Goal: Task Accomplishment & Management: Manage account settings

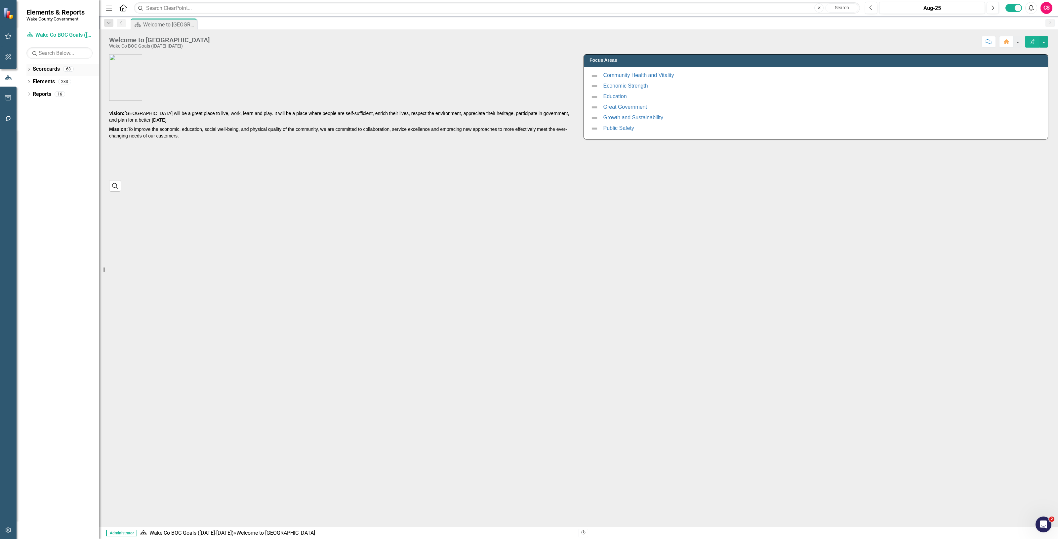
click at [46, 65] on div "Scorecards" at bounding box center [46, 69] width 27 height 11
click at [52, 70] on link "Scorecards" at bounding box center [46, 69] width 27 height 8
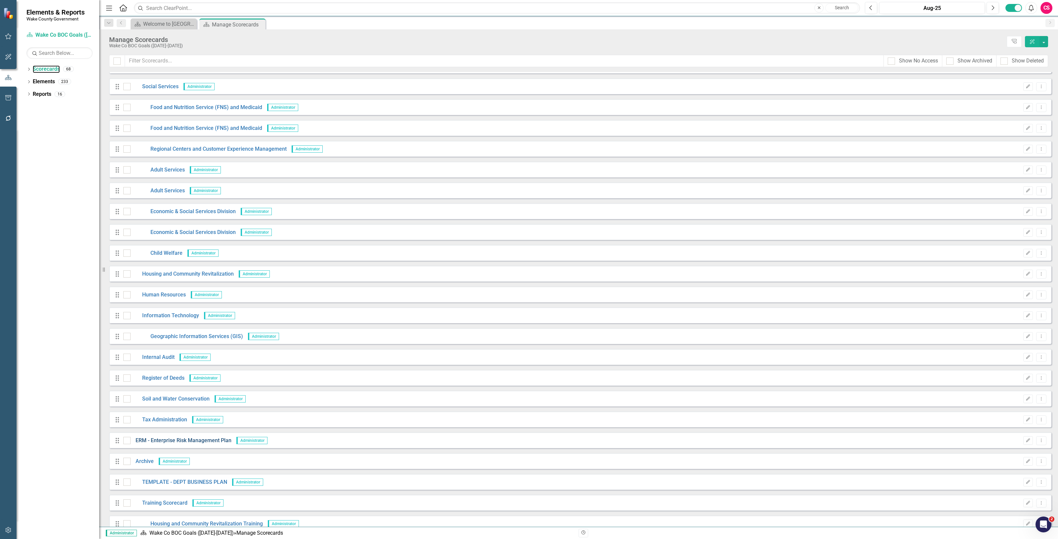
scroll to position [961, 0]
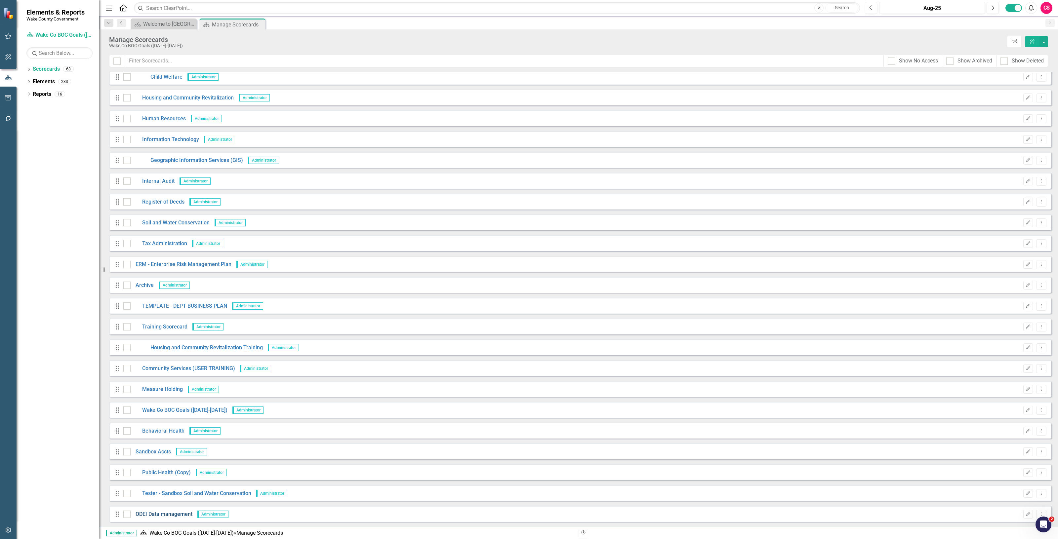
click at [156, 514] on link "ODEI Data management" at bounding box center [162, 515] width 62 height 8
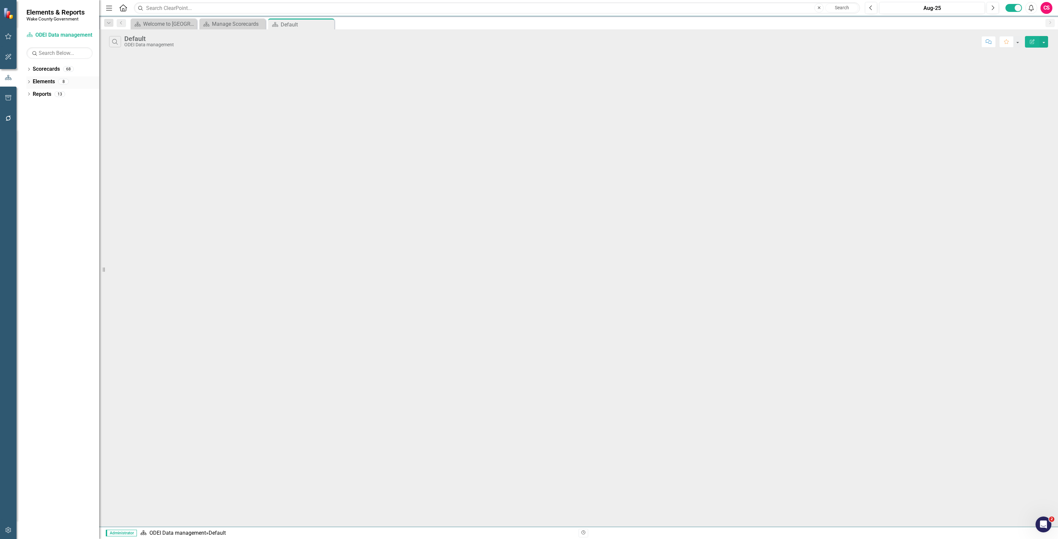
click at [45, 80] on link "Elements" at bounding box center [44, 82] width 22 height 8
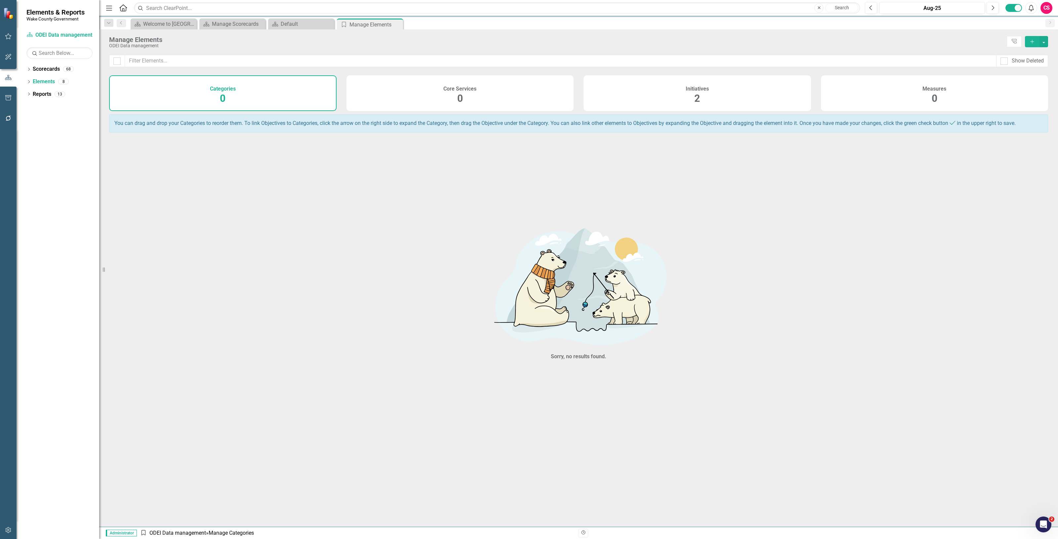
click at [746, 85] on div "Initiatives 2" at bounding box center [696, 93] width 227 height 36
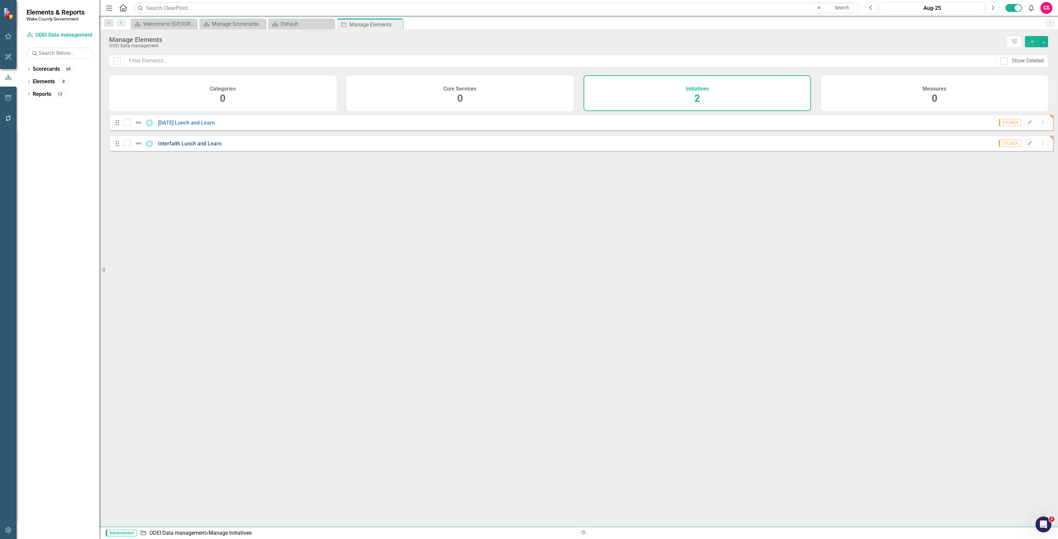
click at [168, 147] on link "Interfaith Lunch and Learn" at bounding box center [189, 143] width 63 height 6
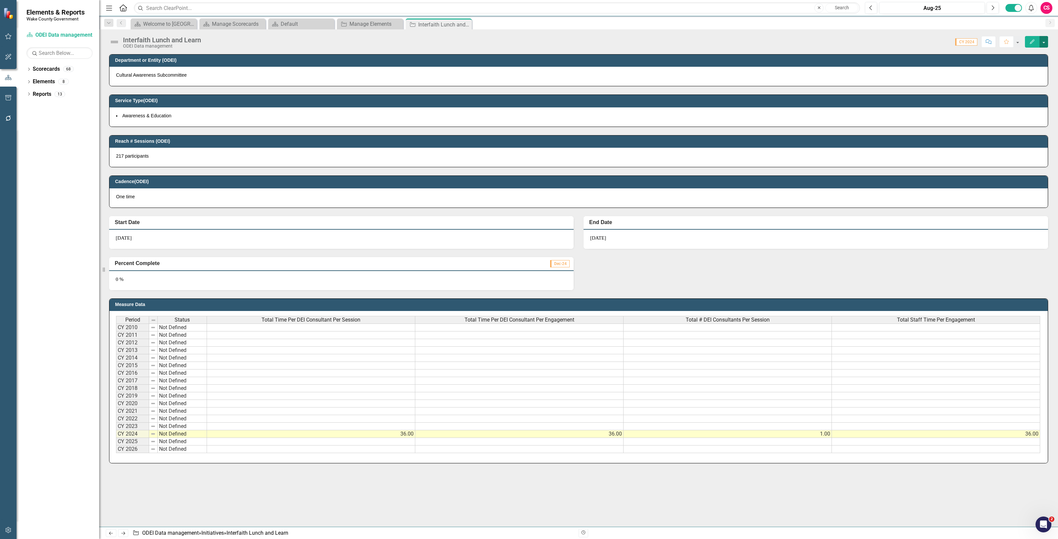
click at [1044, 44] on button "button" at bounding box center [1043, 42] width 9 height 12
click at [9, 529] on icon "button" at bounding box center [8, 530] width 7 height 5
click at [1045, 45] on button "button" at bounding box center [1043, 42] width 9 height 12
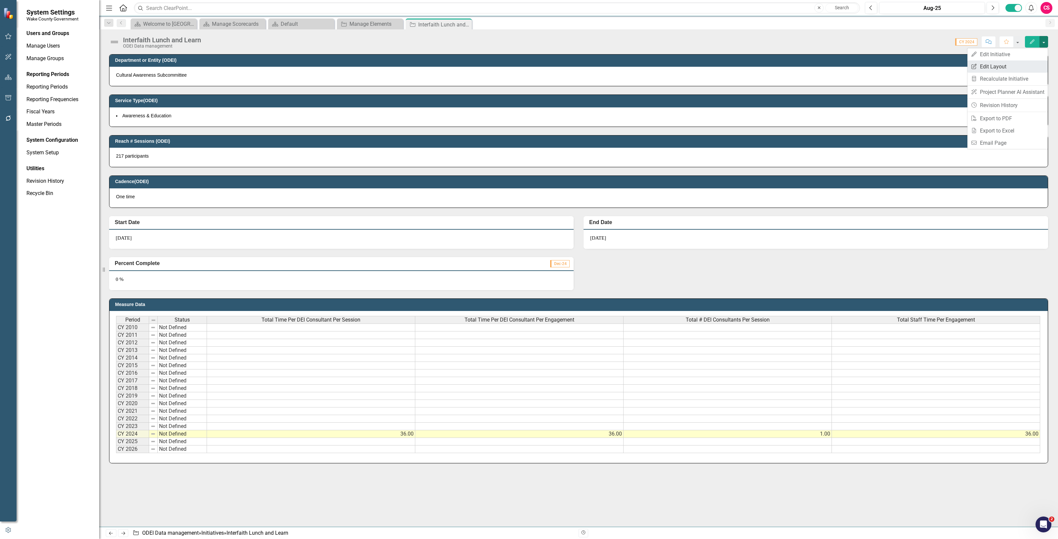
click at [987, 67] on link "Edit Report Edit Layout" at bounding box center [1007, 66] width 80 height 12
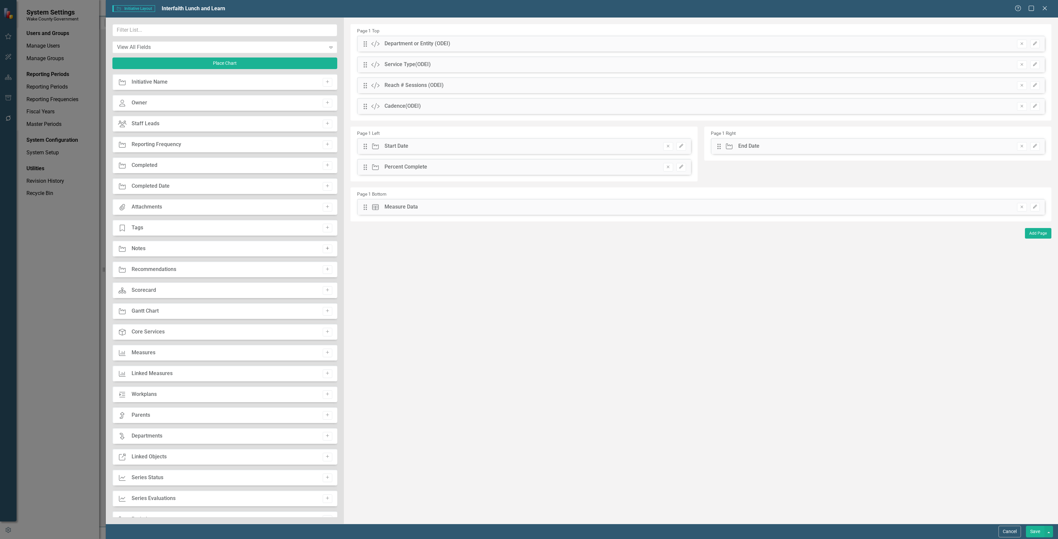
click at [324, 251] on button "Add" at bounding box center [328, 249] width 10 height 9
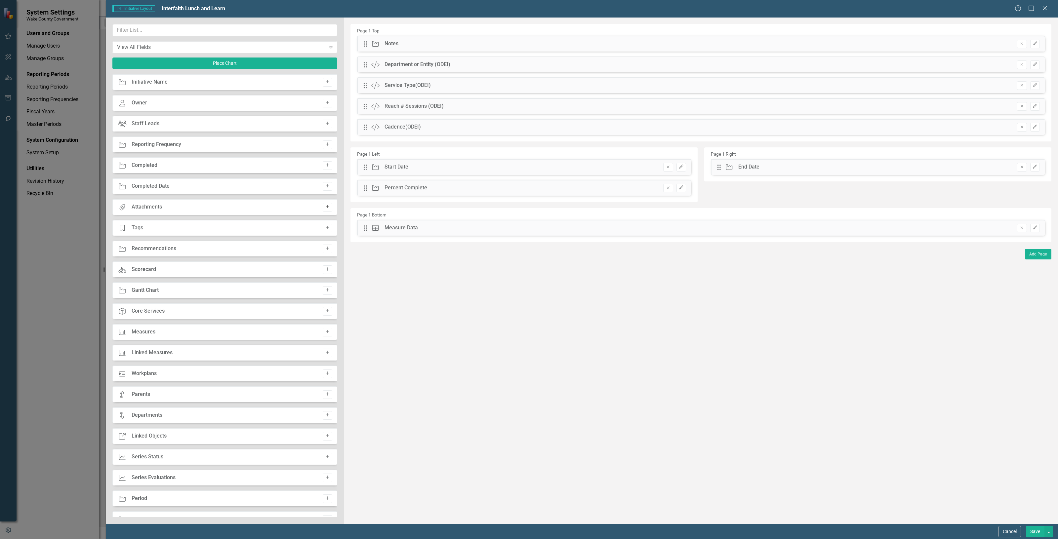
click at [323, 209] on button "Add" at bounding box center [328, 207] width 10 height 9
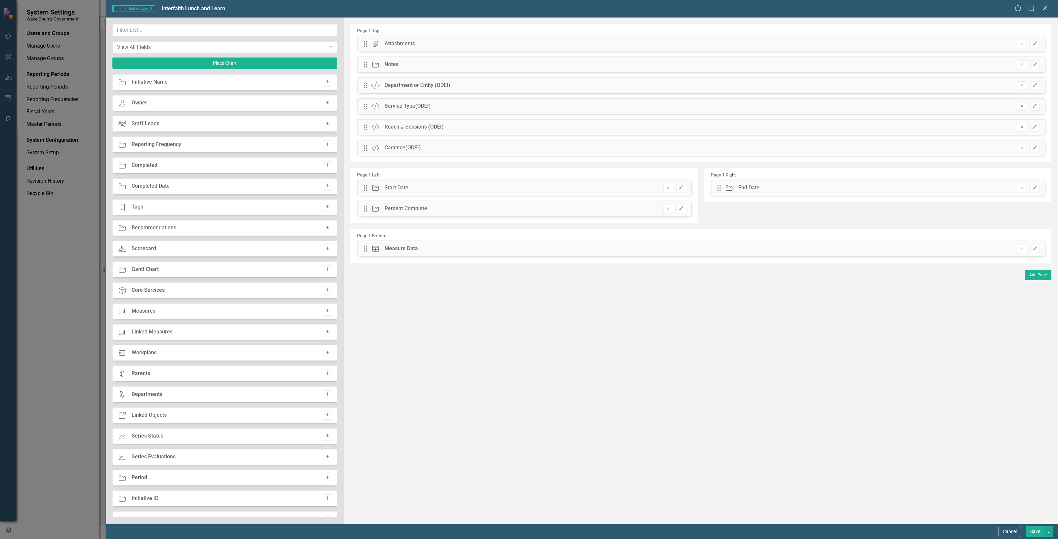
click at [1033, 531] on button "Save" at bounding box center [1035, 532] width 19 height 12
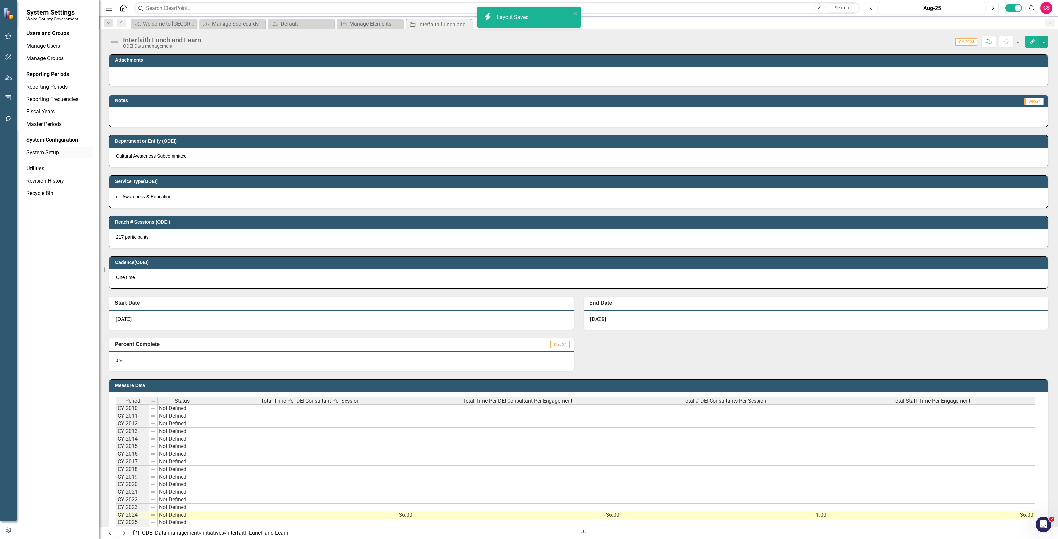
click at [47, 155] on link "System Setup" at bounding box center [59, 153] width 66 height 8
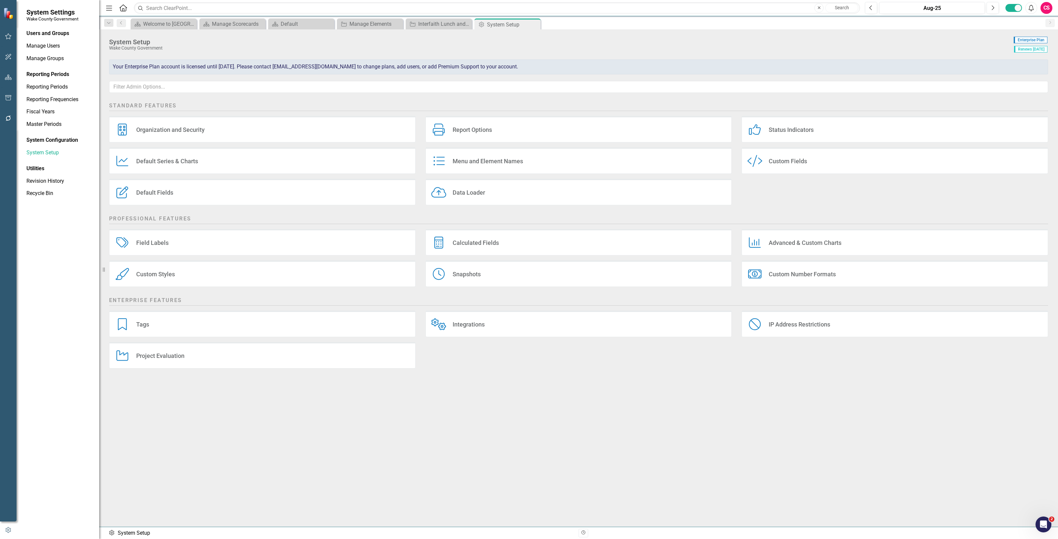
click at [169, 191] on div "Default Fields" at bounding box center [154, 193] width 37 height 8
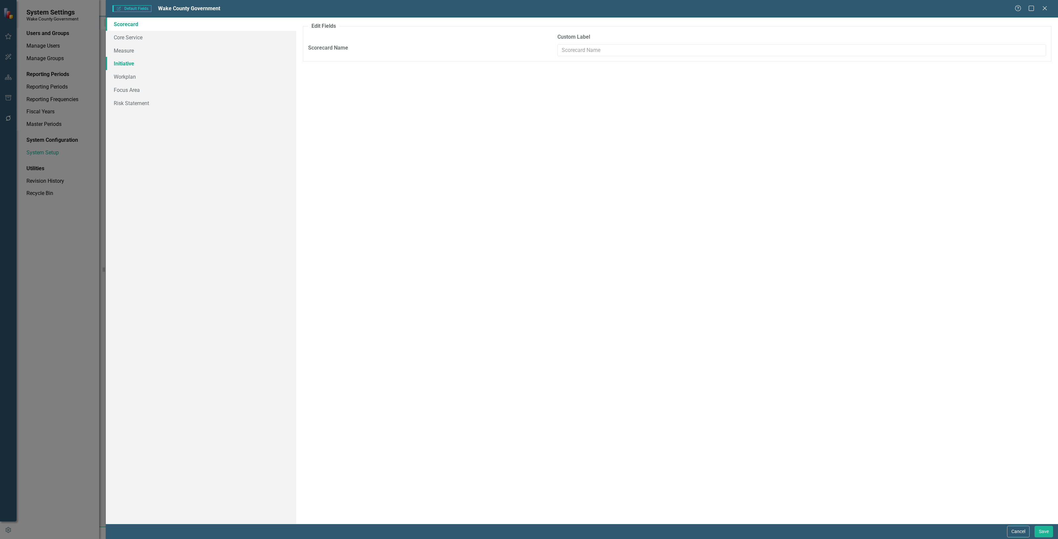
click at [157, 62] on link "Initiative" at bounding box center [201, 63] width 190 height 13
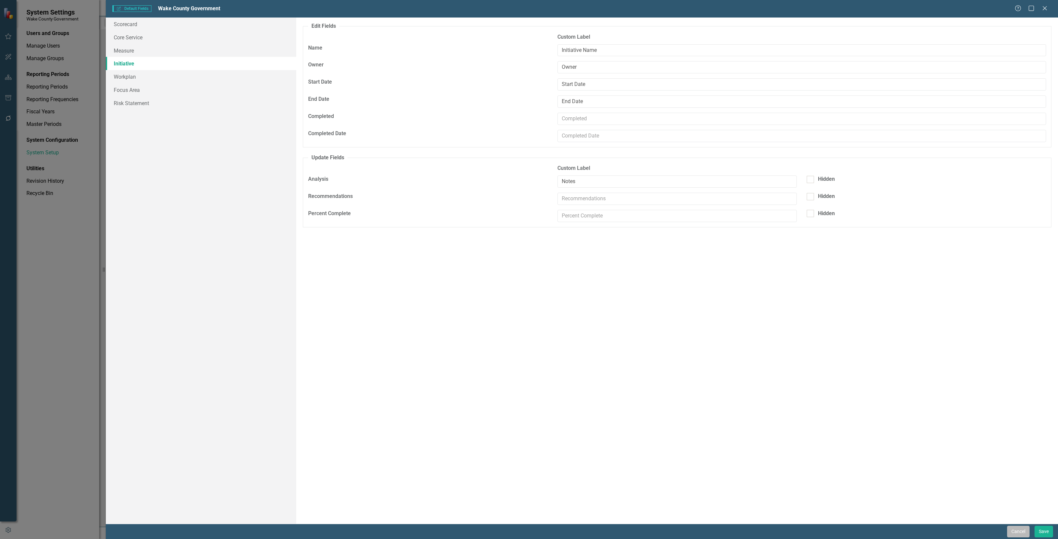
click at [1009, 526] on button "Cancel" at bounding box center [1018, 532] width 22 height 12
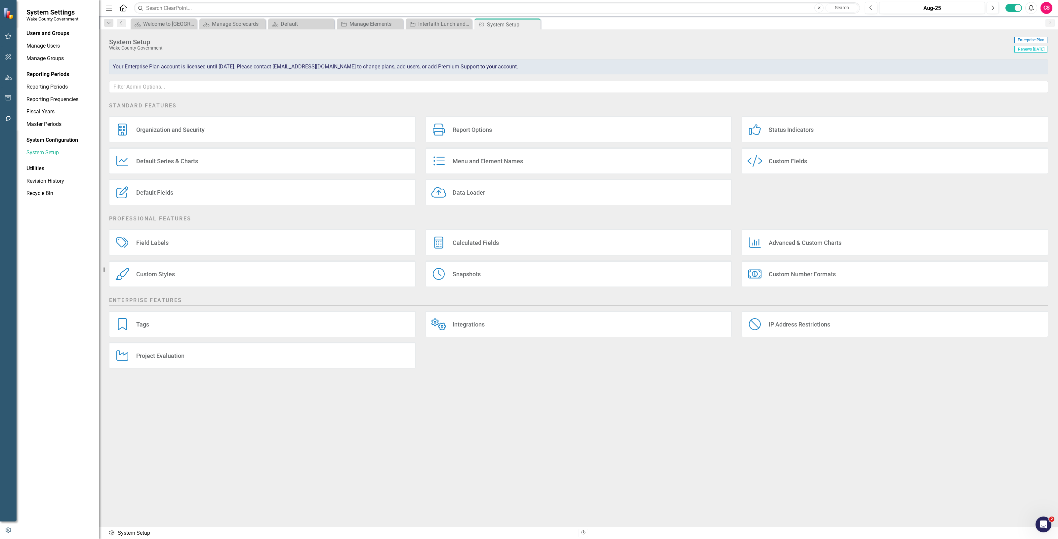
click at [166, 240] on div "Field Labels" at bounding box center [152, 243] width 32 height 8
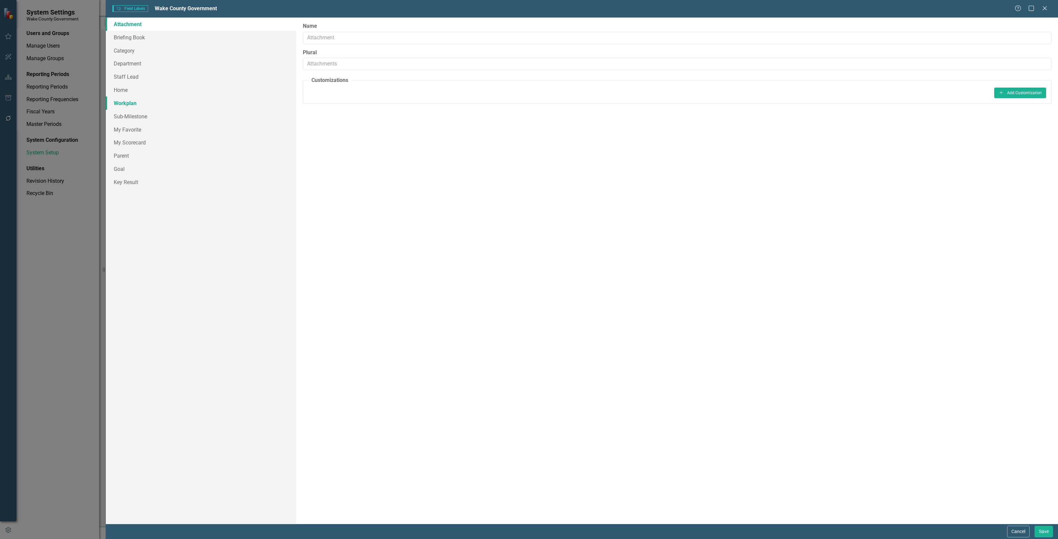
click at [138, 103] on link "Workplan" at bounding box center [201, 103] width 190 height 13
click at [140, 87] on link "Home" at bounding box center [201, 89] width 190 height 13
click at [153, 116] on link "Sub-Milestone" at bounding box center [201, 116] width 190 height 13
click at [151, 102] on link "Workplan" at bounding box center [201, 103] width 190 height 13
click at [1015, 531] on button "Cancel" at bounding box center [1018, 532] width 22 height 12
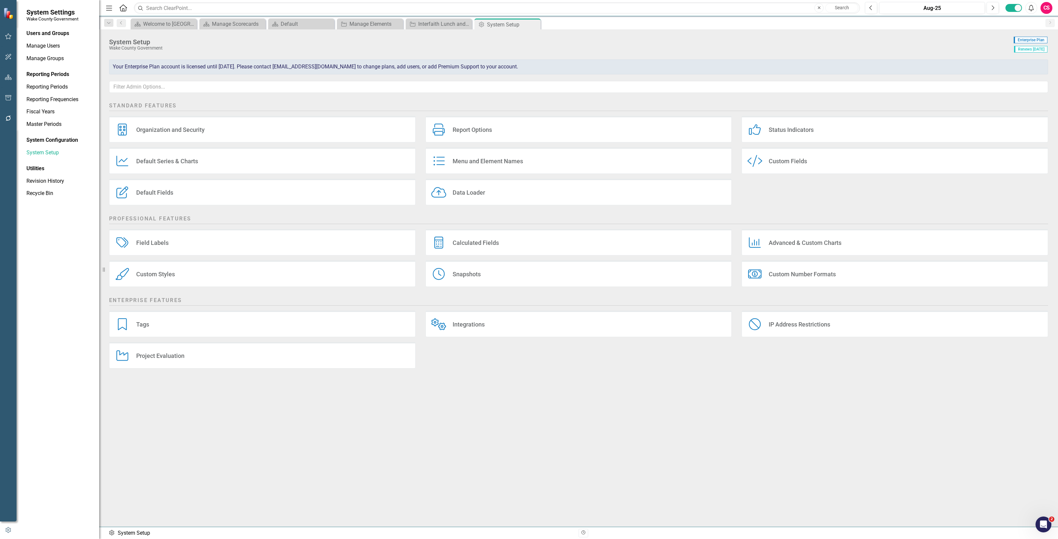
click at [173, 198] on div "Default Fields Default Fields" at bounding box center [262, 192] width 306 height 26
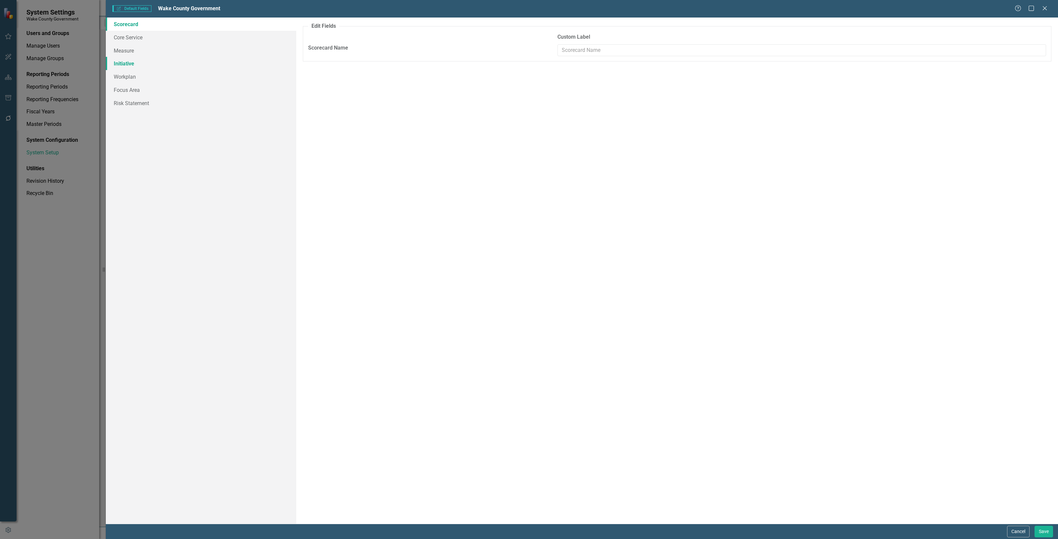
click at [158, 66] on link "Initiative" at bounding box center [201, 63] width 190 height 13
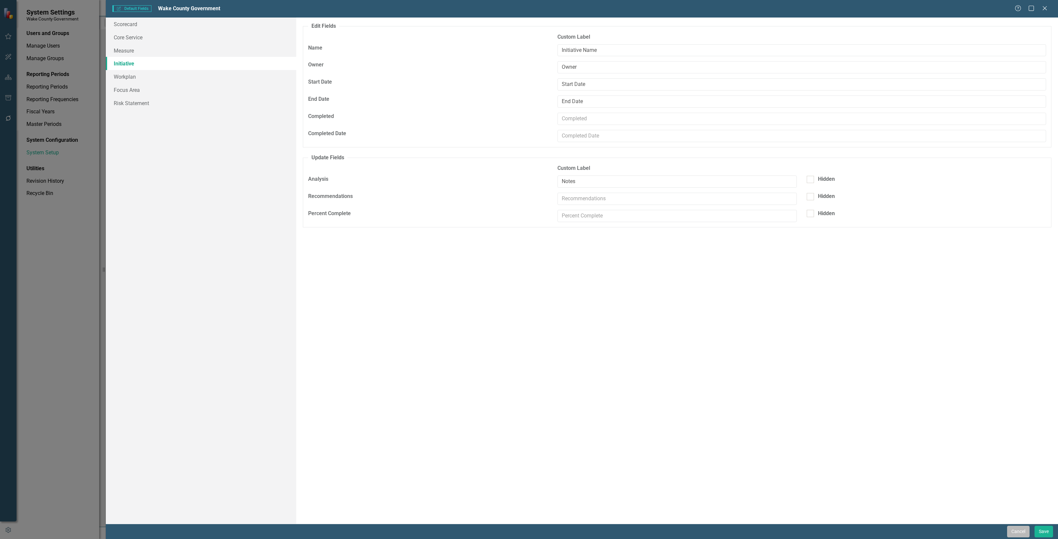
click at [1017, 530] on button "Cancel" at bounding box center [1018, 532] width 22 height 12
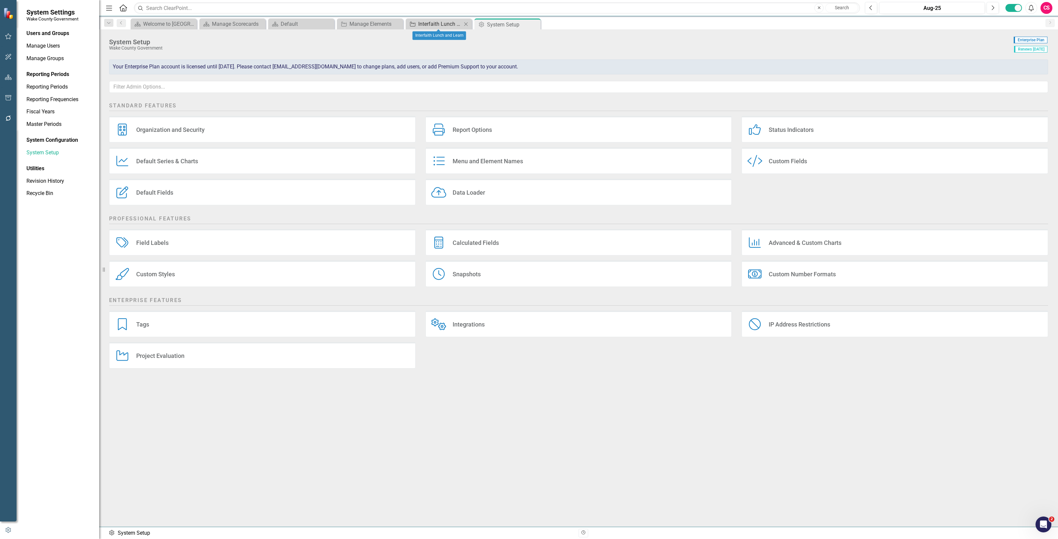
click at [441, 24] on div "Interfaith Lunch and Learn" at bounding box center [440, 24] width 44 height 8
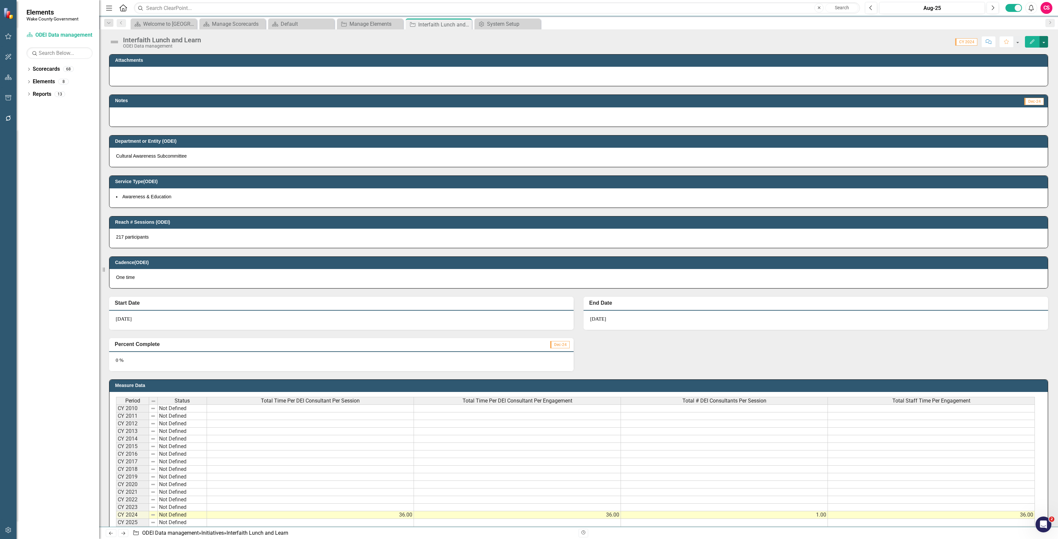
click at [1044, 43] on button "button" at bounding box center [1043, 42] width 9 height 12
click at [989, 70] on link "Edit Report Edit Layout" at bounding box center [1007, 66] width 80 height 12
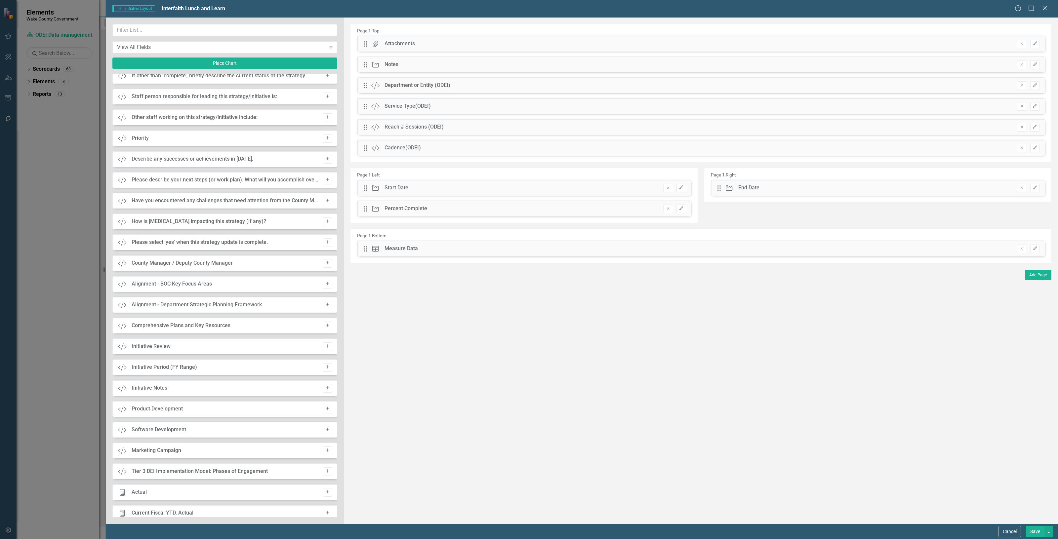
scroll to position [952, 0]
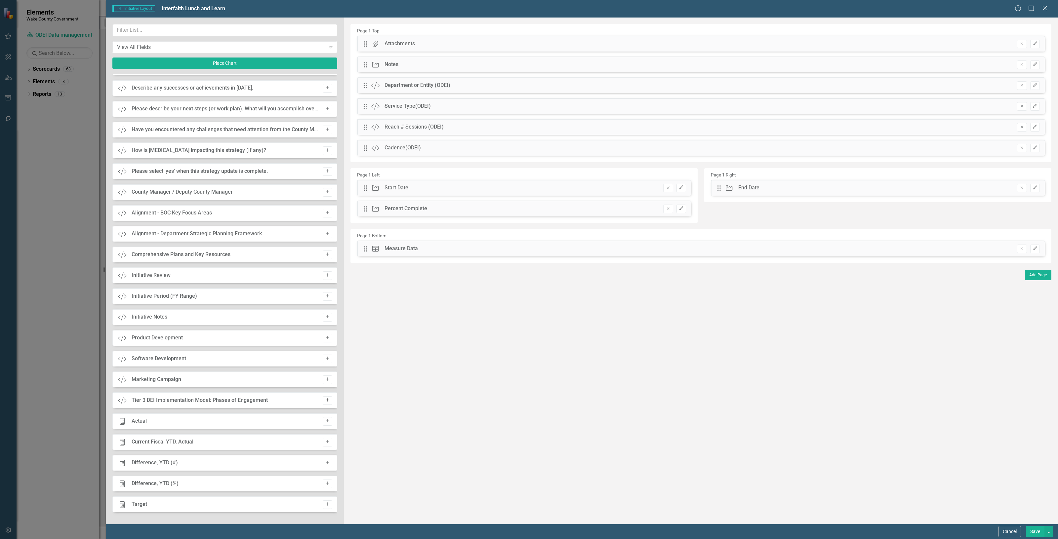
click at [323, 401] on button "Add" at bounding box center [328, 400] width 10 height 9
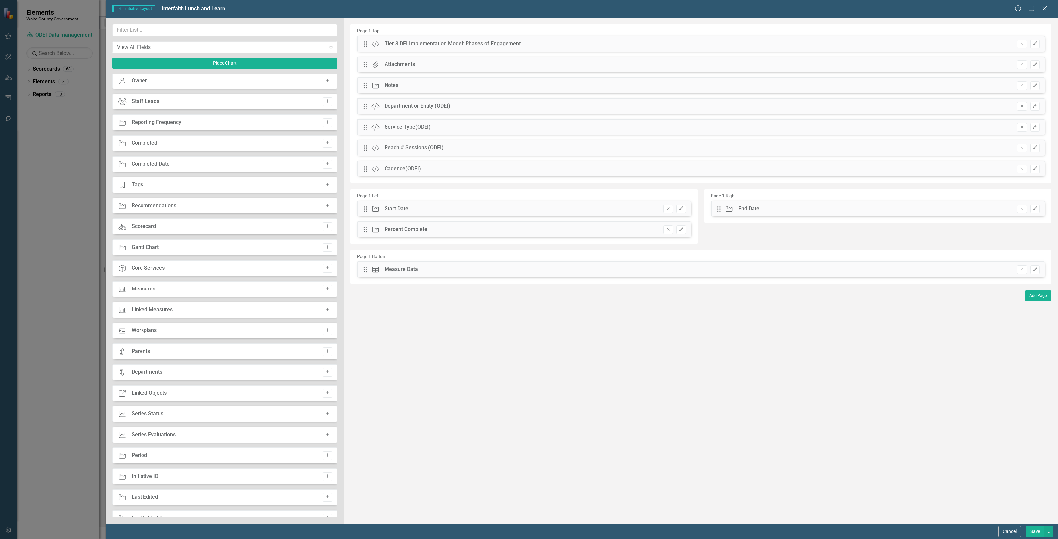
scroll to position [0, 0]
click at [326, 101] on icon "Add" at bounding box center [327, 103] width 5 height 4
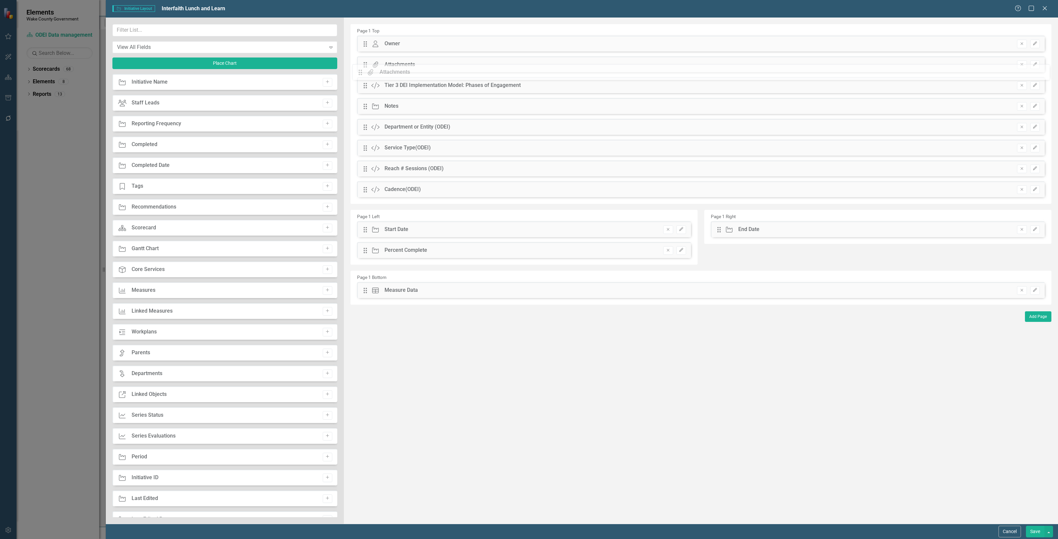
drag, startPoint x: 367, startPoint y: 88, endPoint x: 367, endPoint y: 70, distance: 18.2
click at [367, 70] on div "The fields (or pods) that are available for you to include on the detail page a…" at bounding box center [701, 271] width 714 height 506
drag, startPoint x: 364, startPoint y: 106, endPoint x: 374, endPoint y: 214, distance: 108.9
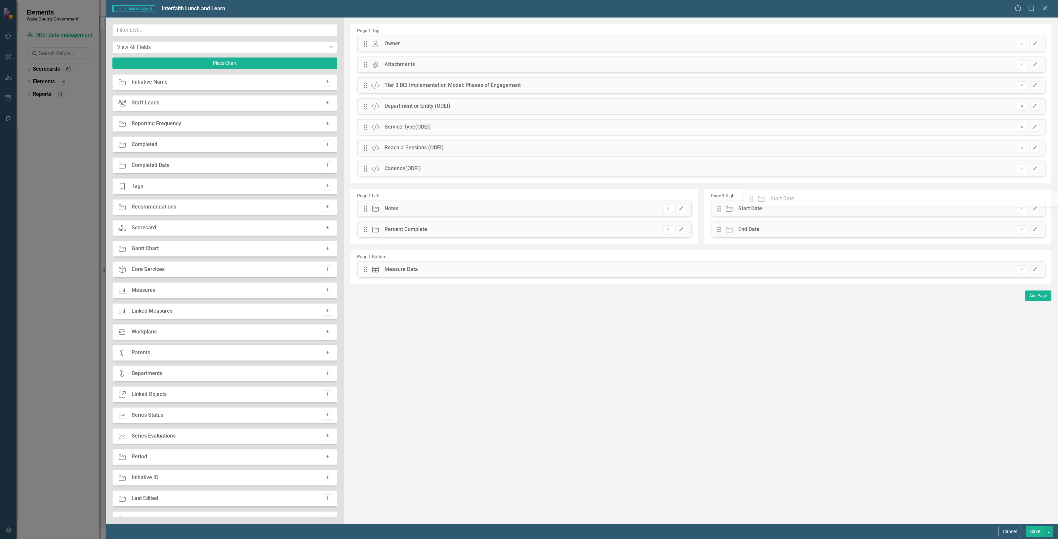
drag, startPoint x: 367, startPoint y: 230, endPoint x: 758, endPoint y: 199, distance: 391.9
drag, startPoint x: 364, startPoint y: 228, endPoint x: 764, endPoint y: 251, distance: 400.6
drag, startPoint x: 366, startPoint y: 106, endPoint x: 370, endPoint y: 88, distance: 17.9
click at [370, 88] on div "The fields (or pods) that are available for you to include on the detail page a…" at bounding box center [701, 271] width 714 height 506
drag, startPoint x: 365, startPoint y: 109, endPoint x: 380, endPoint y: 181, distance: 73.3
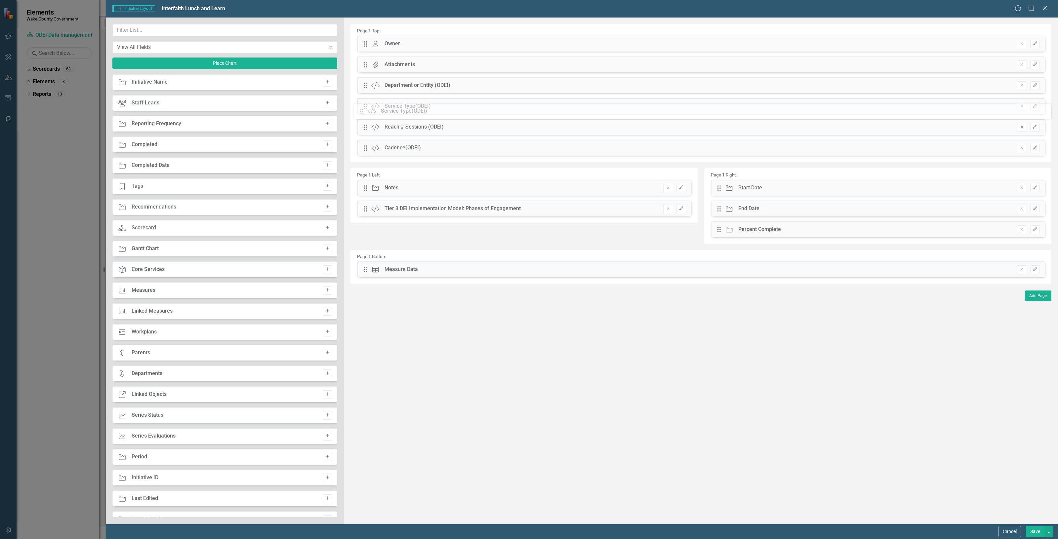
drag, startPoint x: 370, startPoint y: 106, endPoint x: 371, endPoint y: 111, distance: 5.1
click at [371, 111] on div "The fields (or pods) that are available for you to include on the detail page a…" at bounding box center [701, 271] width 714 height 506
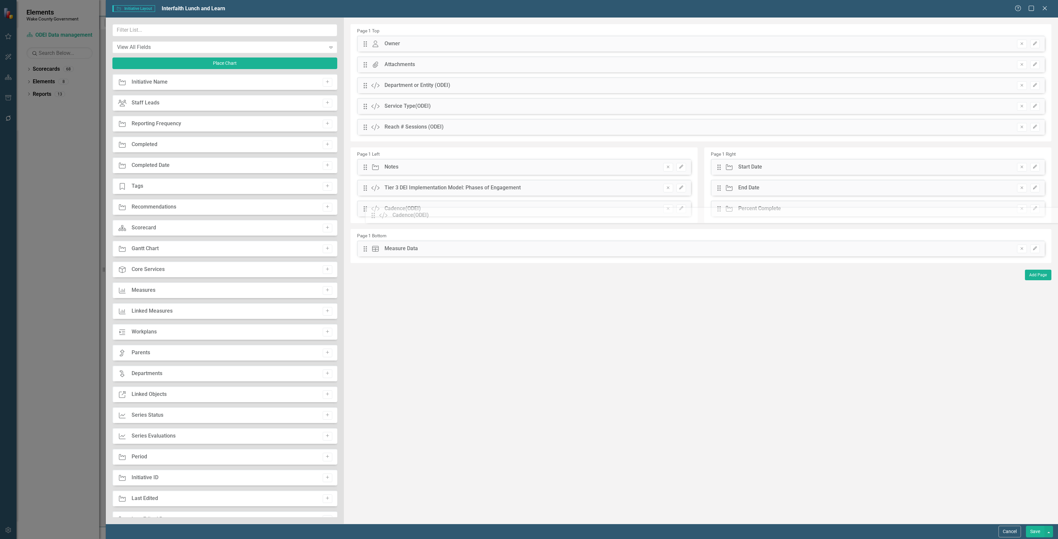
drag, startPoint x: 364, startPoint y: 150, endPoint x: 371, endPoint y: 205, distance: 55.7
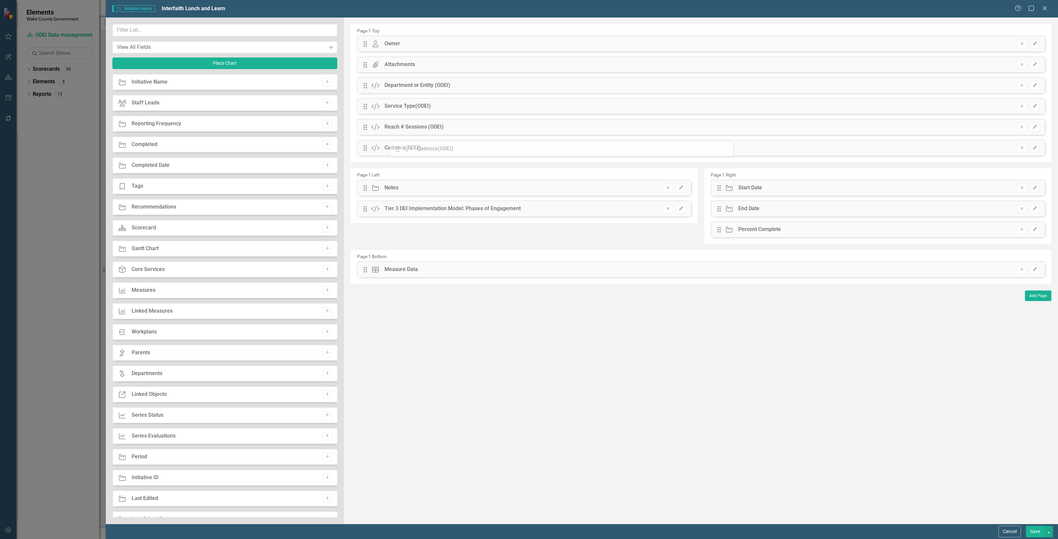
drag, startPoint x: 370, startPoint y: 208, endPoint x: 407, endPoint y: 148, distance: 70.5
click at [1034, 85] on icon "button" at bounding box center [1035, 85] width 4 height 4
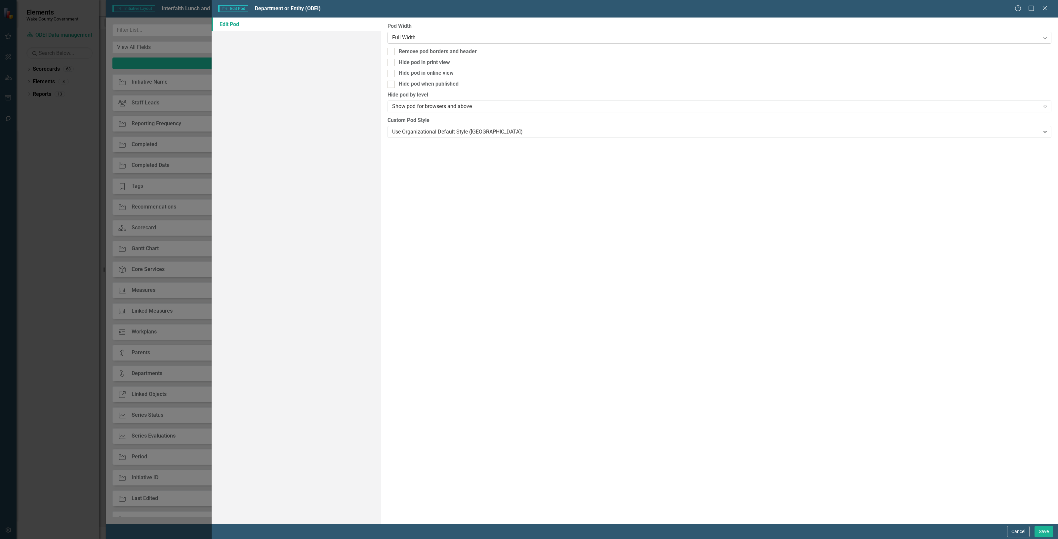
click at [408, 39] on div "Full Width" at bounding box center [716, 38] width 648 height 8
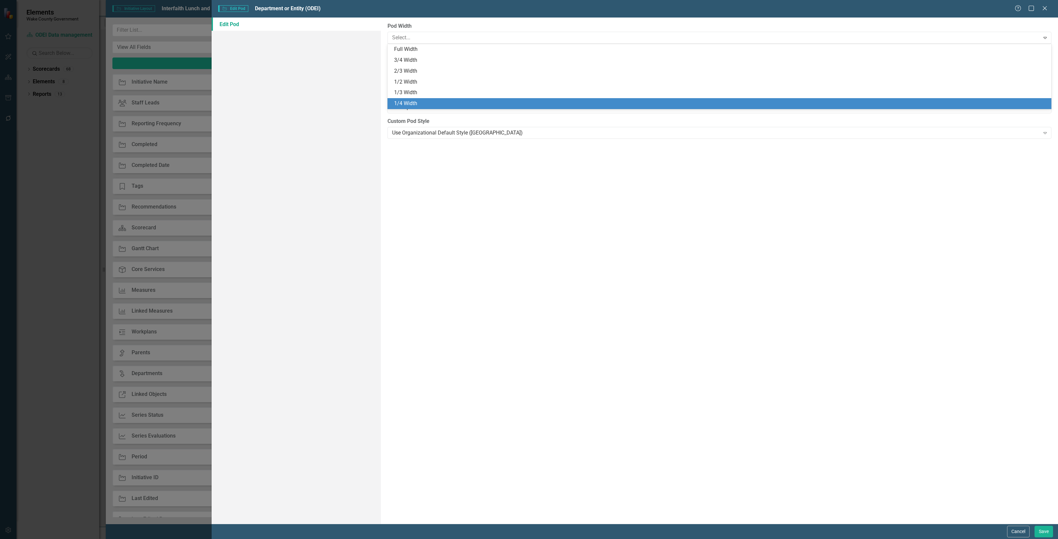
click at [420, 103] on div "1/4 Width" at bounding box center [720, 104] width 653 height 8
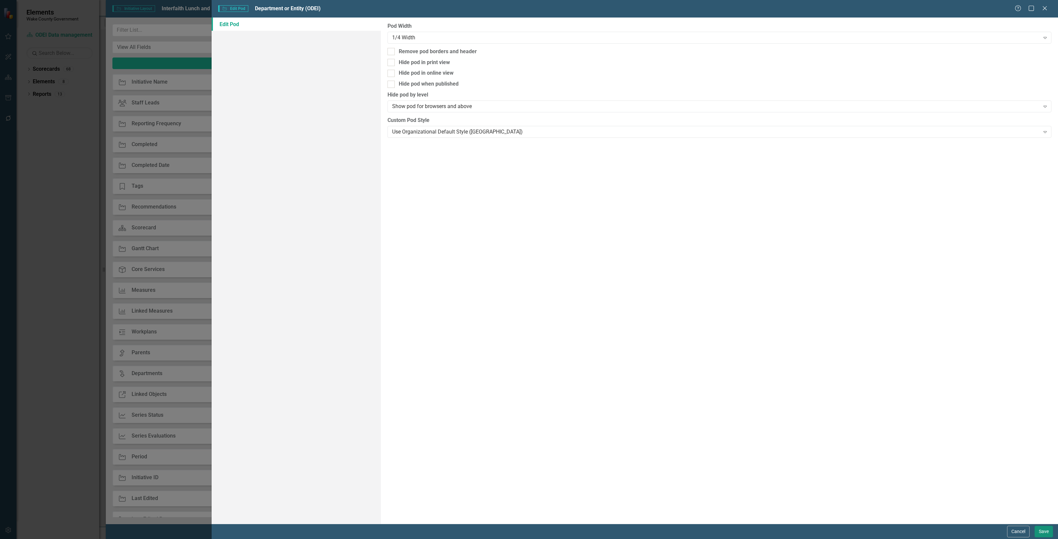
click at [1048, 529] on button "Save" at bounding box center [1043, 532] width 19 height 12
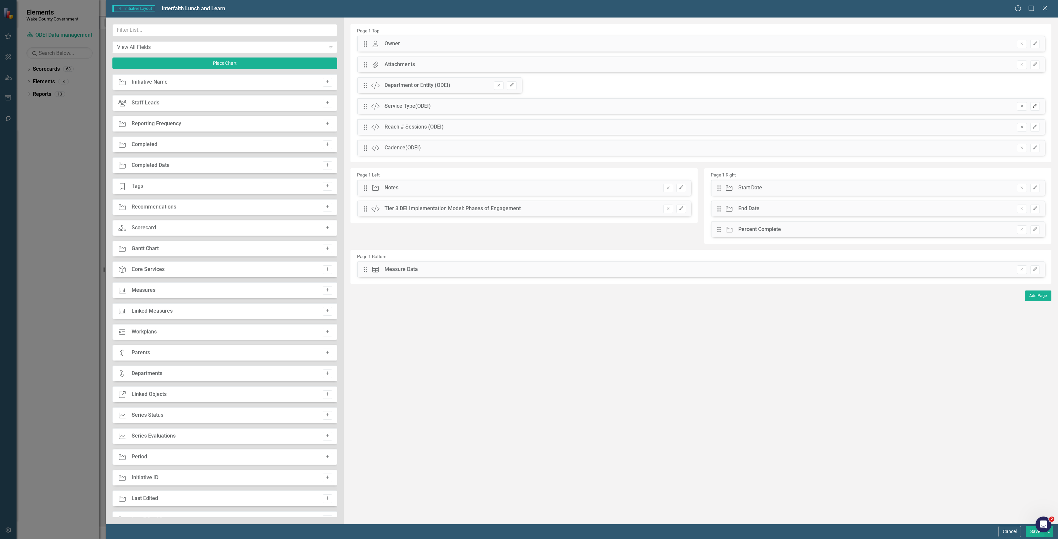
click at [1032, 109] on button "Edit" at bounding box center [1035, 106] width 10 height 9
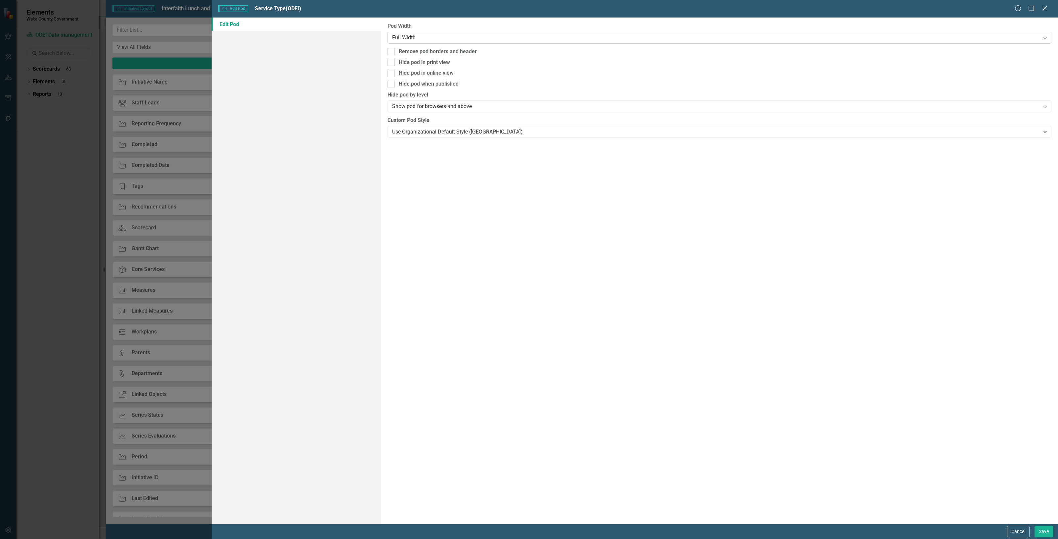
click at [450, 34] on div "Full Width" at bounding box center [716, 38] width 648 height 8
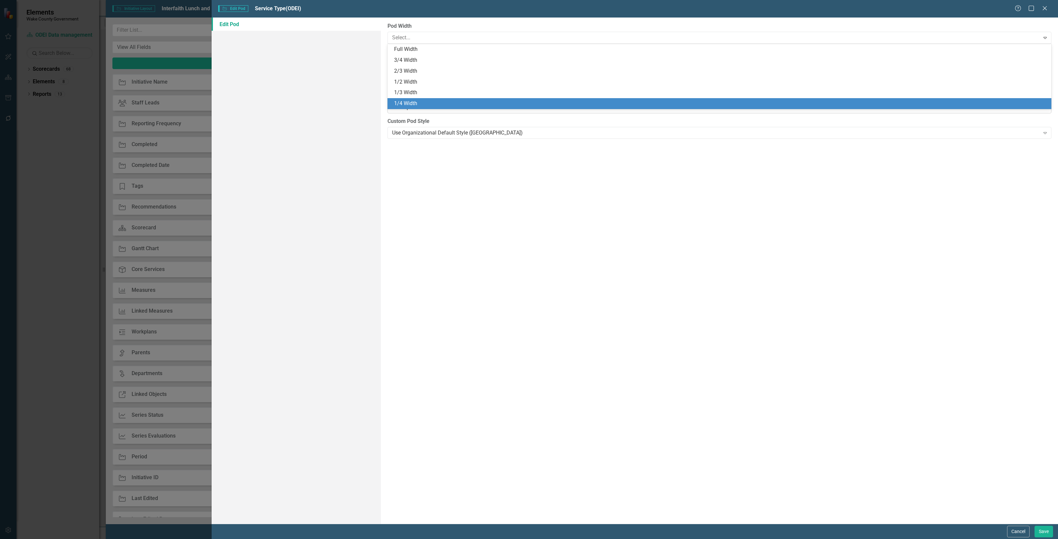
click at [433, 106] on div "1/4 Width" at bounding box center [720, 104] width 653 height 8
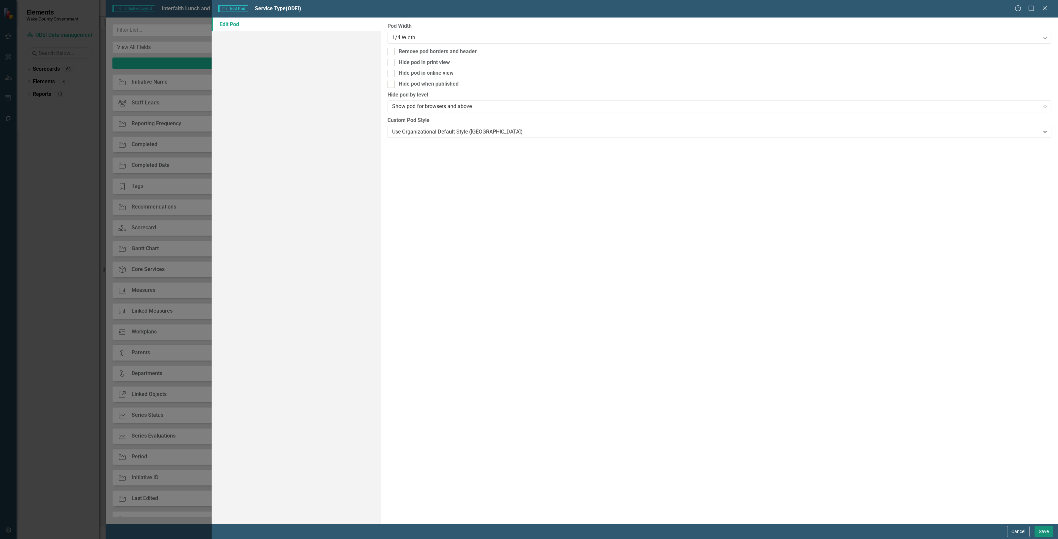
click at [1045, 532] on button "Save" at bounding box center [1043, 532] width 19 height 12
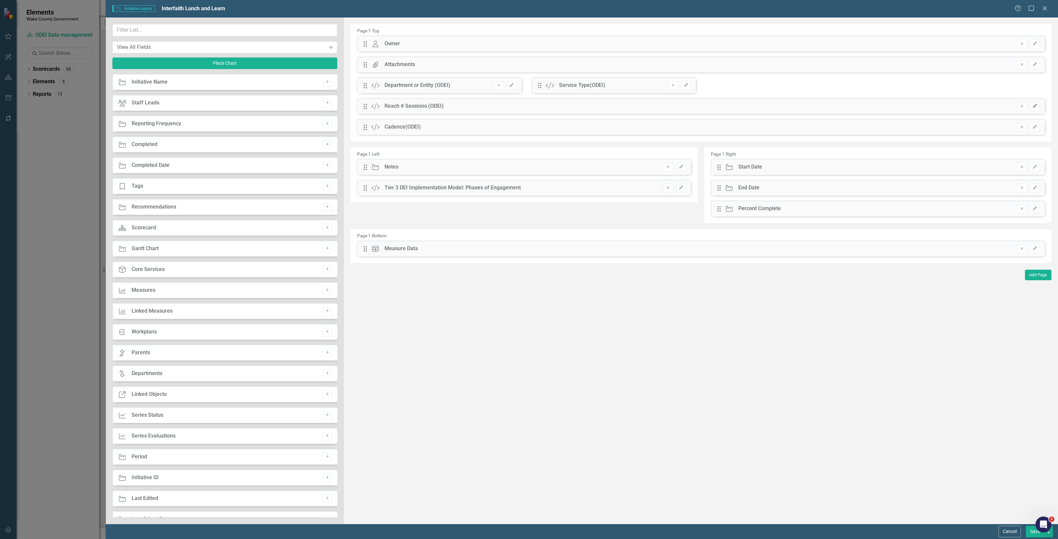
click at [1034, 108] on button "Edit" at bounding box center [1035, 106] width 10 height 9
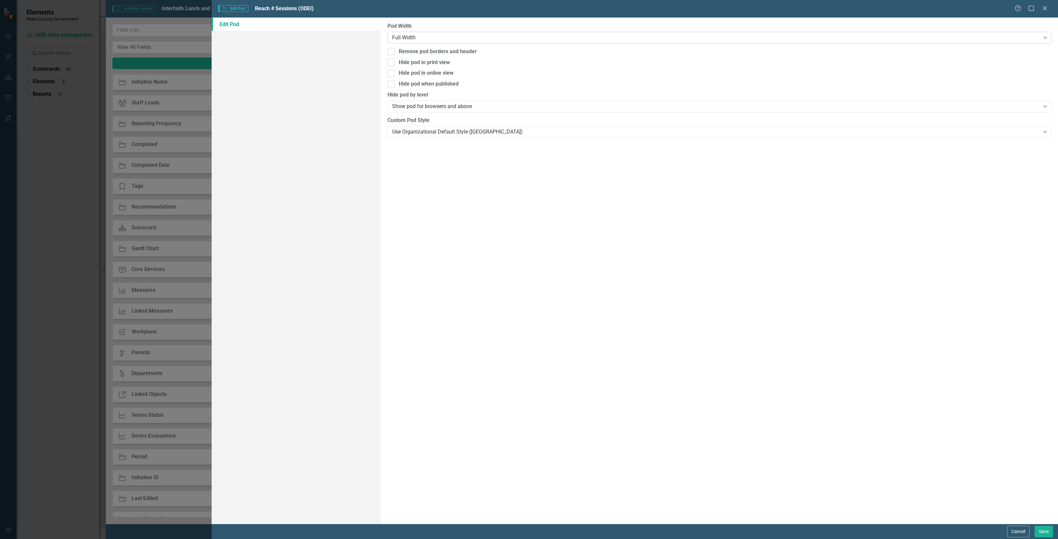
click at [480, 41] on div "Full Width" at bounding box center [716, 38] width 648 height 8
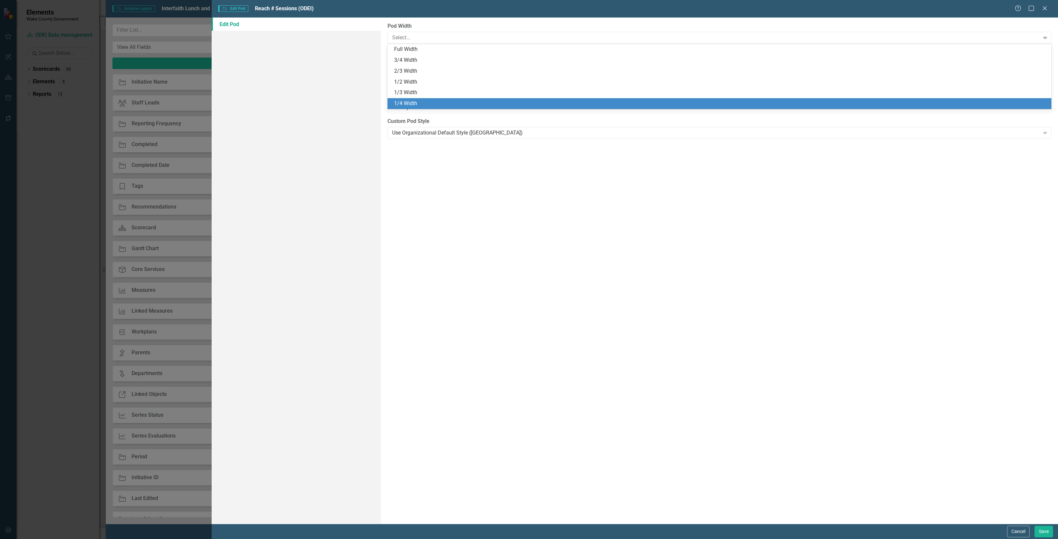
click at [458, 98] on div "1/4 Width" at bounding box center [719, 103] width 664 height 11
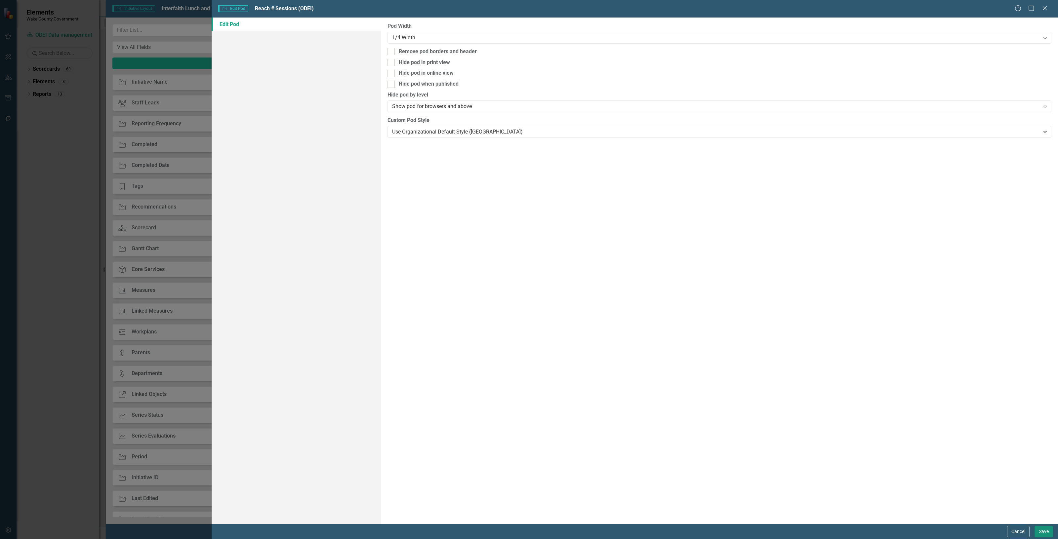
click at [1039, 531] on button "Save" at bounding box center [1043, 532] width 19 height 12
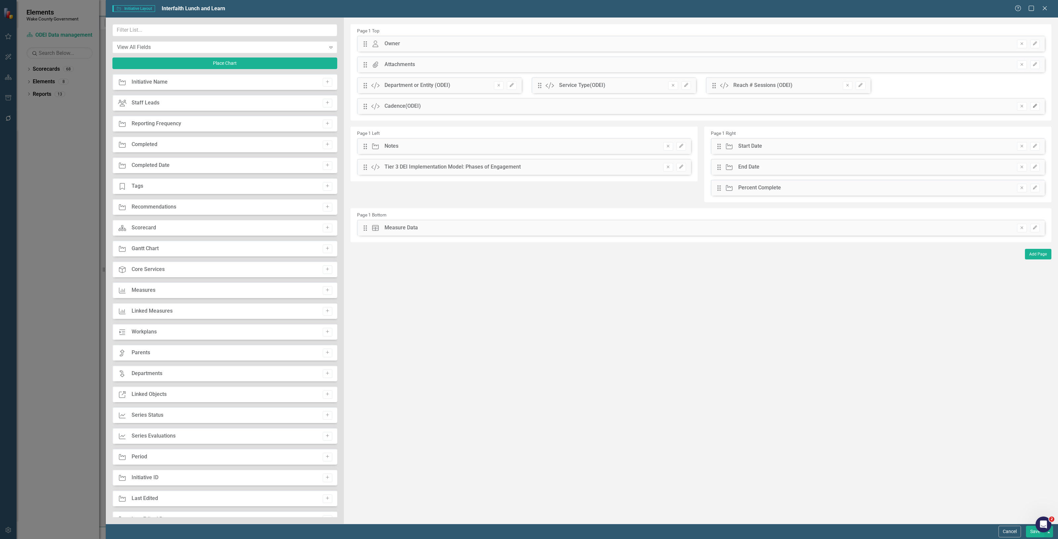
click at [1037, 103] on button "Edit" at bounding box center [1035, 106] width 10 height 9
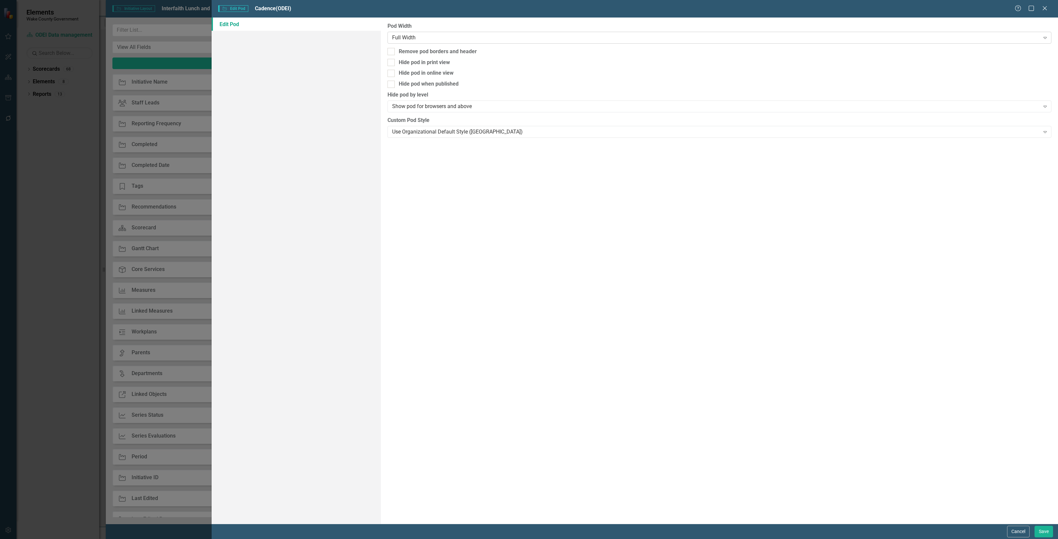
click at [446, 41] on div "Full Width" at bounding box center [716, 38] width 648 height 8
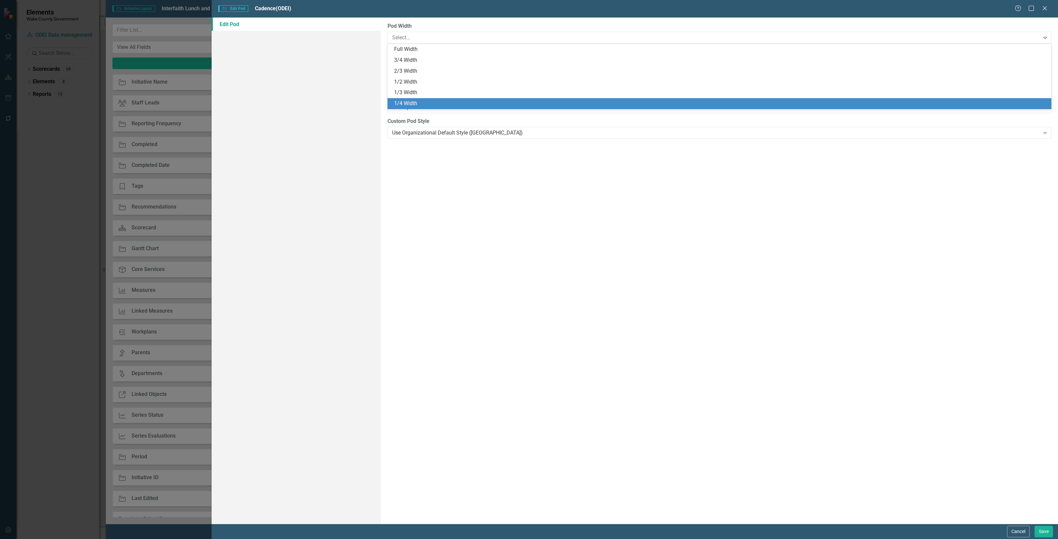
click at [434, 101] on div "1/4 Width" at bounding box center [720, 104] width 653 height 8
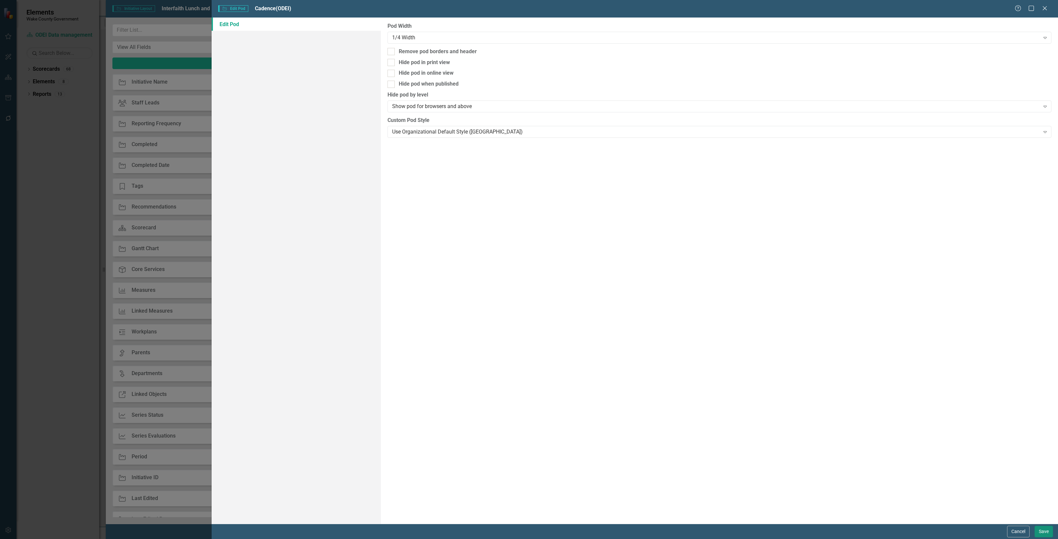
drag, startPoint x: 1039, startPoint y: 535, endPoint x: 1041, endPoint y: 531, distance: 4.9
click at [1042, 534] on button "Save" at bounding box center [1043, 532] width 19 height 12
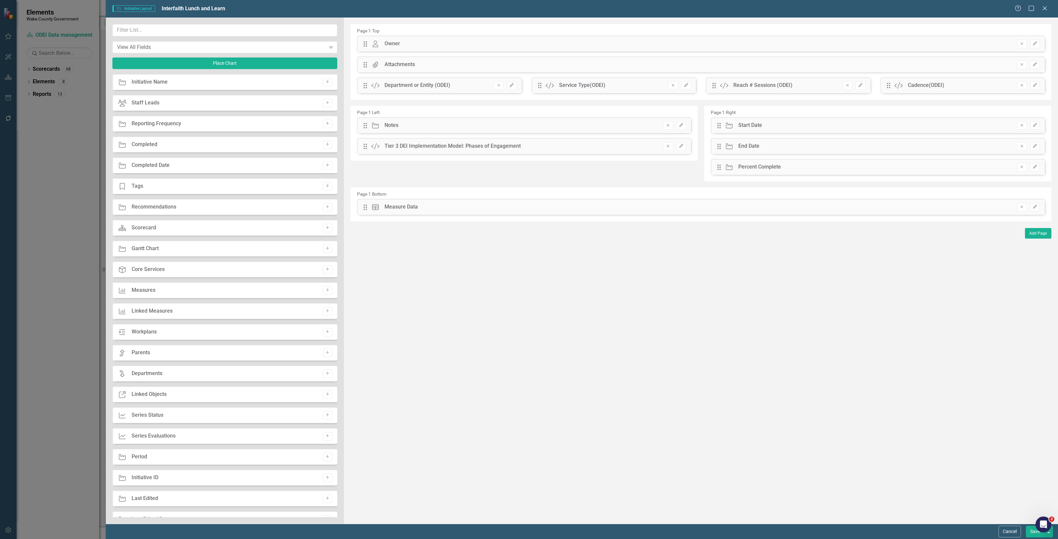
click at [1030, 535] on button "Save" at bounding box center [1035, 532] width 19 height 12
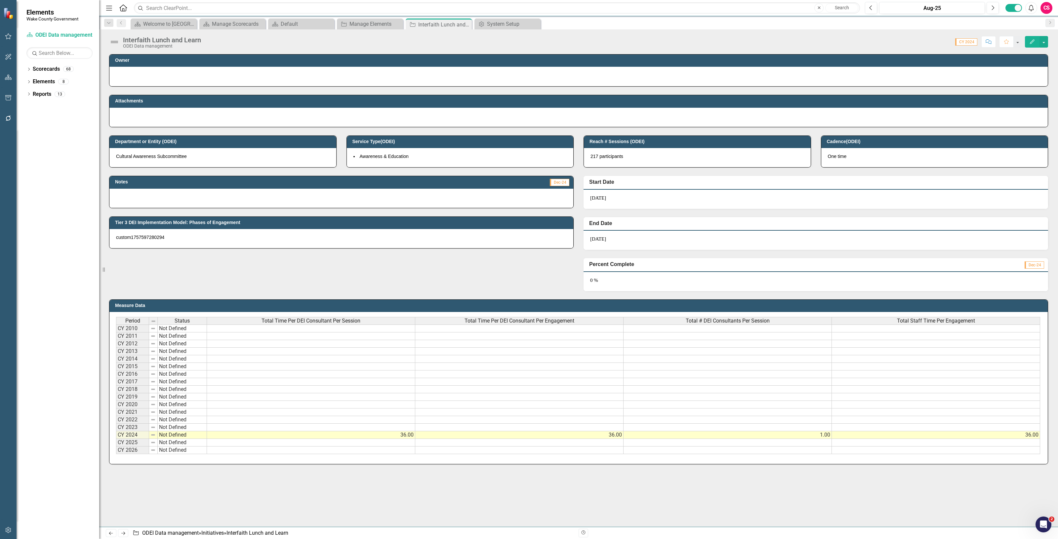
click at [156, 239] on span "custom1757597280294" at bounding box center [140, 237] width 48 height 5
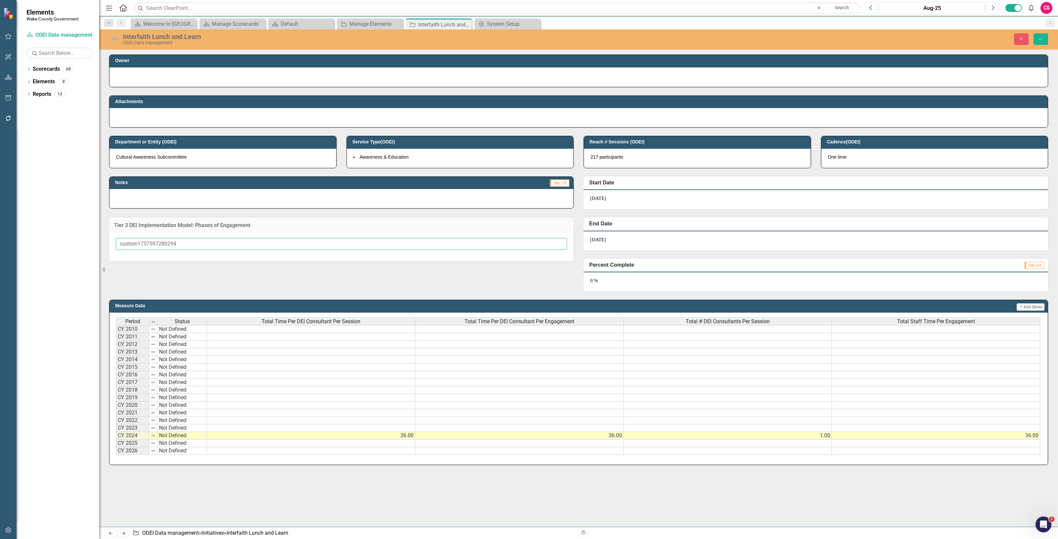
click at [284, 248] on input "custom1757597280294" at bounding box center [341, 244] width 451 height 12
click at [280, 231] on div "Tier 3 DEI Implementation Model: Phases of Engagement" at bounding box center [341, 225] width 464 height 16
click at [1021, 40] on icon "Close" at bounding box center [1021, 38] width 6 height 5
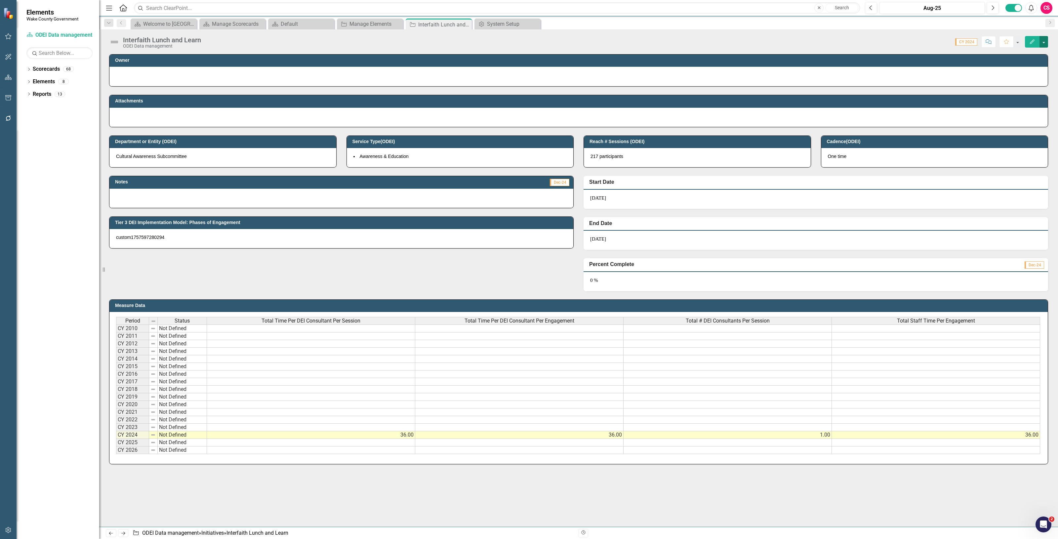
click at [1045, 43] on button "button" at bounding box center [1043, 42] width 9 height 12
click at [1010, 62] on link "Edit Report Edit Layout" at bounding box center [1007, 66] width 80 height 12
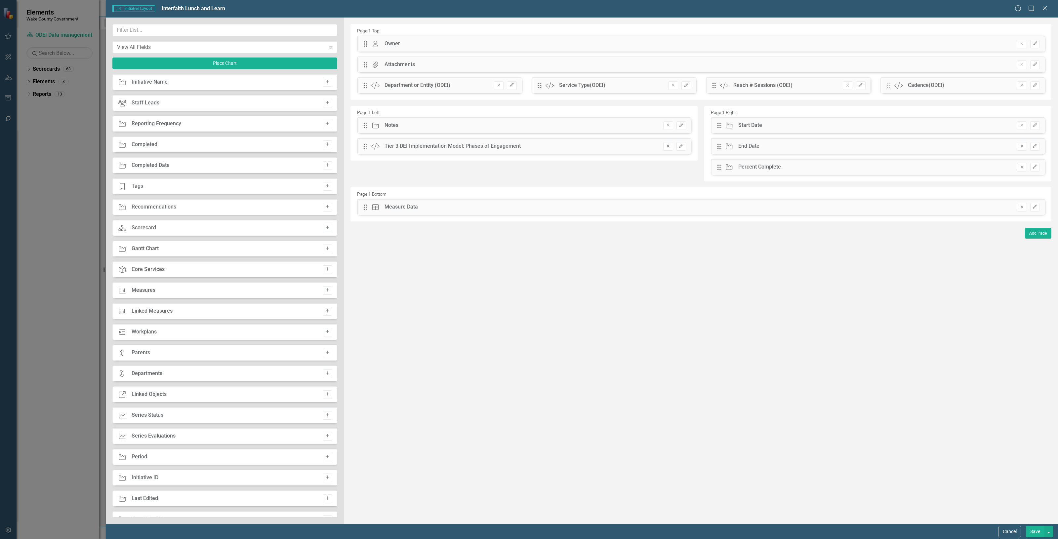
click at [670, 143] on button "Remove" at bounding box center [668, 146] width 10 height 9
click at [323, 227] on button "Add" at bounding box center [328, 229] width 10 height 9
drag, startPoint x: 379, startPoint y: 84, endPoint x: 374, endPoint y: 152, distance: 68.0
click at [1029, 536] on button "Save" at bounding box center [1035, 532] width 19 height 12
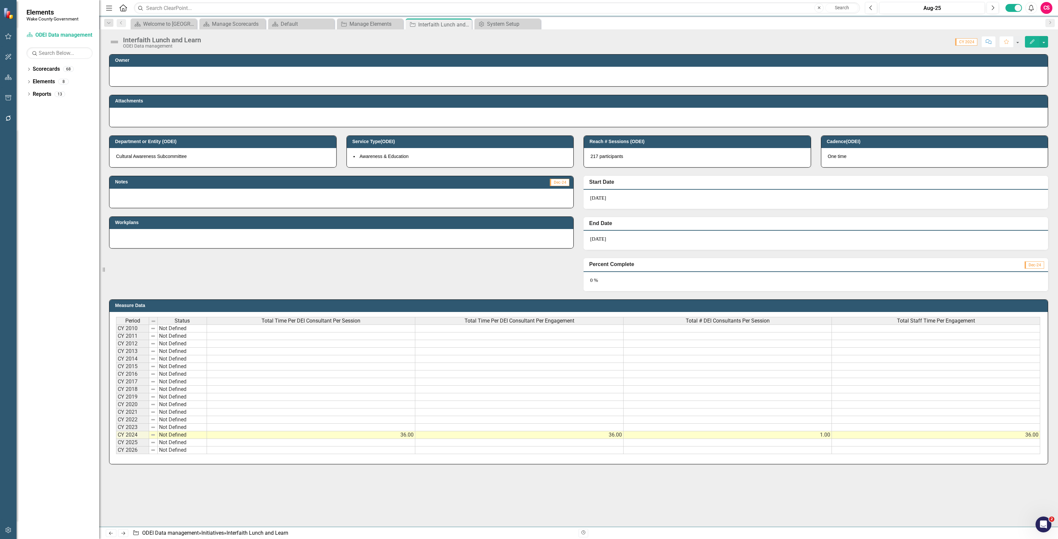
click at [295, 78] on div at bounding box center [578, 76] width 925 height 8
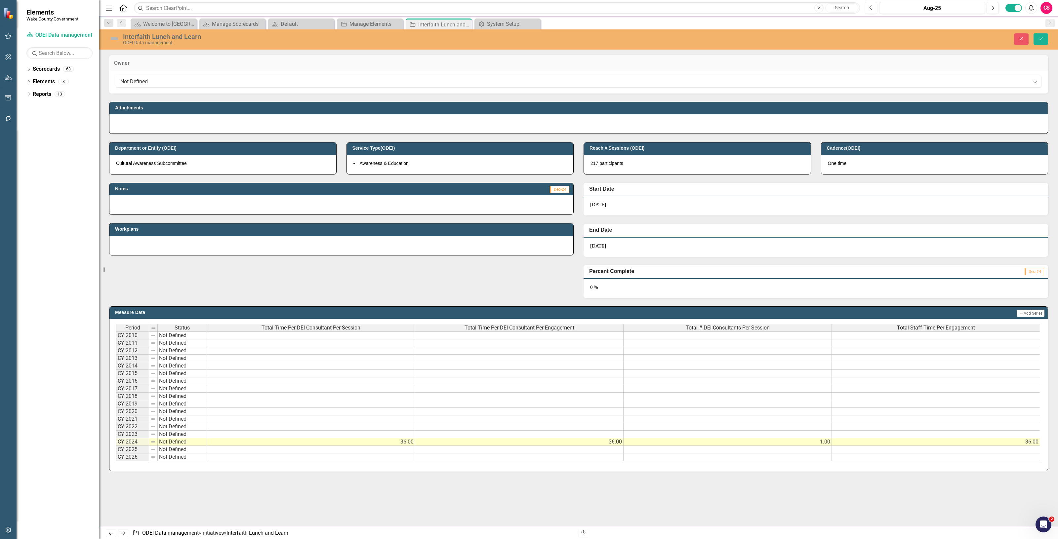
click at [295, 77] on div "Not Defined Expand" at bounding box center [579, 82] width 926 height 12
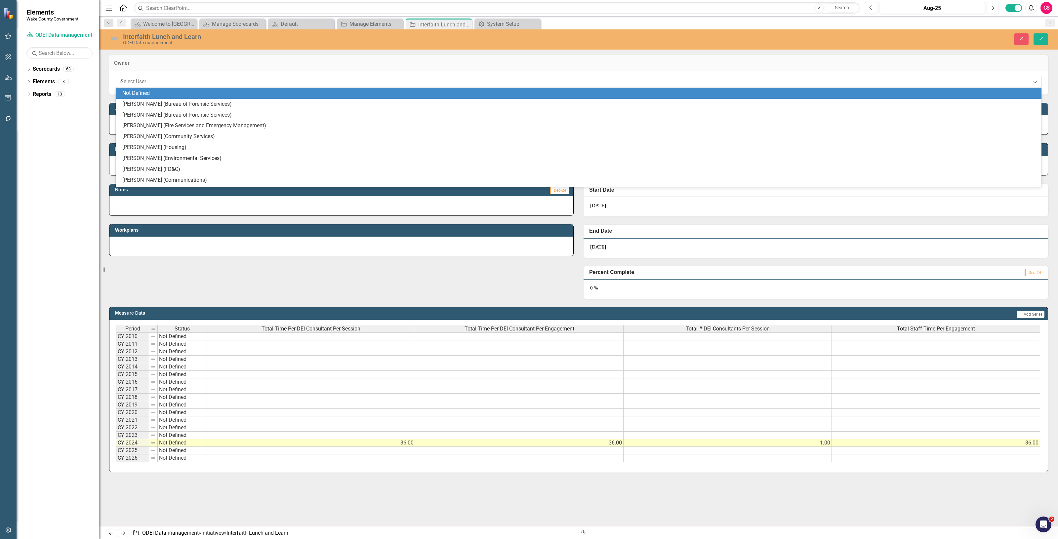
type input "cl"
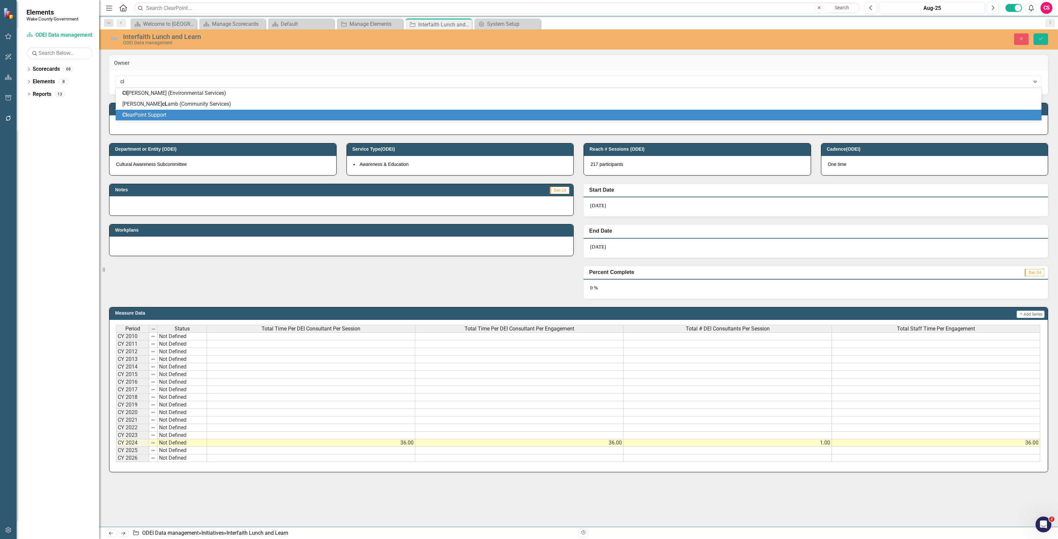
click at [190, 112] on div "Cl earPoint Support" at bounding box center [579, 115] width 915 height 8
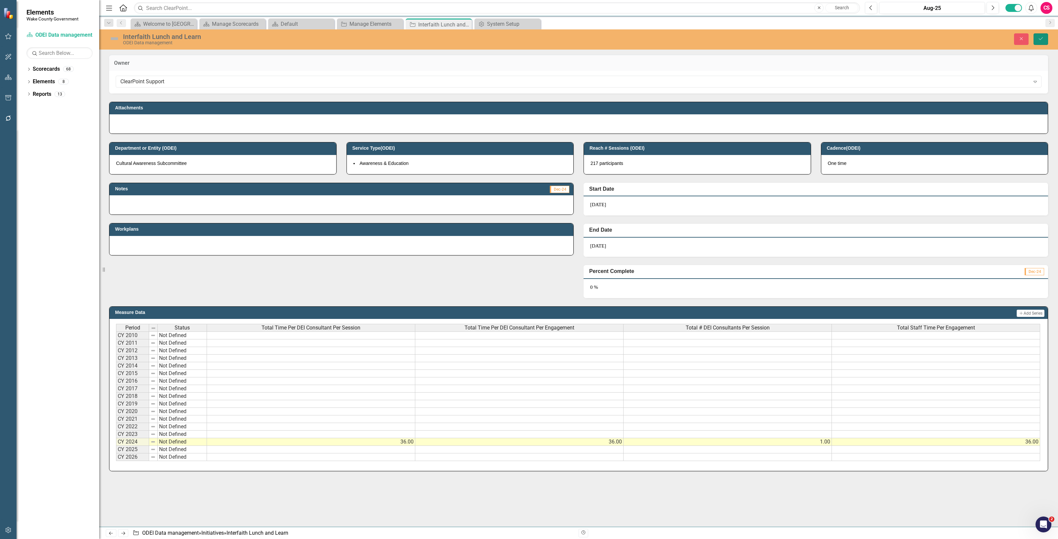
click at [1040, 40] on icon "Save" at bounding box center [1041, 38] width 6 height 5
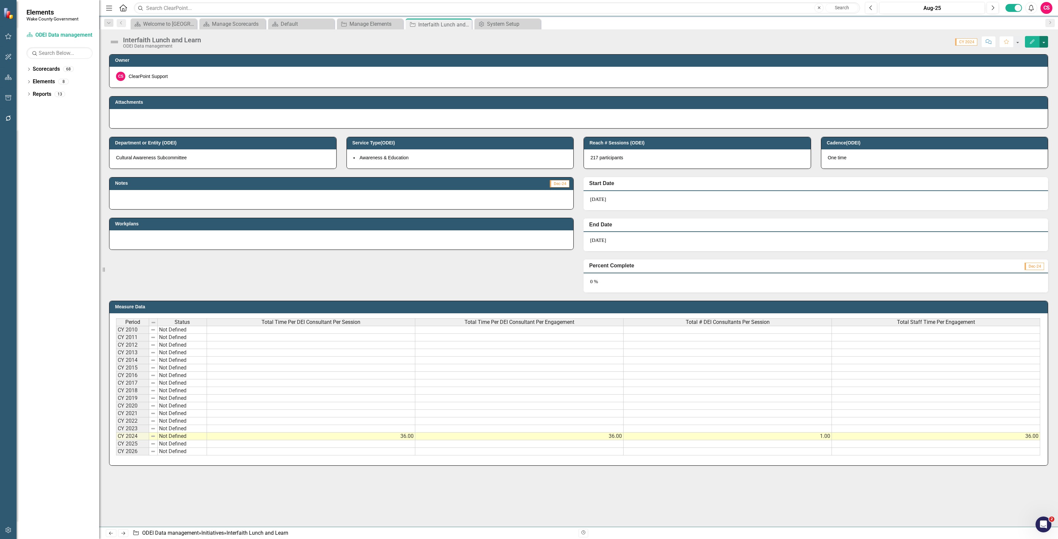
click at [1043, 42] on button "button" at bounding box center [1043, 42] width 9 height 12
click at [989, 68] on link "Edit Report Edit Layout" at bounding box center [1007, 66] width 80 height 12
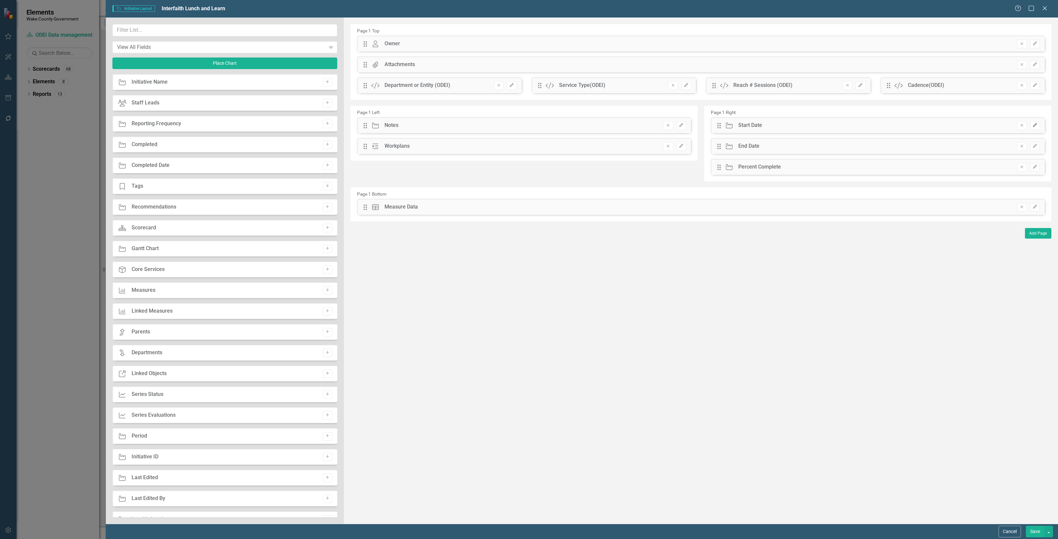
click at [1037, 121] on button "Edit" at bounding box center [1035, 125] width 10 height 9
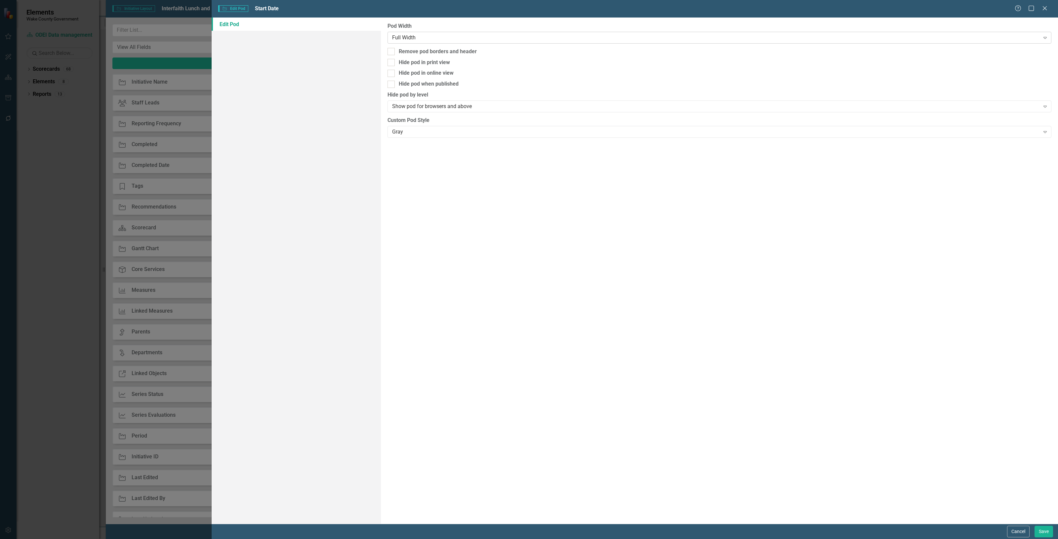
click at [517, 39] on div "Full Width" at bounding box center [716, 38] width 648 height 8
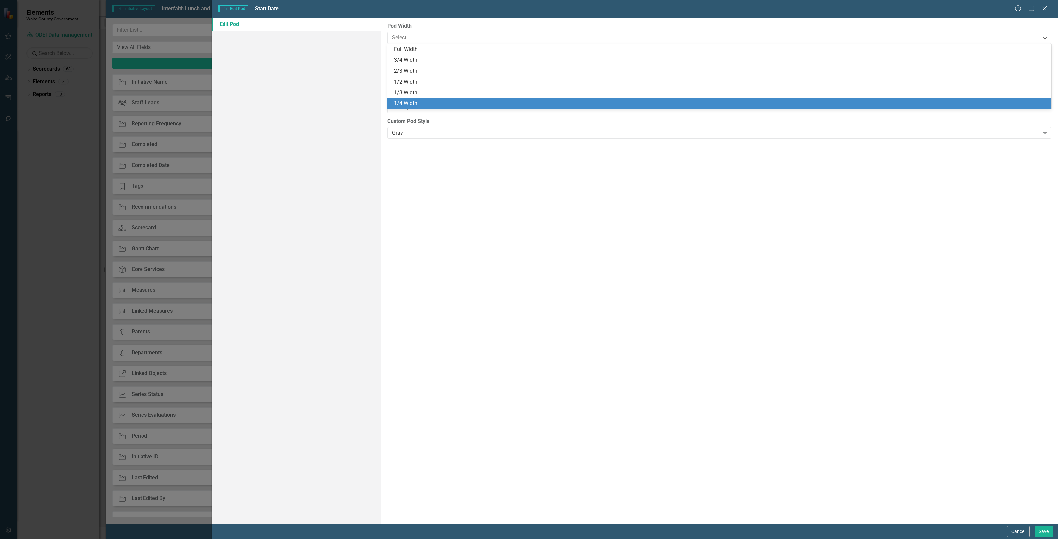
click at [430, 99] on div "1/4 Width" at bounding box center [719, 103] width 664 height 11
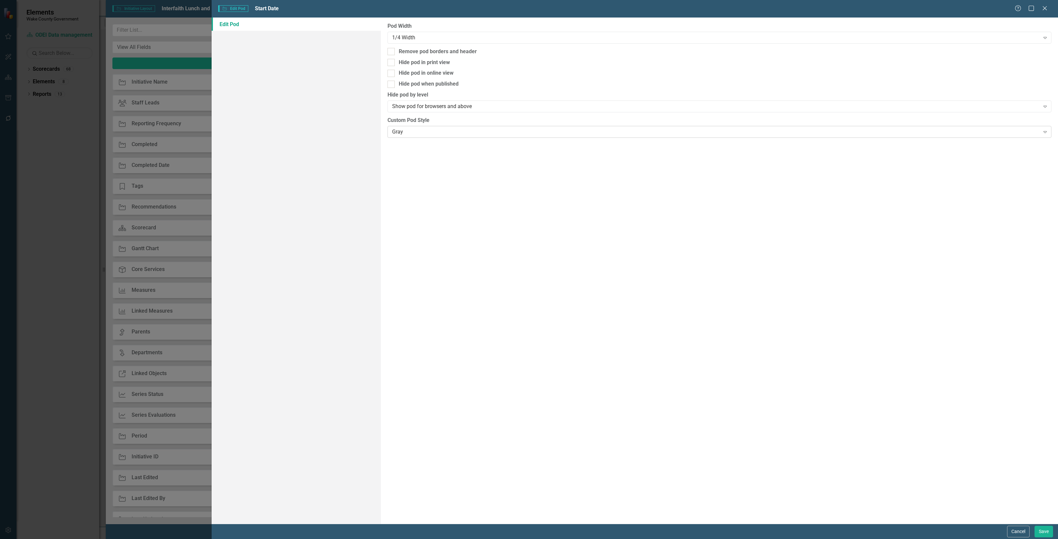
click at [430, 133] on div "Gray" at bounding box center [716, 132] width 648 height 8
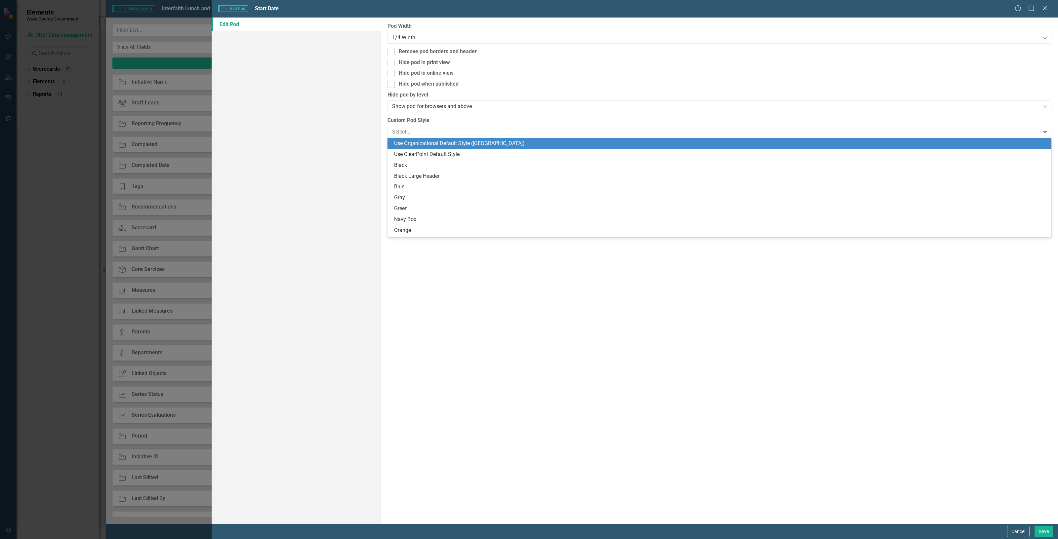
click at [436, 144] on div "Use Organizational Default Style (Wake County)" at bounding box center [720, 144] width 653 height 8
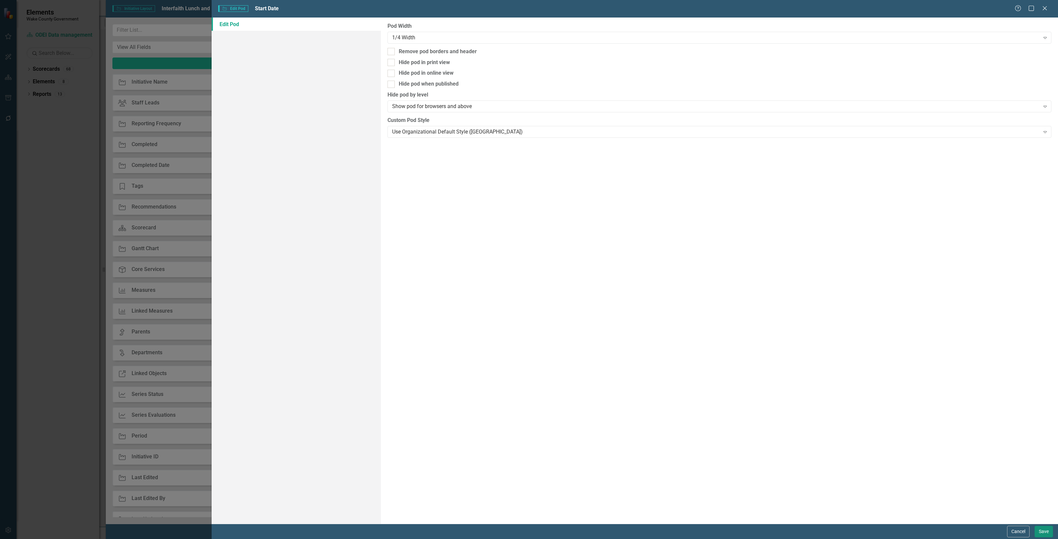
click at [1045, 528] on button "Save" at bounding box center [1043, 532] width 19 height 12
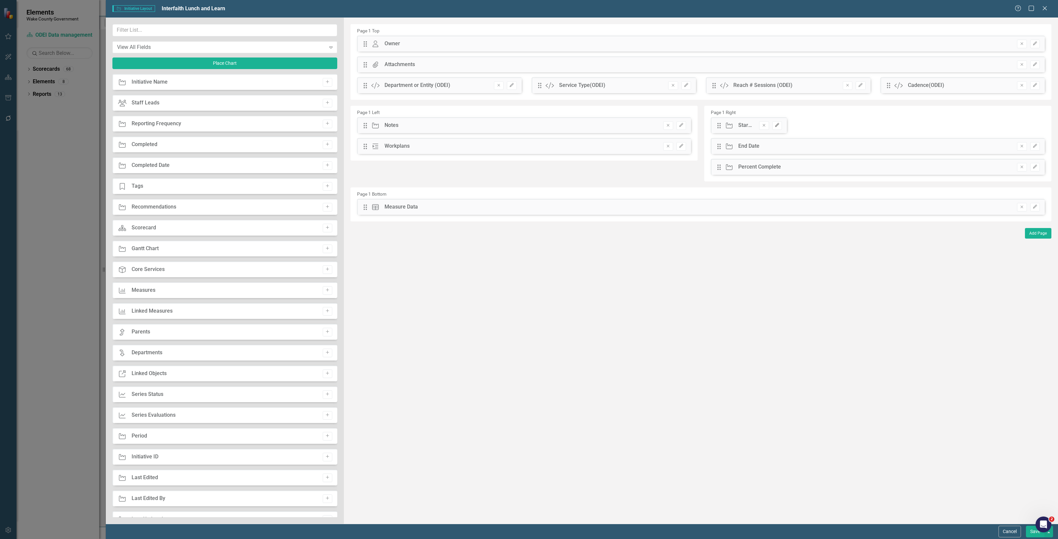
click at [778, 128] on button "Edit" at bounding box center [777, 125] width 10 height 9
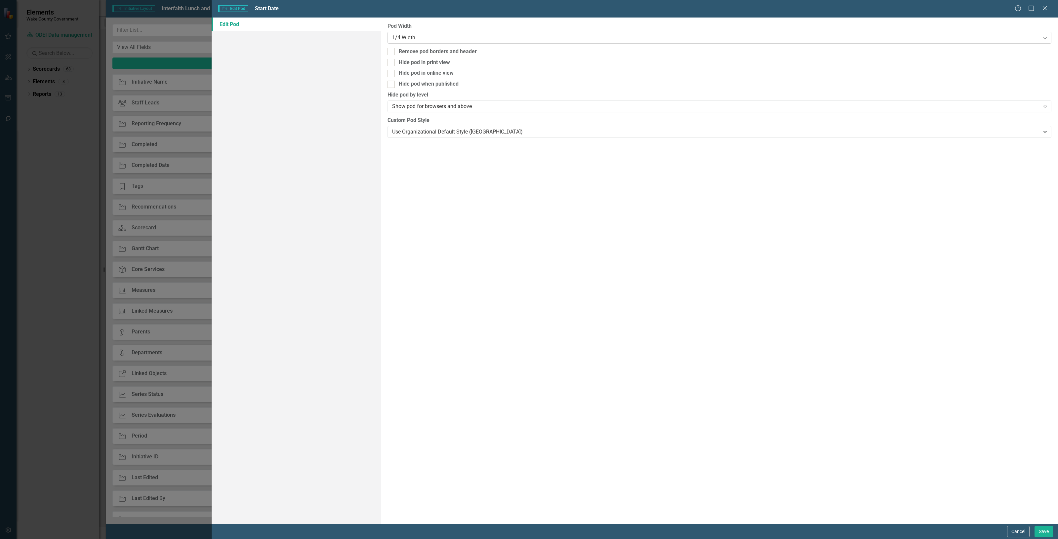
click at [553, 37] on div "1/4 Width" at bounding box center [716, 38] width 648 height 8
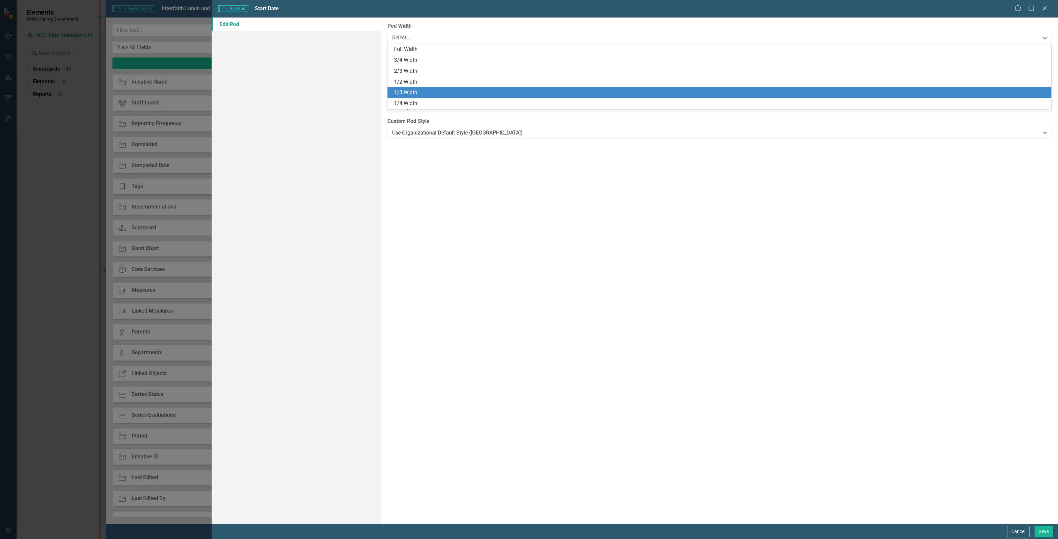
click at [466, 80] on div "1/2 Width" at bounding box center [720, 82] width 653 height 8
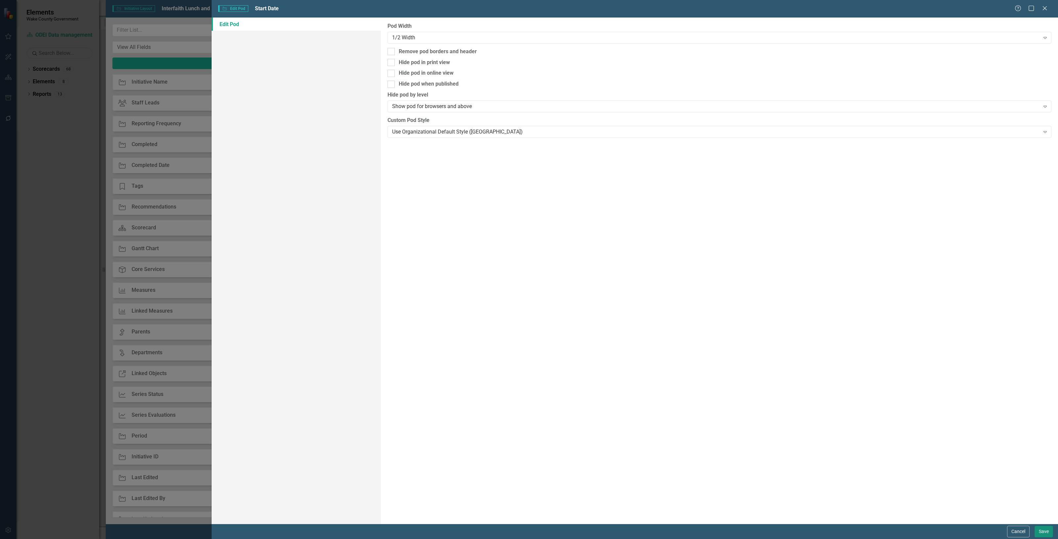
drag, startPoint x: 1035, startPoint y: 528, endPoint x: 1035, endPoint y: 524, distance: 4.3
click at [1036, 528] on button "Save" at bounding box center [1043, 532] width 19 height 12
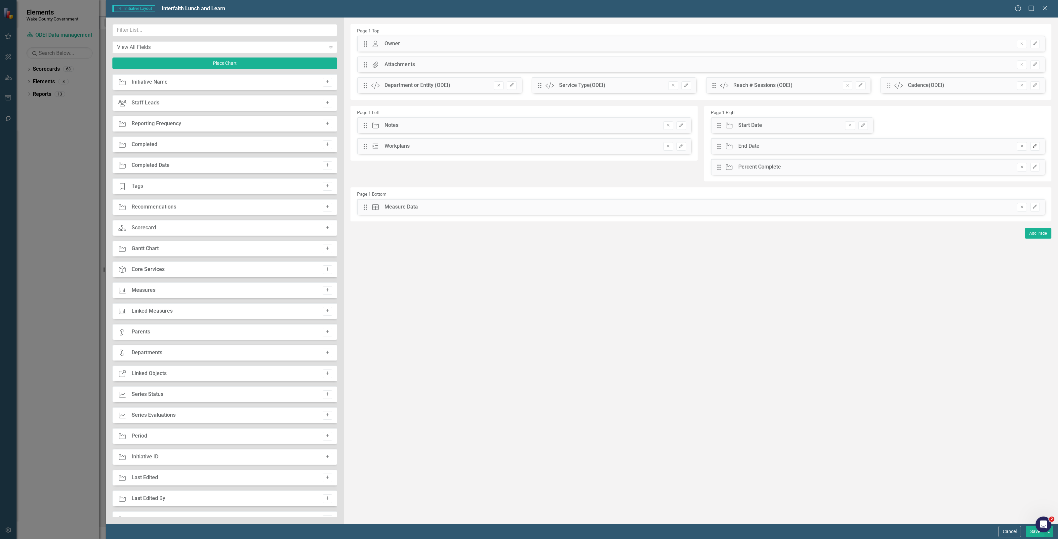
click at [1036, 148] on button "Edit" at bounding box center [1035, 146] width 10 height 9
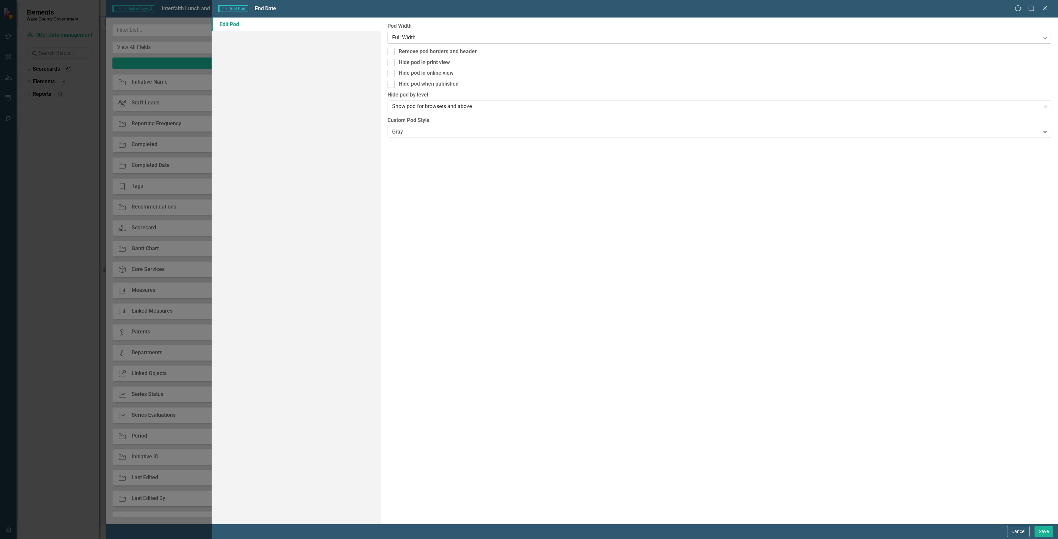
click at [410, 42] on div "Full Width Expand" at bounding box center [719, 38] width 664 height 12
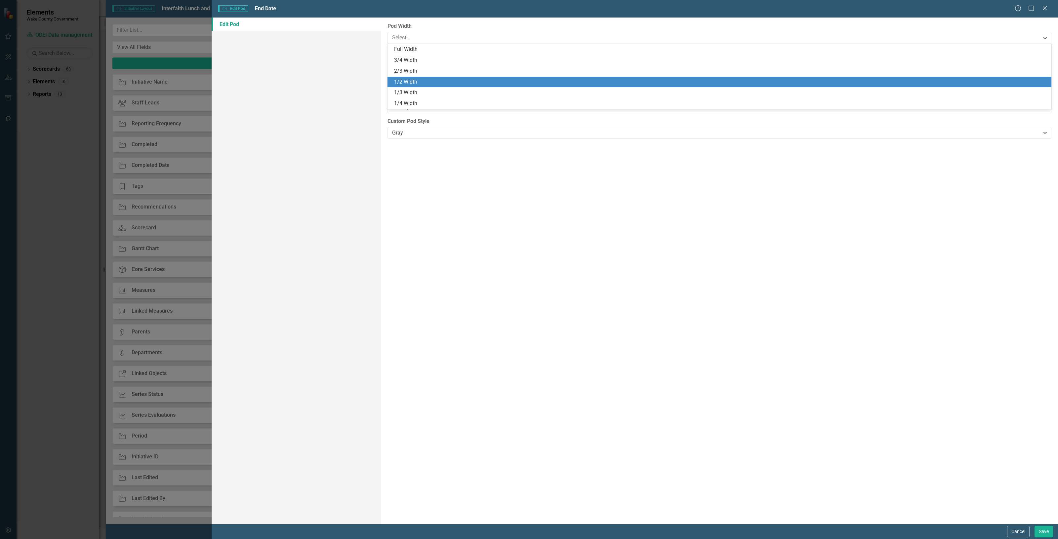
click at [413, 81] on div "1/2 Width" at bounding box center [720, 82] width 653 height 8
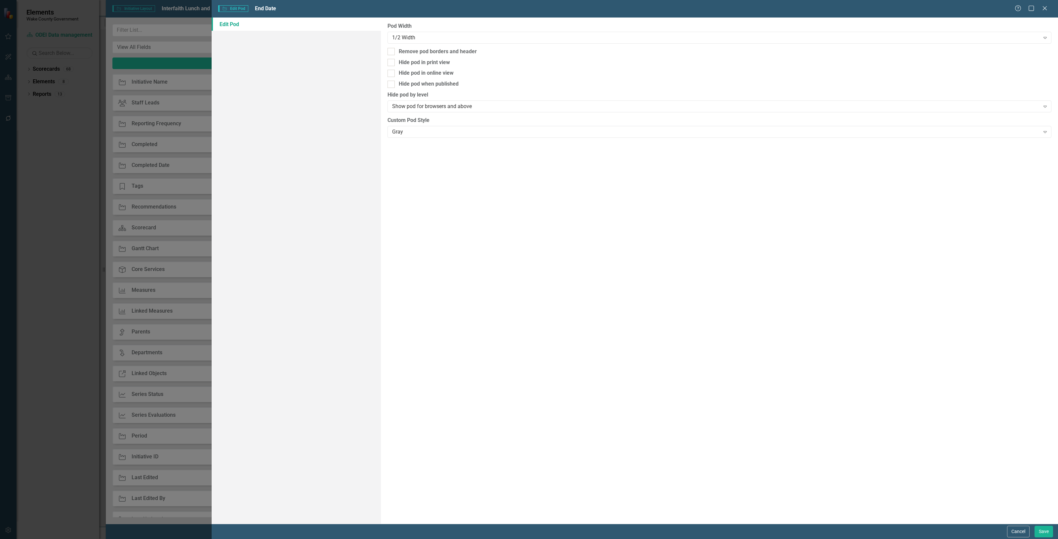
click at [413, 139] on div "Pod Width 1/2 Width Expand Remove pod borders and header Hide pod in print view…" at bounding box center [719, 271] width 677 height 506
click at [409, 136] on div "Gray Expand" at bounding box center [719, 132] width 664 height 12
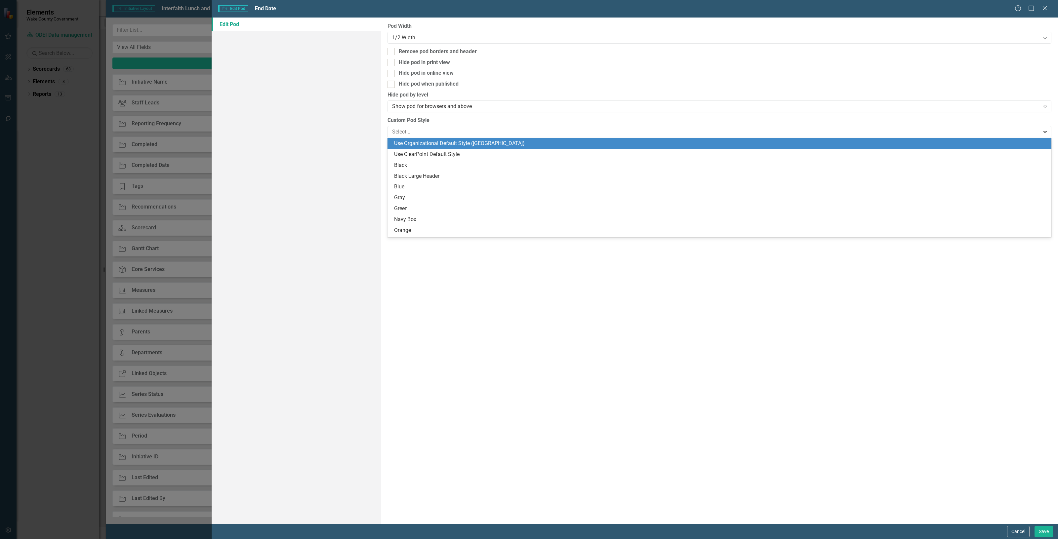
click at [404, 145] on div "Use Organizational Default Style (Wake County)" at bounding box center [720, 144] width 653 height 8
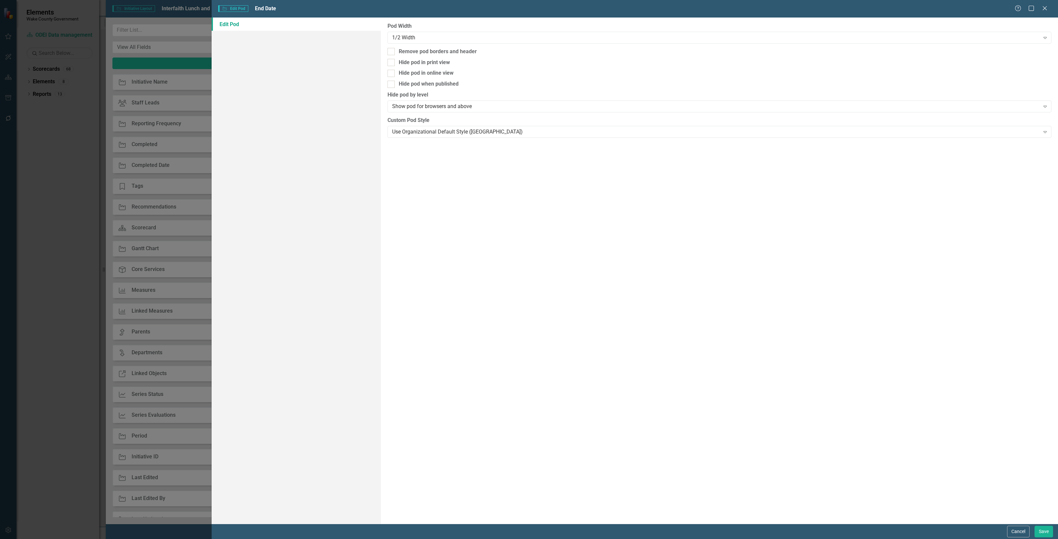
click at [1034, 523] on div "Pod Width 1/2 Width Expand Remove pod borders and header Hide pod in print view…" at bounding box center [719, 271] width 677 height 506
drag, startPoint x: 1038, startPoint y: 531, endPoint x: 1026, endPoint y: 509, distance: 25.3
click at [1039, 531] on button "Save" at bounding box center [1043, 532] width 19 height 12
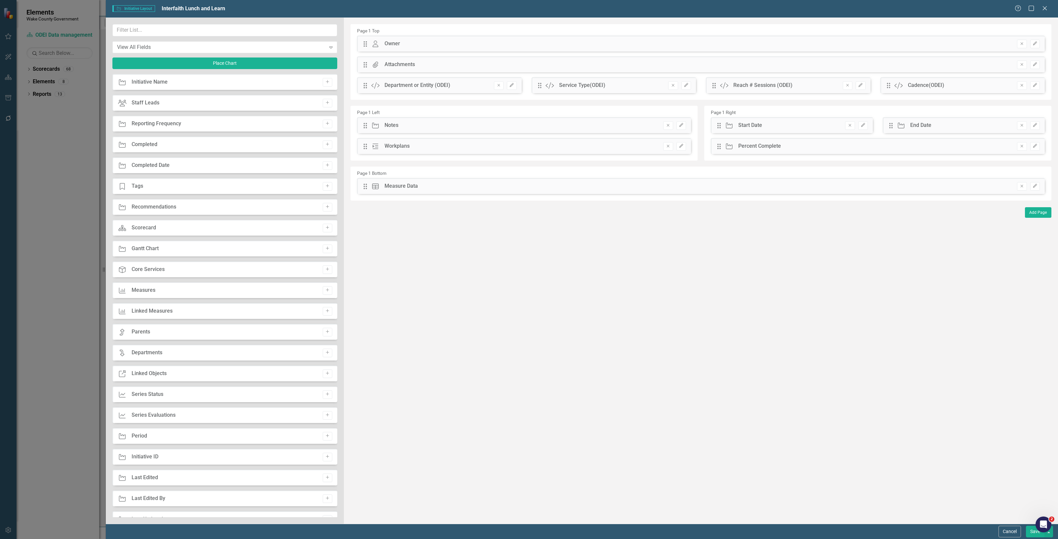
click at [1031, 533] on button "Save" at bounding box center [1035, 532] width 19 height 12
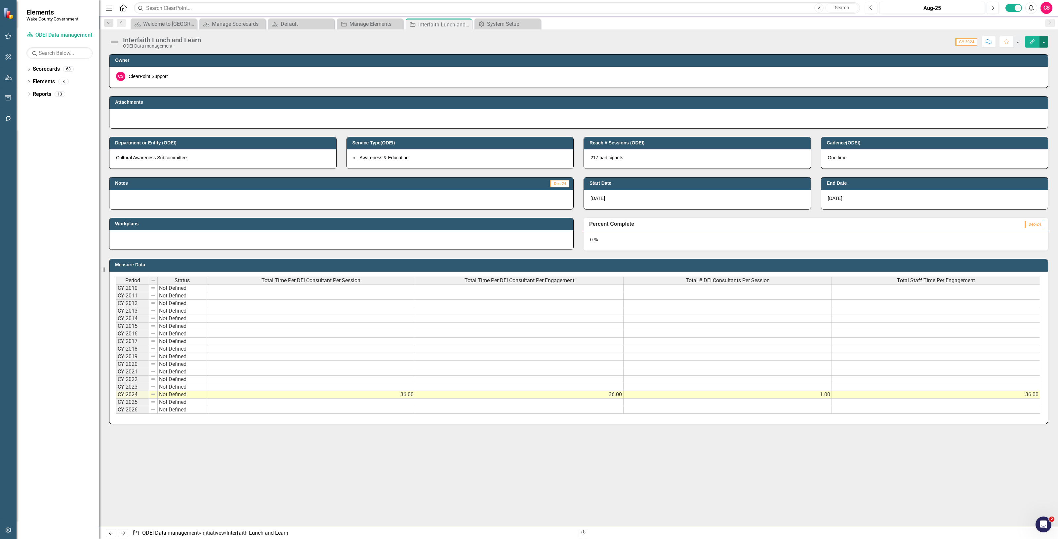
click at [1045, 47] on button "button" at bounding box center [1043, 42] width 9 height 12
click at [1032, 67] on link "Edit Report Edit Layout" at bounding box center [1007, 66] width 80 height 12
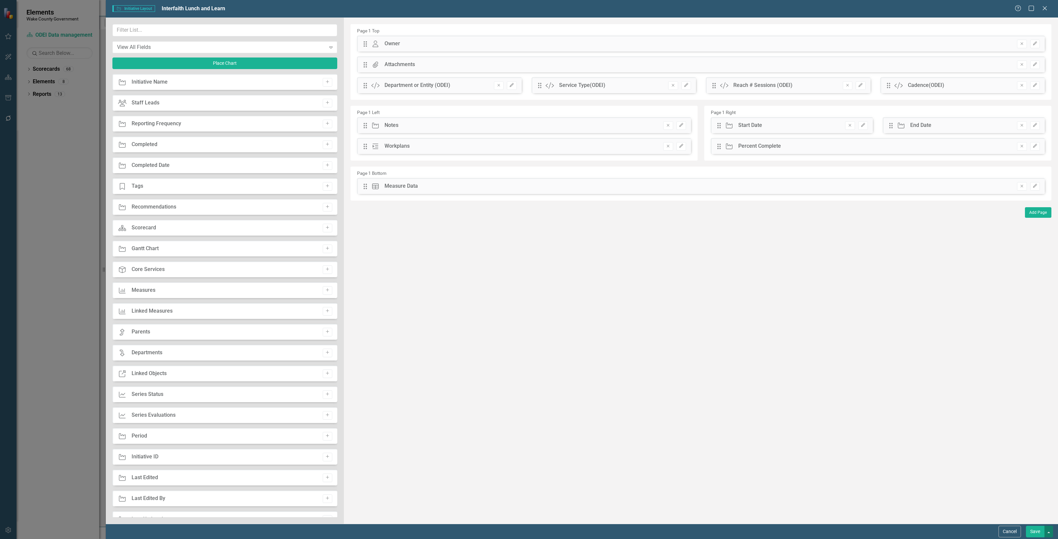
click at [1048, 529] on button "button" at bounding box center [1048, 532] width 9 height 12
click at [1024, 493] on link "Update all Initiatives in this Scorecard" at bounding box center [987, 495] width 132 height 12
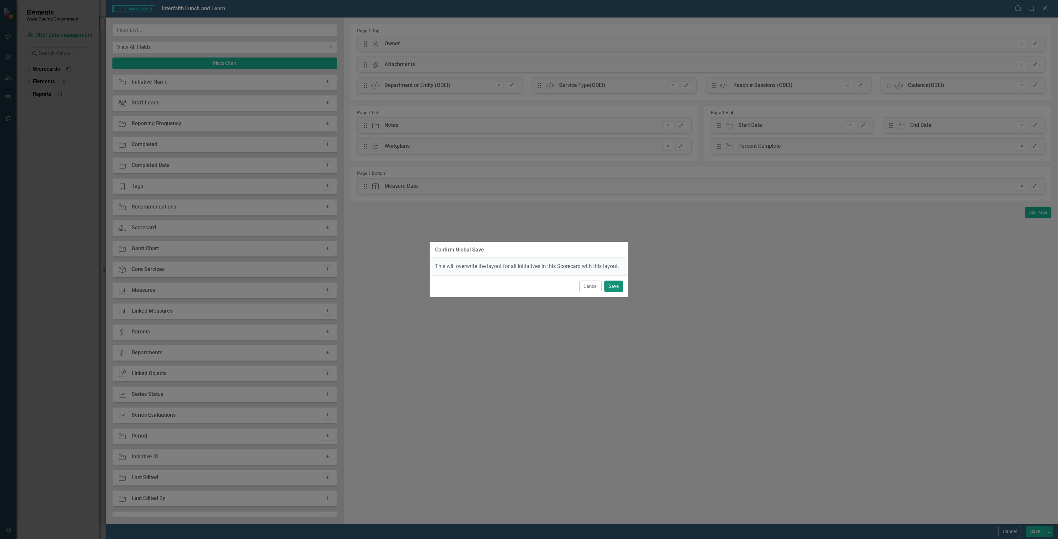
click at [617, 286] on button "Save" at bounding box center [613, 287] width 19 height 12
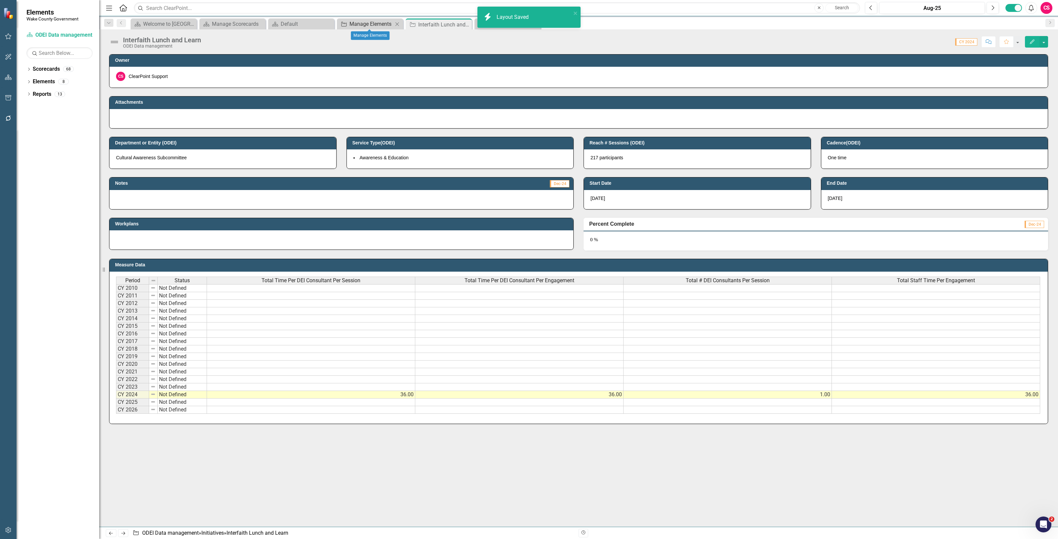
click at [354, 23] on div "Manage Elements" at bounding box center [371, 24] width 44 height 8
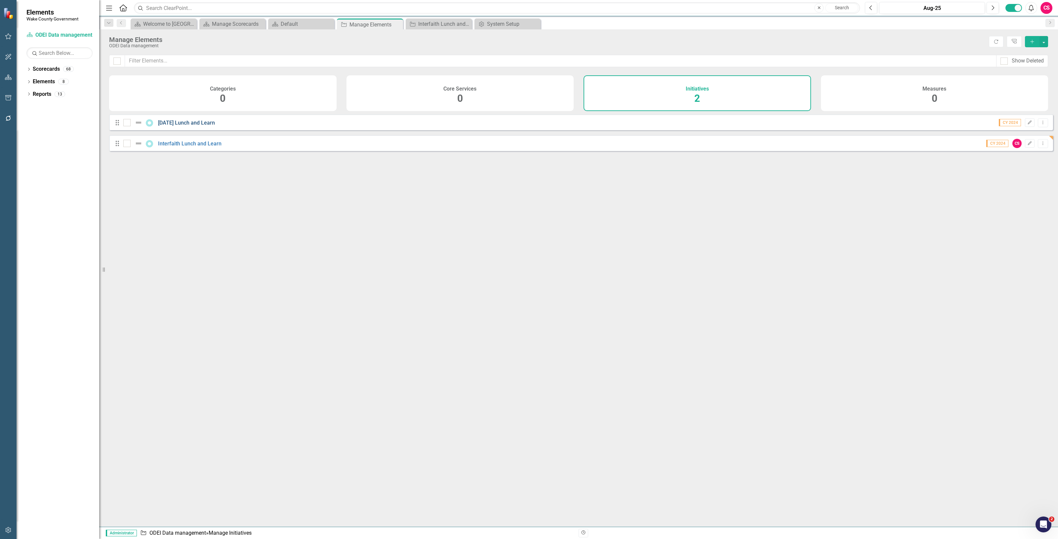
click at [211, 125] on link "[DATE] Lunch and Learn" at bounding box center [186, 123] width 57 height 6
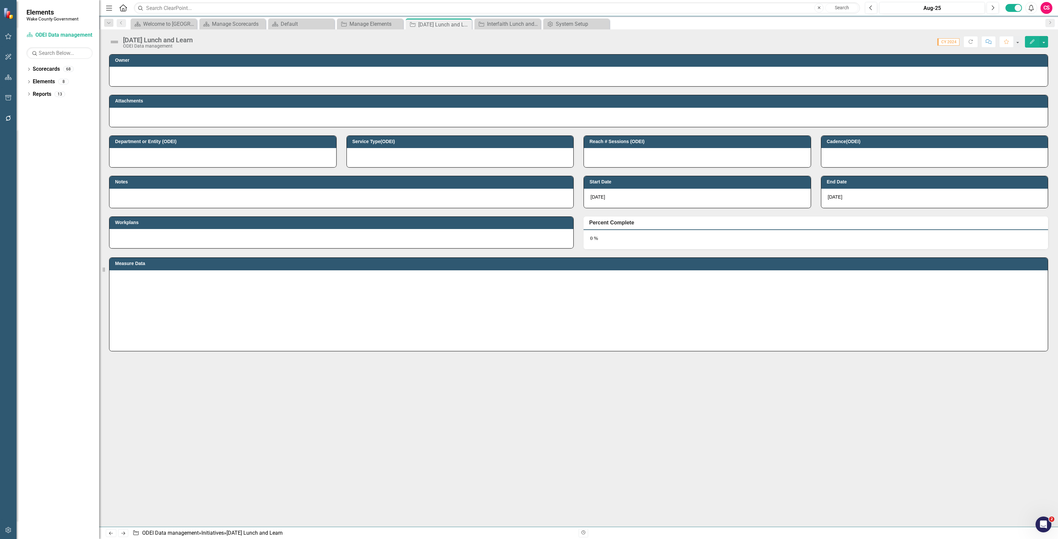
click at [228, 75] on div at bounding box center [578, 76] width 925 height 8
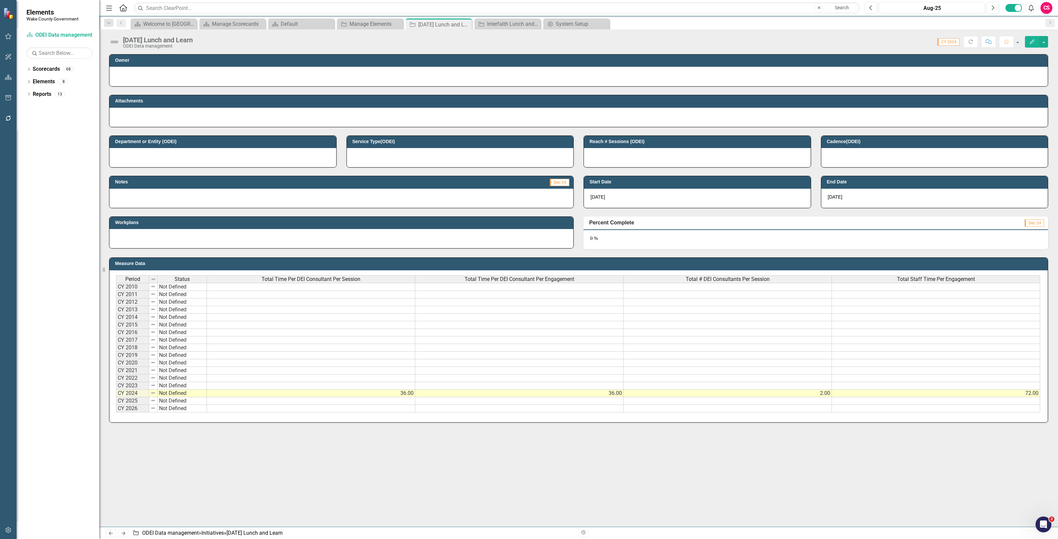
click at [228, 75] on div at bounding box center [578, 76] width 925 height 8
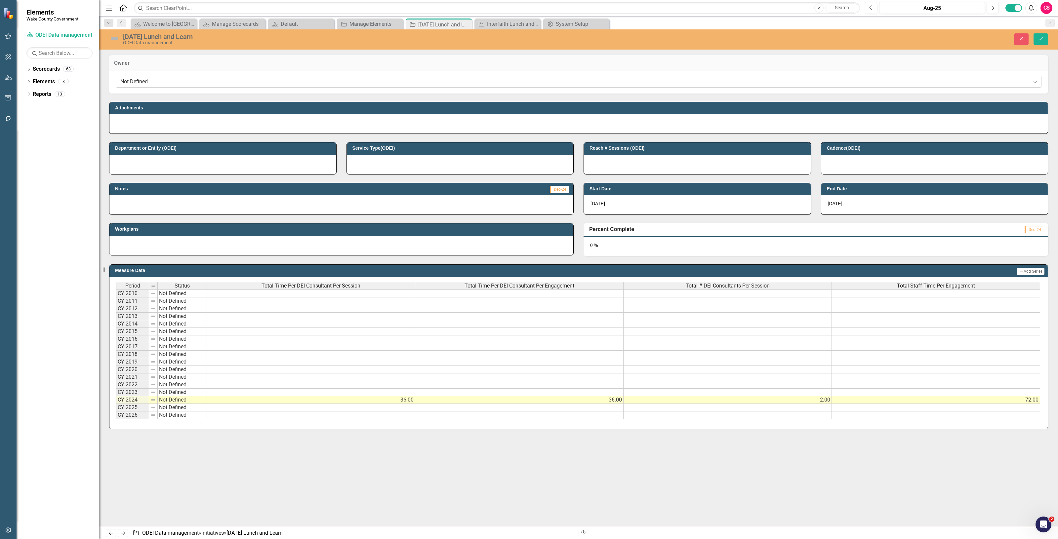
click at [227, 80] on div "Not Defined" at bounding box center [574, 82] width 909 height 8
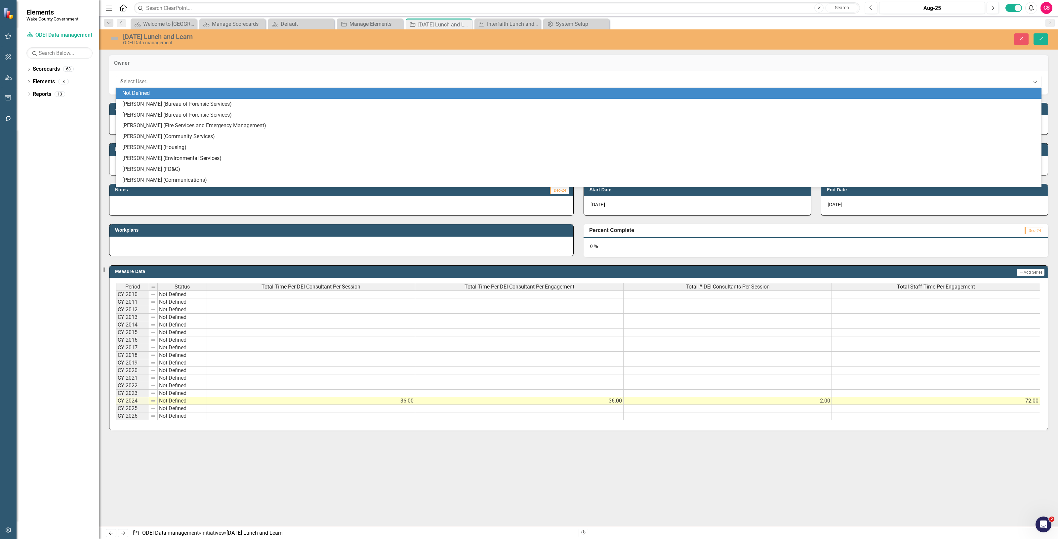
type input "cl"
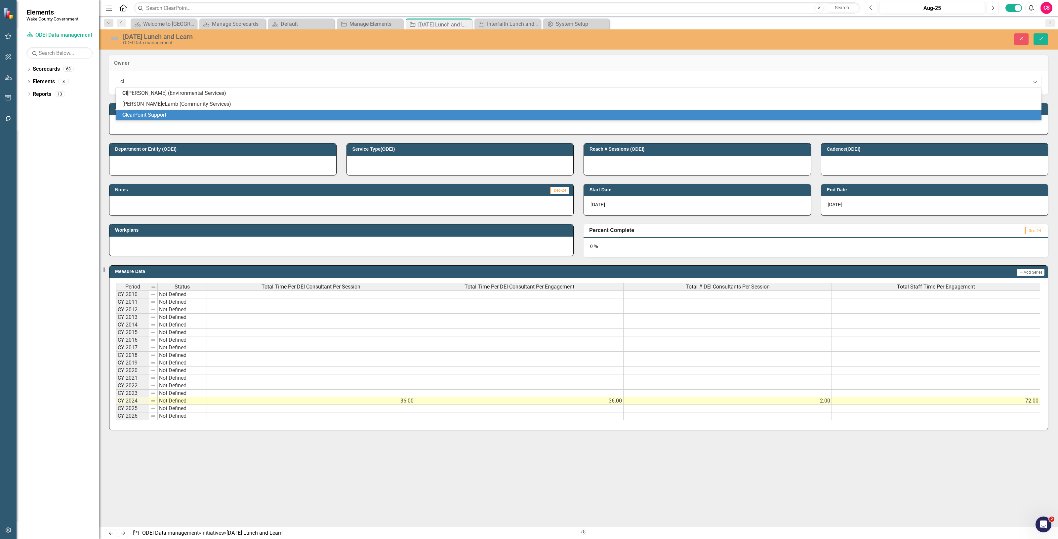
click at [163, 112] on span "Cl earPoint Support" at bounding box center [144, 115] width 44 height 6
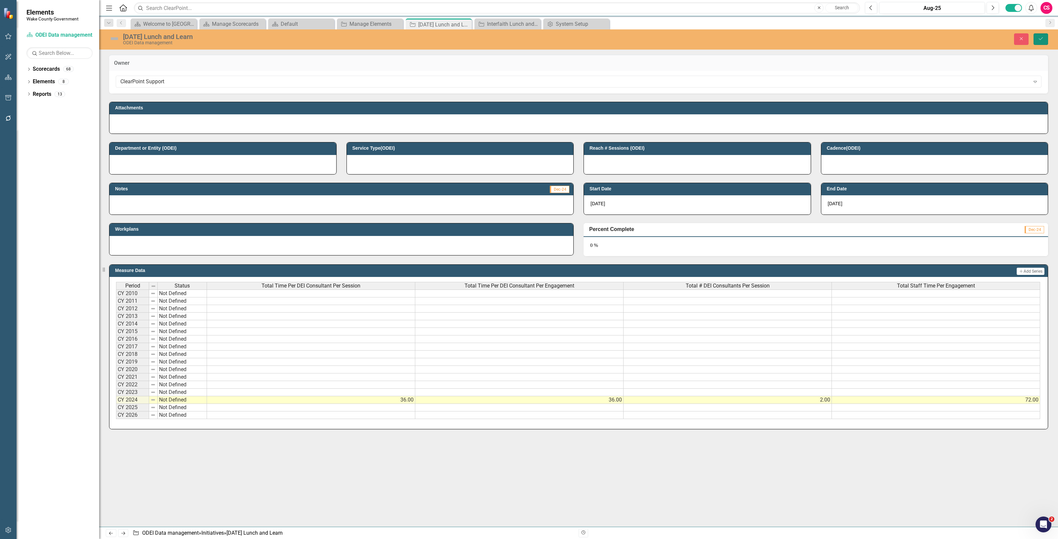
click at [1039, 41] on icon "Save" at bounding box center [1041, 38] width 6 height 5
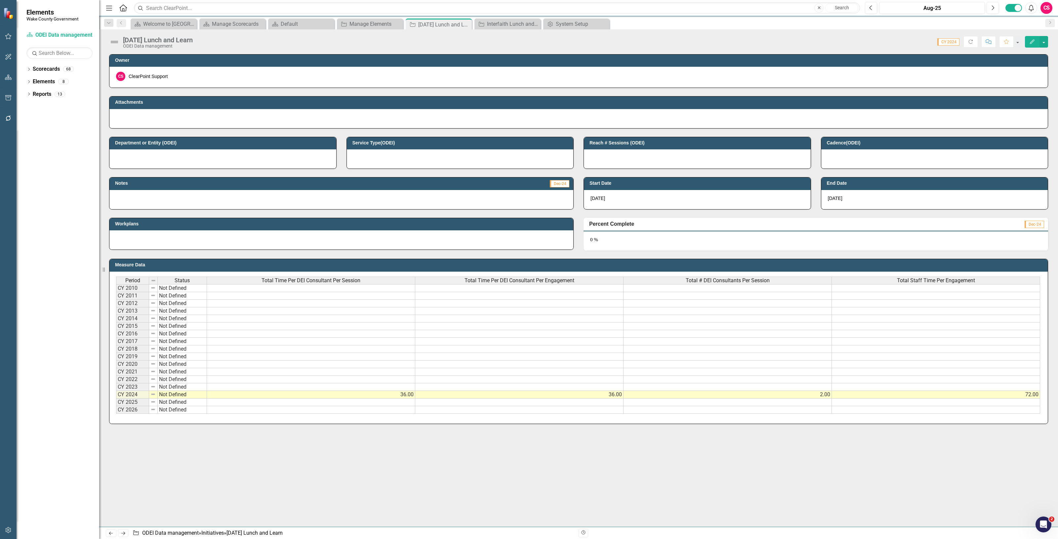
click at [177, 166] on div at bounding box center [222, 158] width 227 height 19
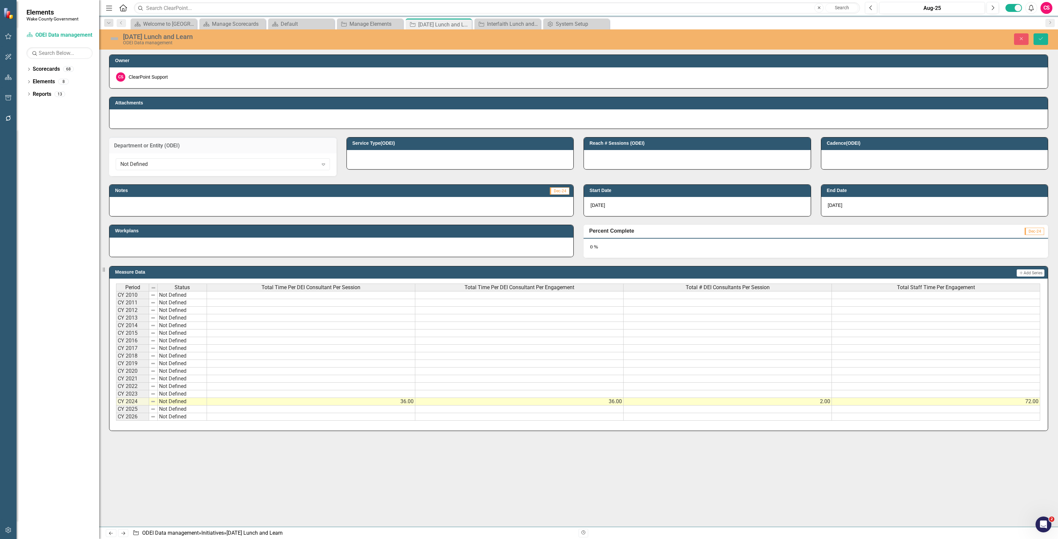
click at [177, 166] on div "Not Defined" at bounding box center [219, 164] width 198 height 8
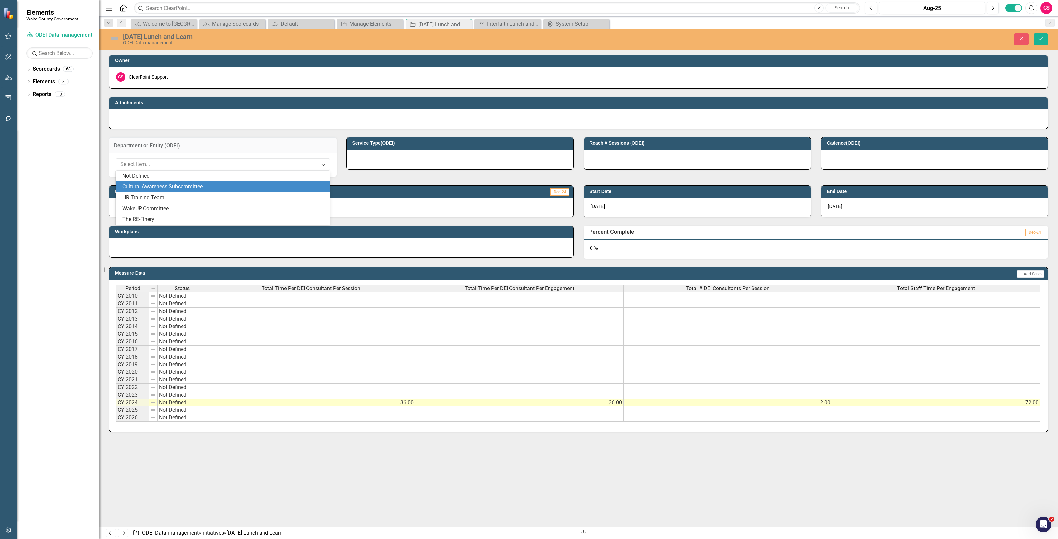
click at [193, 187] on div "Cultural Awareness Subcommittee" at bounding box center [224, 187] width 204 height 8
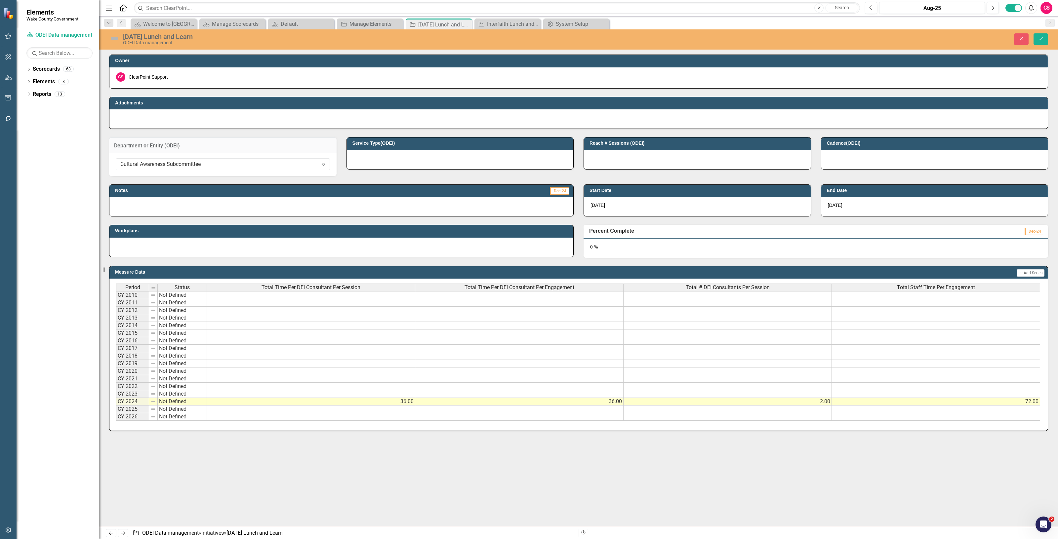
click at [384, 167] on div at bounding box center [460, 159] width 227 height 19
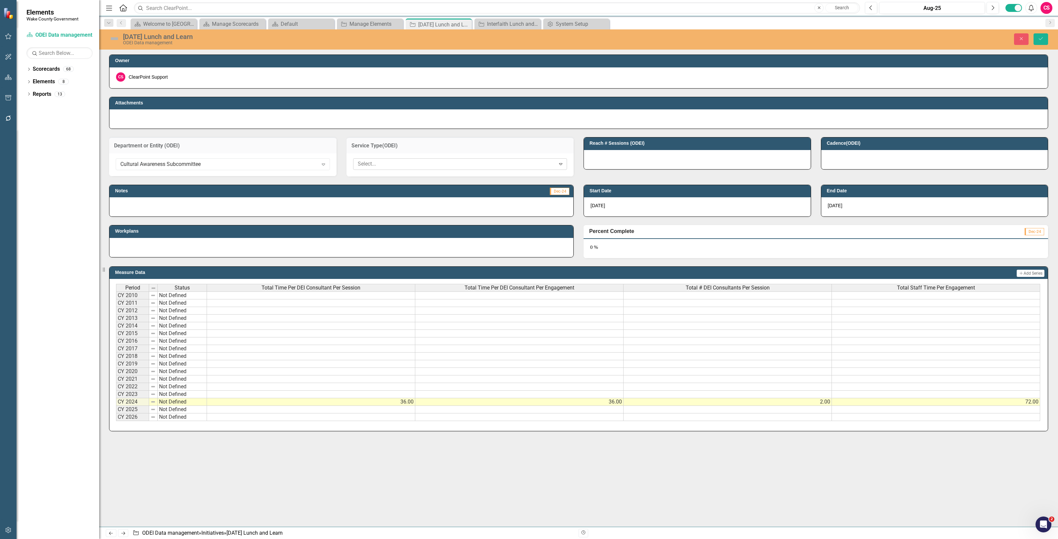
click at [382, 164] on div at bounding box center [455, 164] width 200 height 9
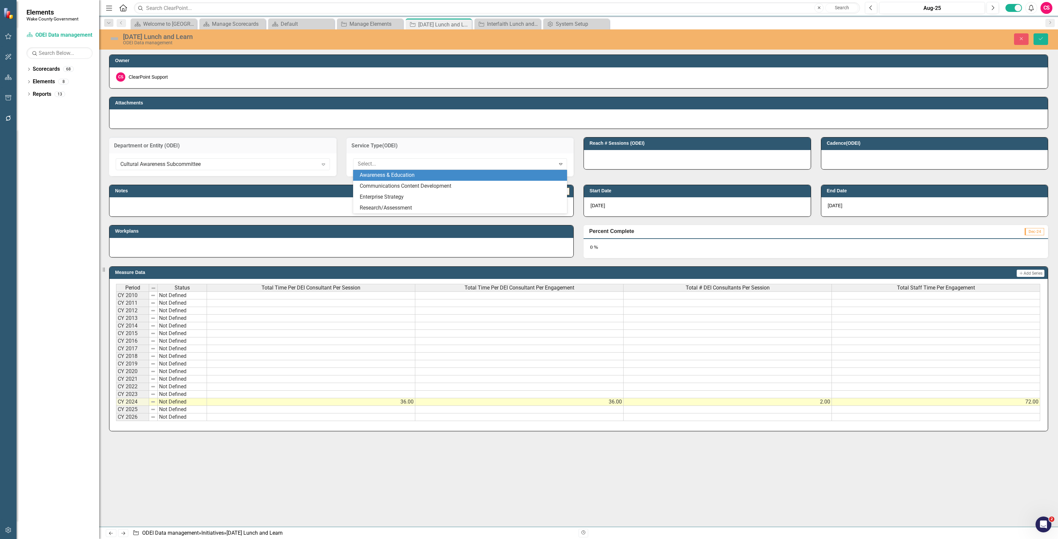
click at [383, 179] on div "Awareness & Education" at bounding box center [462, 176] width 204 height 8
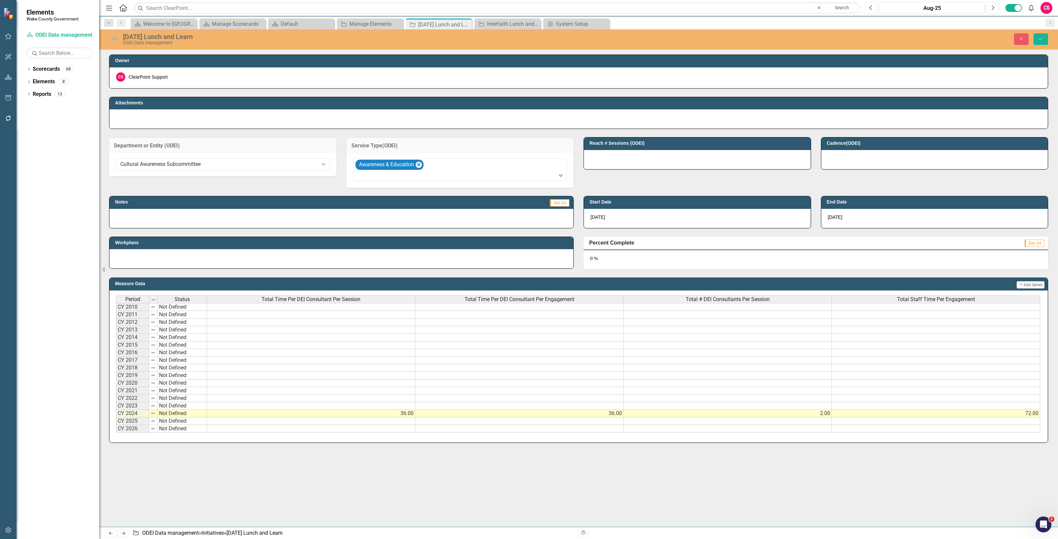
click at [662, 152] on div at bounding box center [697, 159] width 227 height 19
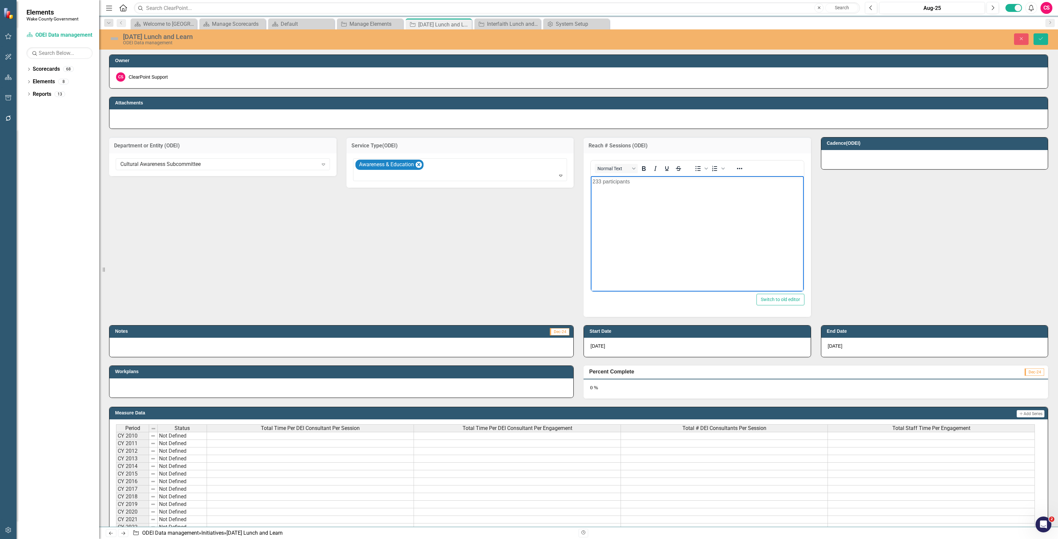
click at [888, 166] on div at bounding box center [934, 159] width 227 height 19
click at [887, 165] on div at bounding box center [934, 159] width 227 height 19
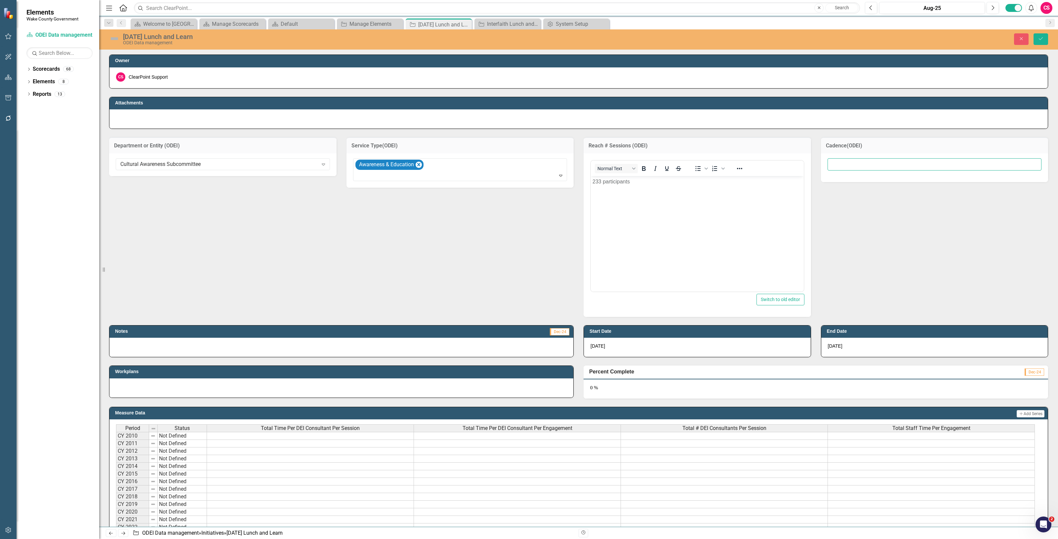
click at [882, 167] on input "text" at bounding box center [934, 164] width 214 height 12
type input "One time"
click at [191, 343] on div at bounding box center [341, 347] width 464 height 19
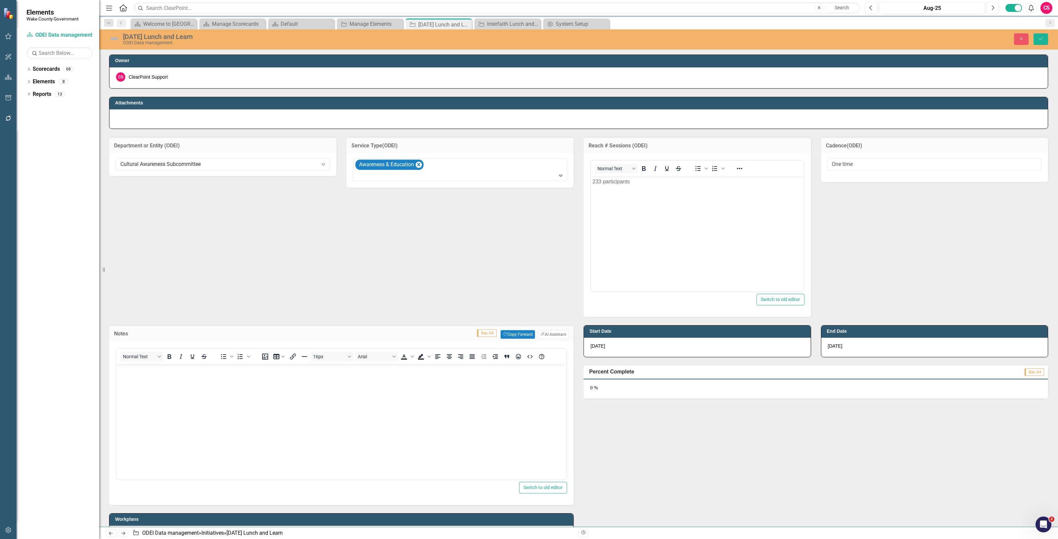
drag, startPoint x: 305, startPoint y: 707, endPoint x: 167, endPoint y: 363, distance: 370.4
click at [167, 364] on html at bounding box center [341, 413] width 450 height 99
paste body "Rich Text Area. Press ALT-0 for help."
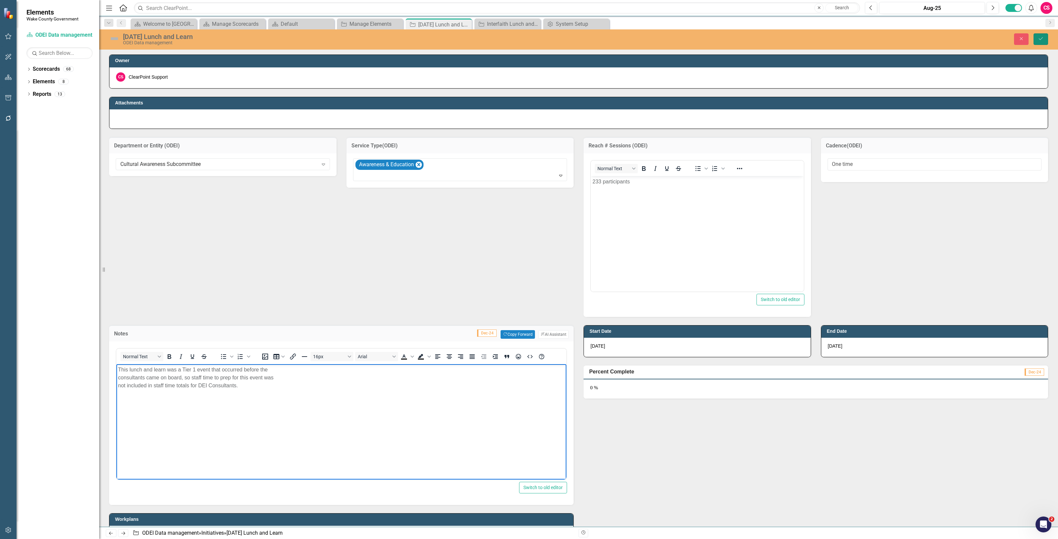
click at [1040, 33] on button "Save" at bounding box center [1040, 39] width 15 height 12
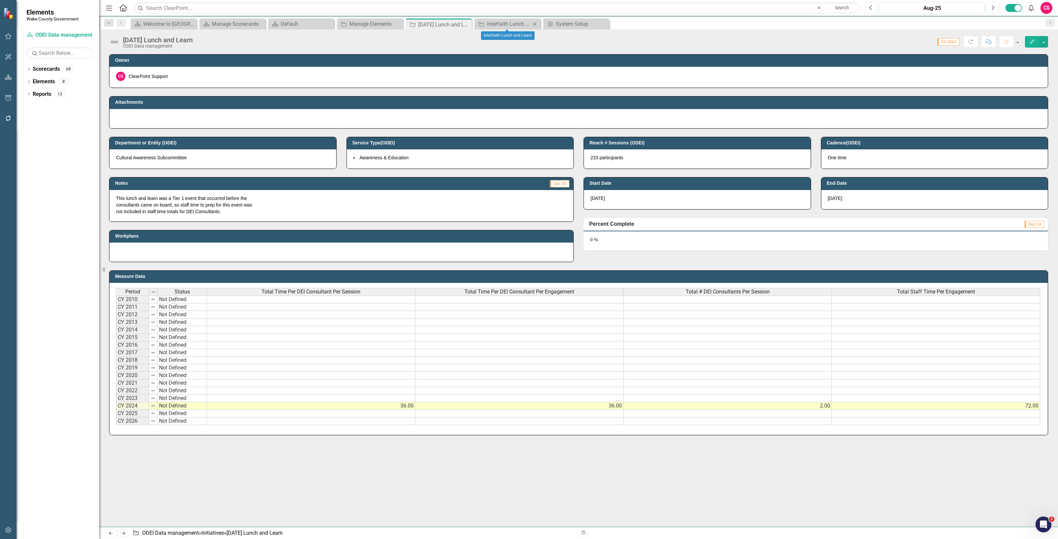
click at [501, 19] on div "Initiative Interfaith Lunch and Learn Close" at bounding box center [507, 24] width 66 height 11
click at [496, 19] on div "Initiative Interfaith Lunch and Learn Close" at bounding box center [507, 24] width 66 height 11
click at [498, 23] on div "Interfaith Lunch and Learn" at bounding box center [509, 24] width 44 height 8
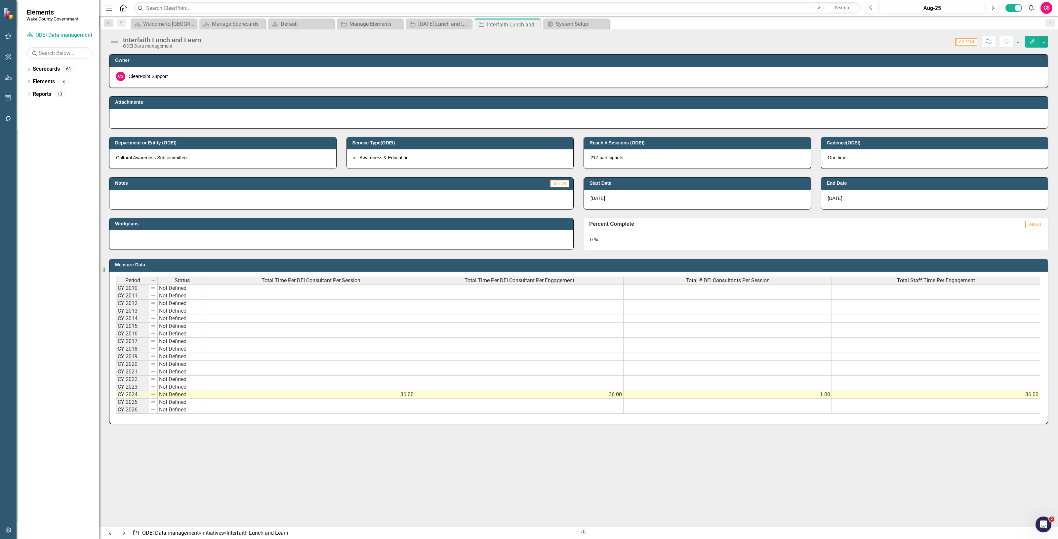
click at [180, 191] on div at bounding box center [341, 199] width 464 height 19
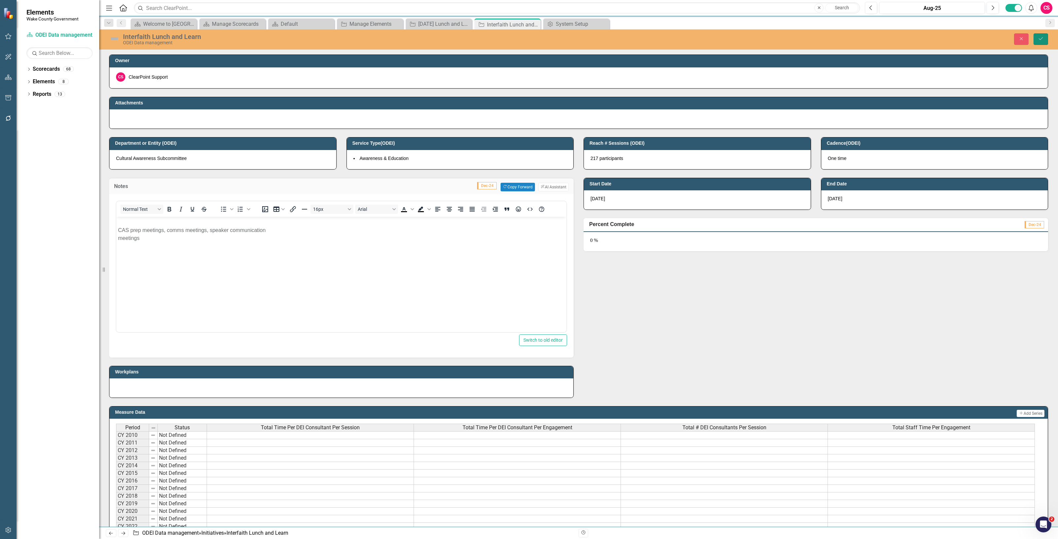
click at [1038, 43] on button "Save" at bounding box center [1040, 39] width 15 height 12
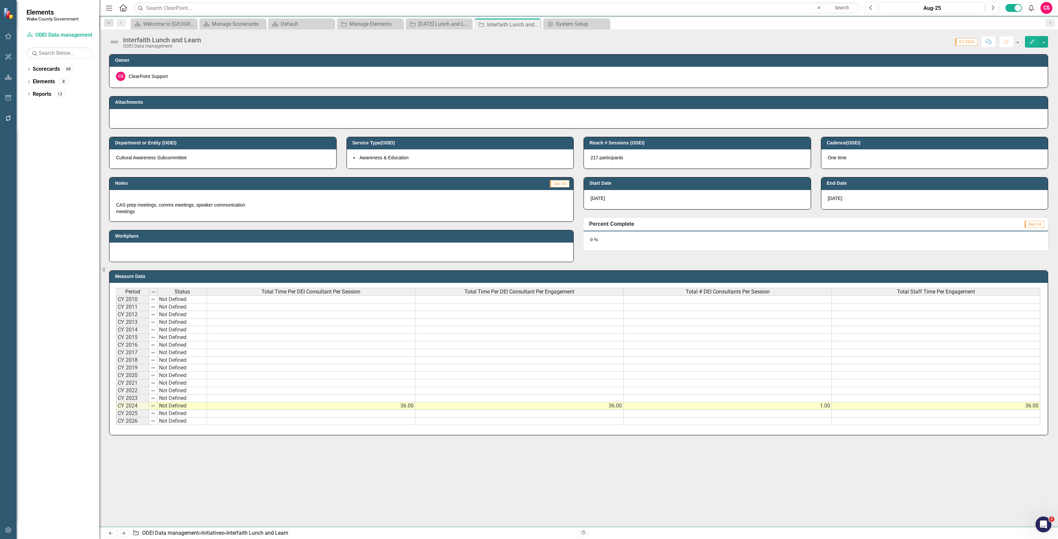
click at [168, 199] on p "CAS prep meetings, comms meetings, speaker communication meetings" at bounding box center [341, 205] width 451 height 20
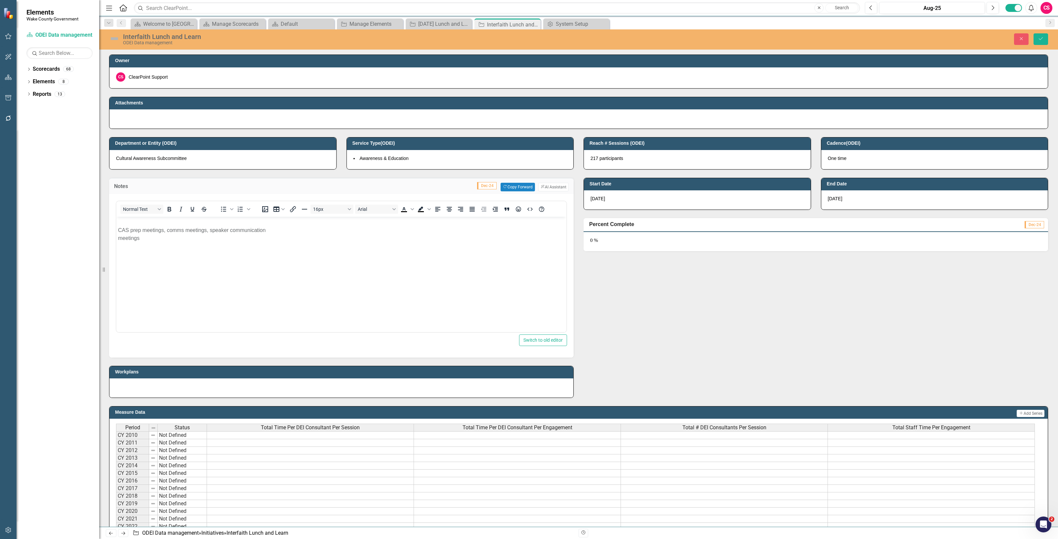
click at [140, 223] on p "CAS prep meetings, comms meetings, speaker communication meetings" at bounding box center [341, 230] width 447 height 24
click at [119, 227] on p "CAS prep meetings, comms meetings, speaker communication meetings" at bounding box center [341, 230] width 447 height 24
click at [1042, 38] on icon "Save" at bounding box center [1041, 38] width 6 height 5
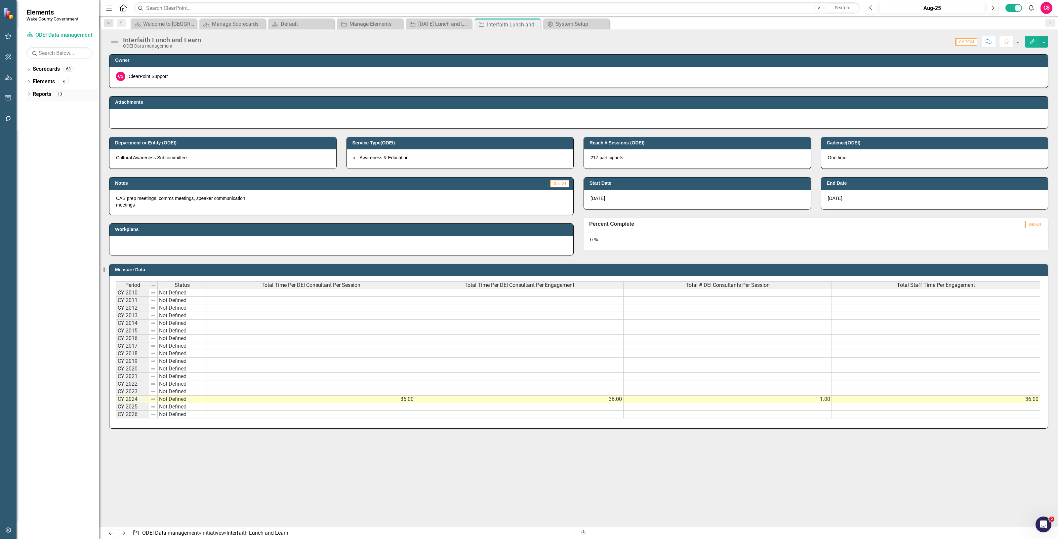
click at [50, 95] on link "Reports" at bounding box center [42, 95] width 19 height 8
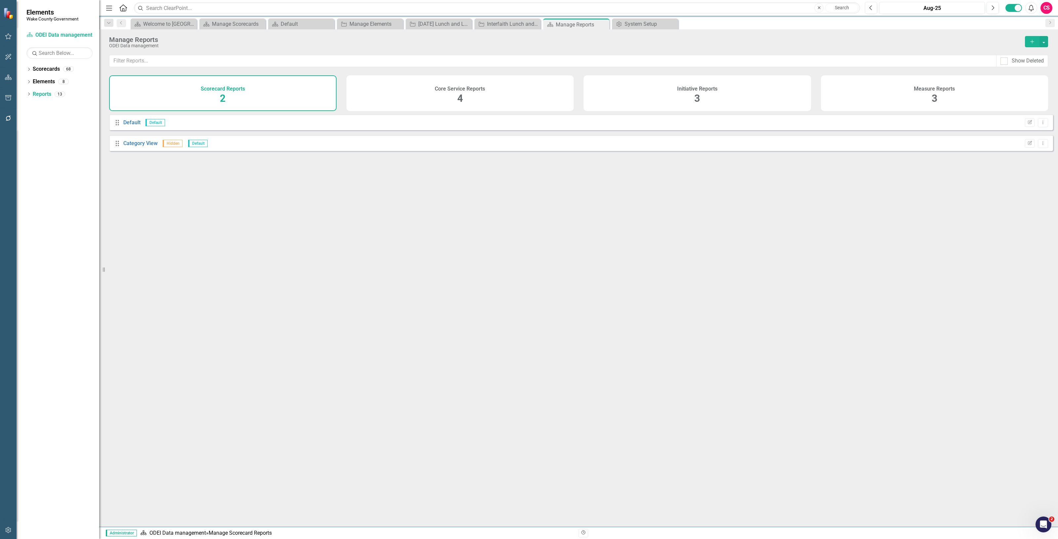
click at [676, 100] on div "Initiative Reports 3" at bounding box center [696, 93] width 227 height 36
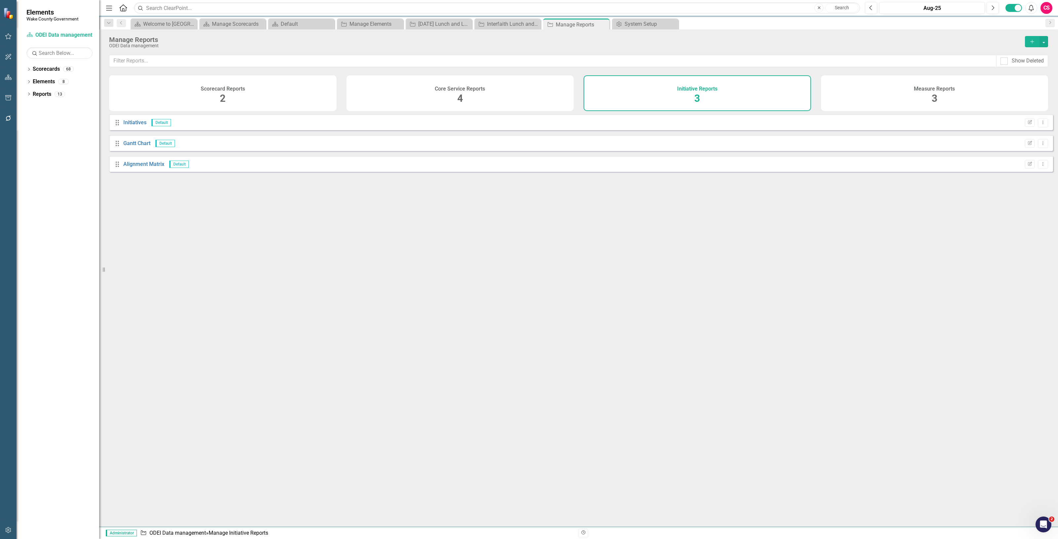
click at [1030, 40] on icon "Add" at bounding box center [1032, 41] width 6 height 5
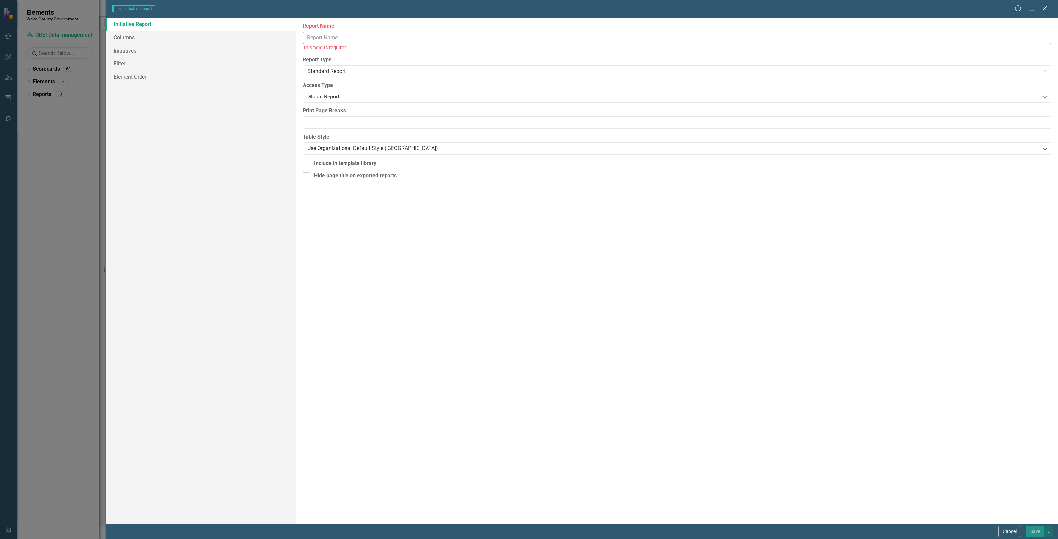
click at [341, 40] on input "Report Name" at bounding box center [677, 38] width 748 height 12
click at [1007, 528] on button "Cancel" at bounding box center [1009, 532] width 22 height 12
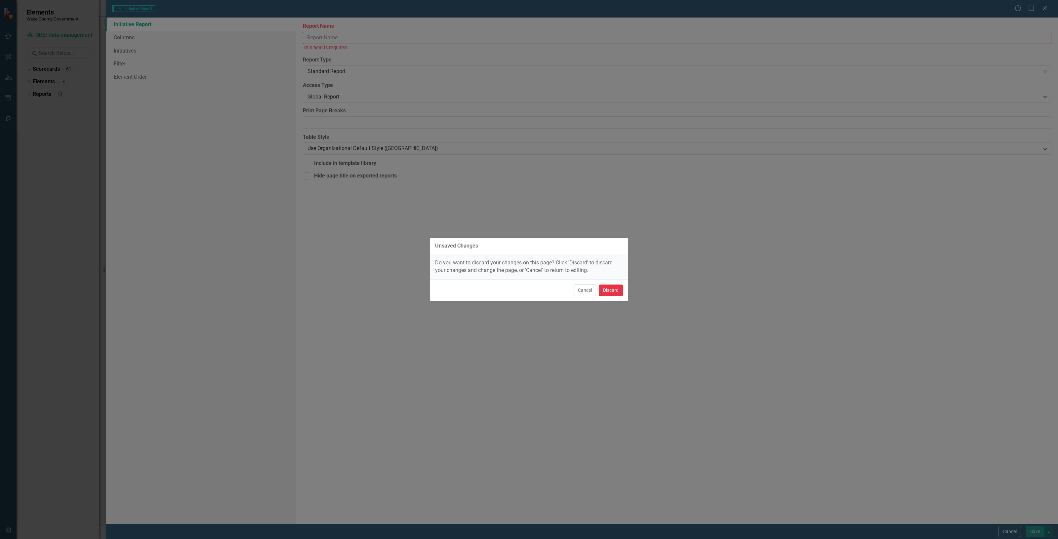
click at [611, 286] on button "Discard" at bounding box center [611, 291] width 24 height 12
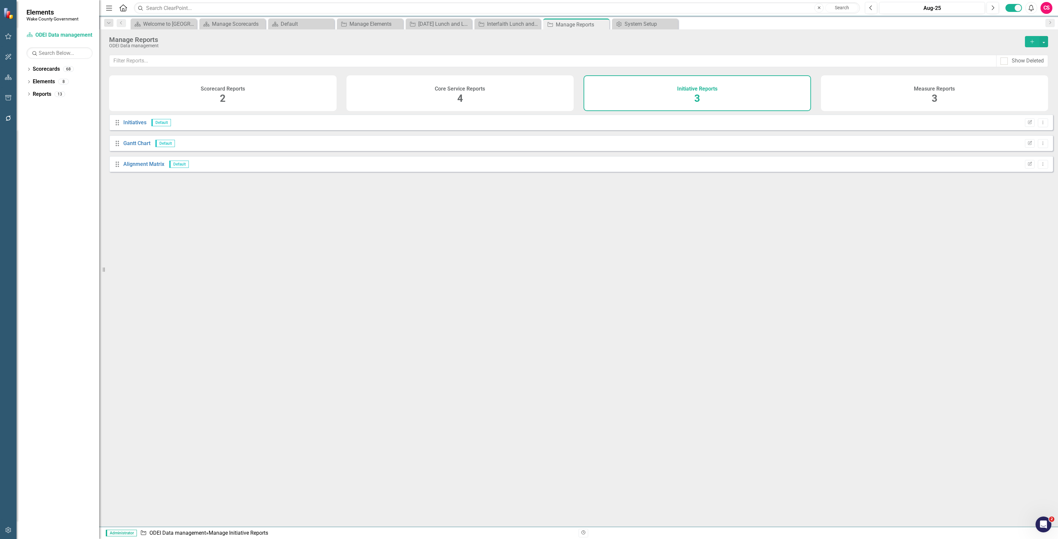
click at [11, 531] on icon "button" at bounding box center [8, 530] width 7 height 5
click at [47, 149] on link "System Setup" at bounding box center [59, 153] width 66 height 8
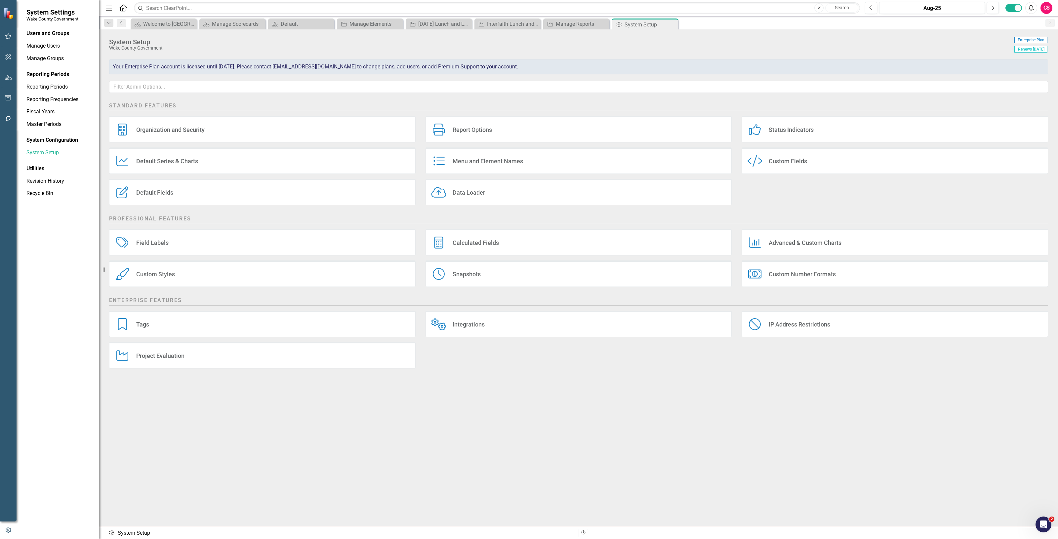
click at [176, 323] on div "Tags Tags" at bounding box center [262, 324] width 306 height 26
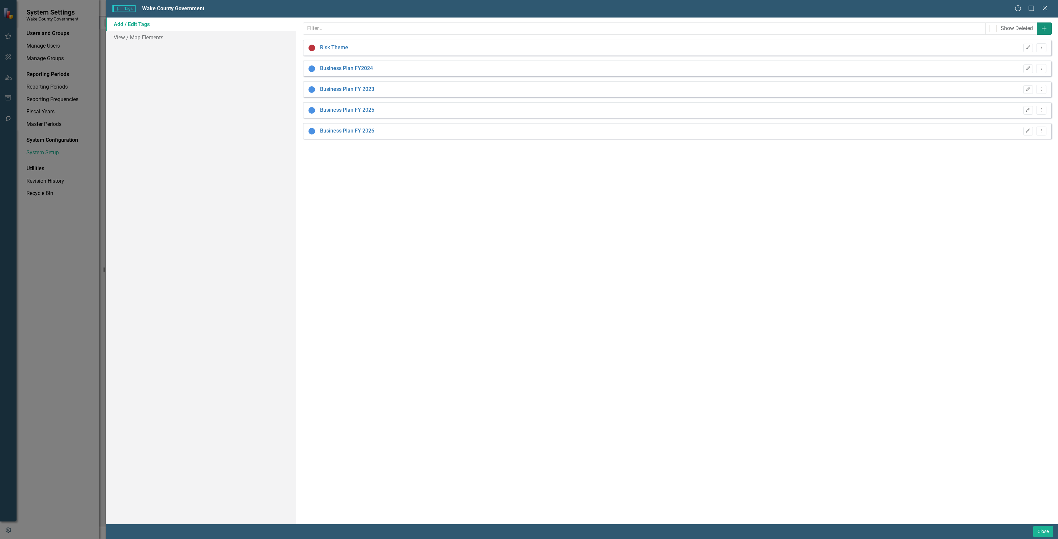
click at [1045, 27] on icon "Add" at bounding box center [1044, 28] width 7 height 5
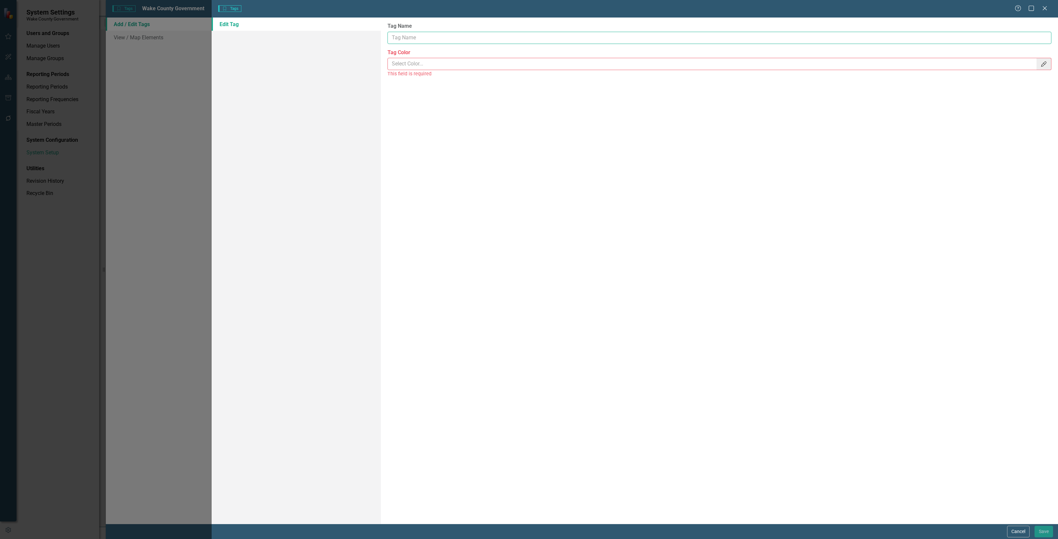
click at [451, 37] on input "Tag Name" at bounding box center [719, 38] width 664 height 12
type input "Tier 1"
click at [415, 63] on input "Tag Color" at bounding box center [712, 64] width 649 height 12
click at [1039, 60] on button "Color Picker" at bounding box center [1043, 64] width 15 height 12
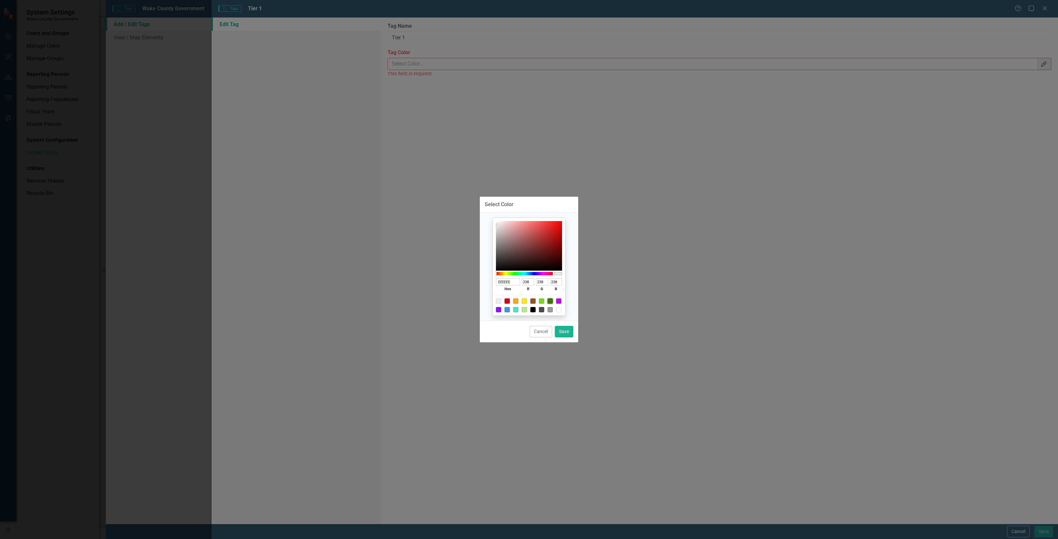
click at [550, 302] on div at bounding box center [549, 300] width 5 height 5
type input "417505"
type input "65"
type input "117"
type input "5"
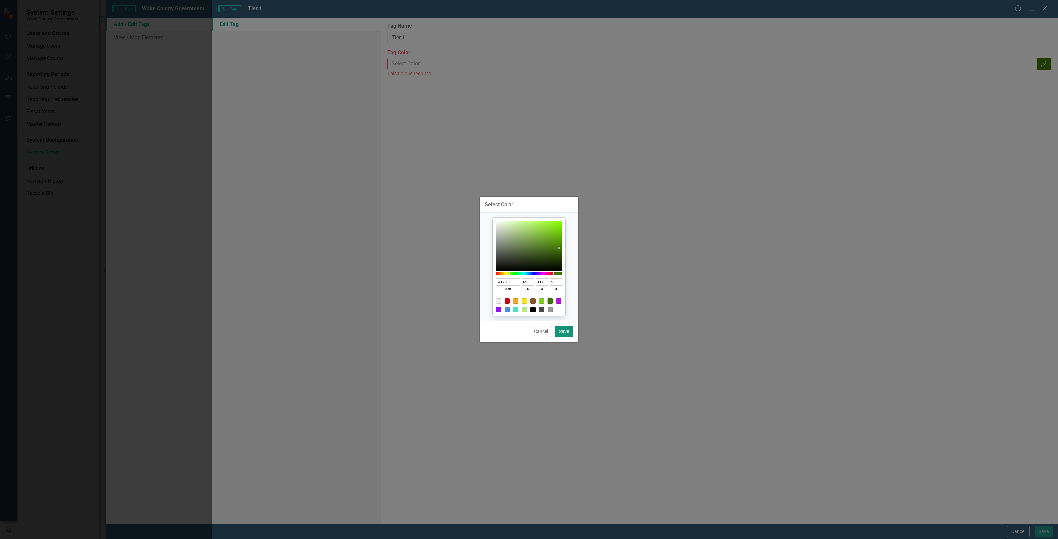
click at [567, 332] on button "Save" at bounding box center [564, 332] width 19 height 12
type input "#417505"
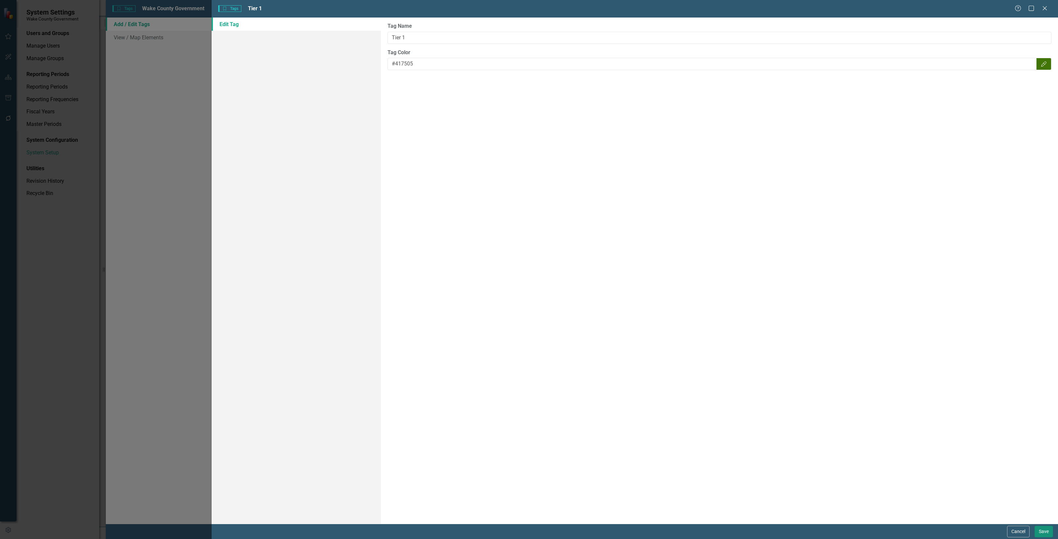
click at [1048, 530] on button "Save" at bounding box center [1043, 532] width 19 height 12
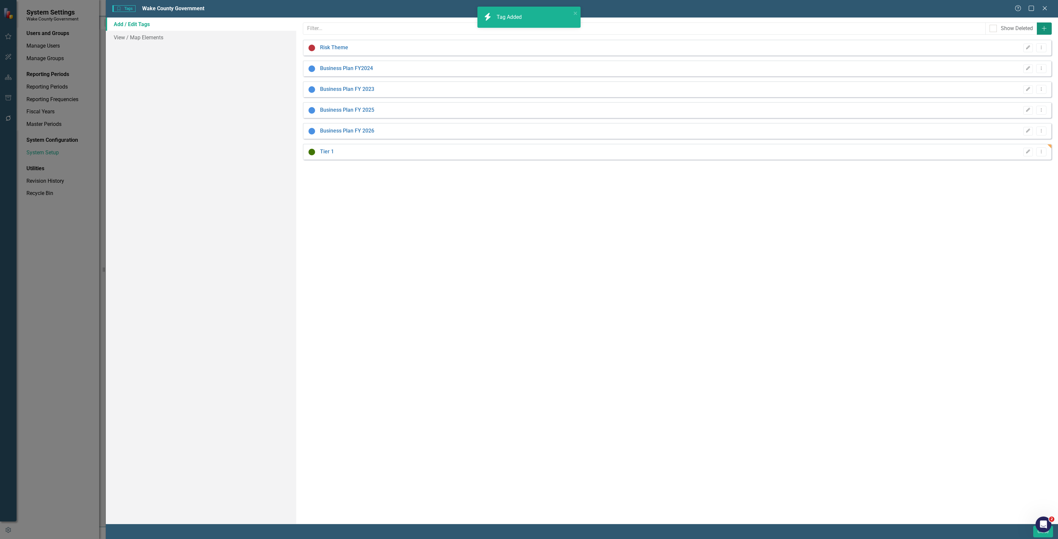
click at [1044, 32] on button "Add" at bounding box center [1044, 28] width 15 height 12
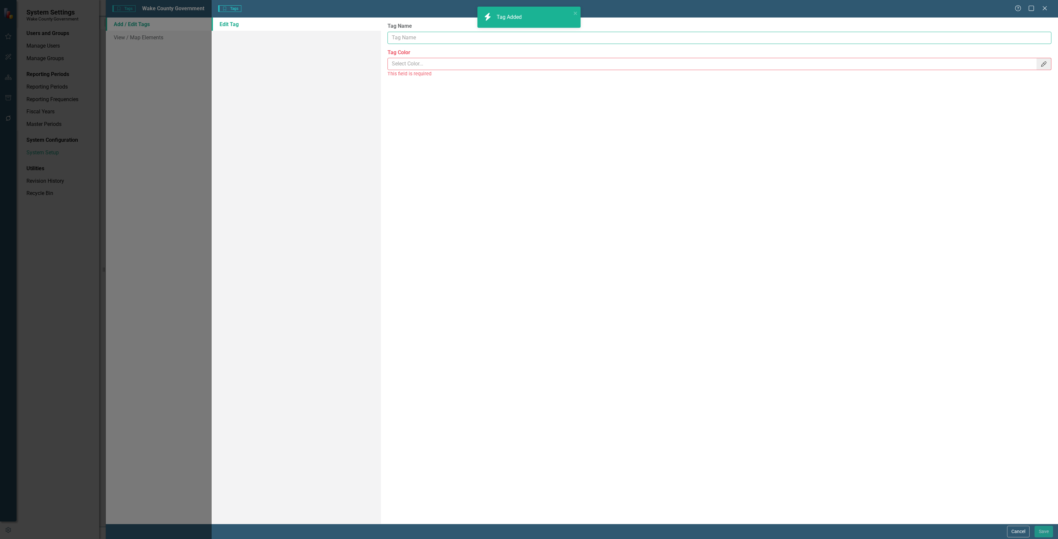
click at [408, 34] on input "Tag Name" at bounding box center [719, 38] width 664 height 12
type input "Tier 2"
click at [1043, 64] on icon "Color Picker" at bounding box center [1043, 63] width 7 height 5
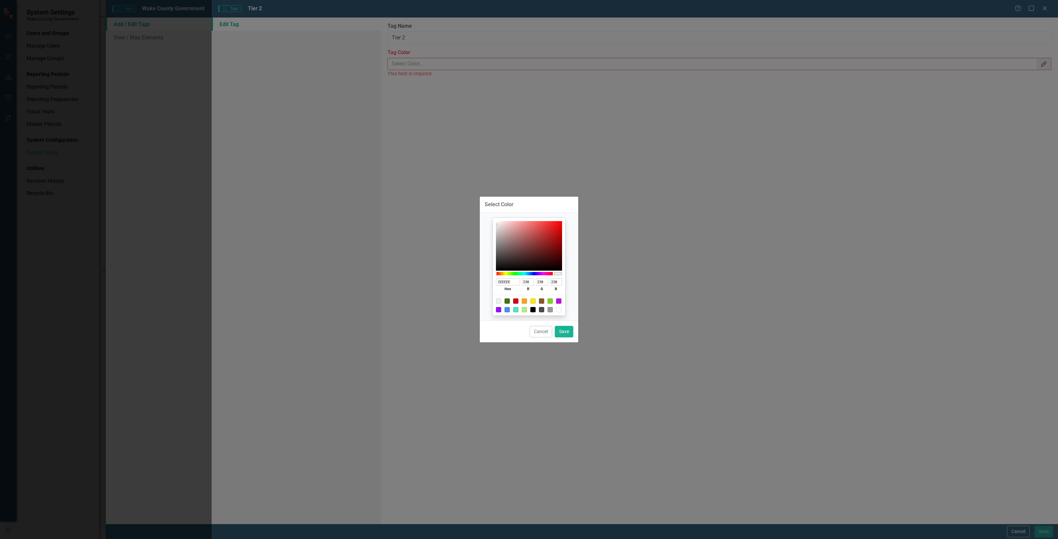
click at [552, 298] on div at bounding box center [549, 300] width 5 height 5
type input "7ED321"
type input "126"
type input "211"
type input "33"
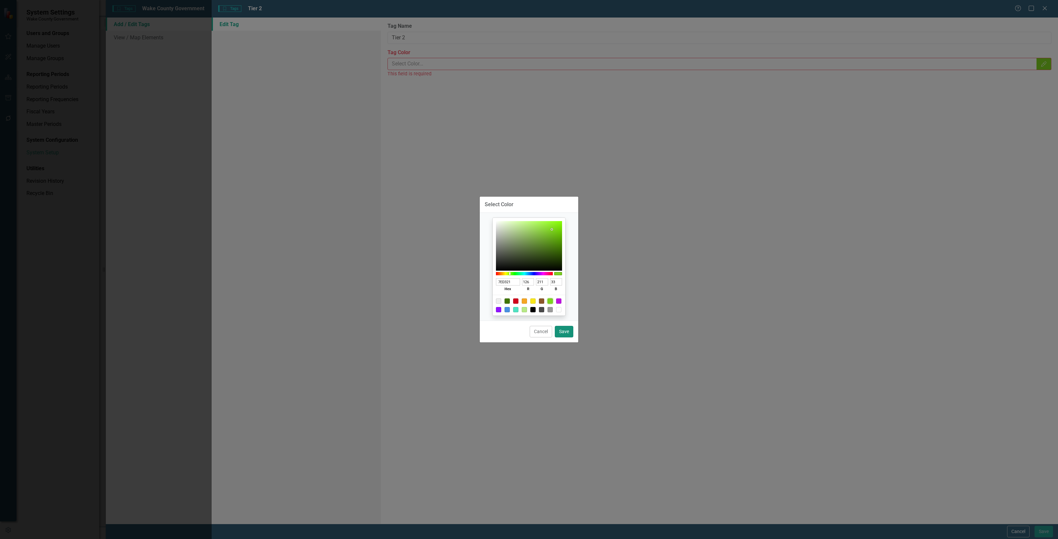
click at [568, 330] on button "Save" at bounding box center [564, 332] width 19 height 12
type input "#7ed321"
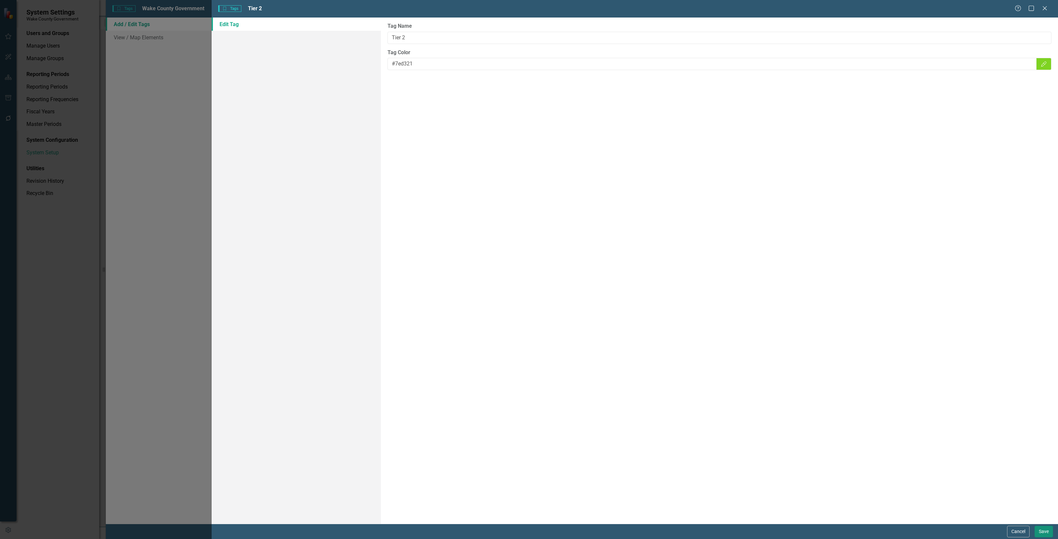
click at [1046, 532] on button "Save" at bounding box center [1043, 532] width 19 height 12
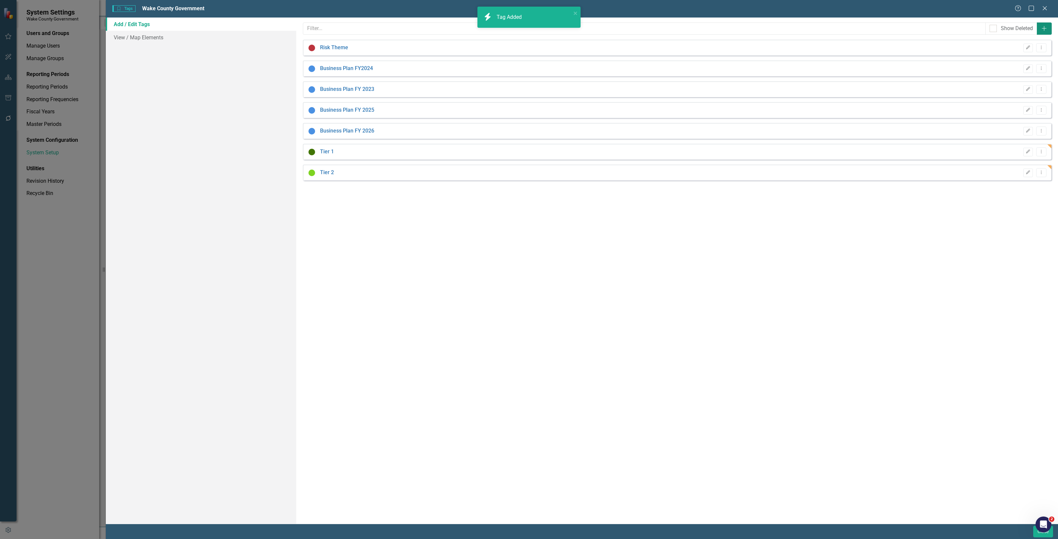
click at [1042, 27] on icon "Add" at bounding box center [1044, 28] width 7 height 5
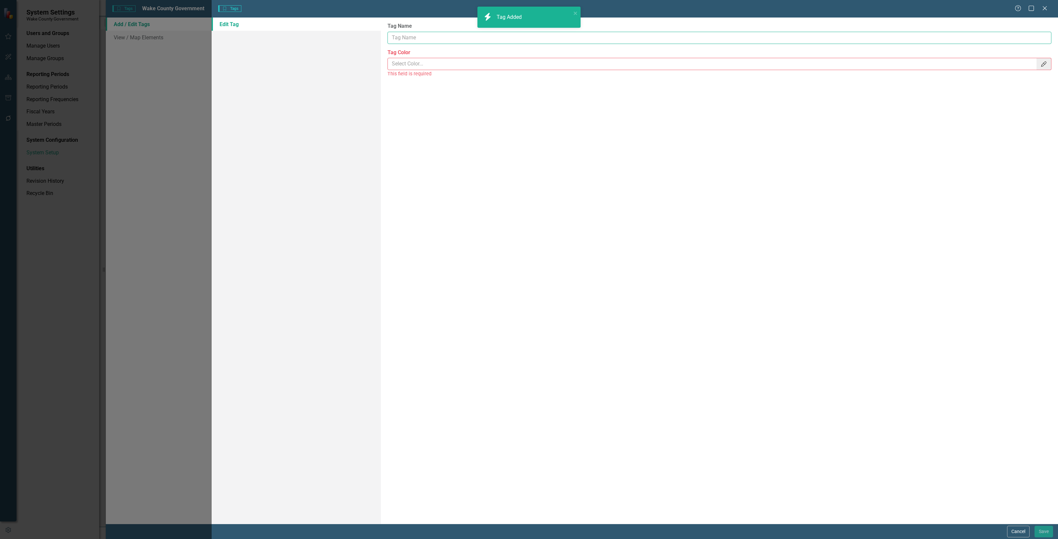
click at [425, 34] on input "Tag Name" at bounding box center [719, 38] width 664 height 12
type input "Tier 3"
click at [1048, 62] on button "Color Picker" at bounding box center [1043, 64] width 15 height 12
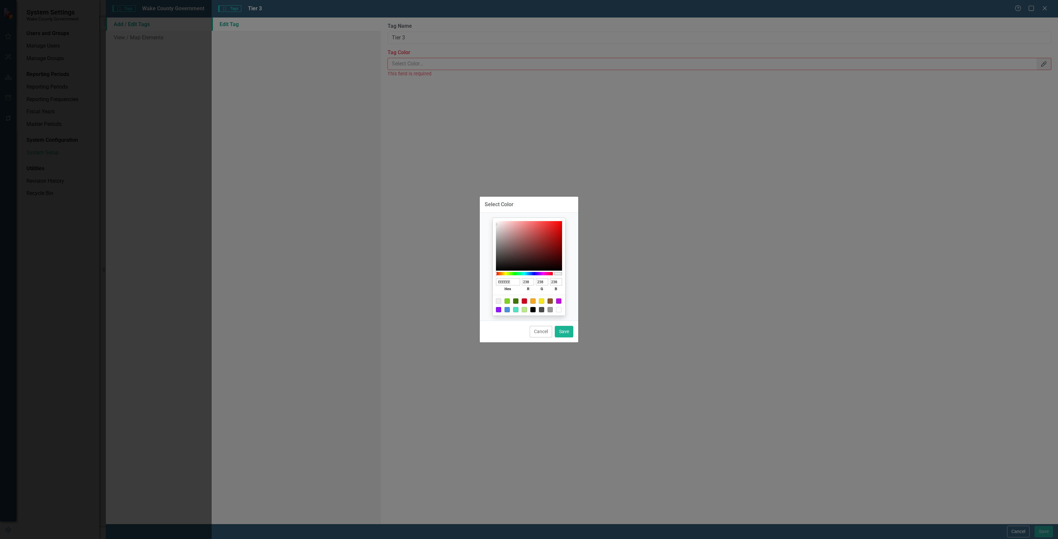
click at [523, 306] on div at bounding box center [528, 305] width 73 height 21
click at [525, 311] on div at bounding box center [524, 309] width 5 height 5
type input "B8E986"
type input "184"
type input "233"
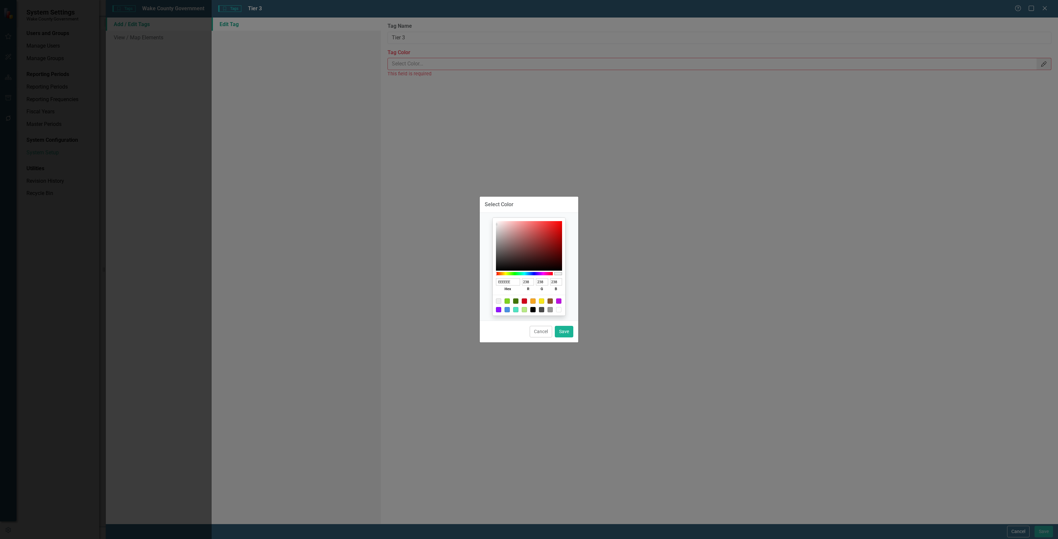
type input "134"
click at [571, 330] on button "Save" at bounding box center [564, 332] width 19 height 12
type input "#b8e986"
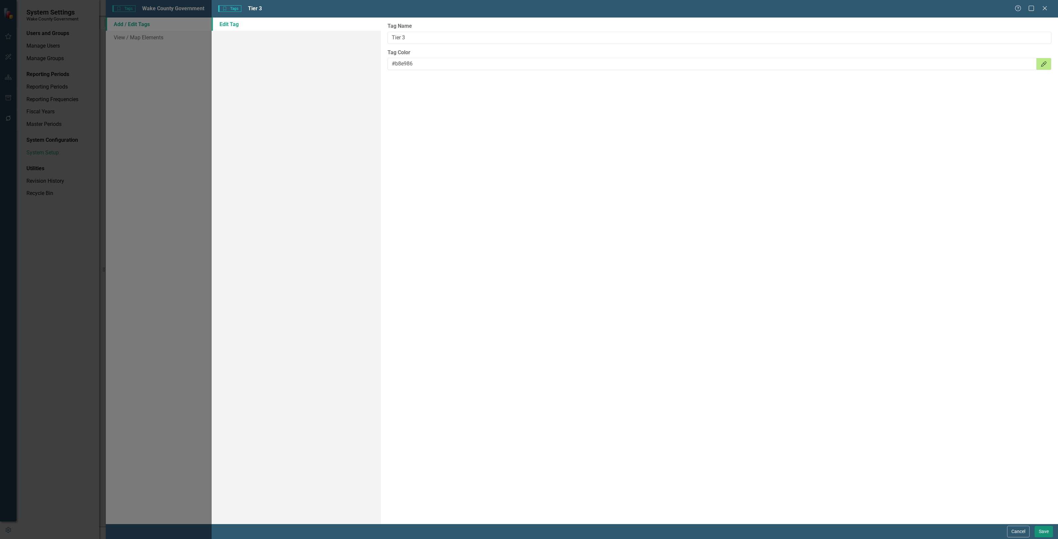
click at [1045, 531] on button "Save" at bounding box center [1043, 532] width 19 height 12
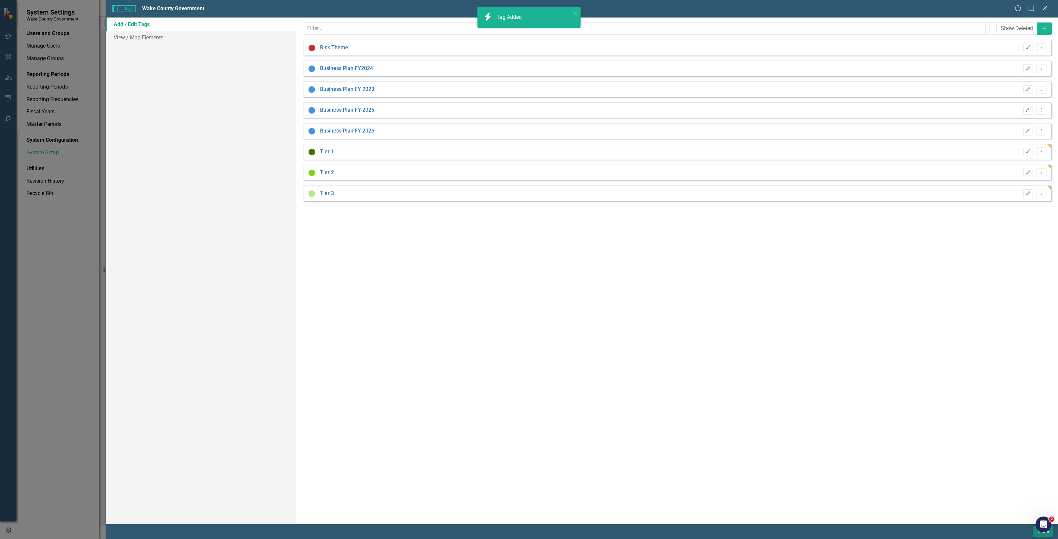
click at [1038, 533] on button "Close" at bounding box center [1043, 532] width 20 height 12
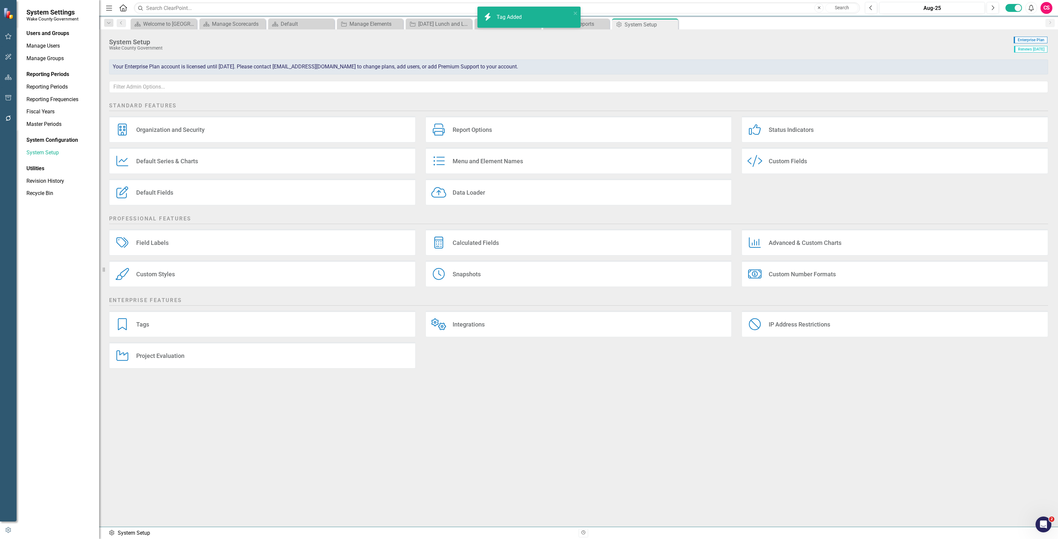
click at [10, 78] on icon "button" at bounding box center [8, 77] width 7 height 5
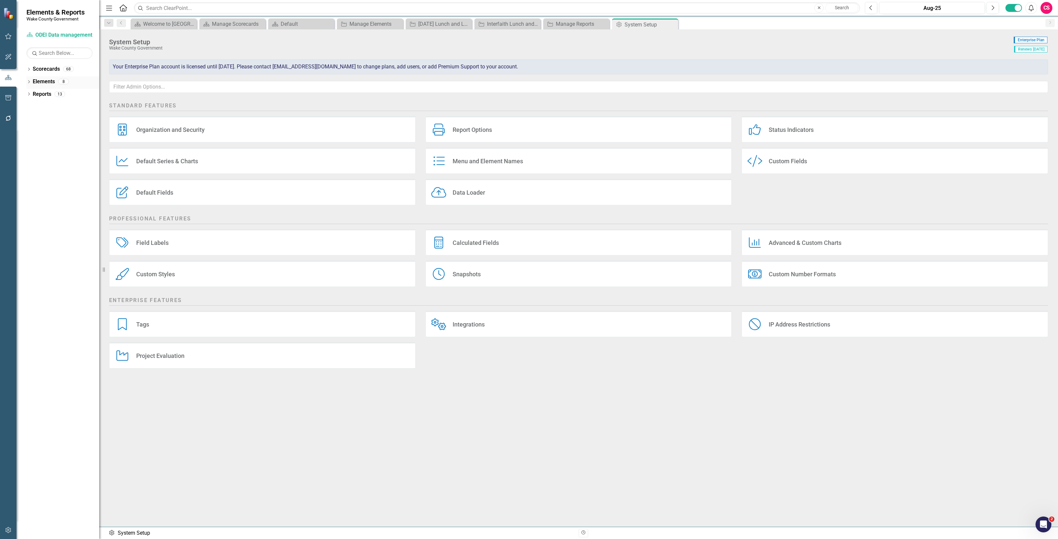
click at [40, 78] on link "Elements" at bounding box center [44, 82] width 22 height 8
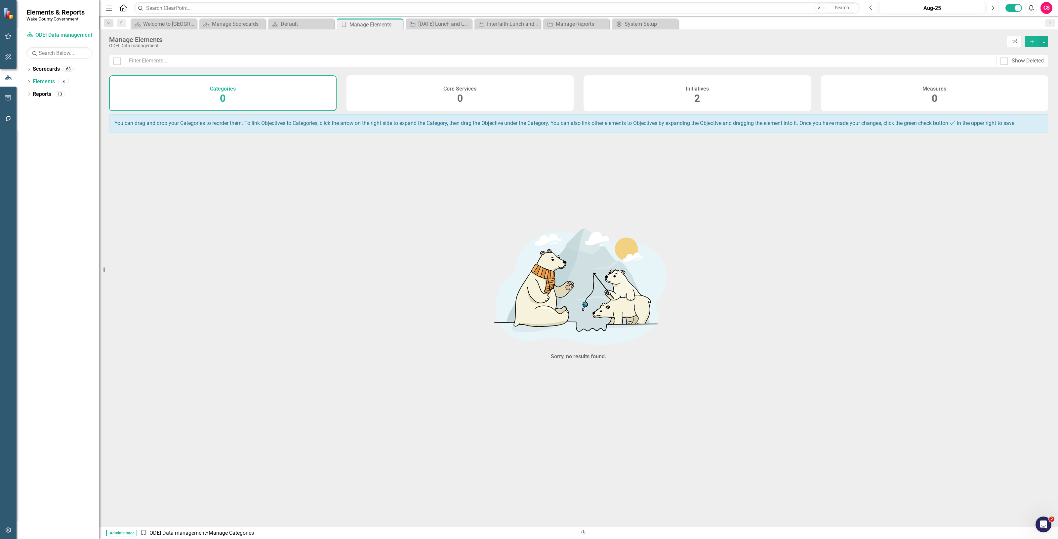
click at [693, 87] on h4 "Initiatives" at bounding box center [697, 89] width 23 height 6
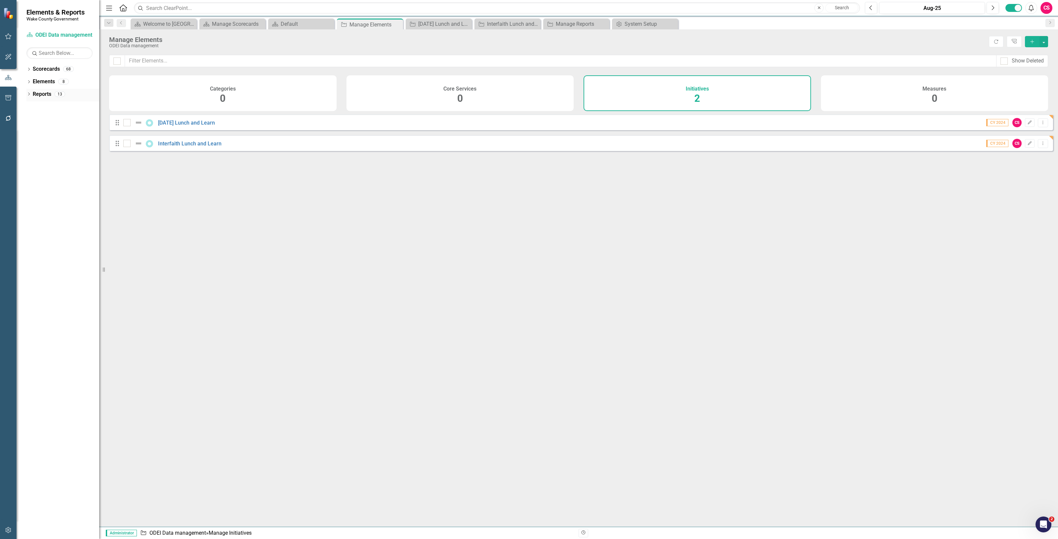
click at [59, 93] on div "13" at bounding box center [60, 94] width 11 height 6
click at [45, 92] on link "Reports" at bounding box center [42, 95] width 19 height 8
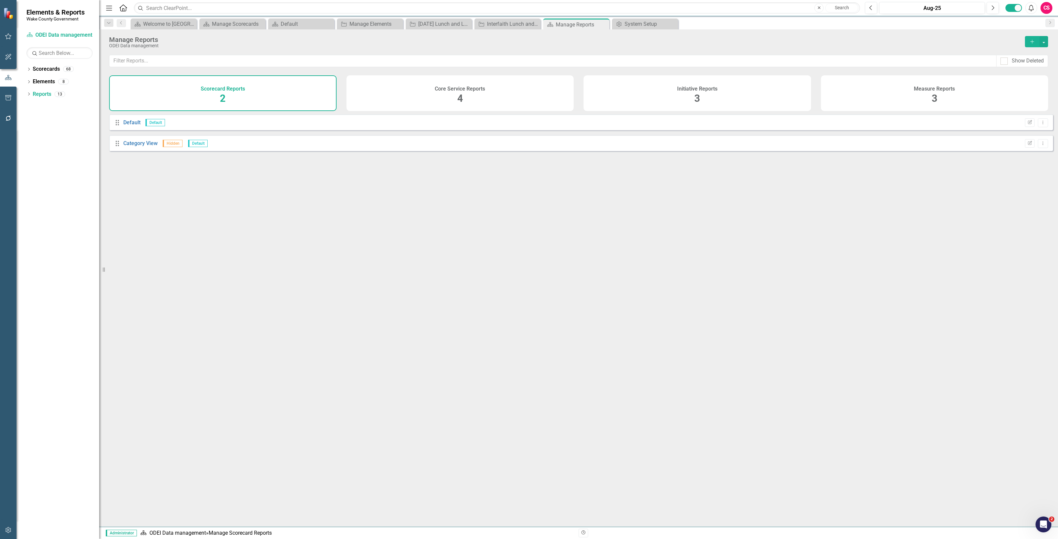
click at [736, 98] on div "Initiative Reports 3" at bounding box center [696, 93] width 227 height 36
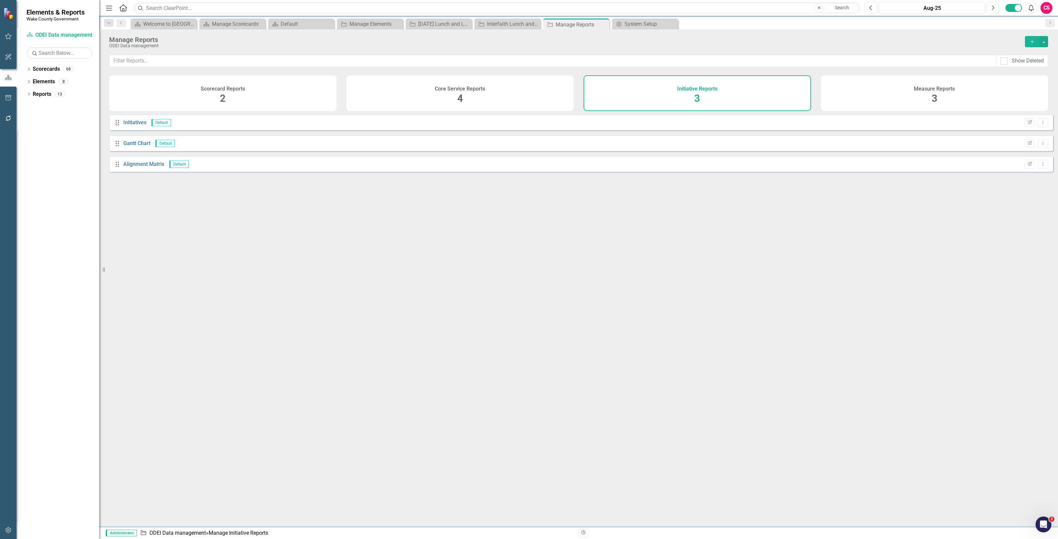
click at [1026, 42] on button "Add" at bounding box center [1032, 41] width 15 height 11
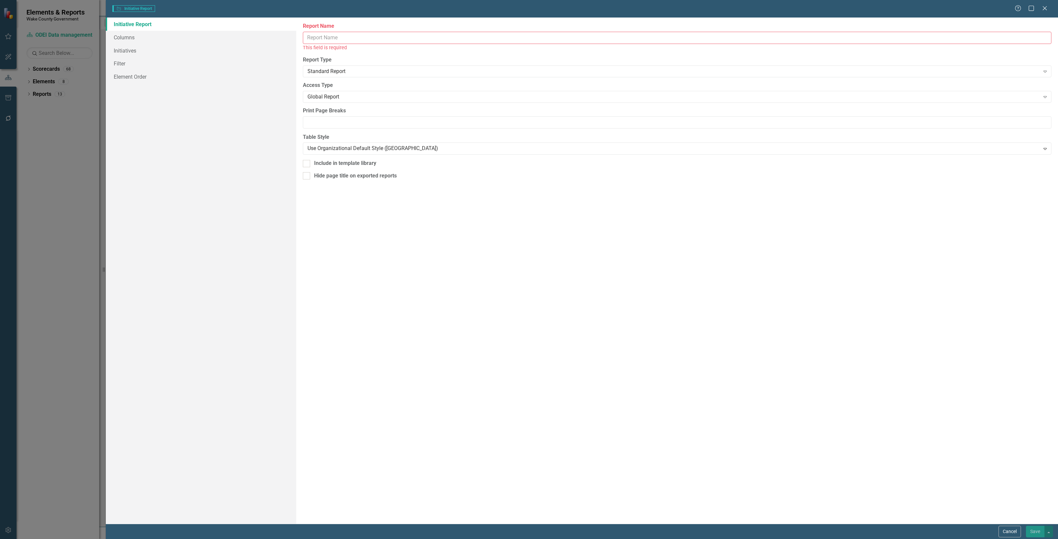
click at [416, 40] on input "Report Name" at bounding box center [677, 38] width 748 height 12
type input "T"
type input "Initiative Overview"
click at [142, 35] on link "Columns" at bounding box center [201, 37] width 190 height 13
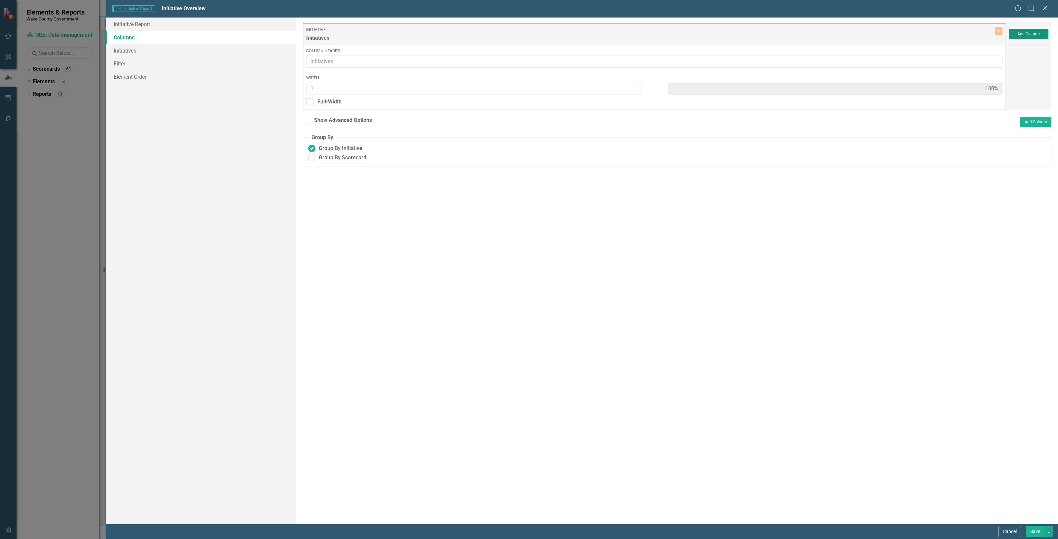
click at [1023, 32] on button "Add Column" at bounding box center [1028, 34] width 40 height 11
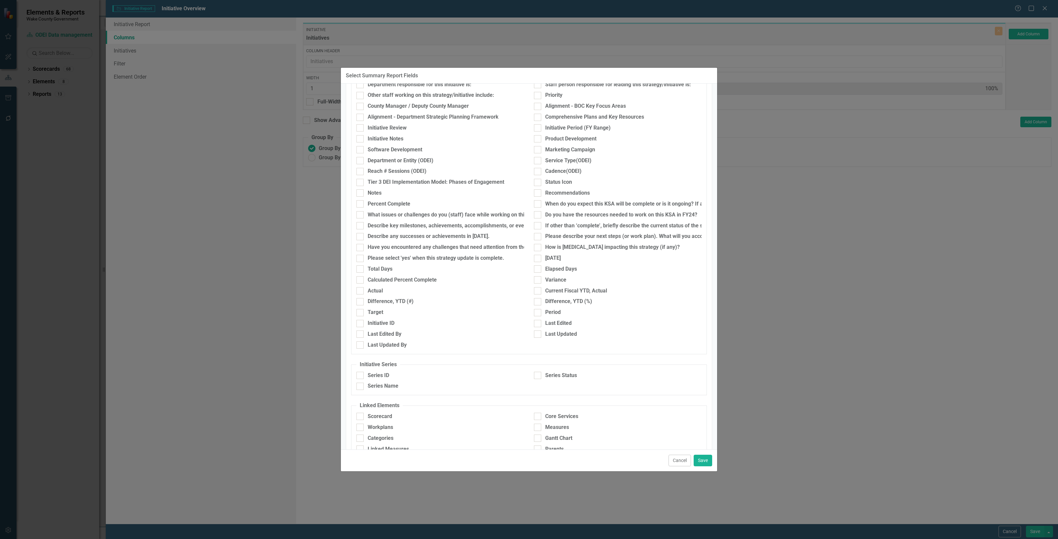
scroll to position [114, 0]
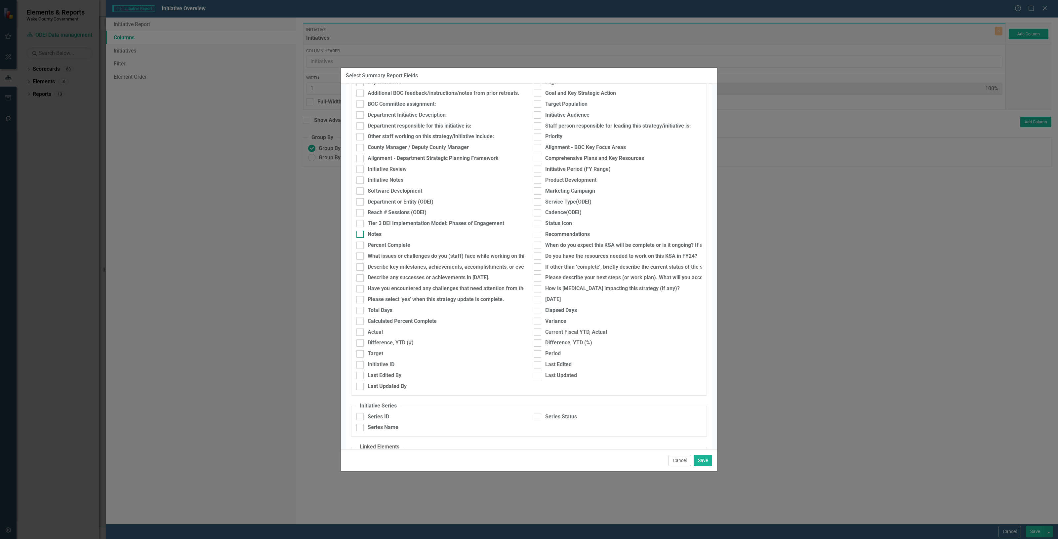
click at [388, 237] on div "Notes" at bounding box center [440, 235] width 168 height 8
click at [361, 235] on input "Notes" at bounding box center [358, 233] width 4 height 4
checkbox input "true"
click at [412, 216] on div "Reach # Sessions (ODEI)" at bounding box center [397, 213] width 59 height 8
click at [361, 214] on input "Reach # Sessions (ODEI)" at bounding box center [358, 211] width 4 height 4
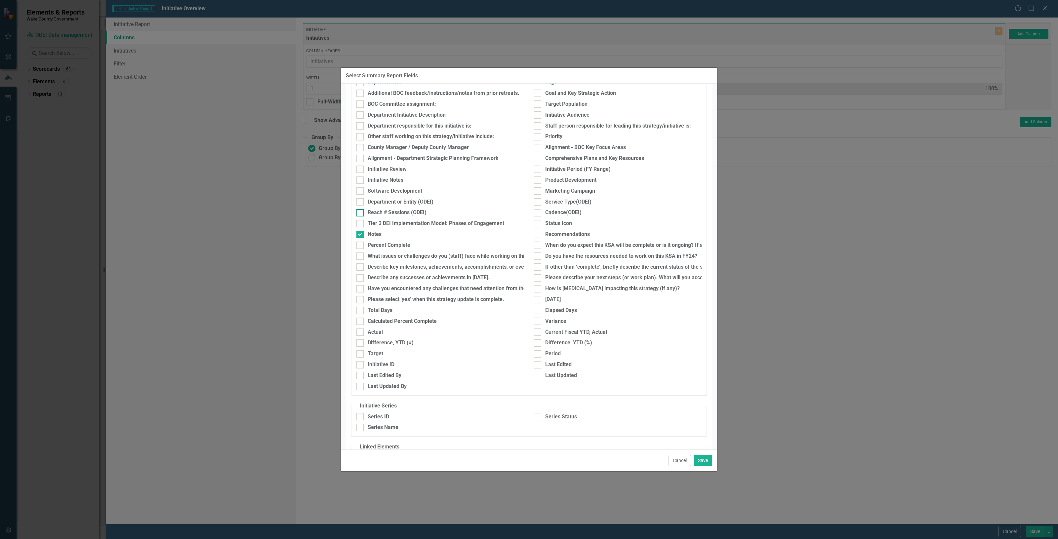
checkbox input "true"
click at [413, 204] on div "Department or Entity (ODEI)" at bounding box center [401, 202] width 66 height 8
click at [361, 203] on input "Department or Entity (ODEI)" at bounding box center [358, 200] width 4 height 4
checkbox input "true"
click at [564, 200] on div "Service Type(ODEI)" at bounding box center [568, 202] width 46 height 8
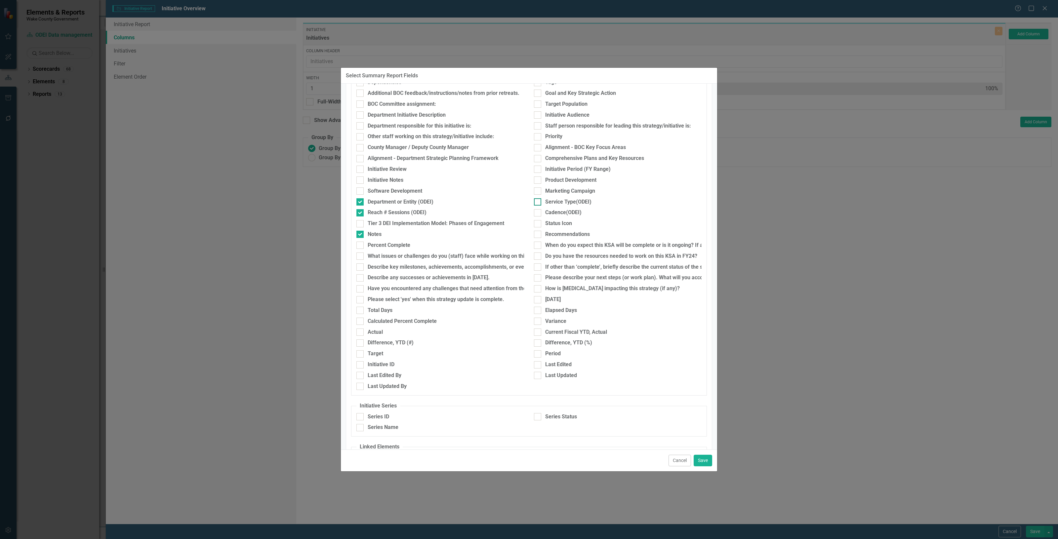
click at [538, 200] on input "Service Type(ODEI)" at bounding box center [536, 200] width 4 height 4
checkbox input "true"
click at [561, 212] on div "Cadence(ODEI)" at bounding box center [563, 213] width 36 height 8
click at [538, 212] on input "Cadence(ODEI)" at bounding box center [536, 211] width 4 height 4
checkbox input "true"
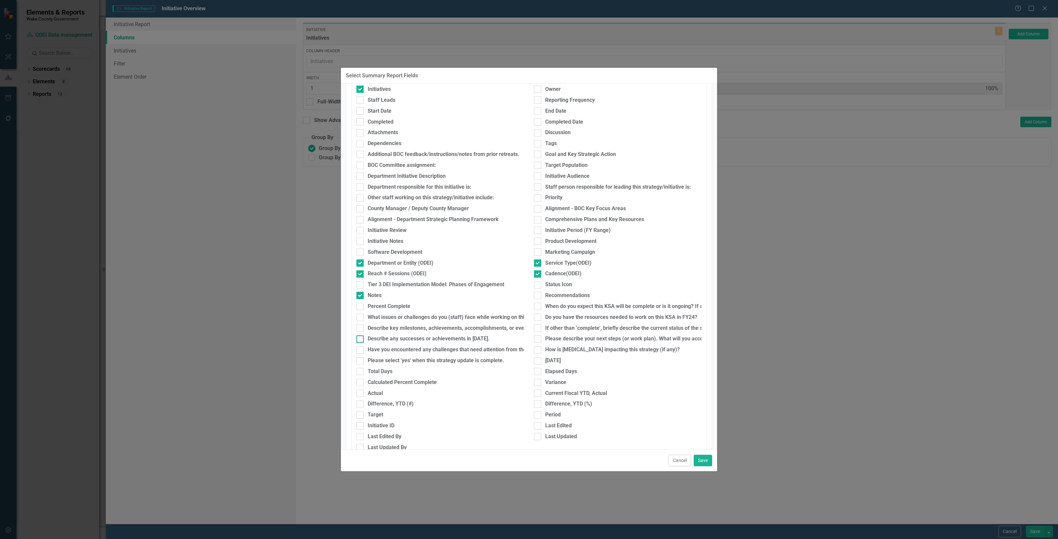
scroll to position [73, 0]
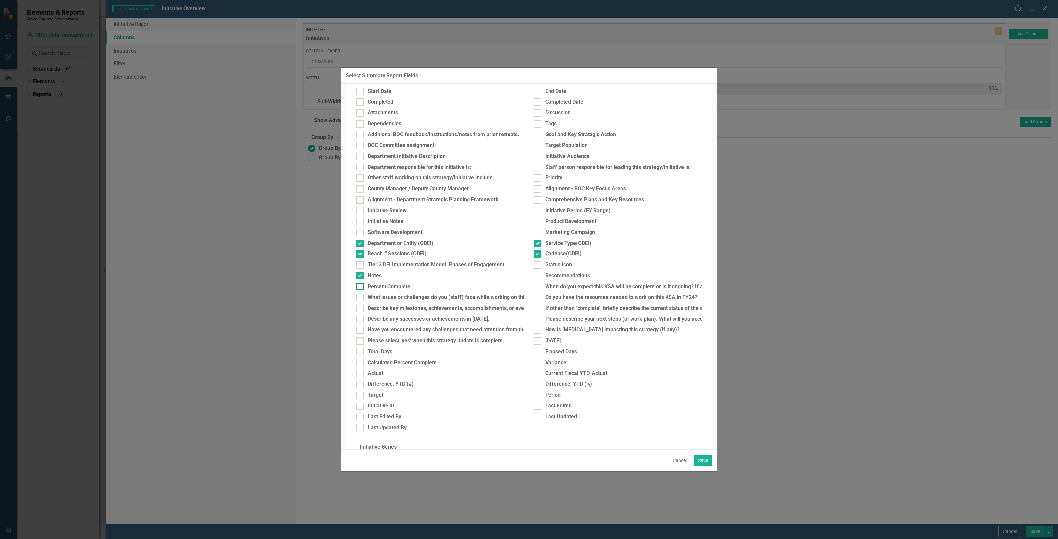
click at [402, 288] on div "Percent Complete" at bounding box center [389, 287] width 43 height 8
click at [361, 287] on input "Percent Complete" at bounding box center [358, 285] width 4 height 4
checkbox input "true"
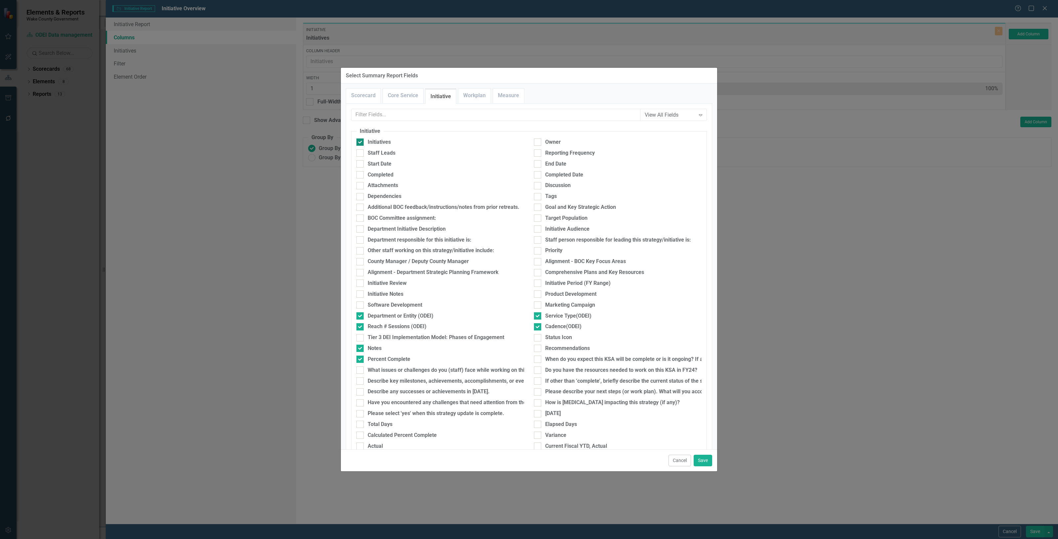
scroll to position [0, 0]
click at [476, 96] on link "Workplan" at bounding box center [474, 96] width 32 height 14
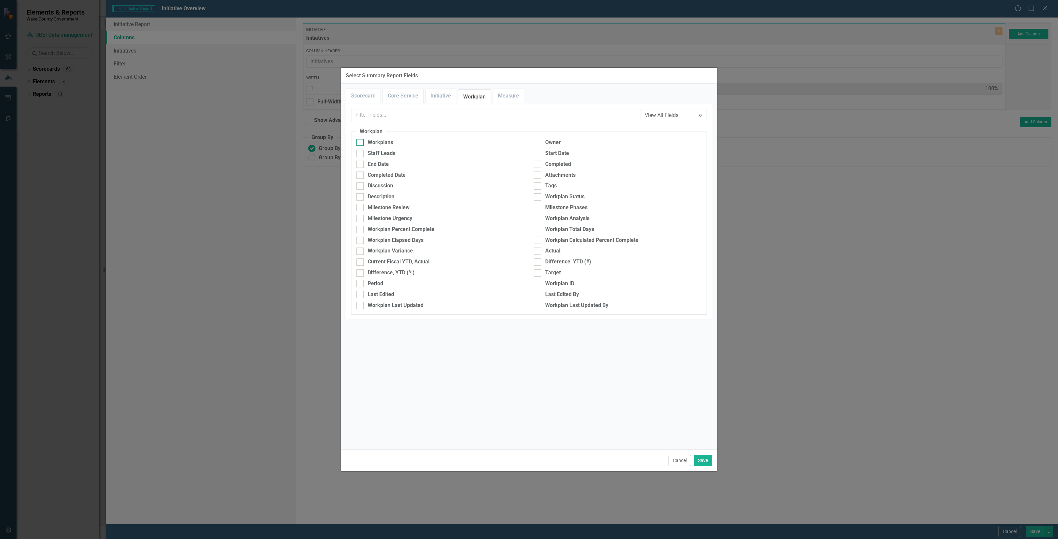
click at [388, 143] on div "Workplans" at bounding box center [380, 143] width 25 height 8
click at [361, 143] on input "Workplans" at bounding box center [358, 141] width 4 height 4
checkbox input "true"
click at [403, 167] on div "End Date" at bounding box center [440, 165] width 168 height 8
click at [361, 165] on input "End Date" at bounding box center [358, 163] width 4 height 4
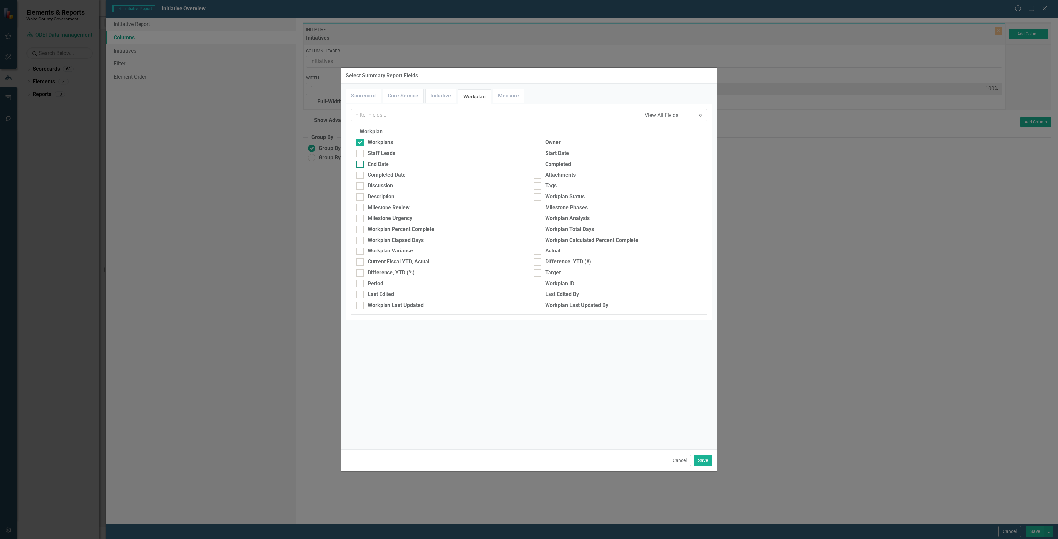
checkbox input "true"
click at [407, 229] on div "Workplan Percent Complete" at bounding box center [401, 230] width 67 height 8
click at [361, 229] on input "Workplan Percent Complete" at bounding box center [358, 228] width 4 height 4
checkbox input "true"
click at [708, 459] on button "Save" at bounding box center [702, 461] width 19 height 12
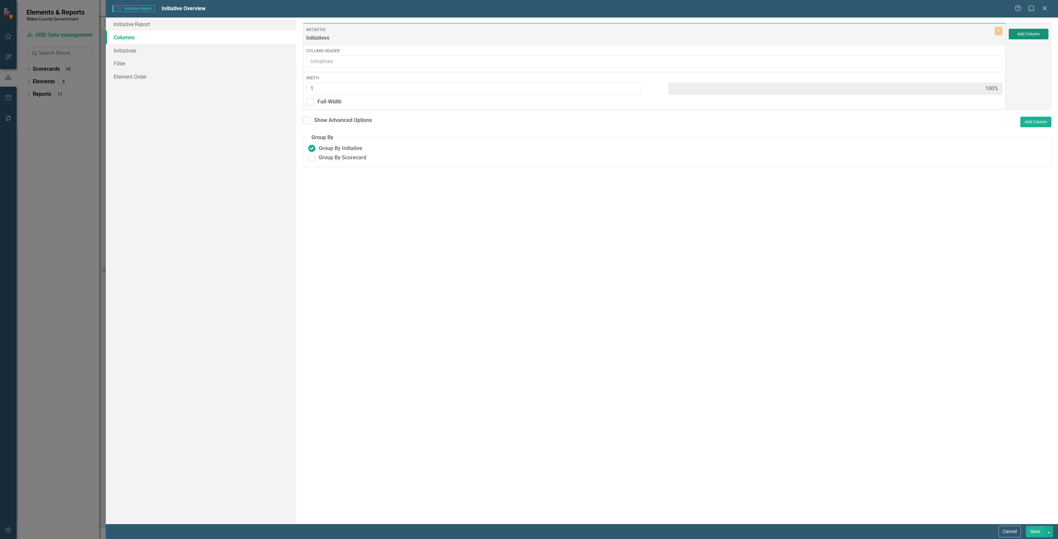
type input "10%"
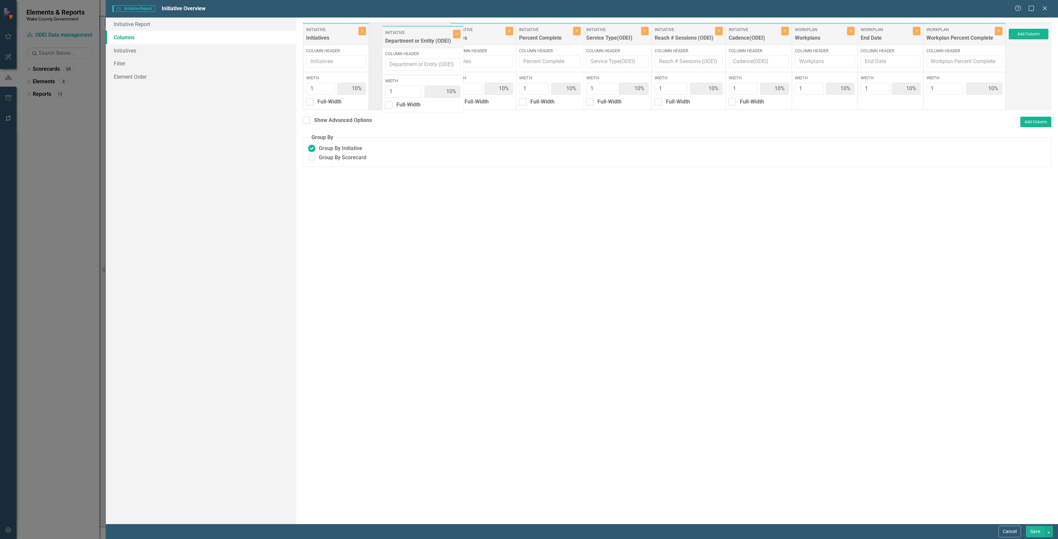
drag, startPoint x: 532, startPoint y: 39, endPoint x: 413, endPoint y: 42, distance: 119.7
click at [413, 42] on div "Initiative Initiatives Close Column Header Width 1 10% Full-Width Initiative No…" at bounding box center [654, 66] width 703 height 88
drag, startPoint x: 615, startPoint y: 37, endPoint x: 470, endPoint y: 40, distance: 145.1
click at [470, 40] on div "Initiative Initiatives Close Column Header Width 1 10% Full-Width Initiative De…" at bounding box center [654, 66] width 703 height 88
drag, startPoint x: 689, startPoint y: 39, endPoint x: 565, endPoint y: 45, distance: 123.4
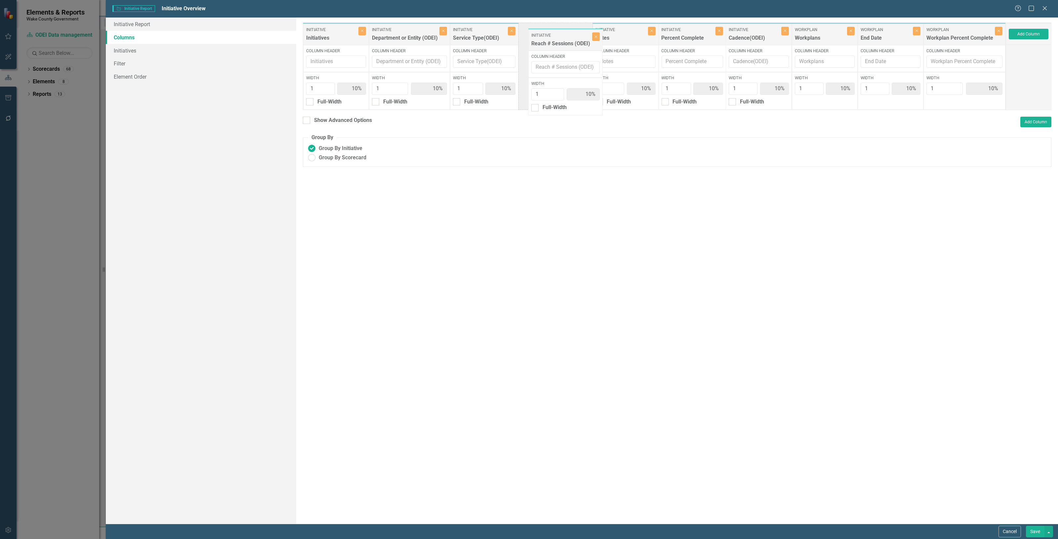
click at [565, 45] on div "Initiative Initiatives Close Column Header Width 1 10% Full-Width Initiative De…" at bounding box center [654, 66] width 703 height 88
click at [320, 98] on div "Full-Width" at bounding box center [329, 102] width 24 height 8
click at [310, 98] on input "Full-Width" at bounding box center [308, 100] width 4 height 4
checkbox input "true"
type input "100%"
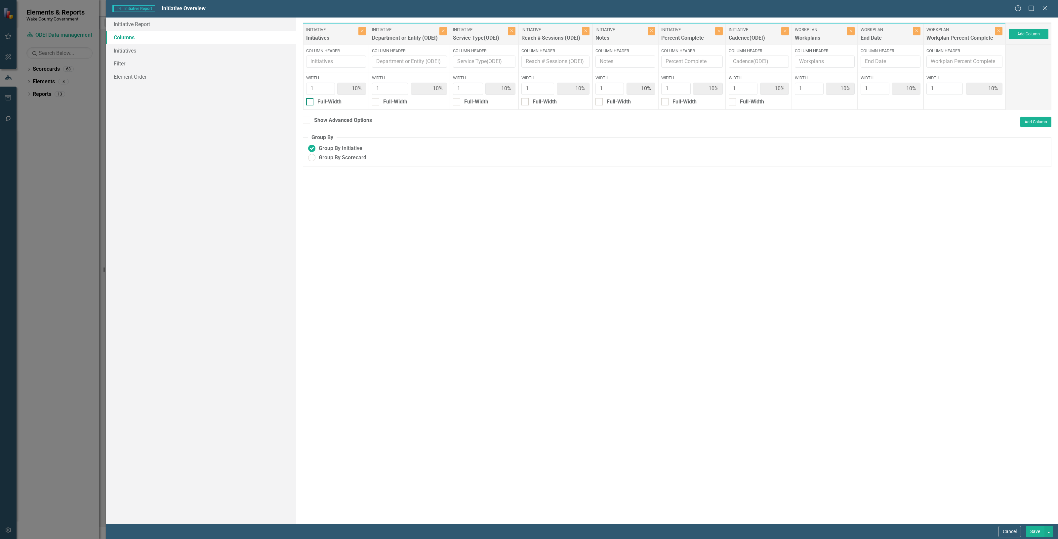
type input "11%"
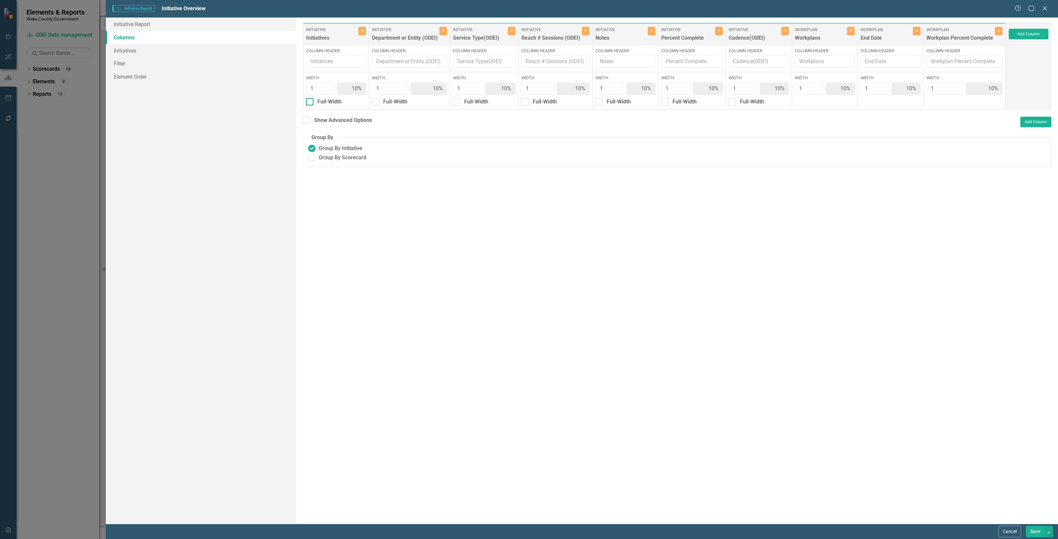
type input "11%"
click at [326, 112] on div "Show Header" at bounding box center [333, 111] width 32 height 8
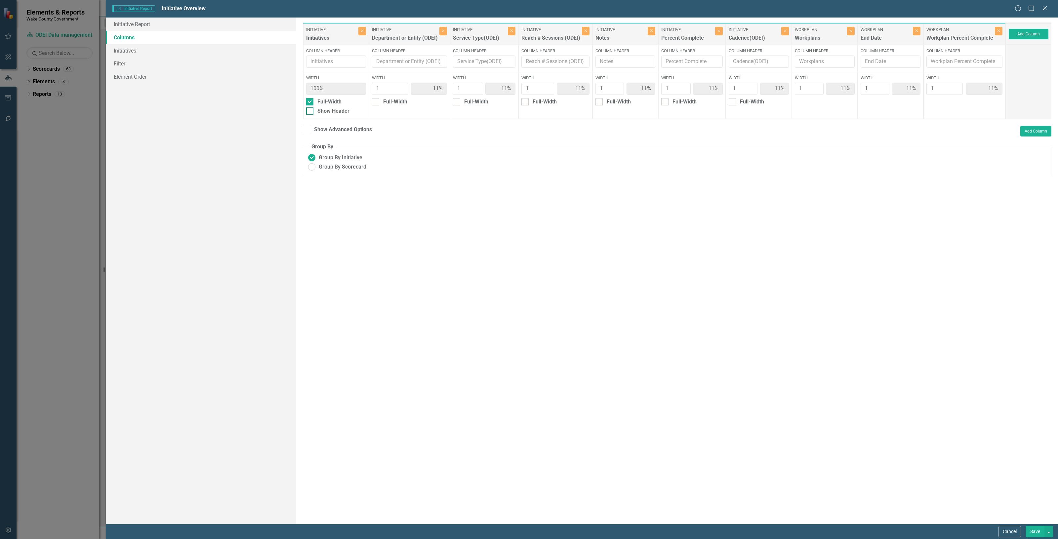
click at [310, 112] on input "Show Header" at bounding box center [308, 109] width 4 height 4
checkbox input "true"
click at [323, 99] on div "Full-Width" at bounding box center [329, 102] width 24 height 8
click at [310, 99] on input "Full-Width" at bounding box center [308, 100] width 4 height 4
checkbox input "false"
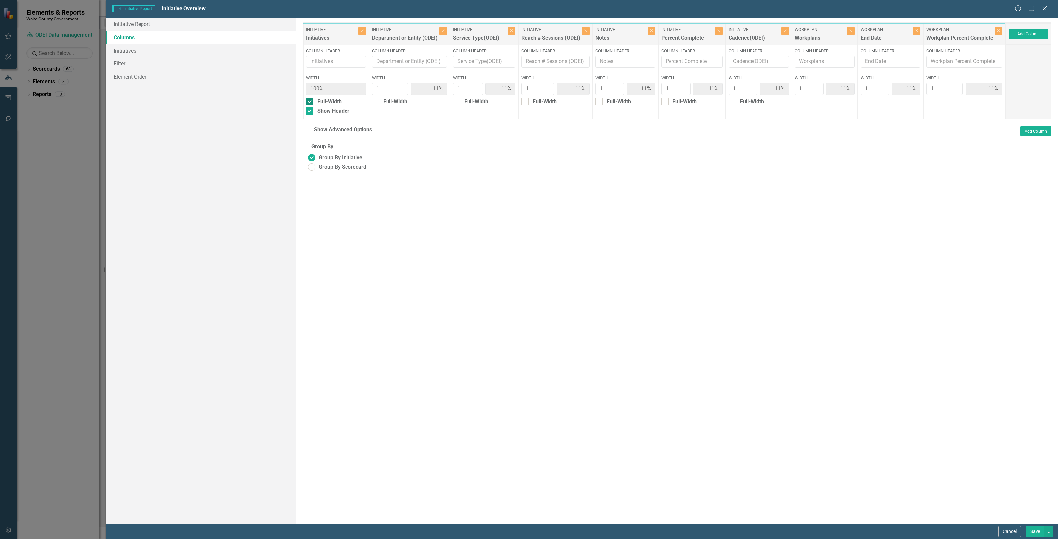
type input "10%"
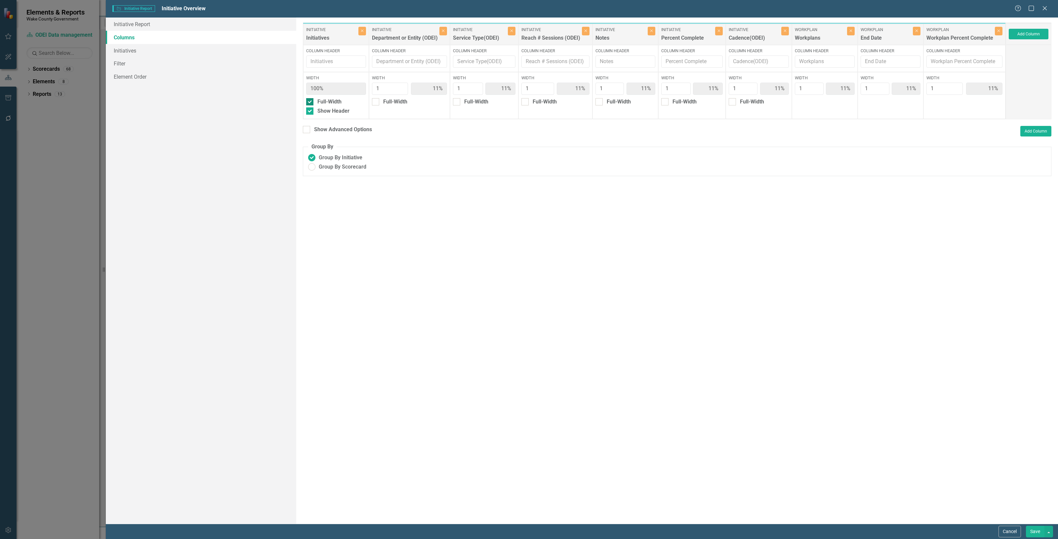
type input "10%"
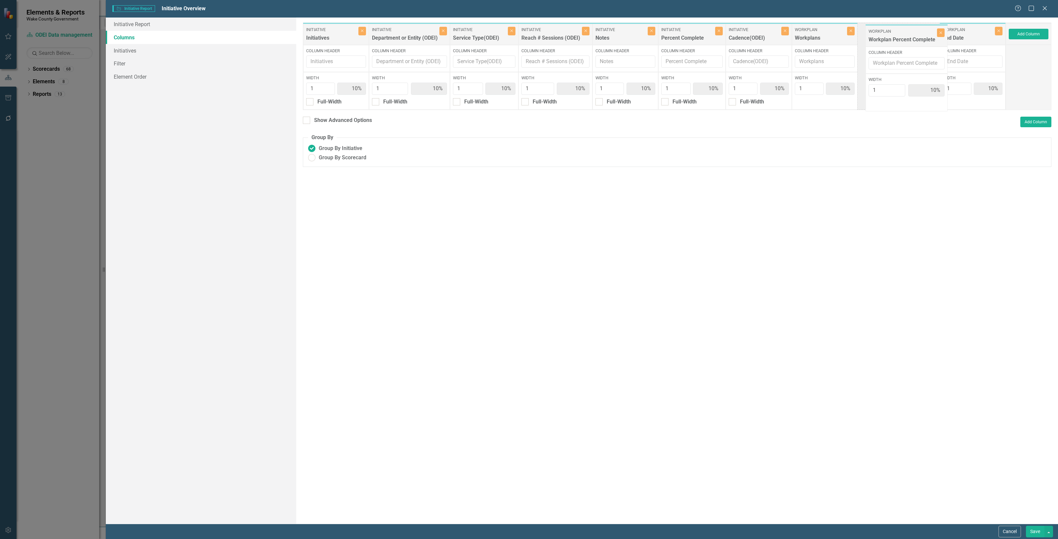
drag, startPoint x: 962, startPoint y: 37, endPoint x: 904, endPoint y: 39, distance: 57.5
click at [904, 39] on div "Initiative Initiatives Close Column Header Width 1 10% Full-Width Initiative De…" at bounding box center [654, 66] width 703 height 88
click at [1031, 32] on button "Add Column" at bounding box center [1028, 34] width 40 height 11
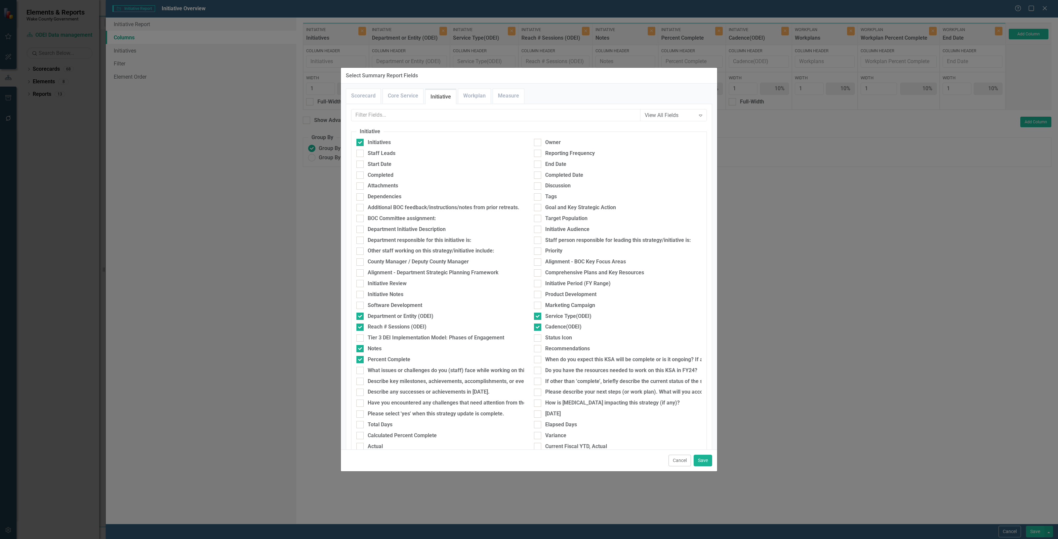
click at [380, 108] on div "View All Fields Expand Scorecard Scorecard Attachments Tags Mission Vision Valu…" at bounding box center [529, 372] width 366 height 537
click at [382, 114] on input "text" at bounding box center [495, 115] width 289 height 12
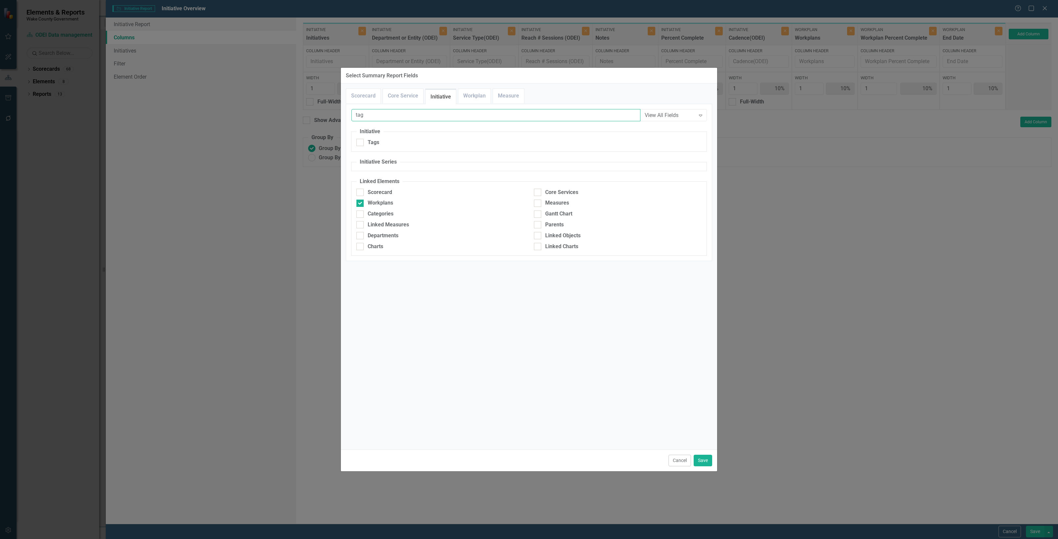
type input "tag"
click at [381, 148] on div "Tags" at bounding box center [439, 144] width 177 height 11
click at [372, 141] on div "Tags" at bounding box center [374, 143] width 12 height 8
click at [361, 141] on input "Tags" at bounding box center [358, 141] width 4 height 4
checkbox input "true"
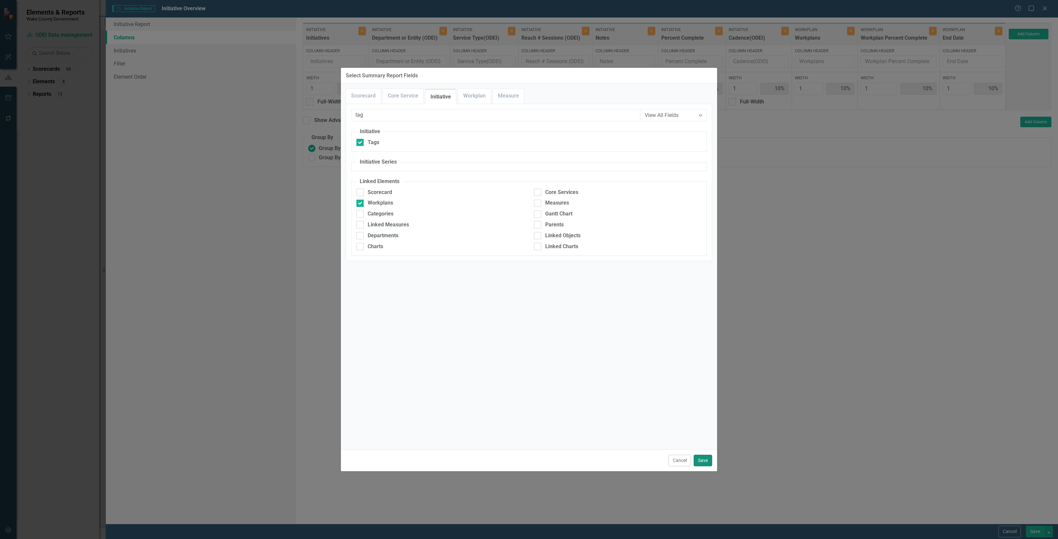
click at [707, 462] on button "Save" at bounding box center [702, 461] width 19 height 12
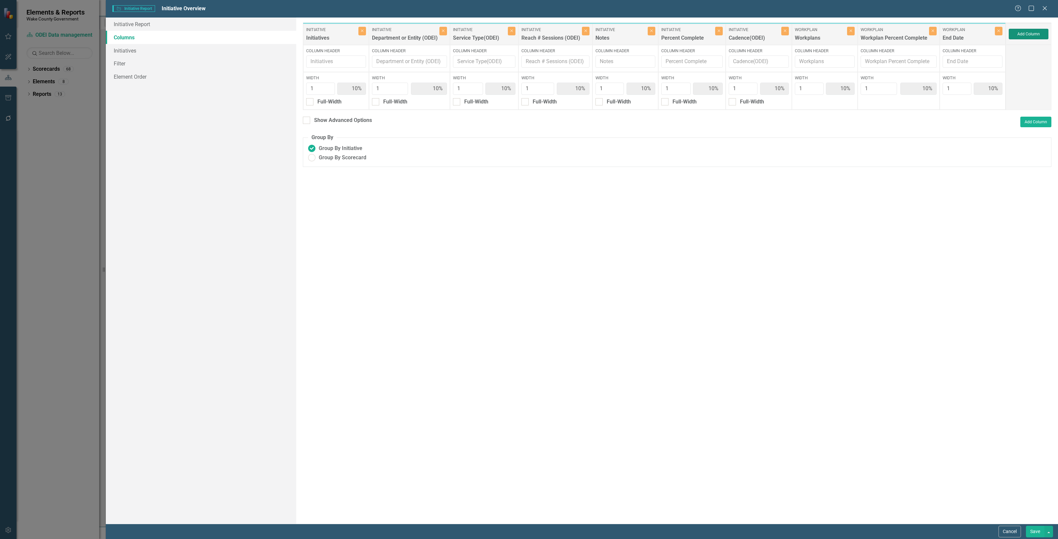
type input "9%"
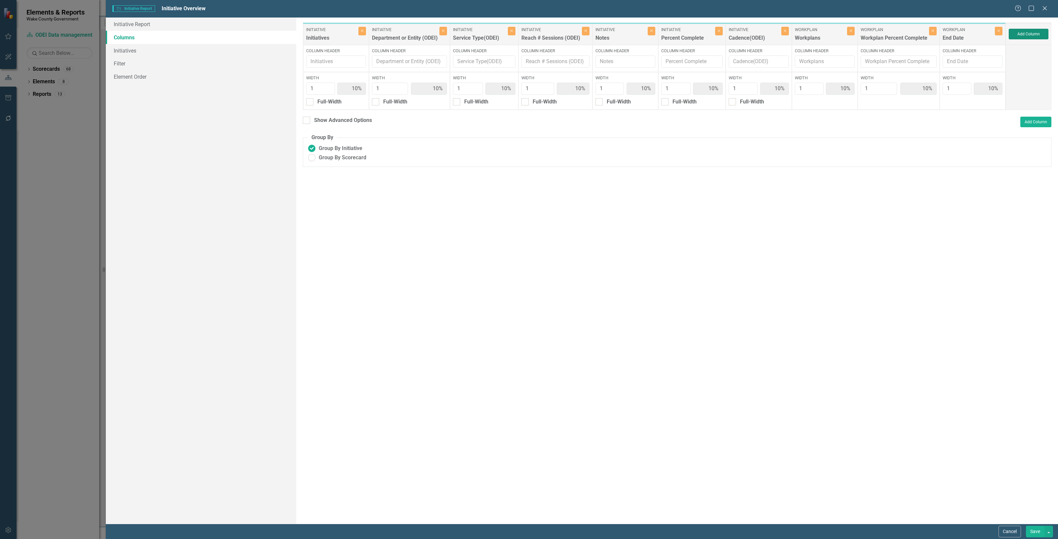
type input "9%"
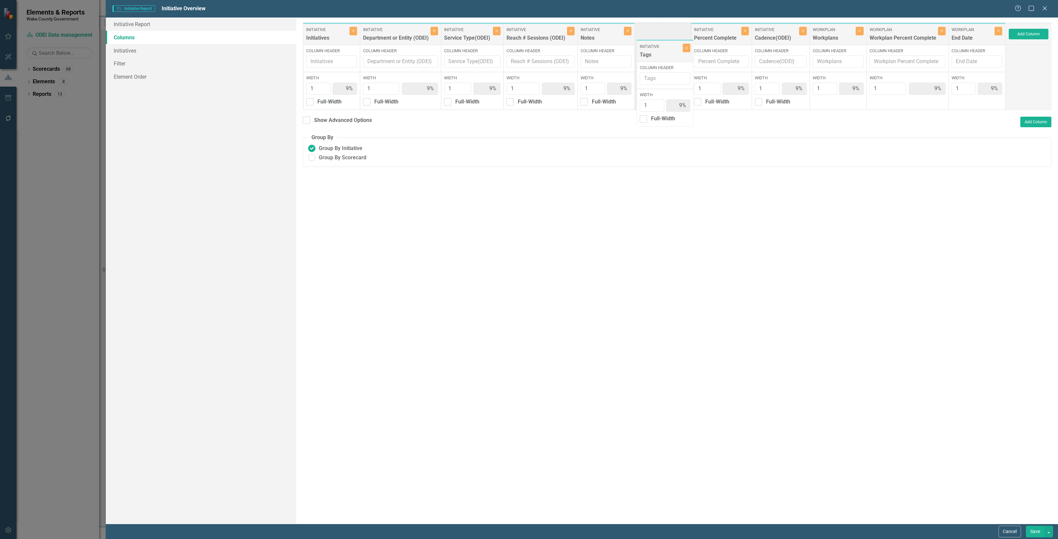
drag, startPoint x: 966, startPoint y: 37, endPoint x: 654, endPoint y: 54, distance: 312.2
click at [654, 54] on div "Initiative Initiatives Close Column Header Width 1 9% Full-Width Initiative Dep…" at bounding box center [654, 66] width 703 height 88
click at [799, 32] on button "Close" at bounding box center [803, 31] width 8 height 9
type input "10%"
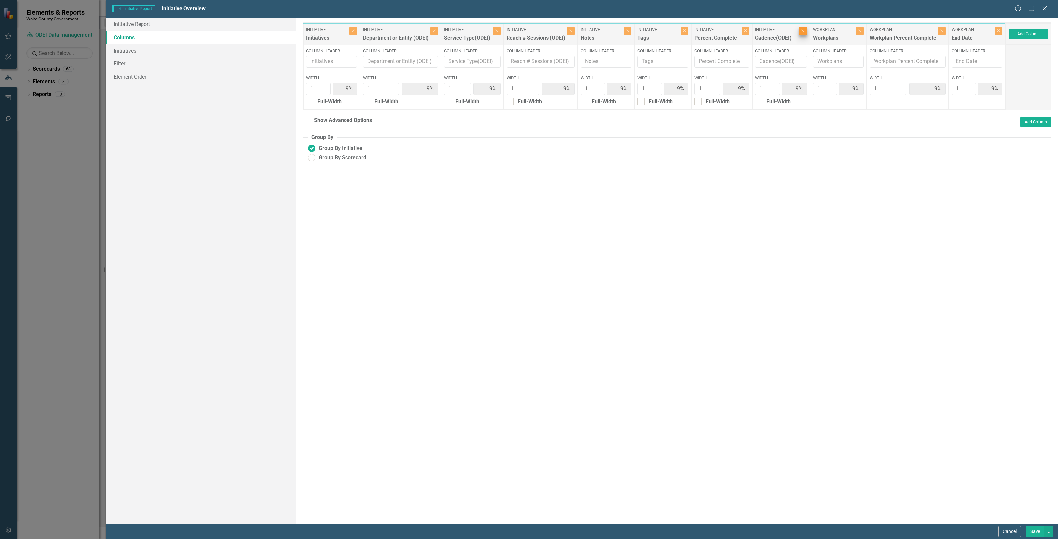
type input "10%"
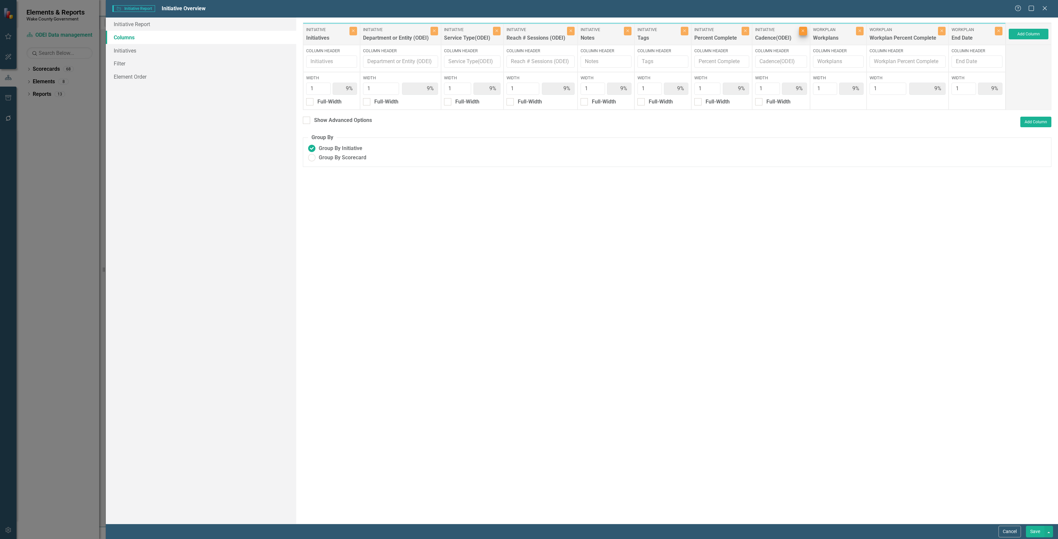
type input "10%"
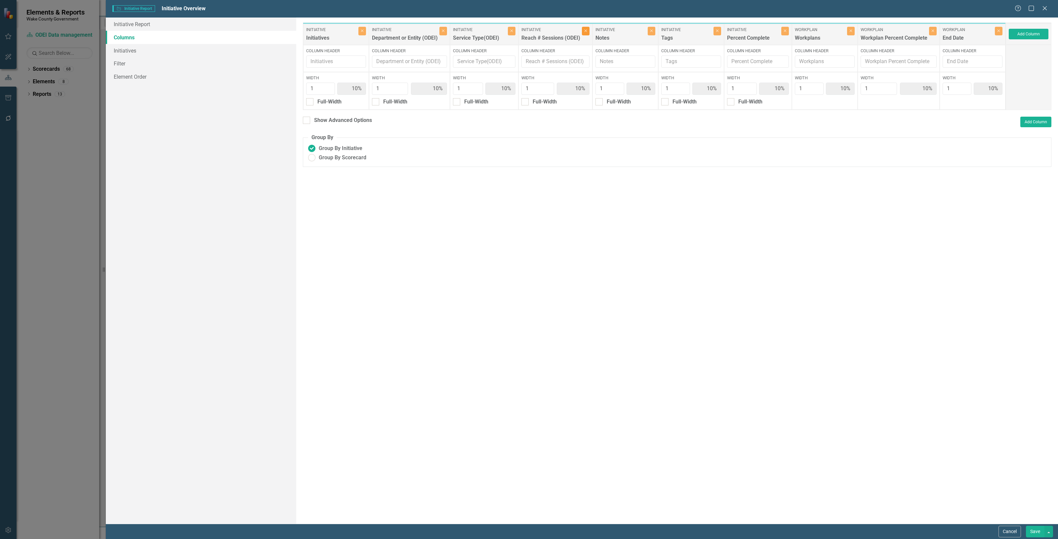
click at [585, 31] on icon "Close" at bounding box center [585, 31] width 3 height 4
type input "11%"
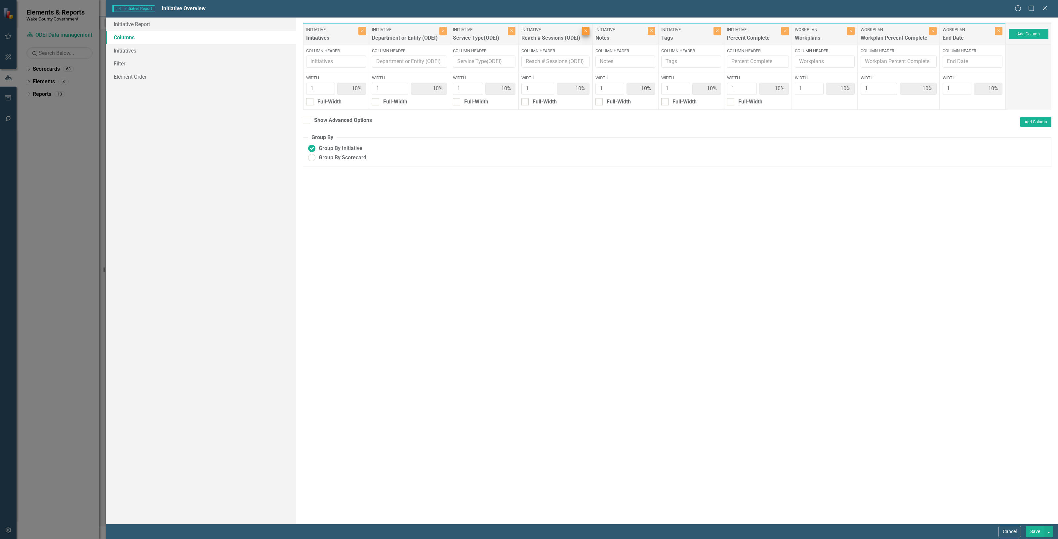
type input "11%"
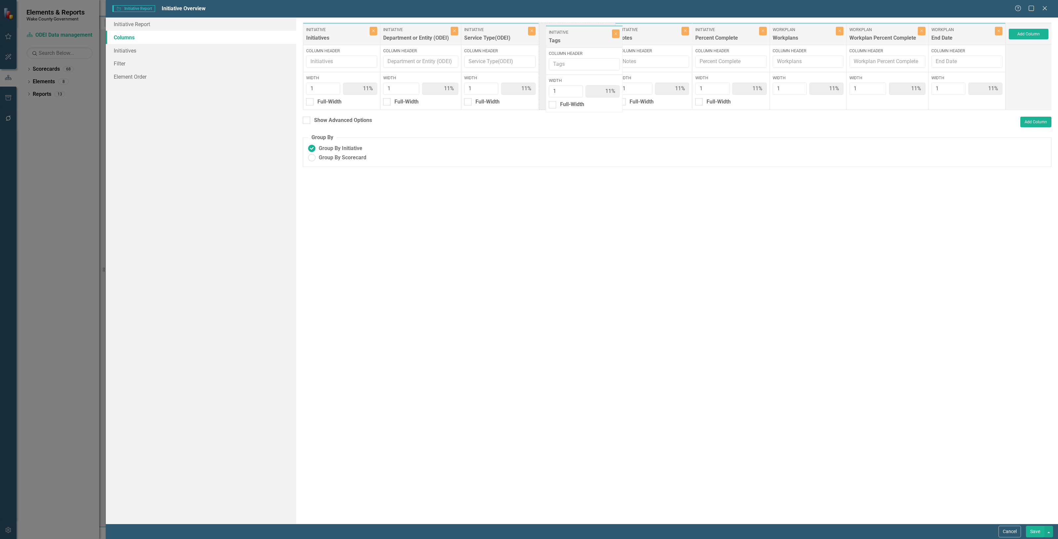
drag, startPoint x: 629, startPoint y: 37, endPoint x: 559, endPoint y: 40, distance: 69.8
click at [559, 40] on div "Initiative Initiatives Close Column Header Width 1 11% Full-Width Initiative De…" at bounding box center [654, 66] width 703 height 88
click at [1031, 531] on button "Save" at bounding box center [1035, 532] width 19 height 12
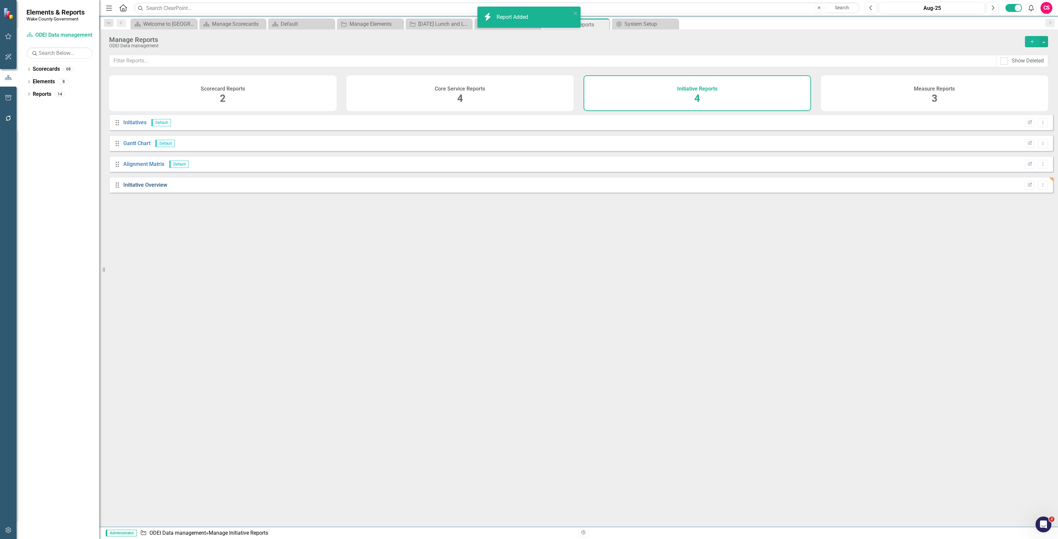
click at [128, 188] on link "Initiative Overview" at bounding box center [145, 185] width 44 height 6
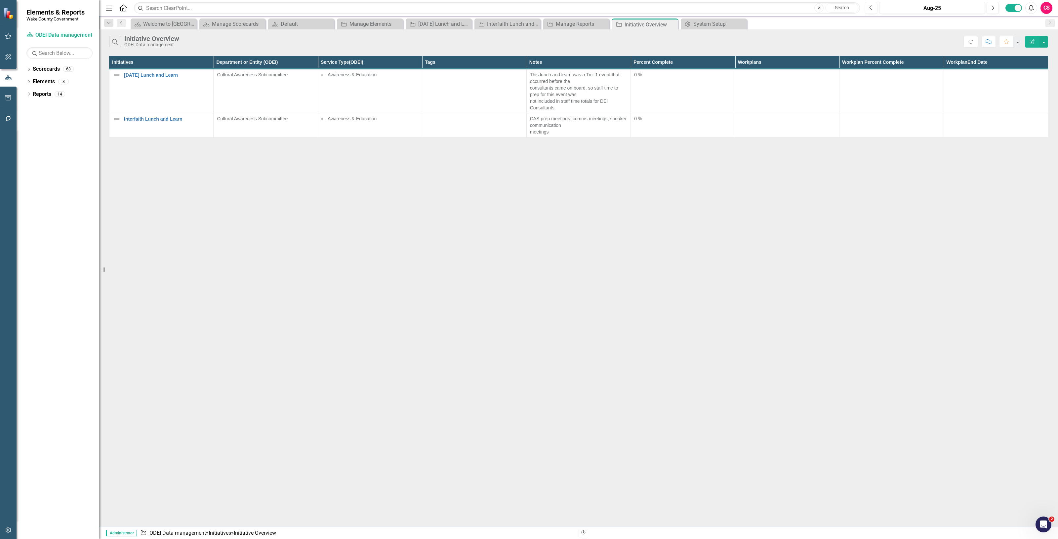
click at [1032, 43] on icon "Edit Report" at bounding box center [1032, 41] width 6 height 5
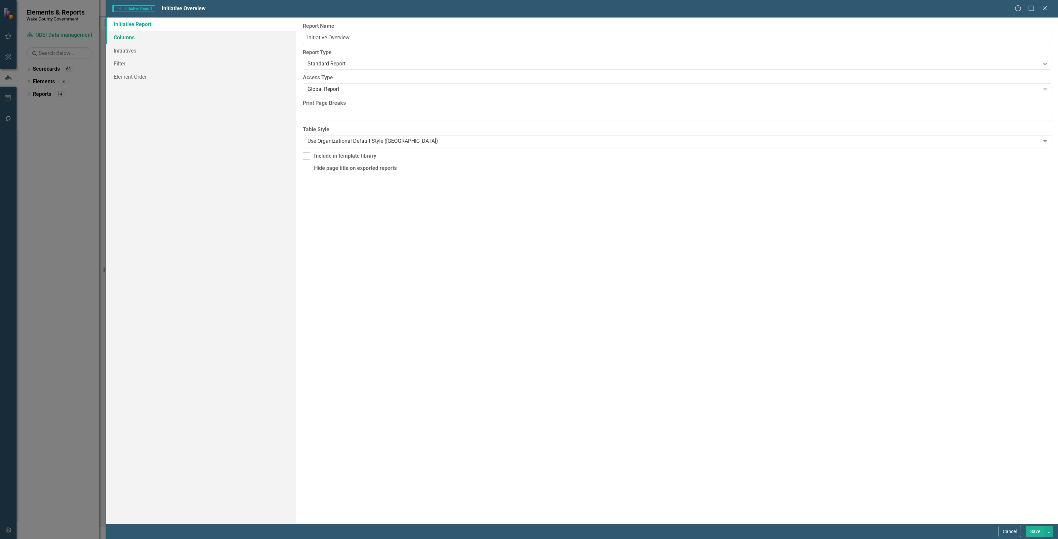
click at [168, 39] on link "Columns" at bounding box center [201, 37] width 190 height 13
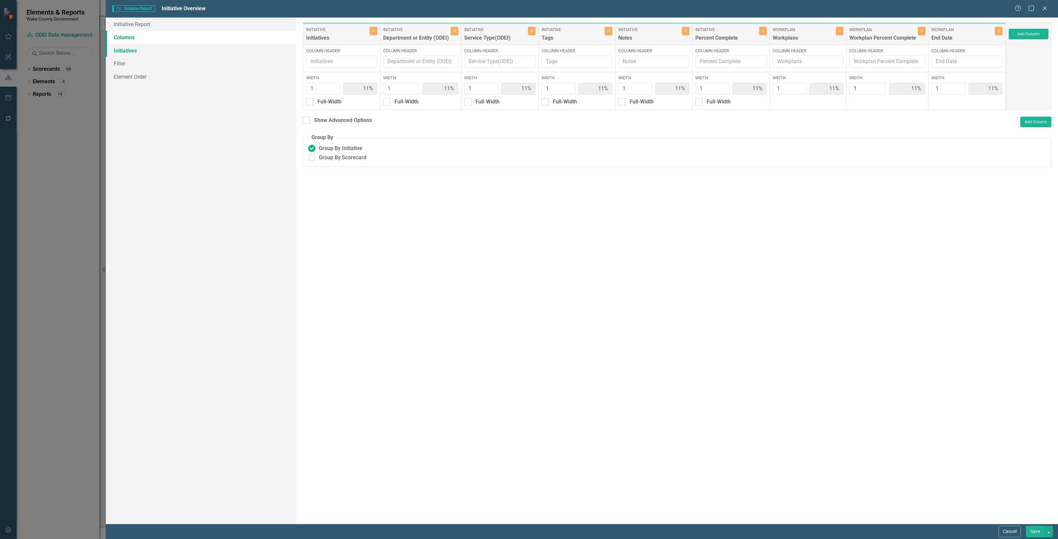
click at [161, 48] on link "Initiatives" at bounding box center [201, 50] width 190 height 13
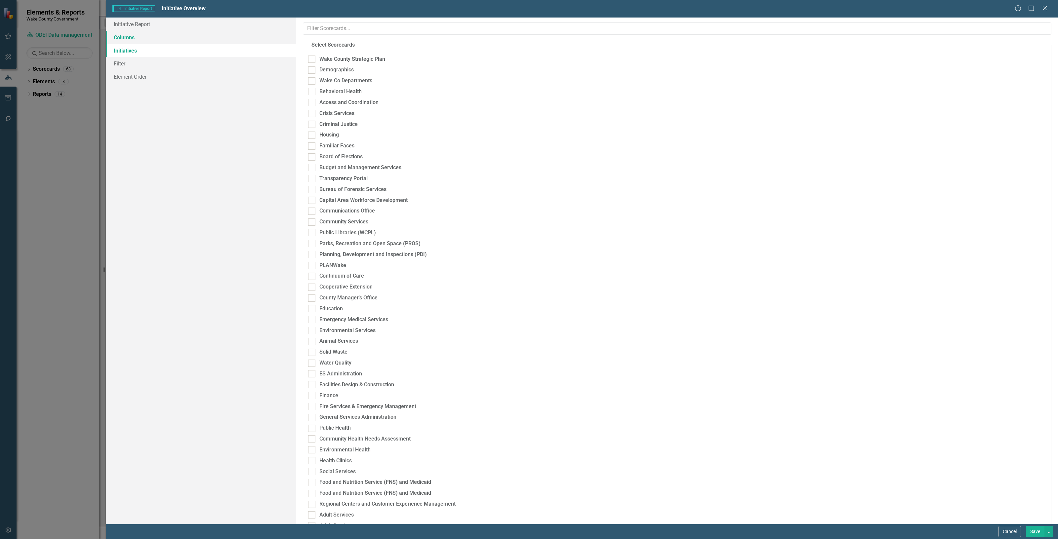
click at [154, 34] on link "Columns" at bounding box center [201, 37] width 190 height 13
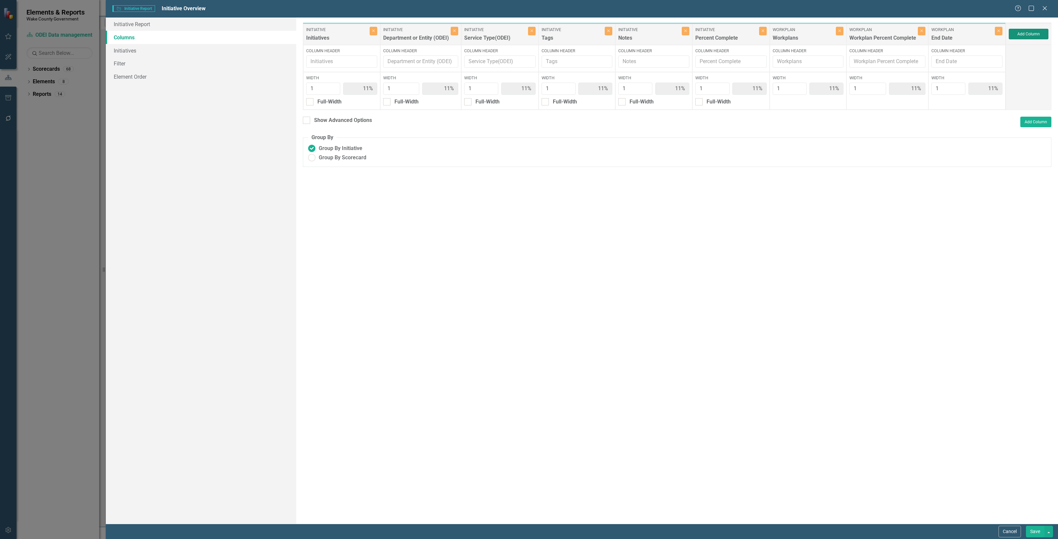
click at [1034, 34] on button "Add Column" at bounding box center [1028, 34] width 40 height 11
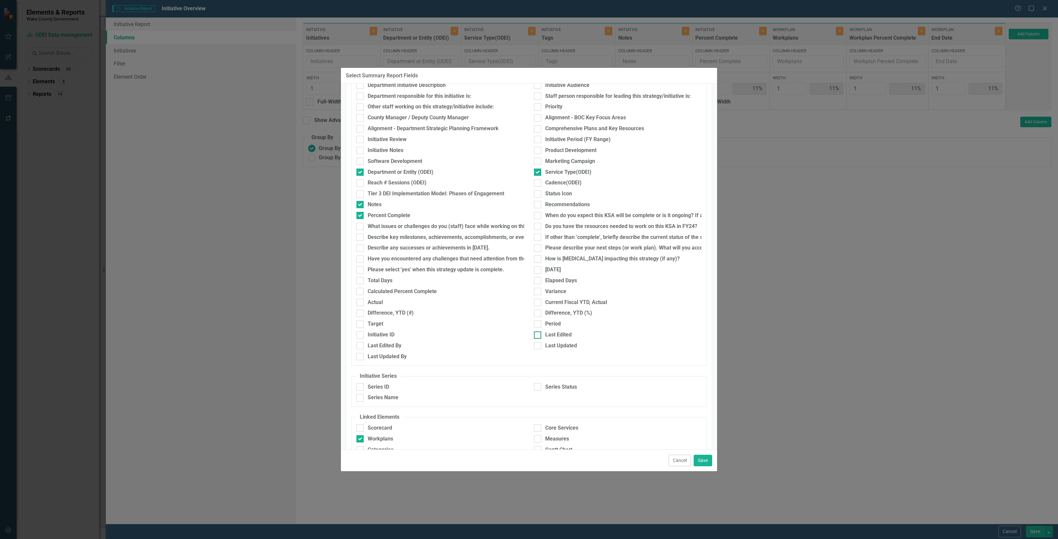
scroll to position [197, 0]
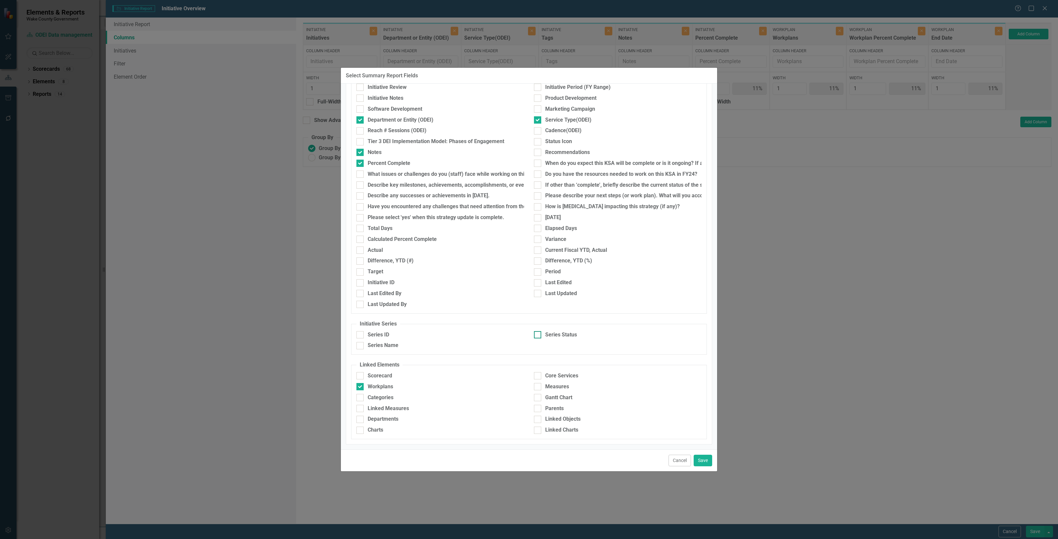
click at [556, 333] on div "Series Status" at bounding box center [561, 335] width 32 height 8
click at [538, 333] on input "Series Status" at bounding box center [536, 333] width 4 height 4
checkbox input "true"
click at [371, 342] on div "Series Name" at bounding box center [383, 346] width 31 height 8
click at [361, 342] on input "Series Name" at bounding box center [358, 344] width 4 height 4
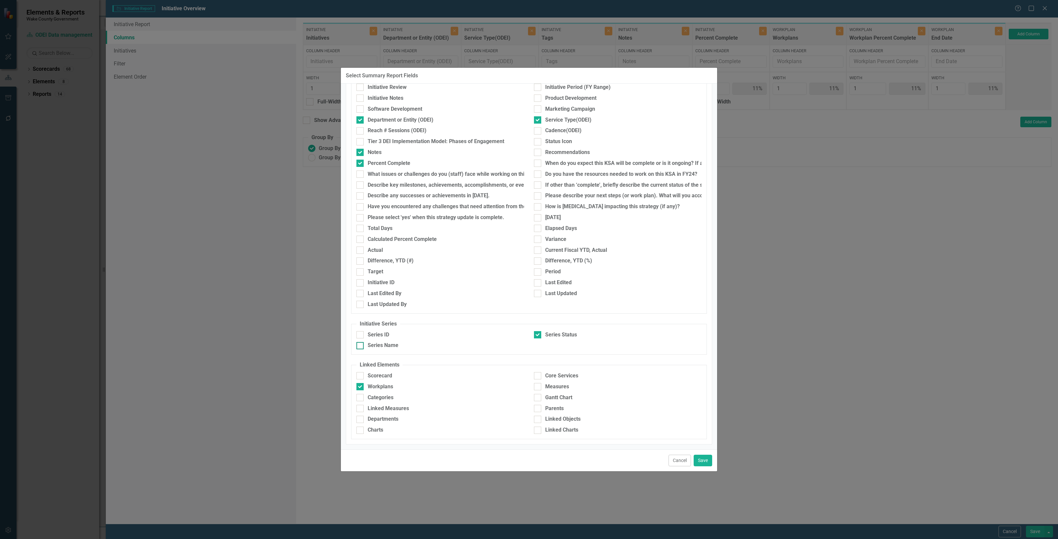
checkbox input "true"
click at [700, 461] on button "Save" at bounding box center [702, 461] width 19 height 12
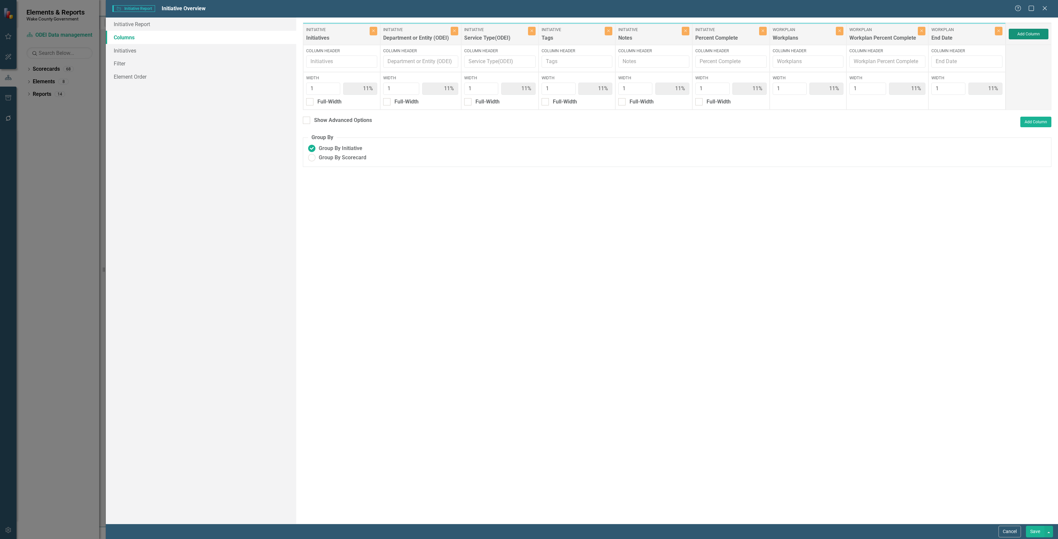
type input "9%"
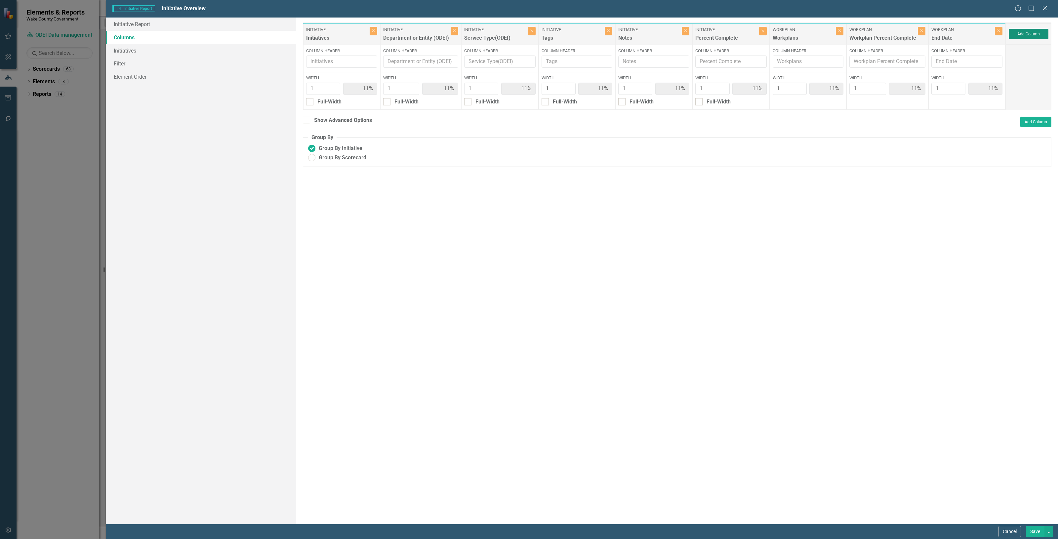
type input "9%"
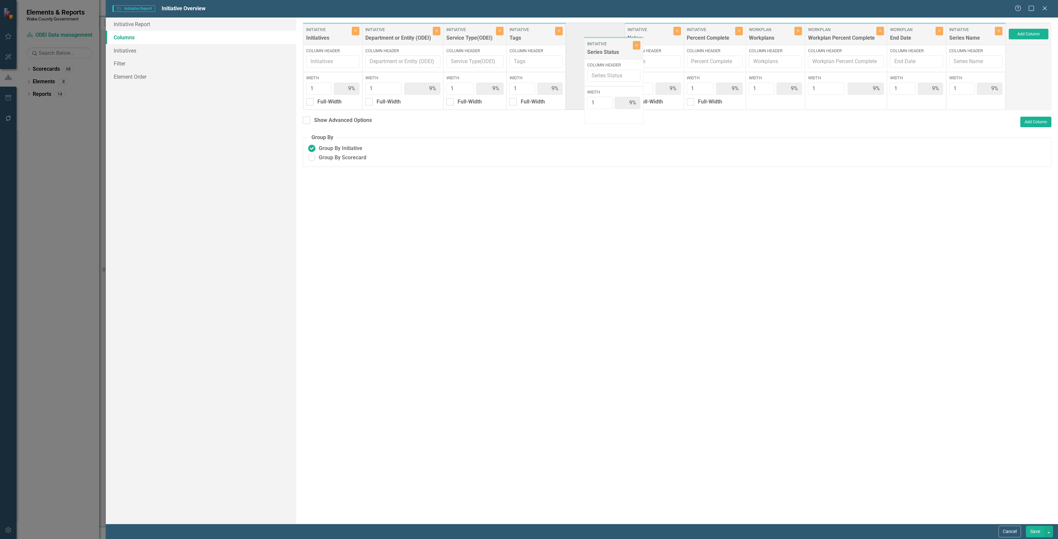
drag, startPoint x: 908, startPoint y: 39, endPoint x: 589, endPoint y: 52, distance: 319.3
click at [589, 52] on div "Initiative Initiatives Close Column Header Width 1 9% Full-Width Initiative Dep…" at bounding box center [654, 66] width 703 height 88
click at [677, 30] on icon "button" at bounding box center [677, 31] width 3 height 3
type input "10%"
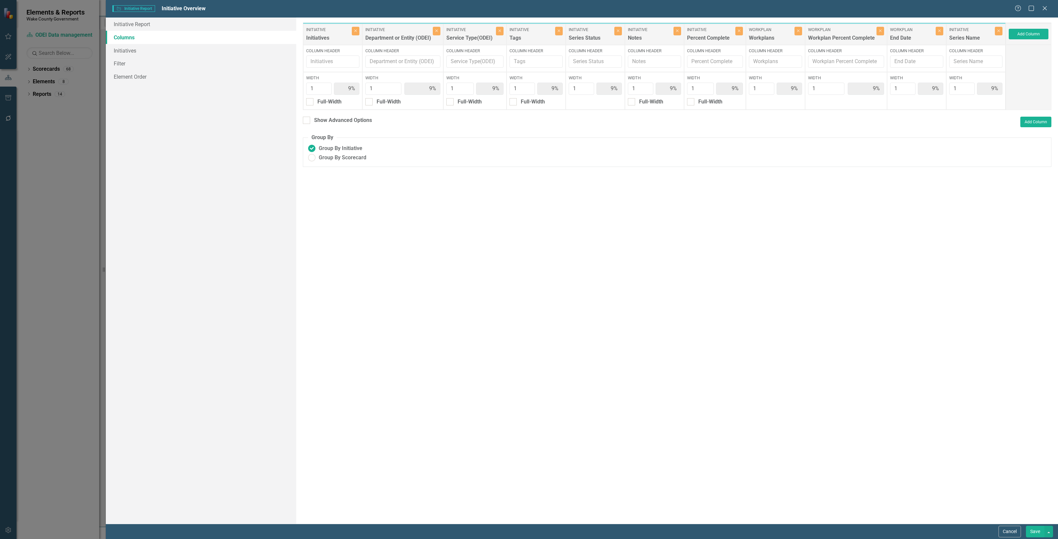
type input "10%"
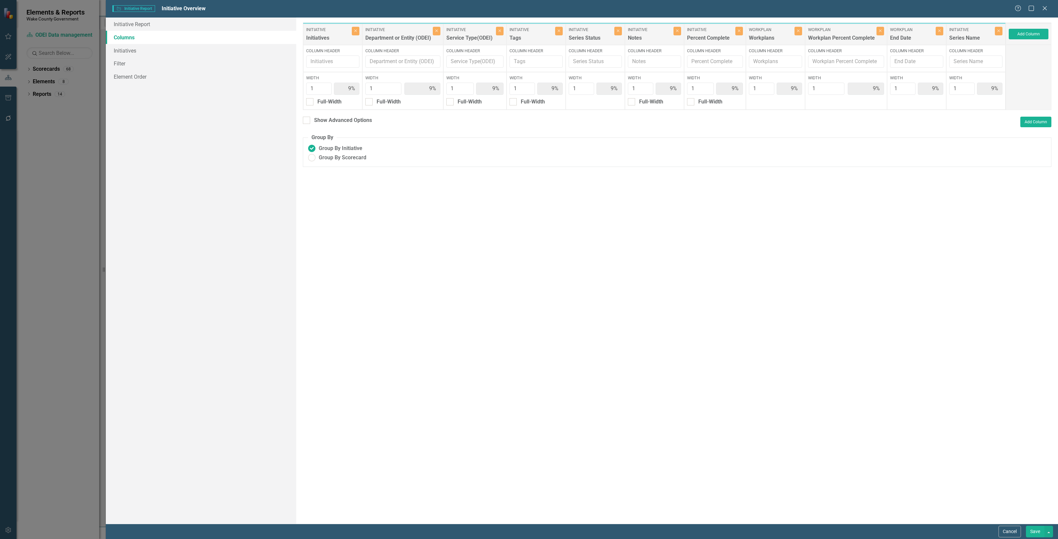
type input "10%"
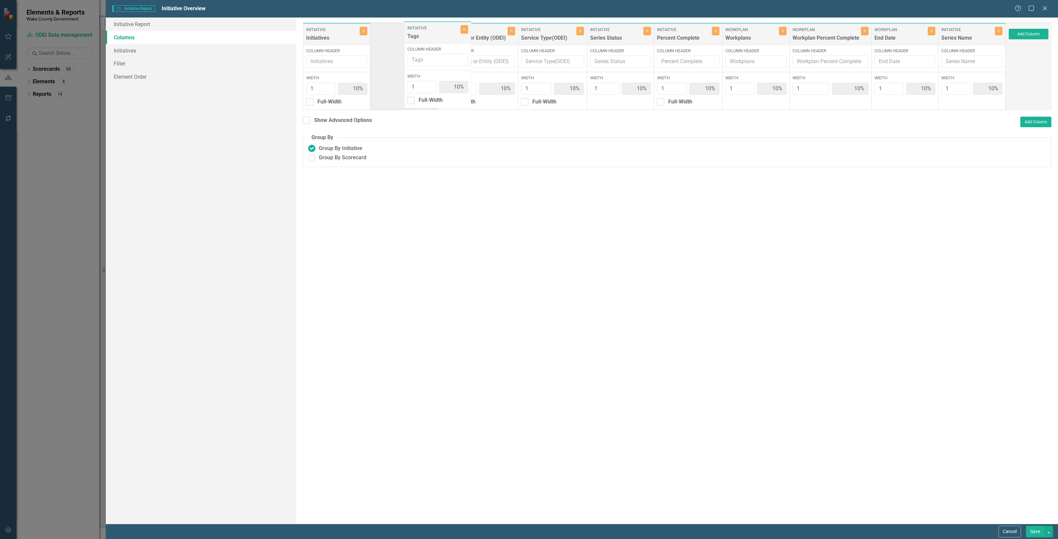
drag, startPoint x: 499, startPoint y: 38, endPoint x: 420, endPoint y: 35, distance: 79.4
click at [420, 35] on div "Initiative Initiatives Close Column Header Width 1 10% Full-Width Initiative De…" at bounding box center [654, 66] width 703 height 88
click at [512, 30] on icon "Close" at bounding box center [511, 31] width 3 height 4
type input "11%"
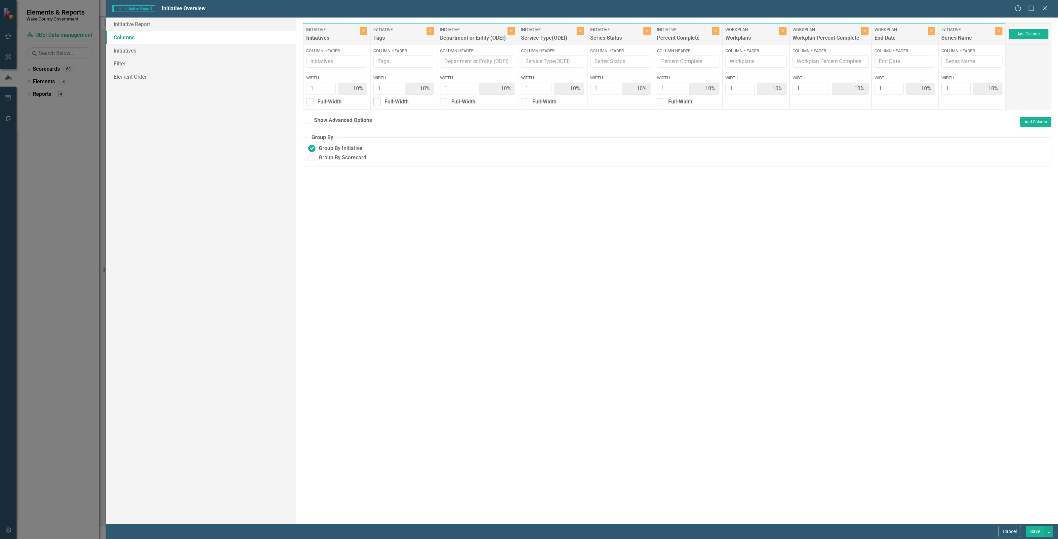
type input "11%"
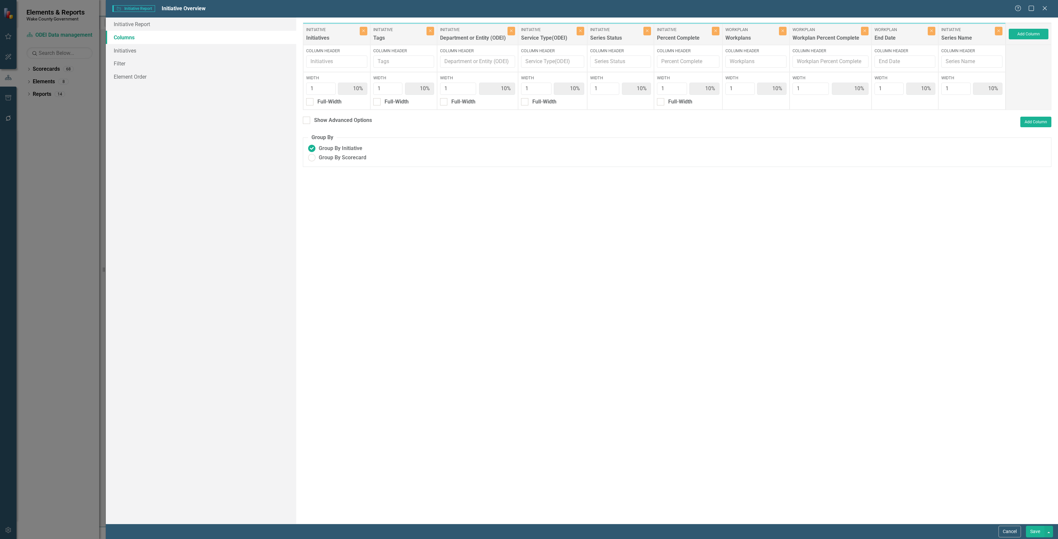
type input "11%"
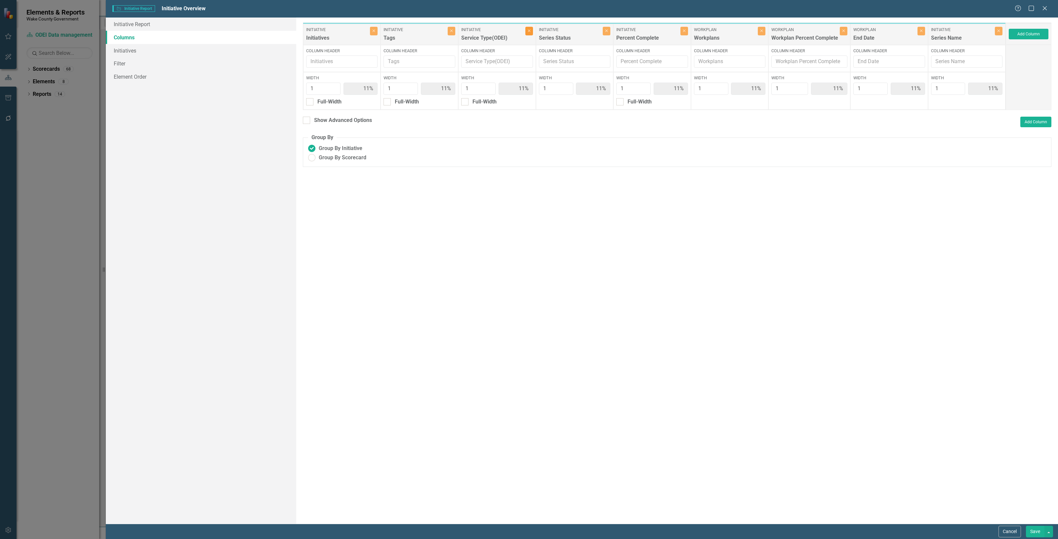
click at [530, 32] on icon "Close" at bounding box center [529, 31] width 3 height 4
type input "13%"
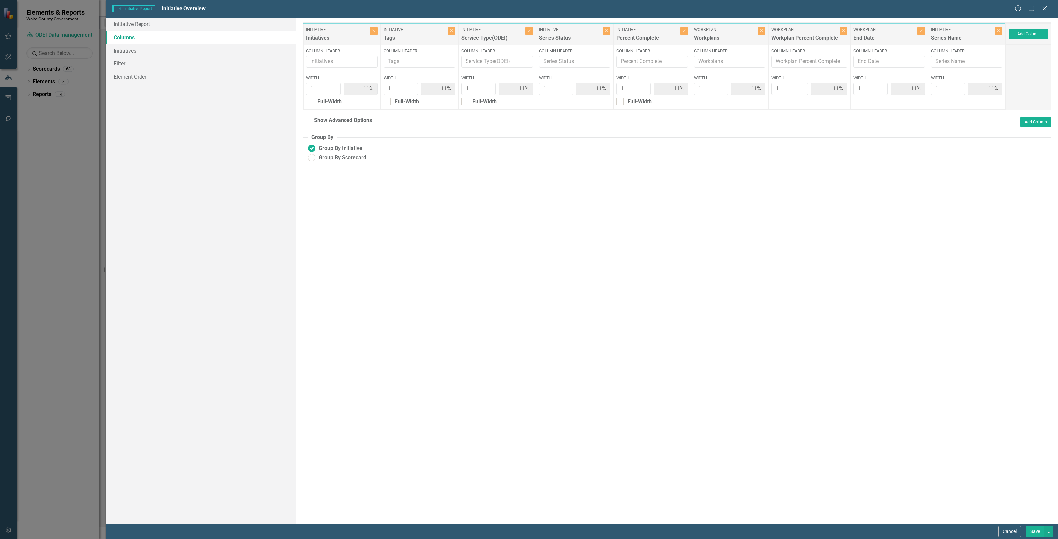
type input "13%"
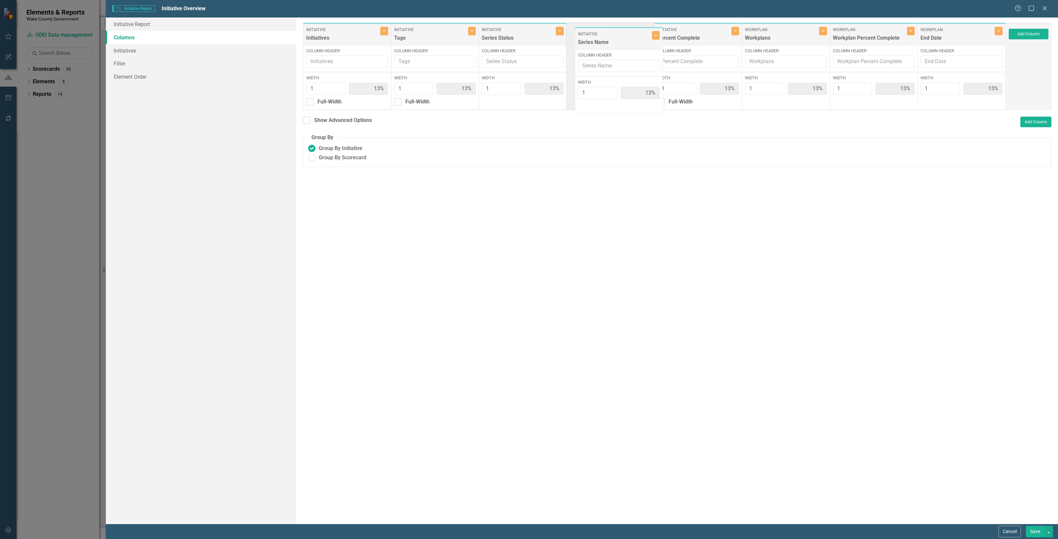
drag, startPoint x: 943, startPoint y: 34, endPoint x: 600, endPoint y: 38, distance: 342.5
click at [600, 38] on div "Initiative Initiatives Close Column Header Width 1 13% Full-Width Initiative Ta…" at bounding box center [654, 66] width 703 height 88
drag, startPoint x: 600, startPoint y: 38, endPoint x: 528, endPoint y: 35, distance: 72.4
click at [528, 35] on div "Initiative Initiatives Close Column Header Width 1 13% Full-Width Initiative Ta…" at bounding box center [654, 66] width 703 height 88
drag, startPoint x: 686, startPoint y: 38, endPoint x: 527, endPoint y: 34, distance: 159.7
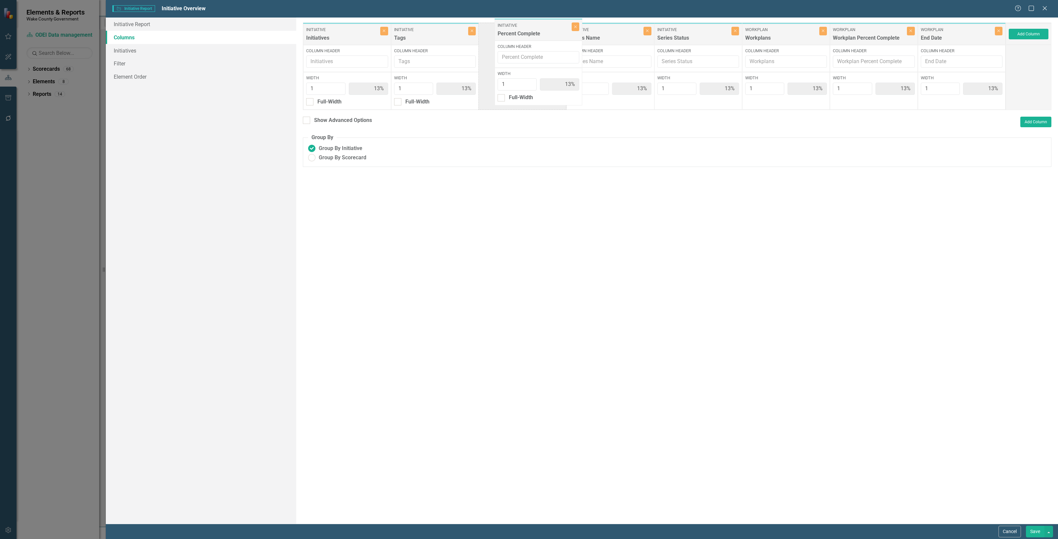
click at [527, 34] on div "Initiative Initiatives Close Column Header Width 1 13% Full-Width Initiative Ta…" at bounding box center [654, 66] width 703 height 88
click at [1023, 526] on div "Cancel Save" at bounding box center [1025, 532] width 56 height 12
click at [1030, 529] on button "Save" at bounding box center [1035, 532] width 19 height 12
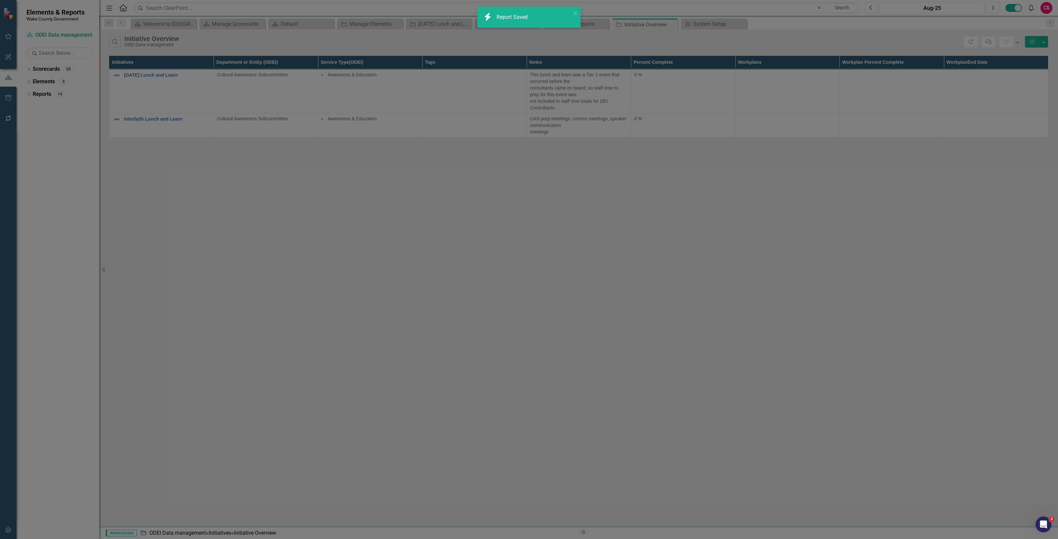
radio input "false"
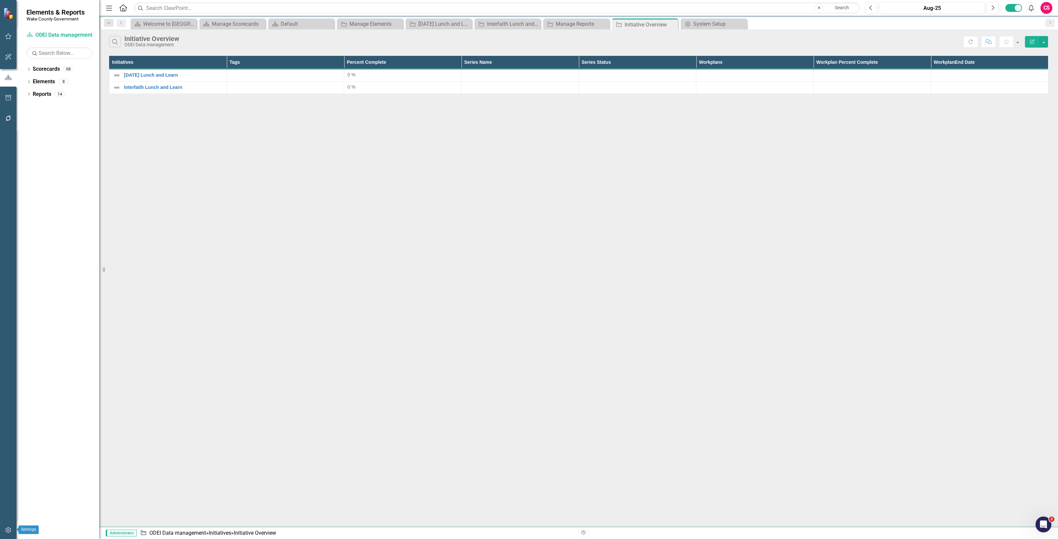
click at [12, 527] on button "button" at bounding box center [8, 531] width 15 height 14
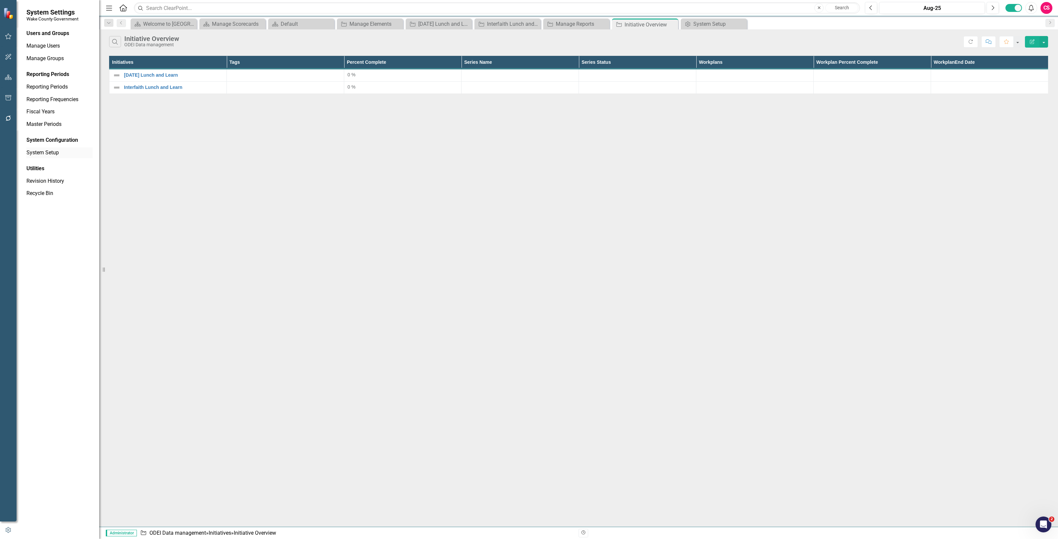
click at [27, 155] on link "System Setup" at bounding box center [59, 153] width 66 height 8
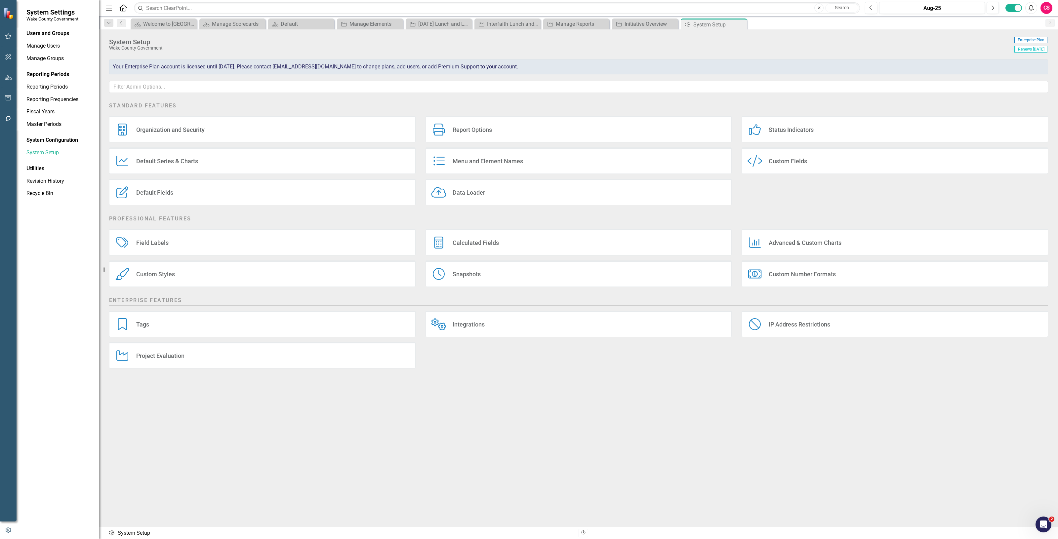
click at [487, 247] on div "Calculated Fields" at bounding box center [476, 243] width 46 height 8
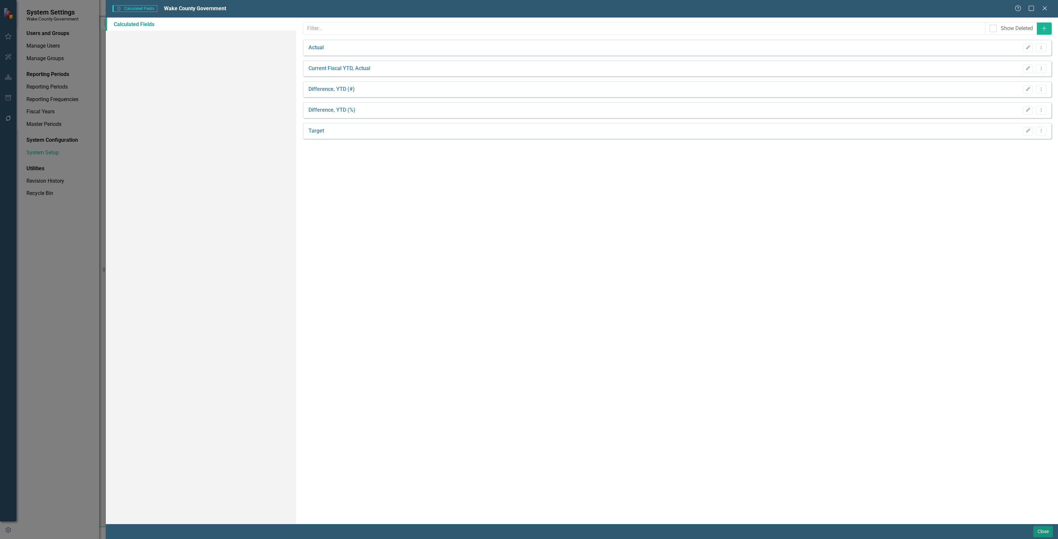
click at [1037, 532] on button "Close" at bounding box center [1043, 532] width 20 height 12
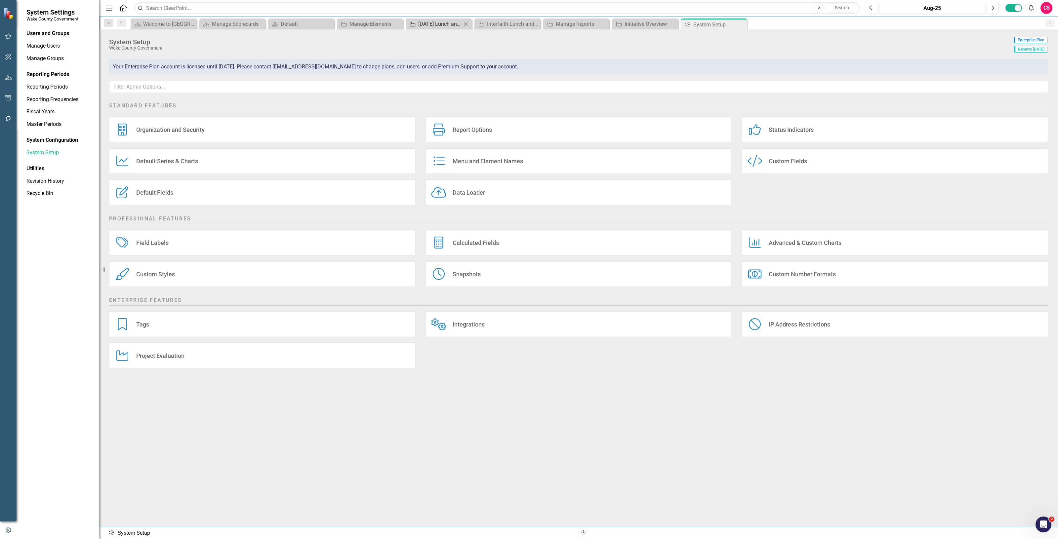
click at [431, 25] on div "Juneteenth Lunch and Learn" at bounding box center [440, 24] width 44 height 8
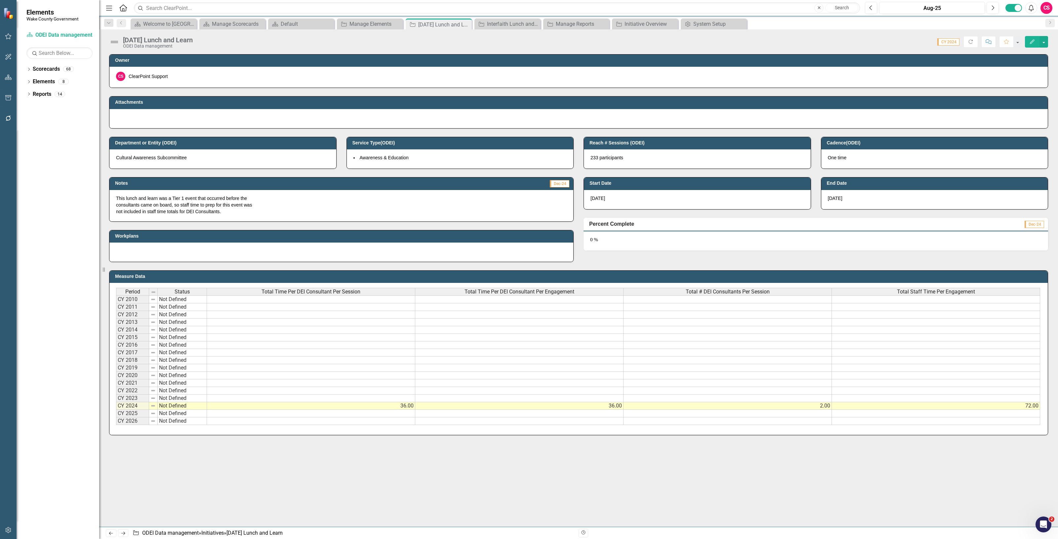
click at [308, 293] on span "Total Time Per DEI Consultant Per Session" at bounding box center [310, 292] width 99 height 6
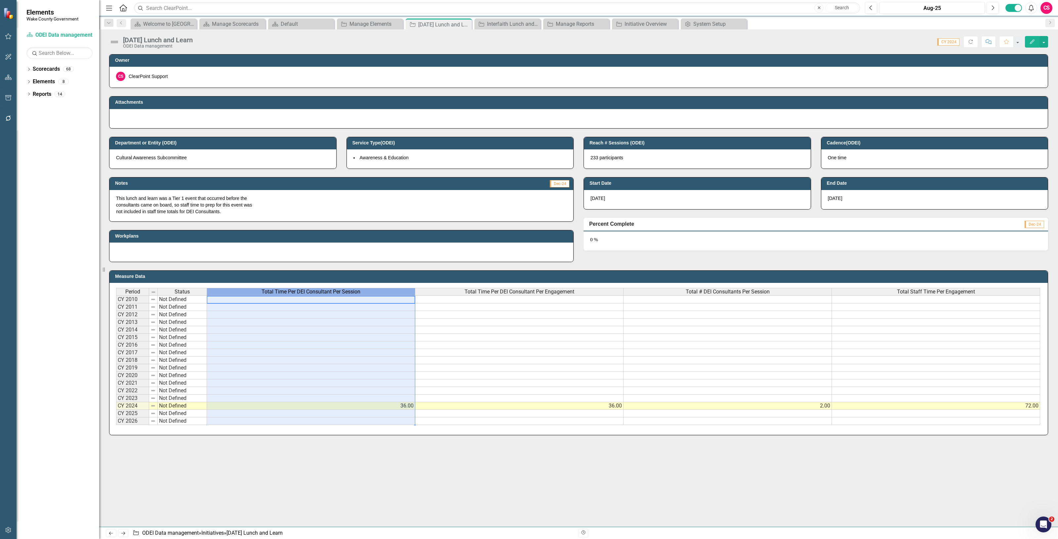
click at [308, 293] on span "Total Time Per DEI Consultant Per Session" at bounding box center [310, 292] width 99 height 6
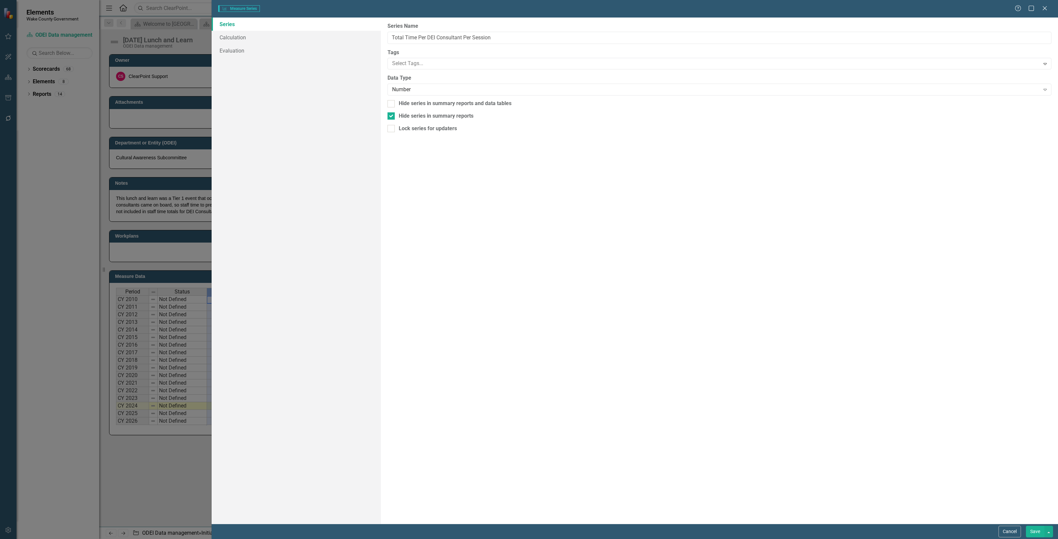
type input "Total Time Per DEI Consultant Per Session"
click at [401, 117] on div "Hide series in summary reports" at bounding box center [436, 116] width 75 height 8
click at [392, 117] on input "Hide series in summary reports" at bounding box center [389, 114] width 4 height 4
checkbox input "false"
click at [1035, 531] on button "Save" at bounding box center [1035, 532] width 19 height 12
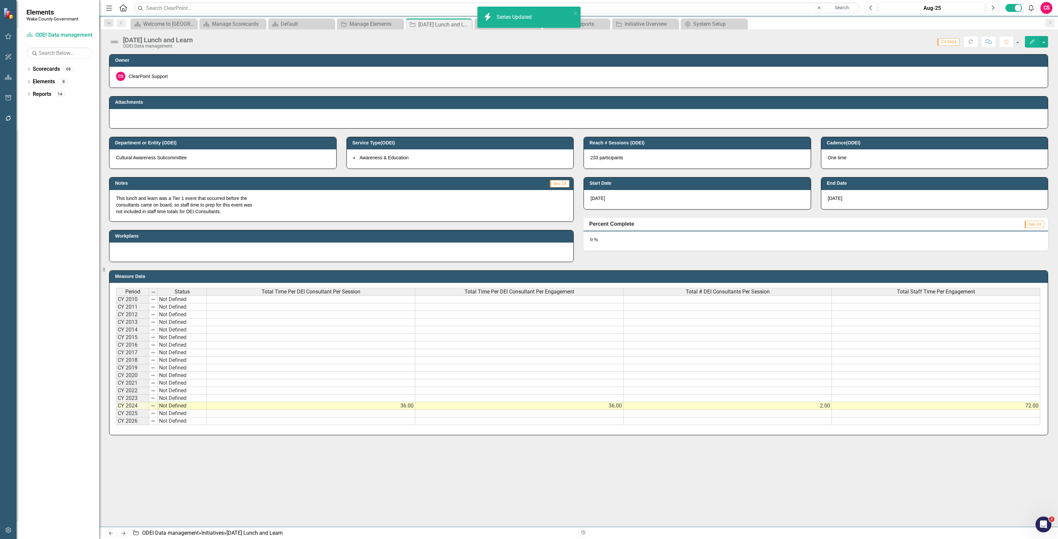
click at [462, 293] on div "Total Time Per DEI Consultant Per Engagement" at bounding box center [519, 291] width 208 height 7
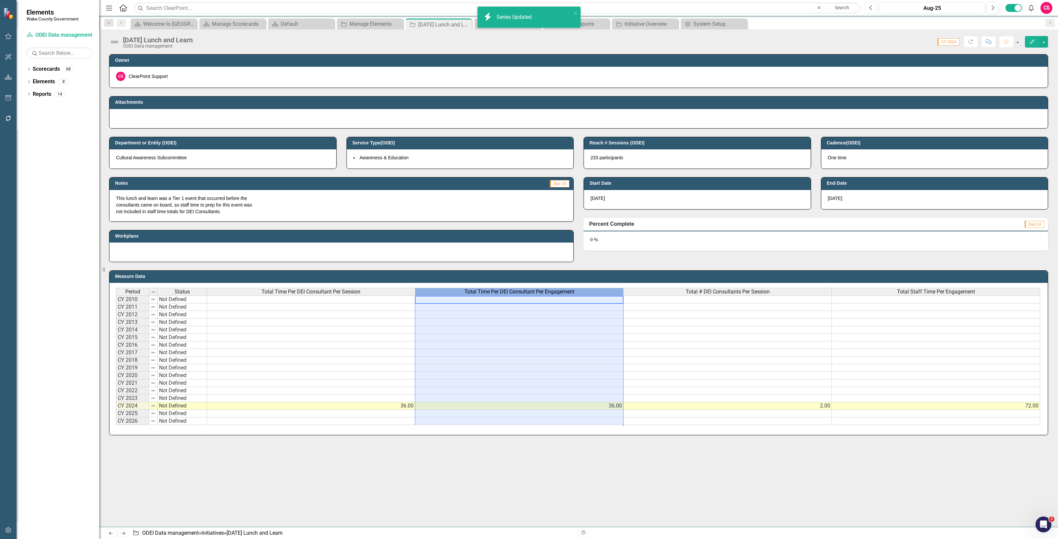
click at [462, 292] on div "Total Time Per DEI Consultant Per Engagement" at bounding box center [519, 291] width 208 height 7
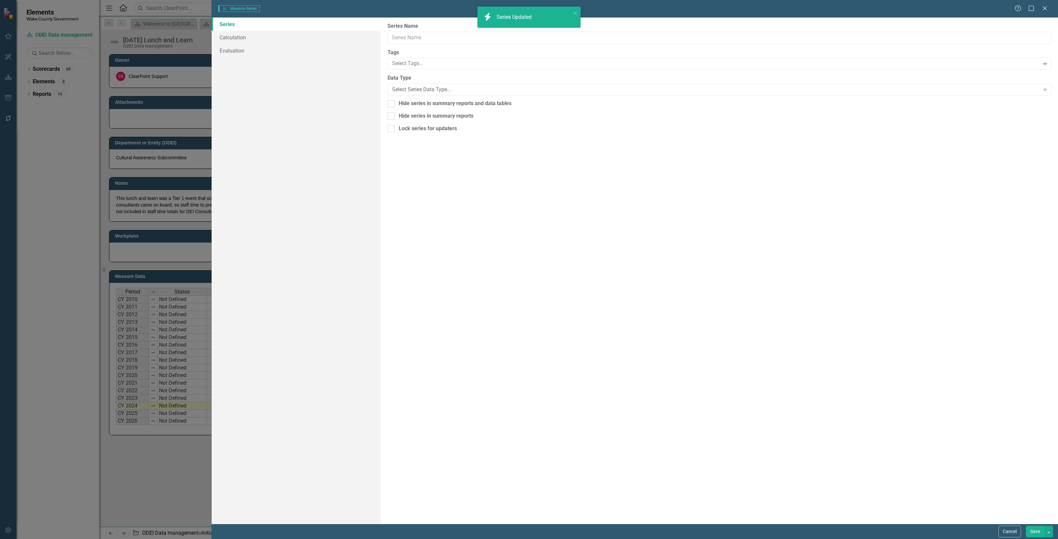
type input "Total Time Per DEI Consultant Per Engagement"
click at [411, 116] on div "Hide series in summary reports" at bounding box center [436, 116] width 75 height 8
click at [392, 116] on input "Hide series in summary reports" at bounding box center [389, 114] width 4 height 4
checkbox input "false"
click at [1031, 531] on button "Save" at bounding box center [1035, 532] width 19 height 12
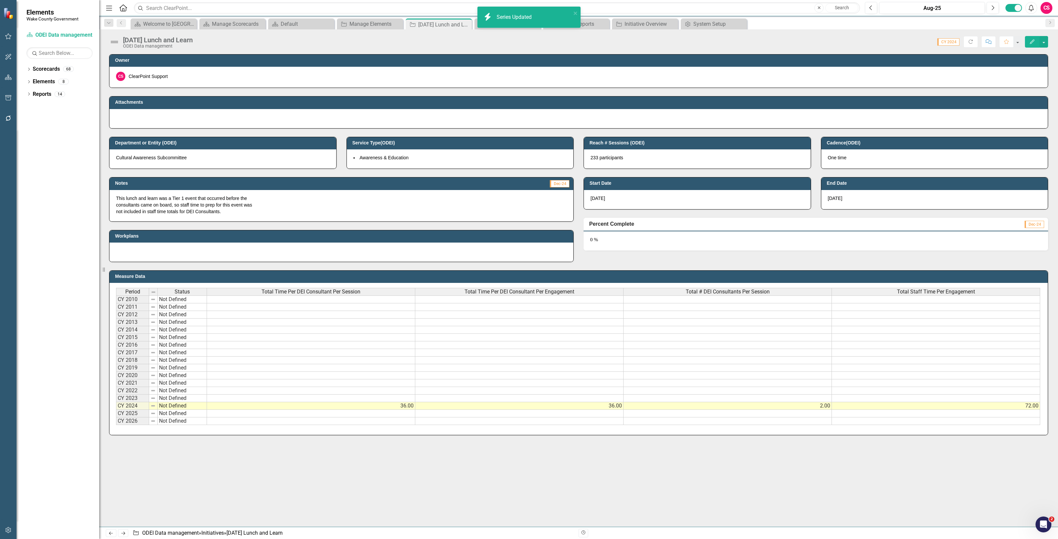
click at [696, 292] on span "Total # DEI Consultants Per Session" at bounding box center [728, 292] width 84 height 6
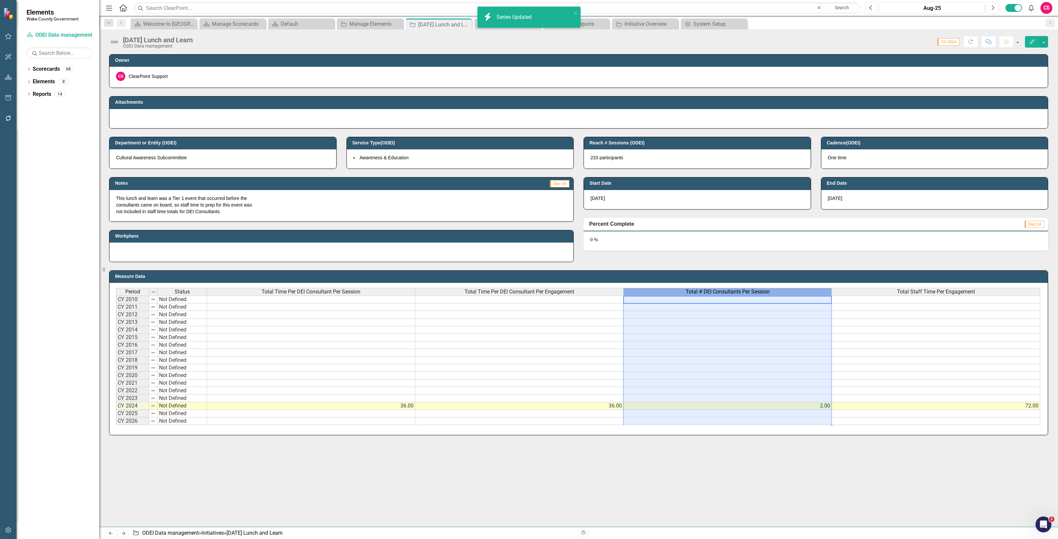
click at [696, 292] on span "Total # DEI Consultants Per Session" at bounding box center [728, 292] width 84 height 6
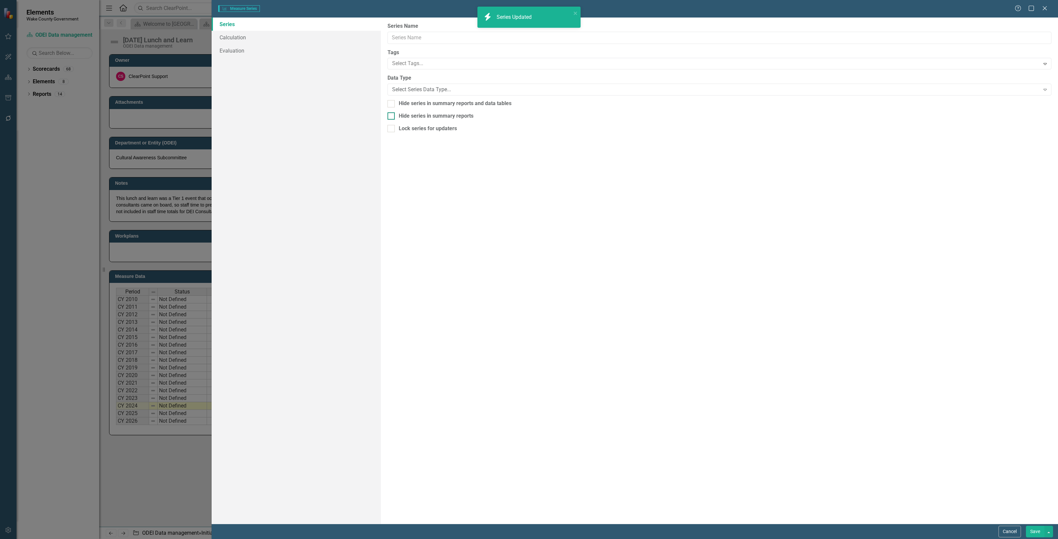
type input "Total # DEI Consultants Per Session"
click at [411, 114] on div "Hide series in summary reports" at bounding box center [436, 116] width 75 height 8
click at [392, 114] on input "Hide series in summary reports" at bounding box center [389, 114] width 4 height 4
checkbox input "false"
click at [1031, 527] on button "Save" at bounding box center [1035, 532] width 19 height 12
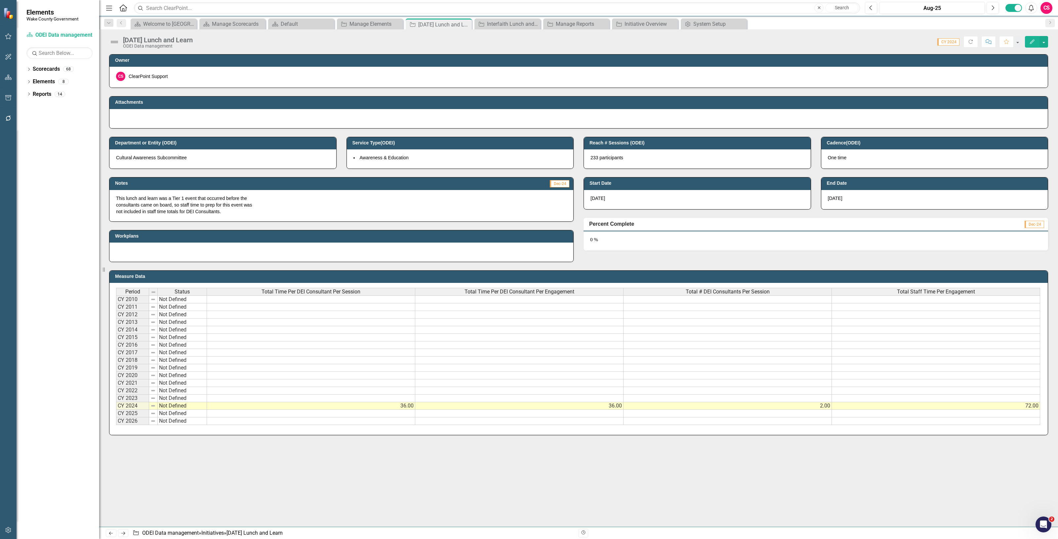
click at [916, 290] on span "Total Staff Time Per Engagement" at bounding box center [936, 292] width 78 height 6
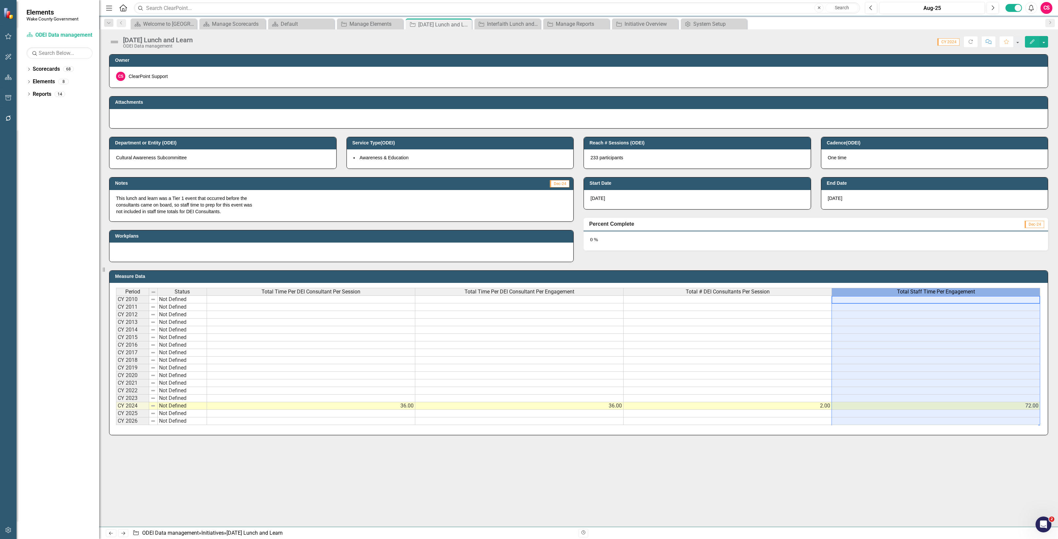
click at [916, 290] on span "Total Staff Time Per Engagement" at bounding box center [936, 292] width 78 height 6
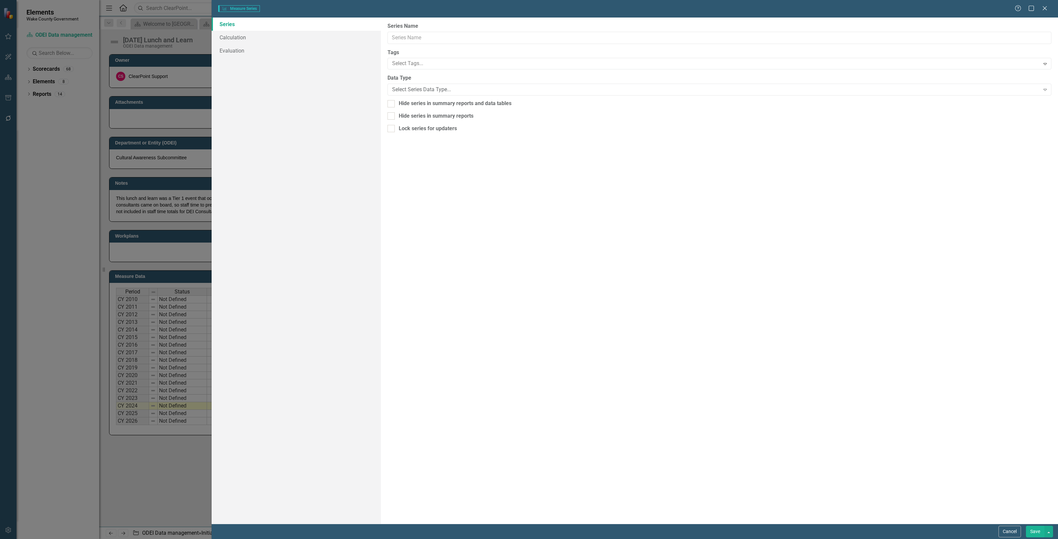
scroll to position [0, 4]
type input "Total Staff Time Per Engagement"
click at [399, 114] on div "Hide series in summary reports" at bounding box center [436, 116] width 75 height 8
click at [392, 114] on input "Hide series in summary reports" at bounding box center [389, 114] width 4 height 4
checkbox input "false"
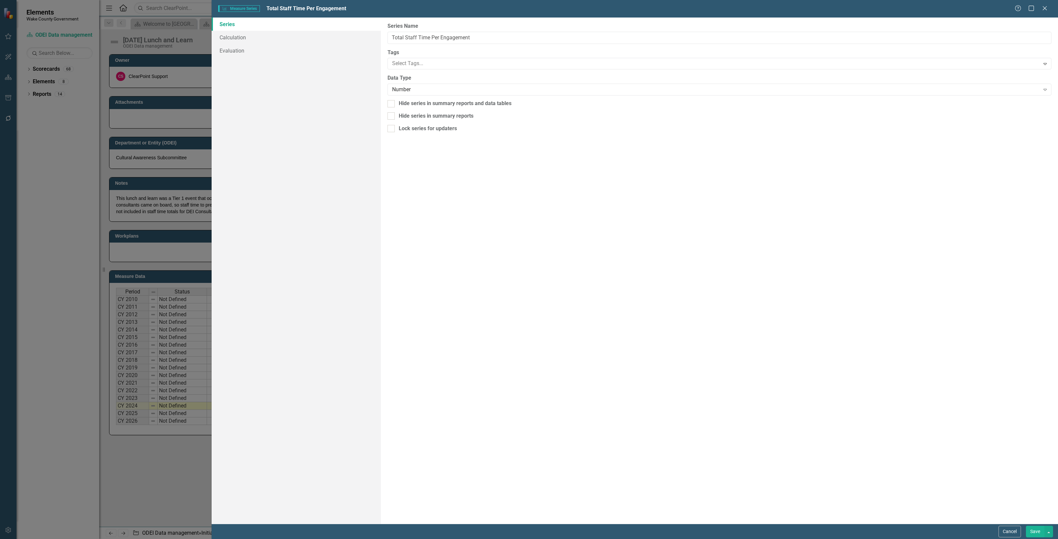
scroll to position [0, 4]
click at [1030, 535] on button "Save" at bounding box center [1035, 532] width 19 height 12
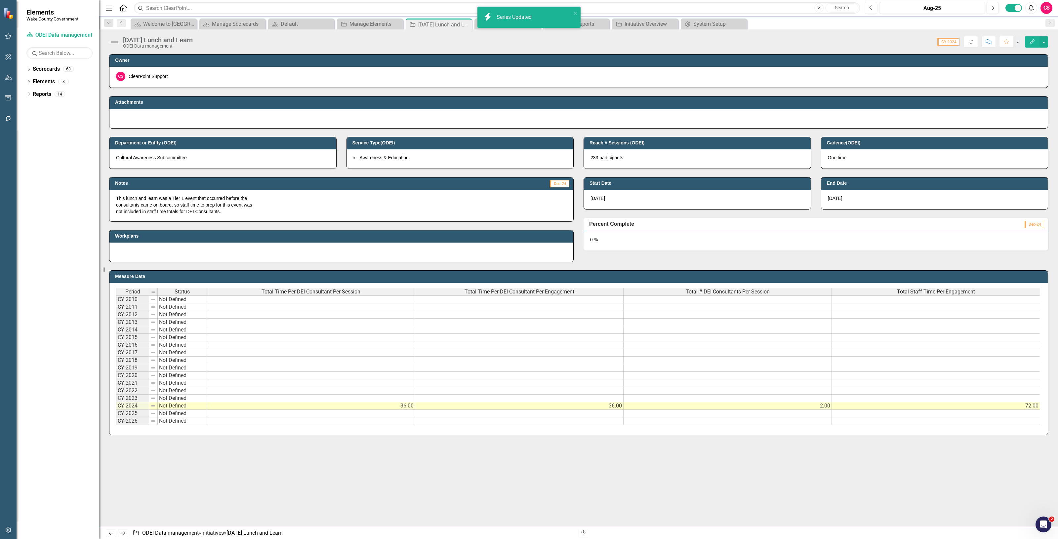
click at [124, 533] on icon "Next" at bounding box center [123, 533] width 6 height 4
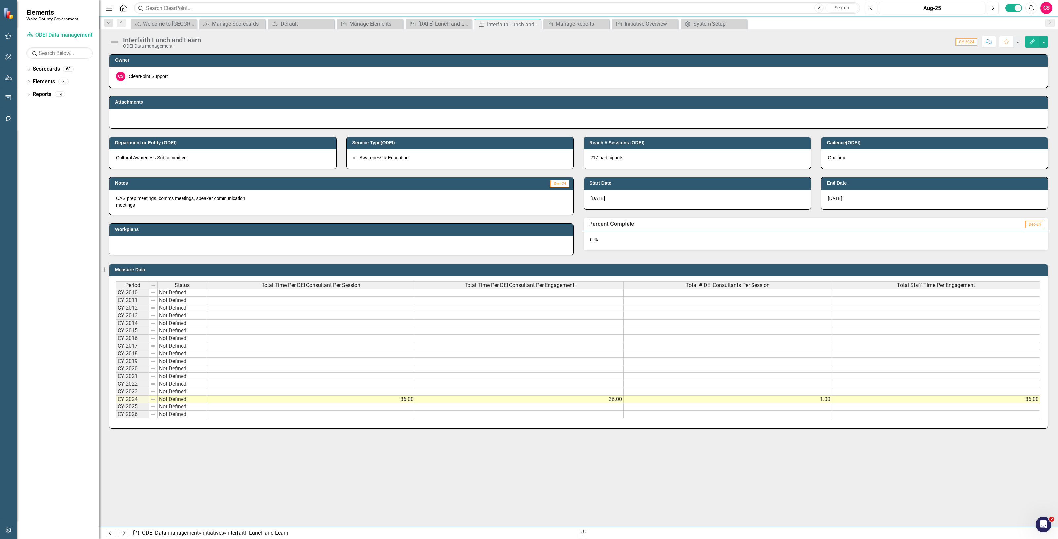
click at [301, 281] on div "Period Status Total Time Per DEI Consultant Per Session Total Time Per DEI Cons…" at bounding box center [578, 352] width 938 height 152
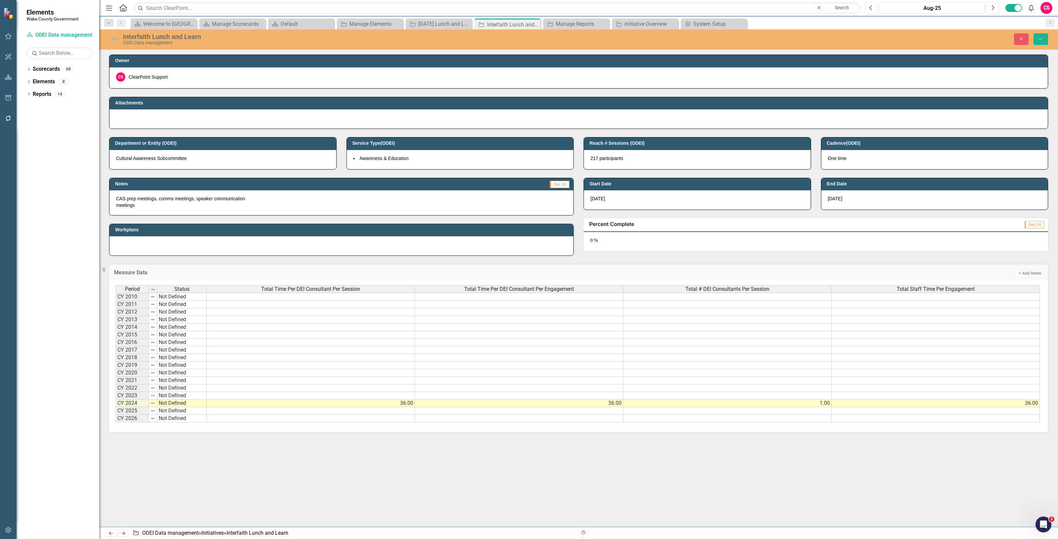
click at [303, 286] on div "Total Time Per DEI Consultant Per Session" at bounding box center [311, 289] width 208 height 7
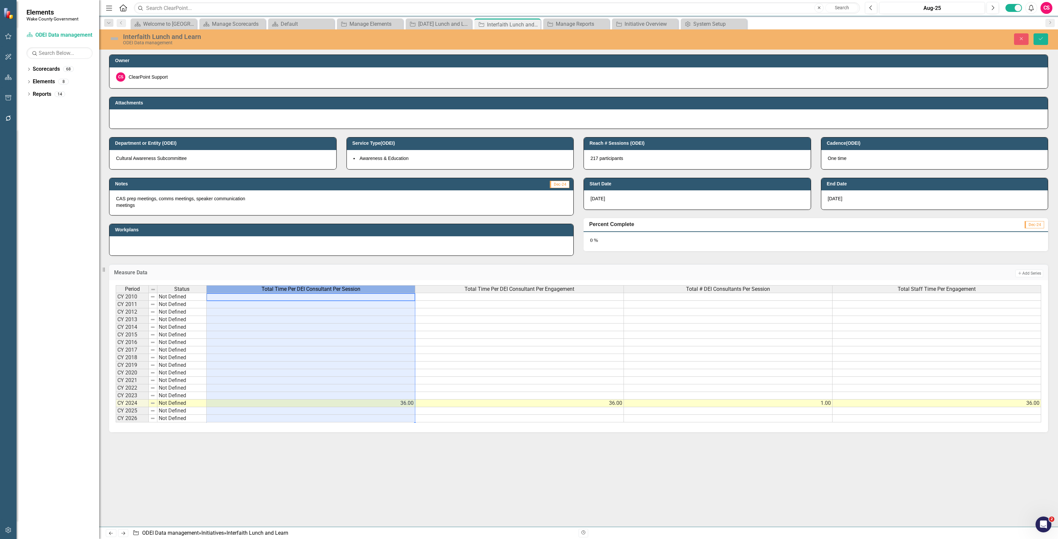
click at [304, 287] on span "Total Time Per DEI Consultant Per Session" at bounding box center [310, 289] width 99 height 6
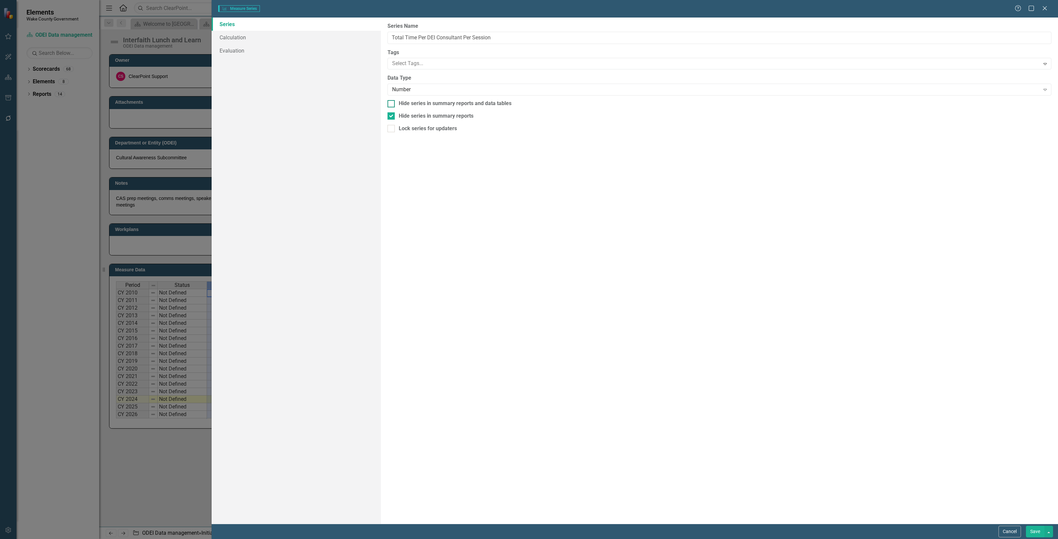
type input "Total Time Per DEI Consultant Per Session"
click at [426, 114] on div "Hide series in summary reports" at bounding box center [436, 116] width 75 height 8
click at [392, 114] on input "Hide series in summary reports" at bounding box center [389, 114] width 4 height 4
checkbox input "false"
click at [1028, 527] on button "Save" at bounding box center [1035, 532] width 19 height 12
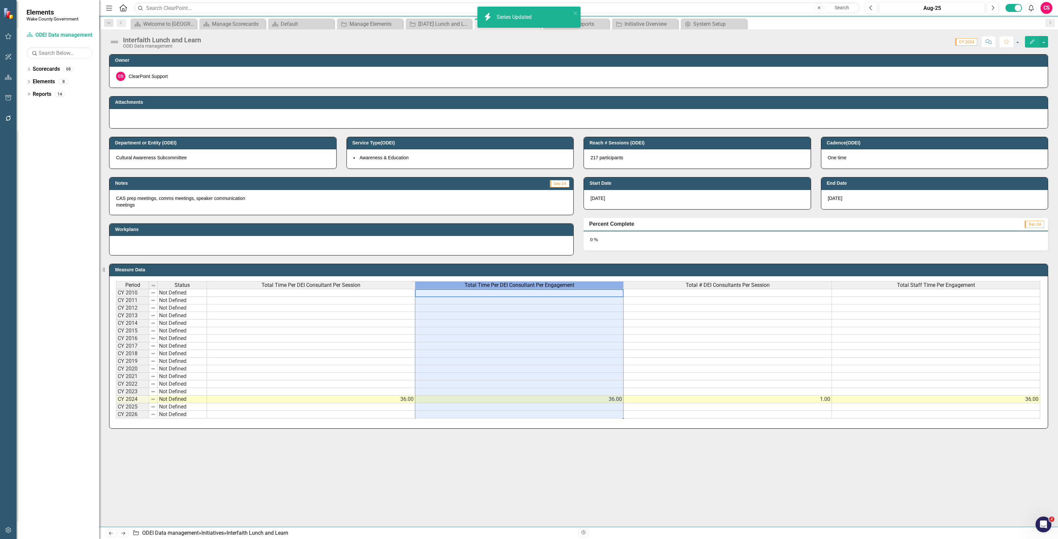
click at [473, 283] on span "Total Time Per DEI Consultant Per Engagement" at bounding box center [519, 285] width 110 height 6
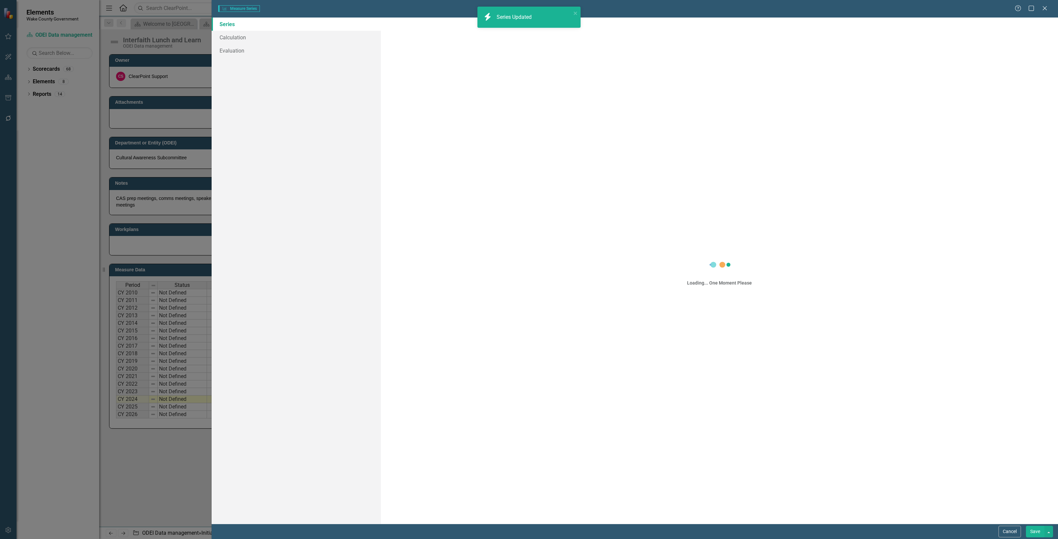
click at [472, 283] on div "Measure Series Measure Series Help Maximize Close Series Calculation Evaluation…" at bounding box center [529, 269] width 1058 height 539
type input "Total Time Per DEI Consultant Per Engagement"
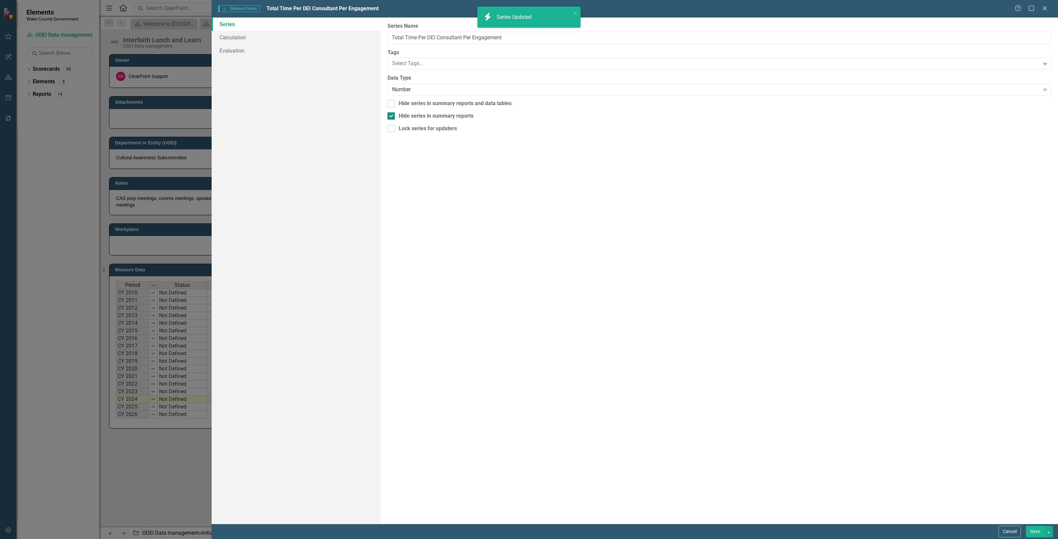
click at [441, 113] on div "Hide series in summary reports" at bounding box center [436, 116] width 75 height 8
click at [392, 113] on input "Hide series in summary reports" at bounding box center [389, 114] width 4 height 4
checkbox input "false"
click at [1029, 534] on button "Save" at bounding box center [1035, 532] width 19 height 12
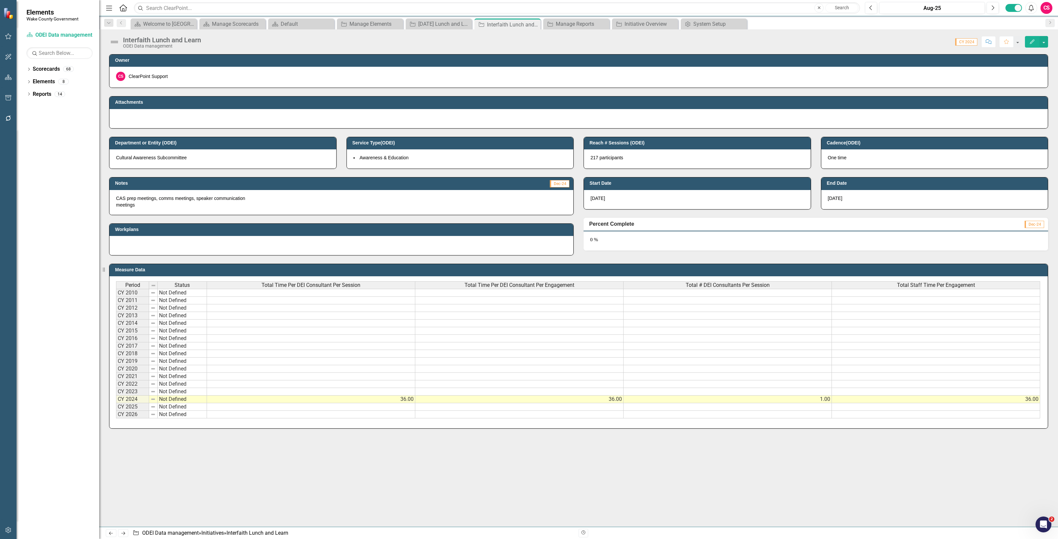
click at [700, 288] on span "Total # DEI Consultants Per Session" at bounding box center [728, 285] width 84 height 6
click at [699, 288] on span "Total # DEI Consultants Per Session" at bounding box center [728, 285] width 84 height 6
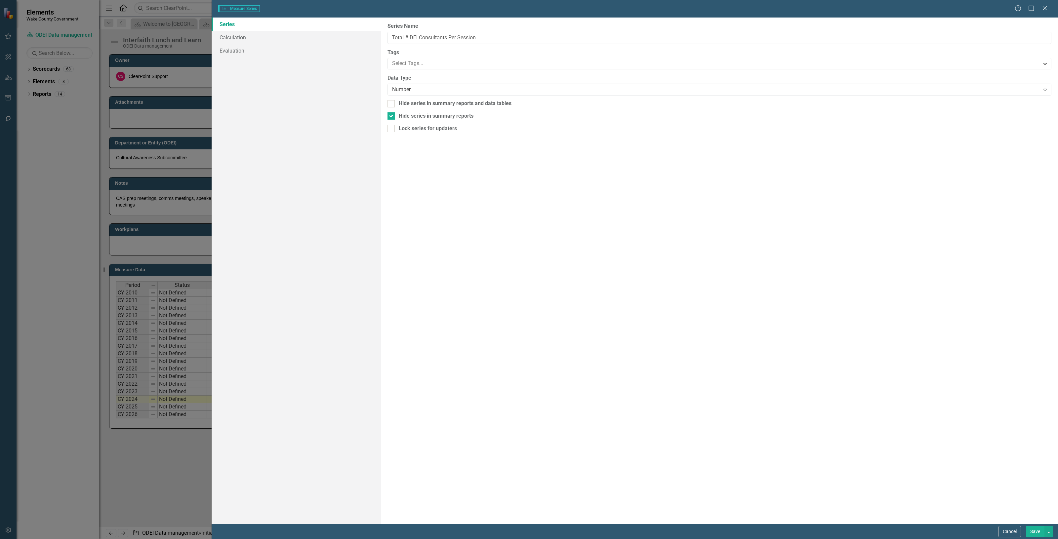
type input "Total # DEI Consultants Per Session"
click at [406, 118] on div "Hide series in summary reports" at bounding box center [436, 116] width 75 height 8
click at [392, 117] on input "Hide series in summary reports" at bounding box center [389, 114] width 4 height 4
checkbox input "false"
drag, startPoint x: 1032, startPoint y: 534, endPoint x: 1027, endPoint y: 526, distance: 9.2
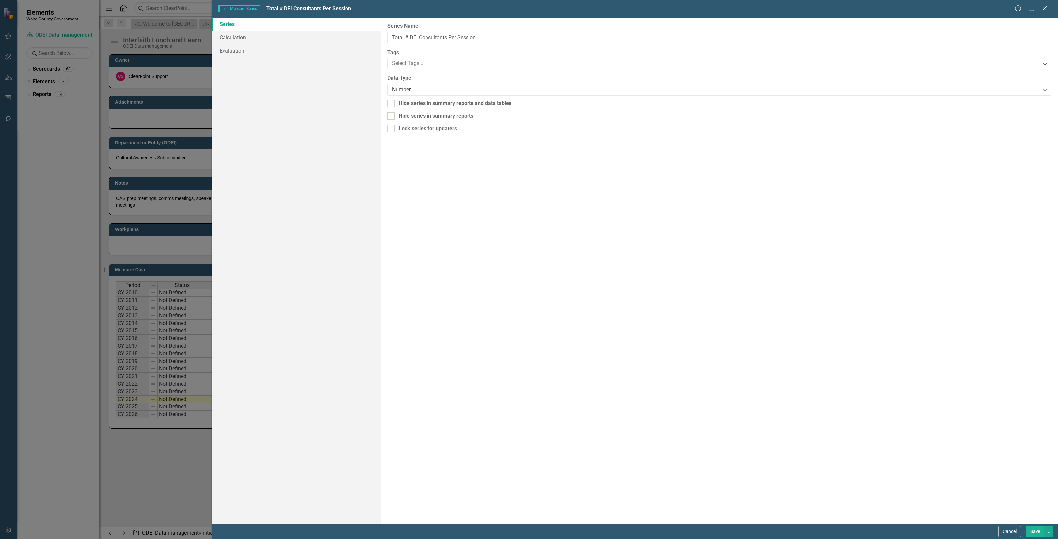
click at [1032, 534] on button "Save" at bounding box center [1035, 532] width 19 height 12
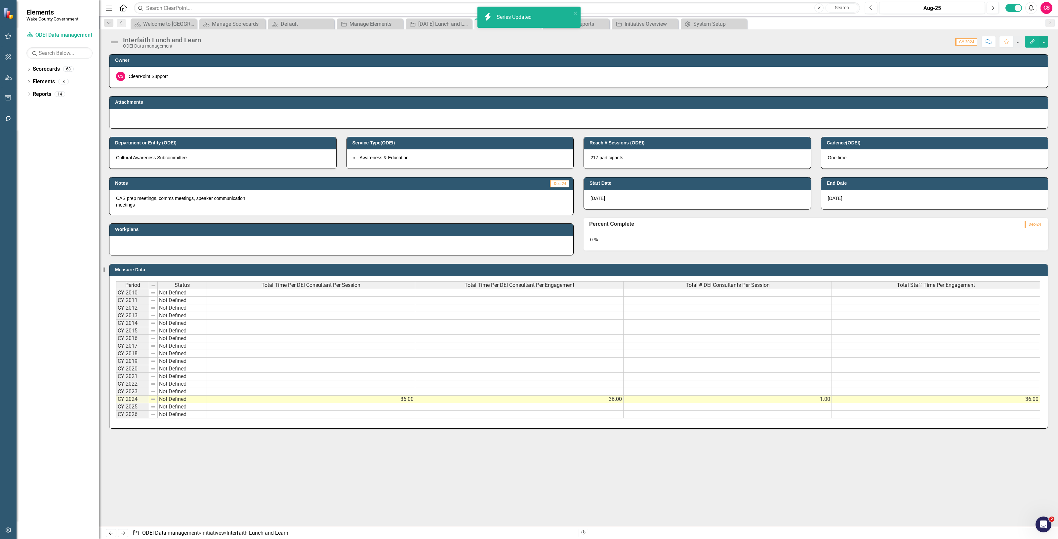
click at [913, 284] on span "Total Staff Time Per Engagement" at bounding box center [936, 285] width 78 height 6
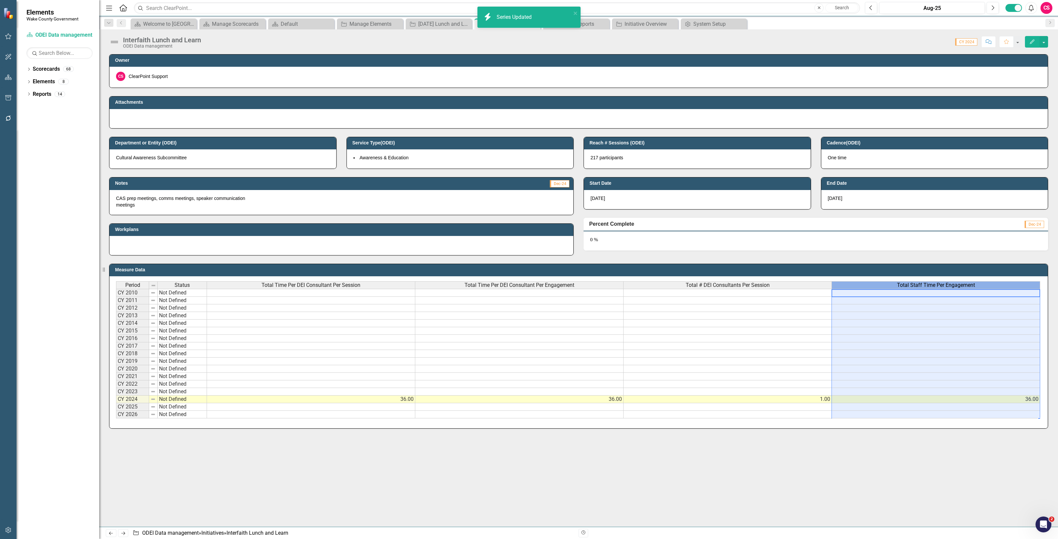
click at [913, 284] on span "Total Staff Time Per Engagement" at bounding box center [936, 285] width 78 height 6
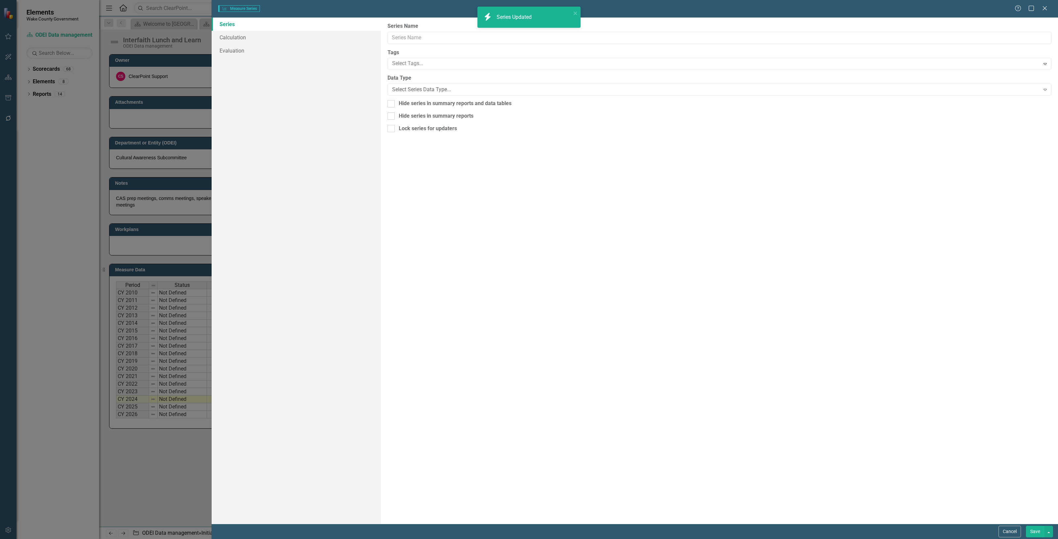
scroll to position [0, 4]
type input "Total Staff Time Per Engagement"
click at [394, 119] on div at bounding box center [390, 115] width 7 height 7
click at [392, 117] on input "Hide series in summary reports" at bounding box center [389, 114] width 4 height 4
checkbox input "false"
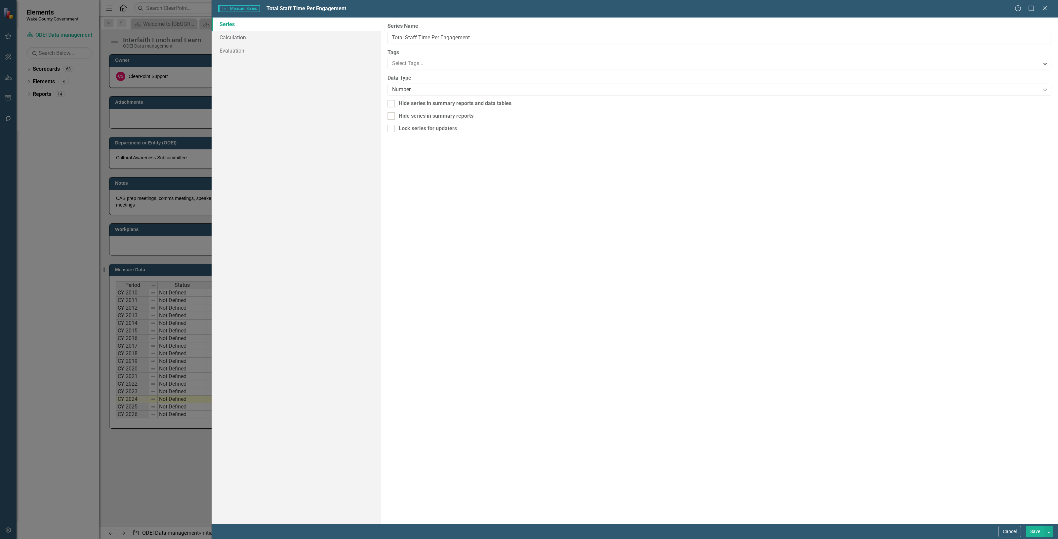
click at [1033, 530] on button "Save" at bounding box center [1035, 532] width 19 height 12
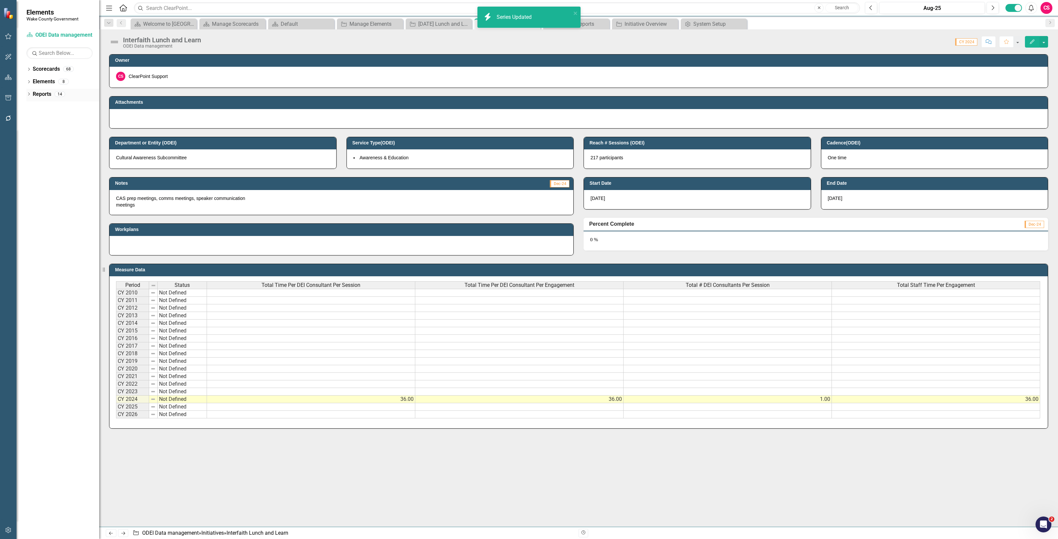
click at [36, 97] on link "Reports" at bounding box center [42, 95] width 19 height 8
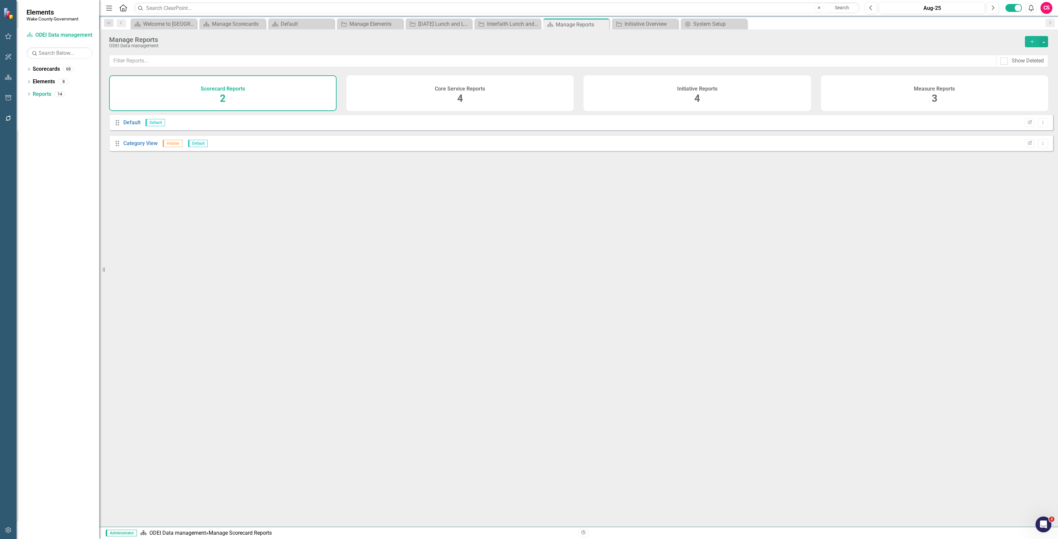
drag, startPoint x: 708, startPoint y: 93, endPoint x: 544, endPoint y: 111, distance: 165.3
click at [708, 93] on div "Initiative Reports 4" at bounding box center [696, 93] width 227 height 36
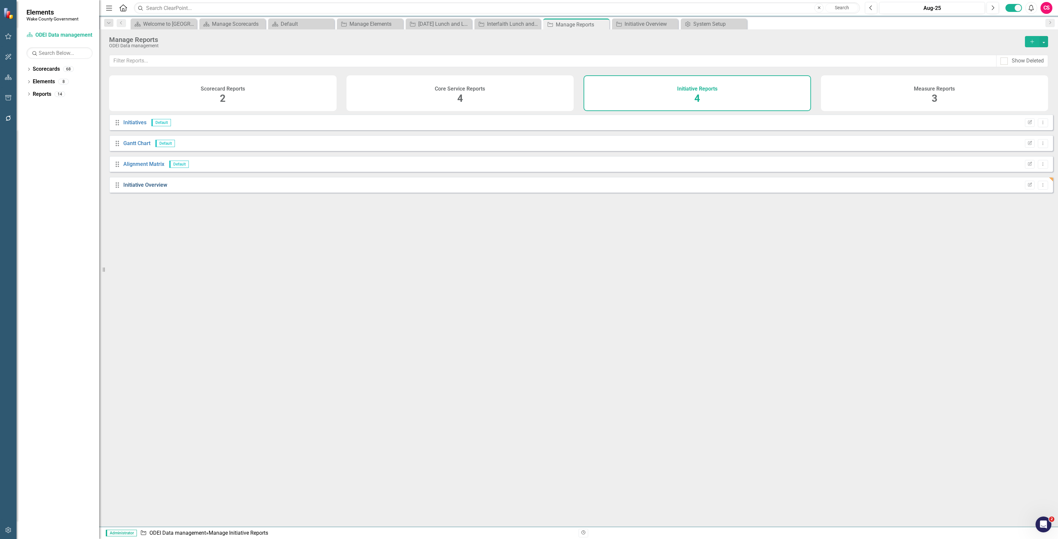
click at [162, 188] on link "Initiative Overview" at bounding box center [145, 185] width 44 height 6
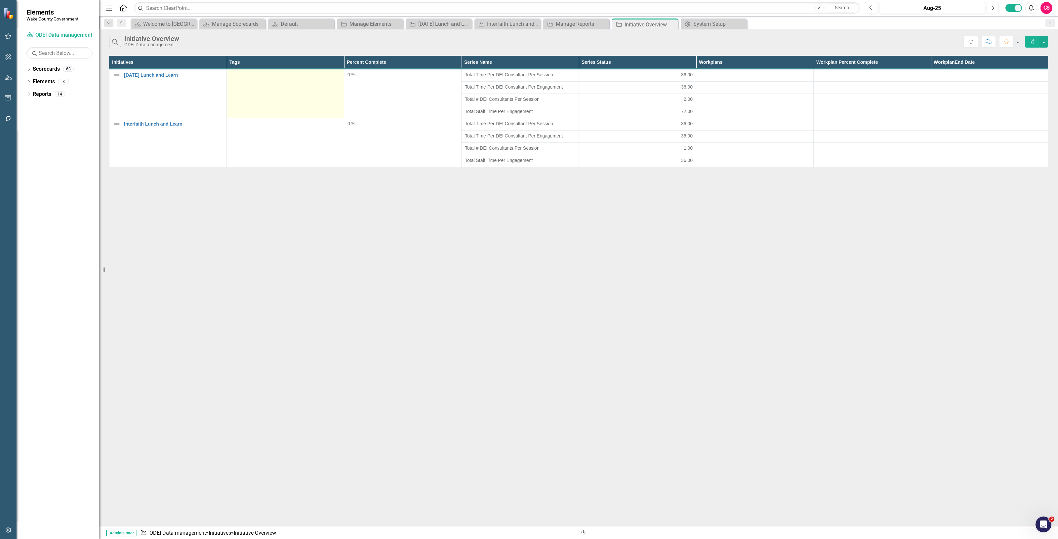
click at [264, 90] on td at bounding box center [285, 94] width 117 height 50
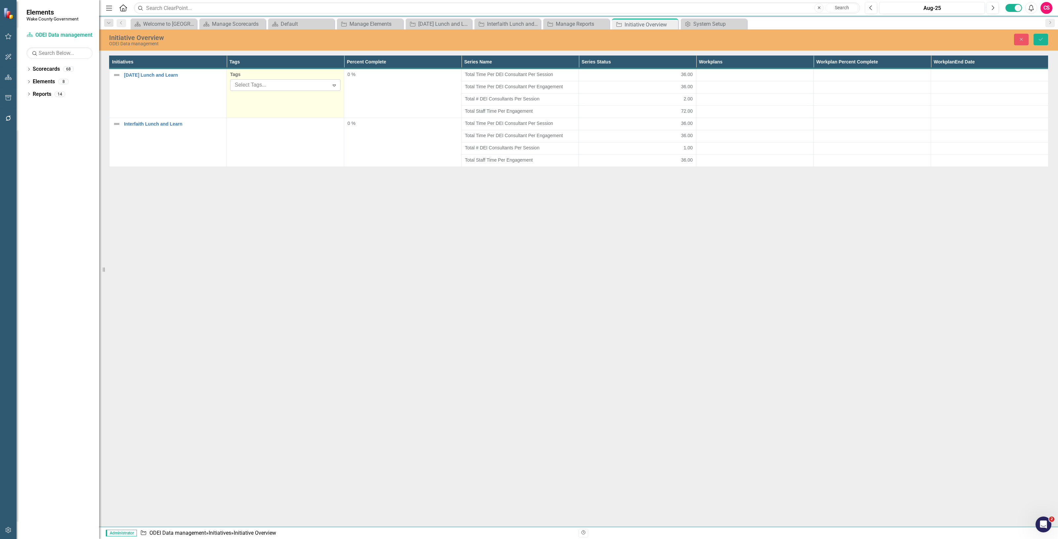
click at [264, 86] on div at bounding box center [280, 85] width 97 height 9
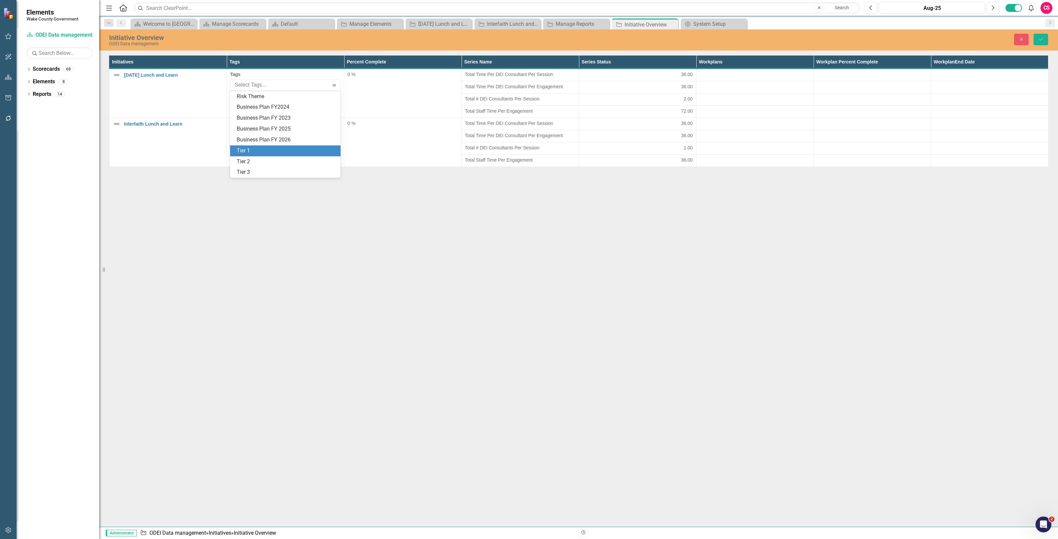
click at [254, 152] on div "Tier 1" at bounding box center [287, 151] width 100 height 8
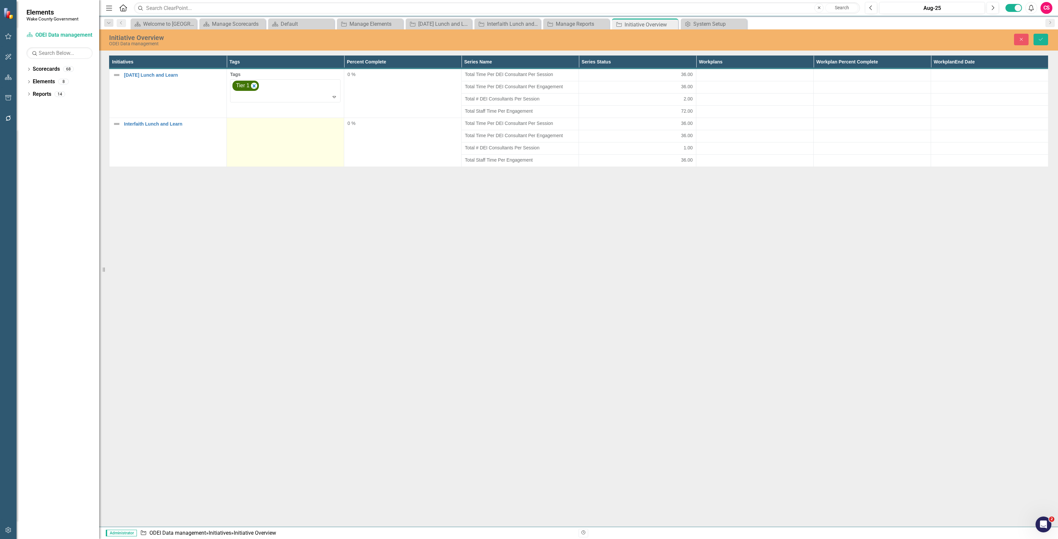
click at [254, 141] on td at bounding box center [285, 142] width 117 height 49
click at [256, 132] on div at bounding box center [280, 134] width 97 height 9
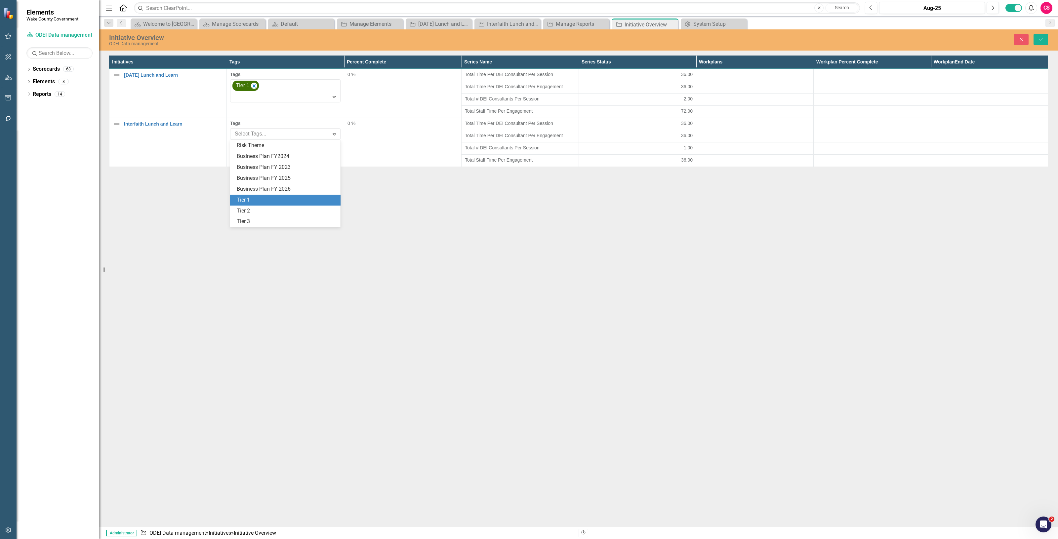
click at [242, 199] on span "Tier 1" at bounding box center [243, 200] width 13 height 6
click at [1041, 38] on icon "Save" at bounding box center [1041, 39] width 6 height 5
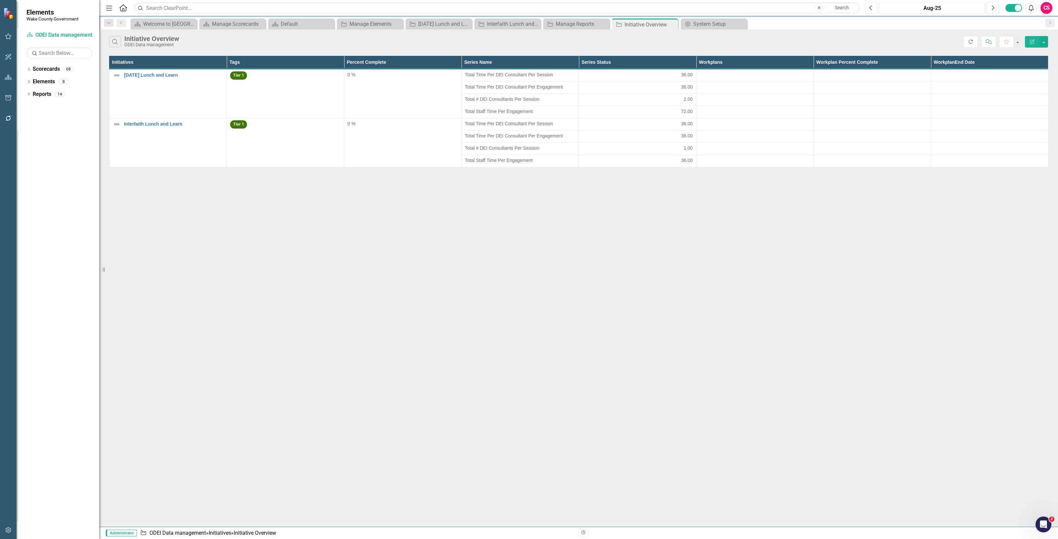
click at [973, 41] on button "Refresh" at bounding box center [970, 42] width 15 height 12
click at [1033, 44] on button "Edit Report" at bounding box center [1032, 42] width 15 height 12
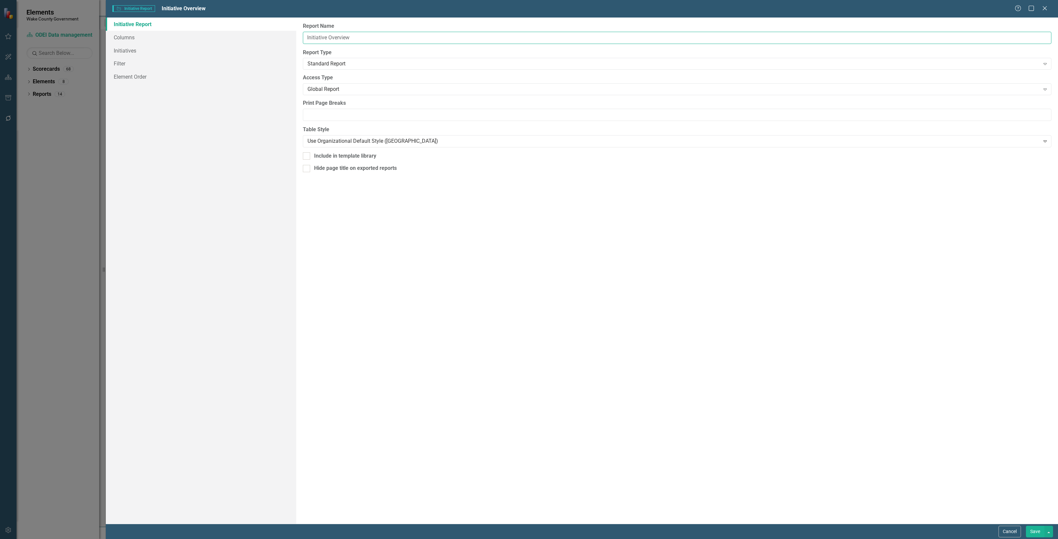
drag, startPoint x: 358, startPoint y: 40, endPoint x: 335, endPoint y: 39, distance: 23.5
click at [334, 39] on input "Initiative Overview" at bounding box center [677, 38] width 748 height 12
type input "Initiative data"
click at [1035, 535] on button "Save" at bounding box center [1035, 532] width 19 height 12
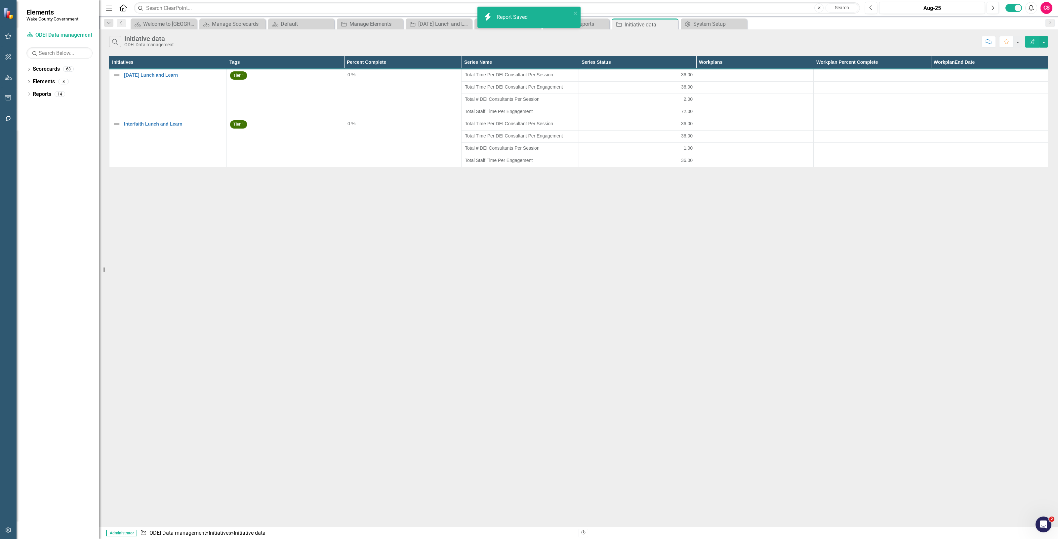
click at [1030, 43] on icon "Edit Report" at bounding box center [1032, 41] width 6 height 5
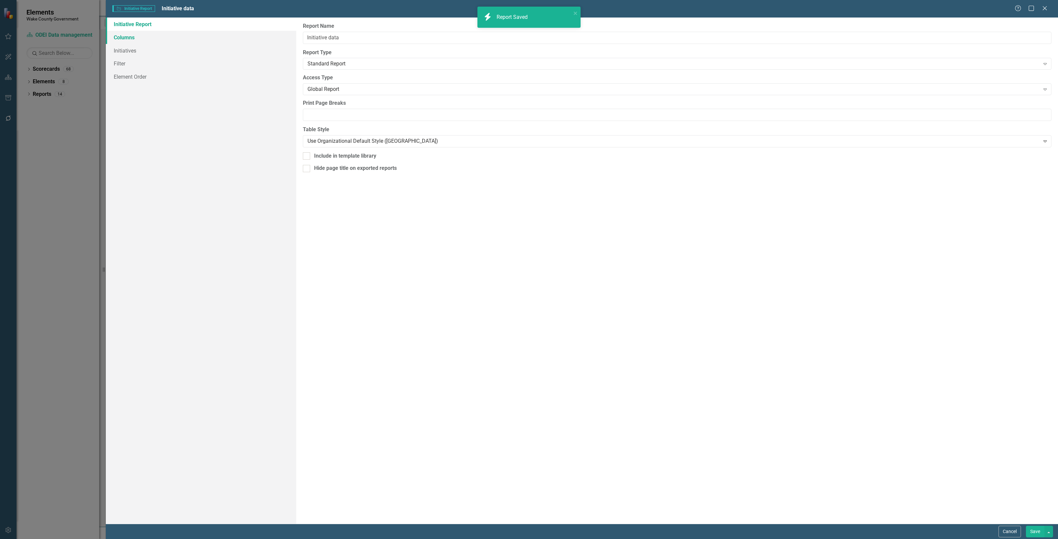
click at [239, 40] on link "Columns" at bounding box center [201, 37] width 190 height 13
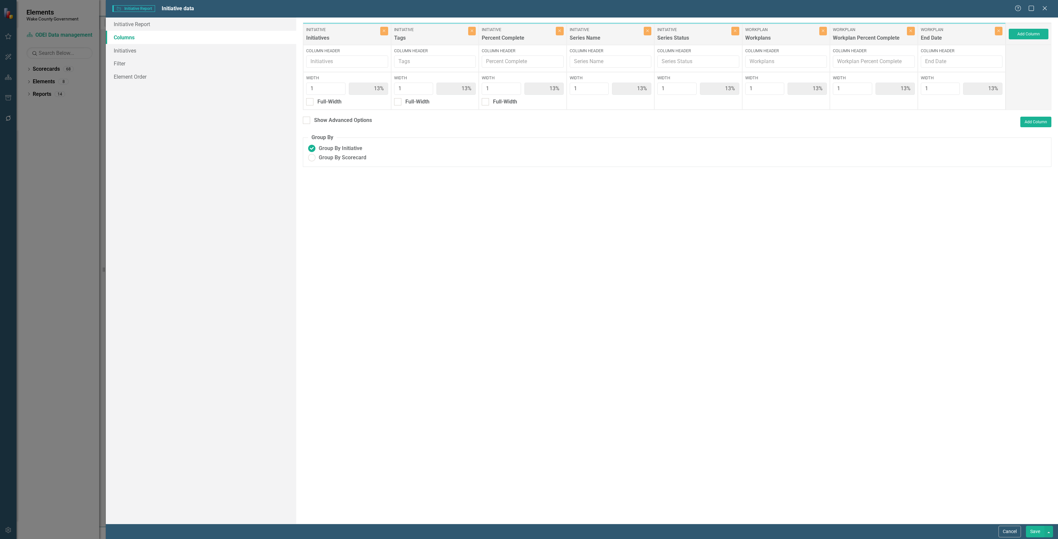
click at [992, 32] on label "Workplan" at bounding box center [957, 30] width 72 height 6
click at [997, 33] on button "Close" at bounding box center [999, 31] width 8 height 9
type input "14%"
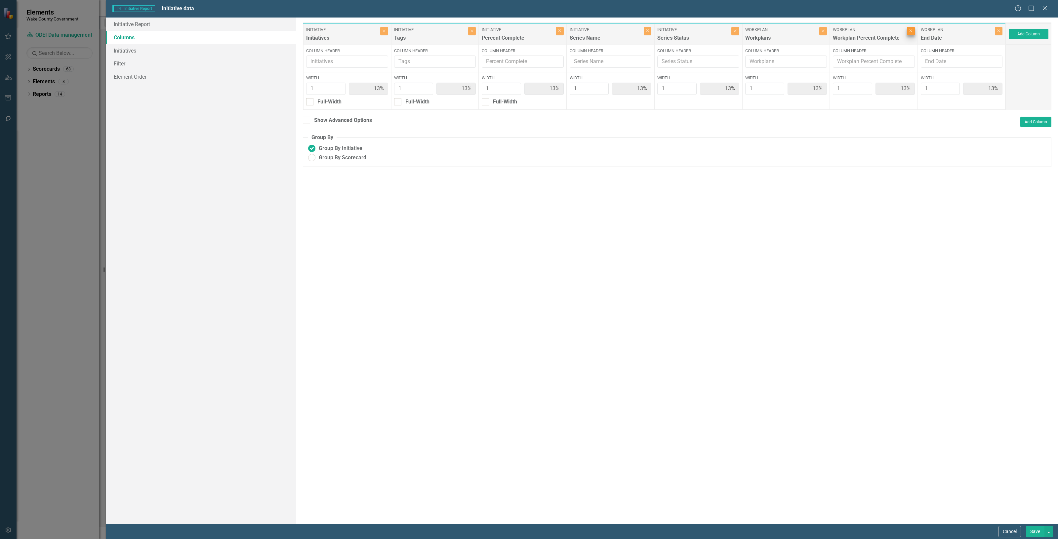
type input "14%"
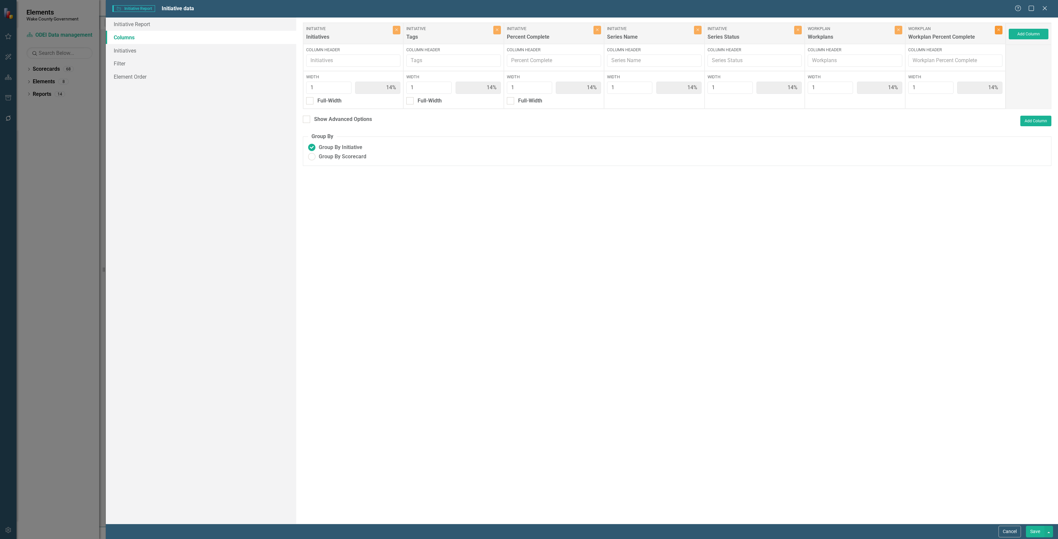
click at [999, 33] on button "Close" at bounding box center [999, 30] width 8 height 9
type input "17%"
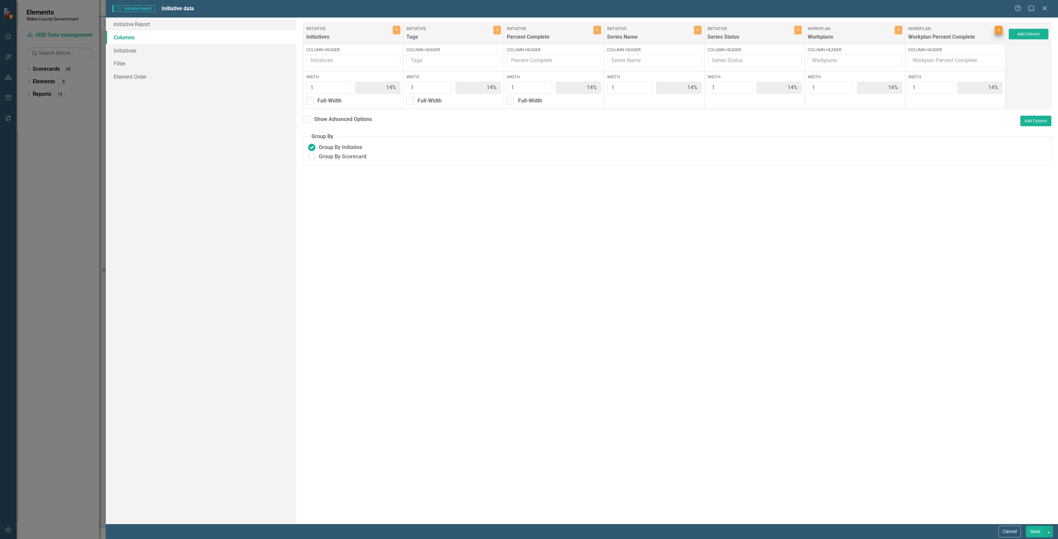
type input "17%"
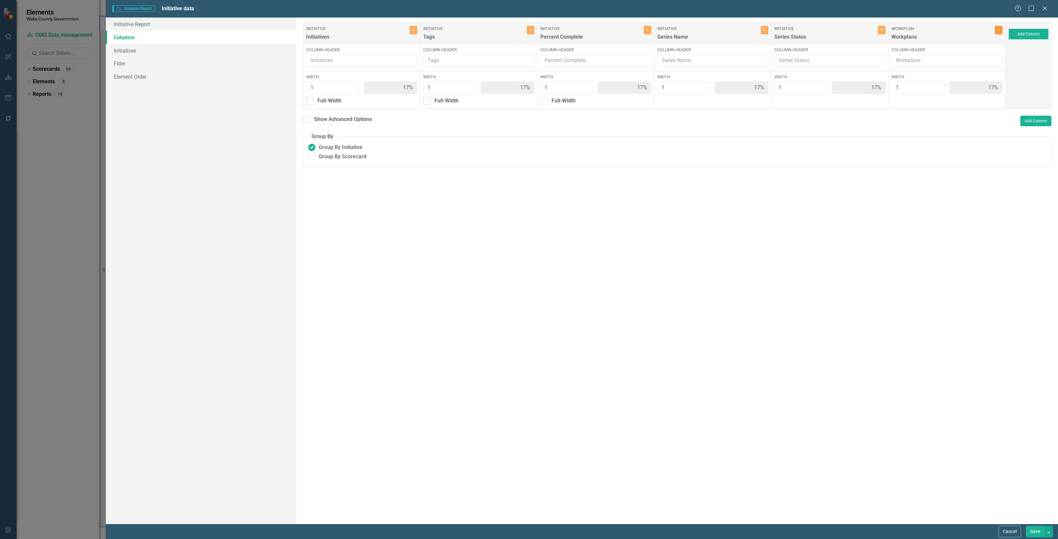
click at [996, 34] on button "Close" at bounding box center [999, 30] width 8 height 9
type input "20%"
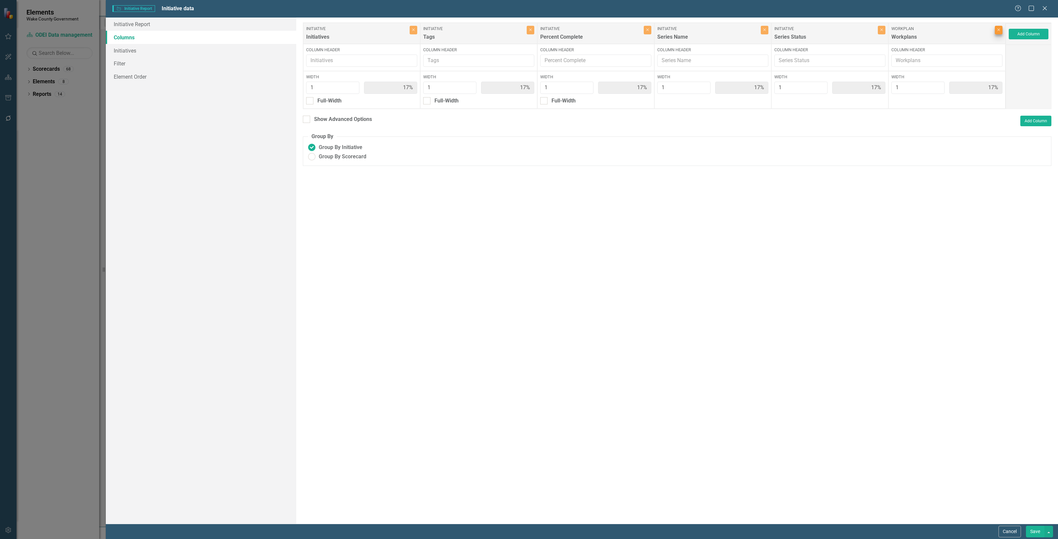
type input "20%"
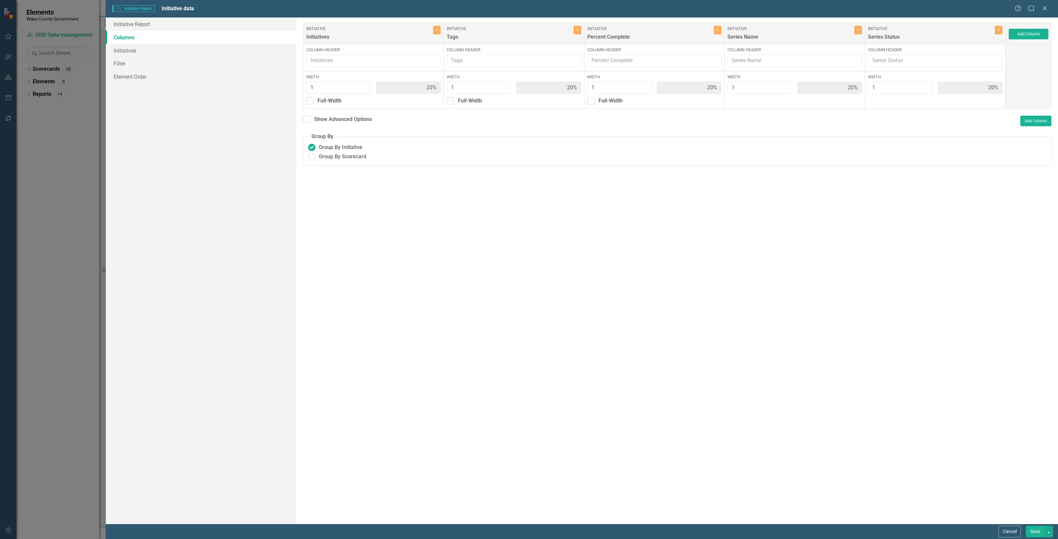
click at [1034, 530] on button "Save" at bounding box center [1035, 532] width 19 height 12
radio input "true"
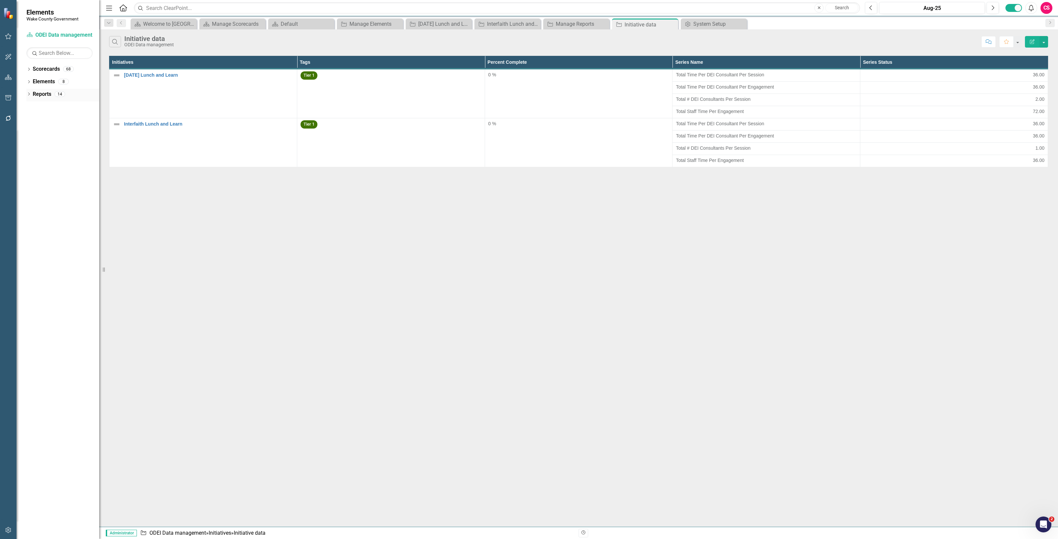
click at [42, 93] on link "Reports" at bounding box center [42, 95] width 19 height 8
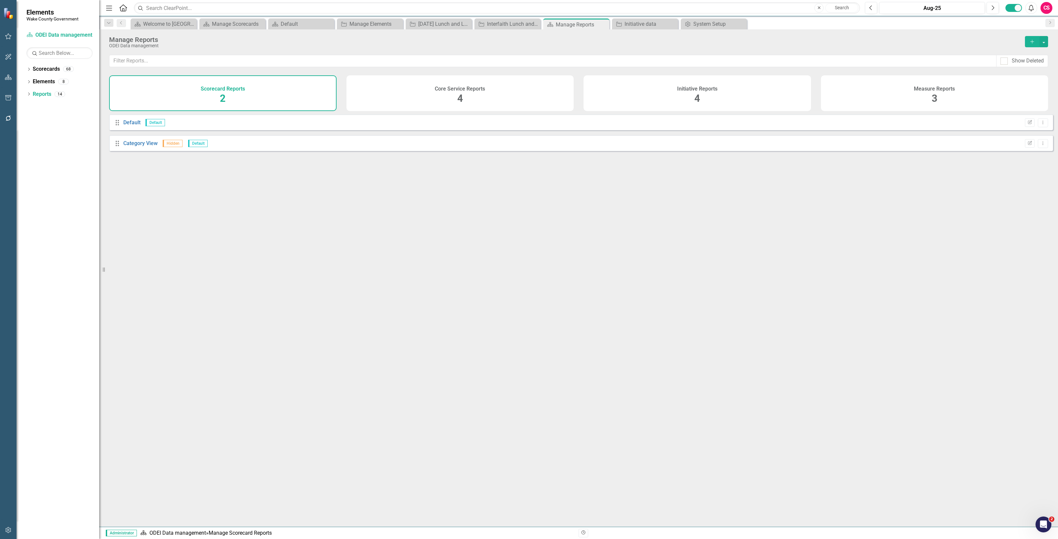
click at [742, 90] on div "Initiative Reports 4" at bounding box center [696, 93] width 227 height 36
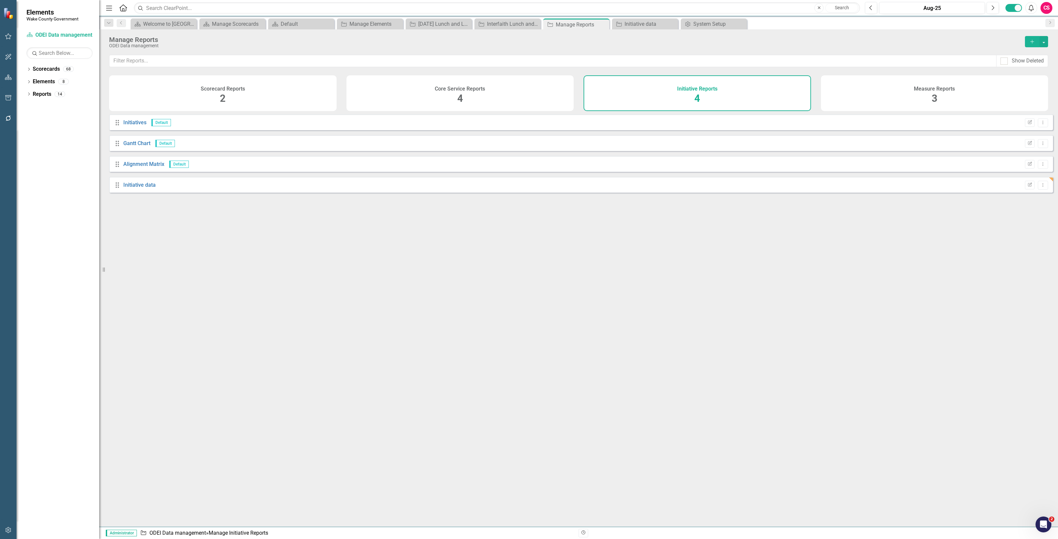
click at [1029, 45] on button "Add" at bounding box center [1032, 41] width 15 height 11
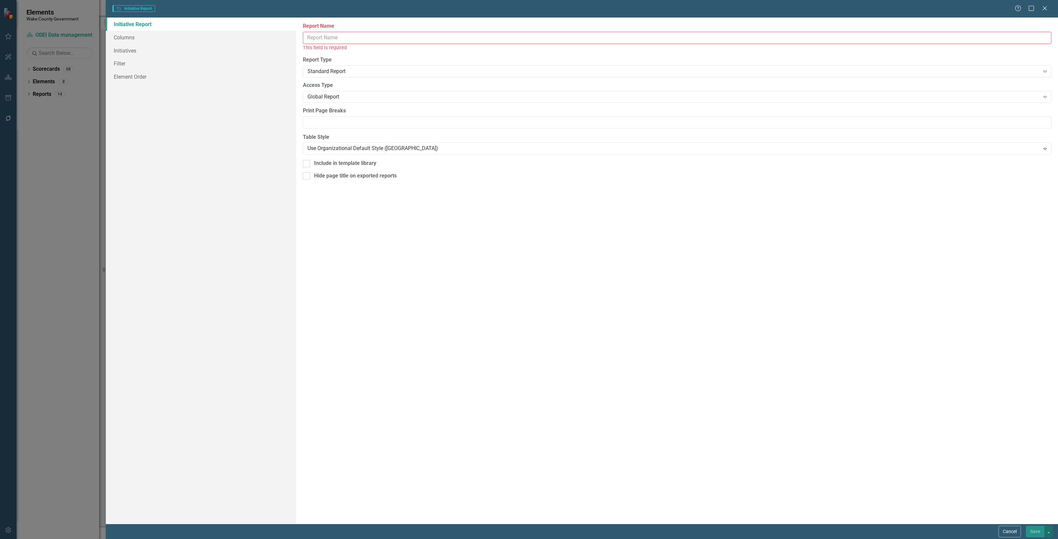
click at [344, 34] on input "Report Name" at bounding box center [677, 38] width 748 height 12
type input "Project Management"
click at [1035, 529] on button "Save" at bounding box center [1035, 532] width 19 height 12
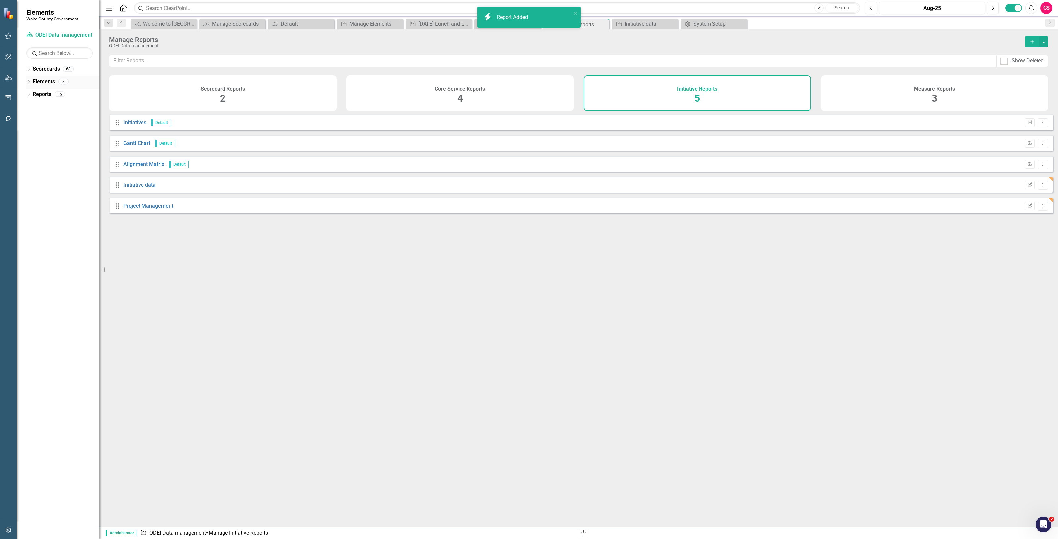
drag, startPoint x: 44, startPoint y: 85, endPoint x: 39, endPoint y: 82, distance: 5.7
click at [43, 84] on link "Elements" at bounding box center [44, 82] width 22 height 8
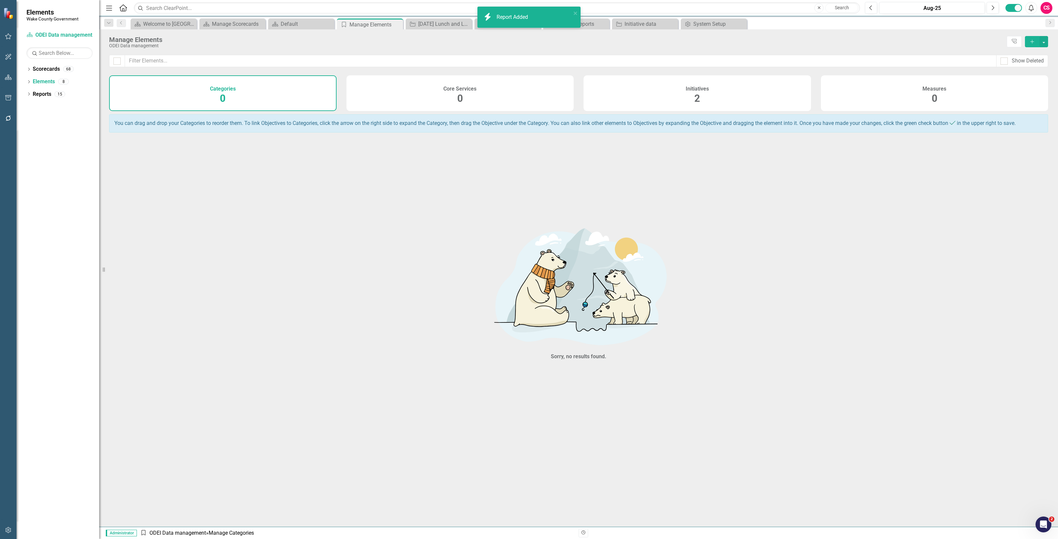
click at [769, 93] on div "Initiatives 2" at bounding box center [696, 93] width 227 height 36
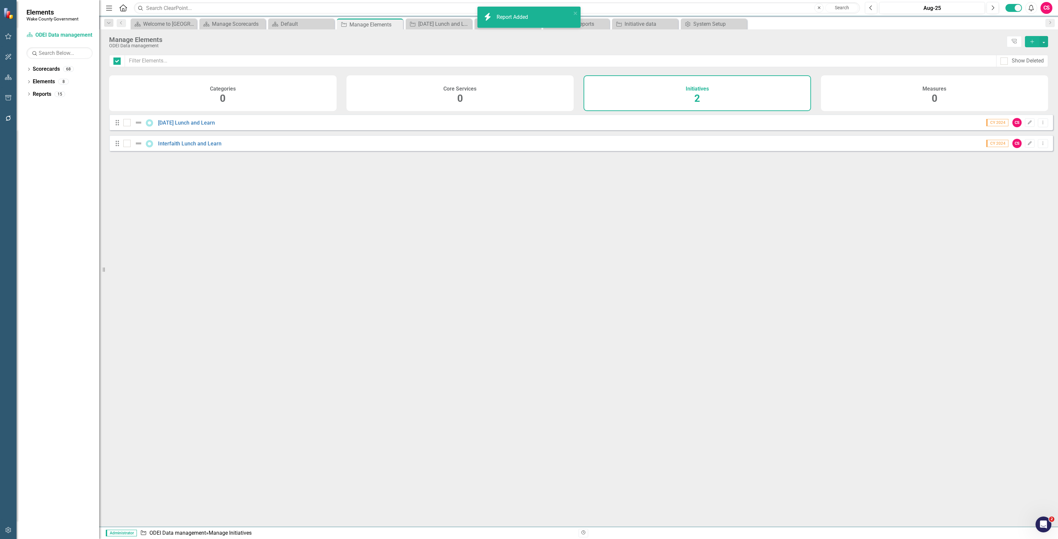
checkbox input "false"
click at [173, 125] on link "[DATE] Lunch and Learn" at bounding box center [186, 123] width 57 height 6
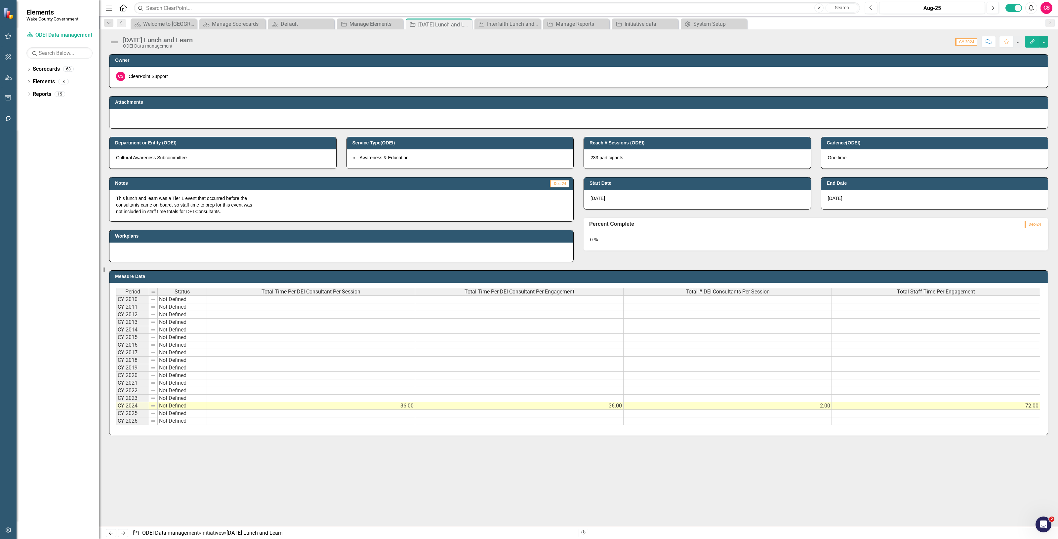
click at [232, 245] on div at bounding box center [341, 252] width 464 height 19
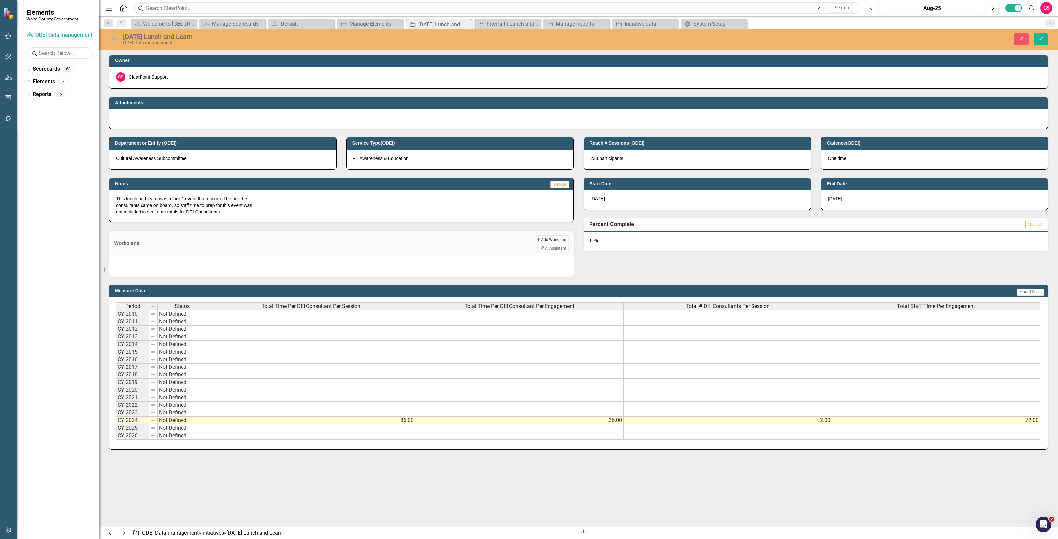
click at [536, 239] on icon "Add" at bounding box center [538, 239] width 5 height 4
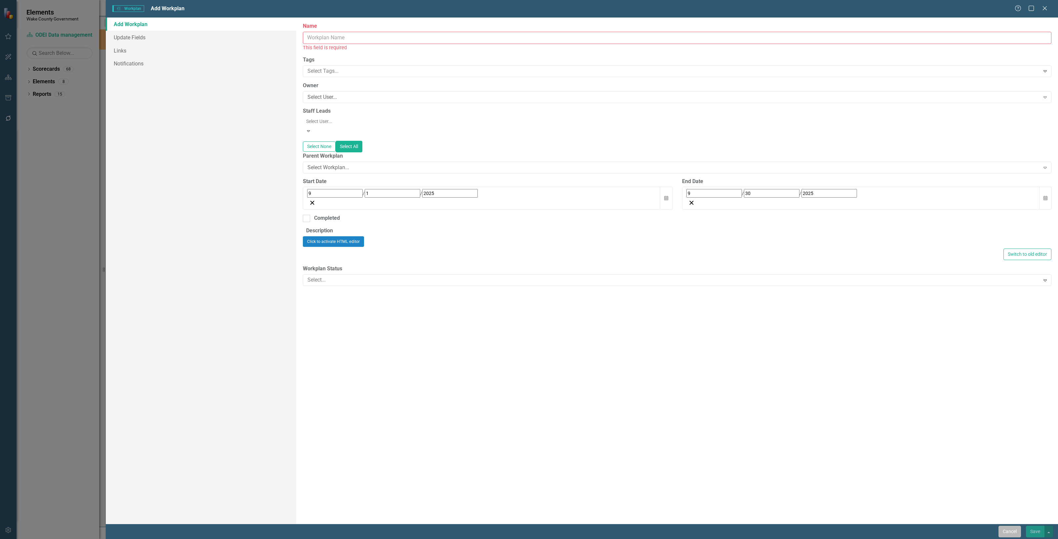
click at [1001, 527] on button "Cancel" at bounding box center [1009, 532] width 22 height 12
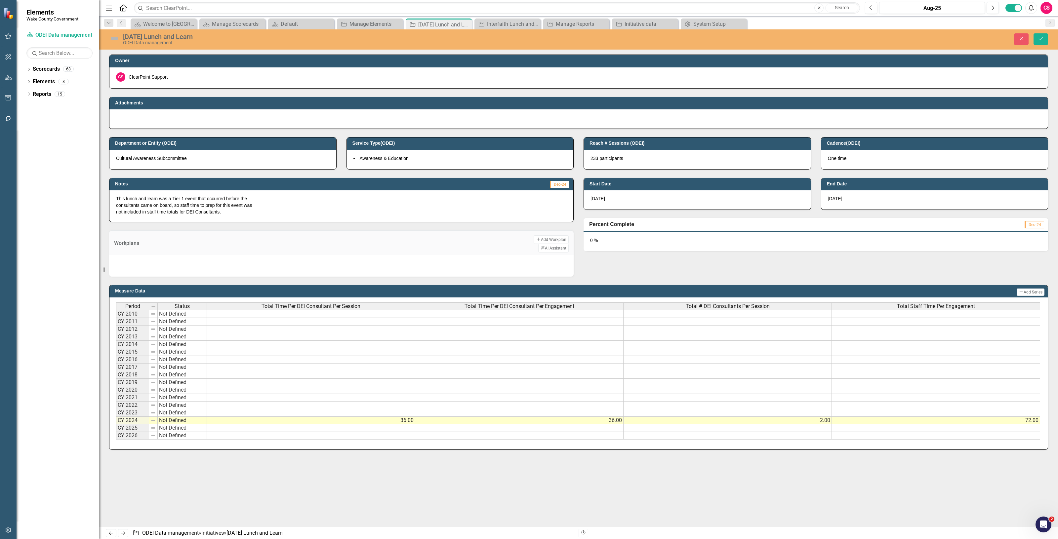
click at [1008, 36] on div "Close Save" at bounding box center [857, 39] width 389 height 12
click at [1024, 47] on div "Juneteenth Lunch and Learn ODEI Data management Close Save" at bounding box center [578, 39] width 959 height 20
click at [1024, 46] on div "Juneteenth Lunch and Learn ODEI Data management Close Save" at bounding box center [578, 39] width 959 height 20
click at [1022, 40] on icon "Close" at bounding box center [1021, 38] width 6 height 5
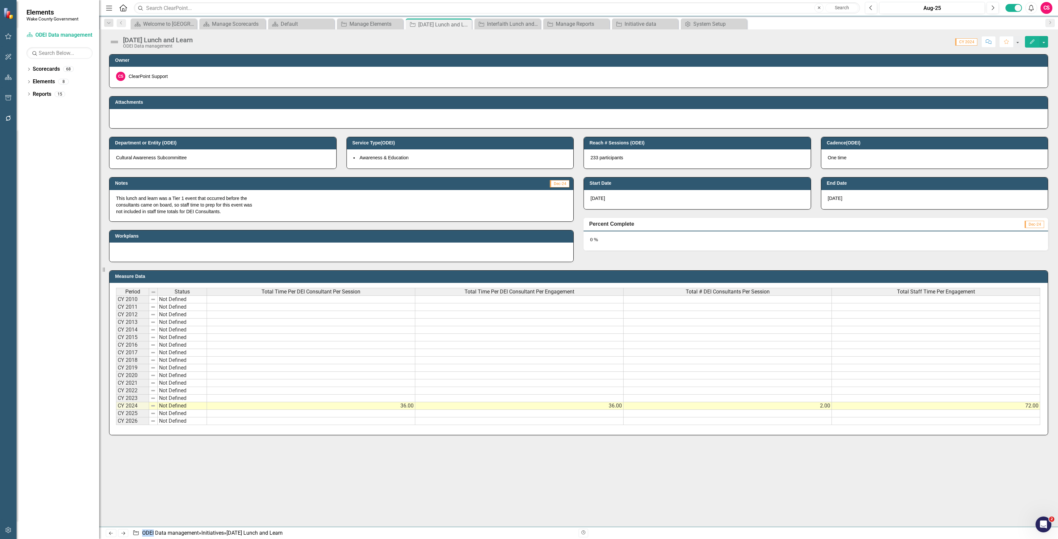
click at [1030, 44] on icon "Edit" at bounding box center [1032, 41] width 6 height 5
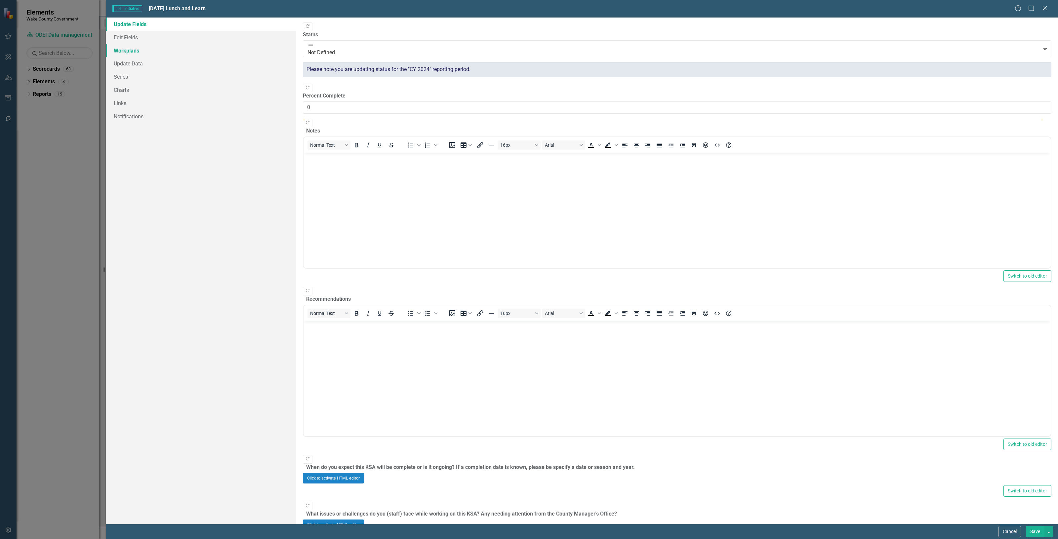
click at [154, 44] on link "Workplans" at bounding box center [201, 50] width 190 height 13
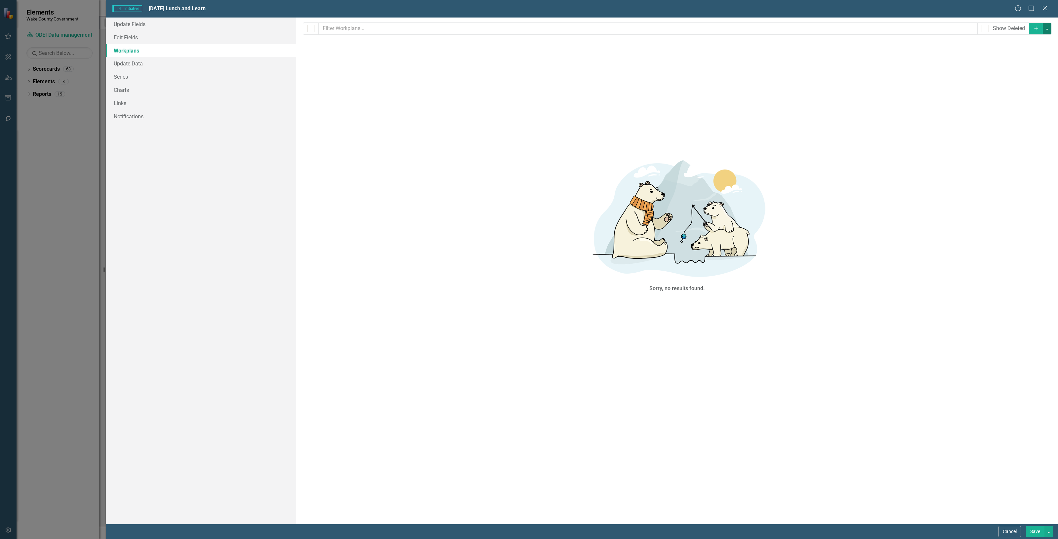
click at [1048, 32] on button "button" at bounding box center [1047, 29] width 9 height 12
click at [1011, 51] on link "Add Multiple Add Multiple" at bounding box center [1025, 53] width 52 height 12
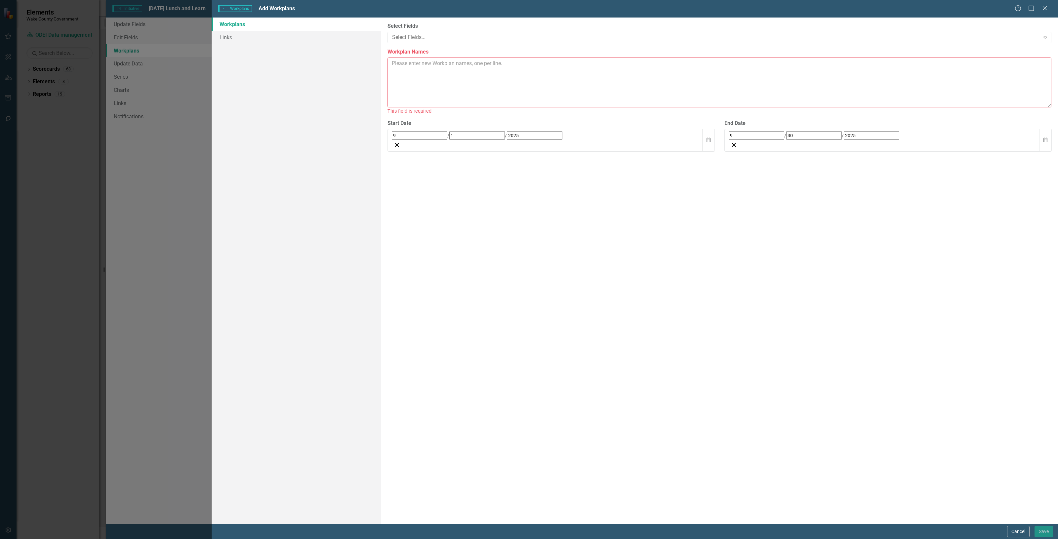
click at [424, 68] on textarea "Workplan Names" at bounding box center [719, 83] width 664 height 50
drag, startPoint x: 421, startPoint y: 88, endPoint x: 368, endPoint y: 45, distance: 69.3
click at [368, 45] on div "Workplans Links ClearPoint Can Do More! How ClearPoint Can Help Close Enterpris…" at bounding box center [635, 271] width 846 height 506
type textarea "Phase 1 Phase 2 Phase 3 Phase 4"
click at [1043, 528] on button "Save" at bounding box center [1043, 532] width 19 height 12
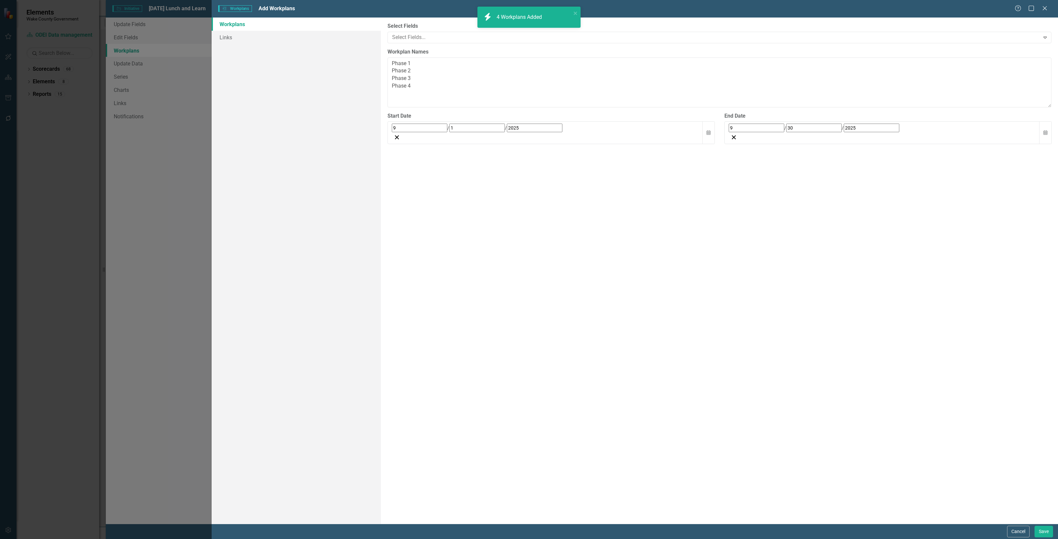
click at [1032, 530] on div "Workplans Workplans Add Workplans Help Maximize Close Workplans Links ClearPoin…" at bounding box center [529, 269] width 1058 height 539
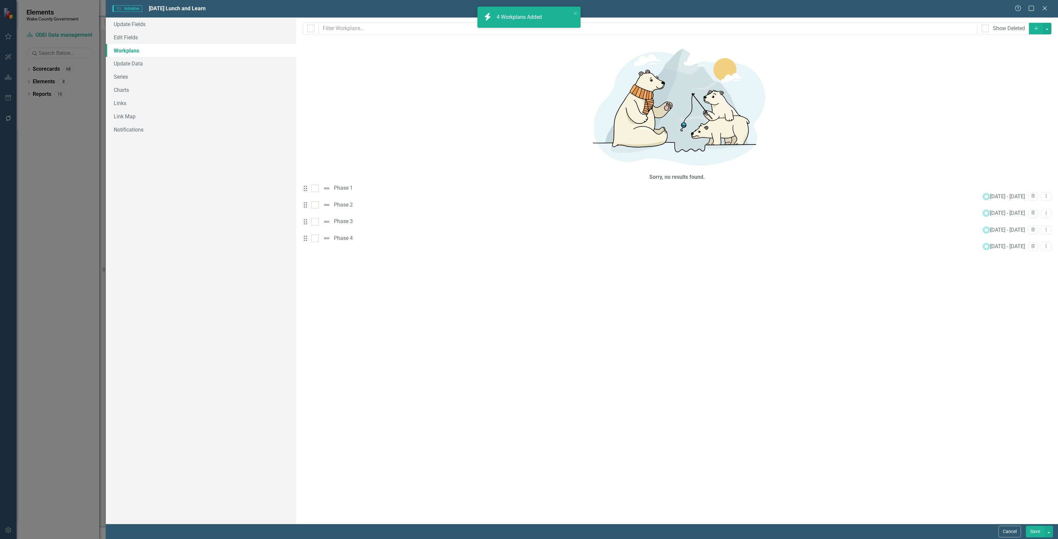
click at [1032, 529] on button "Save" at bounding box center [1035, 532] width 19 height 12
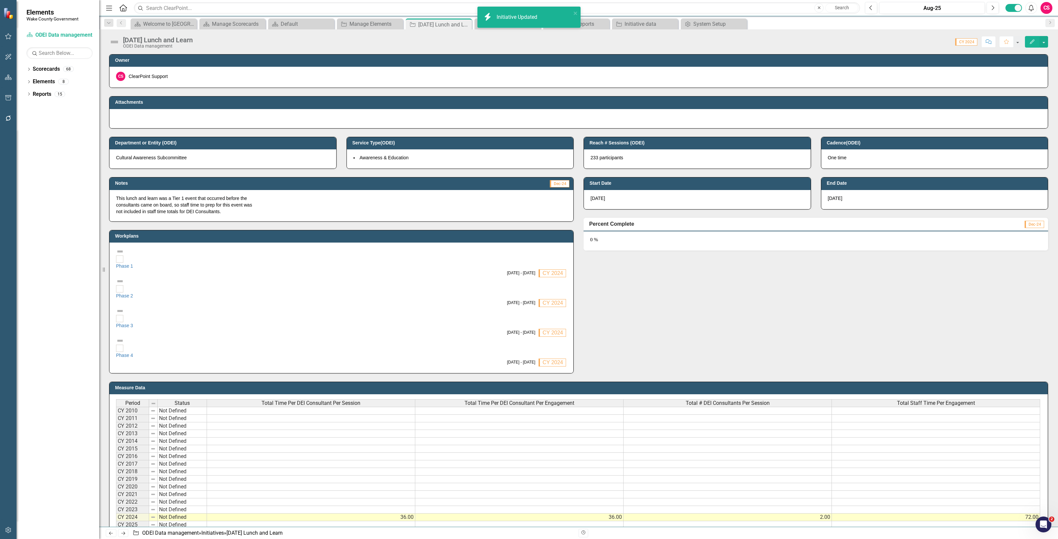
click at [123, 532] on icon "Next" at bounding box center [123, 533] width 6 height 4
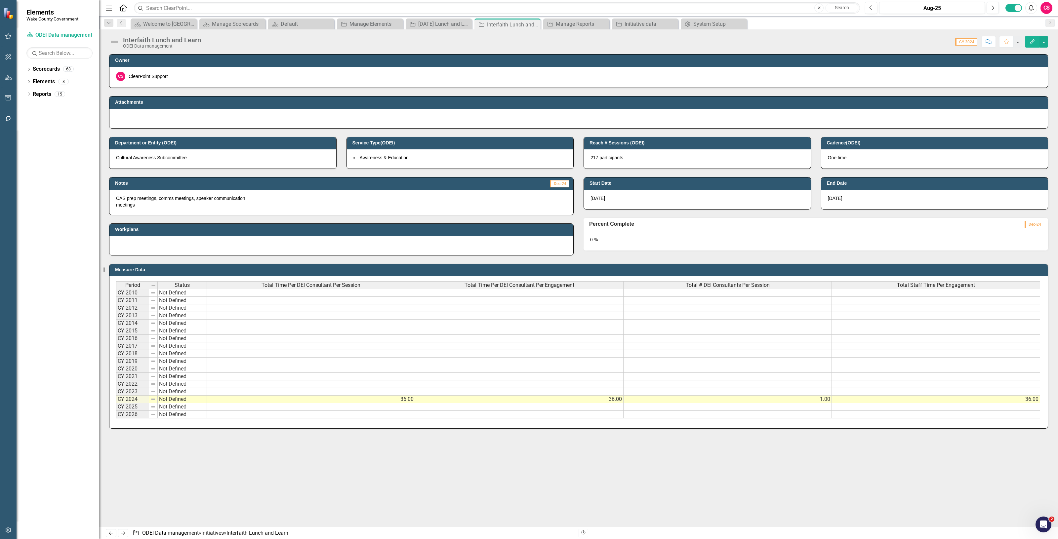
click at [1030, 42] on icon "Edit" at bounding box center [1032, 41] width 6 height 5
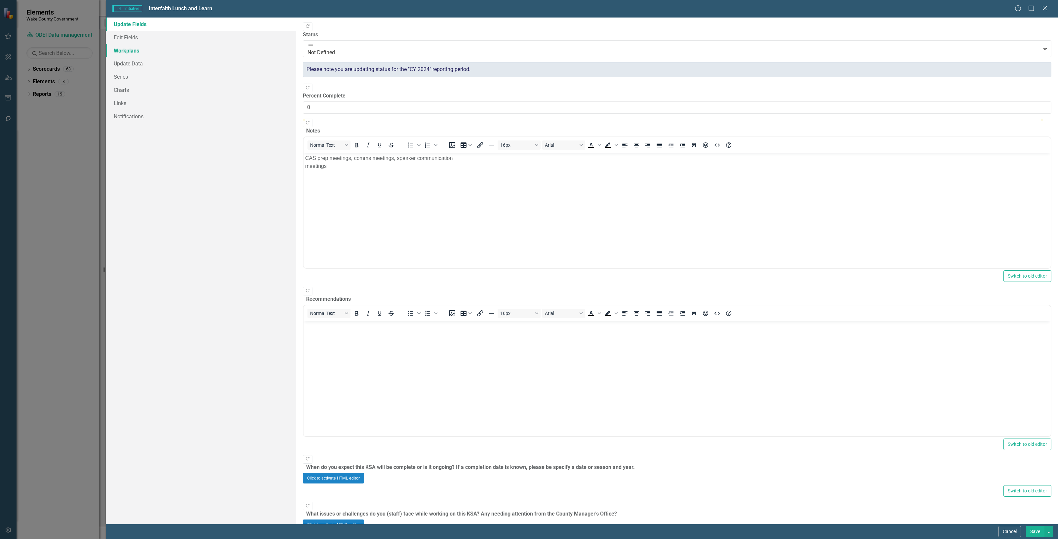
click at [167, 52] on link "Workplans" at bounding box center [201, 50] width 190 height 13
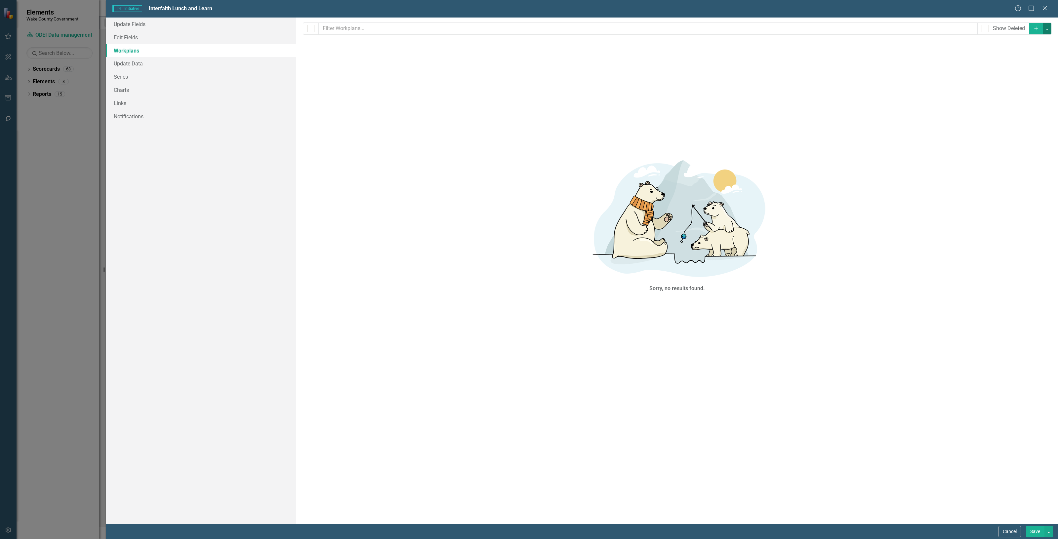
drag, startPoint x: 1047, startPoint y: 27, endPoint x: 1044, endPoint y: 27, distance: 3.7
click at [1047, 27] on button "button" at bounding box center [1047, 29] width 9 height 12
click at [1017, 57] on link "Add Multiple Add Multiple" at bounding box center [1025, 53] width 52 height 12
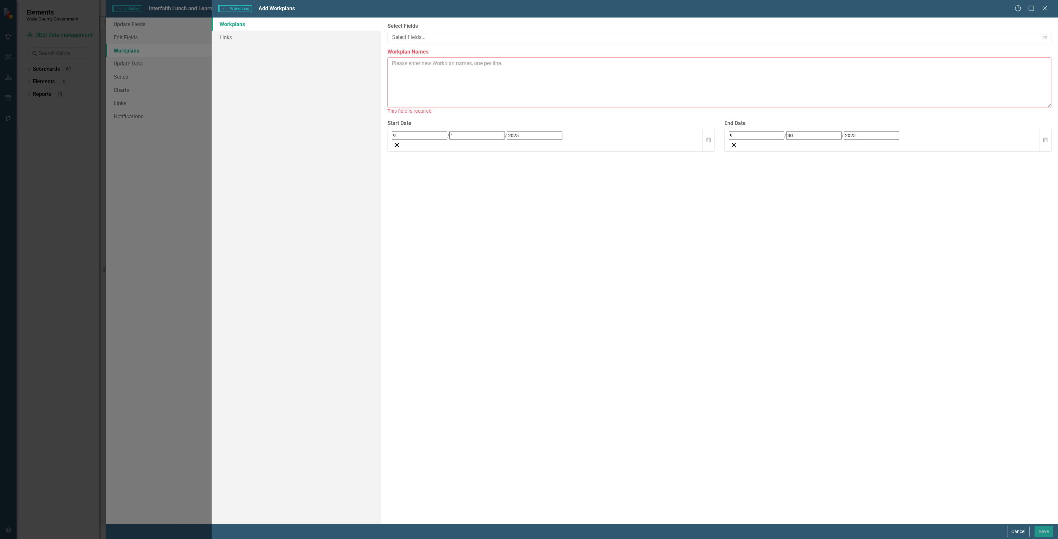
click at [406, 67] on textarea "Workplan Names" at bounding box center [719, 83] width 664 height 50
paste textarea "Phase 1 Phase 2 Phase 3 Phase 4"
type textarea "Phase 1 Phase 2 Phase 3 Phase 4"
click at [1036, 527] on button "Save" at bounding box center [1043, 532] width 19 height 12
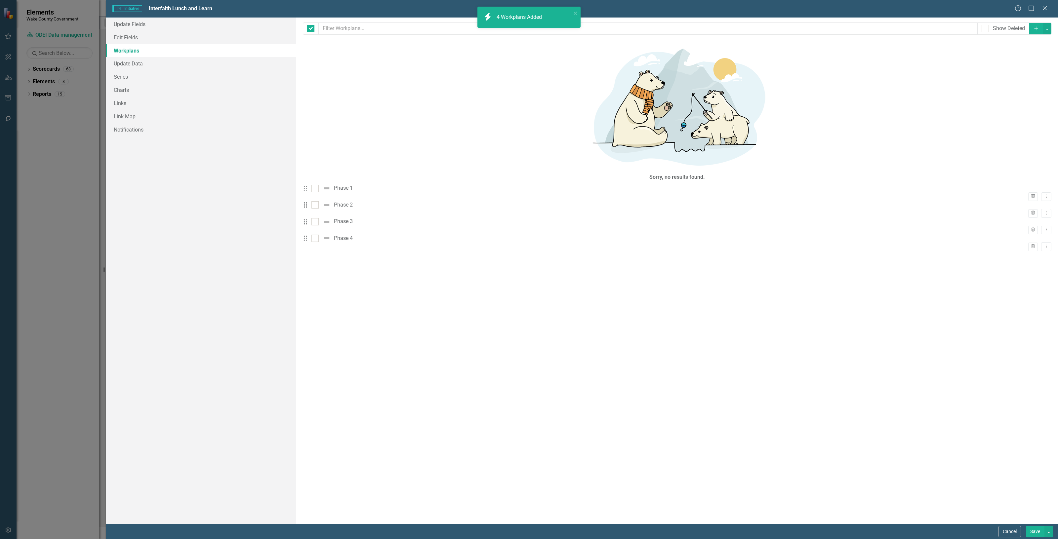
checkbox input "false"
click at [1030, 534] on button "Save" at bounding box center [1035, 532] width 19 height 12
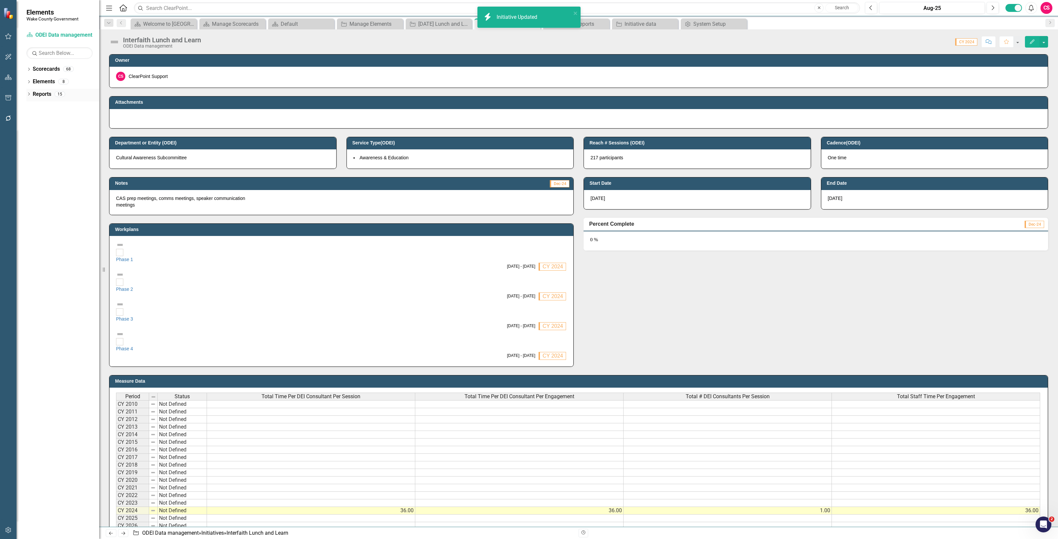
click at [43, 93] on link "Reports" at bounding box center [42, 95] width 19 height 8
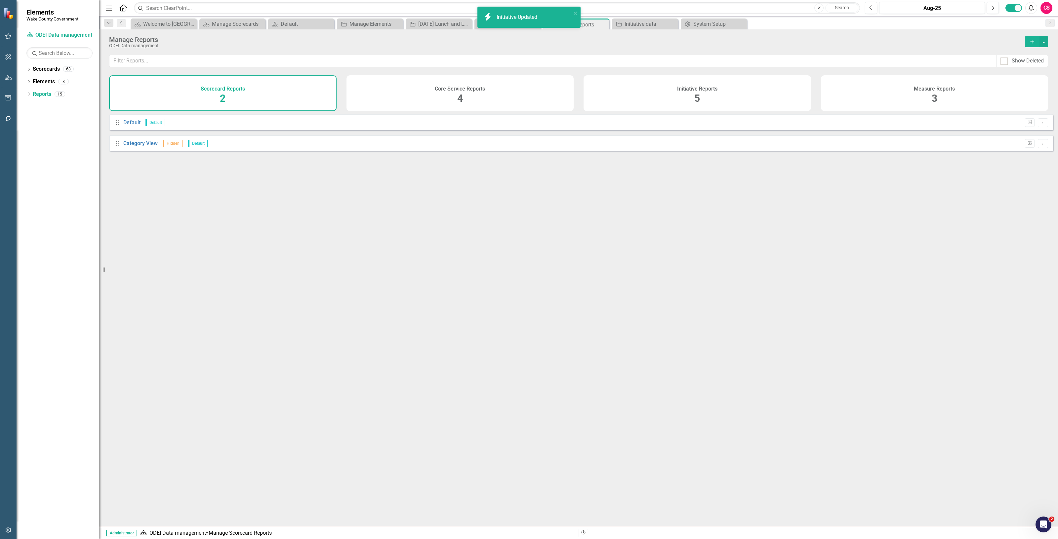
click at [740, 89] on div "Initiative Reports 5" at bounding box center [696, 93] width 227 height 36
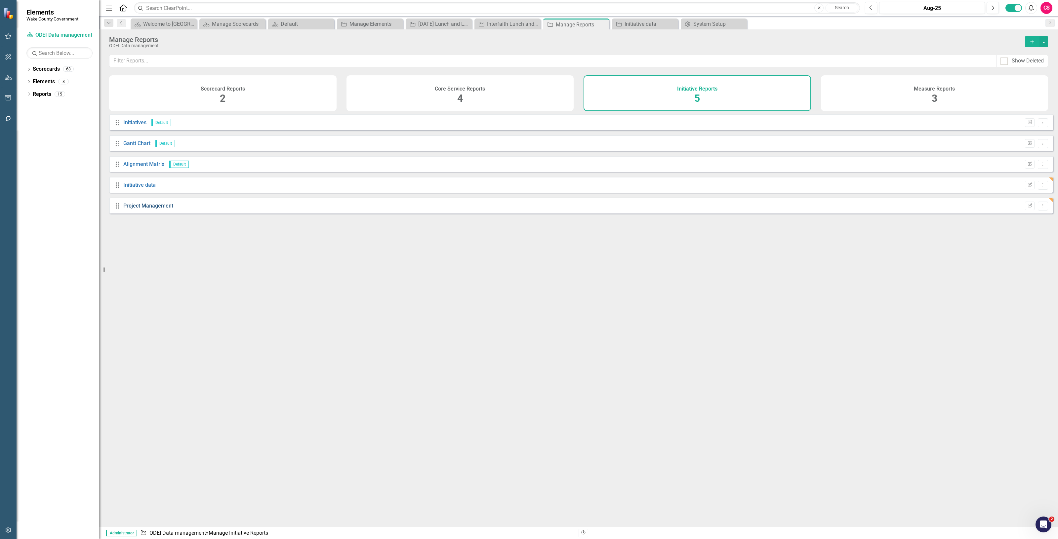
click at [159, 209] on link "Project Management" at bounding box center [148, 206] width 50 height 6
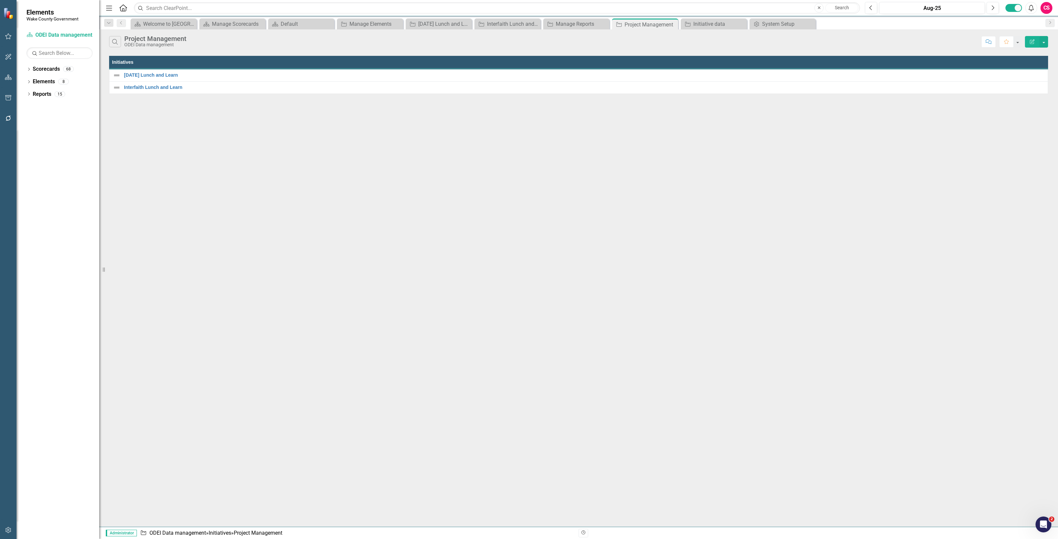
drag, startPoint x: 1032, startPoint y: 43, endPoint x: 1029, endPoint y: 40, distance: 4.2
click at [1032, 42] on icon "Edit Report" at bounding box center [1032, 41] width 6 height 5
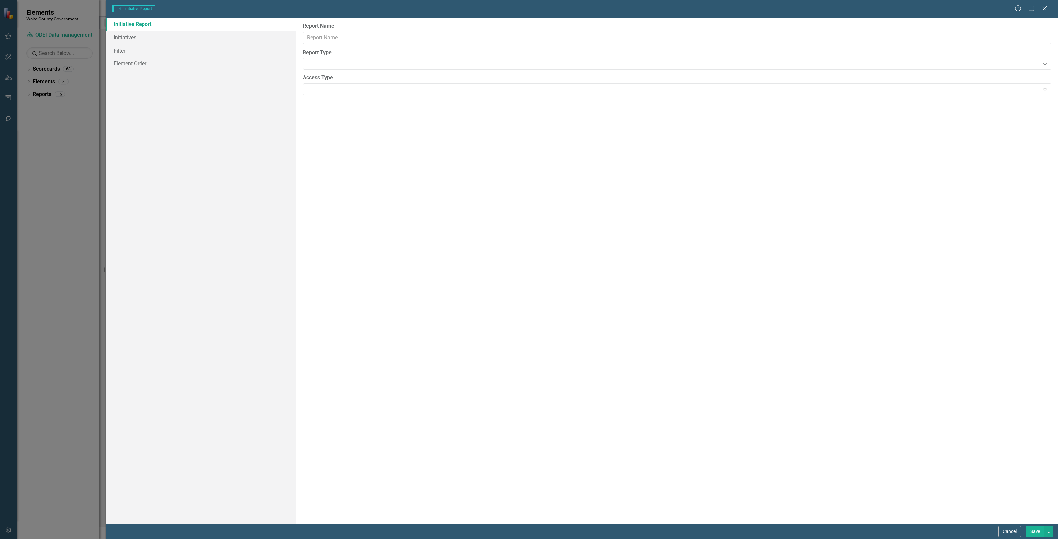
type input "Project Management"
click at [171, 39] on link "Columns" at bounding box center [201, 37] width 190 height 13
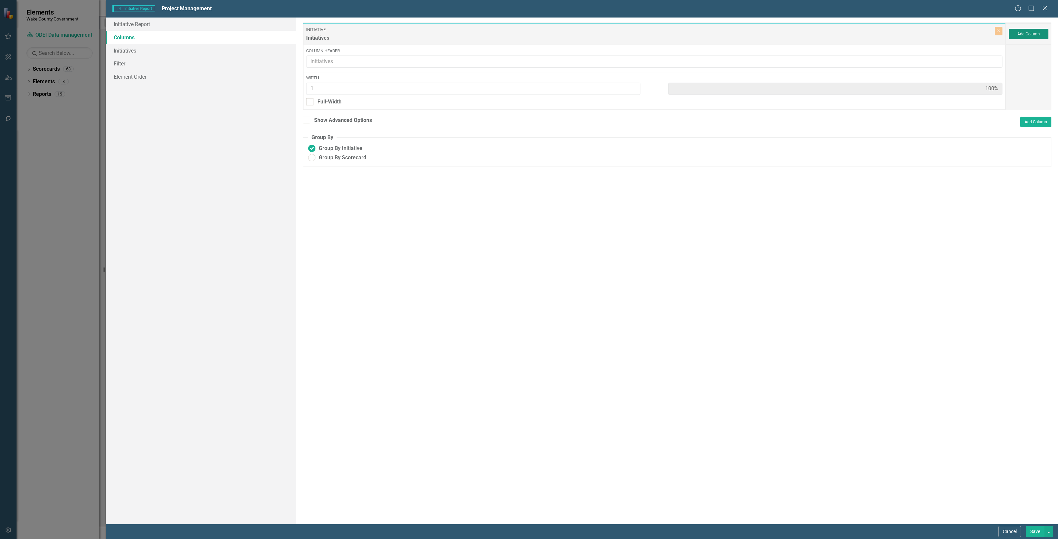
click at [1035, 33] on button "Add Column" at bounding box center [1028, 34] width 40 height 11
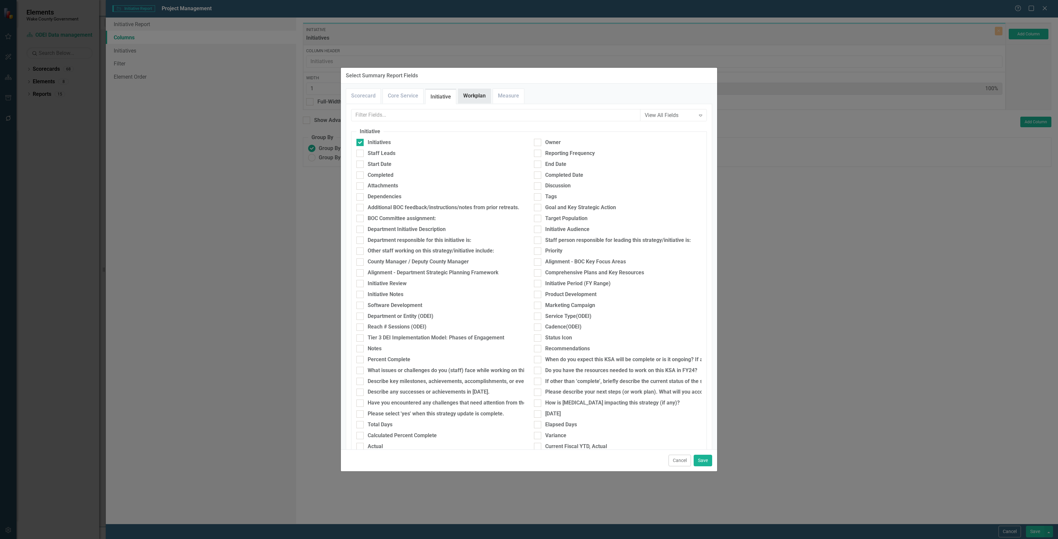
click at [468, 95] on link "Workplan" at bounding box center [474, 96] width 32 height 14
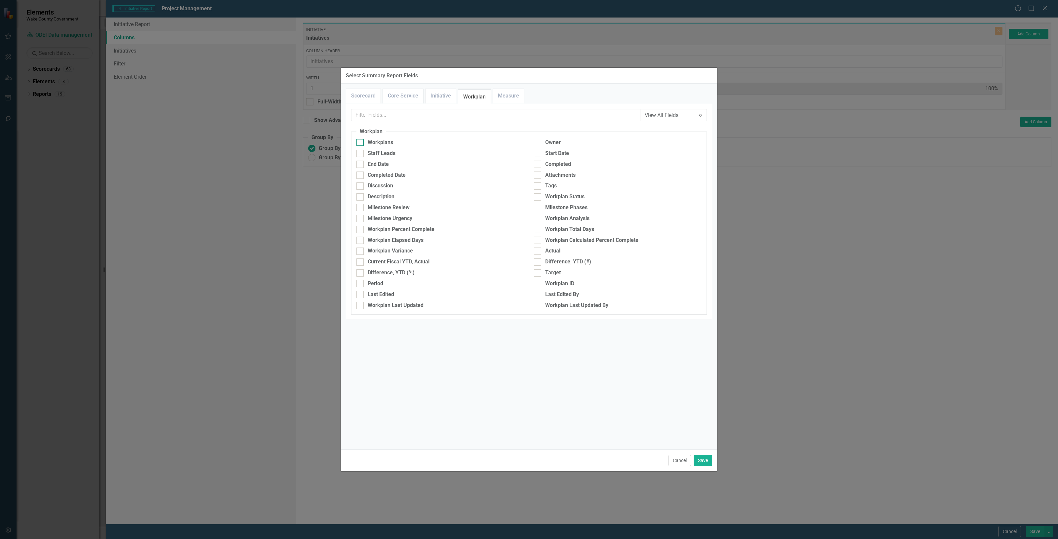
click at [401, 144] on div "Workplans" at bounding box center [440, 143] width 168 height 8
click at [361, 143] on input "Workplans" at bounding box center [358, 141] width 4 height 4
checkbox input "true"
click at [396, 228] on div "Workplan Percent Complete" at bounding box center [401, 230] width 67 height 8
click at [361, 228] on input "Workplan Percent Complete" at bounding box center [358, 228] width 4 height 4
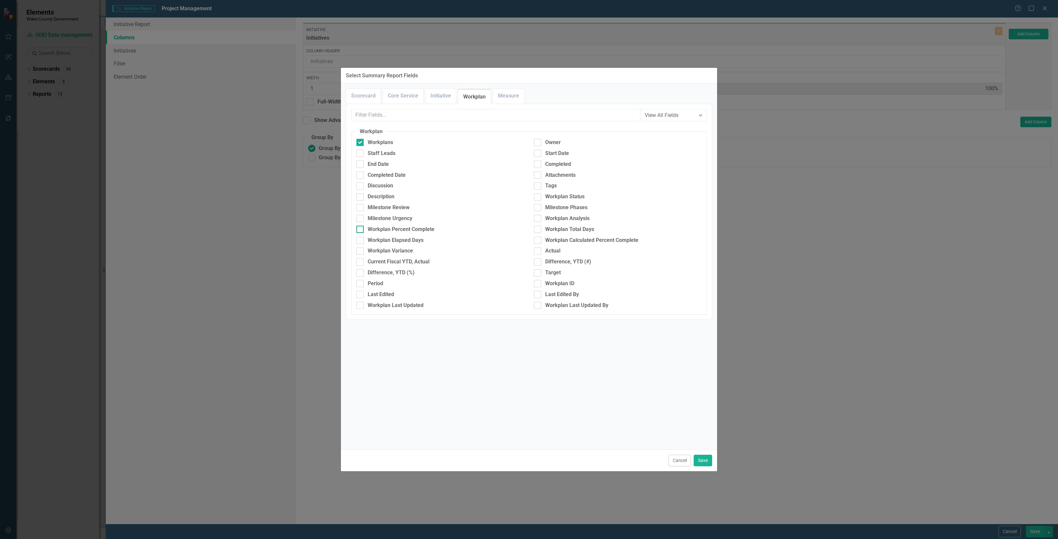
checkbox input "true"
drag, startPoint x: 407, startPoint y: 164, endPoint x: 451, endPoint y: 182, distance: 47.1
click at [407, 164] on div "End Date" at bounding box center [440, 165] width 168 height 8
click at [361, 164] on input "End Date" at bounding box center [358, 163] width 4 height 4
checkbox input "true"
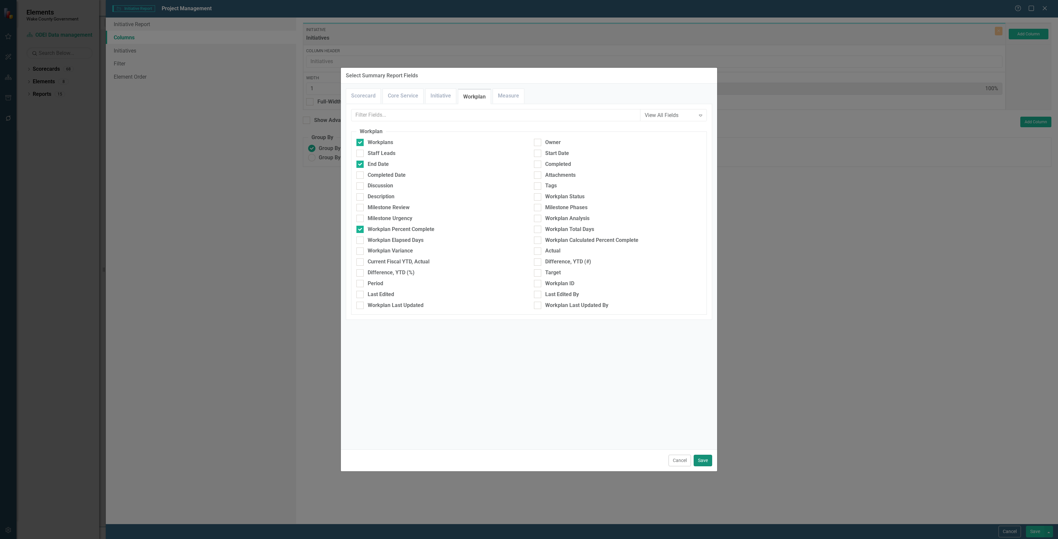
click at [700, 457] on button "Save" at bounding box center [702, 461] width 19 height 12
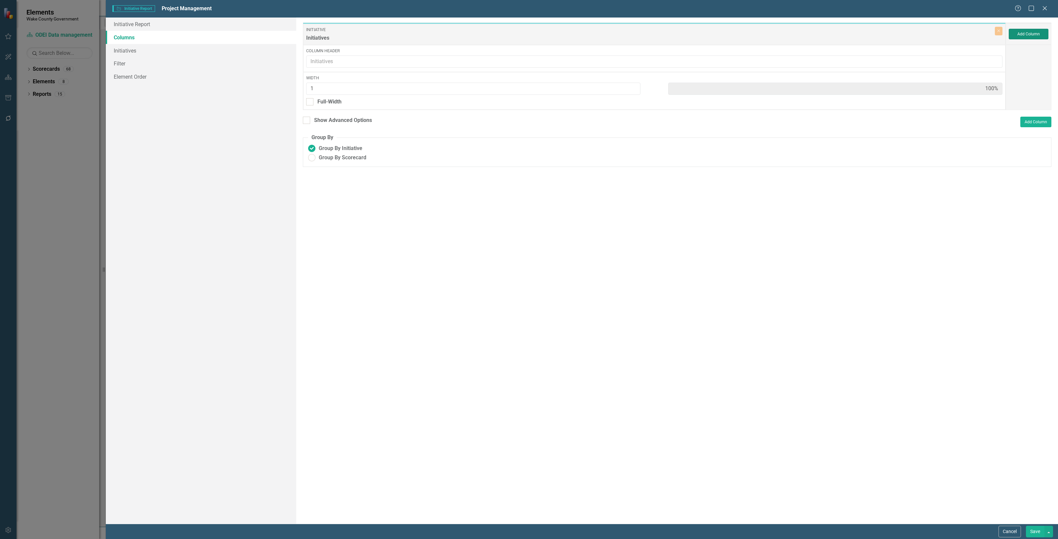
type input "25%"
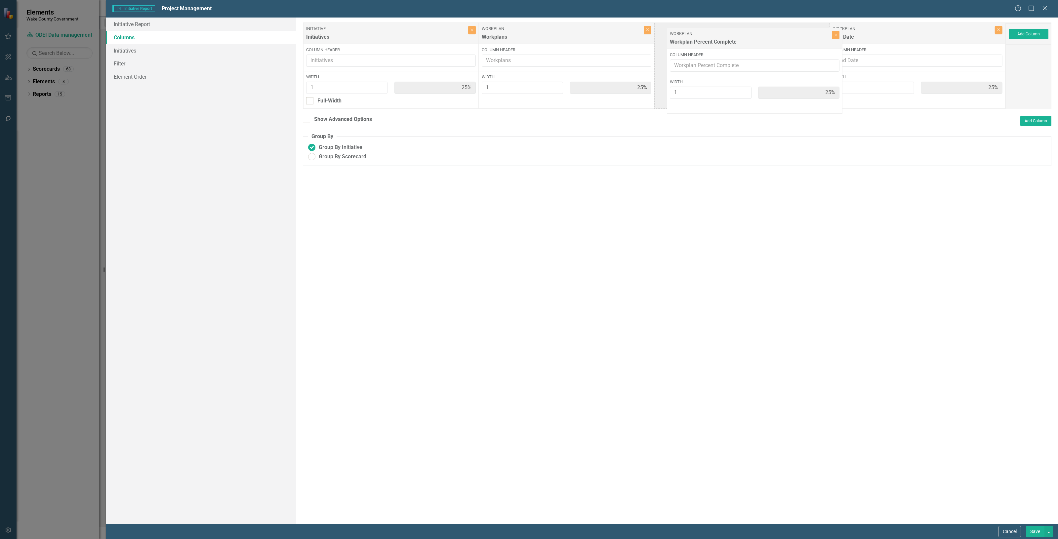
drag, startPoint x: 865, startPoint y: 38, endPoint x: 702, endPoint y: 43, distance: 162.7
click at [702, 43] on div "Initiative Initiatives Close Column Header Width 1 25% Full-Width Workplan Work…" at bounding box center [654, 65] width 703 height 87
drag, startPoint x: 1040, startPoint y: 27, endPoint x: 1033, endPoint y: 34, distance: 9.6
click at [1039, 27] on div "Add Column" at bounding box center [1028, 33] width 46 height 21
click at [1033, 34] on button "Add Column" at bounding box center [1028, 34] width 40 height 11
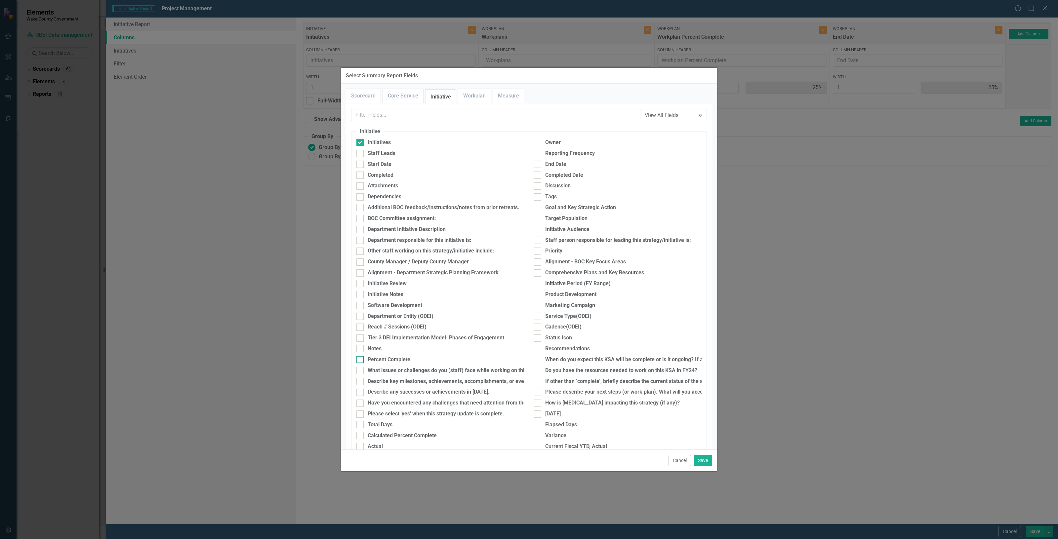
click at [387, 359] on div "Percent Complete" at bounding box center [389, 360] width 43 height 8
click at [361, 359] on input "Percent Complete" at bounding box center [358, 358] width 4 height 4
checkbox input "true"
click at [580, 167] on div "End Date" at bounding box center [618, 165] width 168 height 8
click at [538, 165] on input "End Date" at bounding box center [536, 163] width 4 height 4
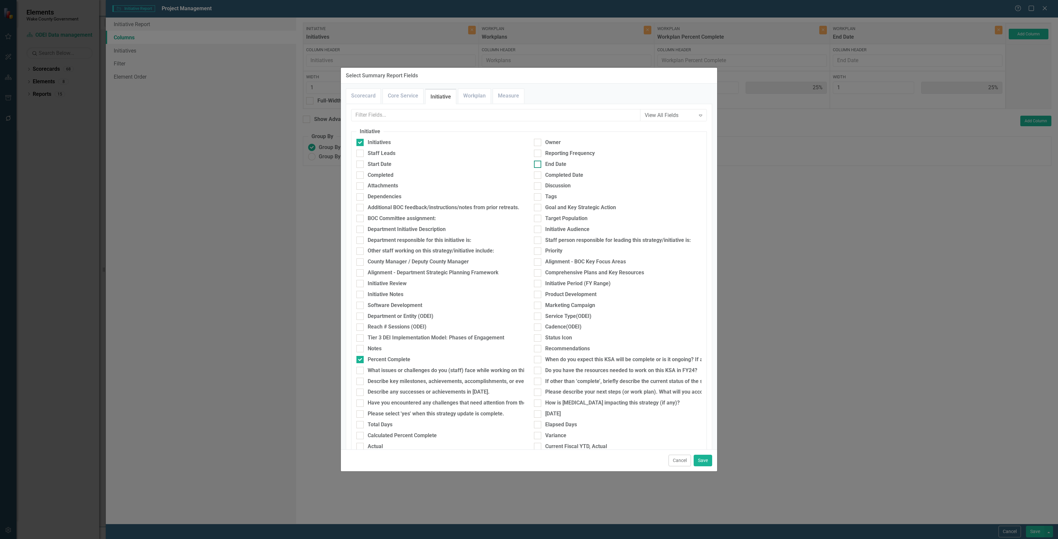
checkbox input "true"
click at [702, 460] on button "Save" at bounding box center [702, 461] width 19 height 12
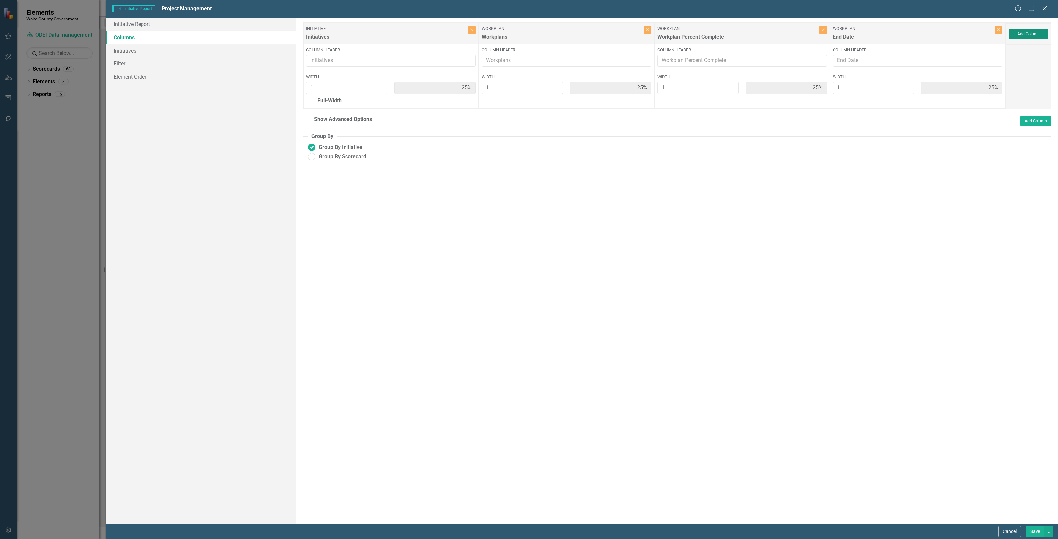
type input "17%"
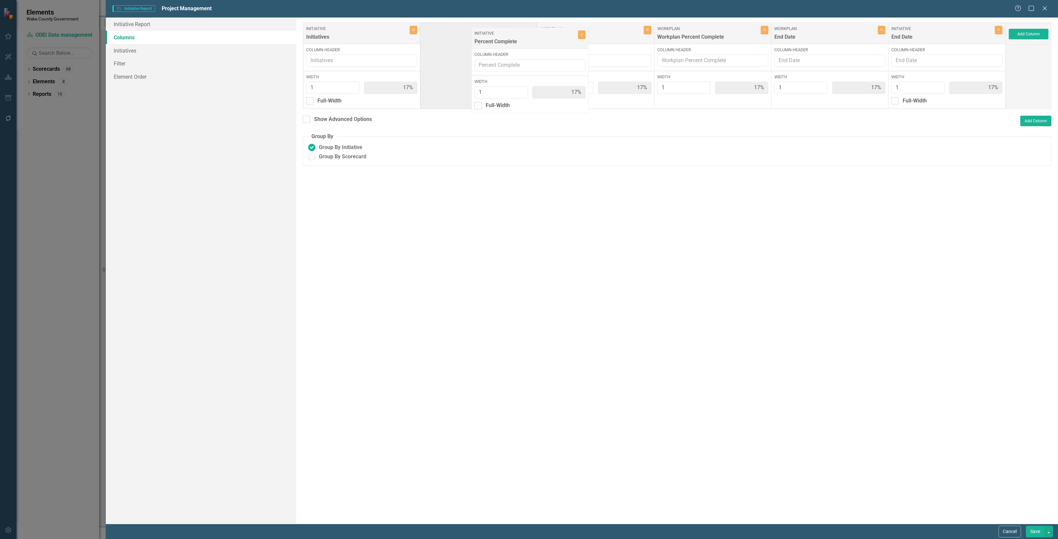
drag, startPoint x: 957, startPoint y: 42, endPoint x: 526, endPoint y: 47, distance: 431.4
click at [526, 47] on div "Initiative Initiatives Close Column Header Width 1 17% Full-Width Workplan Work…" at bounding box center [654, 65] width 703 height 87
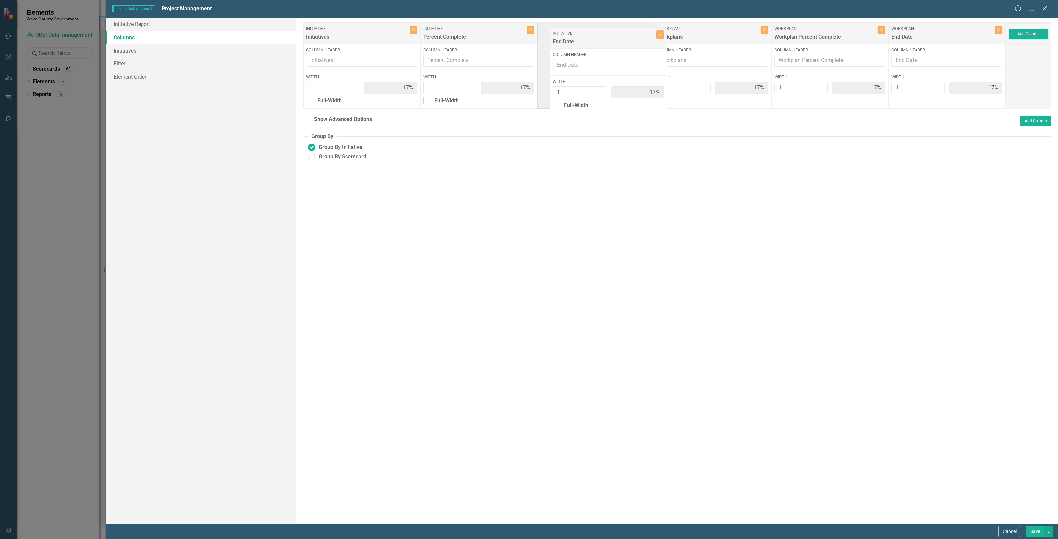
drag, startPoint x: 879, startPoint y: 47, endPoint x: 622, endPoint y: 40, distance: 256.3
click at [622, 40] on div "Initiative Initiatives Close Column Header Width 1 17% Full-Width Initiative Pe…" at bounding box center [654, 65] width 703 height 87
click at [1035, 531] on button "Save" at bounding box center [1035, 532] width 19 height 12
radio input "true"
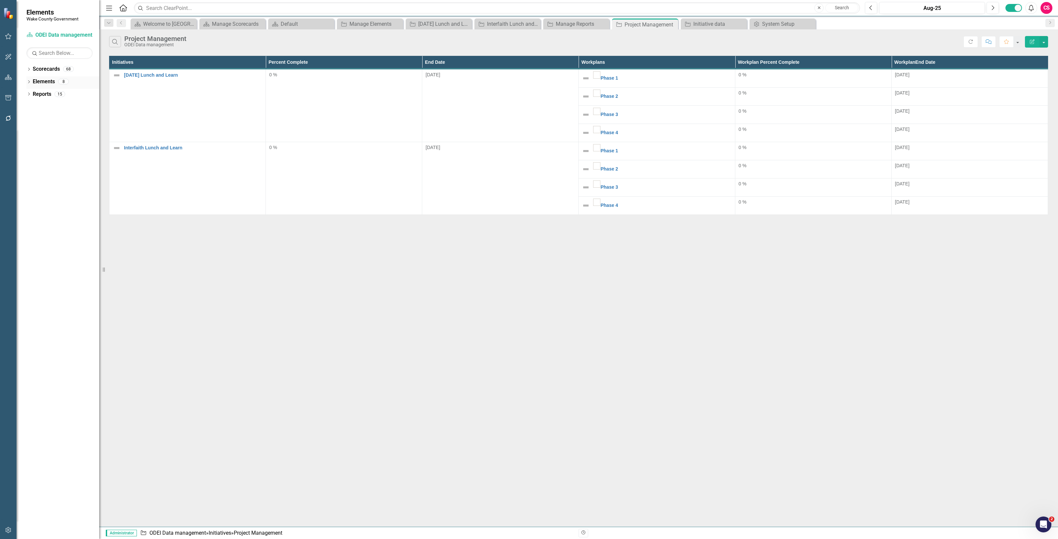
click at [38, 80] on link "Elements" at bounding box center [44, 82] width 22 height 8
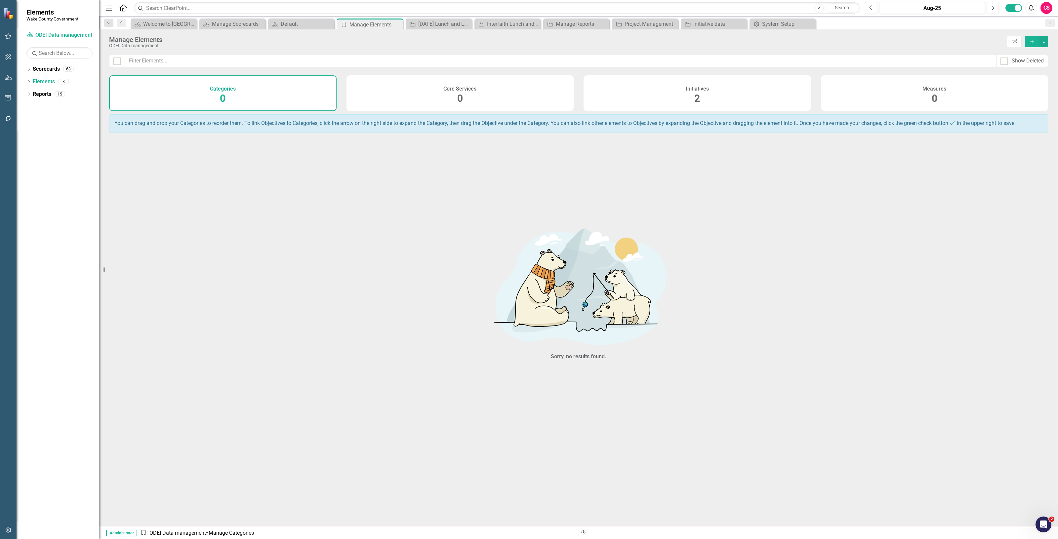
click at [528, 101] on div "Core Services 0" at bounding box center [459, 93] width 227 height 36
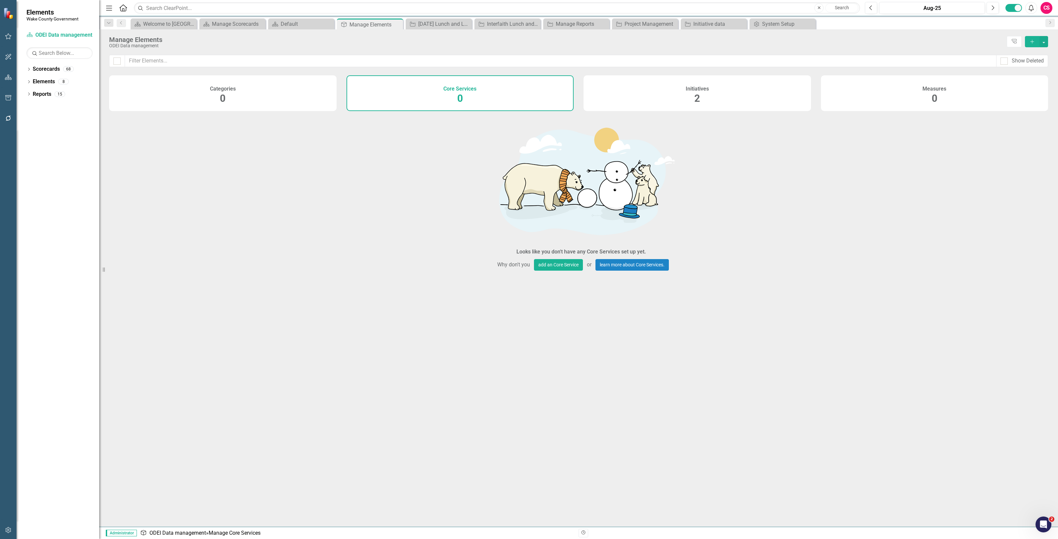
click at [26, 80] on div "Dropdown Scorecards 68 Dropdown Wake County Strategic Plan Demographics Dropdow…" at bounding box center [58, 301] width 83 height 475
click at [28, 81] on icon "Dropdown" at bounding box center [28, 83] width 5 height 4
click at [926, 93] on div "Measures 0" at bounding box center [934, 93] width 227 height 36
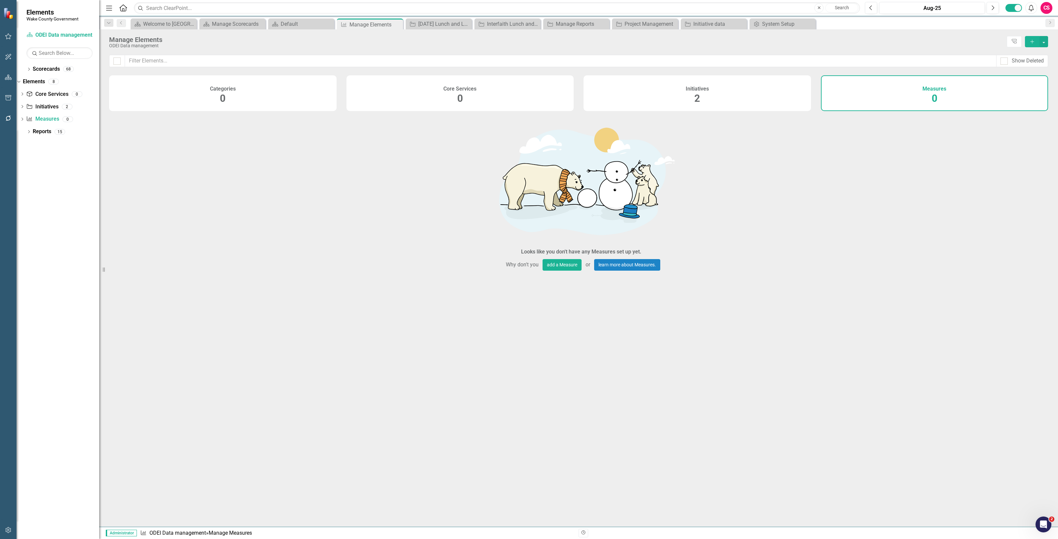
click at [1031, 44] on icon "Add" at bounding box center [1032, 41] width 6 height 5
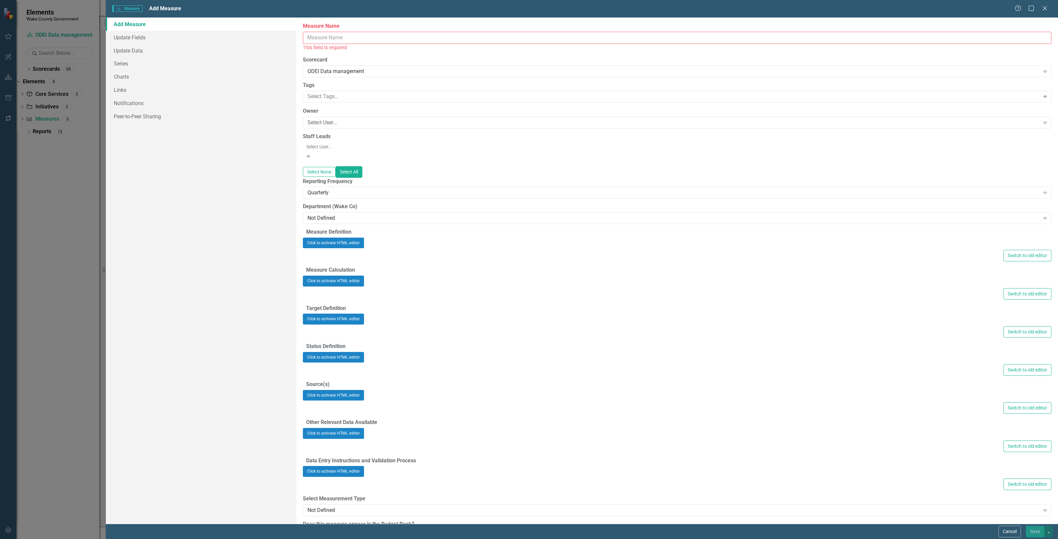
click at [327, 37] on input "Measure Name" at bounding box center [677, 38] width 748 height 12
type input "S"
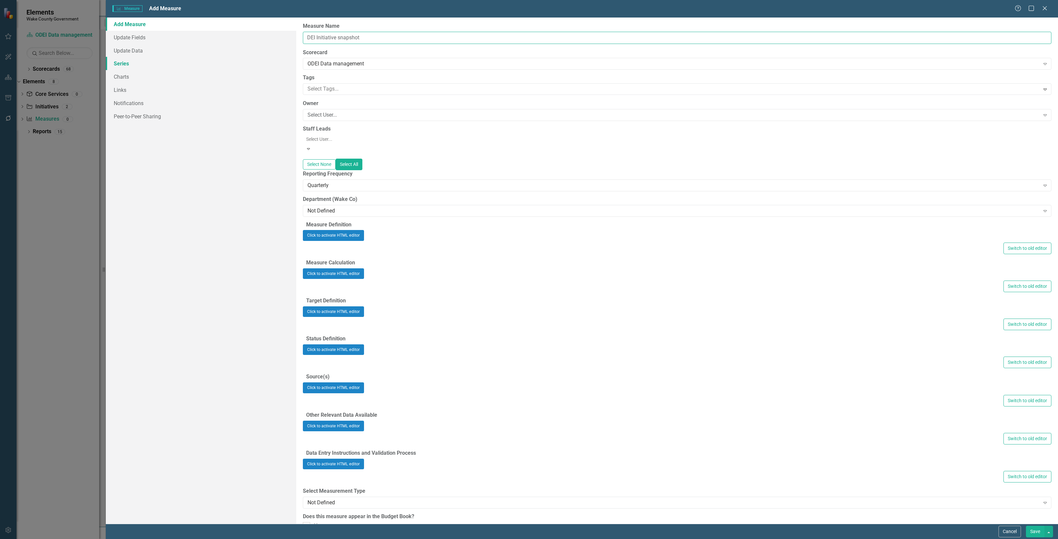
type input "DEI Initiative snapshot"
click at [125, 63] on link "Series" at bounding box center [201, 63] width 190 height 13
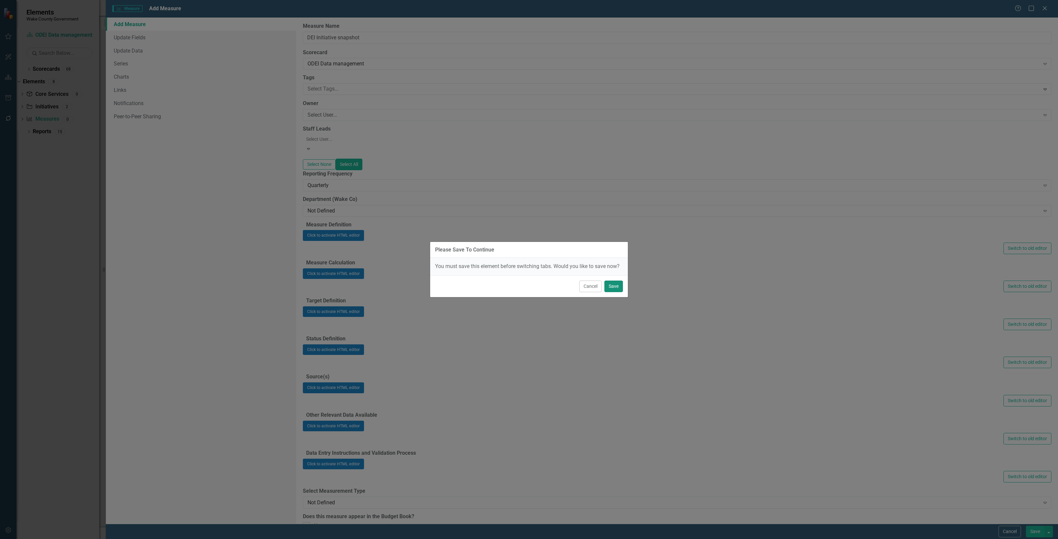
click at [614, 291] on button "Save" at bounding box center [613, 287] width 19 height 12
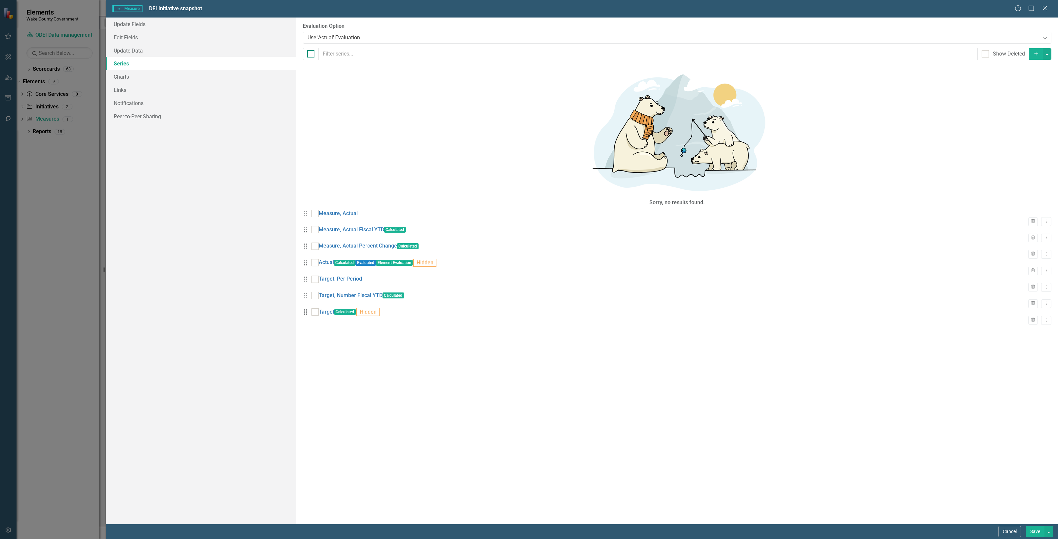
click at [309, 51] on input "checkbox" at bounding box center [309, 52] width 4 height 4
checkbox input "true"
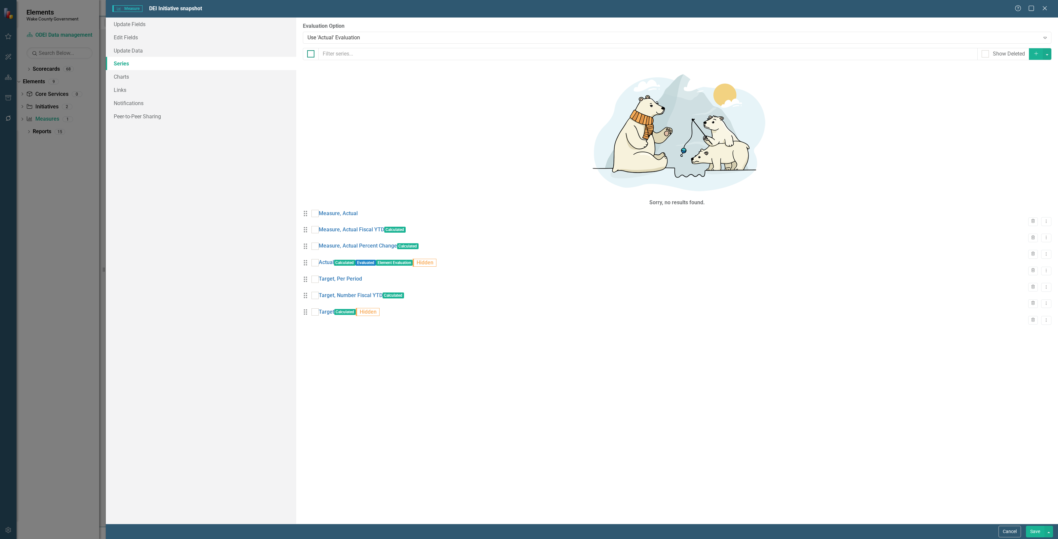
checkbox input "true"
click at [1050, 54] on button "button" at bounding box center [1047, 54] width 9 height 12
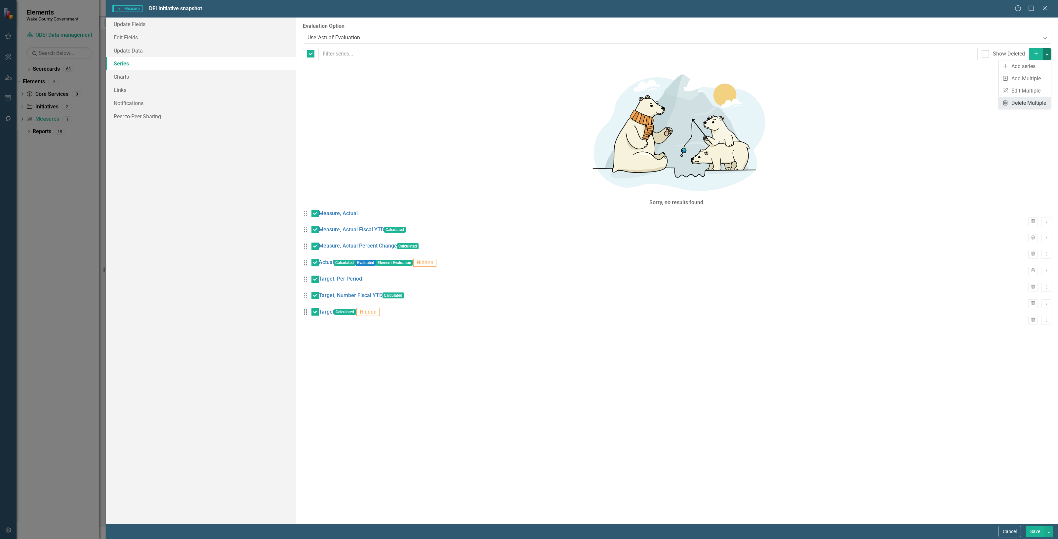
click at [1031, 98] on link "Trash Delete Multiple" at bounding box center [1025, 103] width 52 height 12
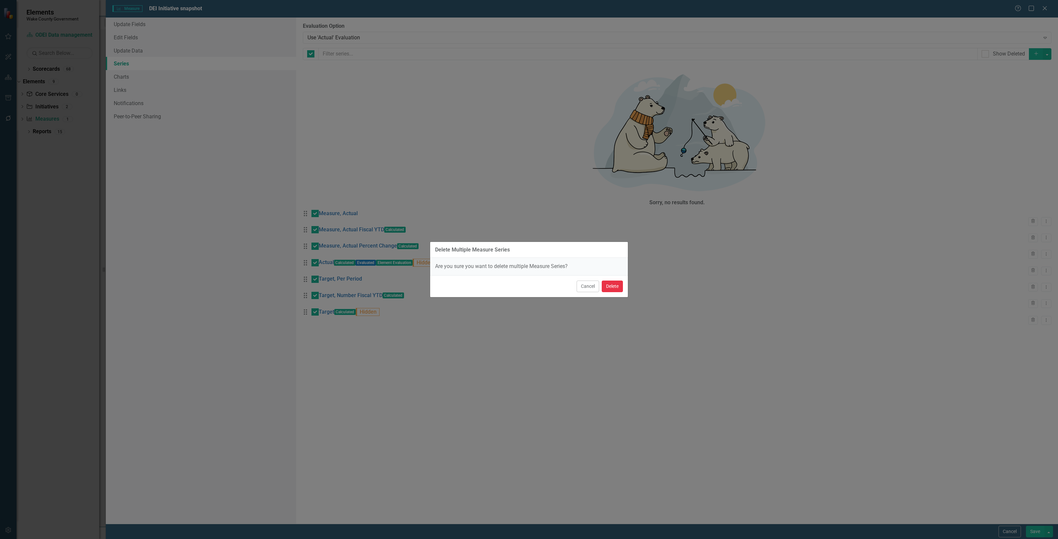
click at [612, 282] on button "Delete" at bounding box center [612, 287] width 21 height 12
checkbox input "false"
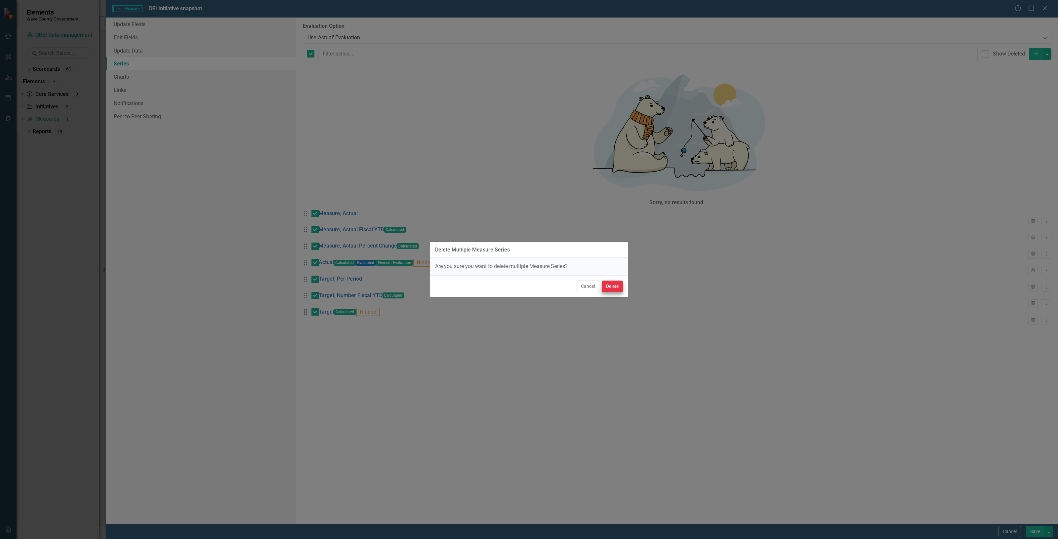
checkbox input "false"
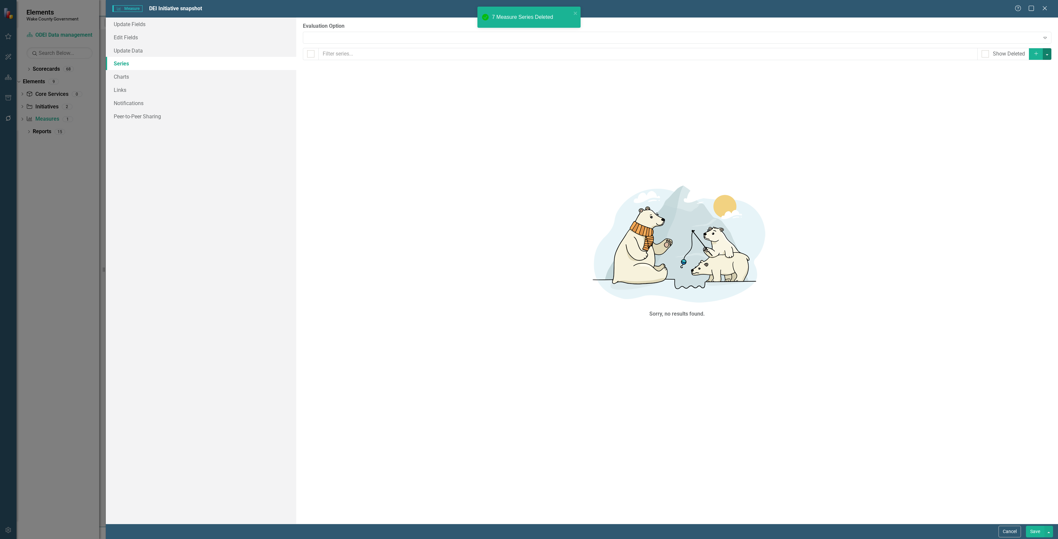
click at [1047, 55] on button "button" at bounding box center [1047, 54] width 9 height 12
click at [1035, 75] on link "Add Multiple Add Multiple" at bounding box center [1025, 78] width 52 height 12
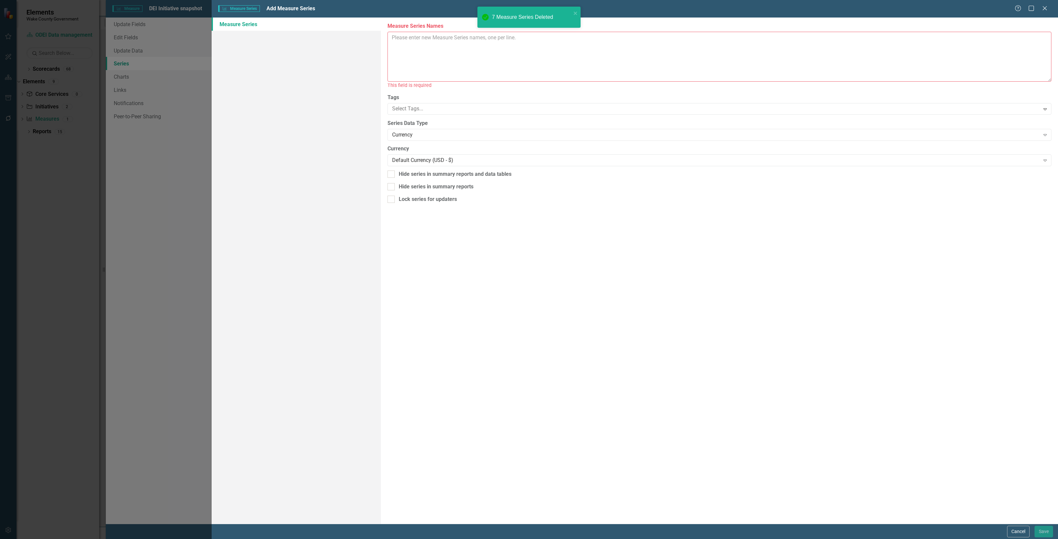
click at [400, 42] on textarea "Measure Series Names" at bounding box center [719, 57] width 664 height 50
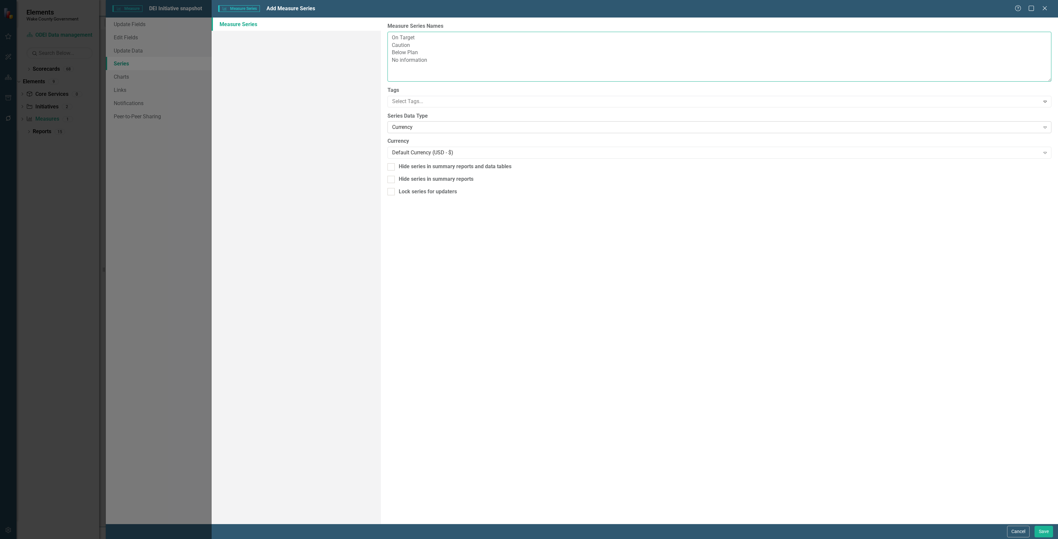
type textarea "On Target Caution Below Plan No information"
click at [401, 128] on div "Currency" at bounding box center [716, 128] width 648 height 8
drag, startPoint x: 421, startPoint y: 185, endPoint x: 458, endPoint y: 206, distance: 41.7
click at [1042, 534] on button "Save" at bounding box center [1043, 532] width 19 height 12
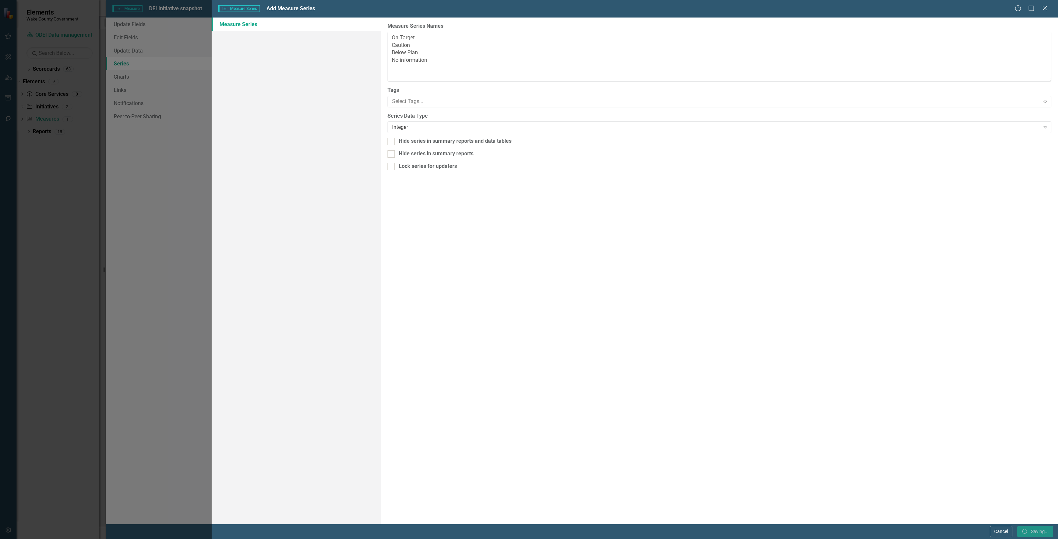
checkbox input "false"
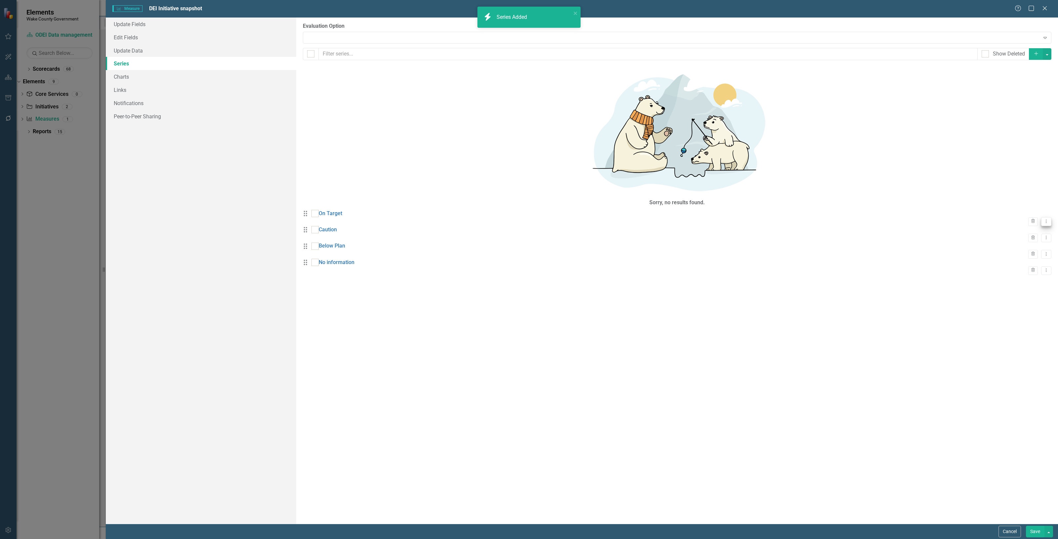
click at [1043, 219] on icon "Dropdown Menu" at bounding box center [1046, 221] width 6 height 4
click at [1030, 79] on link "Edit Edit Measure Series" at bounding box center [1007, 84] width 75 height 12
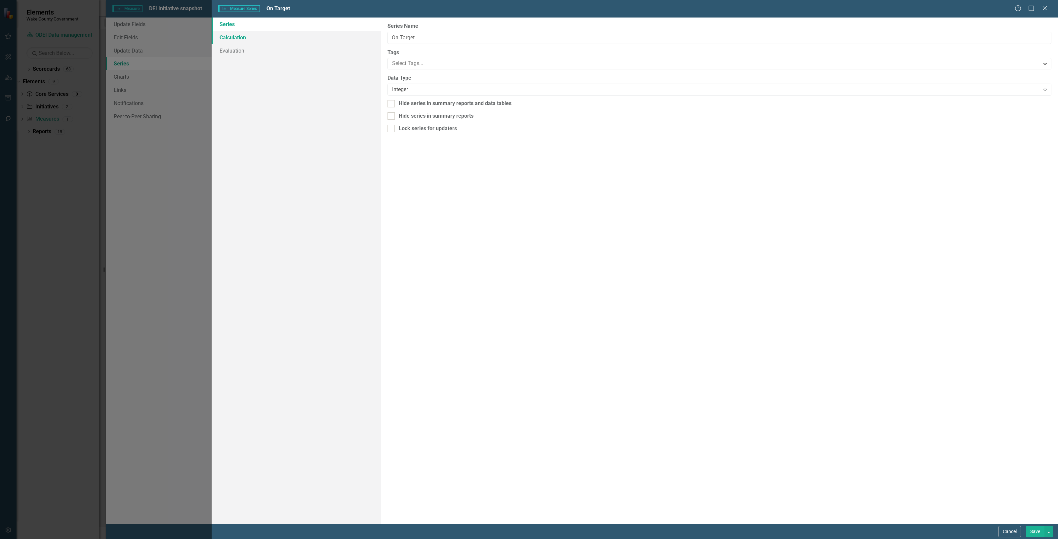
click at [268, 39] on link "Calculation" at bounding box center [296, 37] width 169 height 13
click at [401, 42] on div "Select Series Calculation Type Expand" at bounding box center [719, 38] width 664 height 12
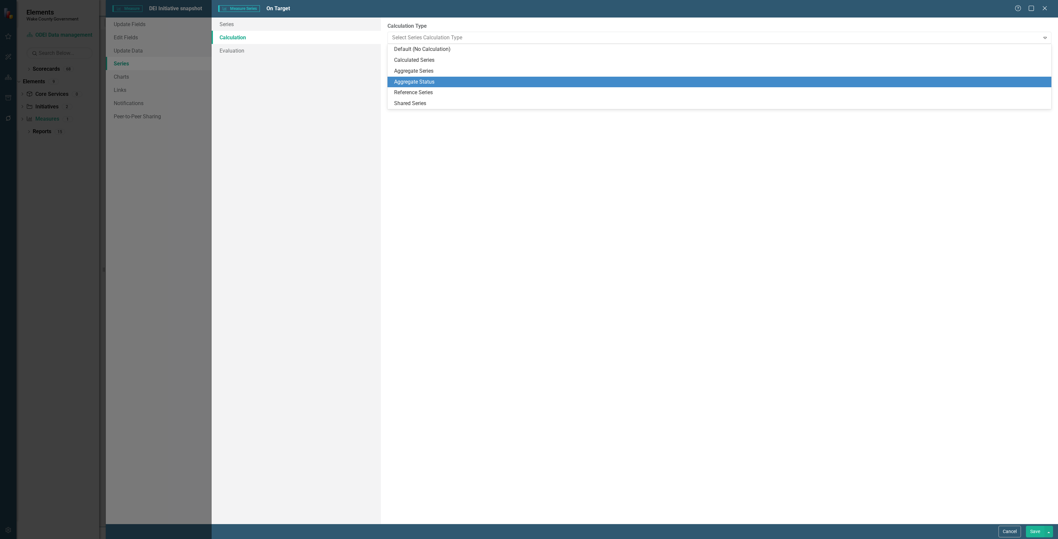
click at [415, 82] on div "Aggregate Status" at bounding box center [720, 82] width 653 height 8
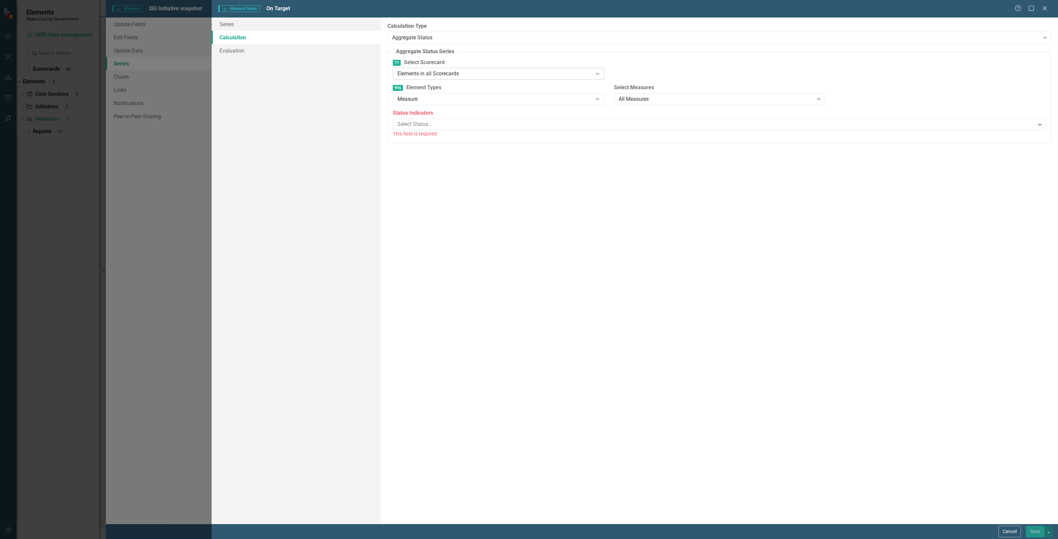
click at [430, 77] on div "Elements in all Scorecards" at bounding box center [494, 74] width 195 height 8
click at [439, 99] on div "Measure" at bounding box center [494, 100] width 195 height 8
click at [437, 124] on div at bounding box center [715, 124] width 640 height 9
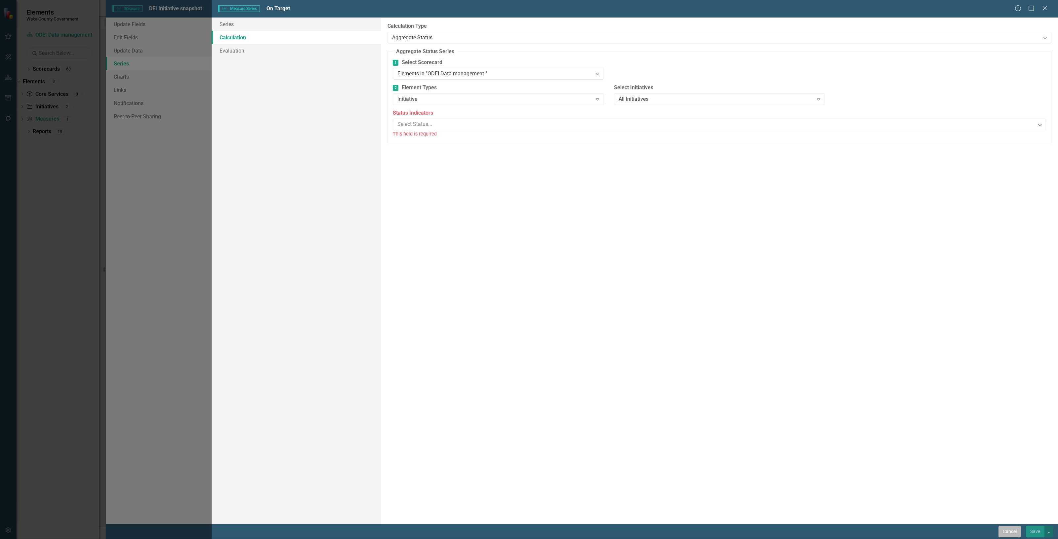
click at [1008, 537] on button "Cancel" at bounding box center [1009, 532] width 22 height 12
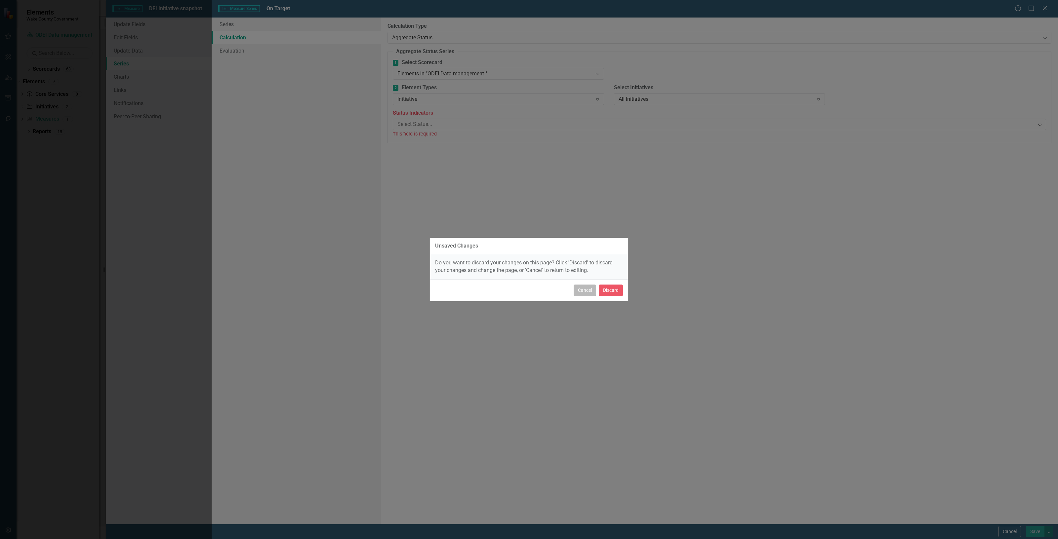
click at [585, 290] on button "Cancel" at bounding box center [584, 291] width 22 height 12
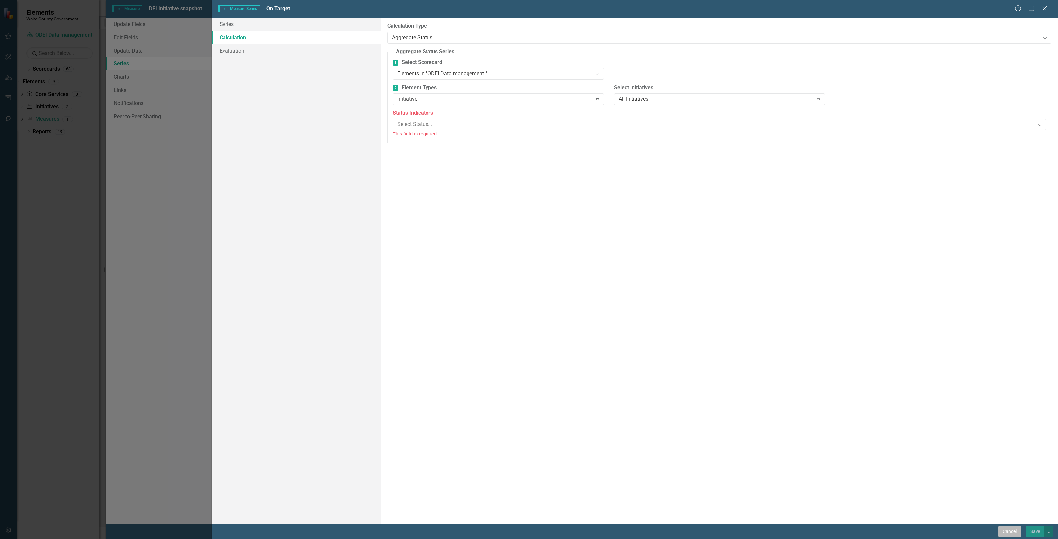
click at [1009, 530] on button "Cancel" at bounding box center [1009, 532] width 22 height 12
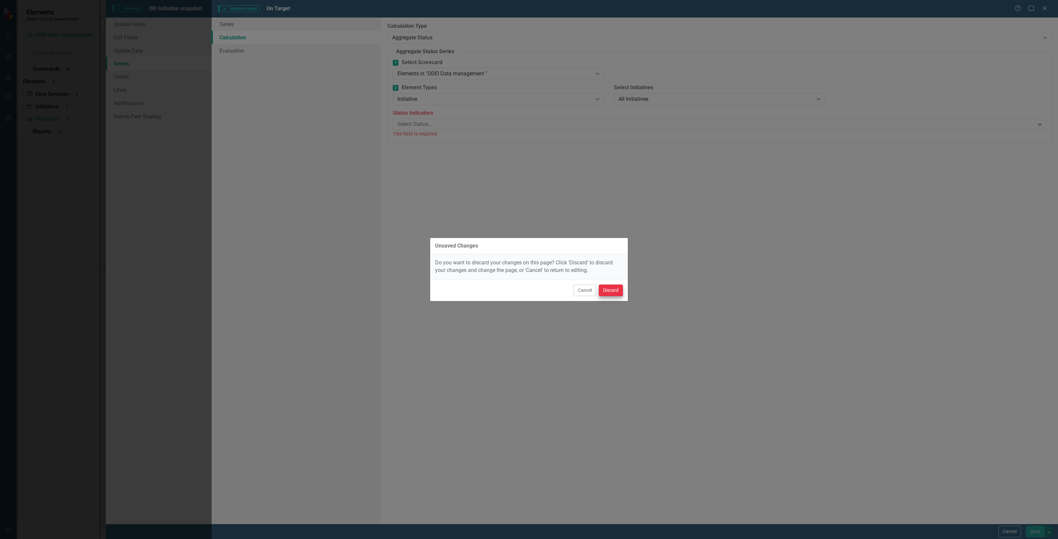
drag, startPoint x: 627, startPoint y: 293, endPoint x: 621, endPoint y: 290, distance: 6.9
click at [626, 293] on div "Cancel Discard" at bounding box center [529, 290] width 198 height 22
click at [620, 290] on button "Discard" at bounding box center [611, 291] width 24 height 12
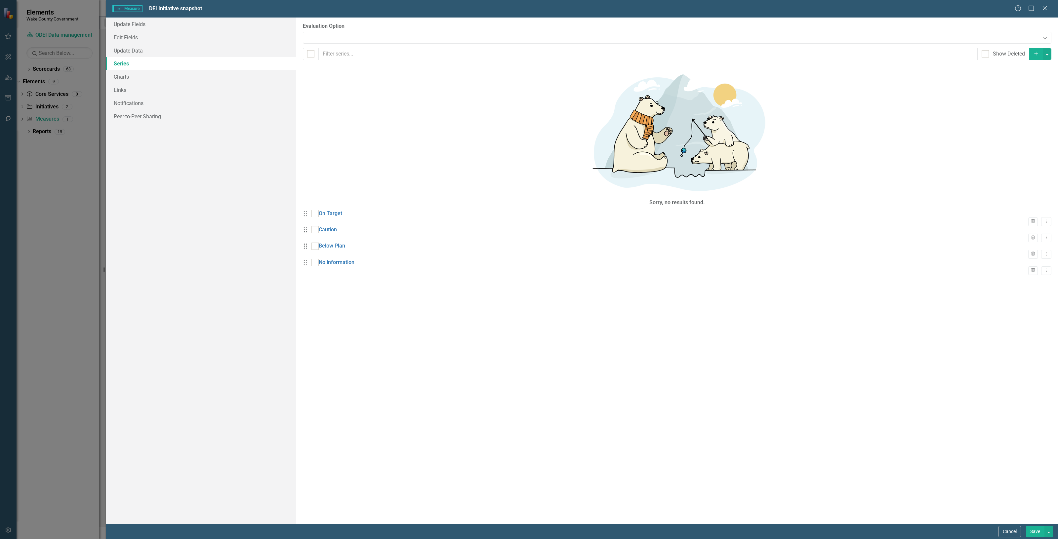
click at [1035, 532] on button "Save" at bounding box center [1035, 532] width 19 height 12
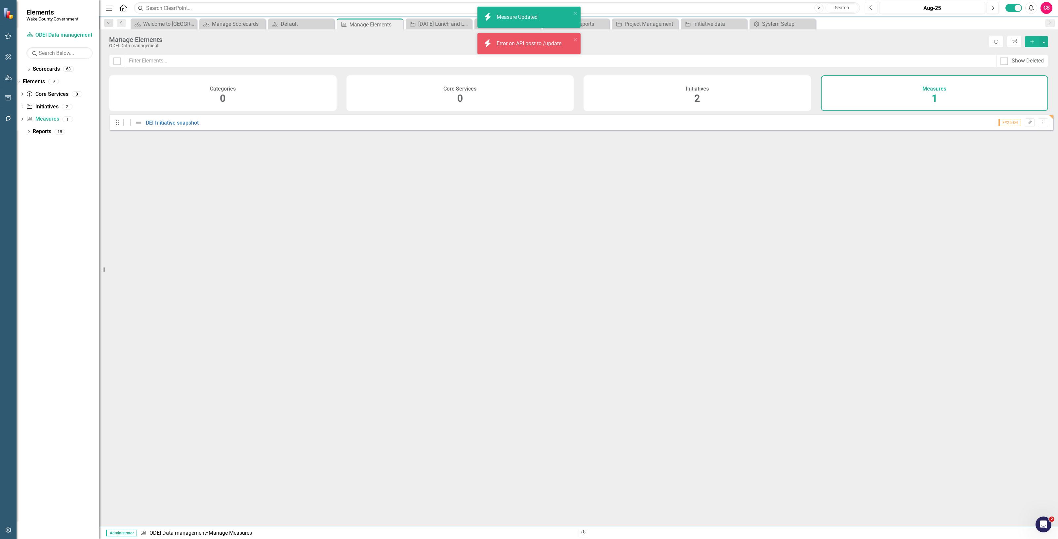
drag, startPoint x: 780, startPoint y: 101, endPoint x: 762, endPoint y: 101, distance: 18.2
click at [779, 101] on div "Initiatives 2" at bounding box center [696, 93] width 227 height 36
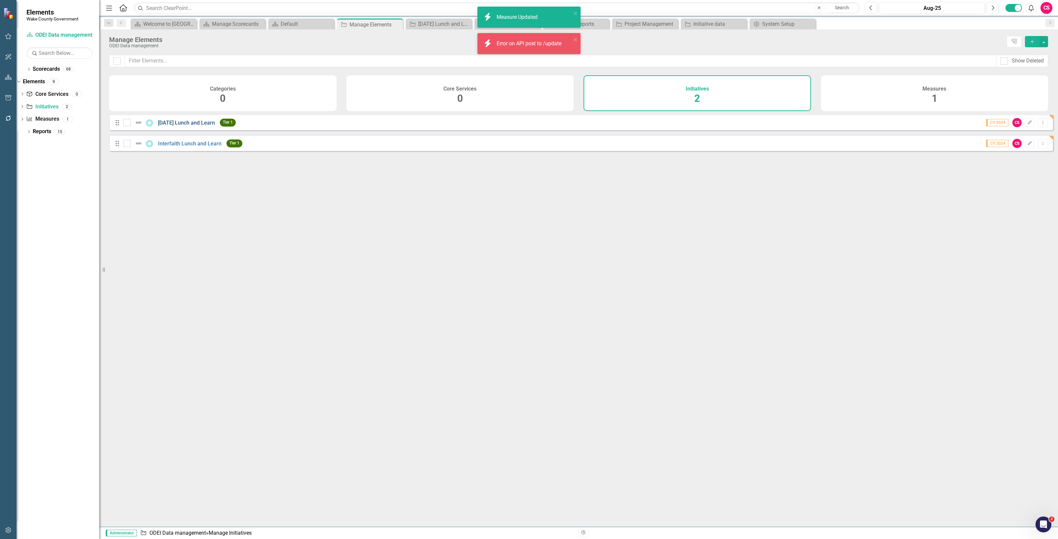
click at [163, 126] on link "[DATE] Lunch and Learn" at bounding box center [186, 123] width 57 height 6
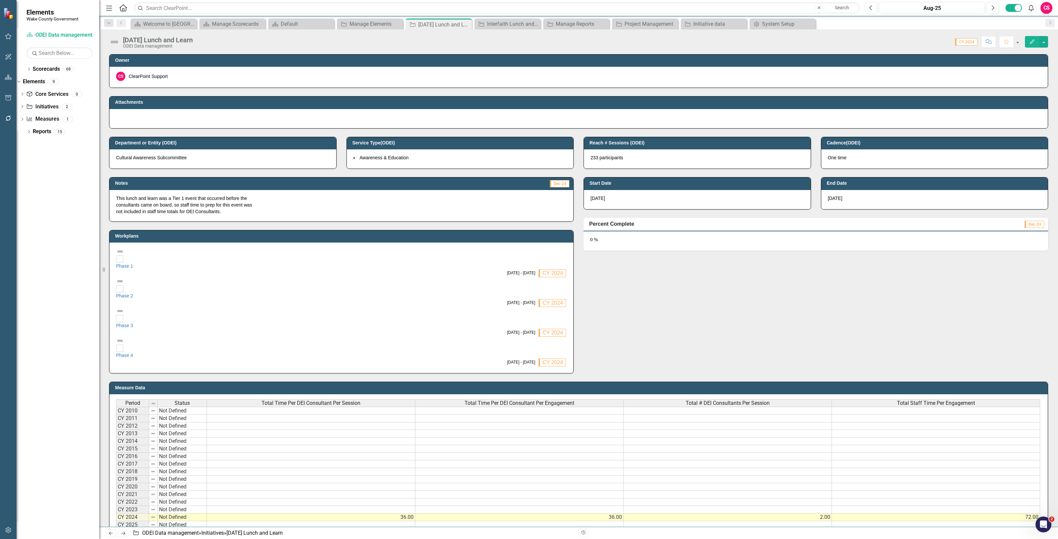
click at [110, 44] on img at bounding box center [114, 42] width 11 height 11
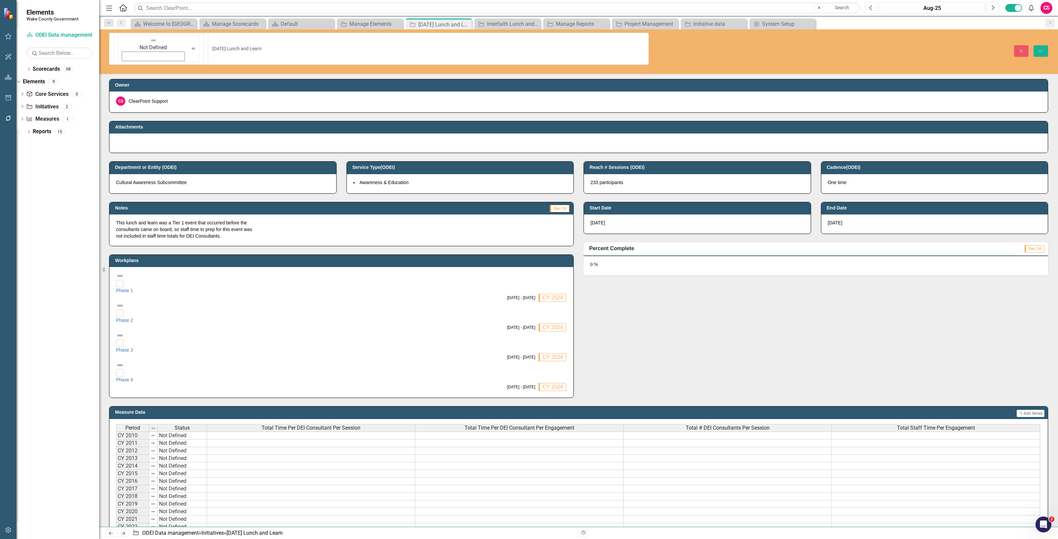
click at [118, 44] on div "Not Defined Expand" at bounding box center [159, 48] width 82 height 27
click at [45, 81] on link "Elements" at bounding box center [34, 82] width 22 height 8
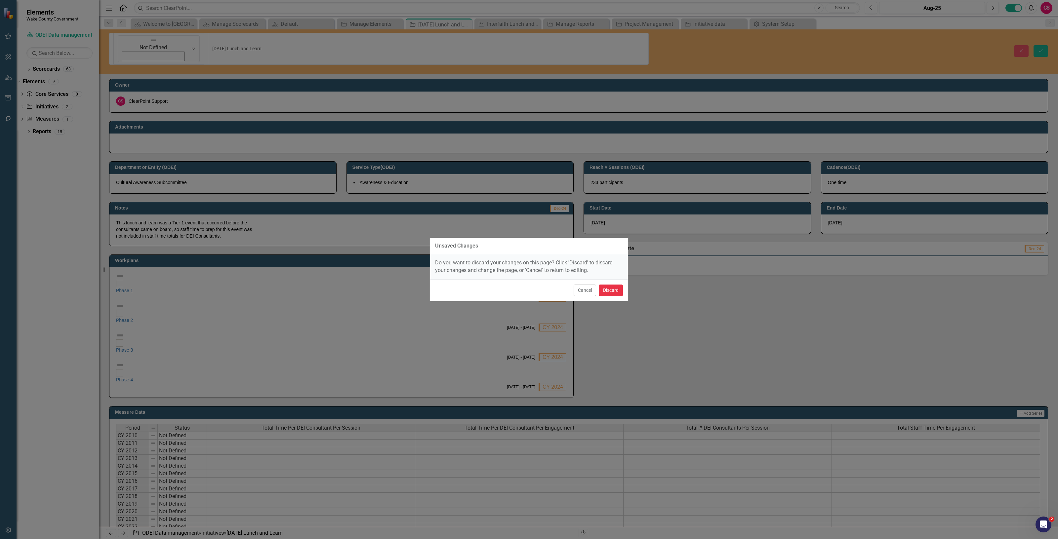
click at [612, 294] on button "Discard" at bounding box center [611, 291] width 24 height 12
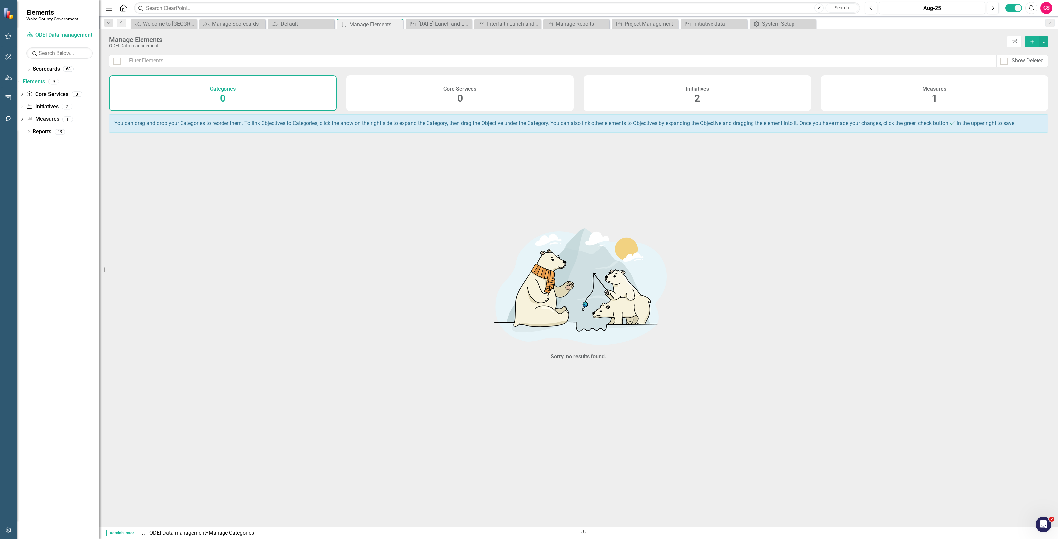
click at [874, 95] on div "Measures 1" at bounding box center [934, 93] width 227 height 36
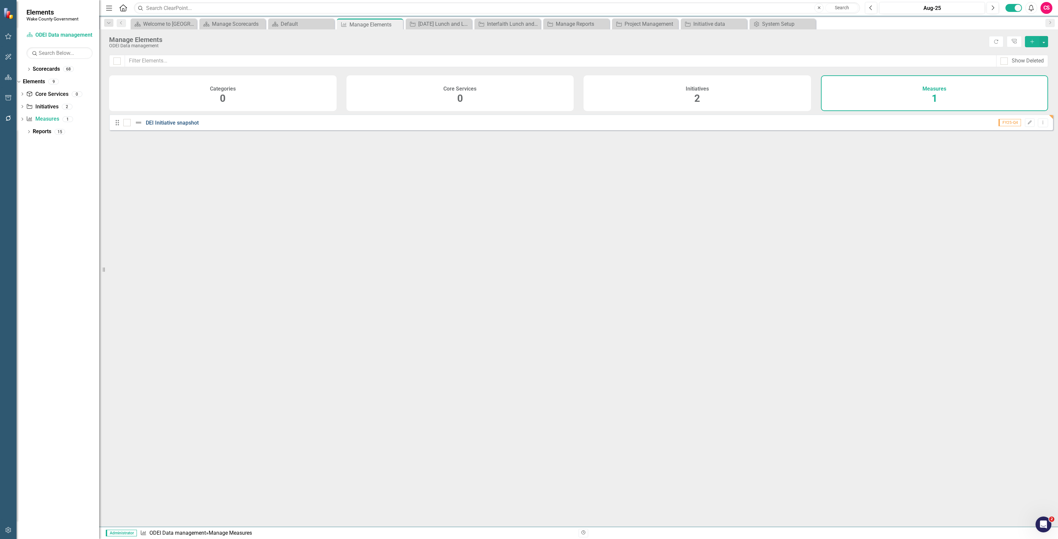
click at [171, 125] on link "DEI Initiative snapshot" at bounding box center [172, 123] width 53 height 6
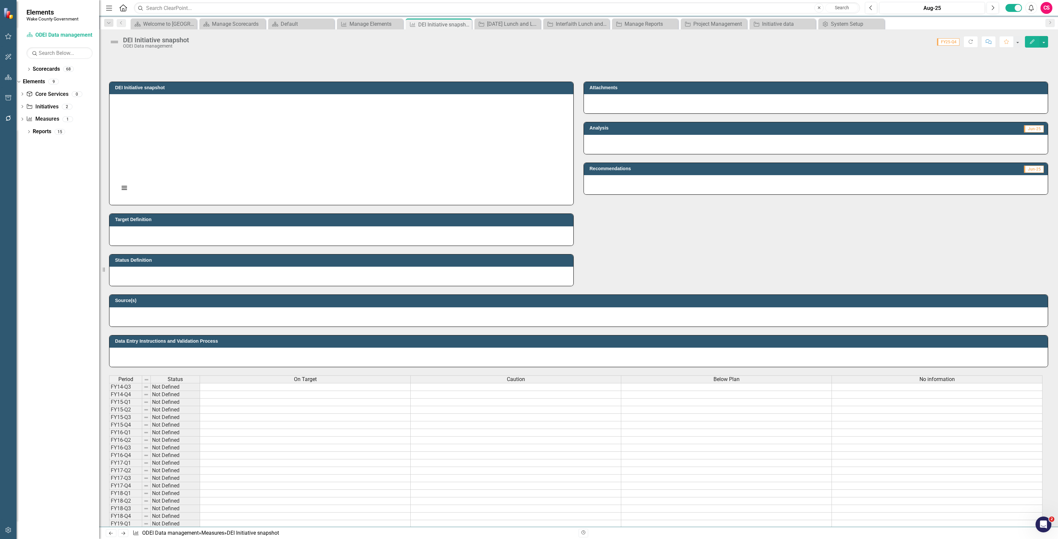
click at [356, 379] on div "On Target" at bounding box center [305, 379] width 210 height 7
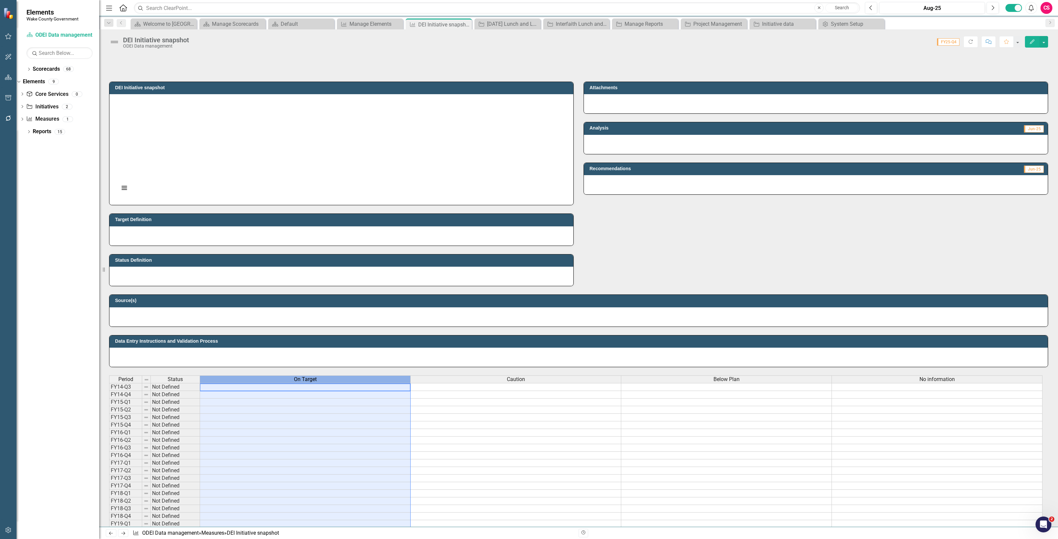
click at [356, 379] on div "On Target" at bounding box center [305, 379] width 210 height 7
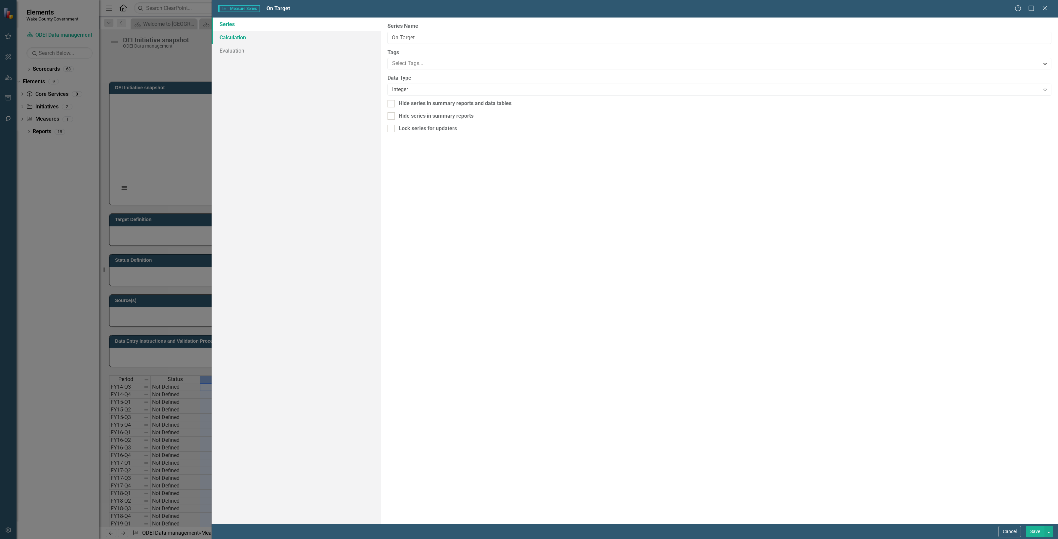
click at [275, 38] on link "Calculation" at bounding box center [296, 37] width 169 height 13
click at [414, 39] on div "Select Series Calculation Type" at bounding box center [716, 38] width 648 height 8
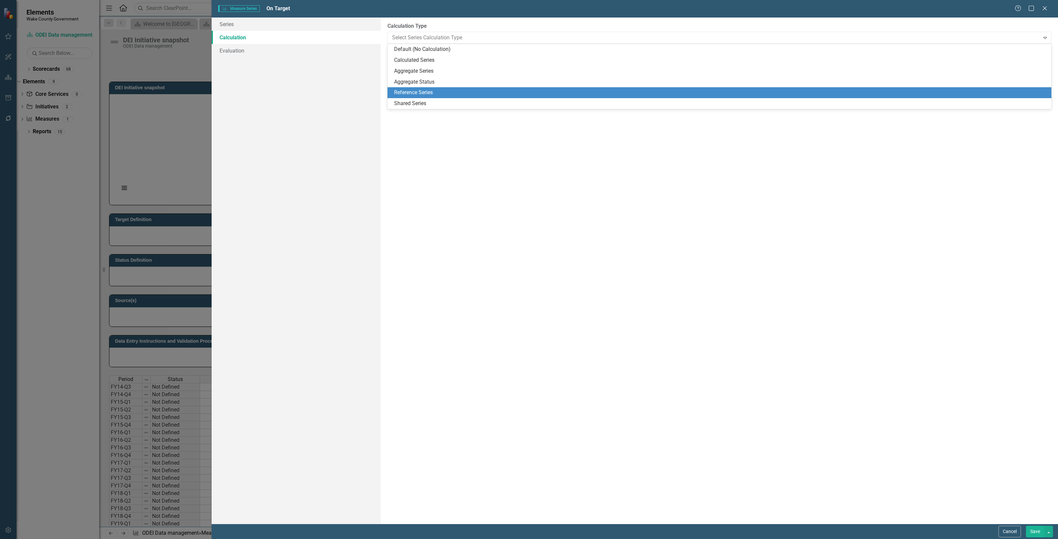
click at [414, 79] on div "Aggregate Status" at bounding box center [720, 82] width 653 height 8
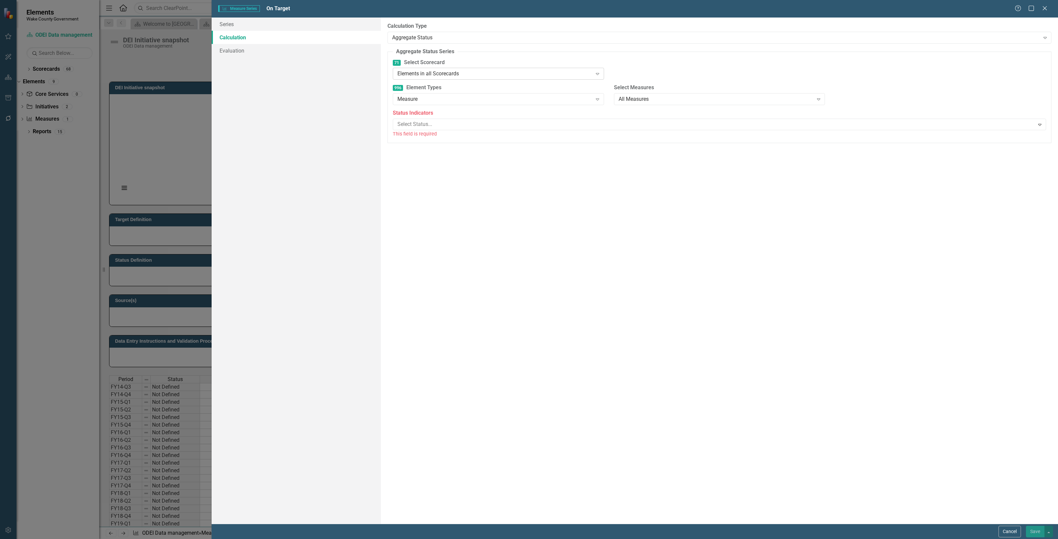
click at [433, 74] on div "Elements in all Scorecards" at bounding box center [494, 74] width 195 height 8
click at [433, 103] on div "Measure" at bounding box center [494, 100] width 195 height 8
click at [429, 118] on div "Status Indicators Select Status... Expand This field is required" at bounding box center [719, 123] width 653 height 28
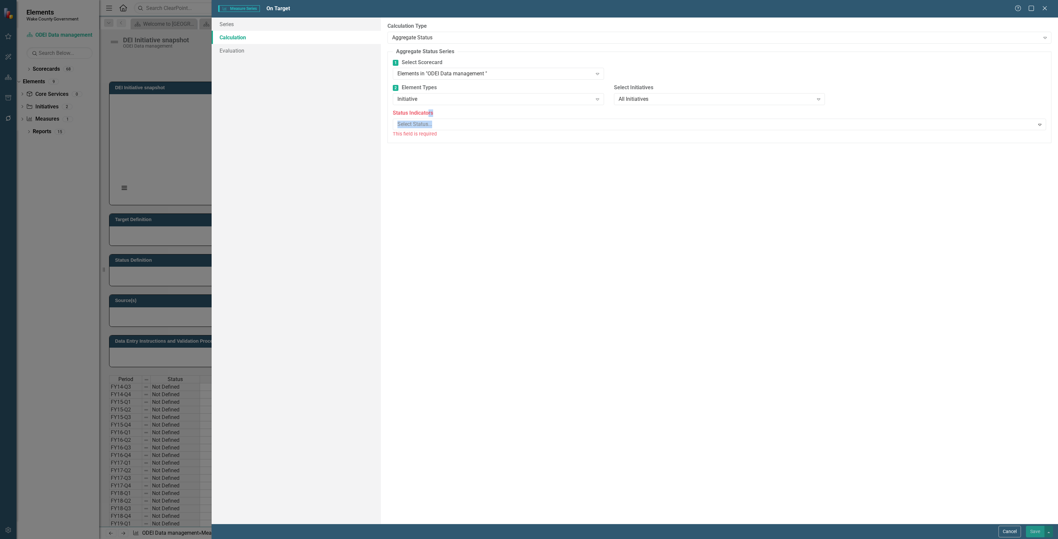
click at [430, 129] on div at bounding box center [715, 124] width 640 height 9
click at [273, 23] on link "Series" at bounding box center [296, 24] width 169 height 13
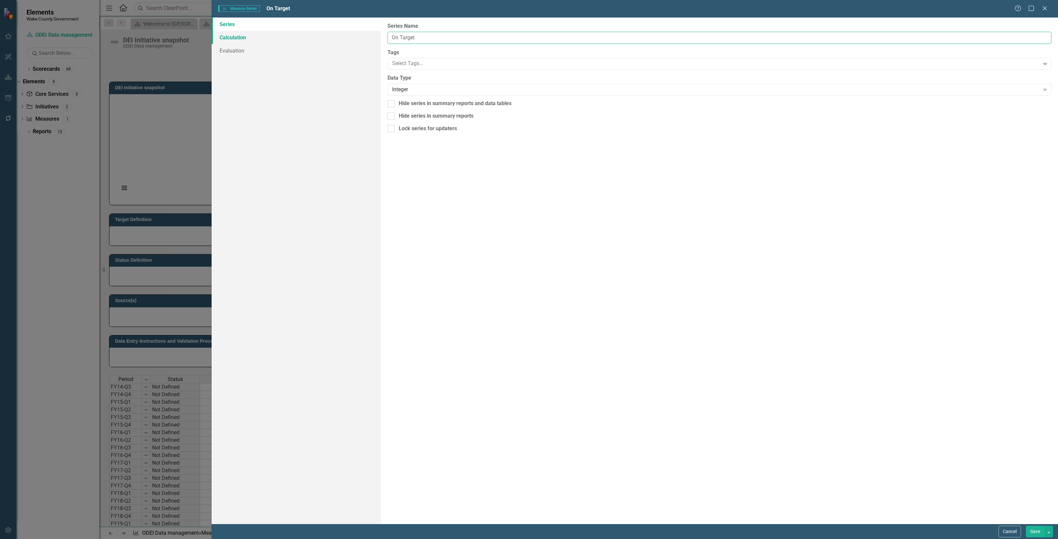
drag, startPoint x: 456, startPoint y: 35, endPoint x: 320, endPoint y: 31, distance: 136.9
click at [320, 31] on div "Series Calculation Evaluation From this page, you can edit the name, type, and …" at bounding box center [635, 271] width 846 height 506
type input "Complete"
click at [1031, 530] on button "Save" at bounding box center [1035, 532] width 19 height 12
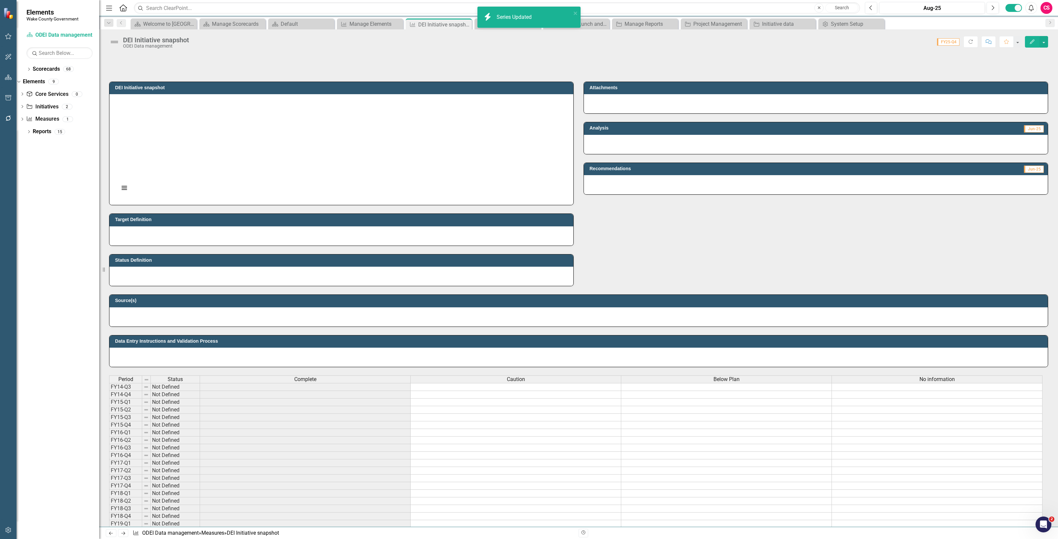
click at [524, 379] on span "Caution" at bounding box center [516, 379] width 18 height 6
click at [530, 381] on div "Caution" at bounding box center [516, 379] width 210 height 7
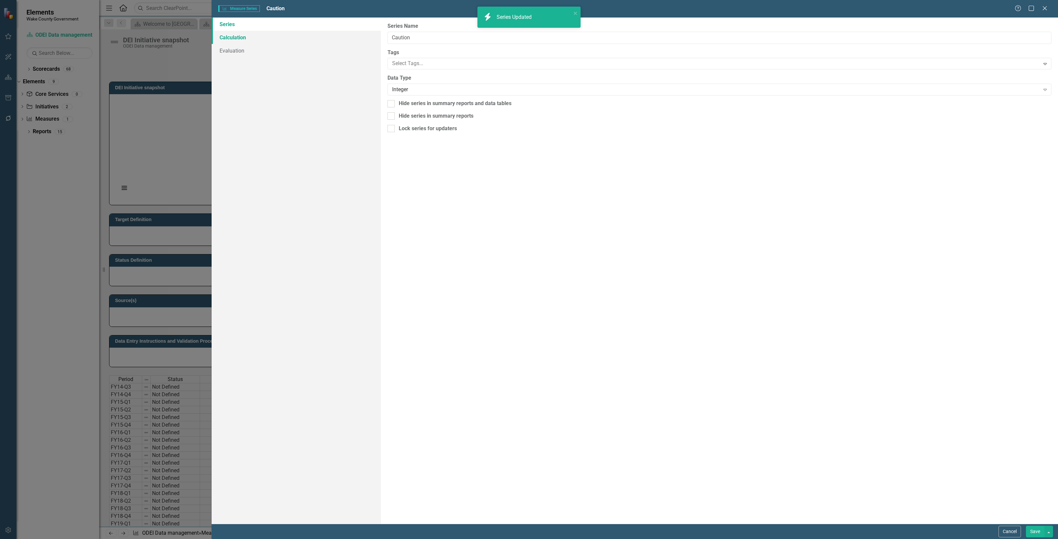
click at [266, 33] on link "Calculation" at bounding box center [296, 37] width 169 height 13
click at [419, 40] on div "Select Series Calculation Type" at bounding box center [716, 38] width 648 height 8
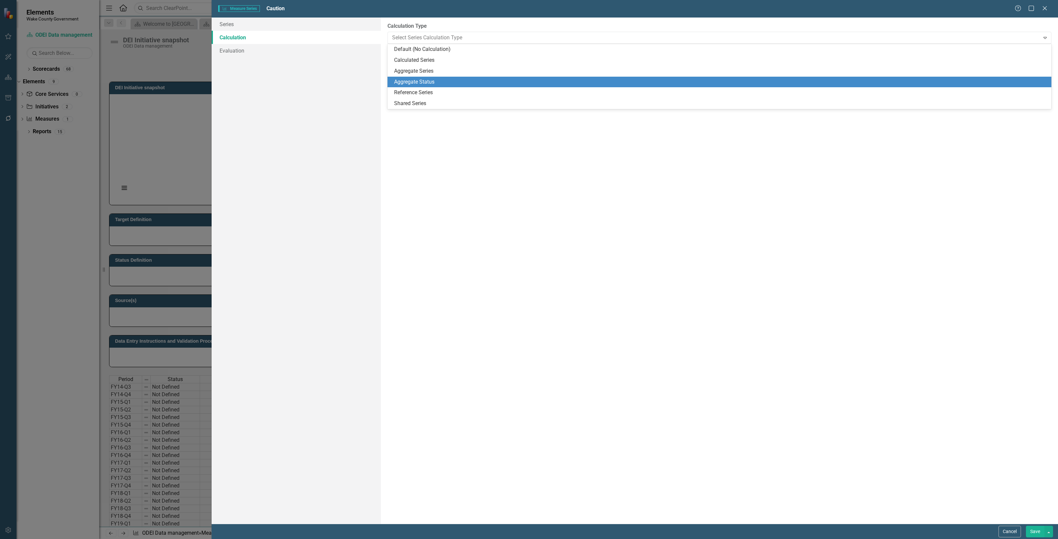
click at [438, 81] on div "Aggregate Status" at bounding box center [720, 82] width 653 height 8
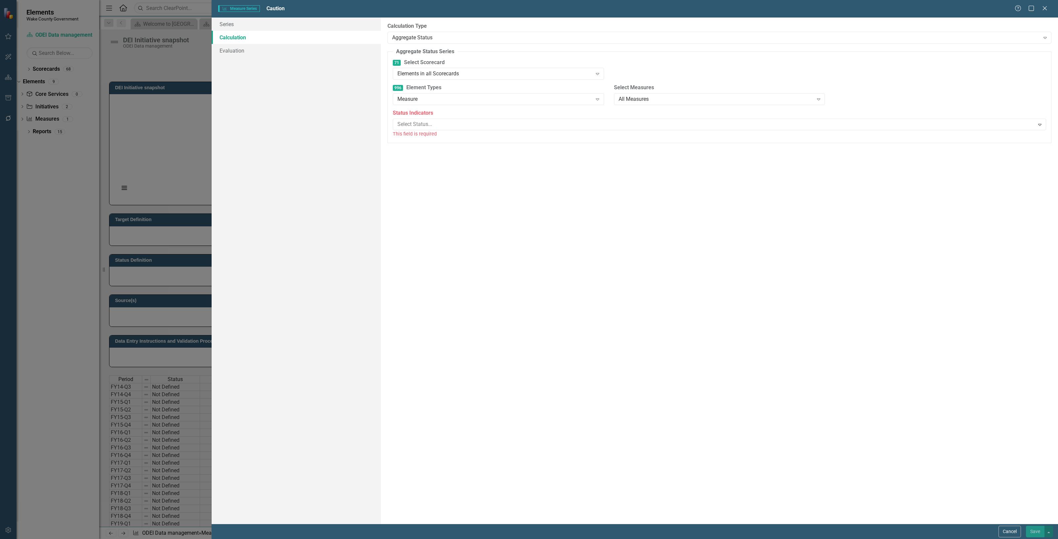
click at [435, 67] on div "71 Select Scorecard Elements in all Scorecards Expand" at bounding box center [498, 69] width 211 height 20
click at [435, 71] on div "Elements in all Scorecards" at bounding box center [494, 74] width 195 height 8
click at [443, 98] on div "Measure" at bounding box center [494, 100] width 195 height 8
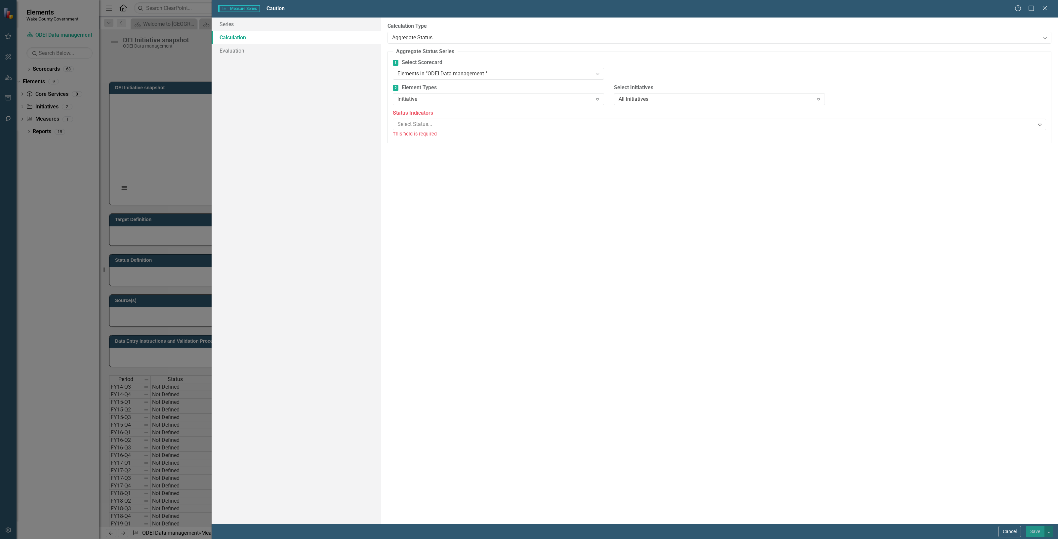
drag, startPoint x: 435, startPoint y: 133, endPoint x: 433, endPoint y: 128, distance: 5.8
click at [435, 133] on div "This field is required" at bounding box center [719, 134] width 653 height 8
click at [432, 128] on div at bounding box center [715, 124] width 640 height 9
click at [271, 24] on link "Series" at bounding box center [296, 24] width 169 height 13
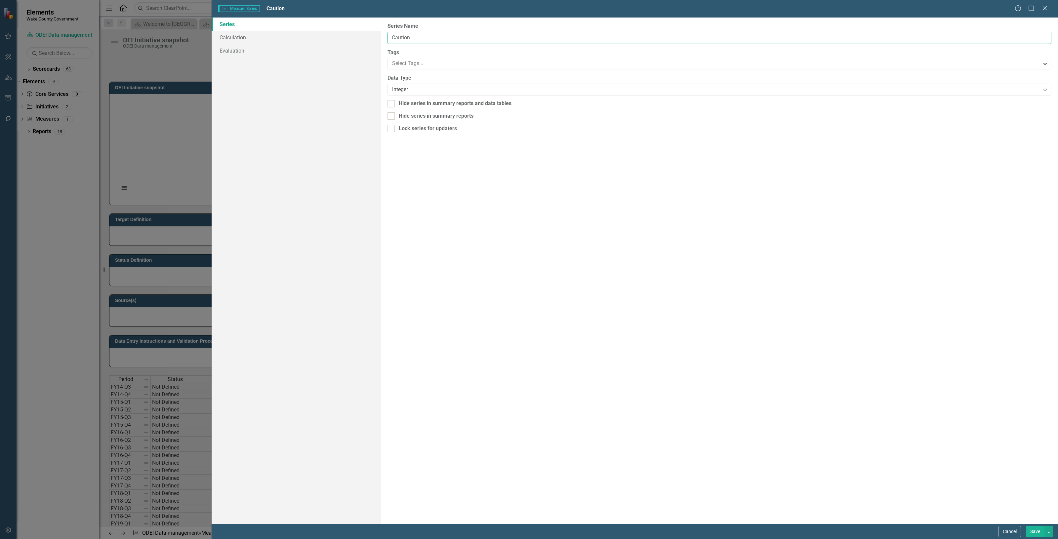
drag, startPoint x: 511, startPoint y: 38, endPoint x: 287, endPoint y: 28, distance: 224.7
click at [288, 28] on div "Series Calculation Evaluation From this page, you can edit the name, type, and …" at bounding box center [635, 271] width 846 height 506
type input "in progress"
click at [1030, 534] on button "Save" at bounding box center [1035, 532] width 19 height 12
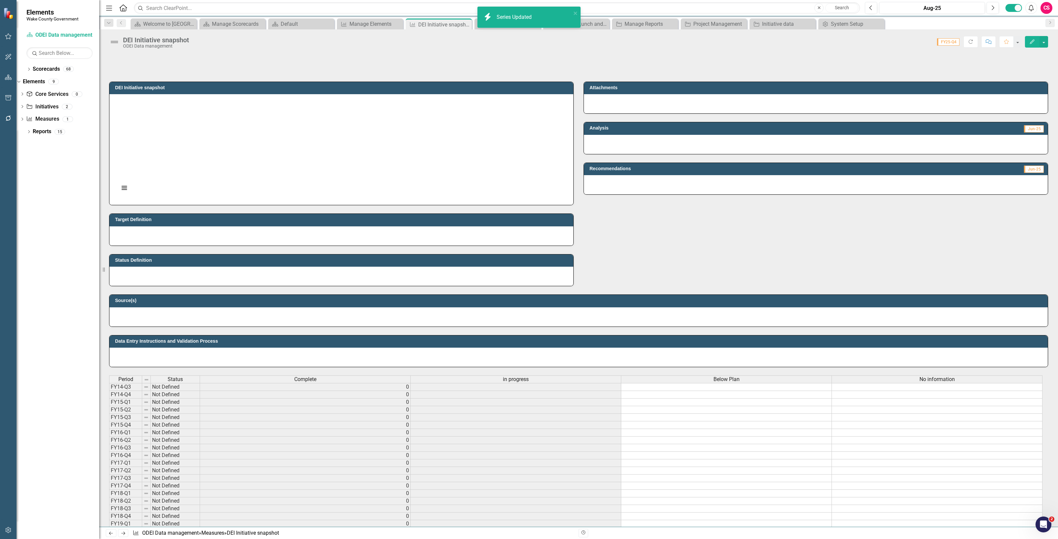
click at [679, 383] on div "Below Plan" at bounding box center [726, 379] width 210 height 7
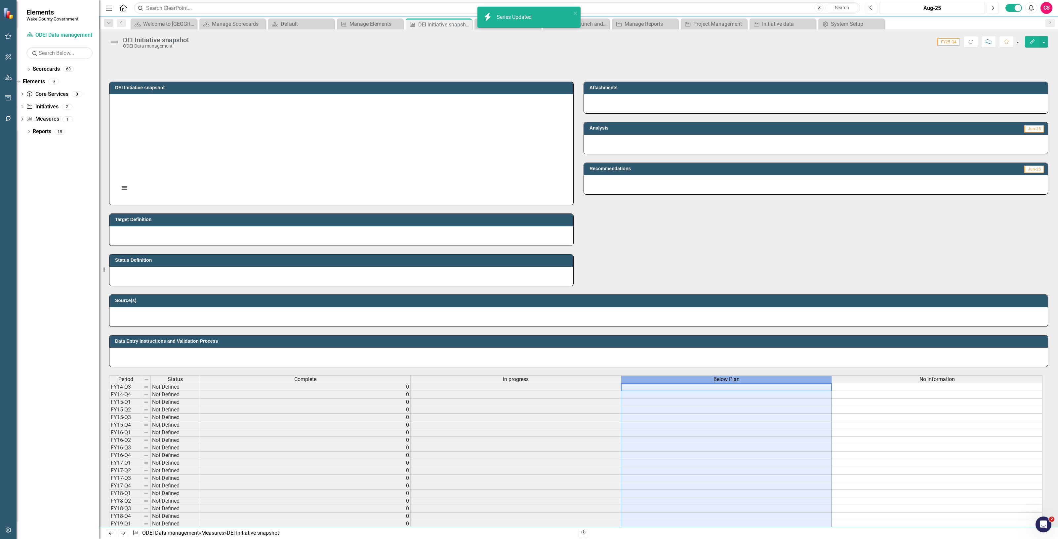
click at [678, 383] on div "Below Plan" at bounding box center [726, 379] width 210 height 7
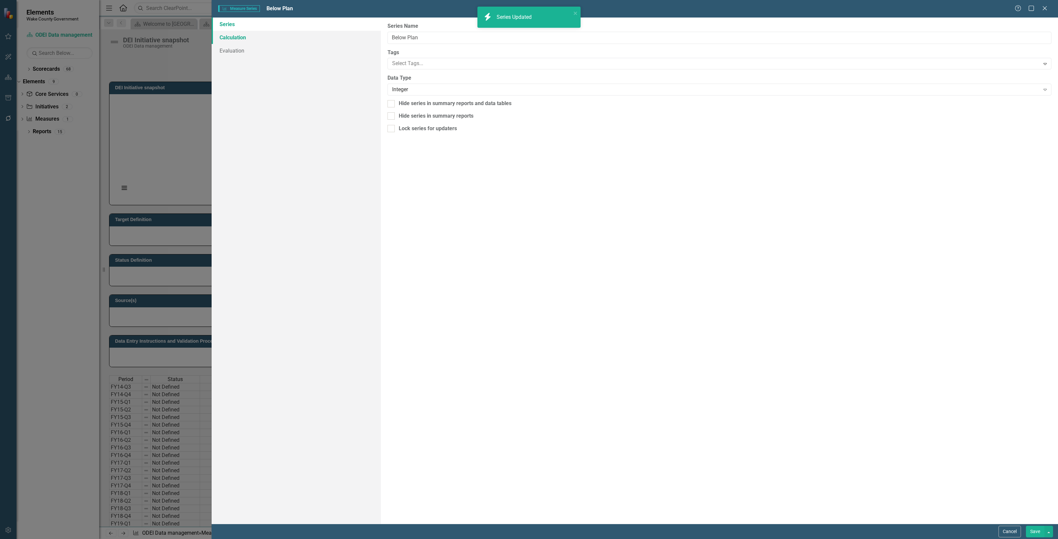
click at [229, 37] on link "Calculation" at bounding box center [296, 37] width 169 height 13
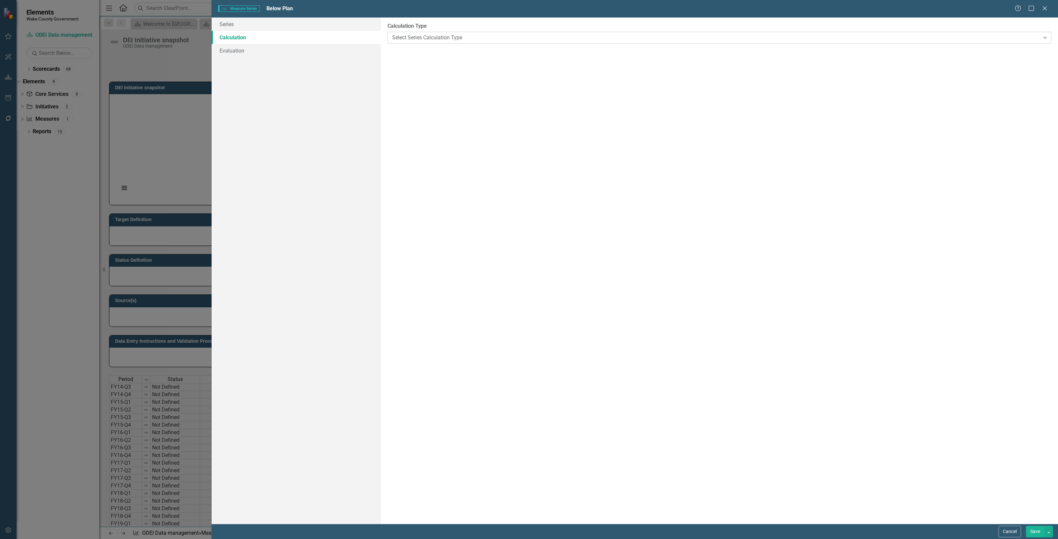
click at [394, 32] on div "Select Series Calculation Type Expand" at bounding box center [719, 38] width 664 height 12
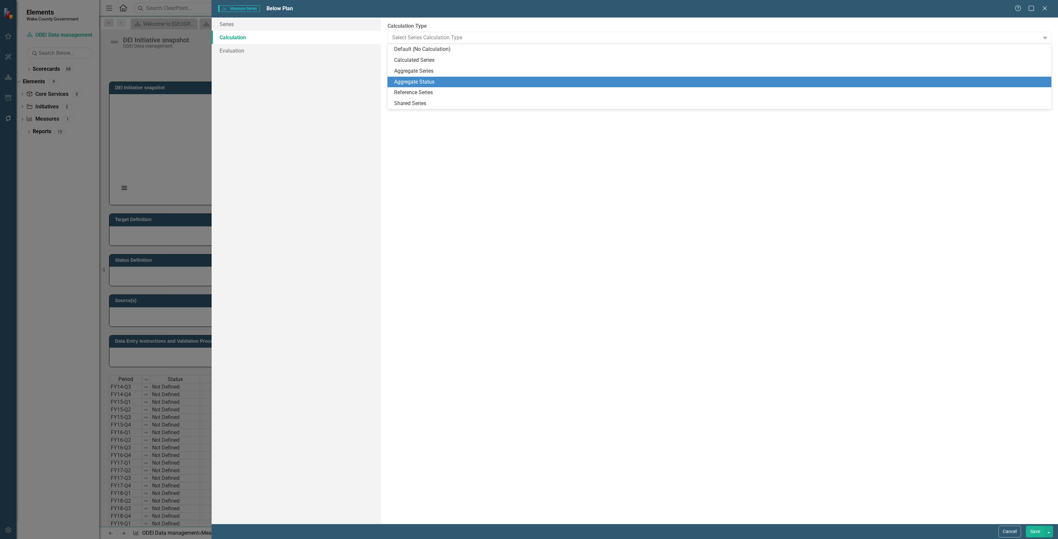
click at [436, 83] on div "Aggregate Status" at bounding box center [720, 82] width 653 height 8
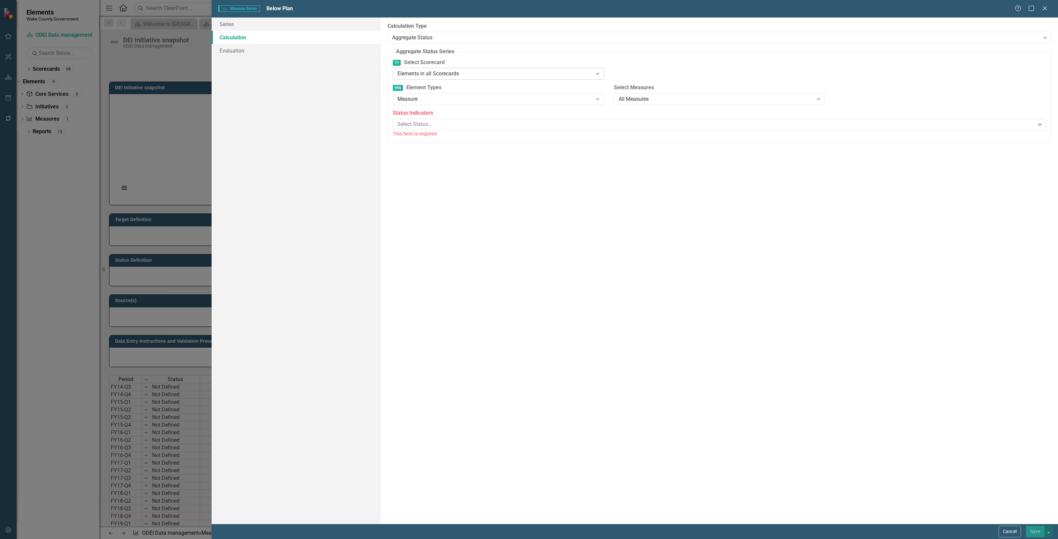
click at [438, 75] on div "Elements in all Scorecards" at bounding box center [494, 74] width 195 height 8
click at [437, 98] on div "Measure" at bounding box center [494, 100] width 195 height 8
click at [435, 128] on div at bounding box center [715, 124] width 640 height 9
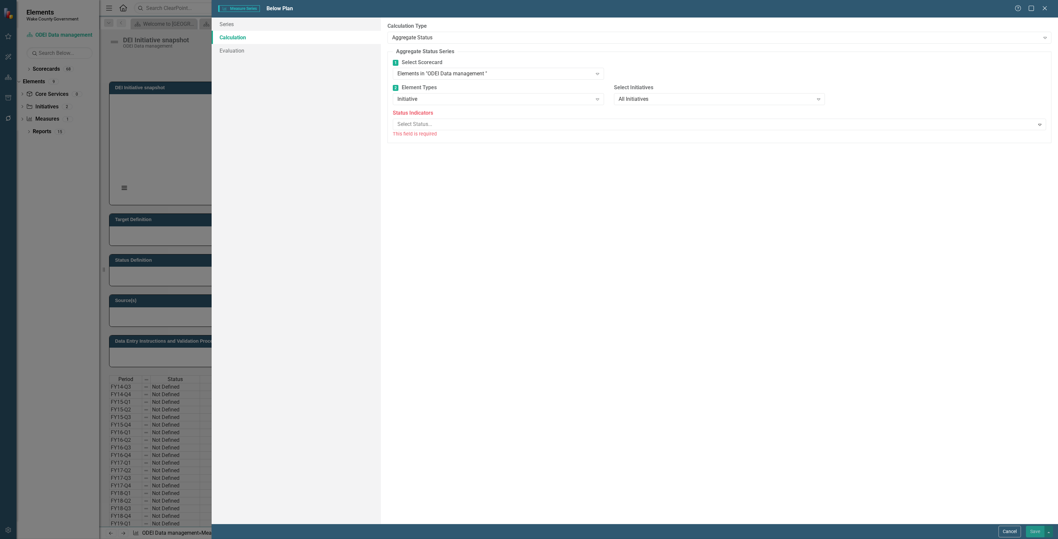
scroll to position [41, 0]
drag, startPoint x: 439, startPoint y: 187, endPoint x: 436, endPoint y: 182, distance: 5.3
click at [476, 131] on div "Significant Obstacles" at bounding box center [719, 134] width 651 height 30
click at [494, 107] on div "2 Element Types Initiative Expand" at bounding box center [498, 96] width 221 height 25
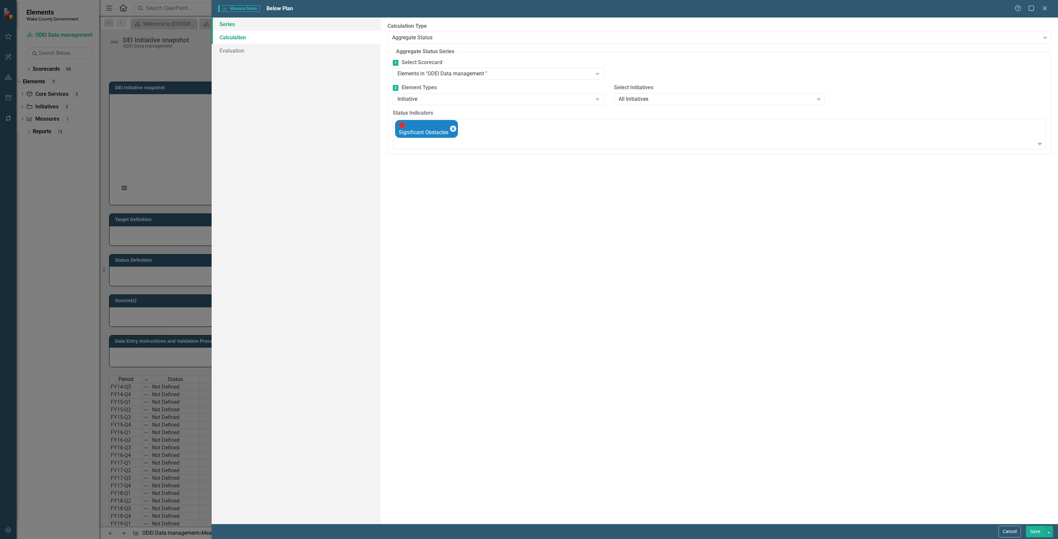
click at [277, 26] on link "Series" at bounding box center [296, 24] width 169 height 13
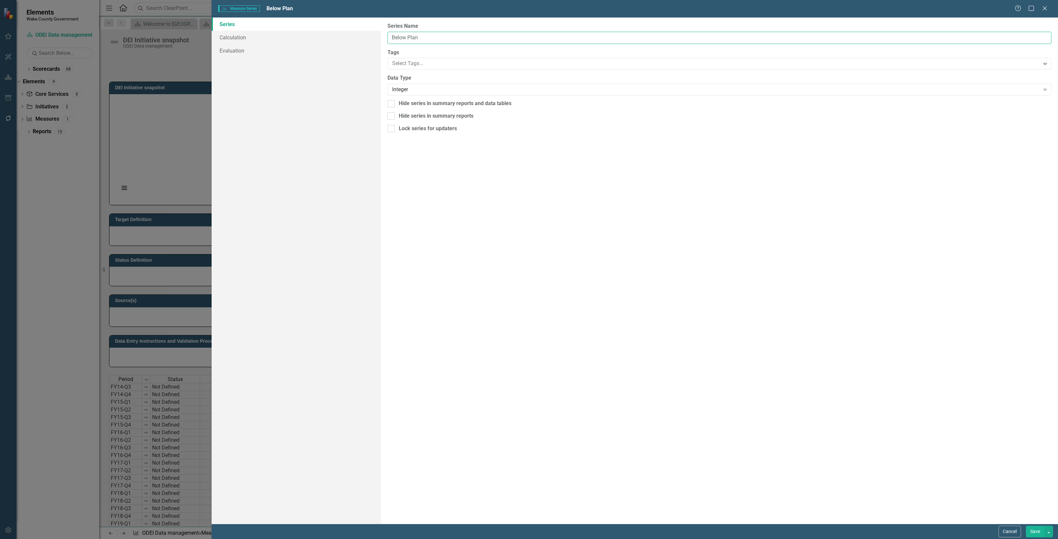
drag, startPoint x: 458, startPoint y: 31, endPoint x: 370, endPoint y: 26, distance: 88.7
click at [370, 25] on div "Series Calculation Evaluation From this page, you can edit the name, type, and …" at bounding box center [635, 271] width 846 height 506
type input "Significant obstacles"
click at [1030, 537] on button "Save" at bounding box center [1035, 532] width 19 height 12
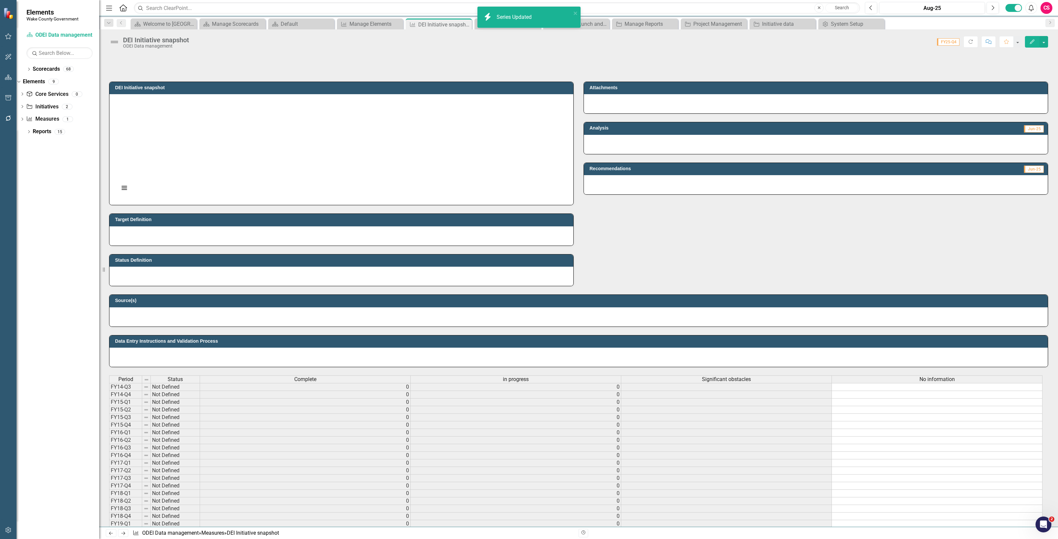
click at [907, 381] on div "No information" at bounding box center [937, 379] width 210 height 7
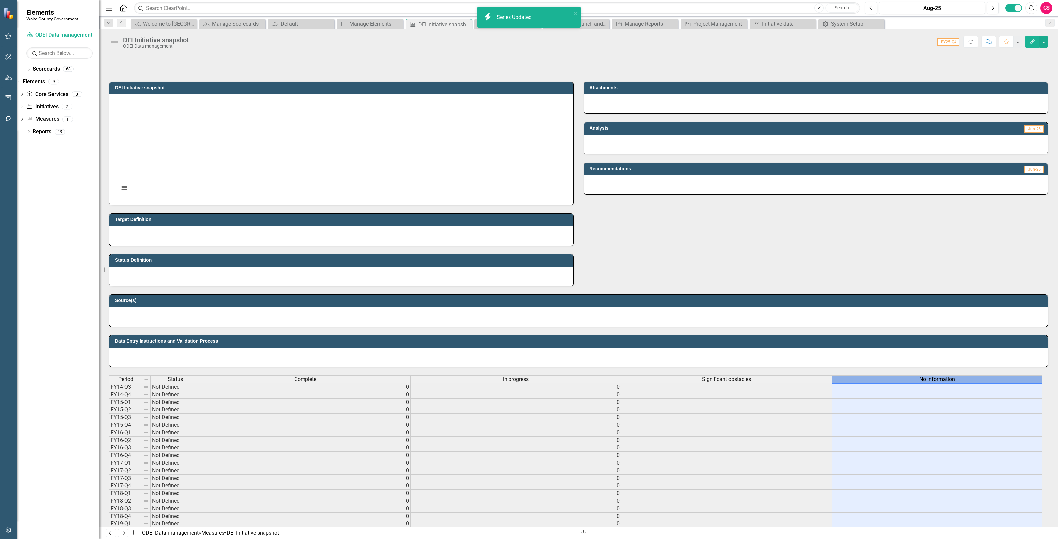
scroll to position [0, 4]
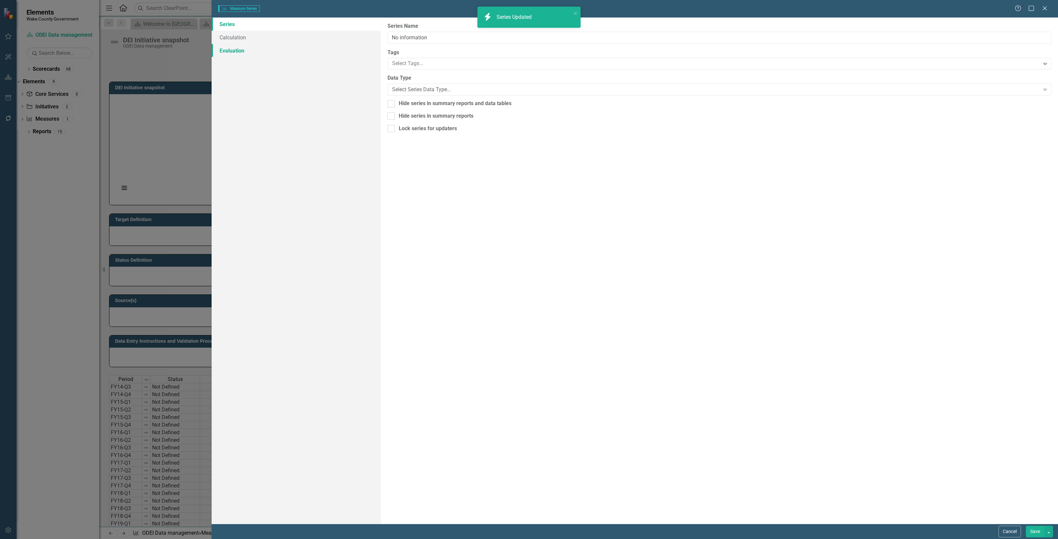
click at [255, 45] on link "Evaluation" at bounding box center [296, 50] width 169 height 13
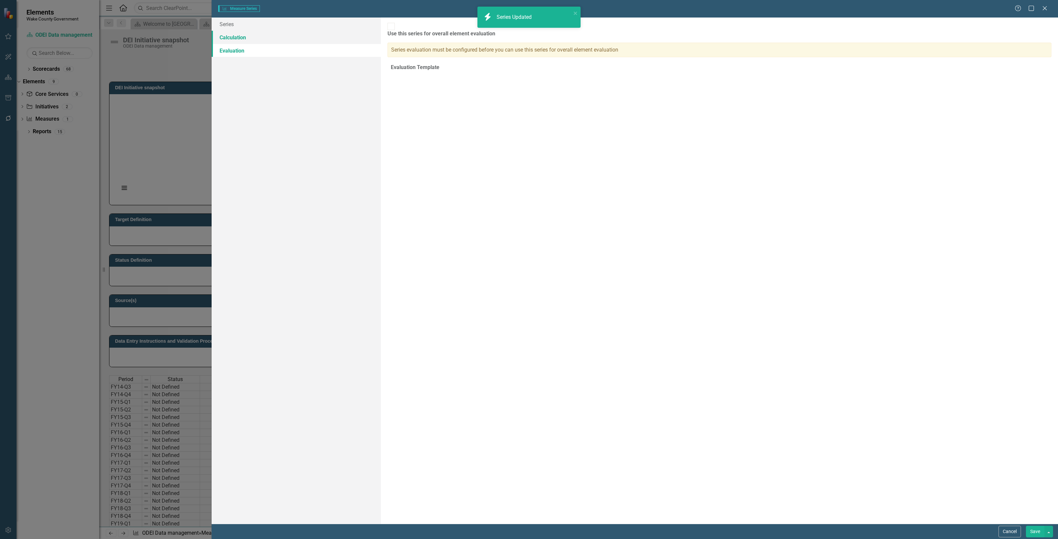
click at [252, 37] on link "Calculation" at bounding box center [296, 37] width 169 height 13
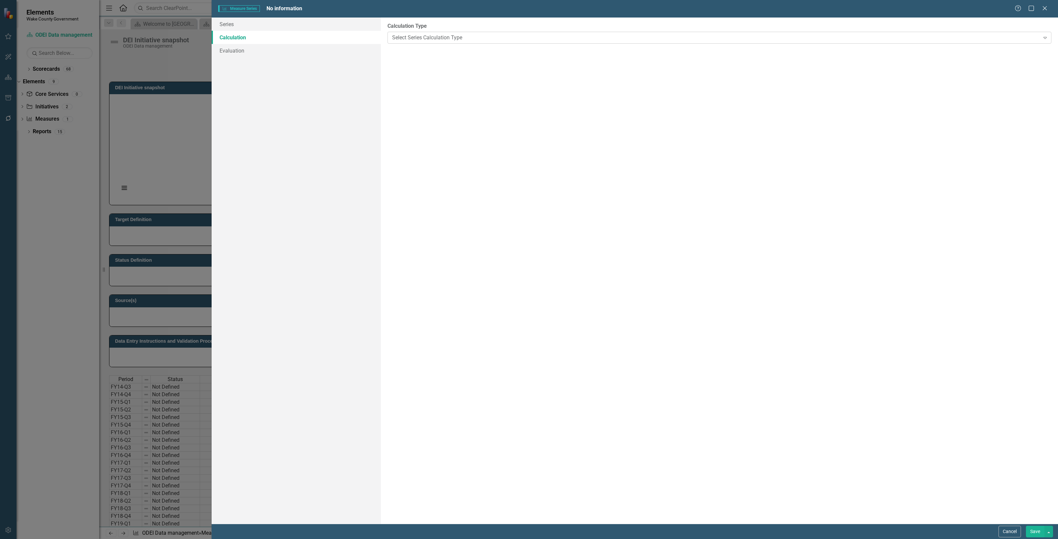
click at [413, 40] on div "Select Series Calculation Type" at bounding box center [716, 38] width 648 height 8
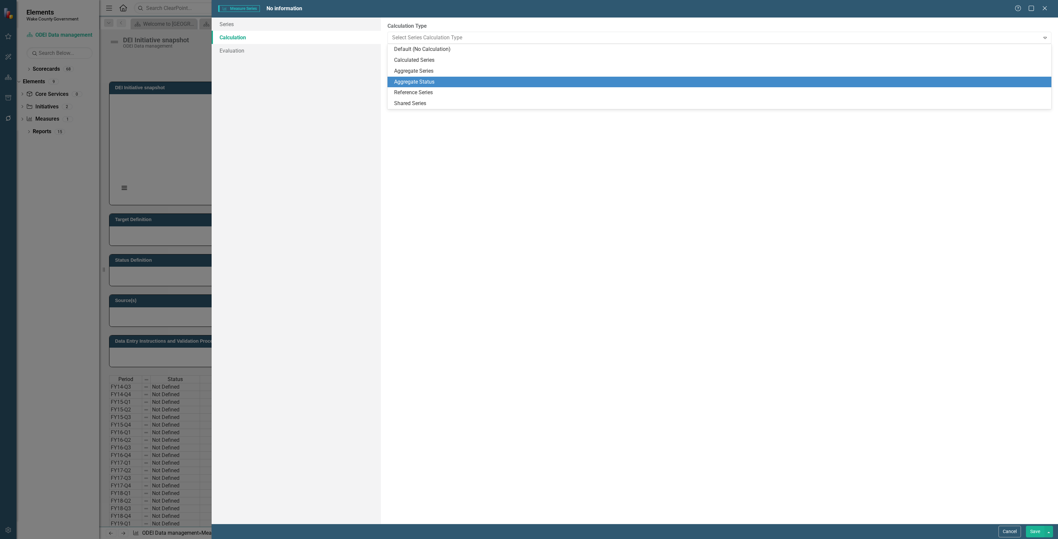
click at [422, 80] on div "Aggregate Status" at bounding box center [720, 82] width 653 height 8
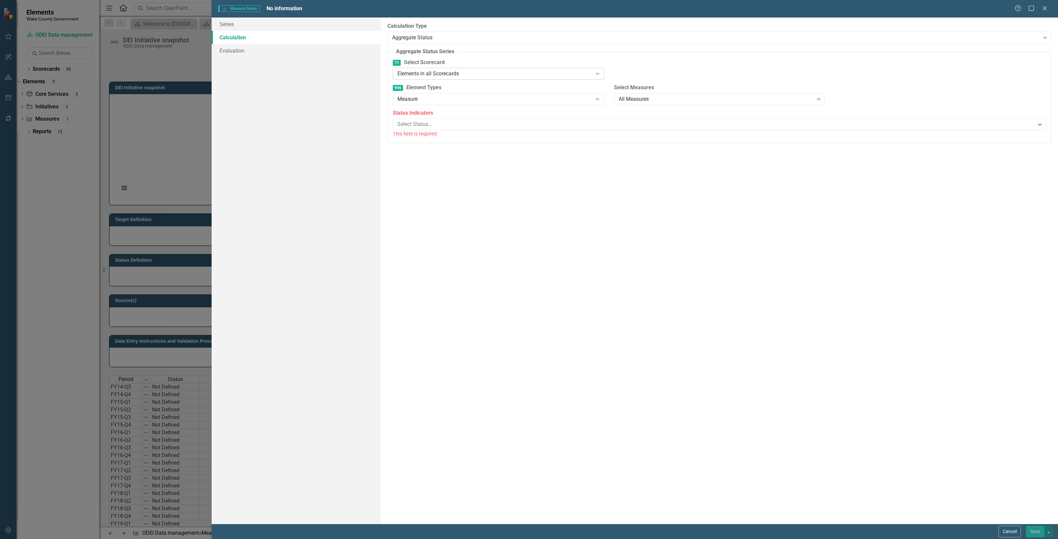
click at [418, 77] on div "Elements in all Scorecards" at bounding box center [494, 74] width 195 height 8
click at [424, 99] on div "Measure" at bounding box center [494, 100] width 195 height 8
click at [422, 130] on div "Select Status..." at bounding box center [714, 124] width 640 height 10
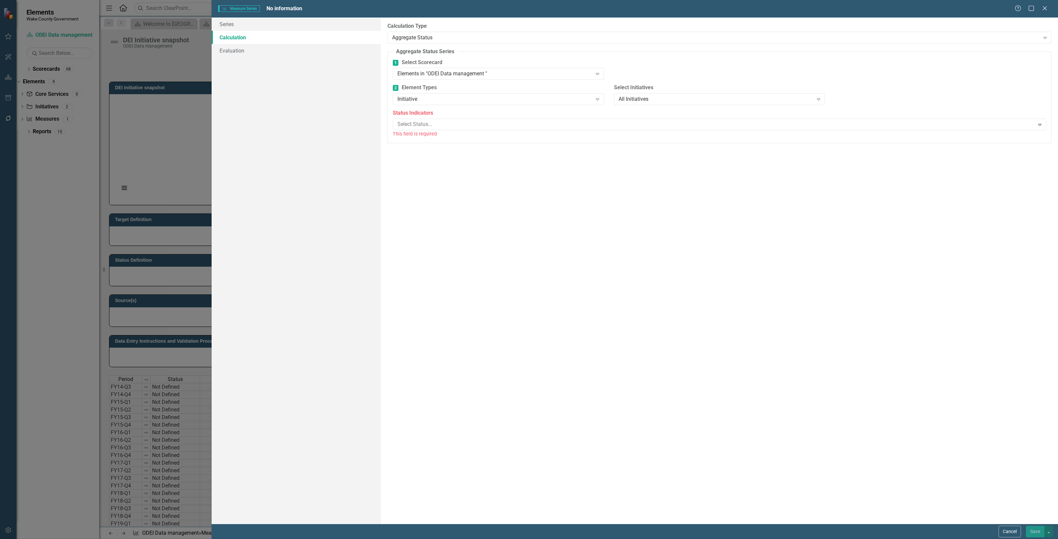
scroll to position [41, 0]
click at [1033, 530] on button "Save" at bounding box center [1035, 532] width 19 height 12
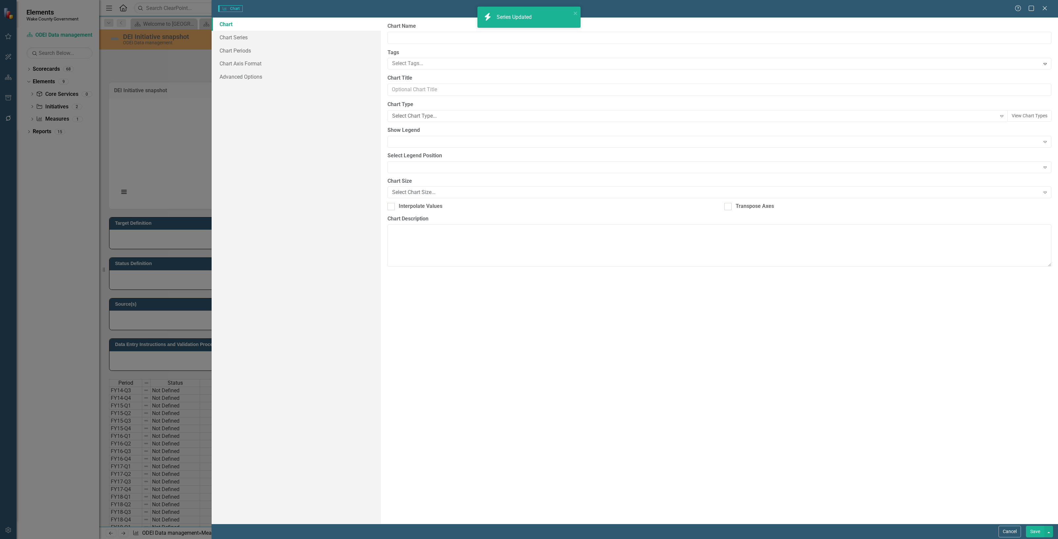
type input "DEI Initiative snapshot"
click at [445, 118] on div "Wake - Stacked Column" at bounding box center [694, 116] width 604 height 8
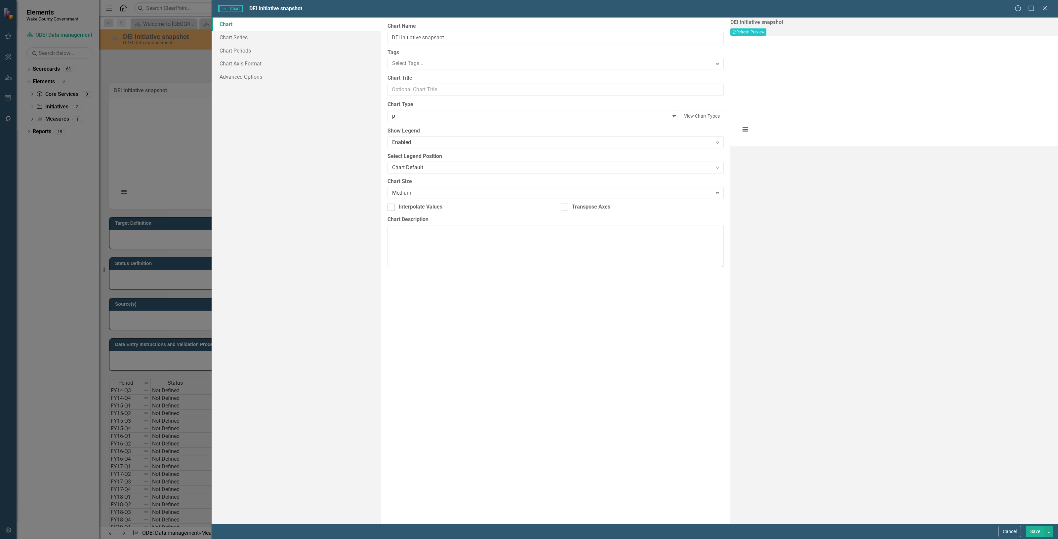
scroll to position [0, 0]
type input "pie"
drag, startPoint x: 419, startPoint y: 139, endPoint x: 409, endPoint y: 159, distance: 21.7
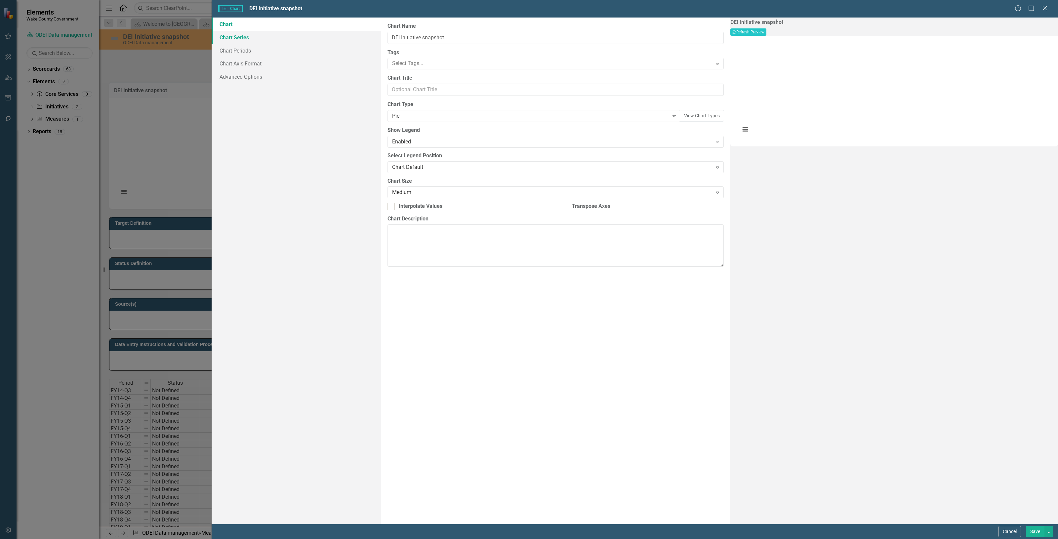
click at [283, 32] on link "Chart Series" at bounding box center [296, 37] width 169 height 13
click at [716, 49] on icon "Activate" at bounding box center [718, 51] width 5 height 4
click at [714, 71] on button "Activate" at bounding box center [719, 75] width 10 height 9
drag, startPoint x: 703, startPoint y: 88, endPoint x: 700, endPoint y: 94, distance: 7.2
click at [703, 88] on div "Significant obstacles Activate" at bounding box center [555, 95] width 336 height 16
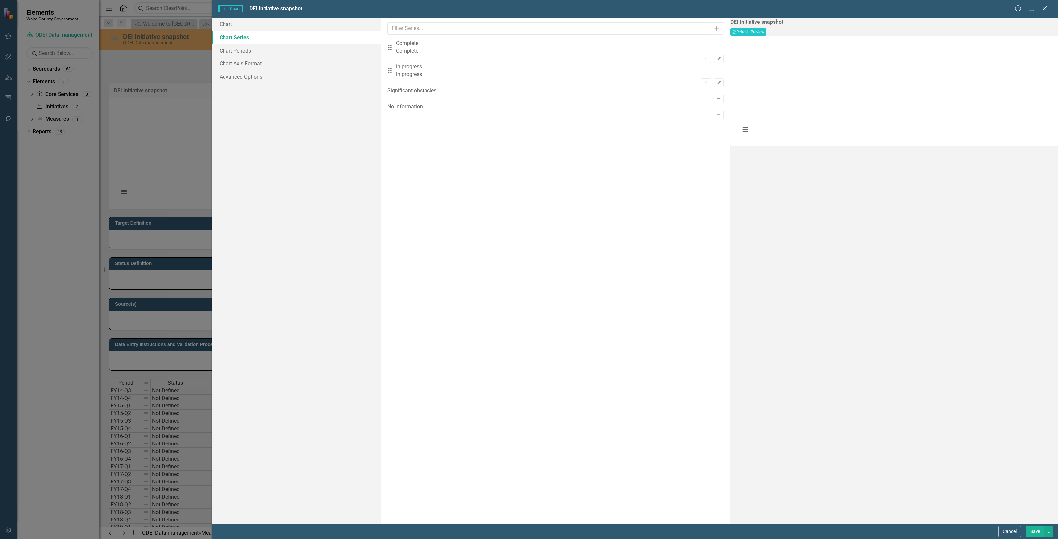
click at [716, 97] on icon "Activate" at bounding box center [718, 99] width 5 height 4
click at [714, 119] on button "Activate" at bounding box center [719, 122] width 10 height 9
click at [716, 57] on icon "Edit" at bounding box center [718, 59] width 5 height 4
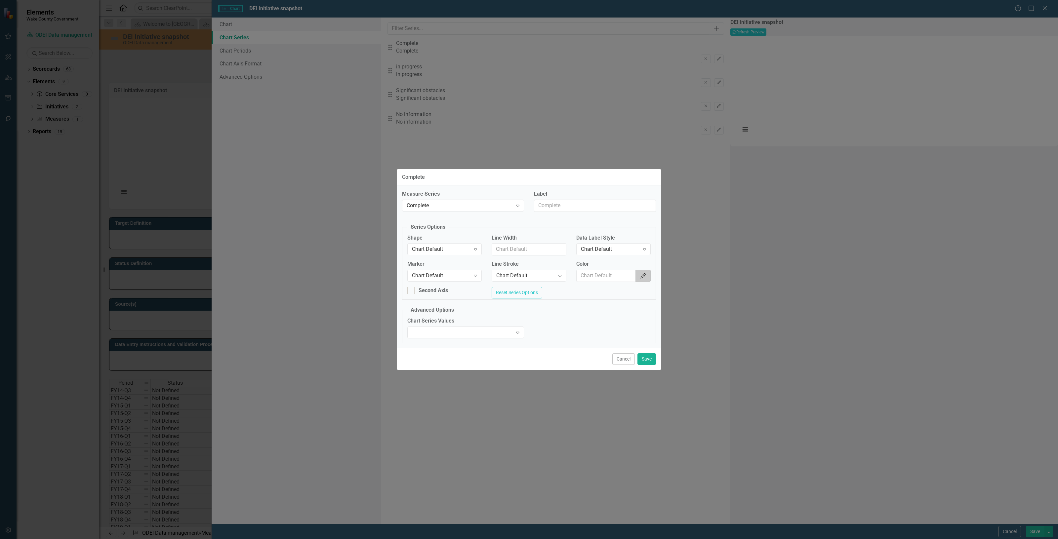
click at [646, 277] on button "Color Picker" at bounding box center [642, 276] width 15 height 12
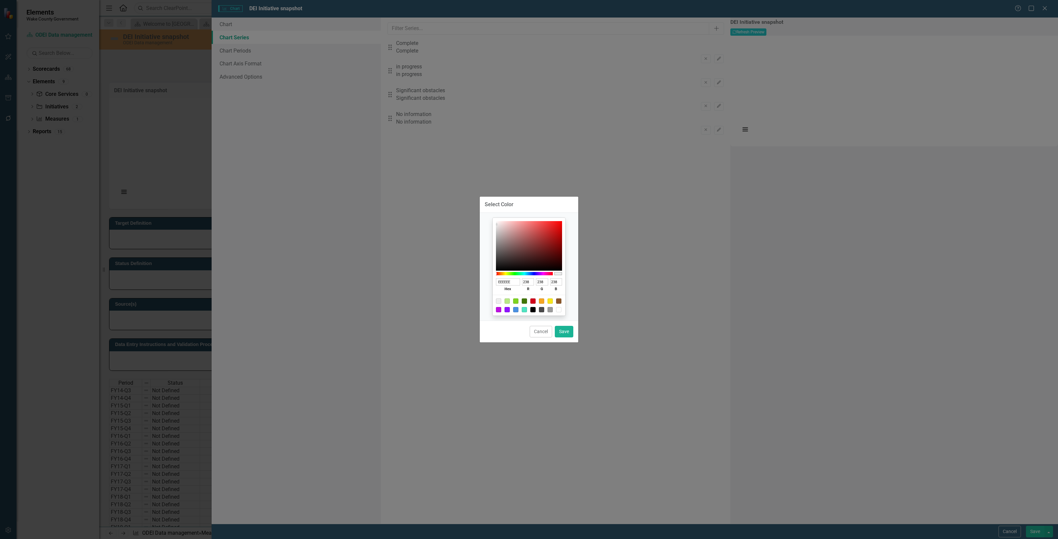
drag, startPoint x: 525, startPoint y: 299, endPoint x: 534, endPoint y: 306, distance: 11.8
click at [526, 299] on div at bounding box center [524, 300] width 5 height 5
type input "417505"
type input "65"
type input "117"
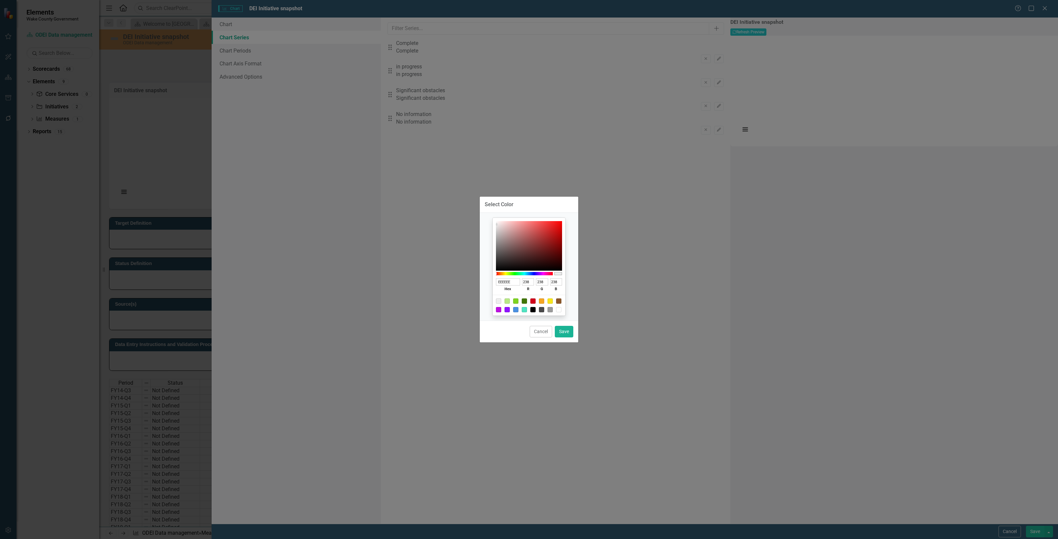
type input "5"
click at [565, 333] on button "Save" at bounding box center [564, 332] width 19 height 12
type input "#417505"
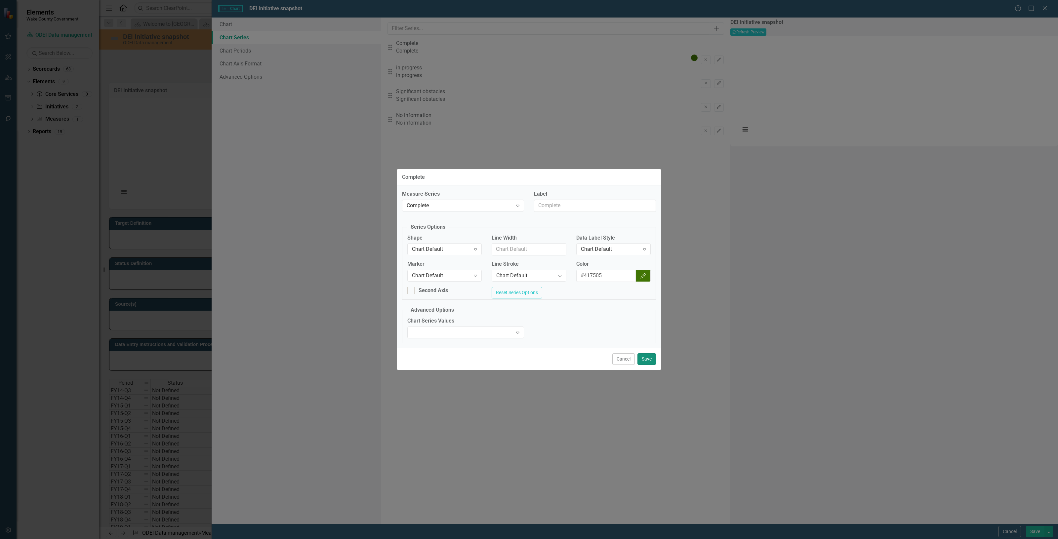
click at [647, 359] on button "Save" at bounding box center [646, 359] width 19 height 12
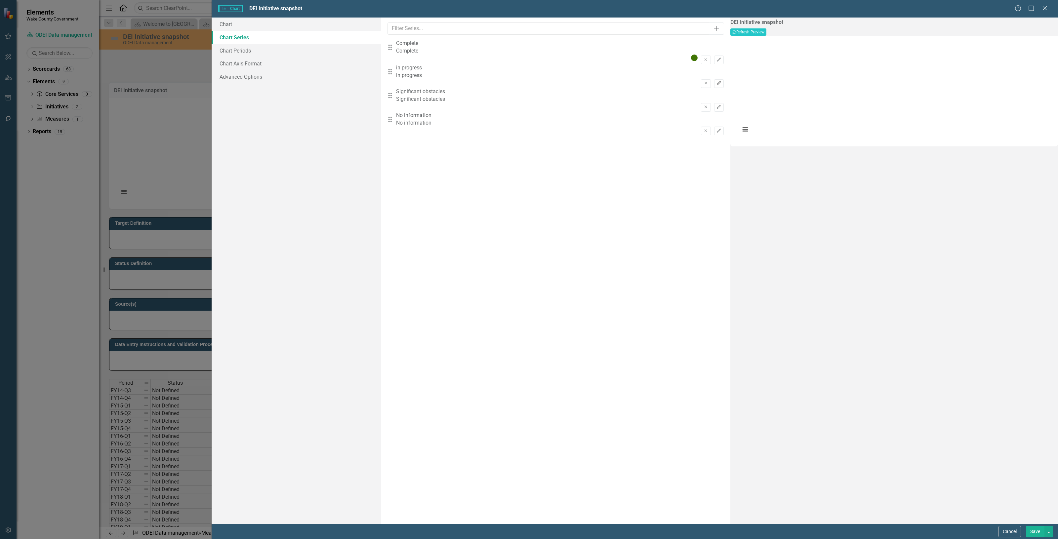
click at [716, 81] on icon "Edit" at bounding box center [718, 83] width 5 height 4
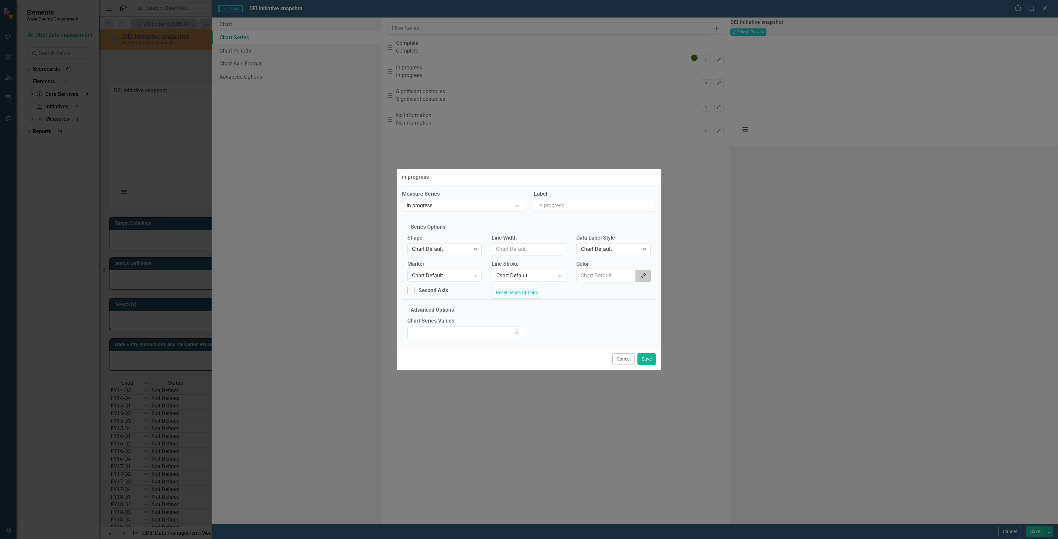
click at [646, 272] on button "Color Picker" at bounding box center [642, 276] width 15 height 12
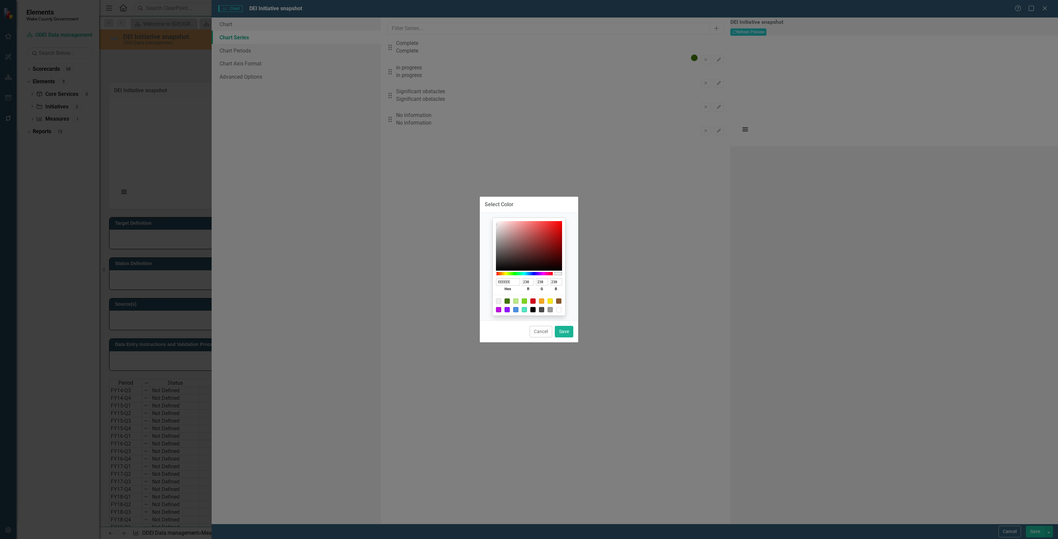
click at [525, 297] on div at bounding box center [528, 305] width 73 height 21
click at [525, 301] on div at bounding box center [524, 300] width 5 height 5
type input "7ED321"
type input "126"
type input "211"
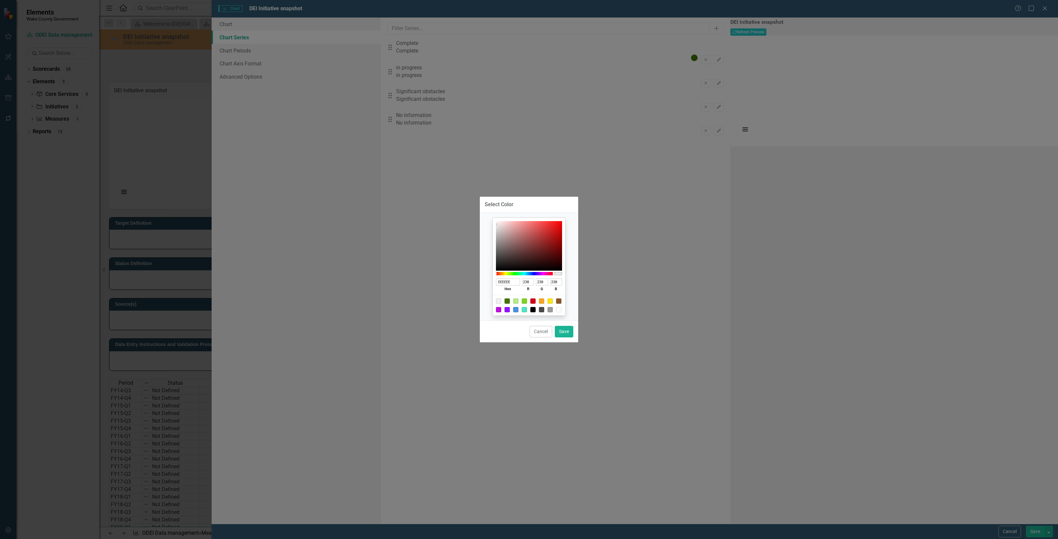
type input "33"
drag, startPoint x: 561, startPoint y: 331, endPoint x: 589, endPoint y: 332, distance: 28.1
click at [562, 331] on button "Save" at bounding box center [564, 332] width 19 height 12
type input "#7ed321"
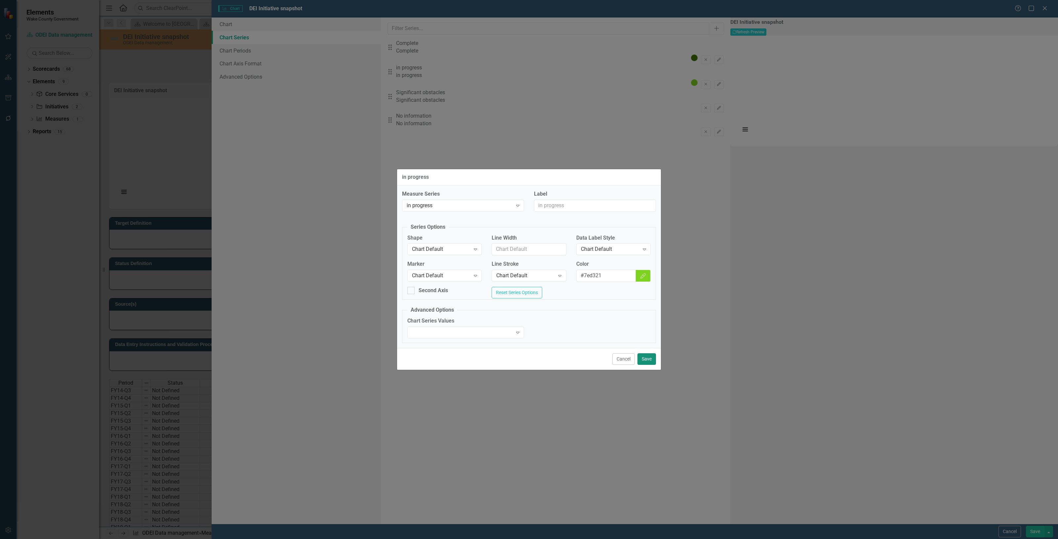
click at [656, 363] on div "Cancel Save" at bounding box center [529, 359] width 264 height 22
drag, startPoint x: 645, startPoint y: 352, endPoint x: 652, endPoint y: 357, distance: 8.7
click at [647, 352] on div "Cancel Save" at bounding box center [529, 359] width 264 height 22
click at [651, 357] on button "Save" at bounding box center [646, 359] width 19 height 12
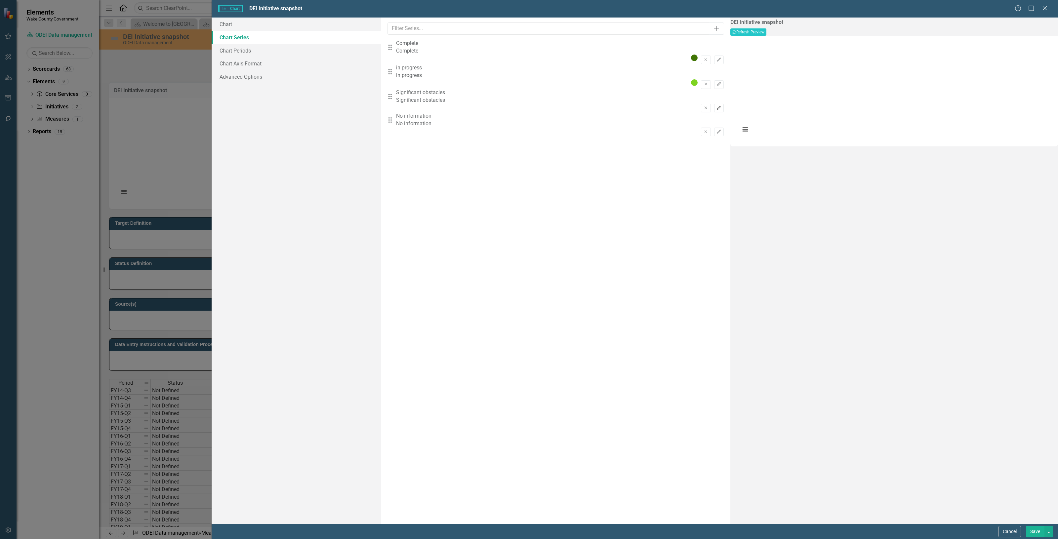
click at [714, 104] on button "Edit" at bounding box center [719, 108] width 10 height 9
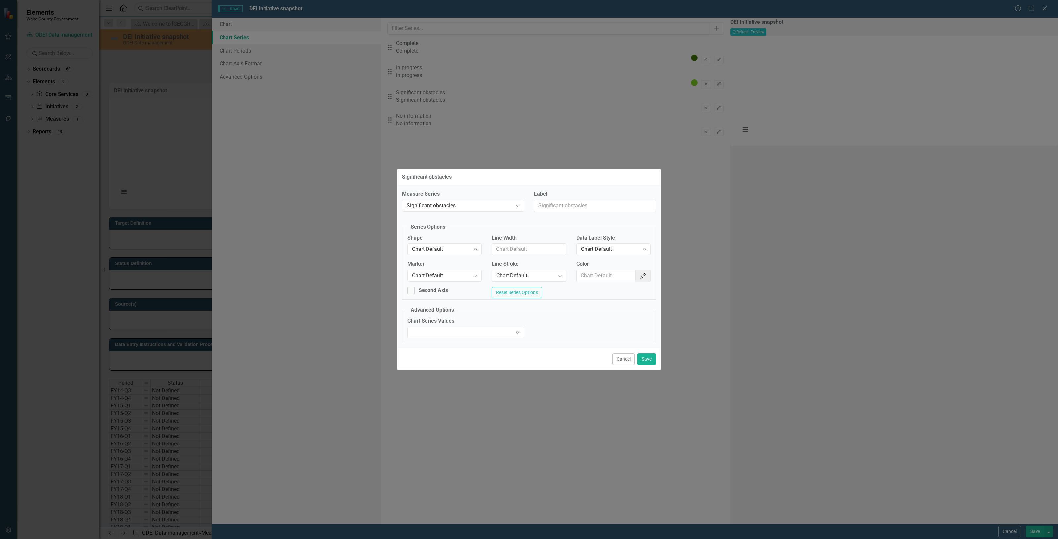
click at [644, 266] on div "Color Color Picker" at bounding box center [613, 270] width 74 height 21
click at [644, 271] on button "Color Picker" at bounding box center [642, 276] width 15 height 12
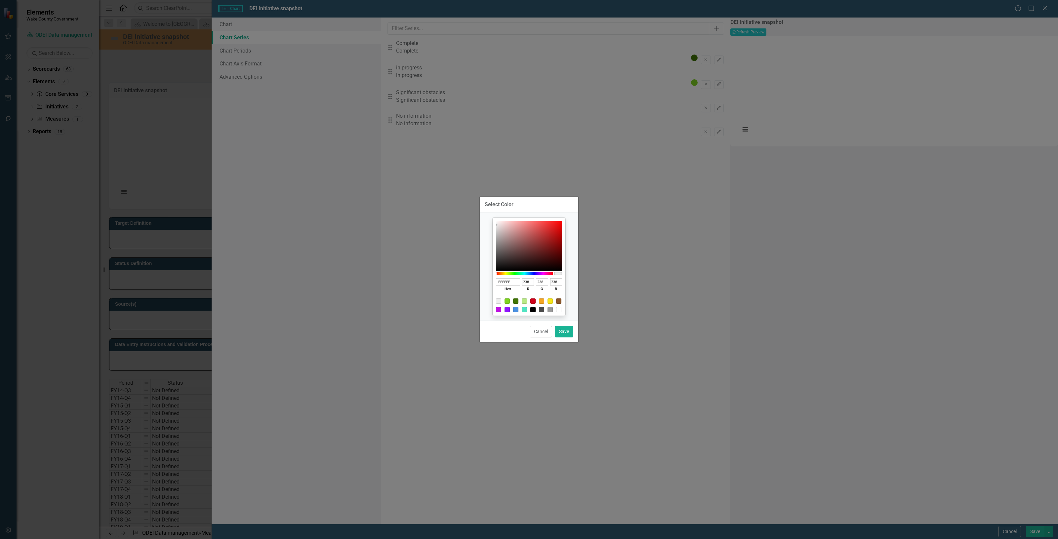
click at [536, 302] on div at bounding box center [528, 305] width 73 height 21
click at [534, 302] on div at bounding box center [532, 300] width 5 height 5
type input "D0021B"
type input "208"
type input "2"
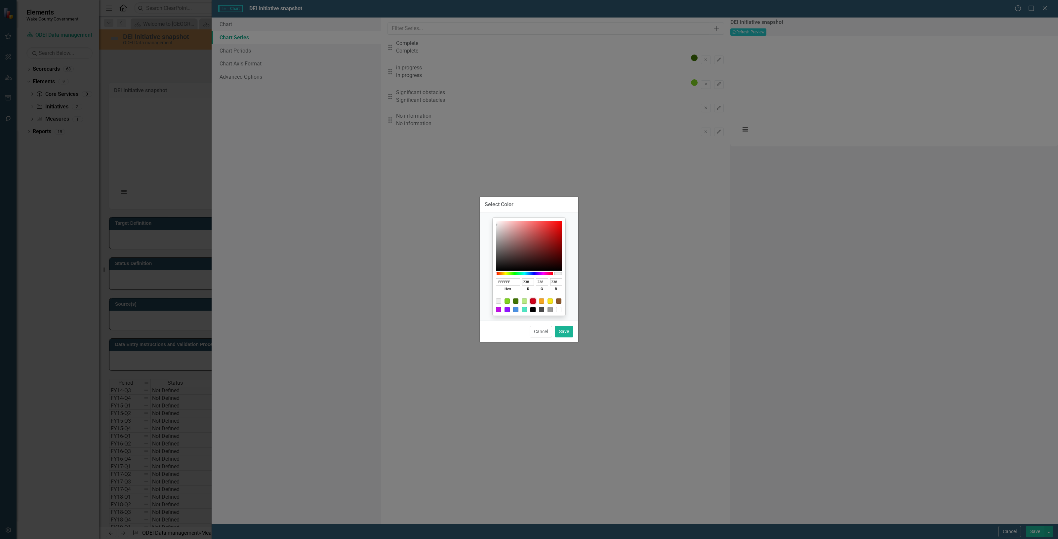
type input "27"
click at [569, 332] on button "Save" at bounding box center [564, 332] width 19 height 12
type input "#d0021b"
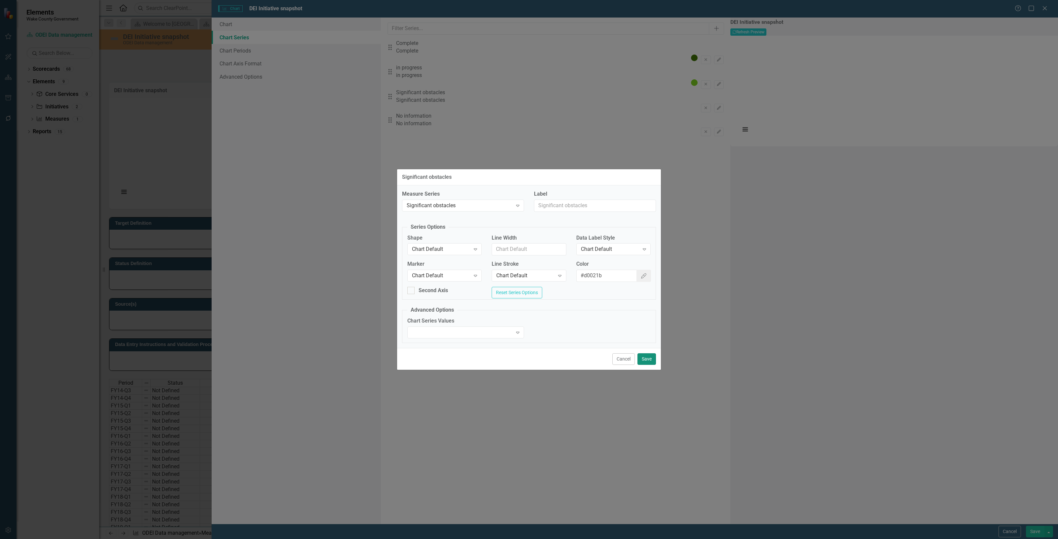
click at [644, 361] on button "Save" at bounding box center [646, 359] width 19 height 12
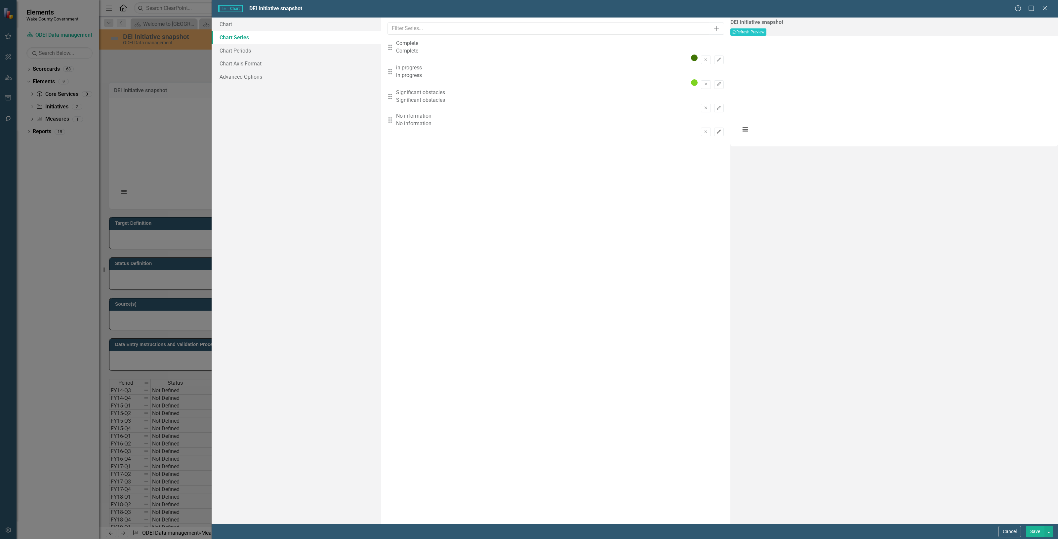
click at [714, 128] on button "Edit" at bounding box center [719, 132] width 10 height 9
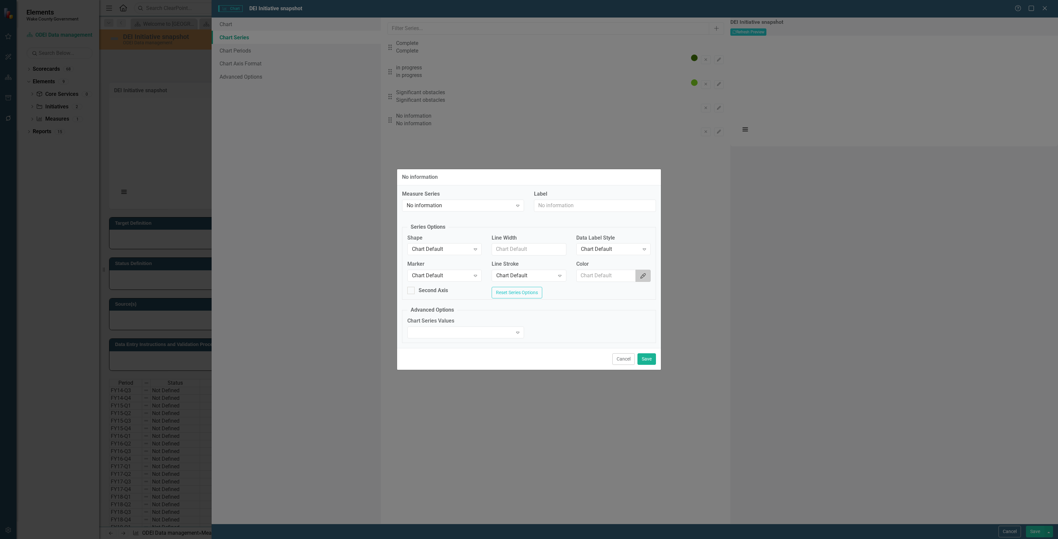
click at [647, 270] on button "Color Picker" at bounding box center [642, 276] width 15 height 12
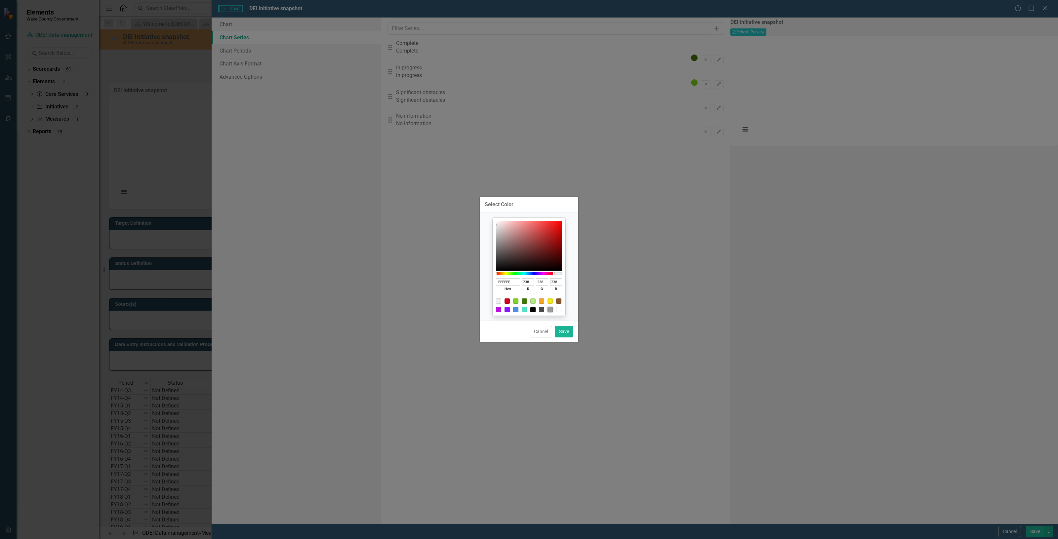
click at [550, 311] on div at bounding box center [549, 309] width 5 height 5
type input "9B9B9B"
type input "155"
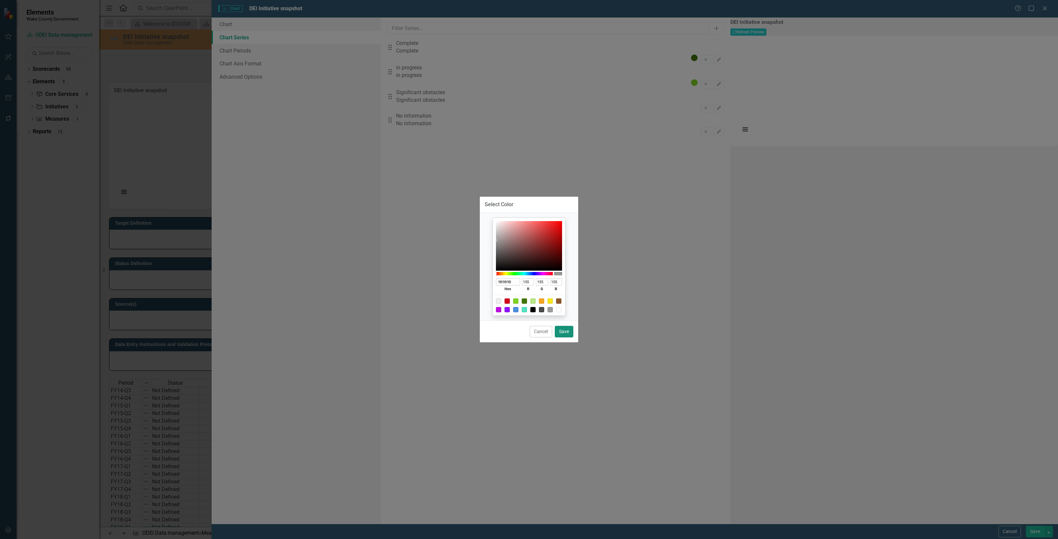
click at [565, 336] on button "Save" at bounding box center [564, 332] width 19 height 12
type input "#9b9b9b"
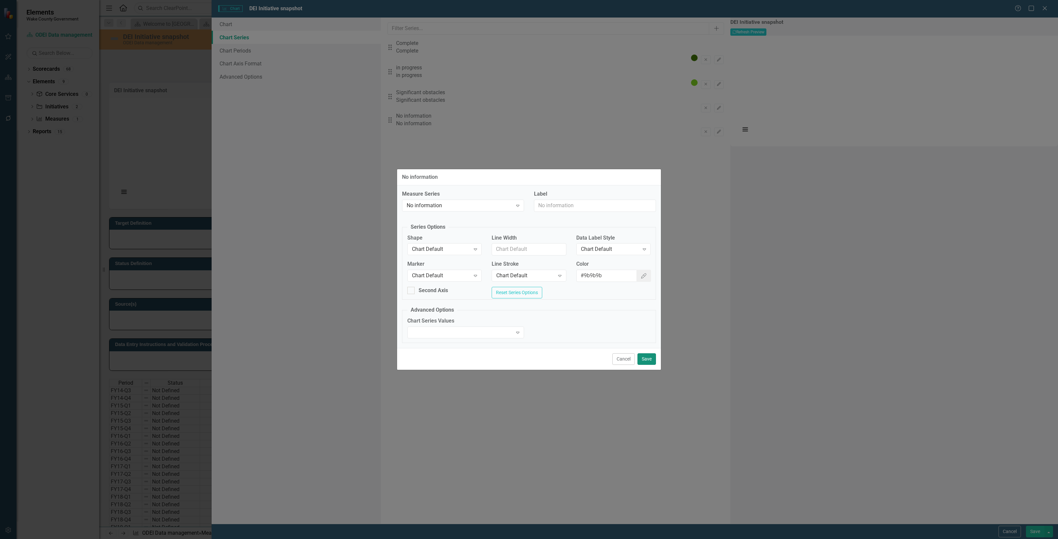
click at [652, 358] on button "Save" at bounding box center [646, 359] width 19 height 12
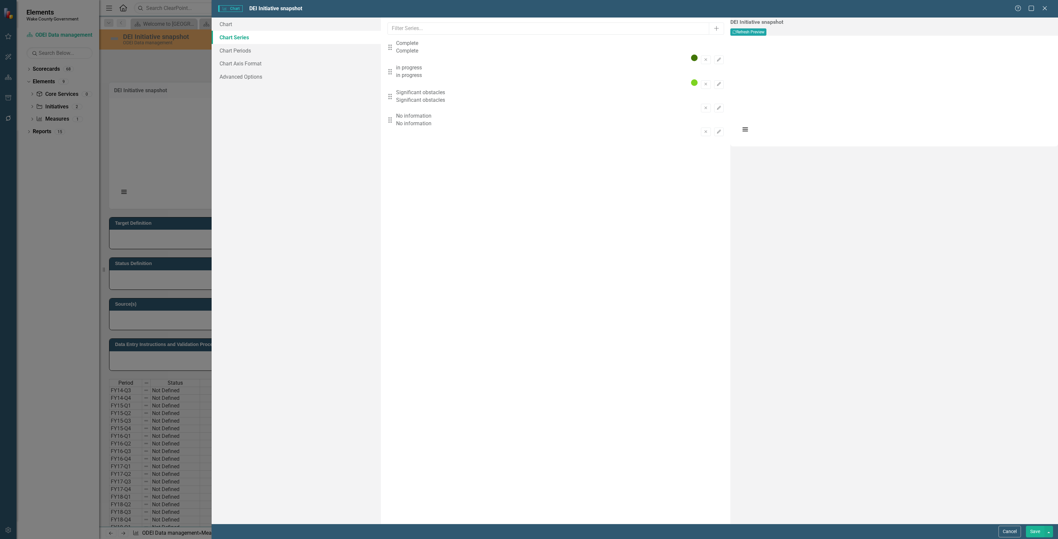
click at [736, 30] on icon "Recalculate" at bounding box center [734, 32] width 4 height 4
click at [1032, 530] on button "Save" at bounding box center [1035, 532] width 19 height 12
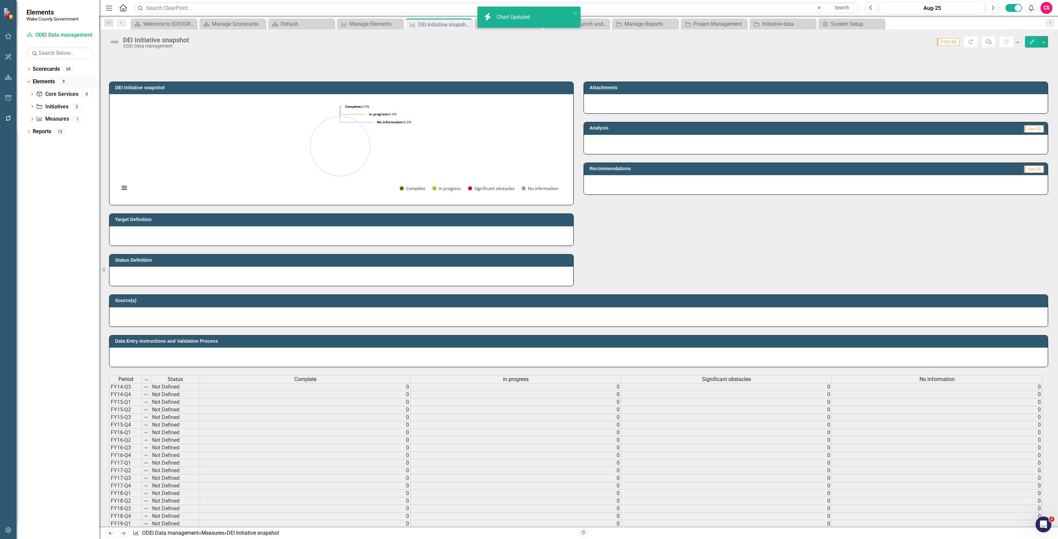
click at [46, 81] on link "Elements" at bounding box center [44, 82] width 22 height 8
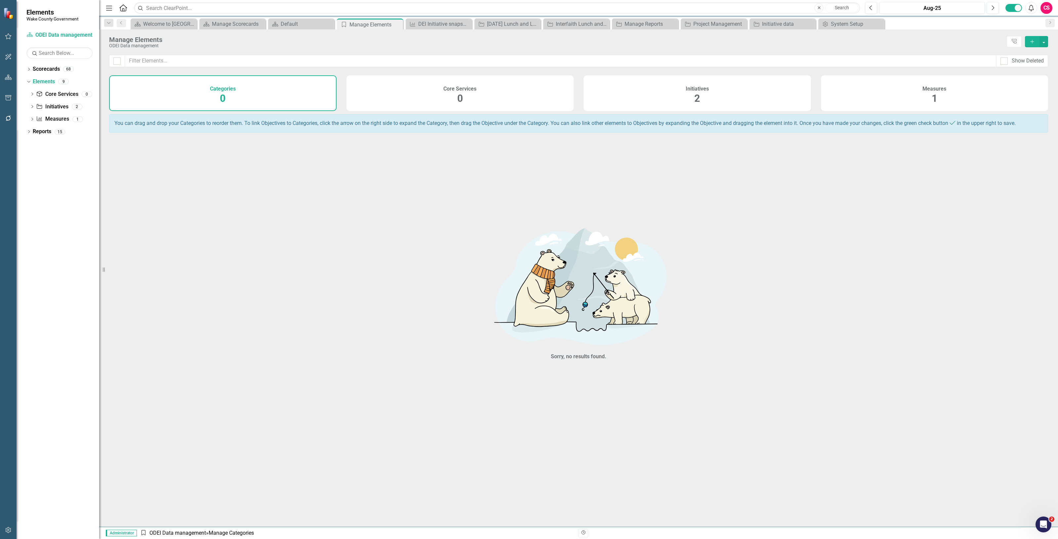
click at [897, 89] on div "Measures 1" at bounding box center [934, 93] width 227 height 36
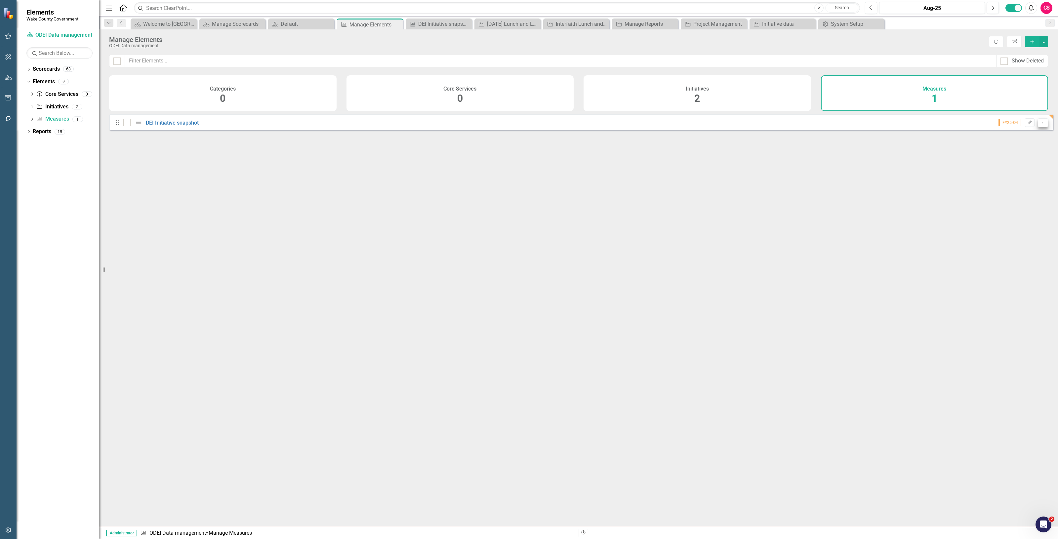
click at [1040, 125] on icon "Dropdown Menu" at bounding box center [1043, 122] width 6 height 4
click at [1021, 162] on link "Copy Duplicate Measure" at bounding box center [1012, 163] width 59 height 12
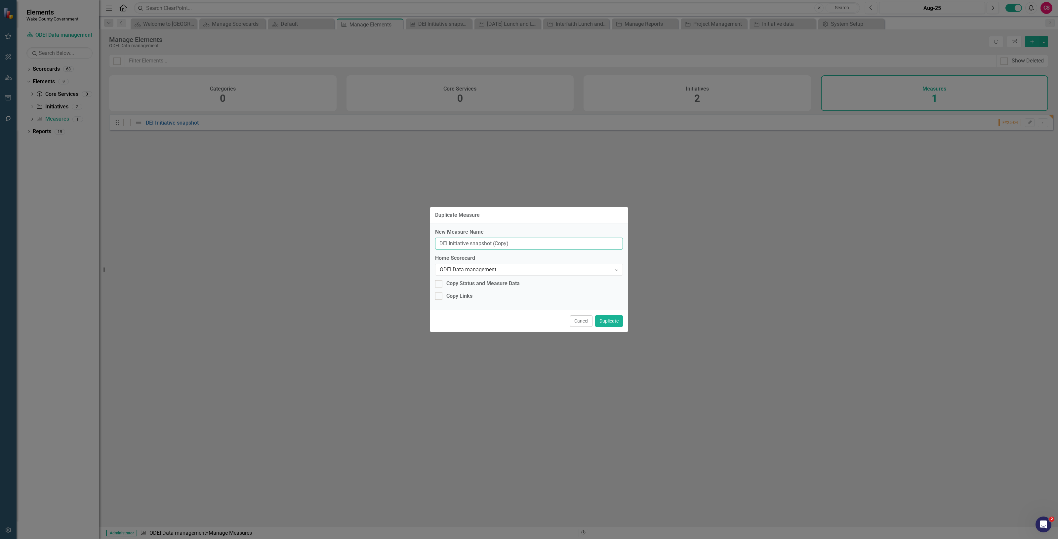
click at [461, 244] on input "DEI Initiative snapshot (Copy)" at bounding box center [529, 244] width 188 height 12
click at [541, 248] on input "DEI workplan snapshot (Copy)" at bounding box center [529, 244] width 188 height 12
type input "DEI workplan snapshot"
click at [615, 317] on button "Duplicate" at bounding box center [609, 321] width 28 height 12
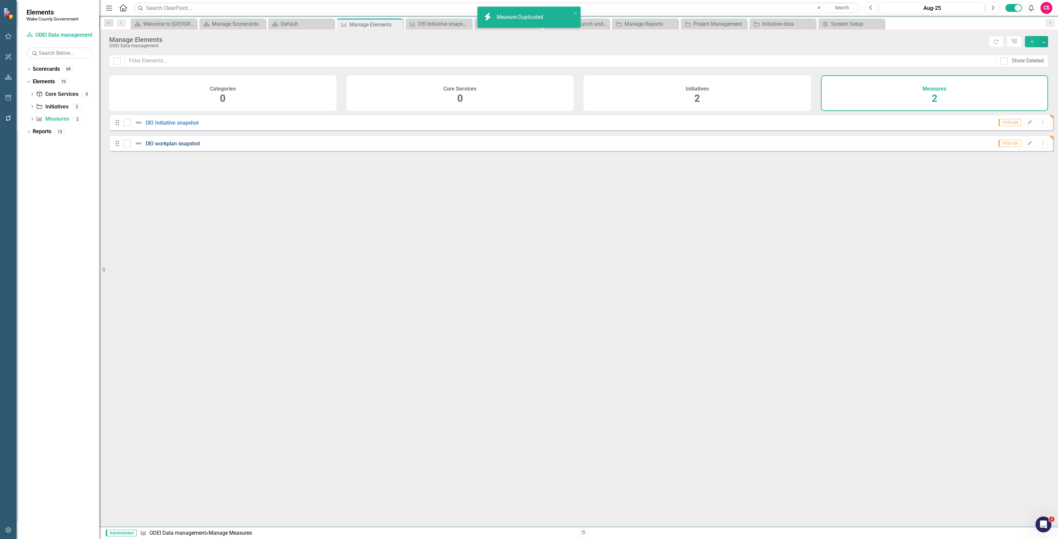
click at [184, 147] on link "DEI workplan snapshot" at bounding box center [173, 143] width 54 height 6
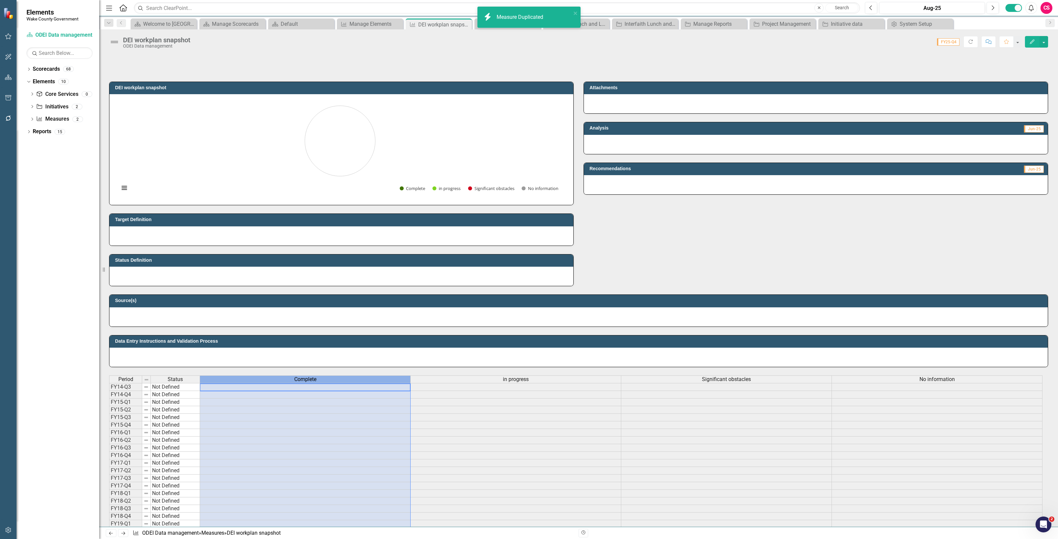
click at [249, 379] on div "Complete" at bounding box center [305, 379] width 210 height 7
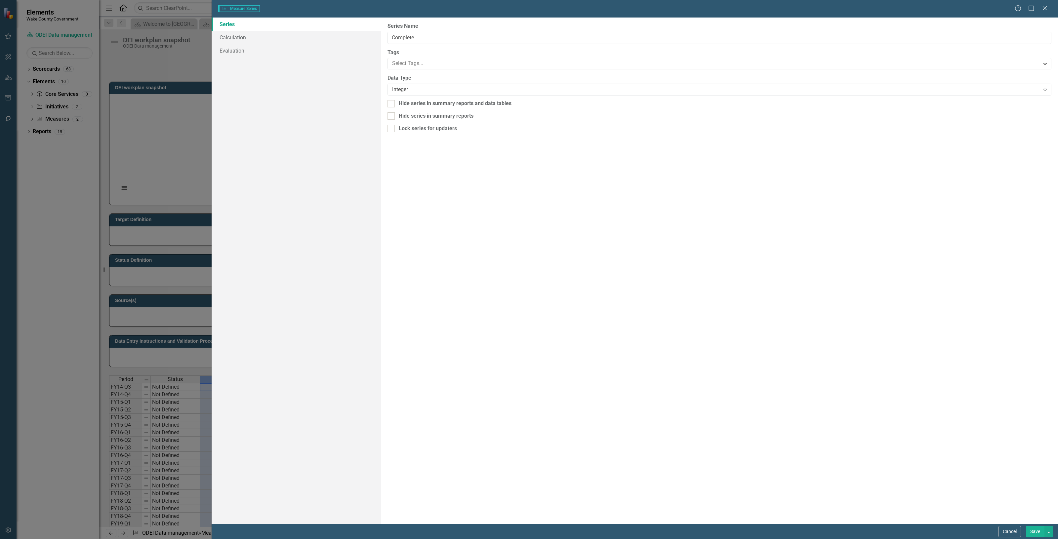
type input "Complete"
click at [231, 42] on link "Calculation" at bounding box center [296, 37] width 169 height 13
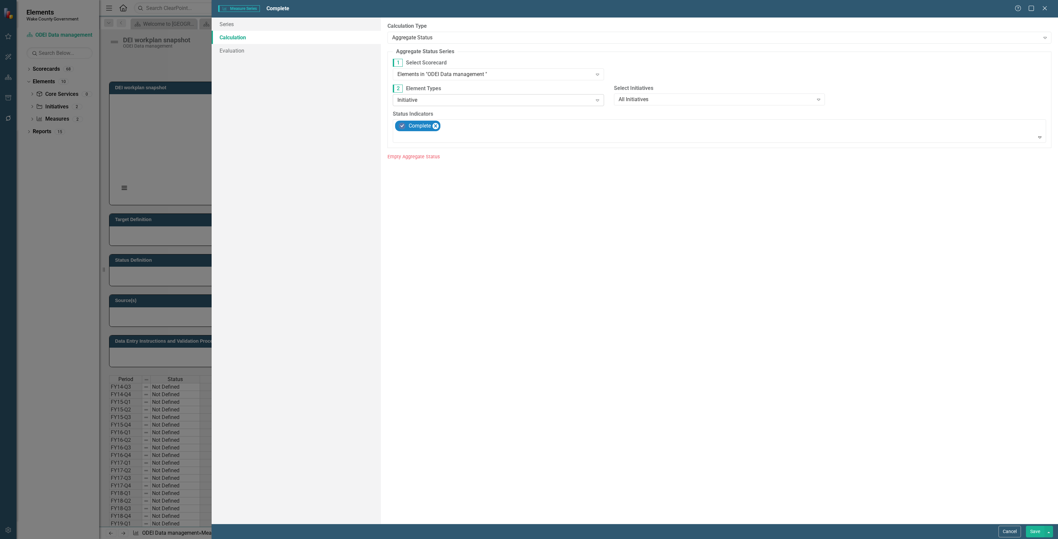
click at [442, 101] on div "Initiative" at bounding box center [494, 100] width 195 height 8
click at [423, 163] on div "Workplan" at bounding box center [499, 167] width 200 height 8
click at [1031, 531] on button "Save" at bounding box center [1035, 532] width 19 height 12
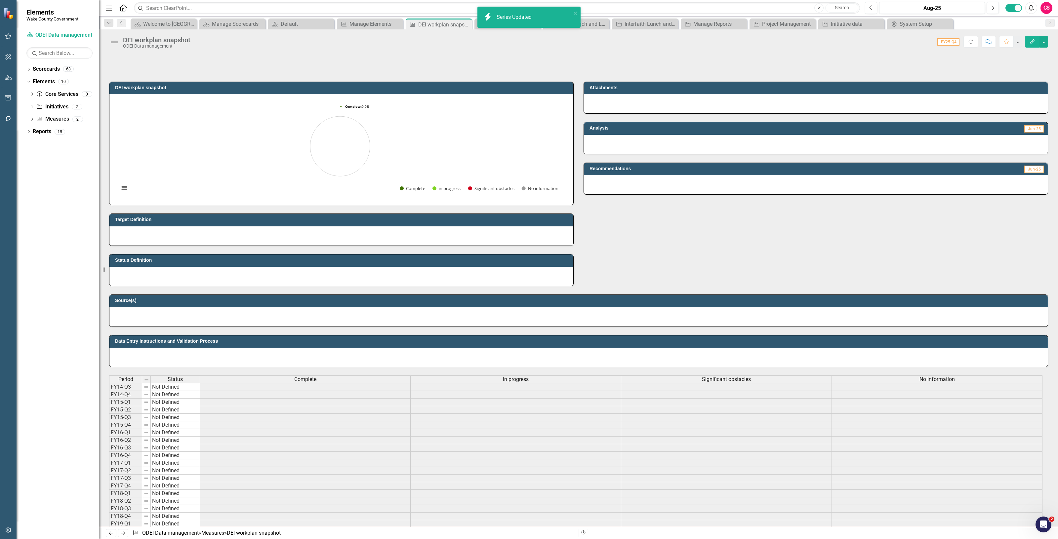
click at [435, 378] on div "in progress" at bounding box center [516, 379] width 210 height 7
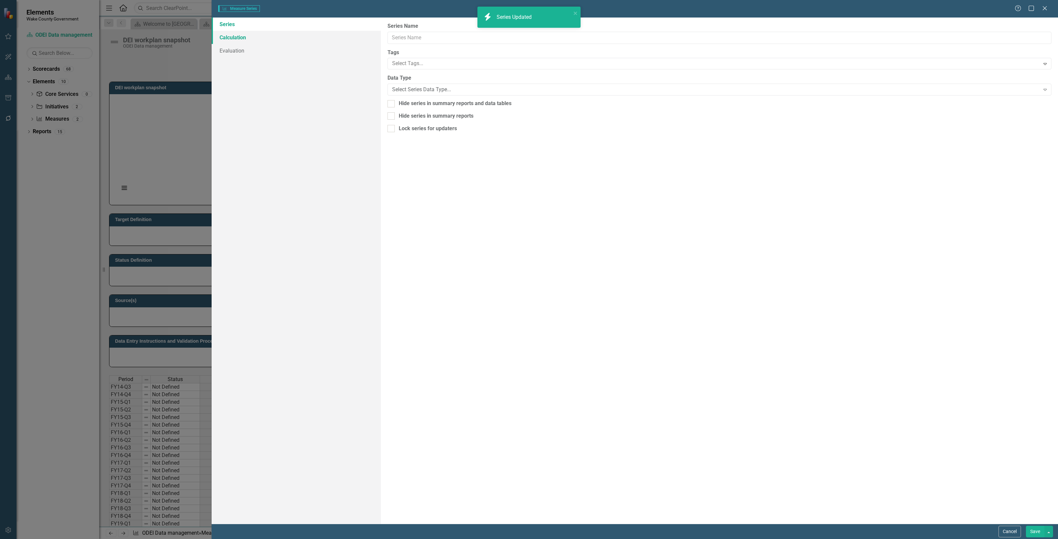
type input "in progress"
click at [263, 34] on link "Calculation" at bounding box center [296, 37] width 169 height 13
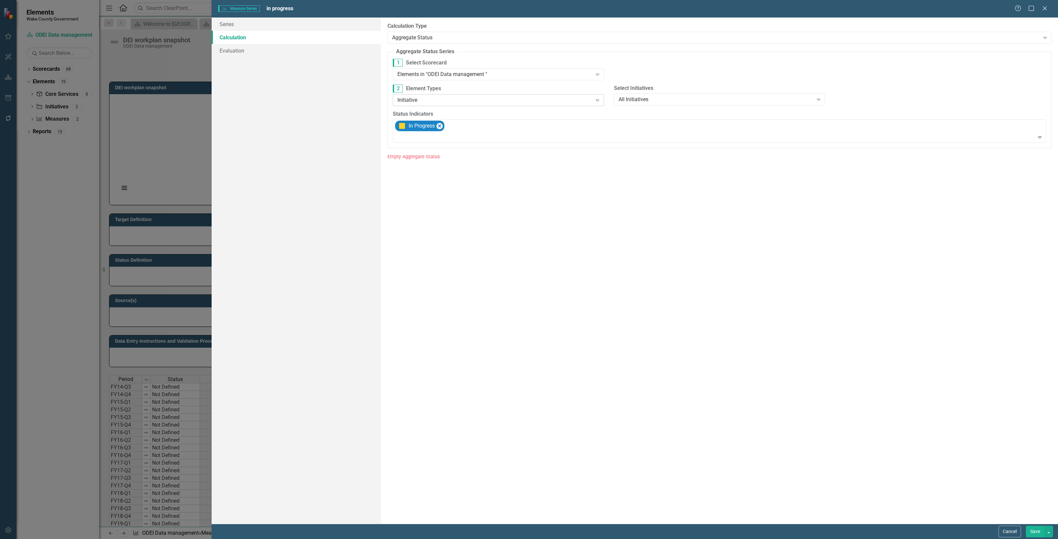
click at [445, 97] on div "Initiative" at bounding box center [494, 100] width 195 height 8
click at [446, 168] on div "Workplan" at bounding box center [499, 167] width 200 height 8
click at [1030, 528] on button "Save" at bounding box center [1035, 532] width 19 height 12
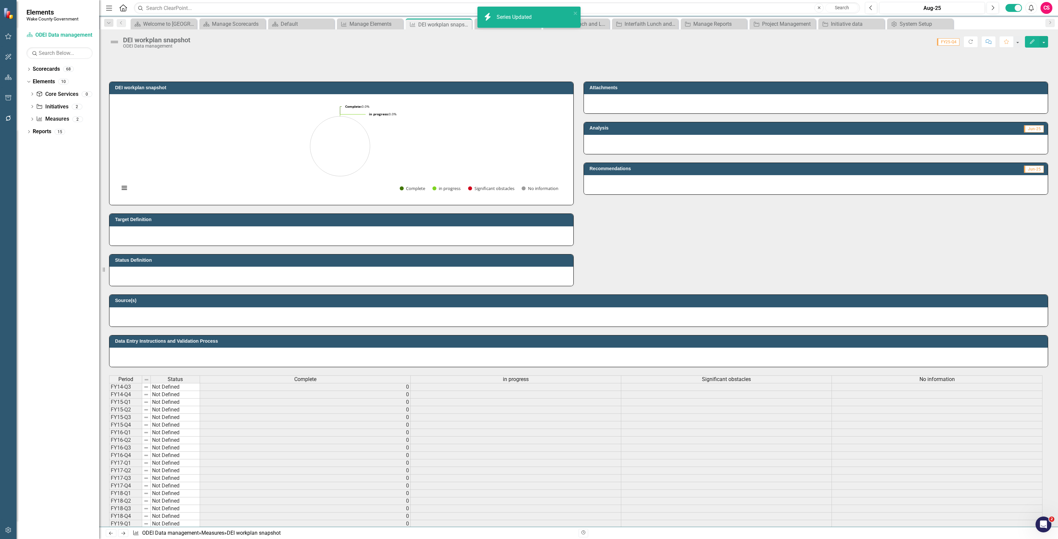
click at [723, 380] on span "Significant obstacles" at bounding box center [726, 379] width 49 height 6
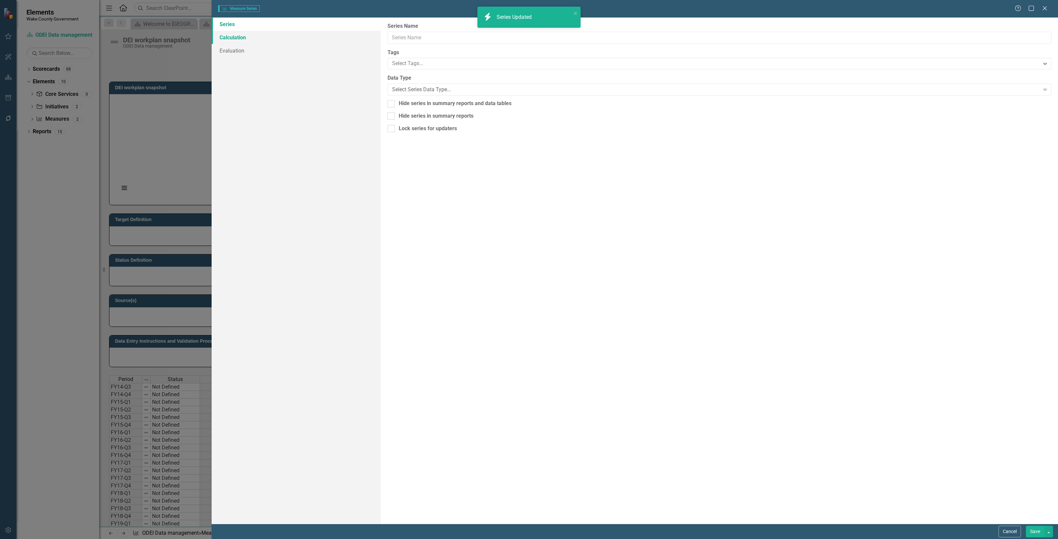
click at [272, 31] on link "Calculation" at bounding box center [296, 37] width 169 height 13
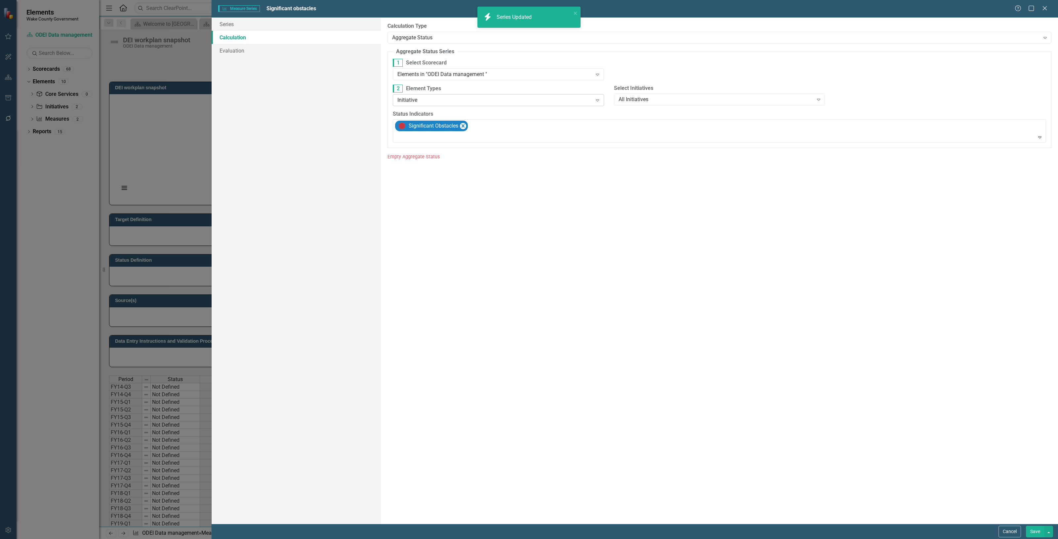
click at [420, 98] on div "Initiative" at bounding box center [494, 100] width 195 height 8
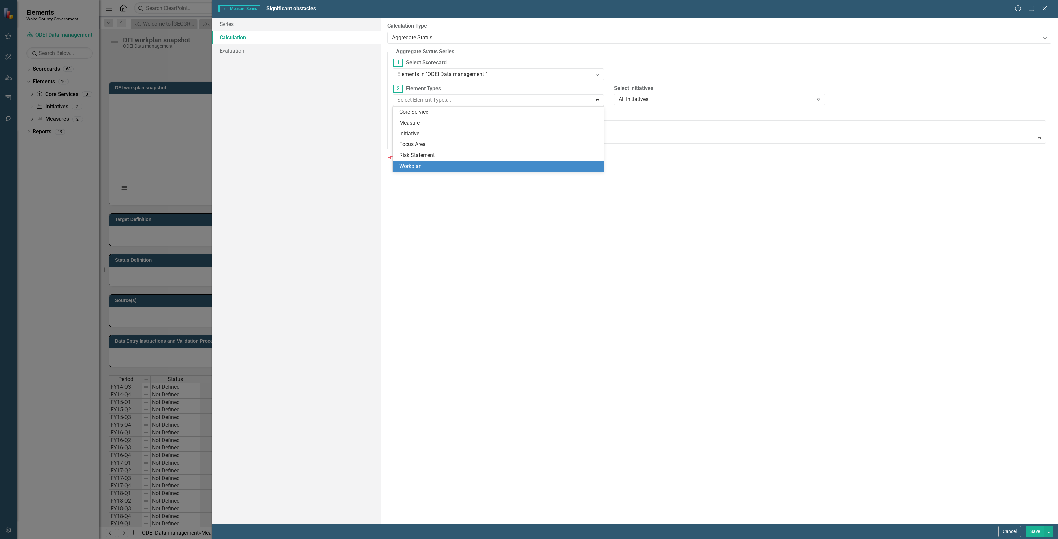
click at [430, 161] on div "Workplan" at bounding box center [498, 166] width 211 height 11
click at [1027, 526] on button "Save" at bounding box center [1035, 532] width 19 height 12
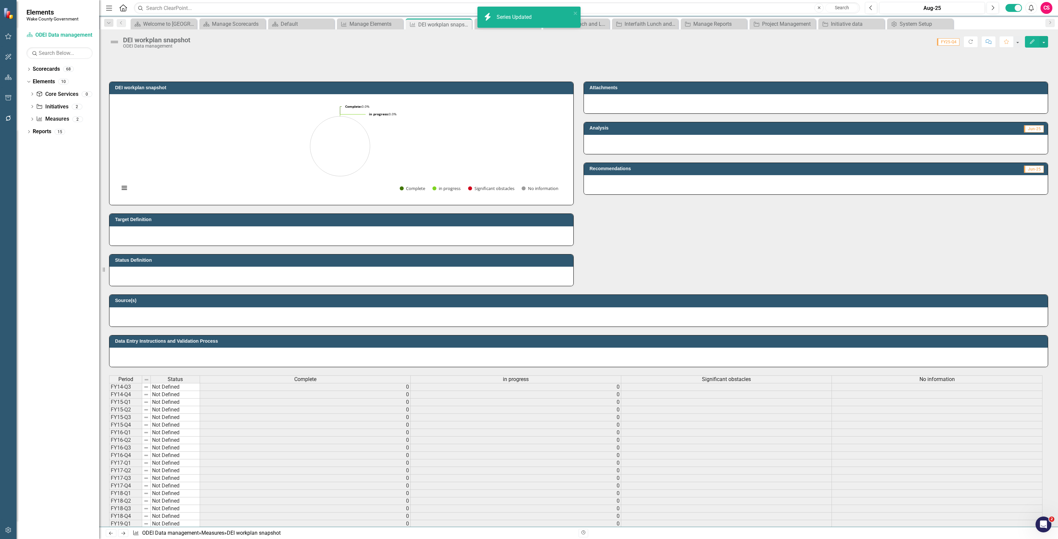
click at [868, 378] on div "No information" at bounding box center [937, 379] width 210 height 7
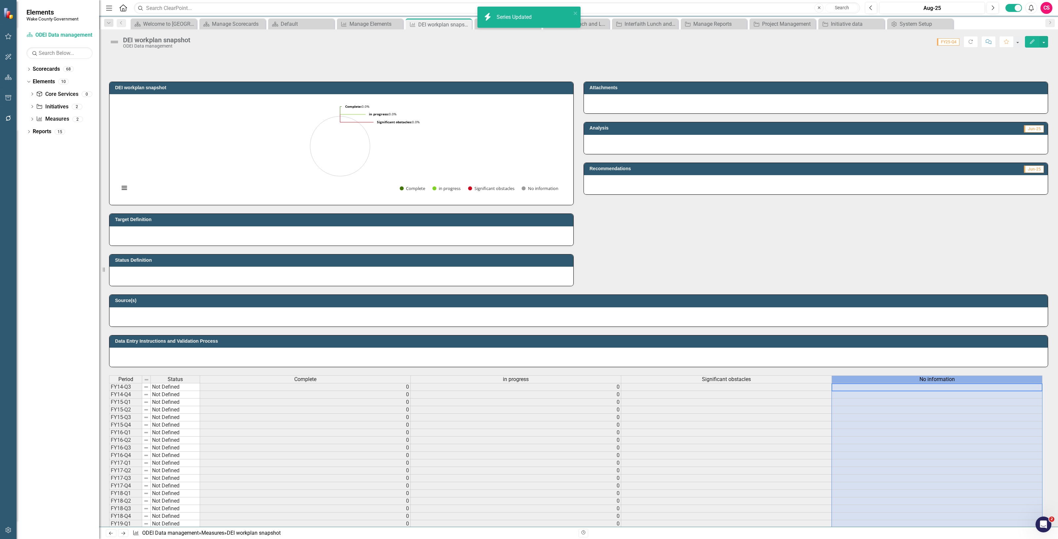
click at [868, 378] on div "No information" at bounding box center [937, 379] width 210 height 7
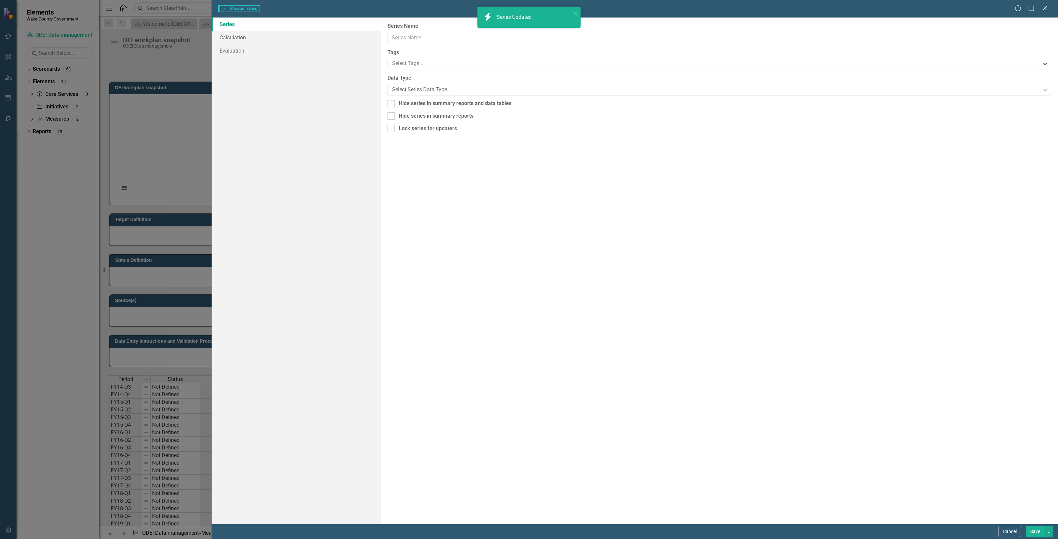
scroll to position [0, 4]
type input "No information"
click at [258, 37] on link "Calculation" at bounding box center [296, 37] width 169 height 13
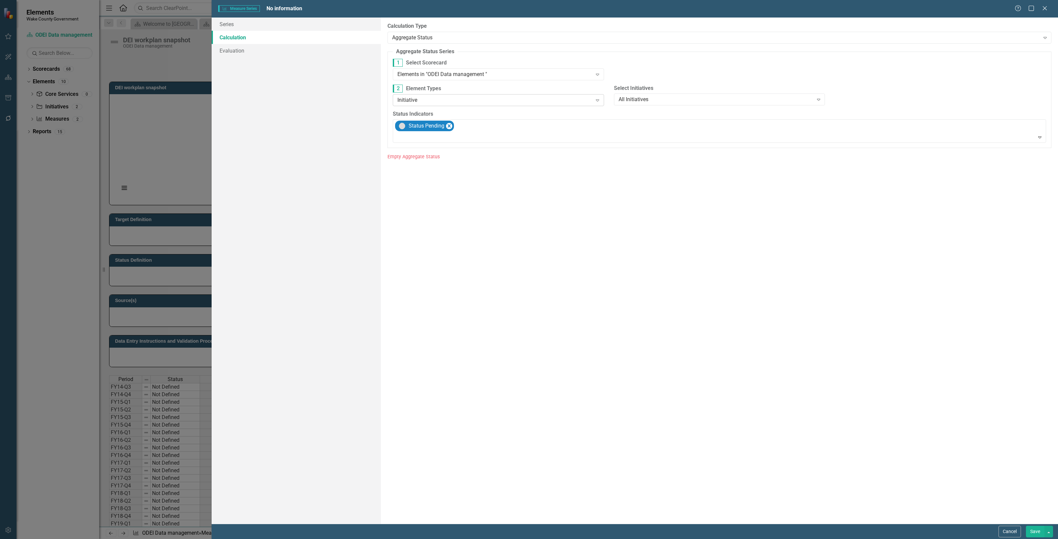
click at [427, 100] on div "Initiative" at bounding box center [494, 100] width 195 height 8
click at [425, 168] on div "Workplan" at bounding box center [499, 167] width 200 height 8
click at [1032, 532] on button "Save" at bounding box center [1035, 532] width 19 height 12
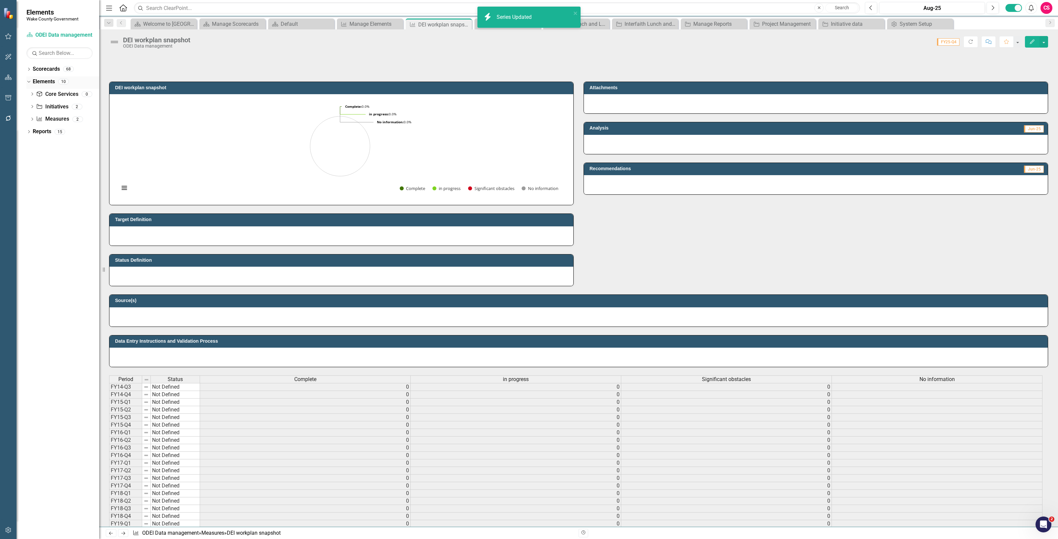
click at [48, 78] on link "Elements" at bounding box center [44, 82] width 22 height 8
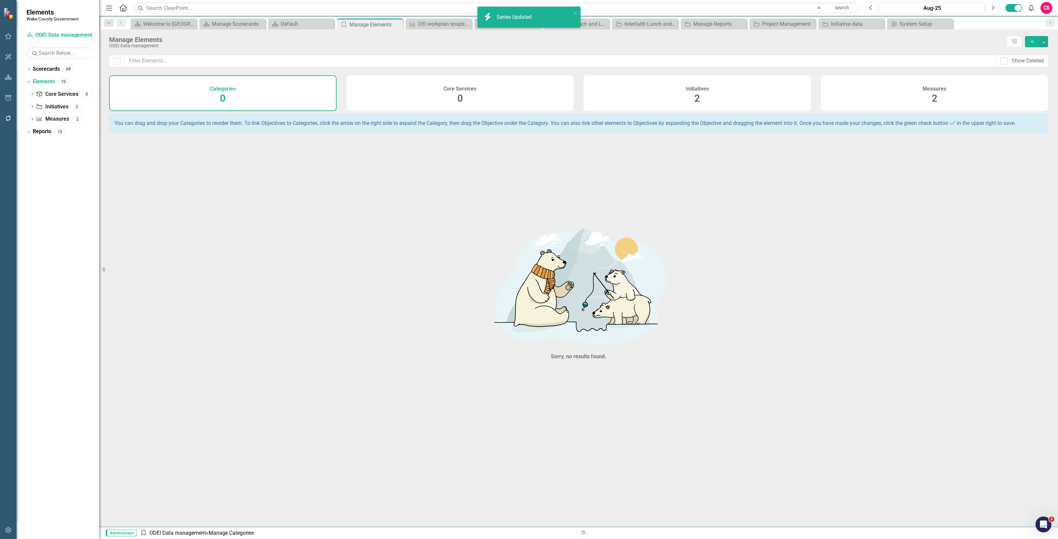
click at [760, 92] on div "Initiatives 2" at bounding box center [696, 93] width 227 height 36
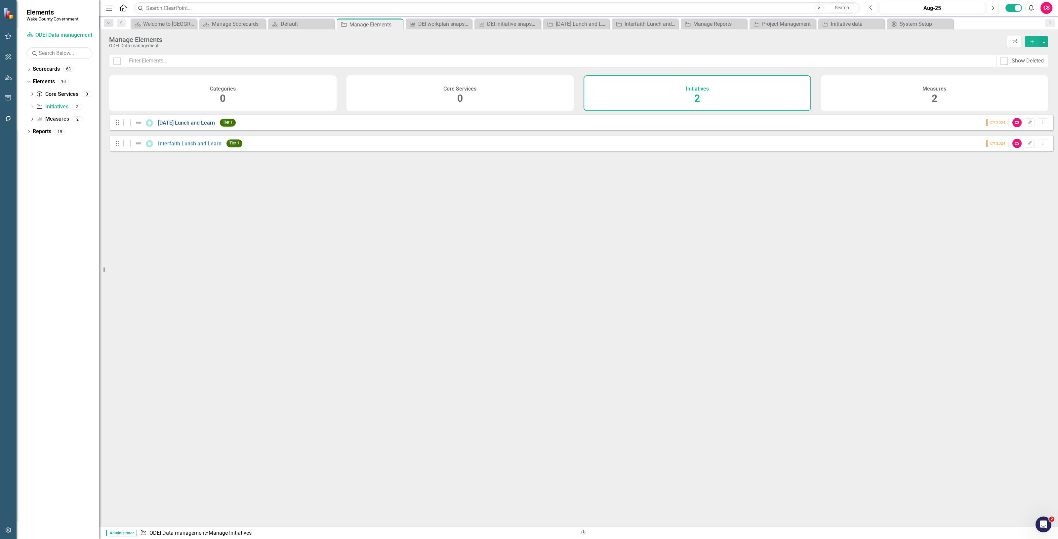
click at [207, 126] on link "Juneteenth Lunch and Learn" at bounding box center [186, 123] width 57 height 6
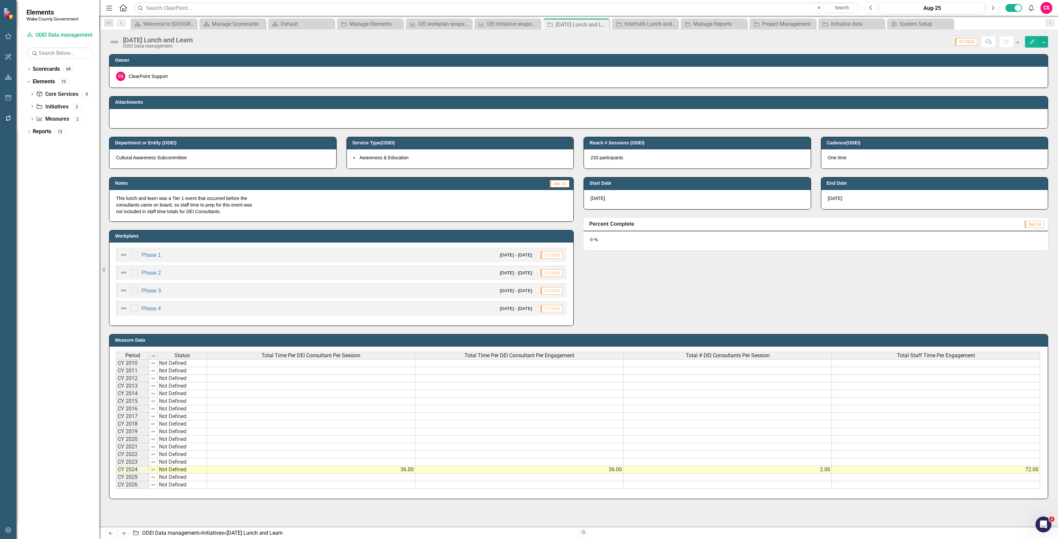
click at [112, 45] on img at bounding box center [114, 42] width 11 height 11
click at [112, 43] on img at bounding box center [114, 42] width 11 height 11
click at [116, 43] on img at bounding box center [114, 42] width 11 height 11
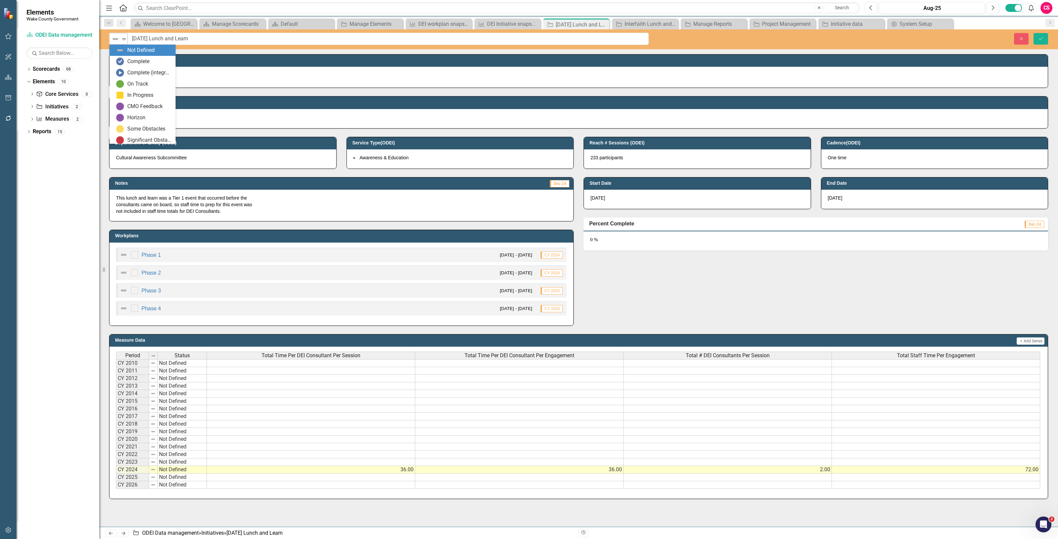
click at [116, 42] on img at bounding box center [115, 39] width 8 height 8
click at [144, 95] on div "In Progress" at bounding box center [140, 96] width 26 height 8
click at [1043, 35] on button "Save" at bounding box center [1040, 39] width 15 height 12
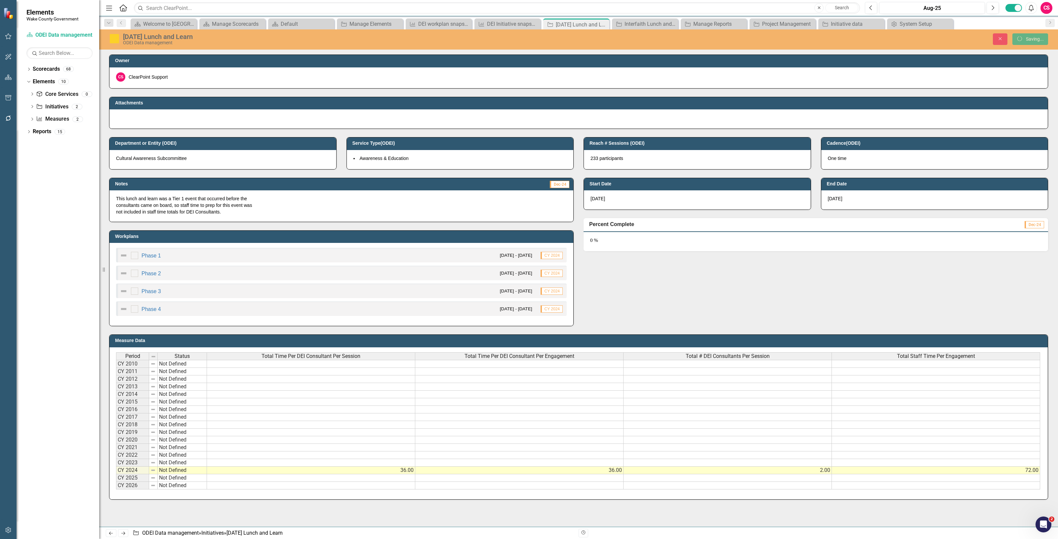
click at [122, 258] on img at bounding box center [124, 256] width 8 height 8
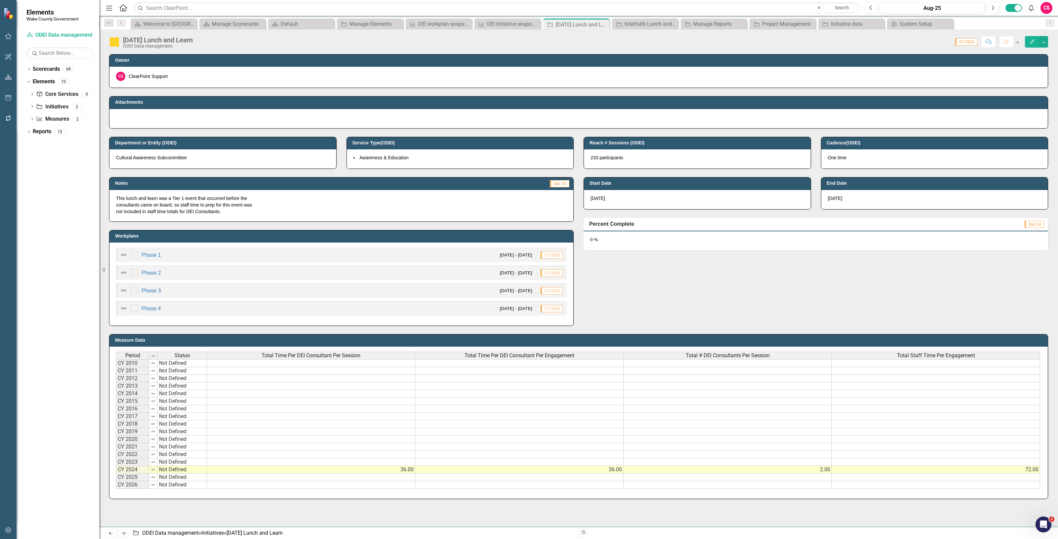
click at [122, 256] on img at bounding box center [124, 255] width 8 height 8
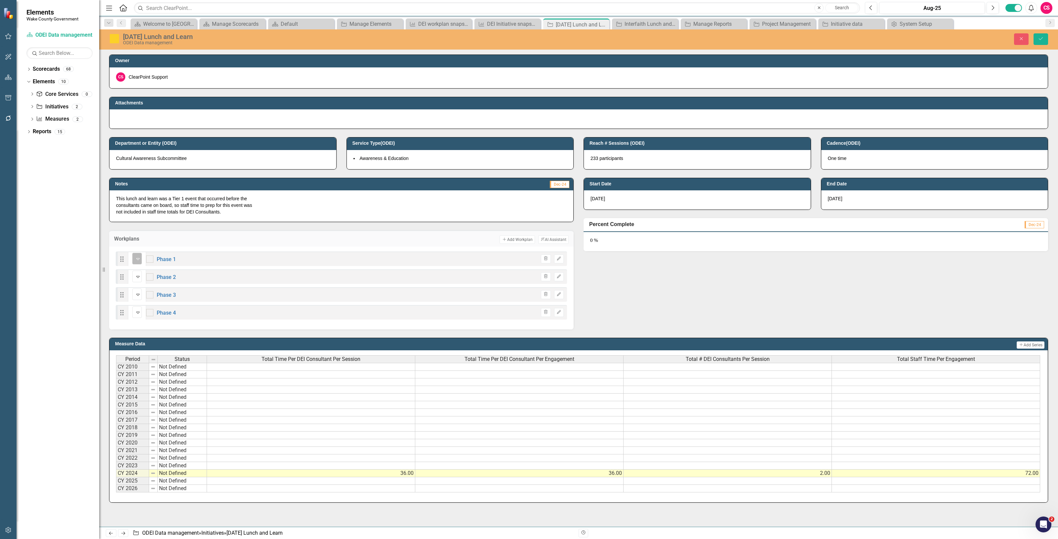
click at [134, 259] on img at bounding box center [138, 259] width 8 height 8
click at [150, 259] on input "checkbox" at bounding box center [148, 258] width 4 height 4
checkbox input "true"
click at [136, 282] on div "Not Defined Expand" at bounding box center [137, 277] width 10 height 12
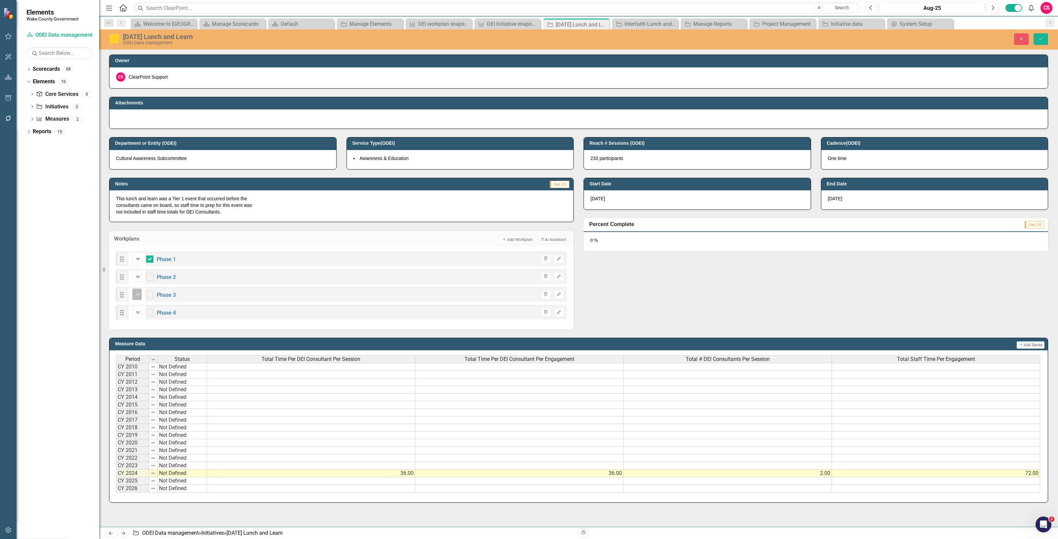
click at [153, 276] on div at bounding box center [149, 276] width 7 height 7
click at [150, 276] on input "checkbox" at bounding box center [148, 275] width 4 height 4
checkbox input "true"
click at [136, 295] on img at bounding box center [138, 295] width 8 height 8
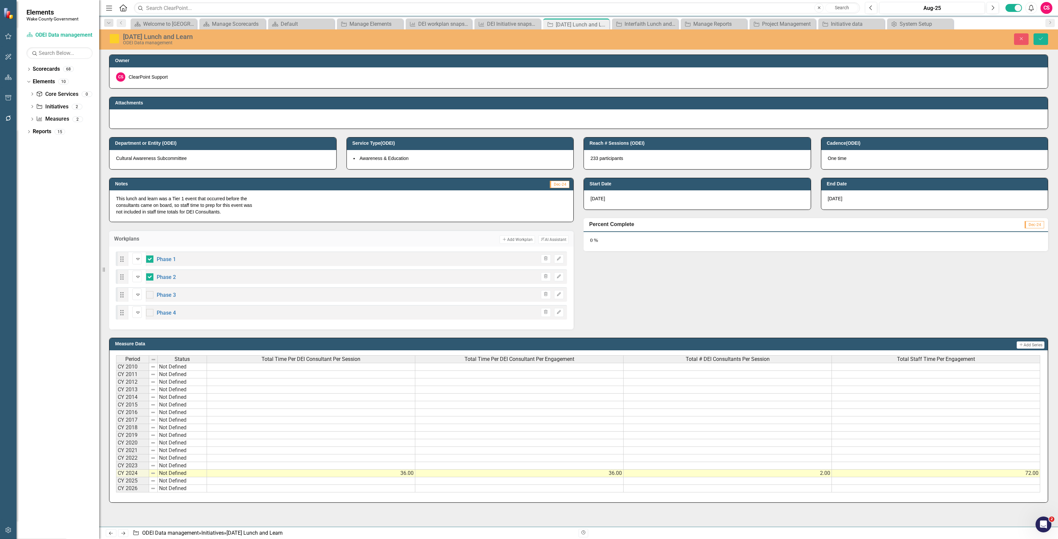
click at [135, 311] on div "Not Defined" at bounding box center [134, 312] width 1 height 9
click at [136, 298] on img at bounding box center [138, 295] width 8 height 8
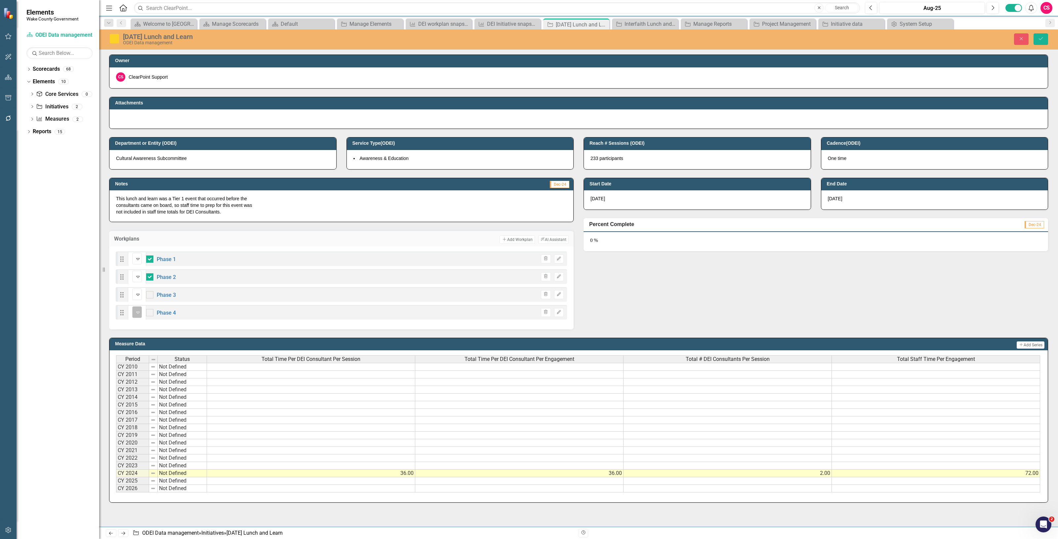
click at [135, 311] on div "Not Defined" at bounding box center [134, 312] width 1 height 9
click at [1047, 39] on button "Save" at bounding box center [1040, 39] width 15 height 12
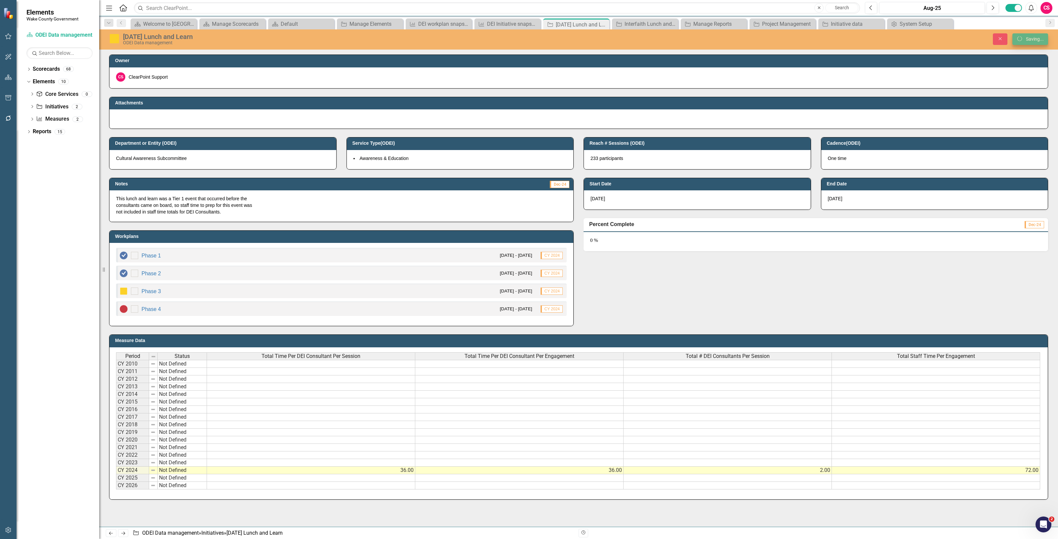
checkbox input "false"
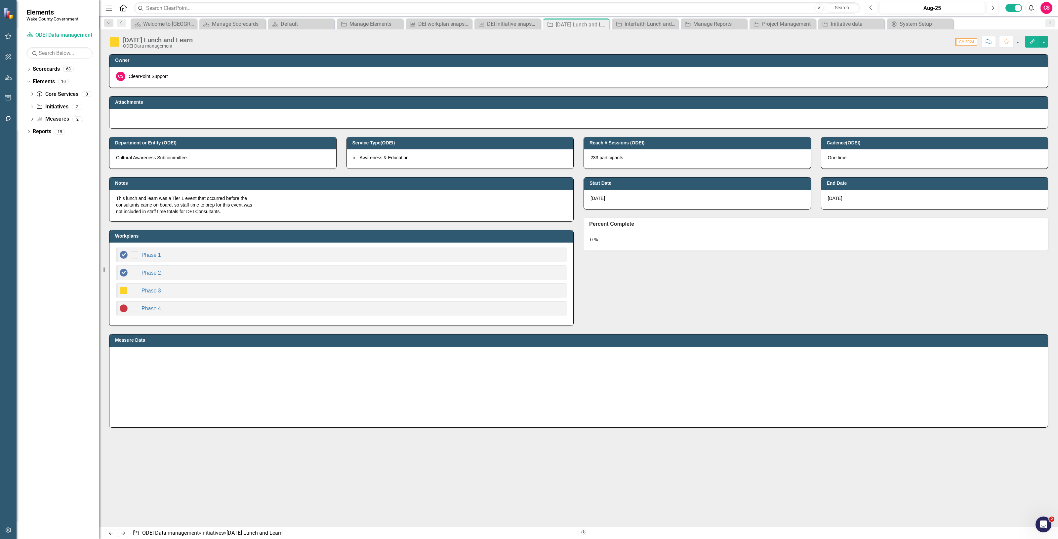
checkbox input "true"
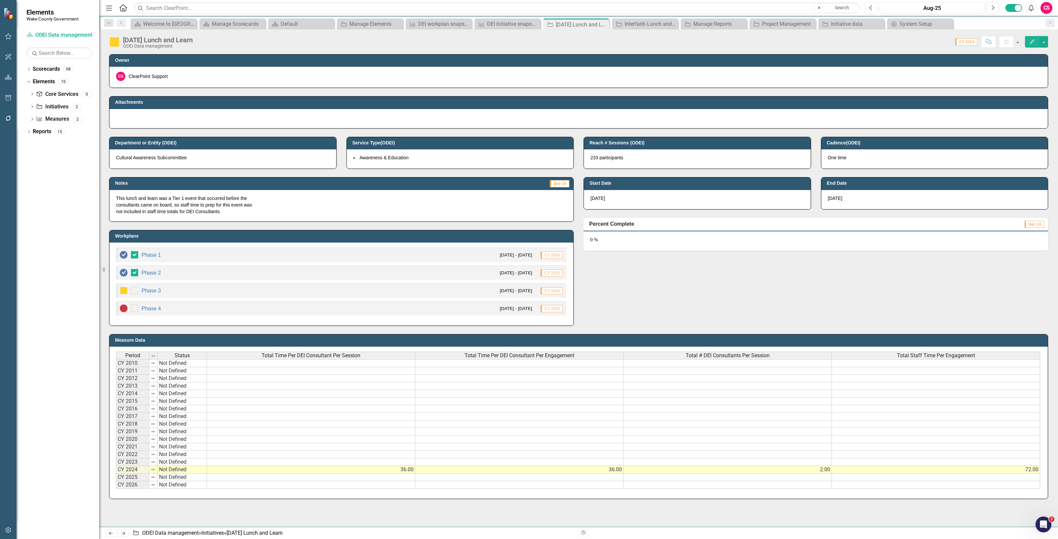
checkbox input "false"
checkbox input "true"
click at [121, 533] on icon "Next" at bounding box center [123, 533] width 6 height 4
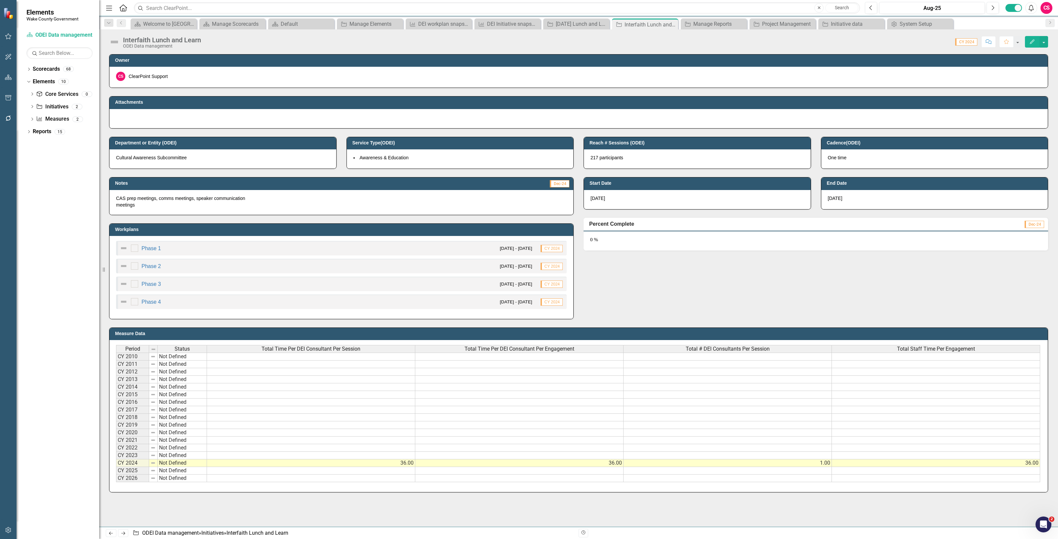
click at [114, 40] on img at bounding box center [114, 42] width 11 height 11
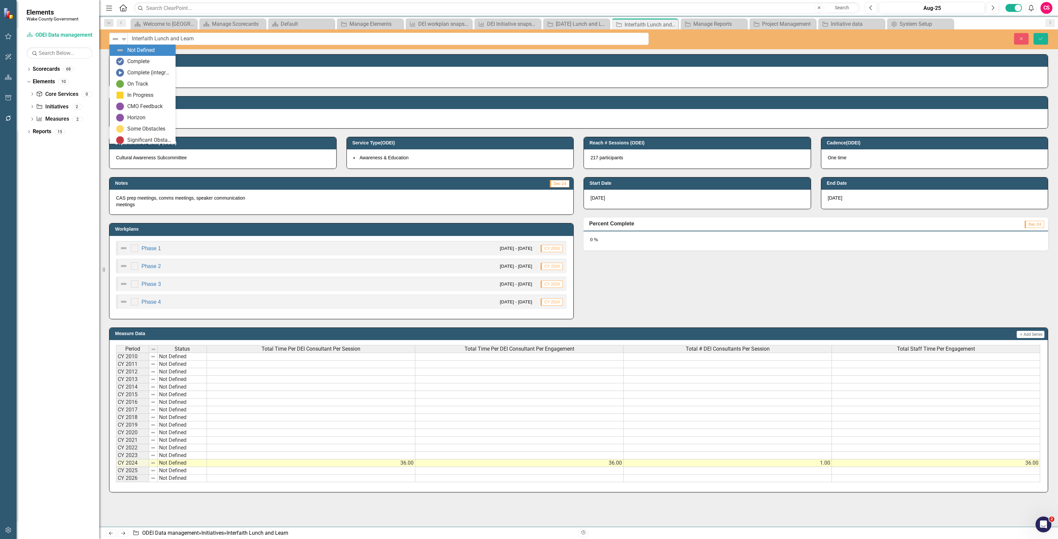
click at [114, 40] on img at bounding box center [115, 39] width 8 height 8
click at [137, 142] on div "Significant Obstacles" at bounding box center [149, 141] width 44 height 8
click at [123, 251] on img at bounding box center [124, 248] width 8 height 8
click at [123, 250] on img at bounding box center [124, 248] width 8 height 8
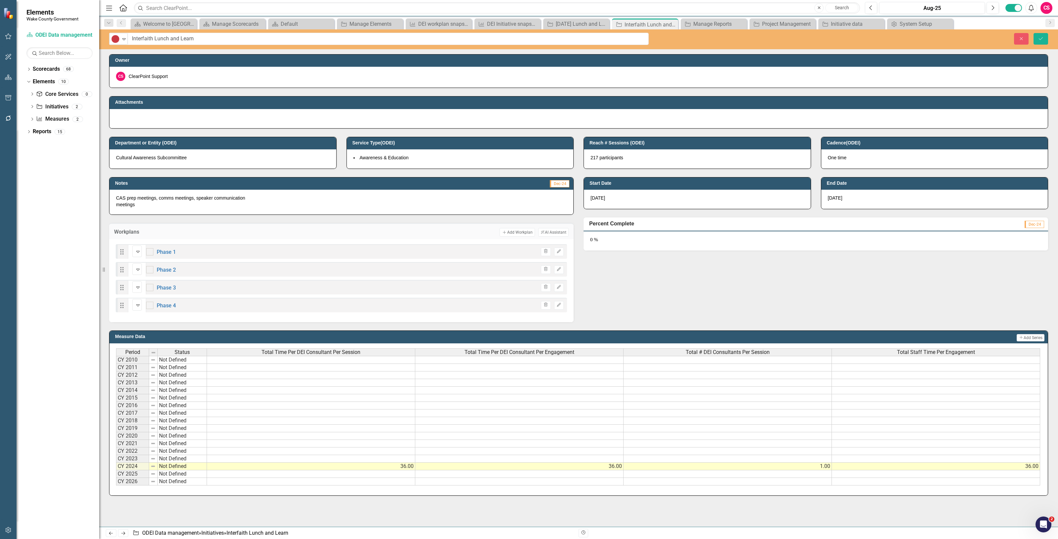
click at [123, 250] on icon "Drag" at bounding box center [122, 252] width 9 height 7
click at [134, 253] on img at bounding box center [138, 252] width 8 height 8
click at [154, 247] on div "option Complete, selected. Complete Expand Phase 1" at bounding box center [152, 252] width 48 height 16
click at [150, 250] on input "checkbox" at bounding box center [148, 250] width 4 height 4
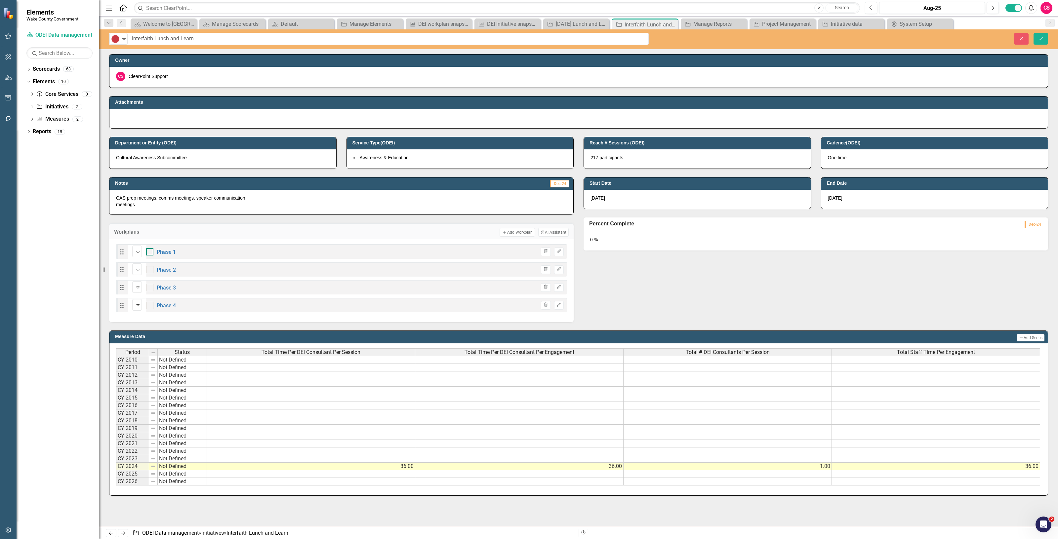
checkbox input "true"
click at [142, 264] on div "Drag Not Defined Expand Phase 2 Trash Edit" at bounding box center [341, 269] width 451 height 15
click at [141, 267] on div "Expand" at bounding box center [138, 269] width 7 height 11
click at [135, 287] on img at bounding box center [138, 287] width 8 height 8
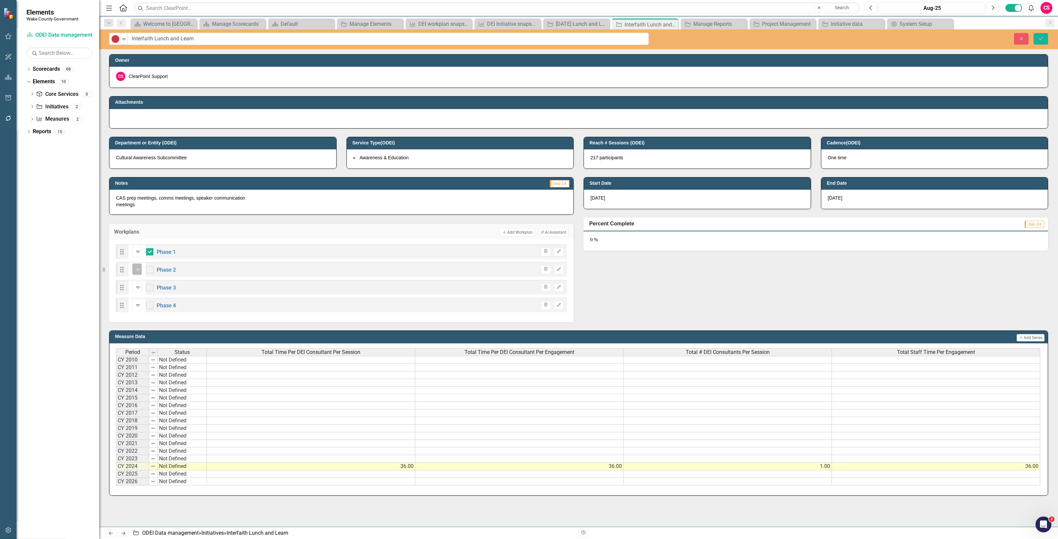
click at [135, 266] on div "In Progress" at bounding box center [134, 269] width 1 height 9
drag, startPoint x: 156, startPoint y: 349, endPoint x: 144, endPoint y: 312, distance: 38.6
click at [135, 287] on div "Not Defined" at bounding box center [134, 287] width 1 height 9
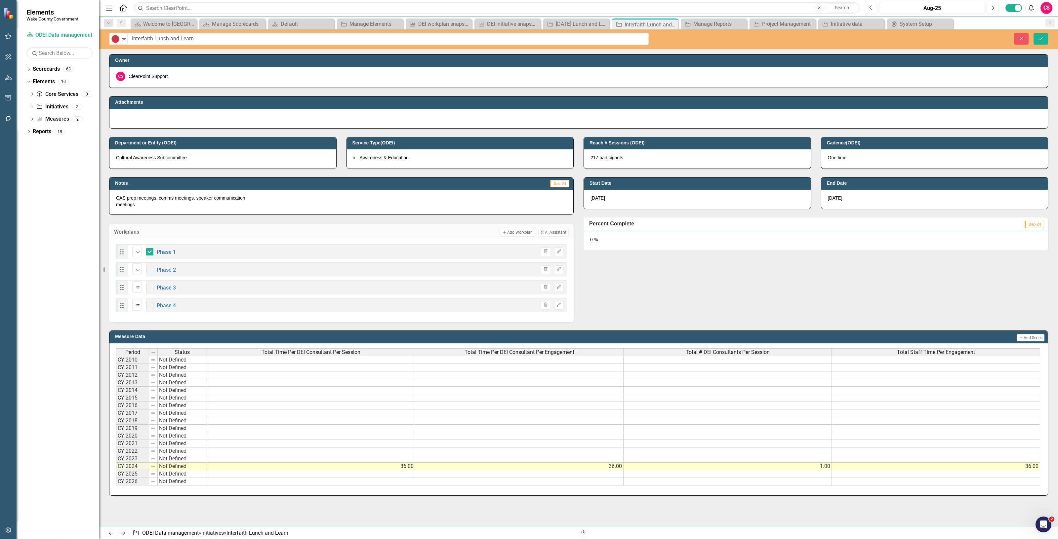
click at [134, 304] on img at bounding box center [138, 305] width 8 height 8
click at [1044, 37] on button "Save" at bounding box center [1040, 39] width 15 height 12
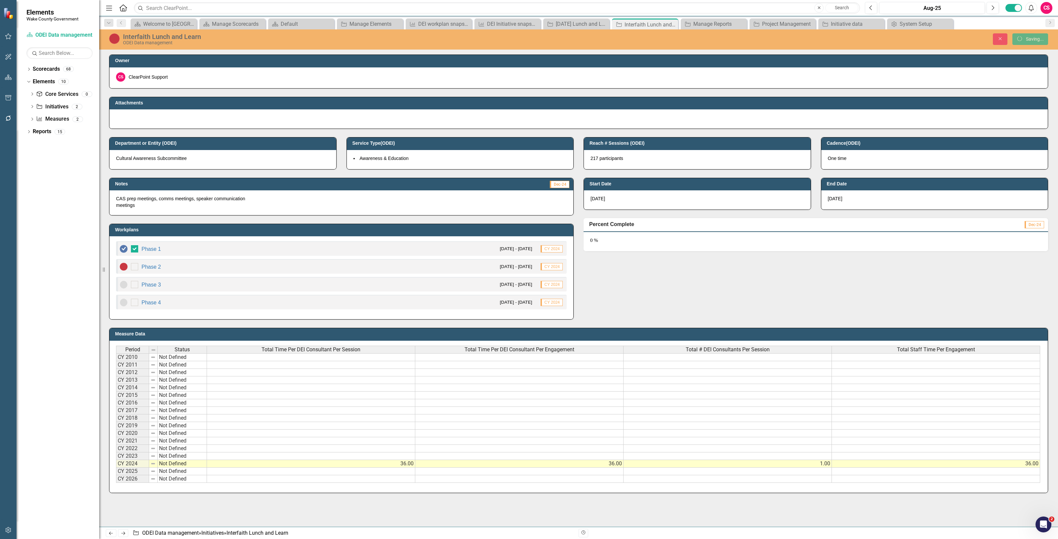
checkbox input "false"
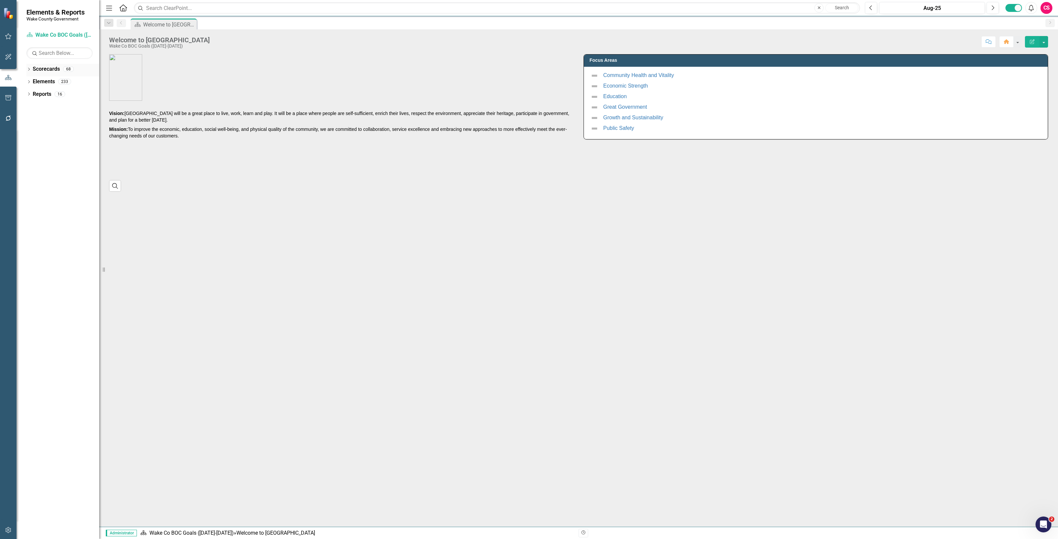
click at [48, 67] on link "Scorecards" at bounding box center [46, 69] width 27 height 8
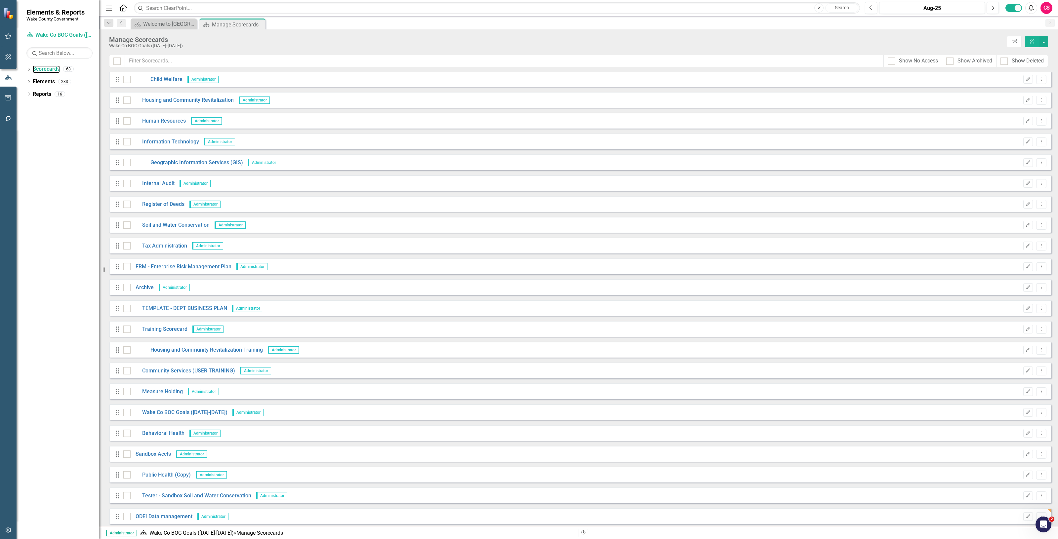
scroll to position [961, 0]
click at [180, 515] on link "ODEI Data management" at bounding box center [162, 515] width 62 height 8
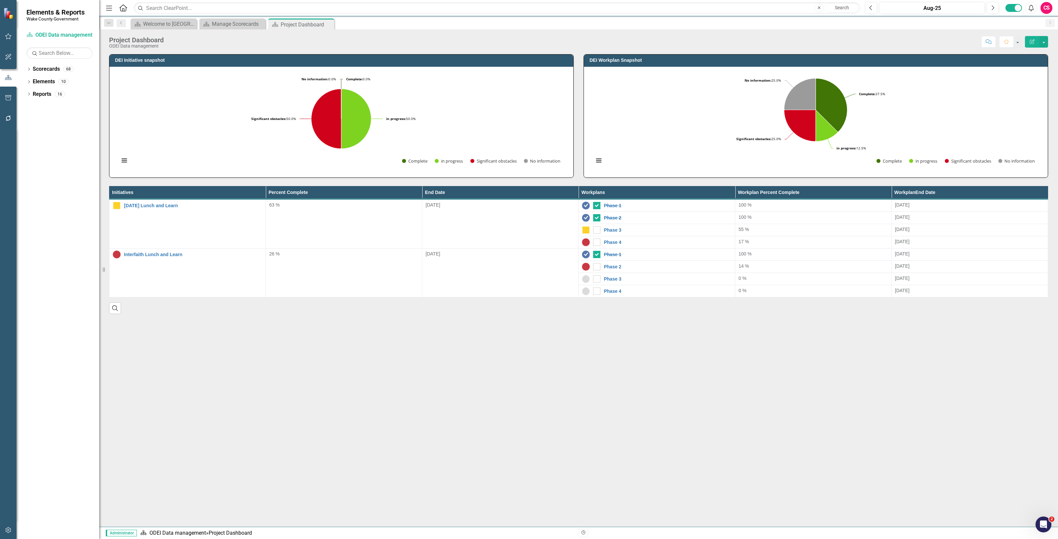
click at [1031, 40] on icon "Edit Report" at bounding box center [1032, 41] width 6 height 5
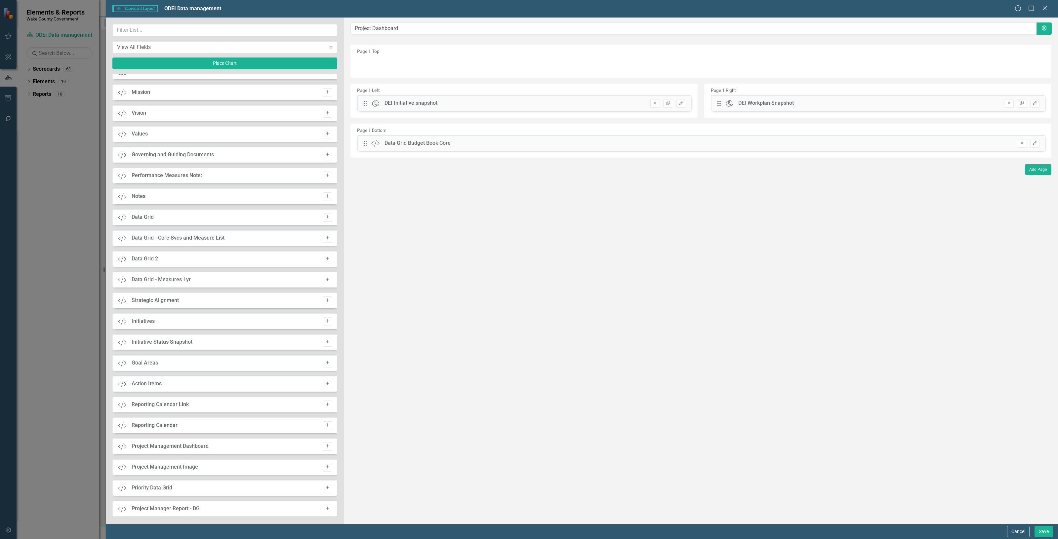
scroll to position [285, 0]
click at [323, 421] on button "Add" at bounding box center [328, 421] width 10 height 9
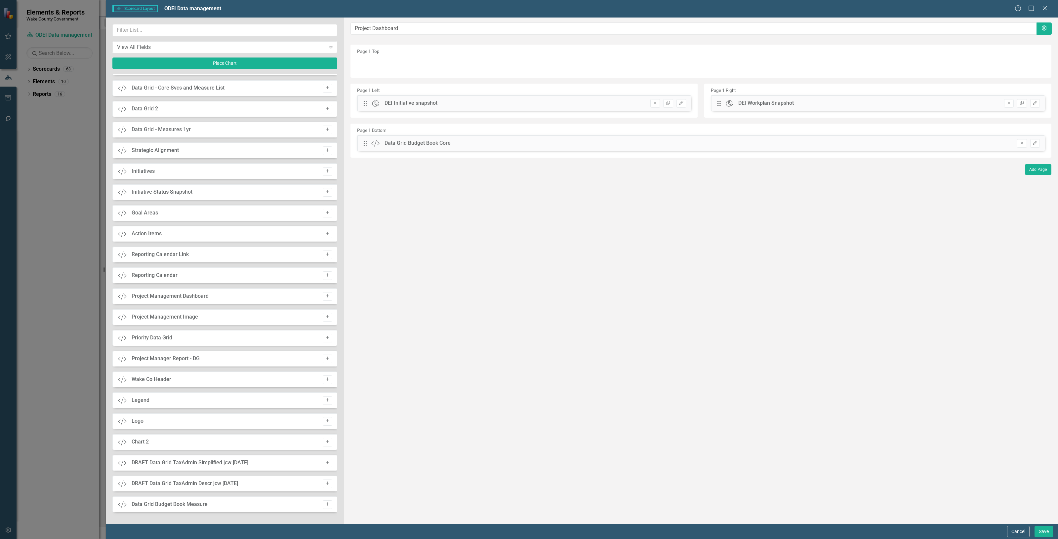
scroll to position [265, 0]
click at [326, 439] on button "Add" at bounding box center [328, 442] width 10 height 9
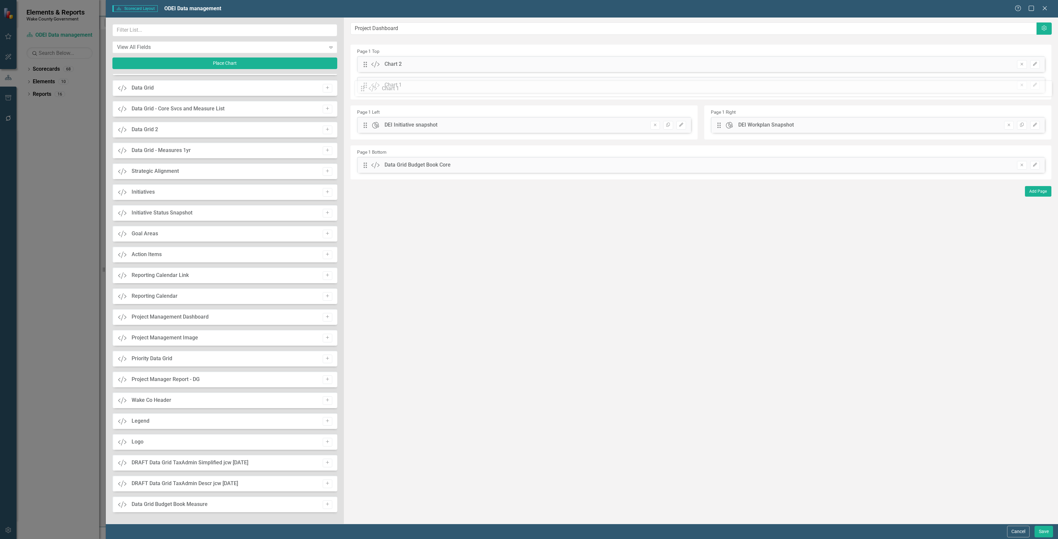
drag, startPoint x: 365, startPoint y: 82, endPoint x: 370, endPoint y: 110, distance: 29.0
drag, startPoint x: 367, startPoint y: 126, endPoint x: 371, endPoint y: 108, distance: 17.6
click at [374, 98] on div "The fields (or pods) that are available for you to include on the detail page a…" at bounding box center [701, 271] width 714 height 506
drag, startPoint x: 364, startPoint y: 63, endPoint x: 746, endPoint y: 82, distance: 382.2
drag, startPoint x: 1037, startPoint y: 535, endPoint x: 1037, endPoint y: 530, distance: 5.0
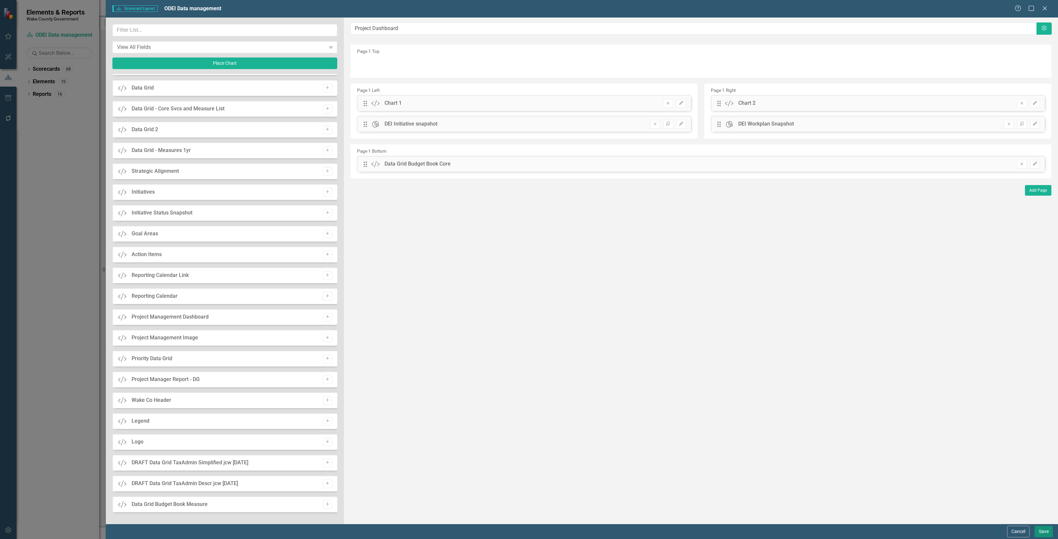
click at [1040, 534] on button "Save" at bounding box center [1043, 532] width 19 height 12
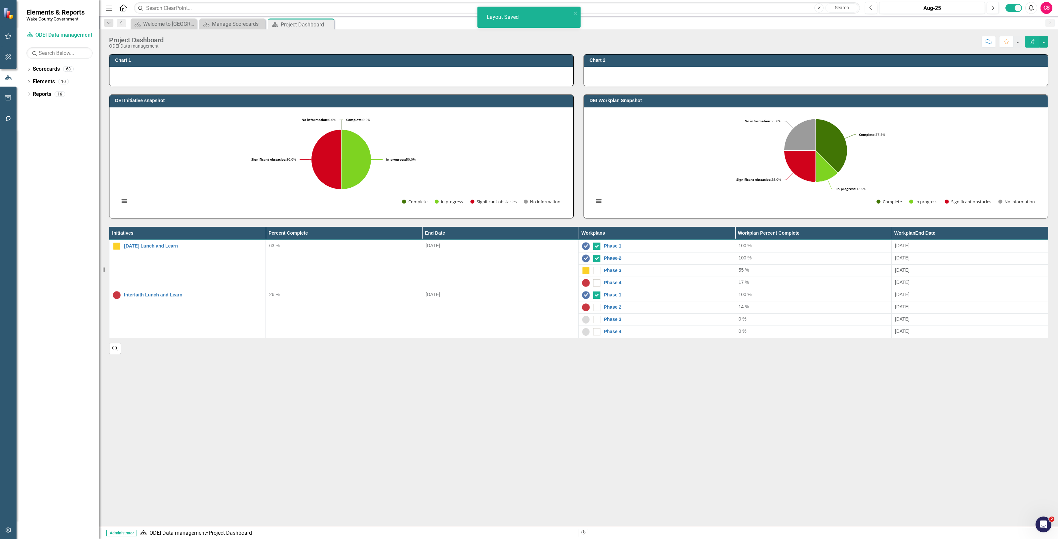
click at [254, 74] on div at bounding box center [341, 76] width 464 height 19
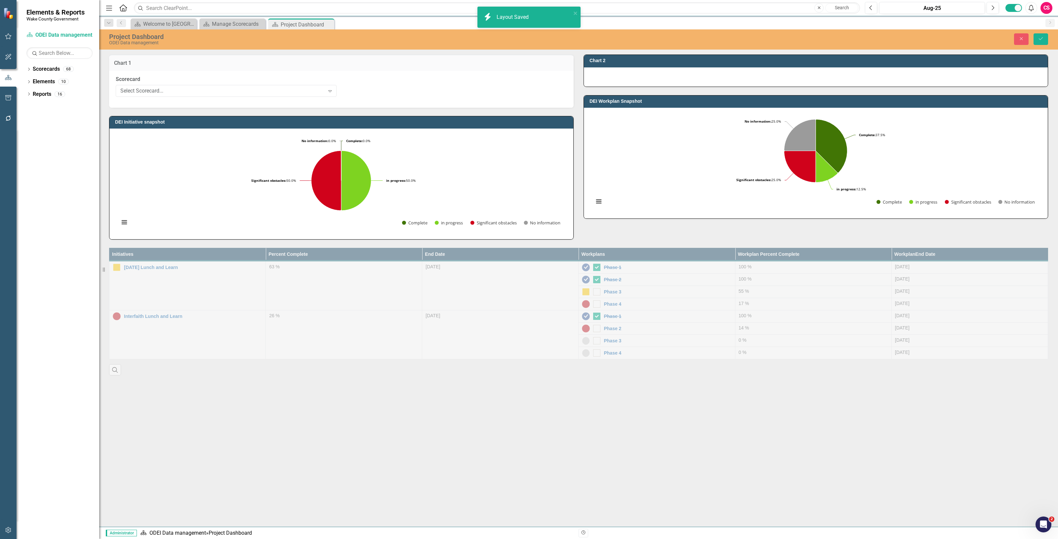
click at [241, 84] on div "Scorecard Select Scorecard... Expand" at bounding box center [226, 86] width 221 height 20
click at [239, 88] on div "Select Scorecard..." at bounding box center [222, 91] width 204 height 8
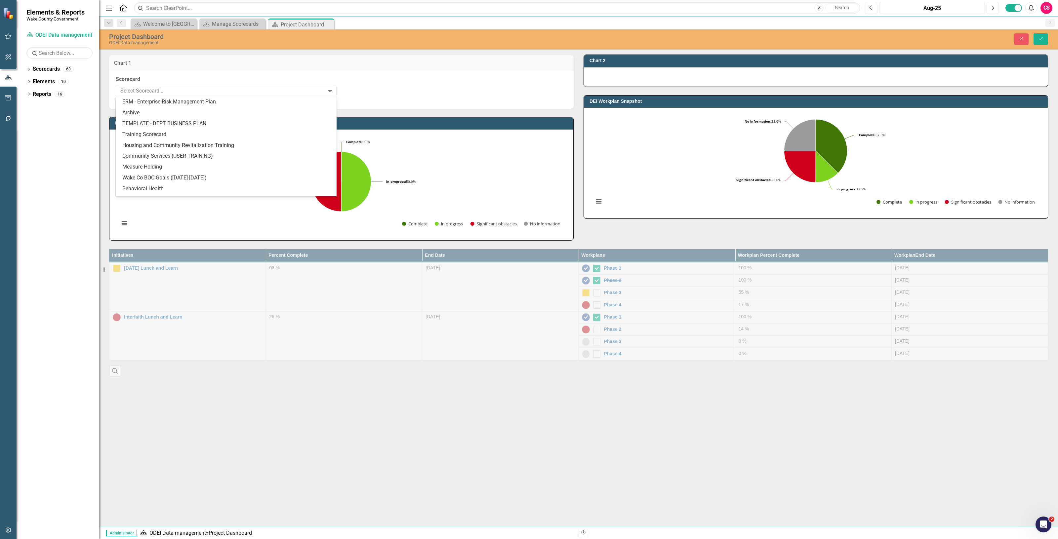
scroll to position [639, 0]
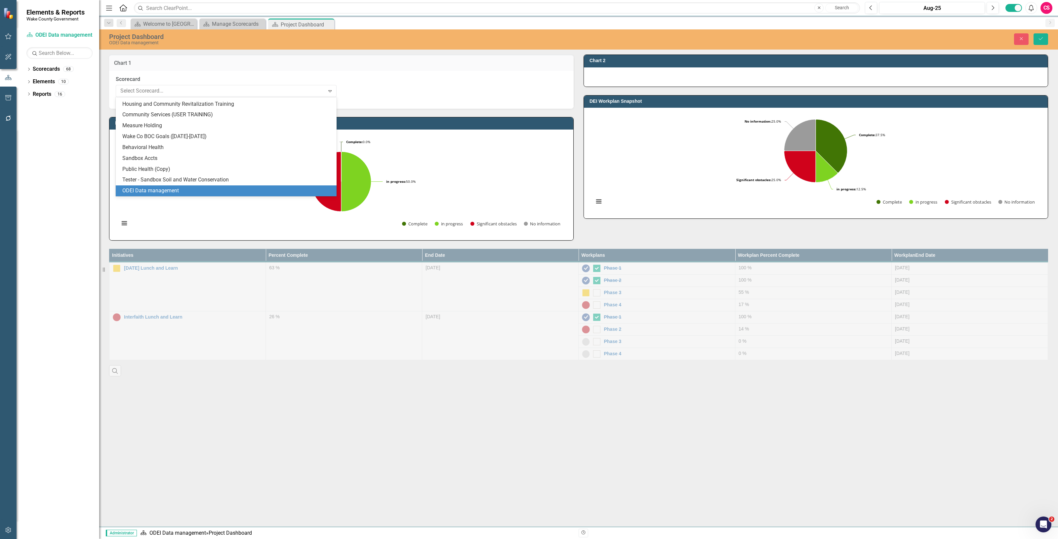
click at [214, 189] on div "ODEI Data management" at bounding box center [227, 191] width 210 height 8
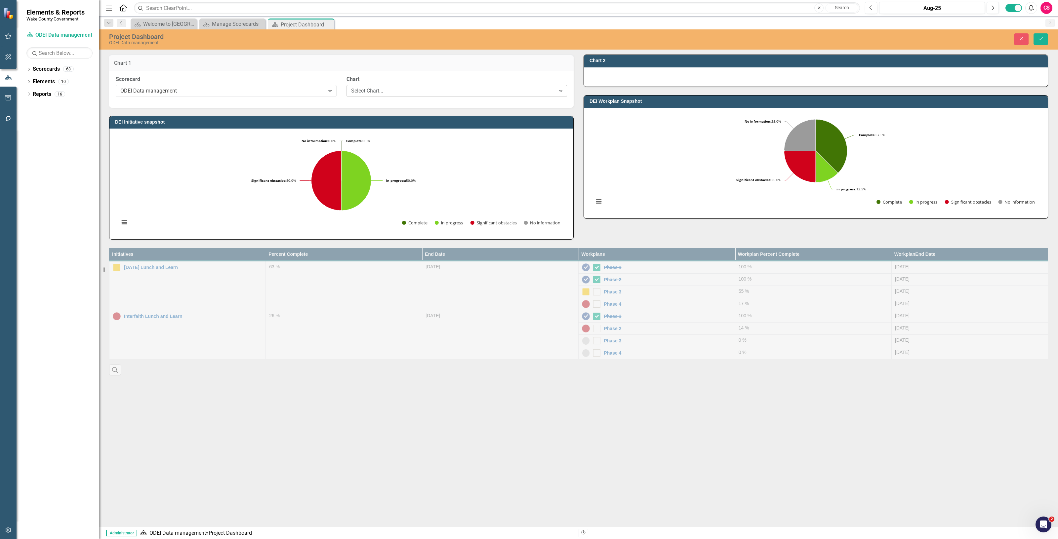
click at [414, 88] on div "Select Chart..." at bounding box center [453, 91] width 204 height 8
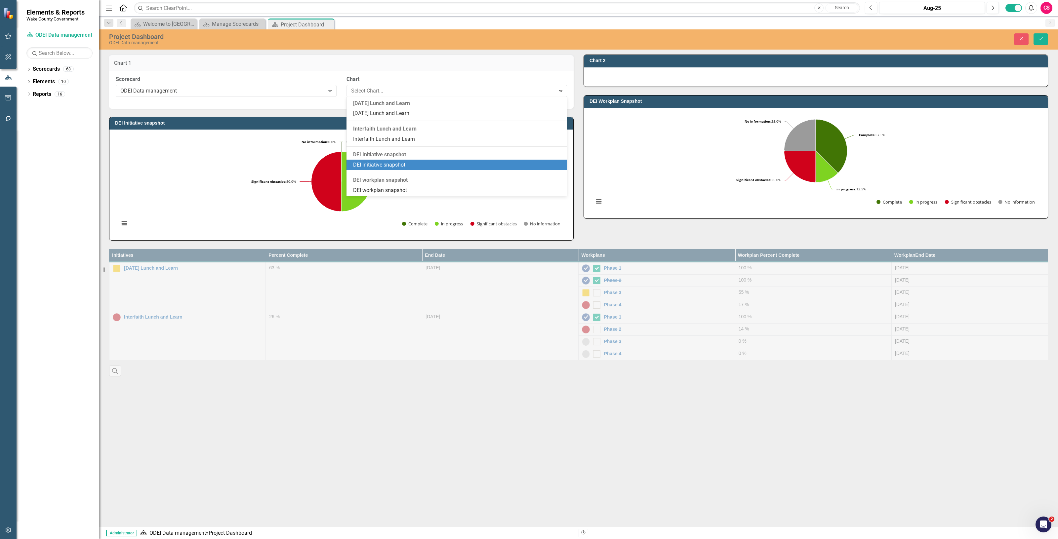
click at [387, 165] on div "DEI Initiative snapshot" at bounding box center [458, 165] width 210 height 8
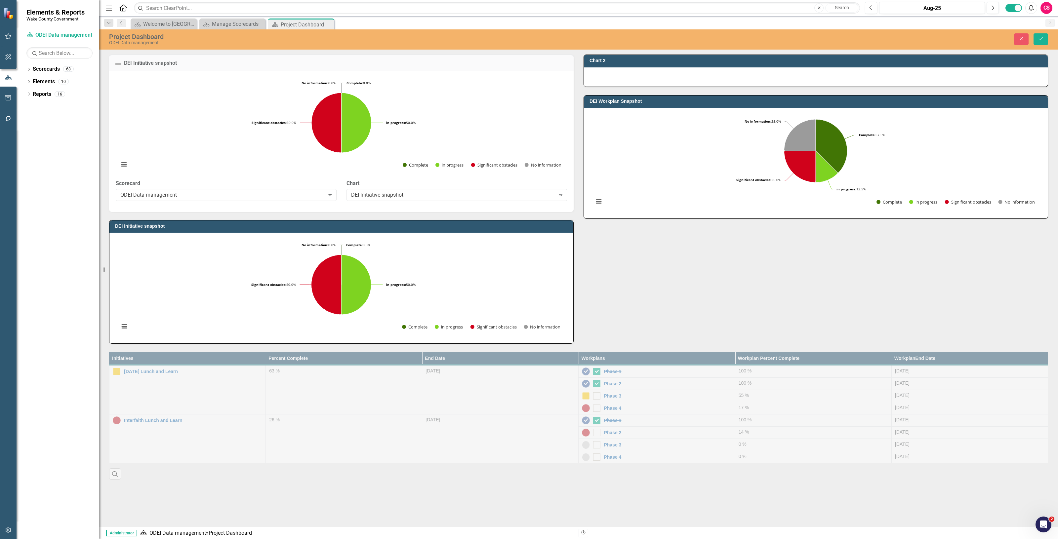
click at [657, 79] on div at bounding box center [816, 76] width 464 height 19
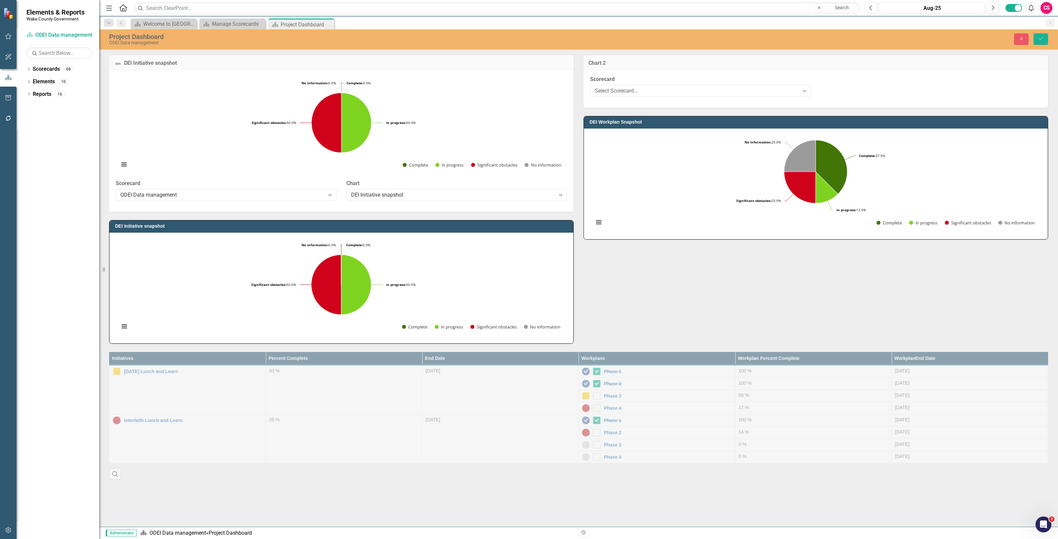
click at [660, 97] on div "Scorecard Select Scorecard... Expand" at bounding box center [700, 88] width 231 height 25
click at [655, 91] on div "Select Scorecard..." at bounding box center [697, 91] width 204 height 8
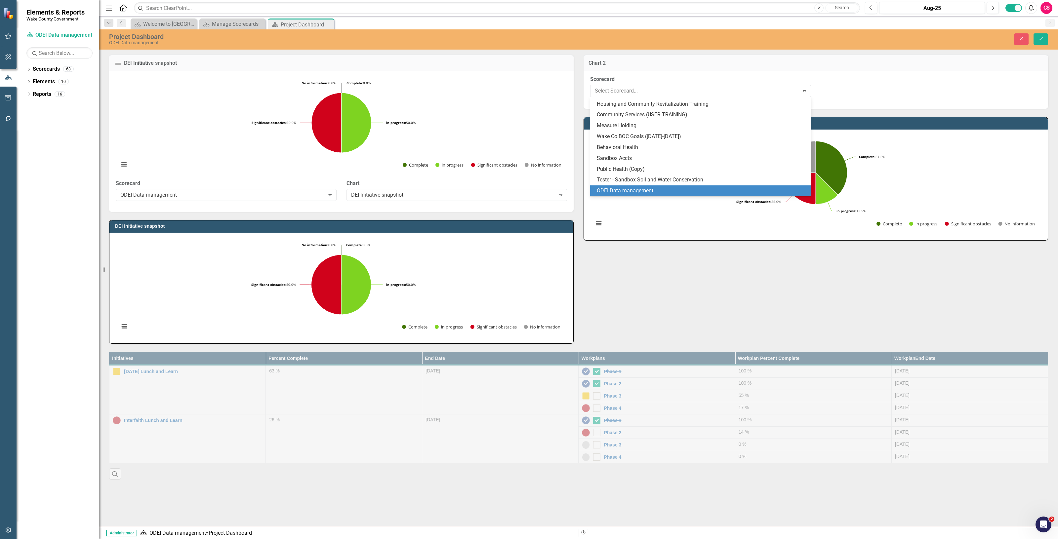
click at [650, 188] on div "ODEI Data management" at bounding box center [702, 191] width 210 height 8
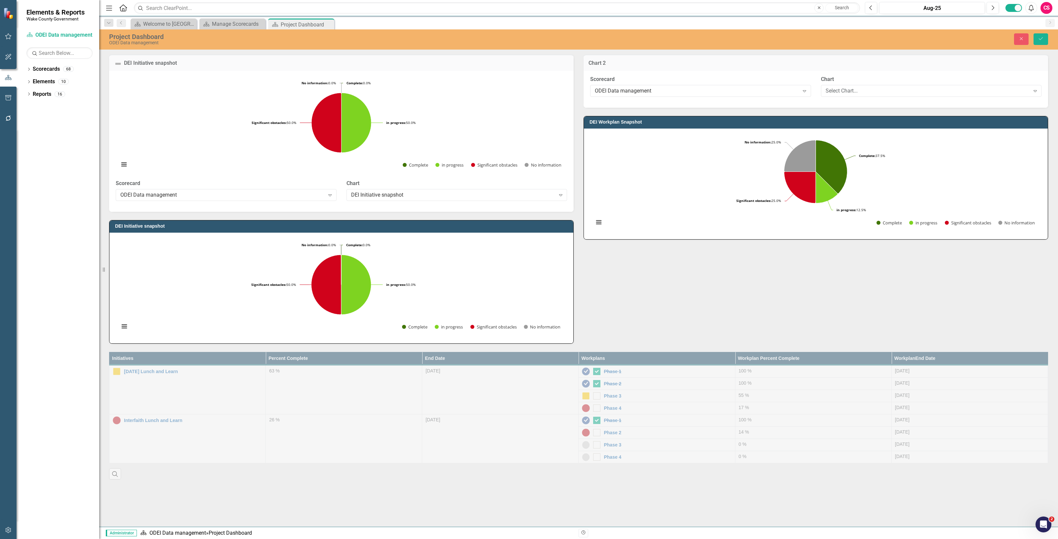
click at [869, 84] on div "Chart Select Chart... Expand" at bounding box center [931, 86] width 221 height 20
click at [864, 95] on div "Select Chart... Expand" at bounding box center [931, 91] width 221 height 12
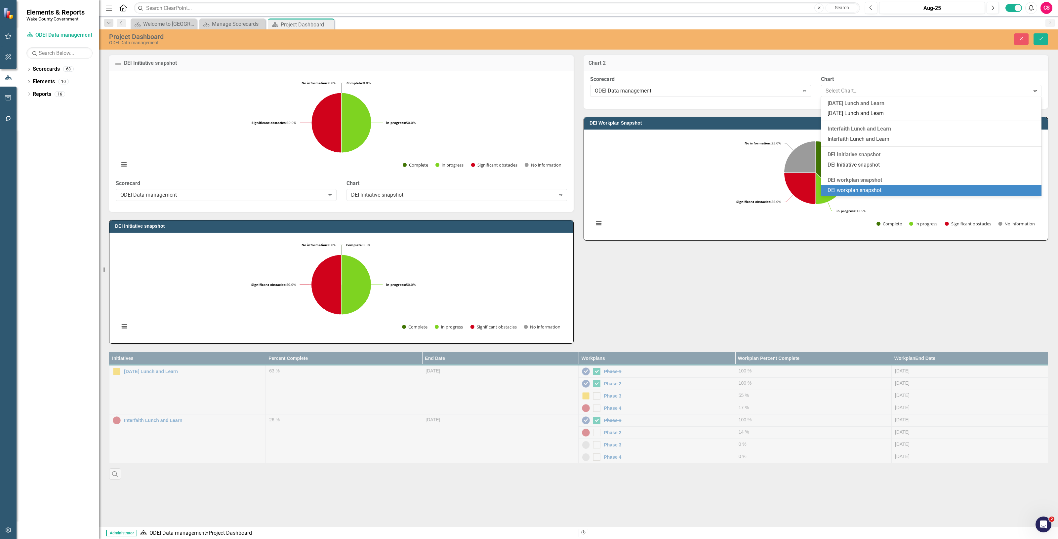
click at [865, 187] on div "DEI workplan snapshot" at bounding box center [932, 191] width 210 height 8
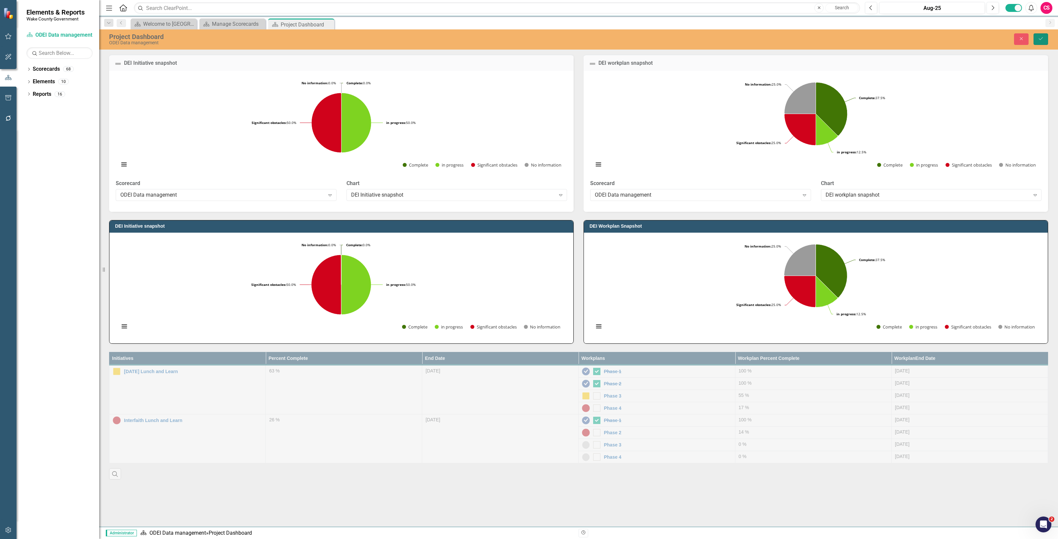
click at [1041, 37] on icon "Save" at bounding box center [1041, 38] width 6 height 5
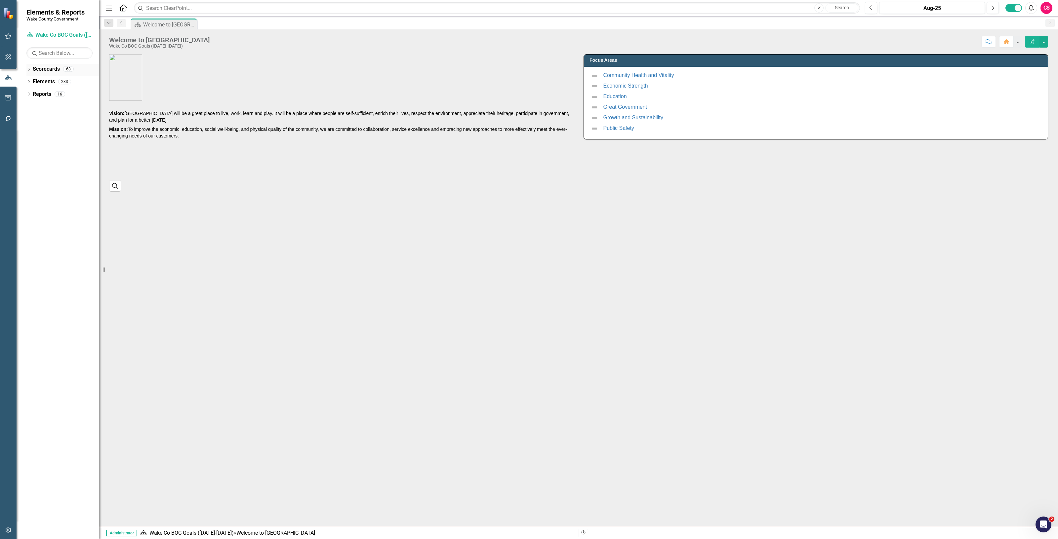
click at [54, 66] on link "Scorecards" at bounding box center [46, 69] width 27 height 8
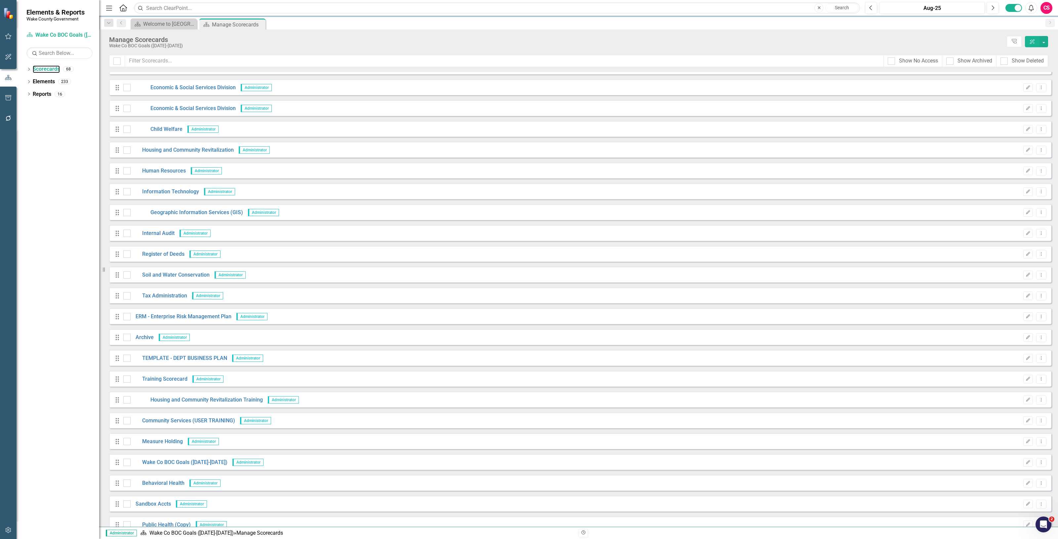
scroll to position [961, 0]
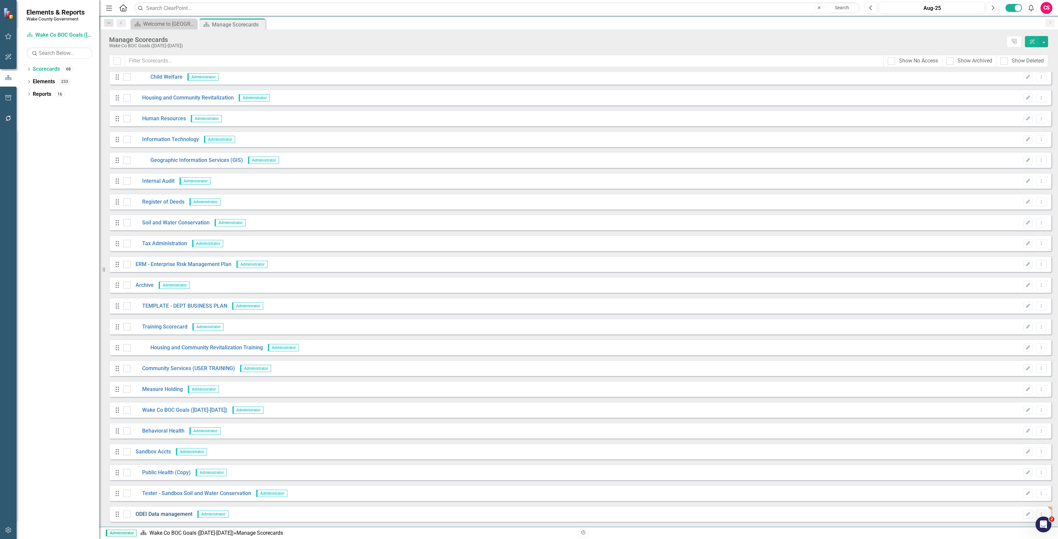
click at [172, 513] on link "ODEI Data management" at bounding box center [162, 515] width 62 height 8
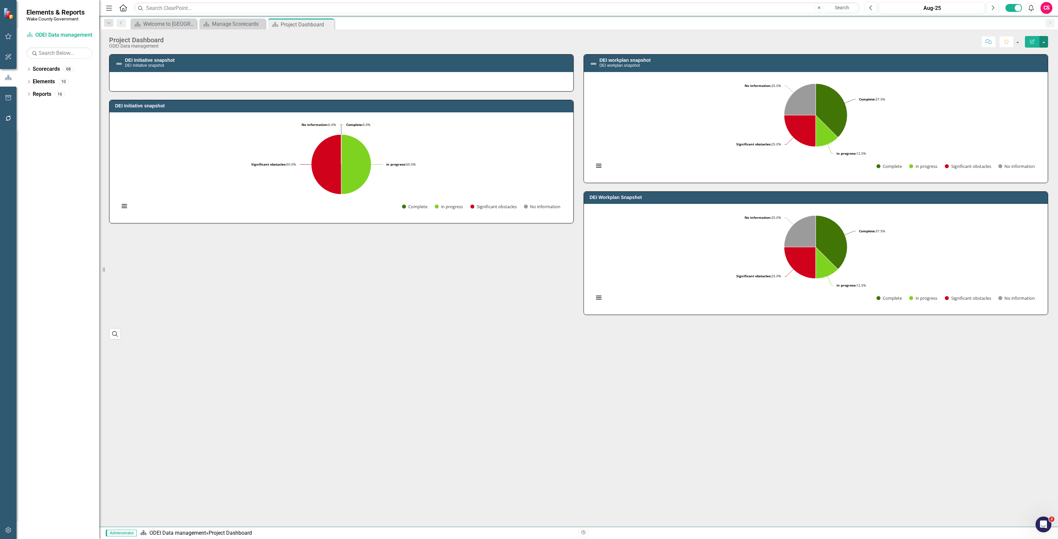
click at [1046, 42] on button "button" at bounding box center [1043, 42] width 9 height 12
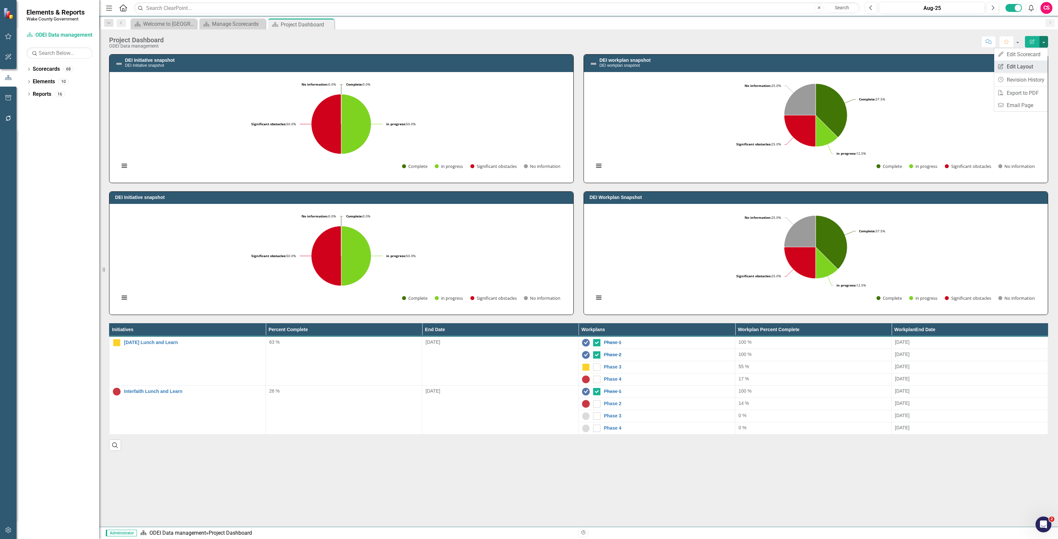
click at [1024, 68] on link "Edit Report Edit Layout" at bounding box center [1021, 66] width 54 height 12
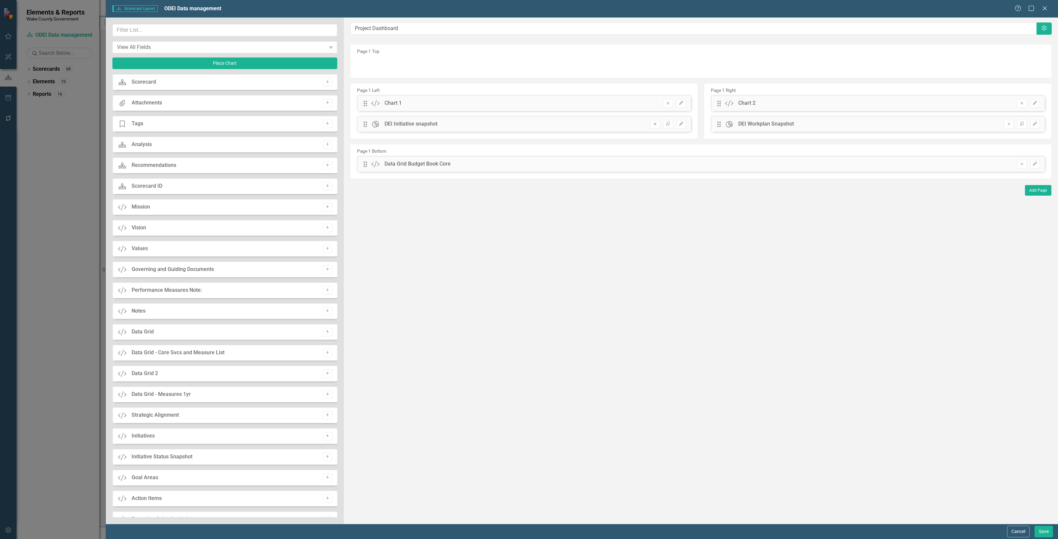
click at [658, 125] on button "Remove" at bounding box center [655, 124] width 10 height 9
click at [1008, 127] on button "Remove" at bounding box center [1009, 124] width 10 height 9
click at [1040, 526] on button "Save" at bounding box center [1043, 532] width 19 height 12
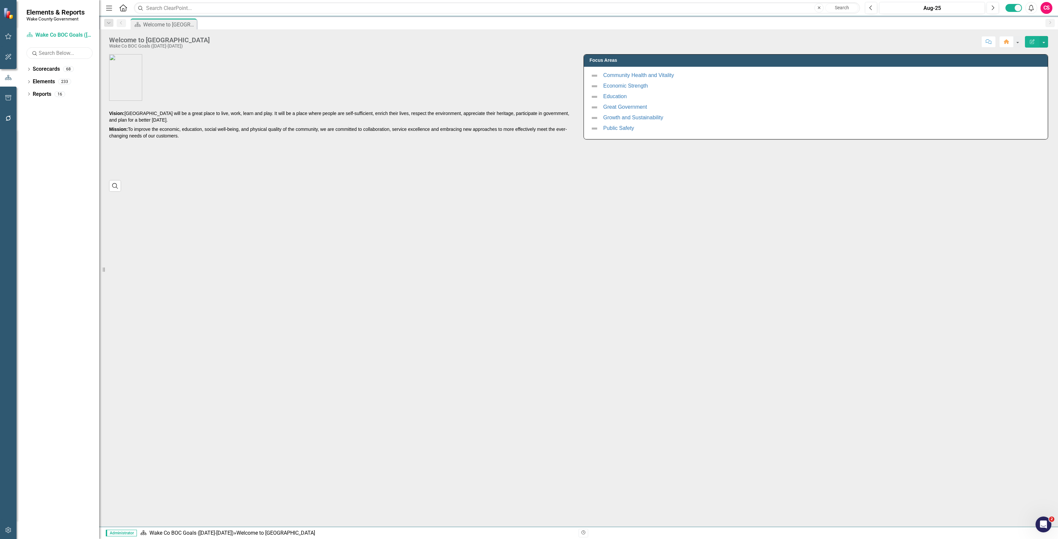
click at [50, 55] on input "text" at bounding box center [59, 53] width 66 height 12
click at [50, 73] on link "Scorecards" at bounding box center [46, 69] width 27 height 8
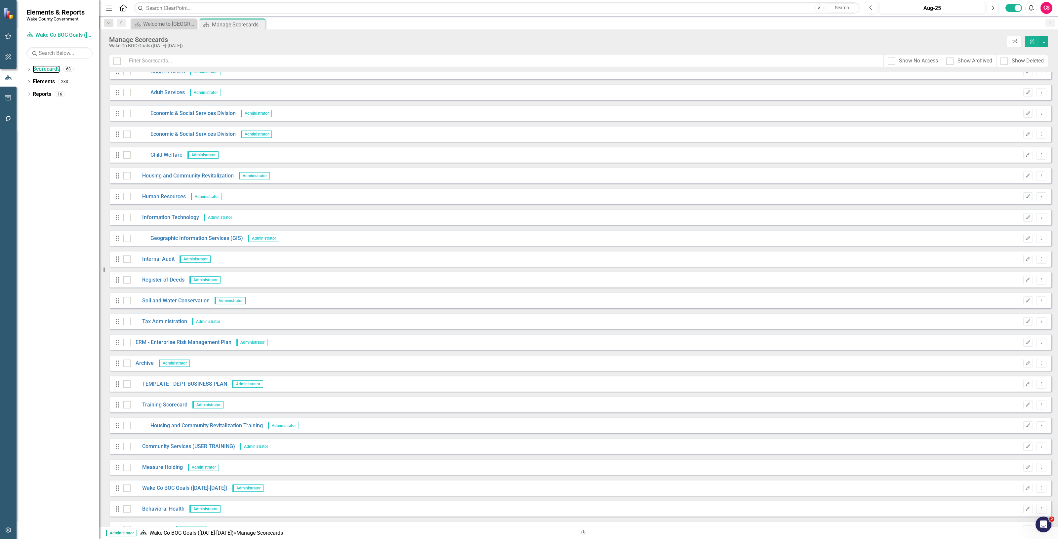
scroll to position [961, 0]
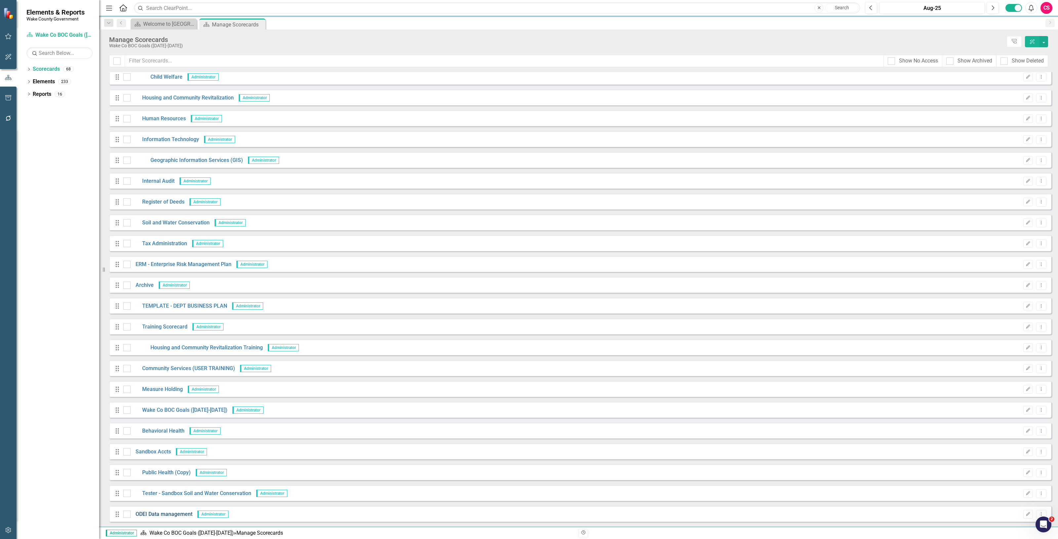
click at [164, 511] on link "ODEI Data management" at bounding box center [162, 515] width 62 height 8
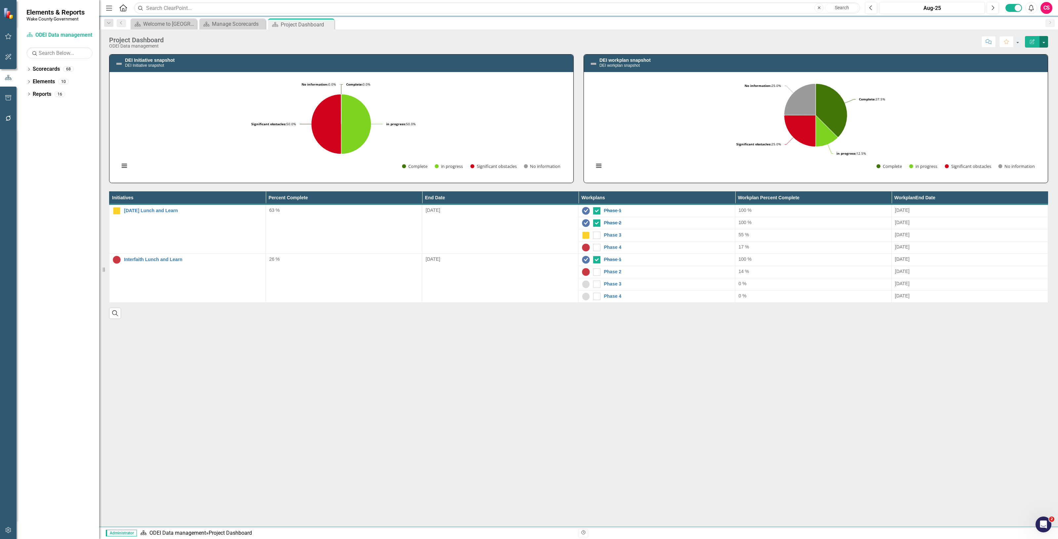
click at [1046, 41] on button "button" at bounding box center [1043, 42] width 9 height 12
click at [1015, 61] on link "Edit Report Edit Layout" at bounding box center [1021, 66] width 54 height 12
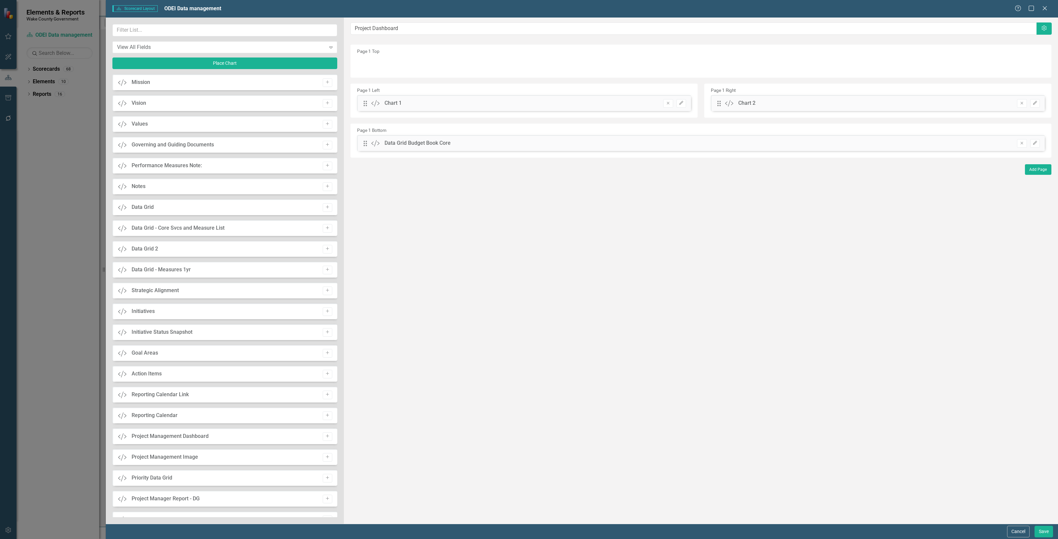
scroll to position [244, 0]
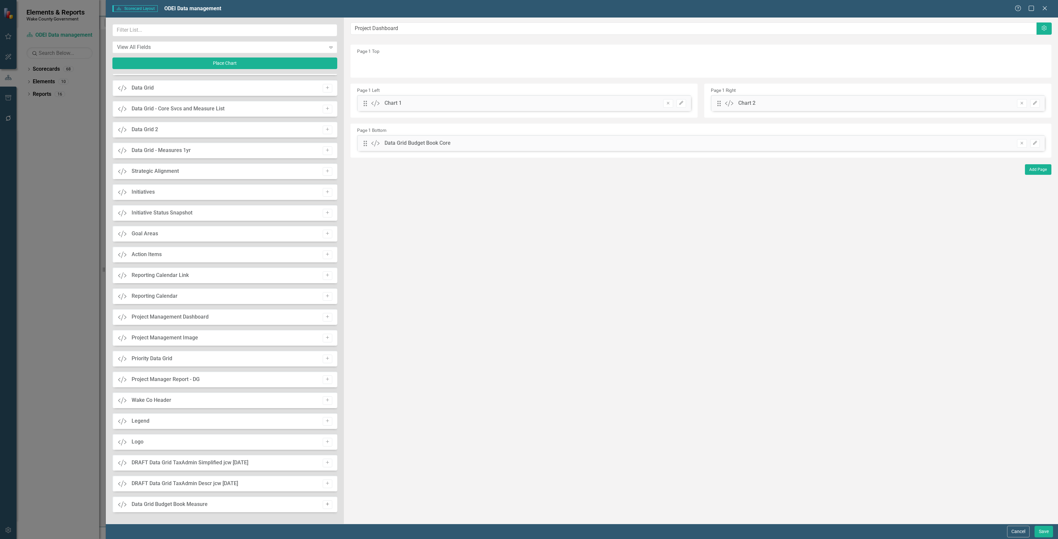
click at [327, 507] on button "Add" at bounding box center [328, 504] width 10 height 9
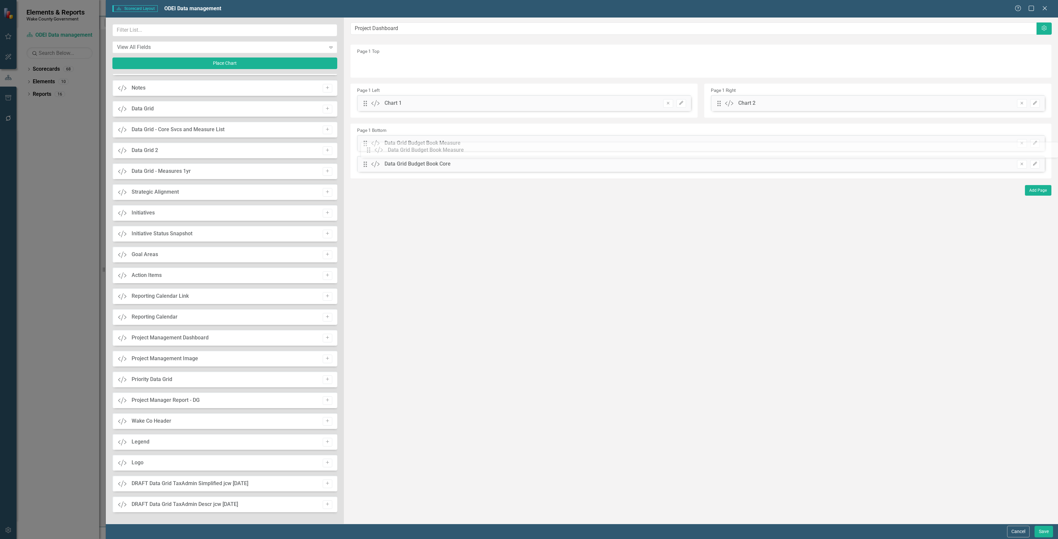
drag, startPoint x: 364, startPoint y: 64, endPoint x: 376, endPoint y: 166, distance: 102.5
click at [1044, 533] on button "Save" at bounding box center [1043, 532] width 19 height 12
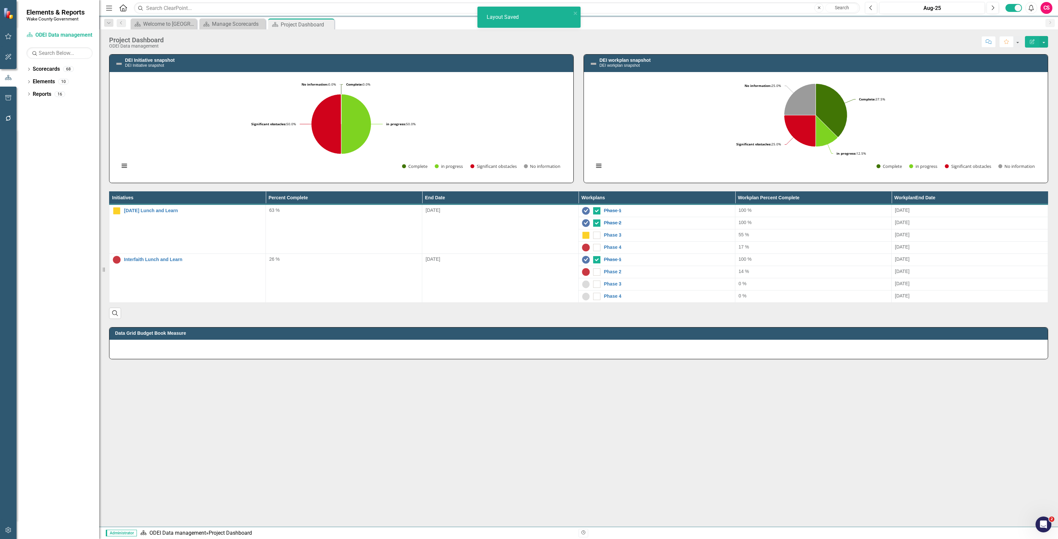
click at [263, 348] on div at bounding box center [578, 349] width 938 height 19
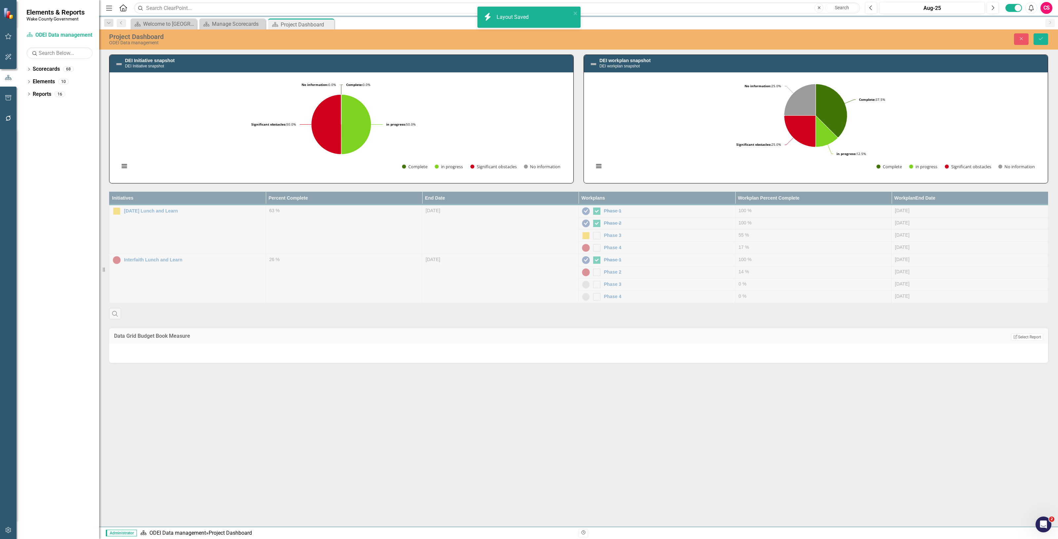
click at [1031, 333] on div "Data Grid Budget Book Measure Edit Report Select Report Link View Page" at bounding box center [578, 336] width 939 height 16
click at [1030, 340] on button "Edit Report Select Report" at bounding box center [1027, 337] width 32 height 7
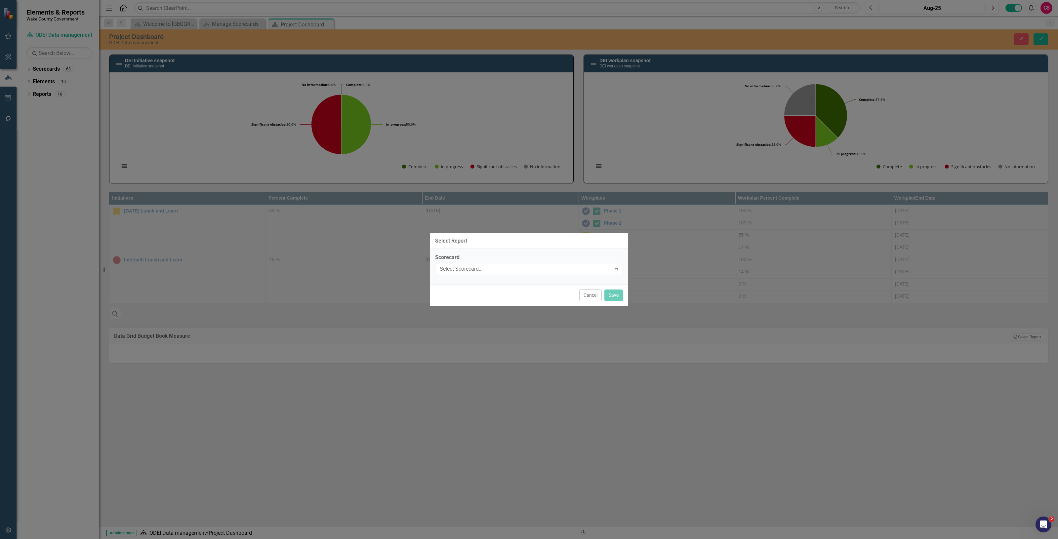
drag, startPoint x: 474, startPoint y: 280, endPoint x: 468, endPoint y: 274, distance: 8.5
click at [473, 280] on div "Scorecard Select Scorecard... Expand" at bounding box center [529, 266] width 198 height 35
click at [468, 273] on div "Select Scorecard... Expand" at bounding box center [529, 269] width 188 height 12
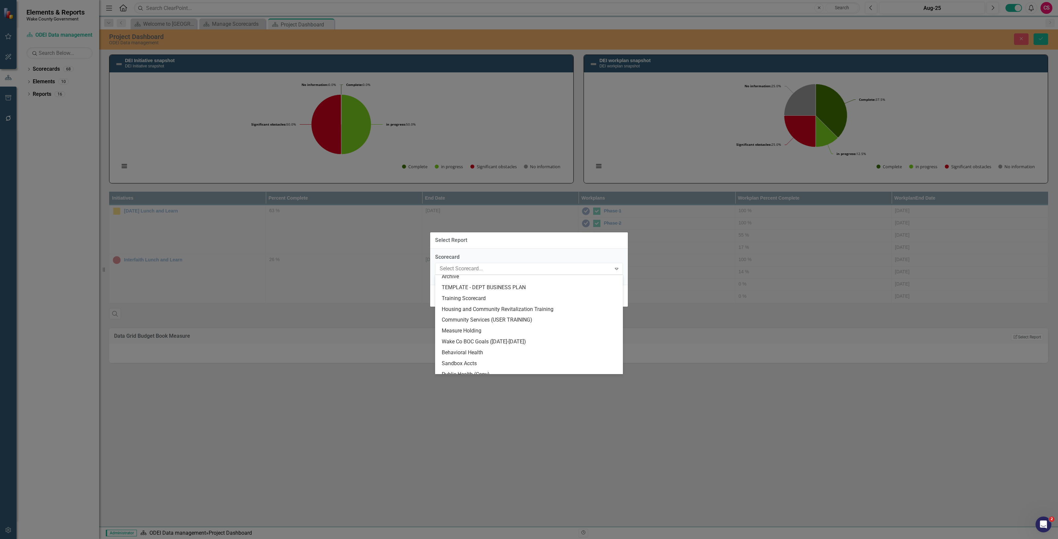
scroll to position [639, 0]
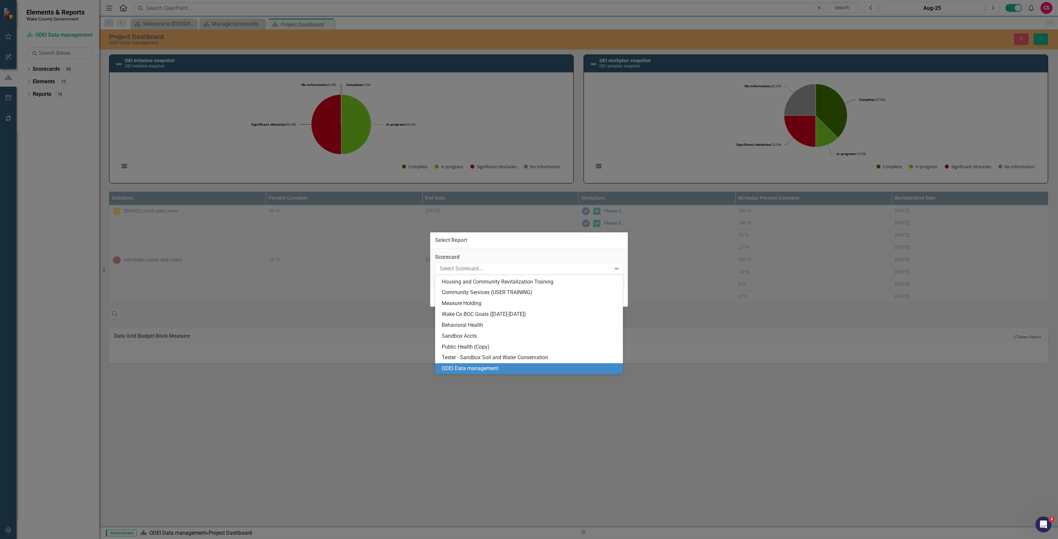
click at [455, 366] on div "ODEI Data management" at bounding box center [530, 369] width 177 height 8
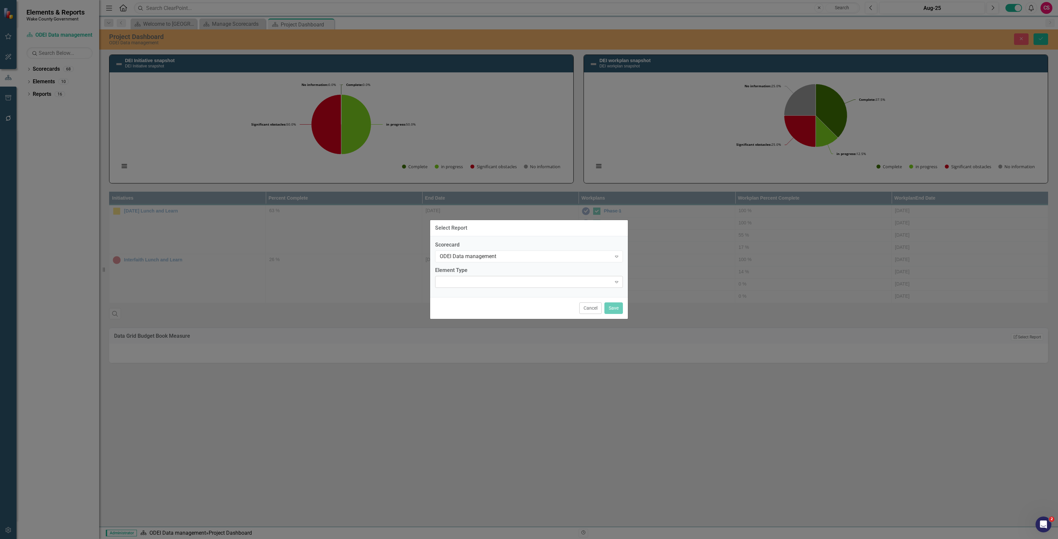
click at [464, 284] on div "Expand" at bounding box center [529, 282] width 188 height 12
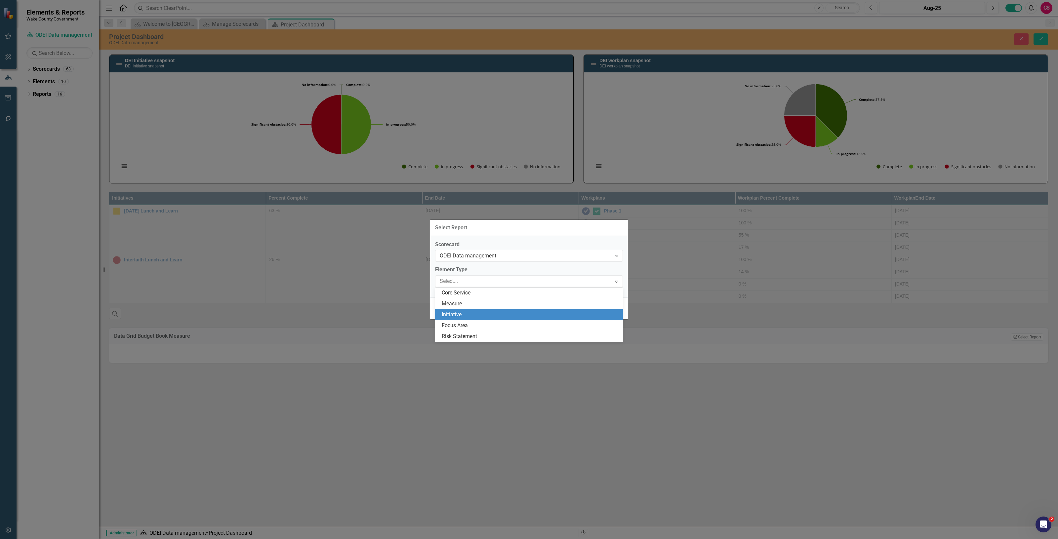
click at [457, 315] on div "Initiative" at bounding box center [530, 315] width 177 height 8
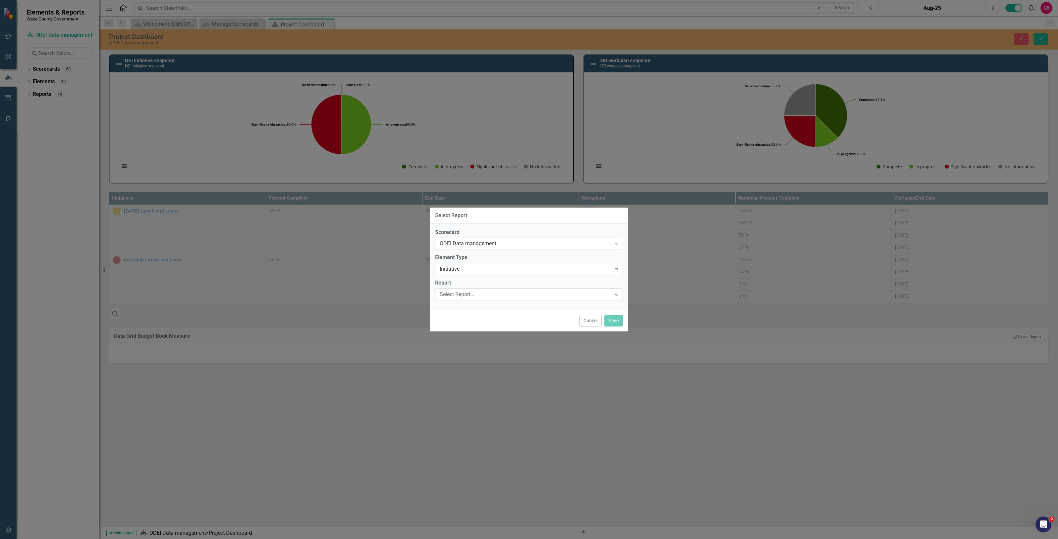
click at [454, 296] on div "Select Report..." at bounding box center [526, 295] width 172 height 8
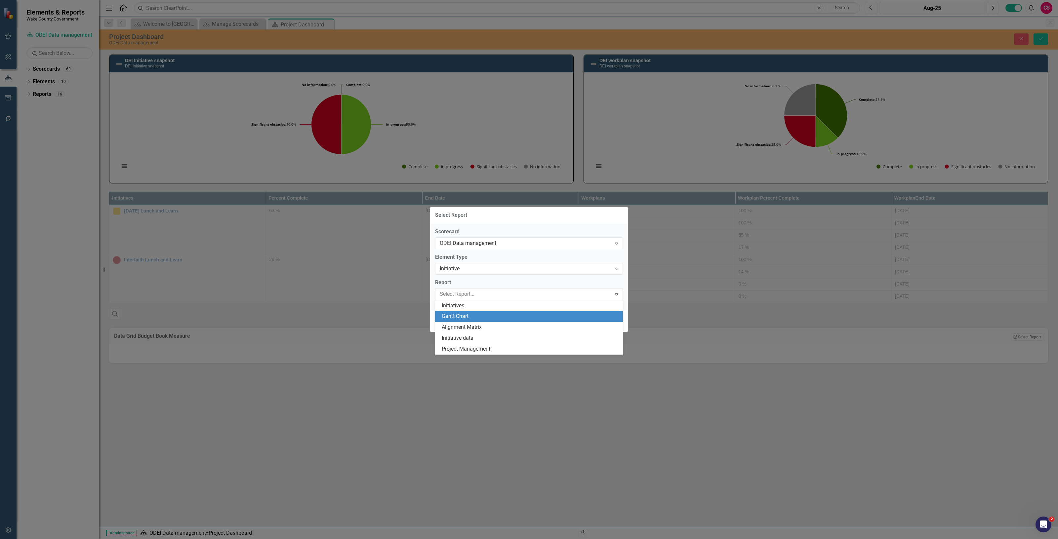
click at [455, 313] on div "Gantt Chart" at bounding box center [530, 317] width 177 height 8
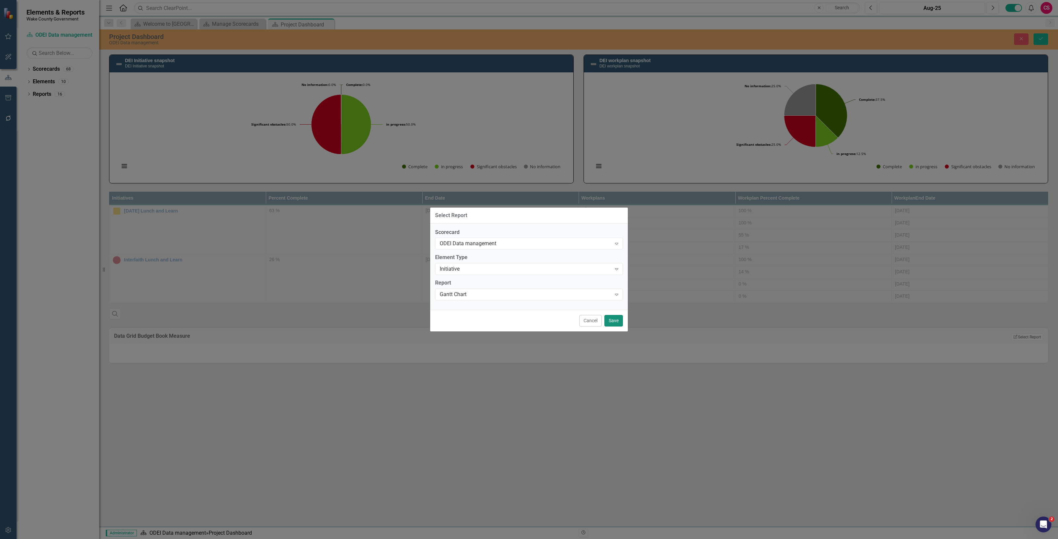
click at [613, 318] on button "Save" at bounding box center [613, 321] width 19 height 12
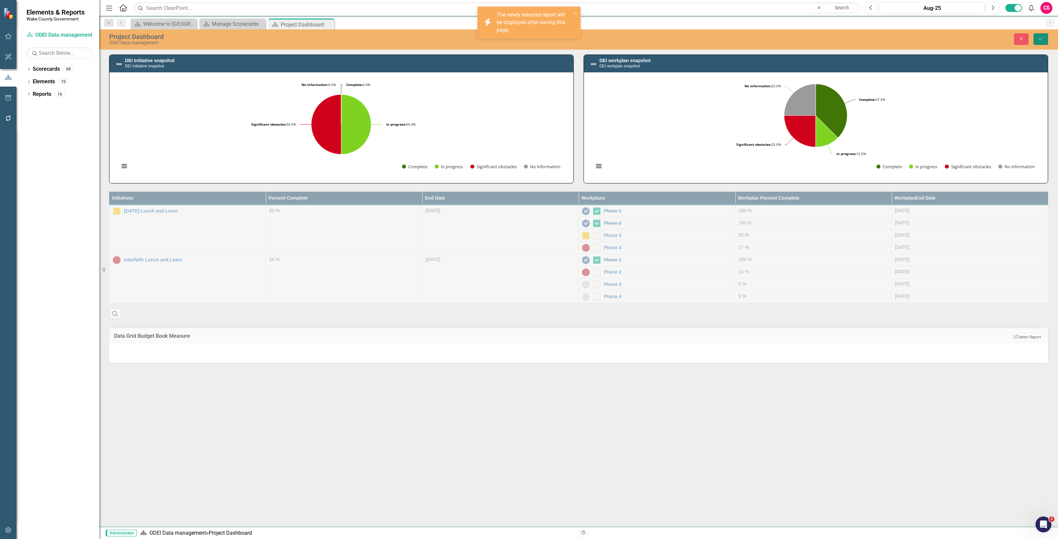
click at [1040, 38] on icon "Save" at bounding box center [1041, 38] width 6 height 5
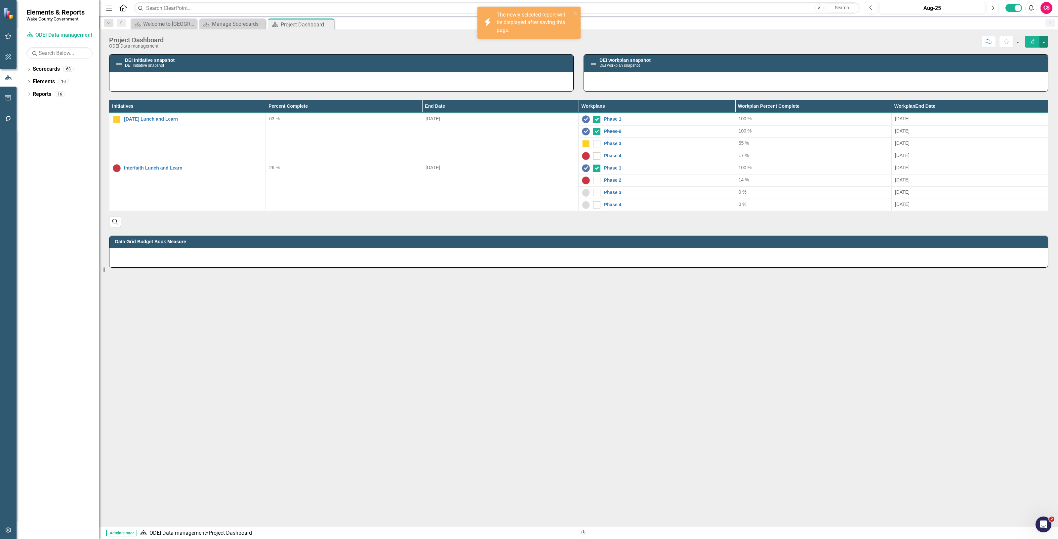
click at [1045, 43] on button "button" at bounding box center [1043, 42] width 9 height 12
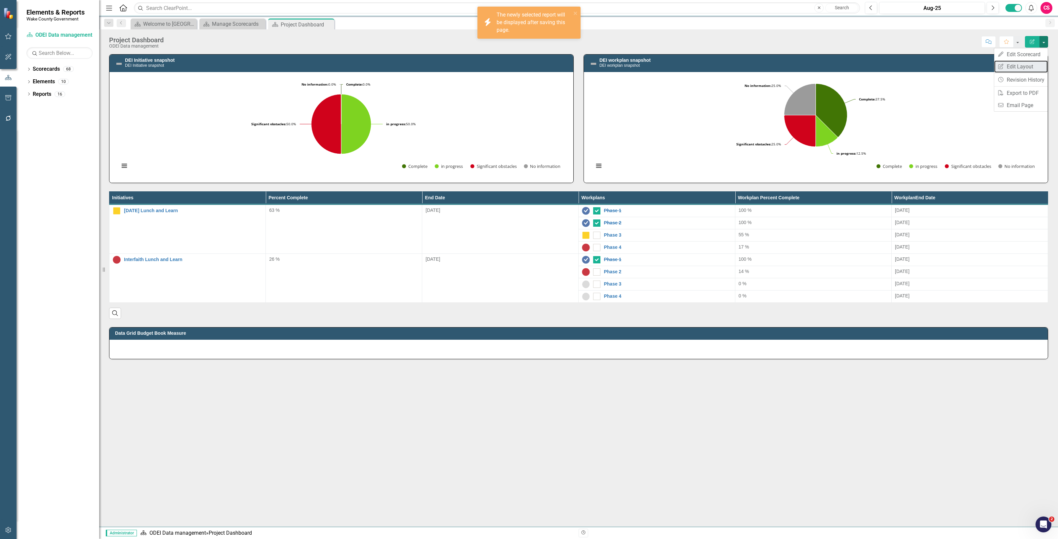
click at [1024, 68] on link "Edit Report Edit Layout" at bounding box center [1021, 66] width 54 height 12
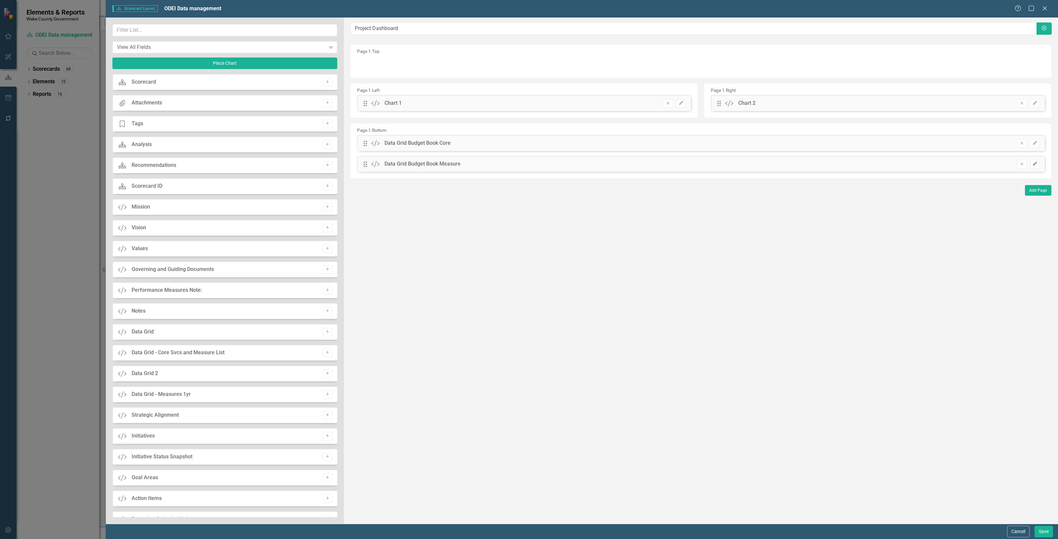
click at [1037, 164] on button "Edit" at bounding box center [1035, 164] width 10 height 9
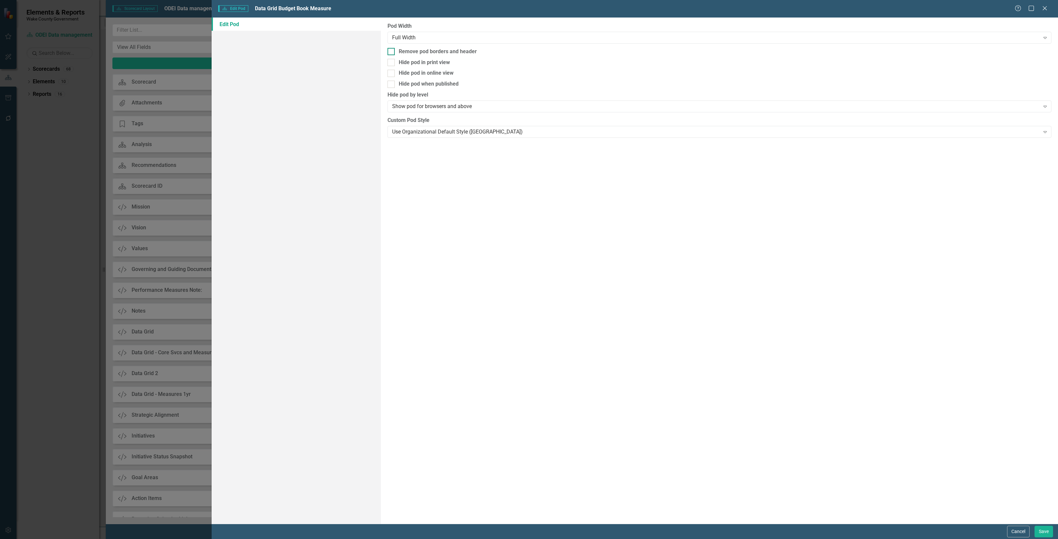
click at [453, 51] on div "Remove pod borders and header" at bounding box center [438, 52] width 78 height 8
click at [392, 51] on input "Remove pod borders and header" at bounding box center [389, 50] width 4 height 4
checkbox input "true"
click at [1042, 530] on button "Save" at bounding box center [1043, 532] width 19 height 12
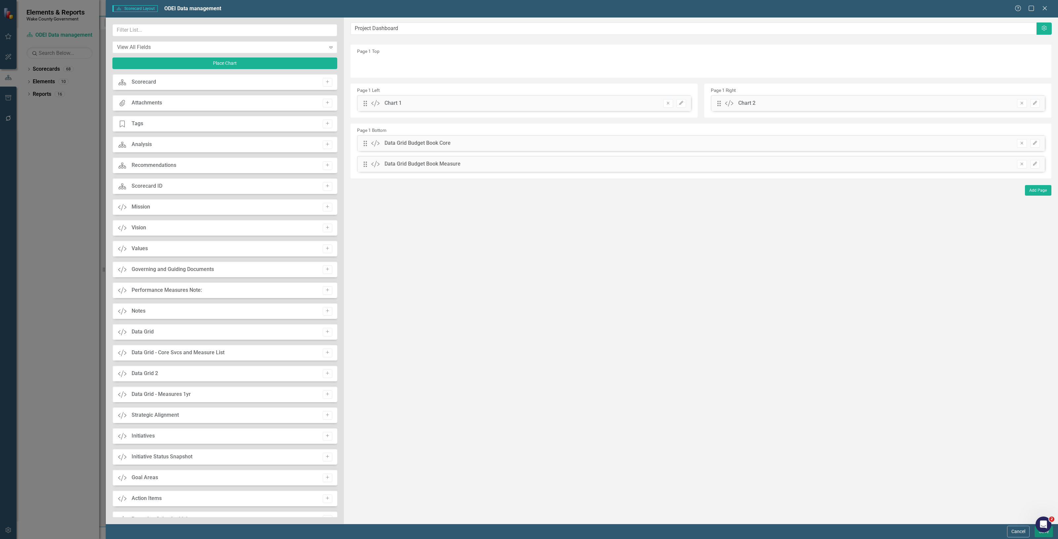
click at [1039, 535] on button "Save" at bounding box center [1043, 532] width 19 height 12
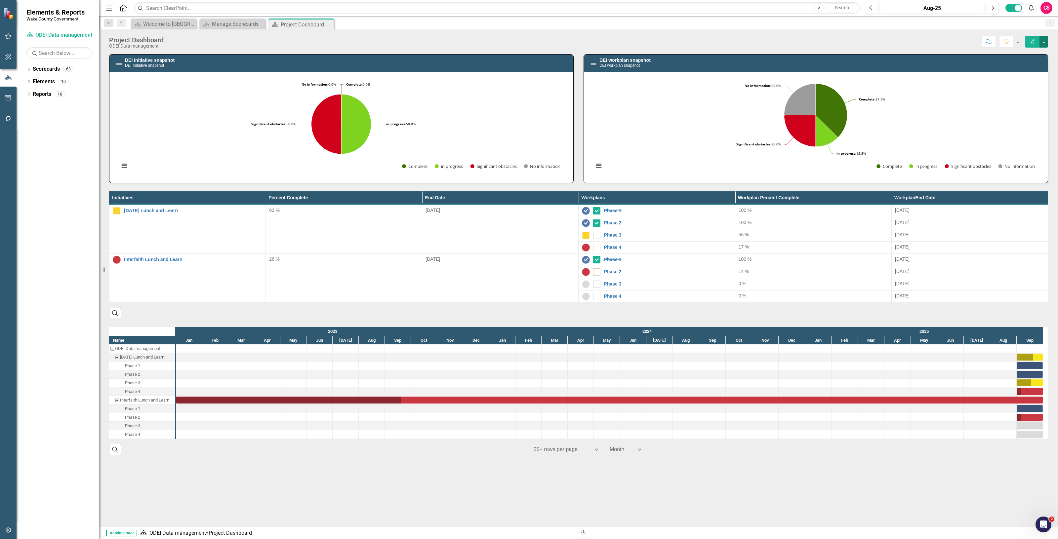
click at [1044, 43] on button "button" at bounding box center [1043, 42] width 9 height 12
click at [1028, 63] on link "Edit Report Edit Layout" at bounding box center [1021, 66] width 54 height 12
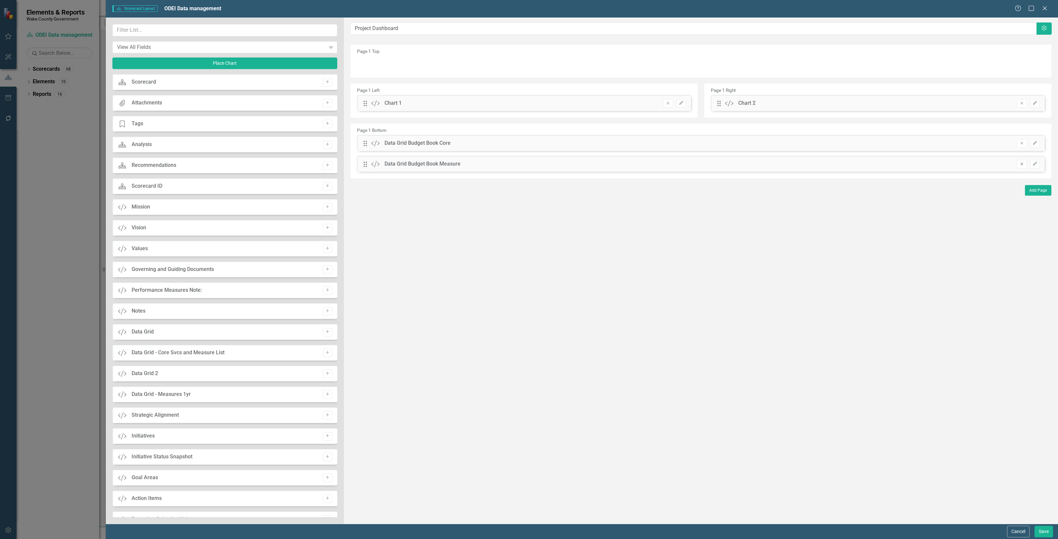
click at [1022, 167] on button "Remove" at bounding box center [1022, 164] width 10 height 9
click at [1037, 526] on button "Save" at bounding box center [1043, 532] width 19 height 12
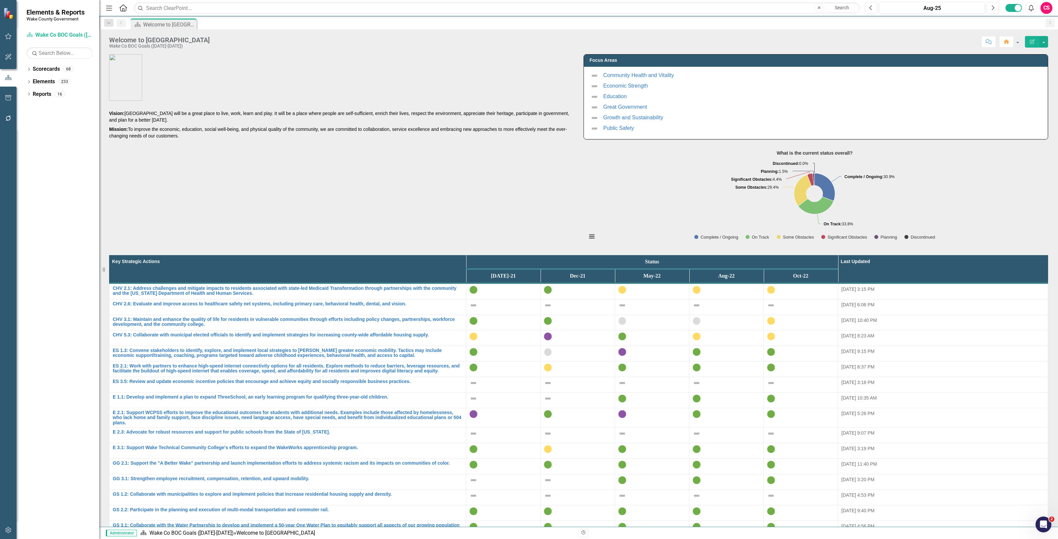
click at [9, 431] on icon "button" at bounding box center [8, 530] width 7 height 5
click at [44, 151] on link "System Setup" at bounding box center [59, 153] width 66 height 8
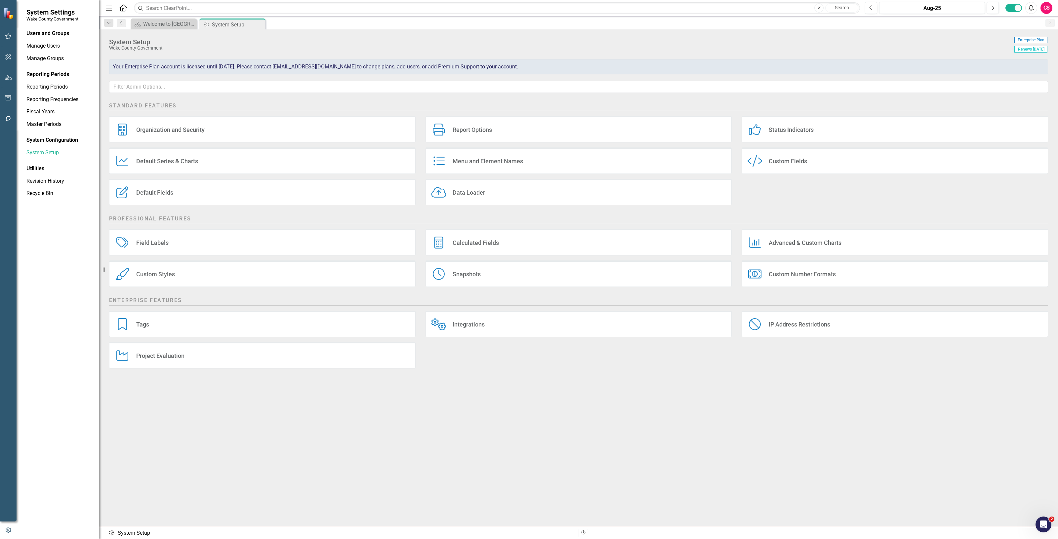
click at [189, 360] on div "Project Evaluation Project Evaluation" at bounding box center [262, 355] width 306 height 26
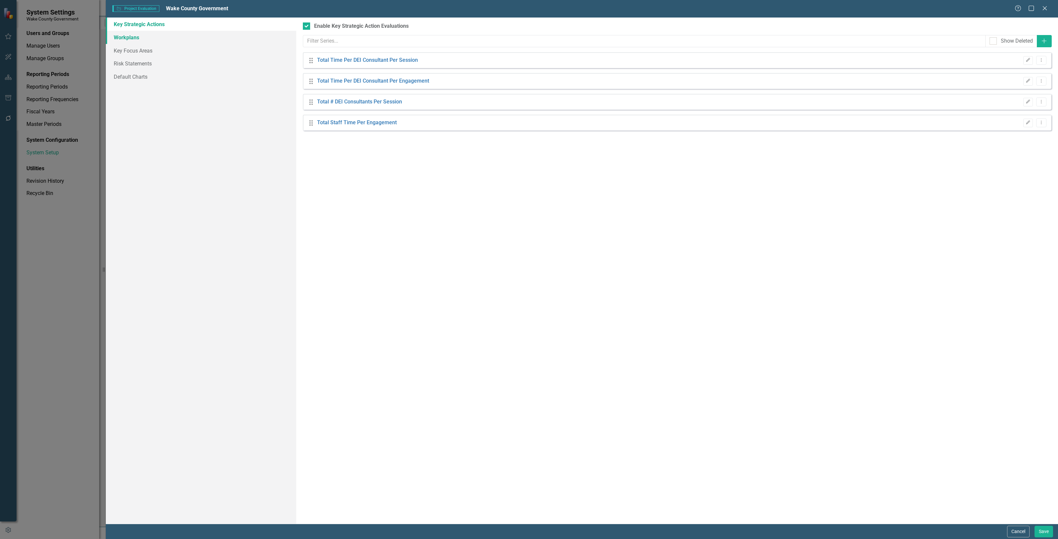
click at [192, 40] on link "Workplans" at bounding box center [201, 37] width 190 height 13
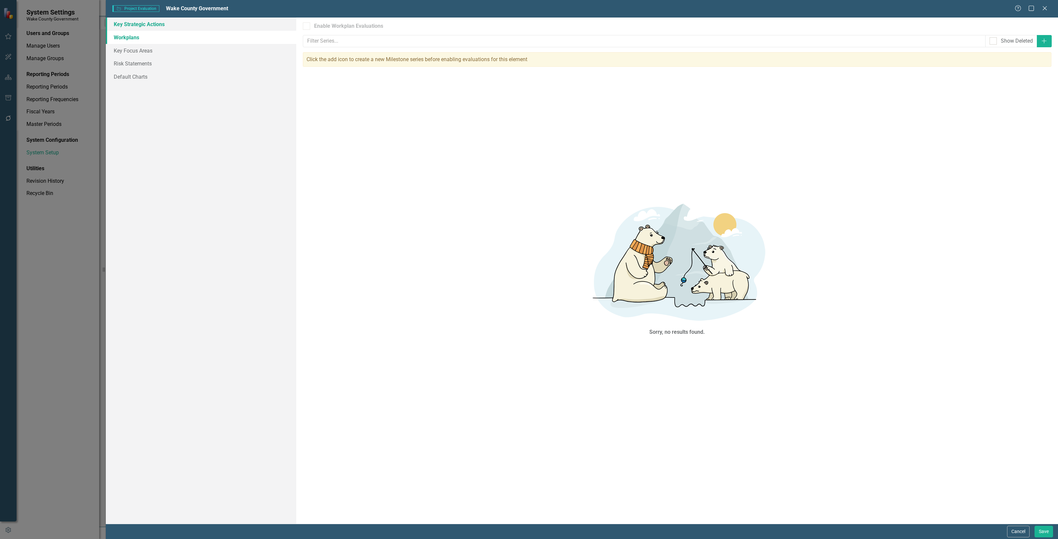
click at [192, 27] on link "Key Strategic Actions" at bounding box center [201, 24] width 190 height 13
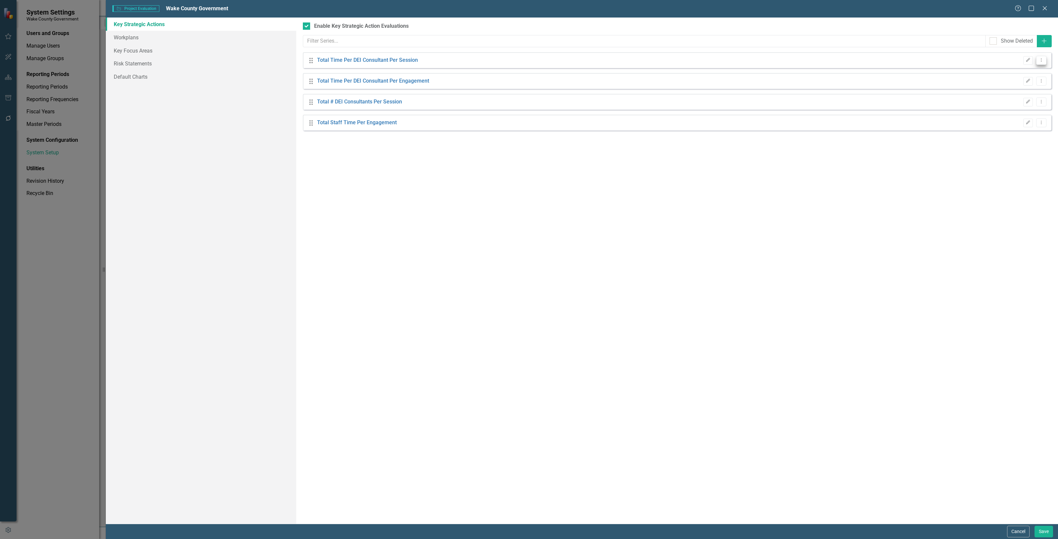
click at [846, 61] on icon "Dropdown Menu" at bounding box center [1041, 60] width 6 height 4
click at [846, 98] on link "Trash Delete Default Series" at bounding box center [1010, 96] width 72 height 12
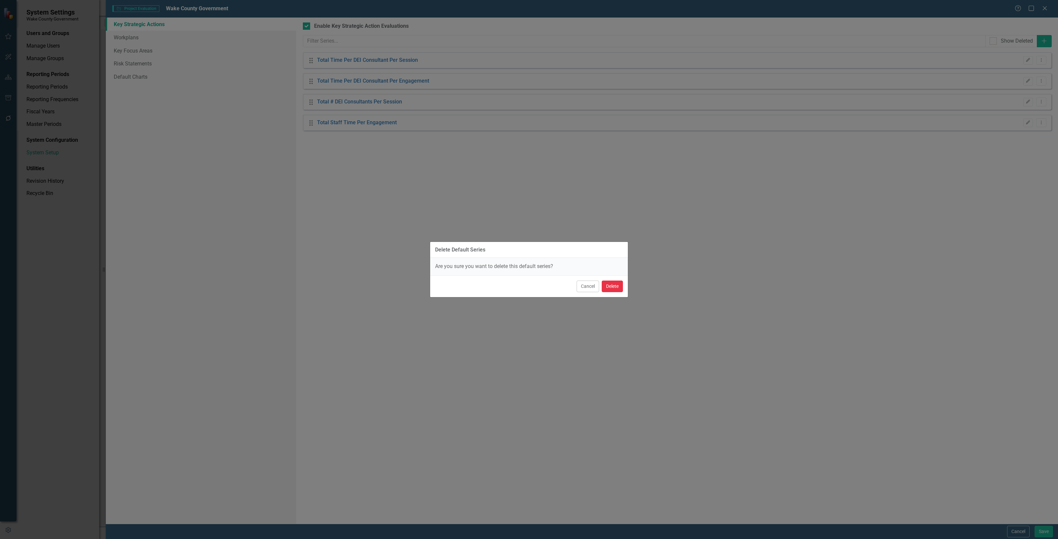
click at [613, 289] on button "Delete" at bounding box center [612, 287] width 21 height 12
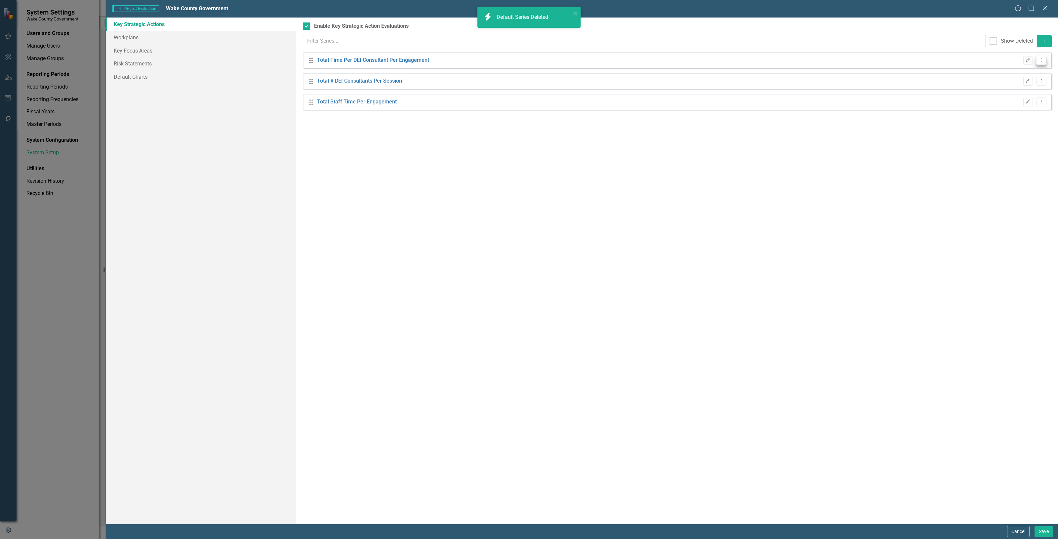
click at [846, 61] on icon "Dropdown Menu" at bounding box center [1041, 60] width 6 height 4
click at [846, 93] on link "Trash Delete Default Series" at bounding box center [1010, 96] width 72 height 12
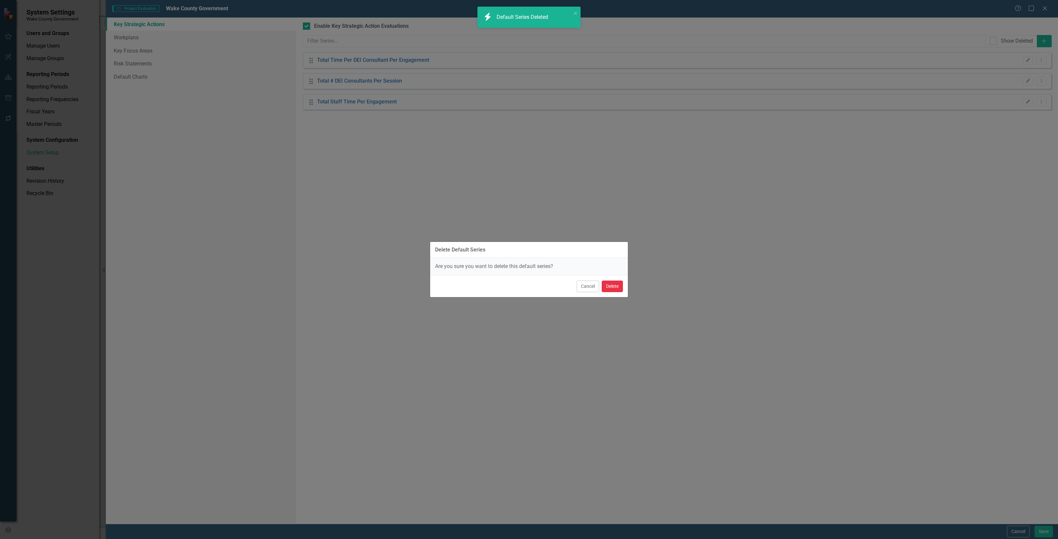
click at [615, 285] on button "Delete" at bounding box center [612, 287] width 21 height 12
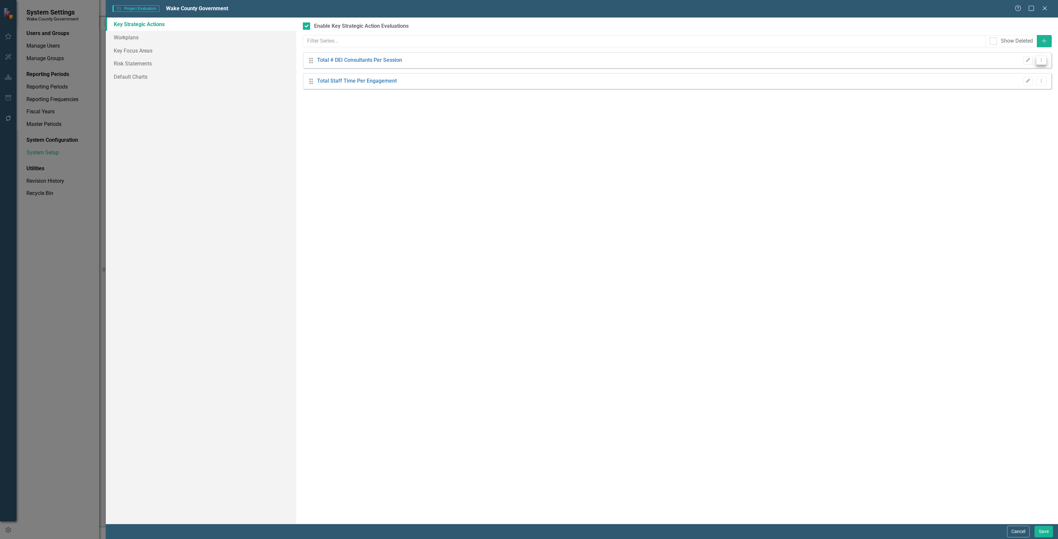
click at [846, 58] on icon "Dropdown Menu" at bounding box center [1041, 60] width 6 height 4
click at [846, 94] on link "Trash Delete Default Series" at bounding box center [1010, 96] width 72 height 12
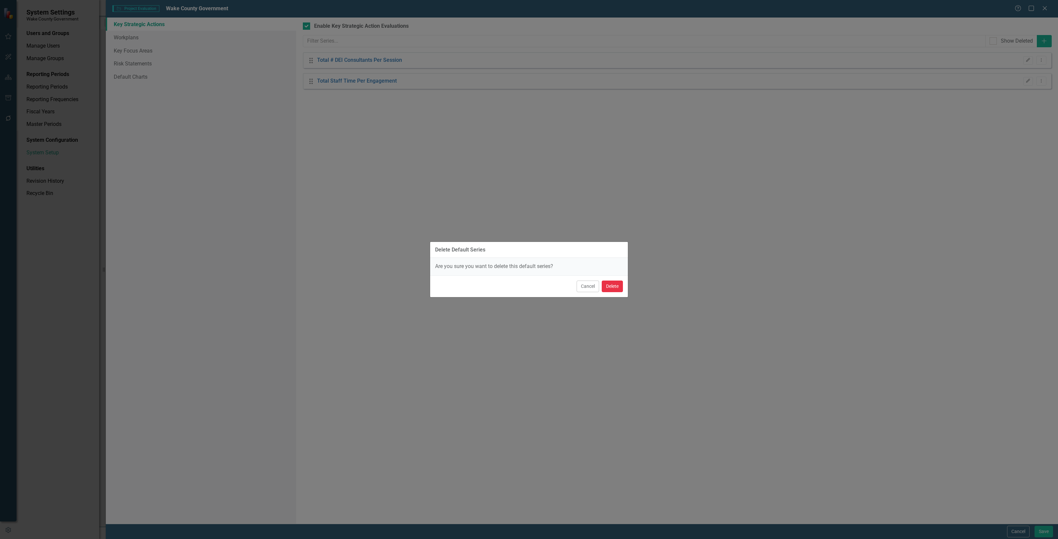
click at [613, 284] on button "Delete" at bounding box center [612, 287] width 21 height 12
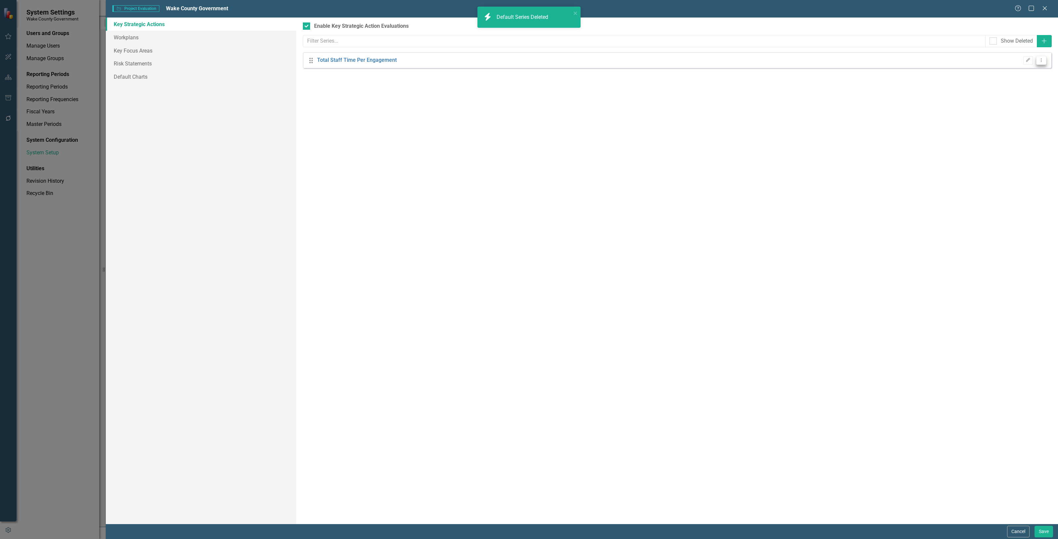
click at [846, 60] on icon "Dropdown Menu" at bounding box center [1041, 60] width 6 height 4
click at [846, 100] on link "Trash Delete Default Series" at bounding box center [1010, 96] width 72 height 12
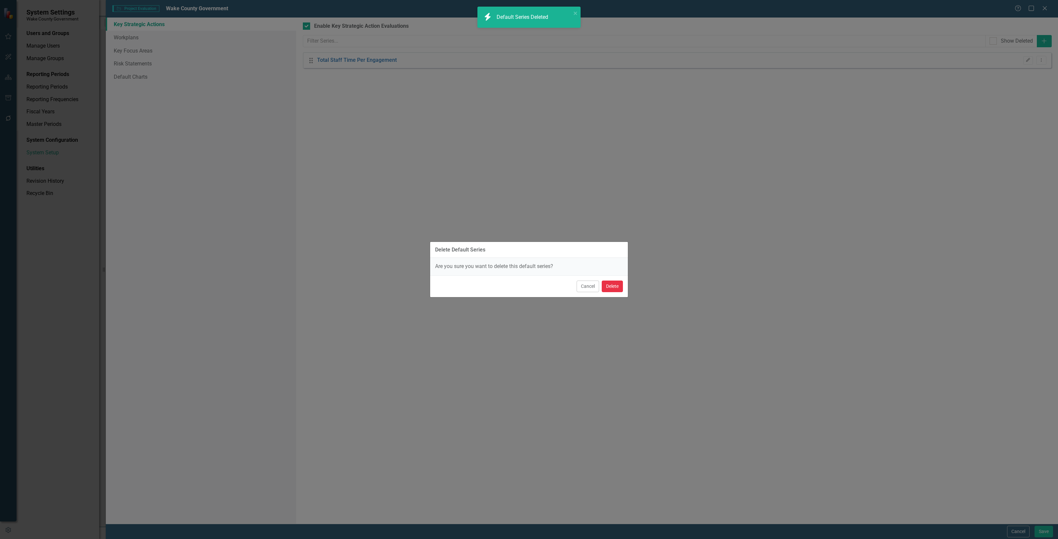
click at [616, 286] on button "Delete" at bounding box center [612, 287] width 21 height 12
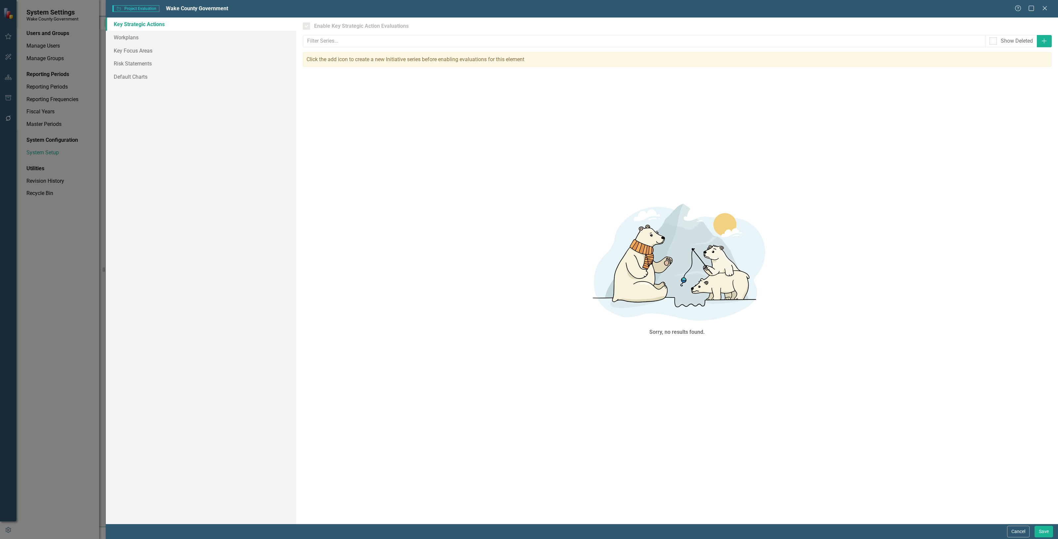
checkbox input "false"
click at [846, 431] on button "Save" at bounding box center [1043, 532] width 19 height 12
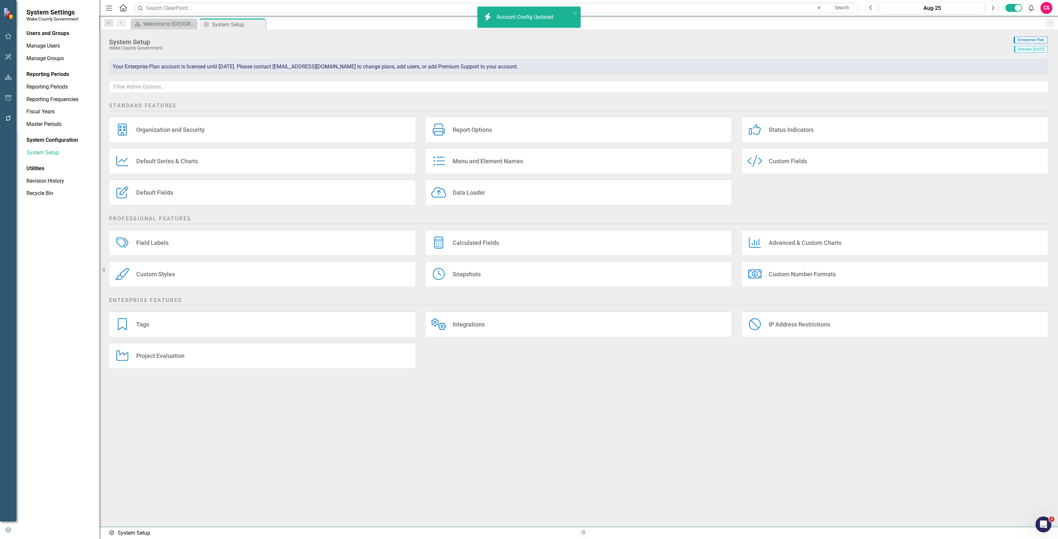
click at [501, 20] on div "Account Config Updated" at bounding box center [525, 18] width 58 height 8
